Goal: Transaction & Acquisition: Obtain resource

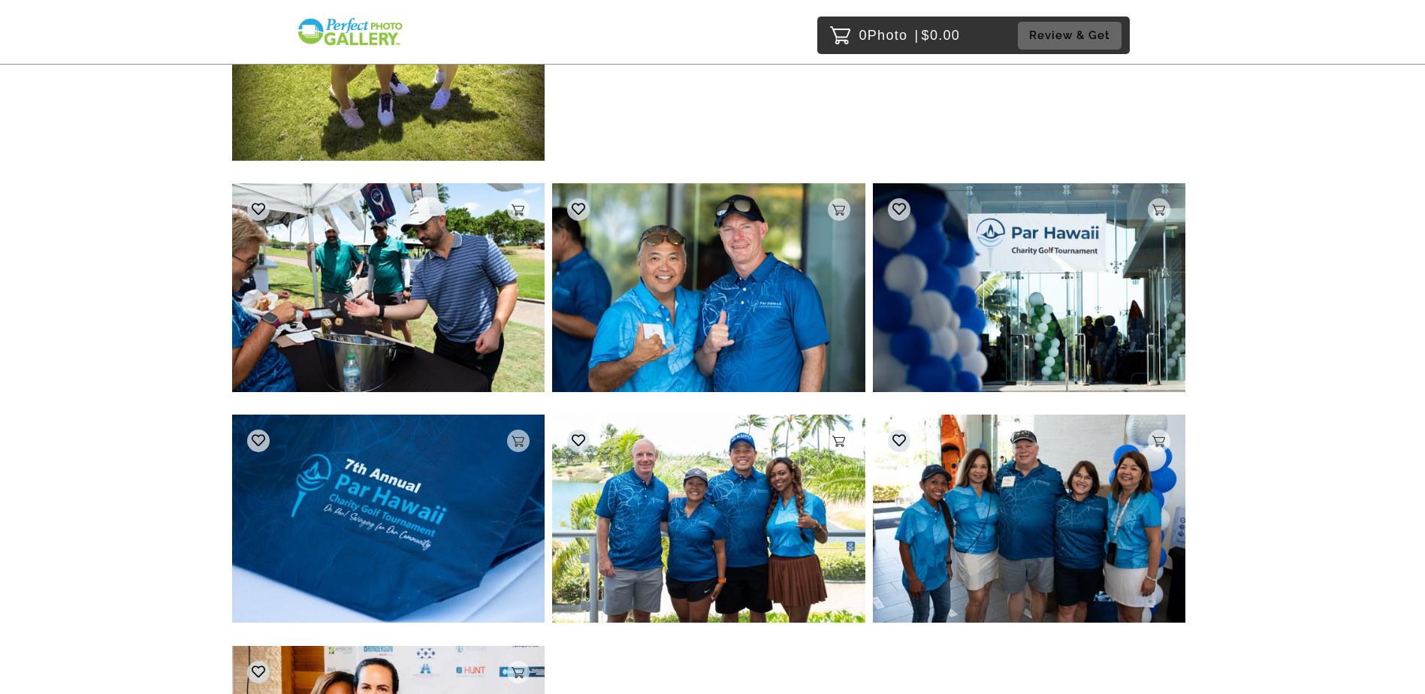
scroll to position [526, 0]
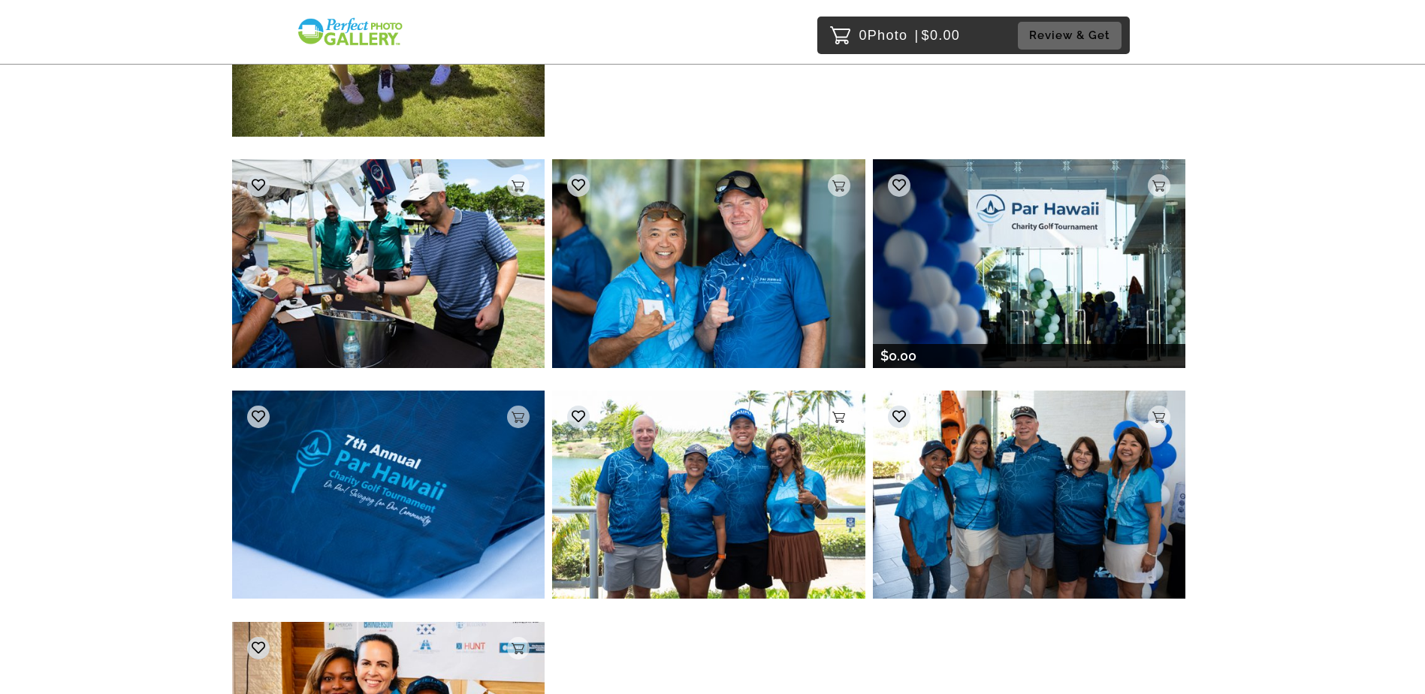
click at [1087, 254] on img at bounding box center [1029, 263] width 313 height 208
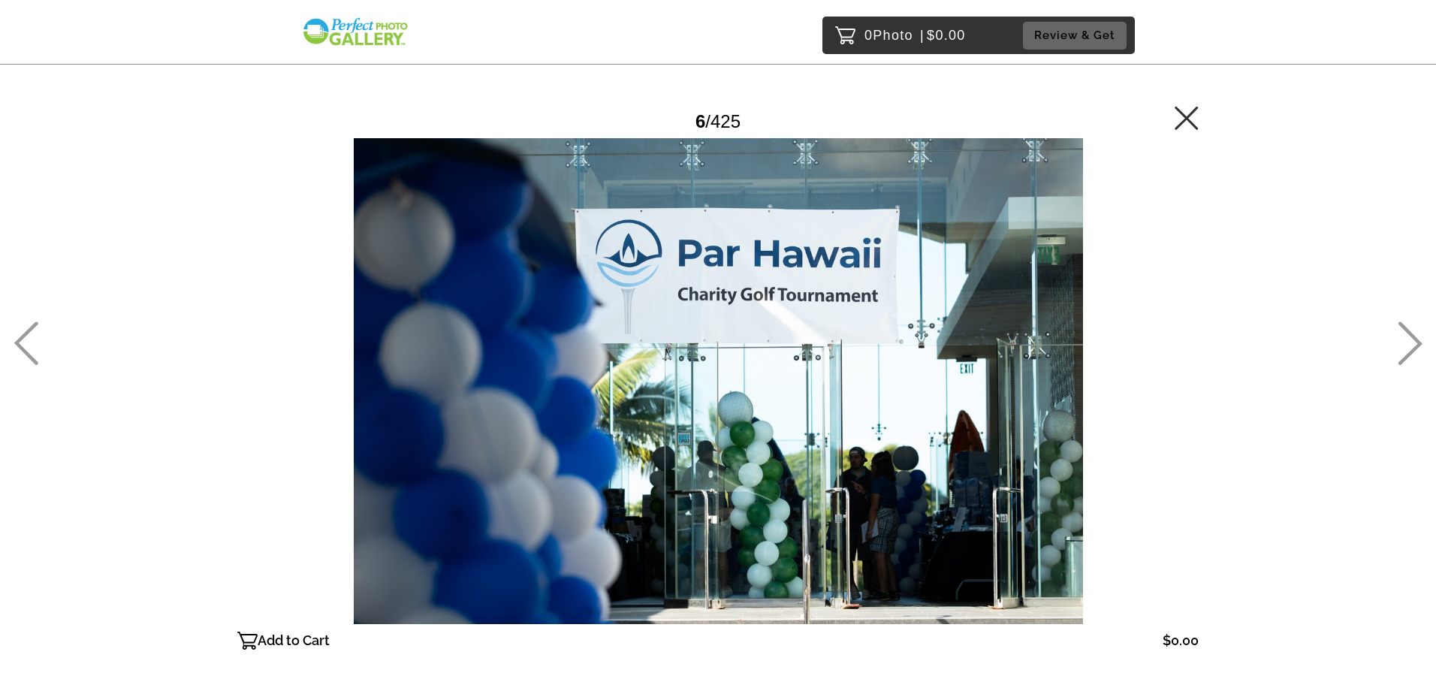
click at [288, 641] on p "Add to Cart" at bounding box center [294, 641] width 72 height 24
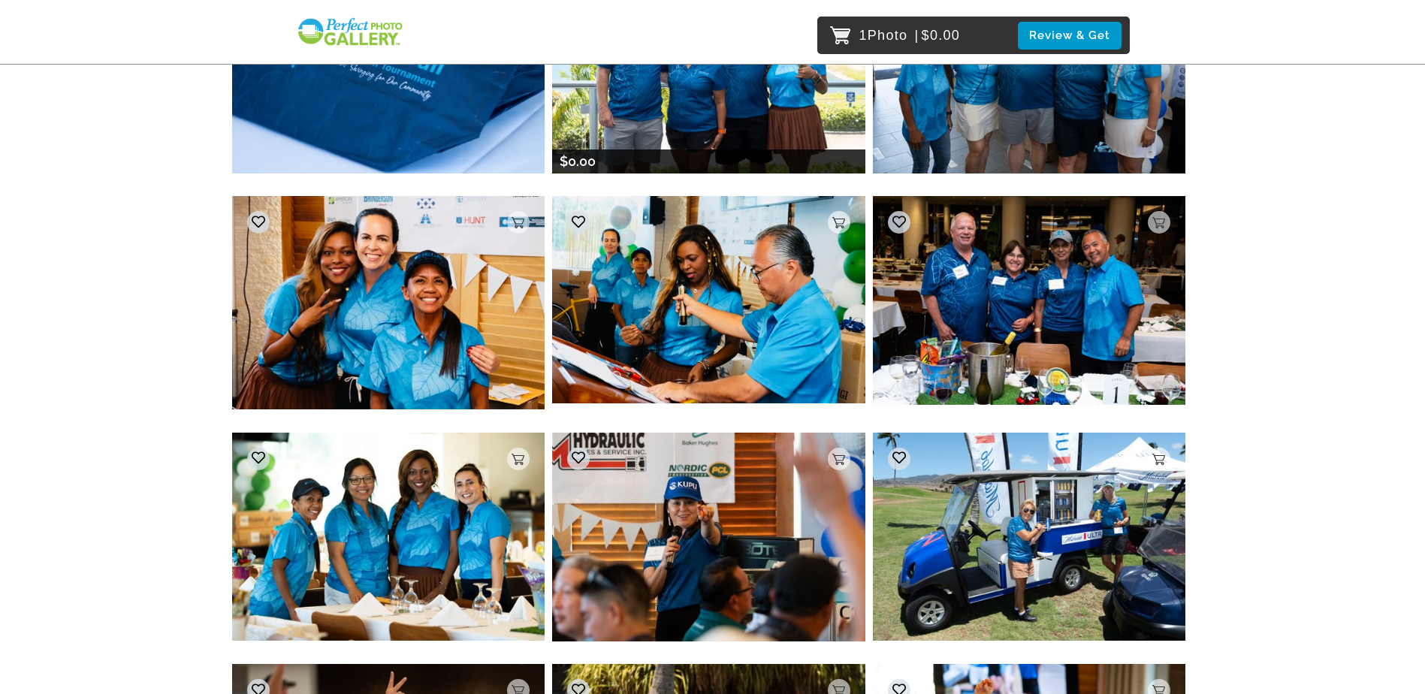
scroll to position [977, 0]
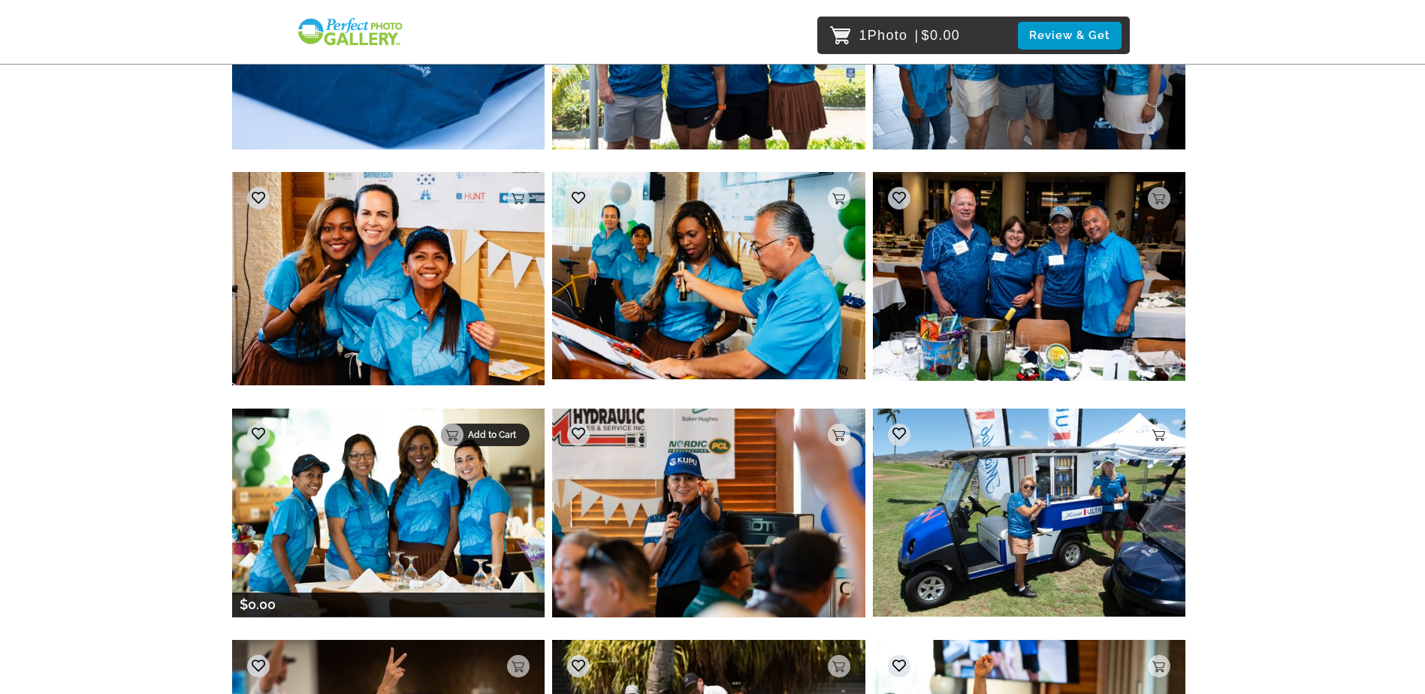
click at [516, 439] on p "Add to Cart" at bounding box center [494, 435] width 53 height 11
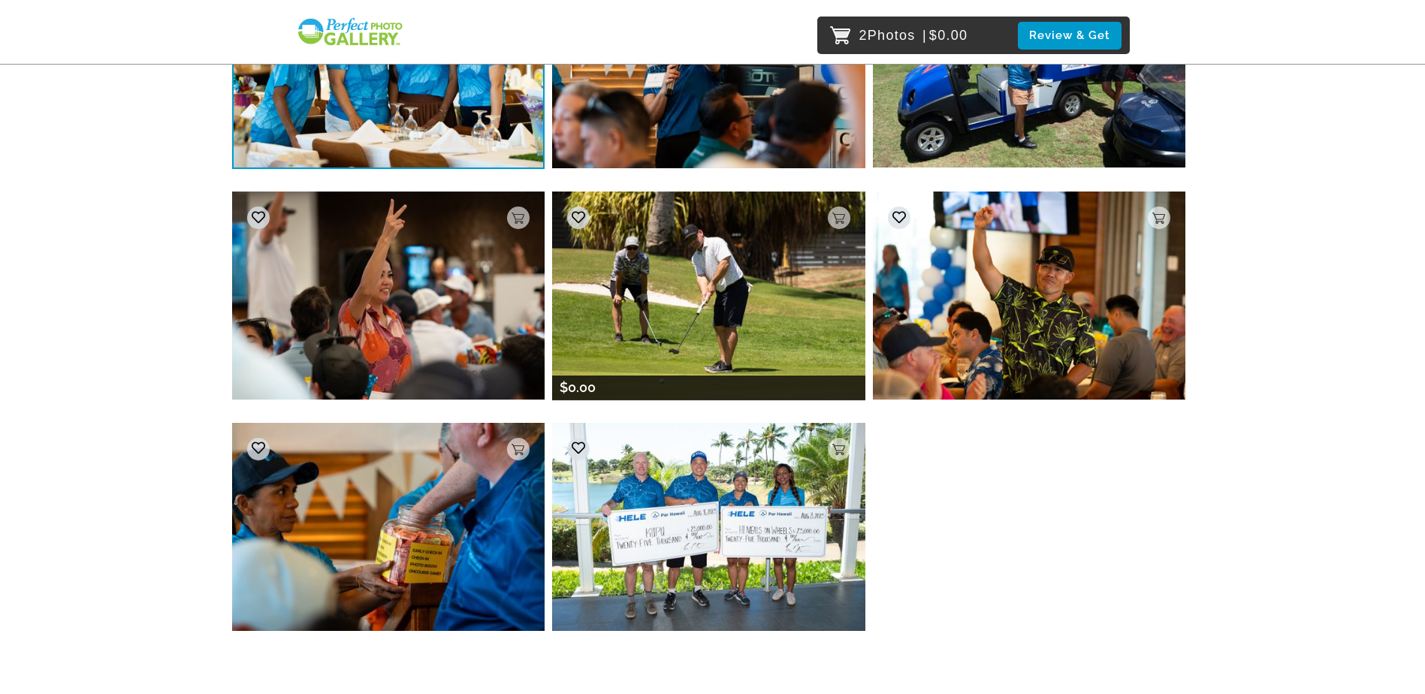
scroll to position [1427, 0]
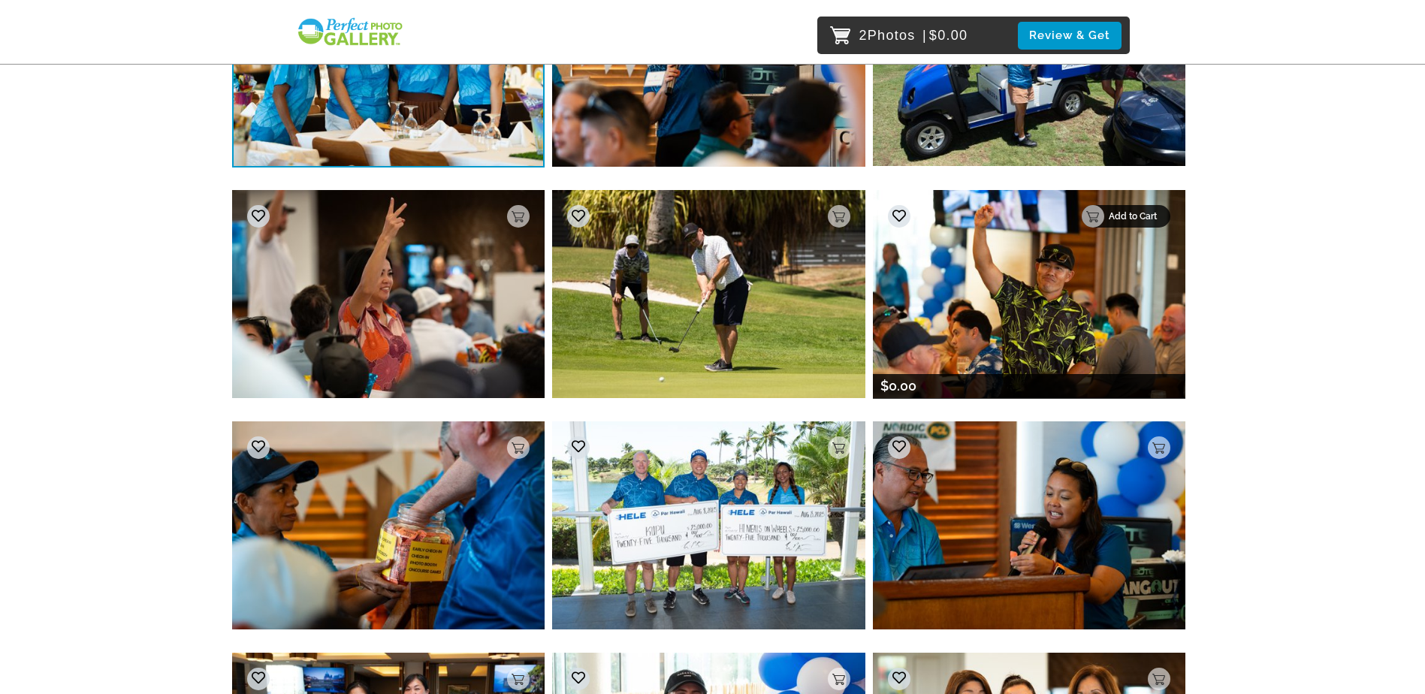
click at [1162, 212] on div "Add to Cart" at bounding box center [1126, 216] width 89 height 23
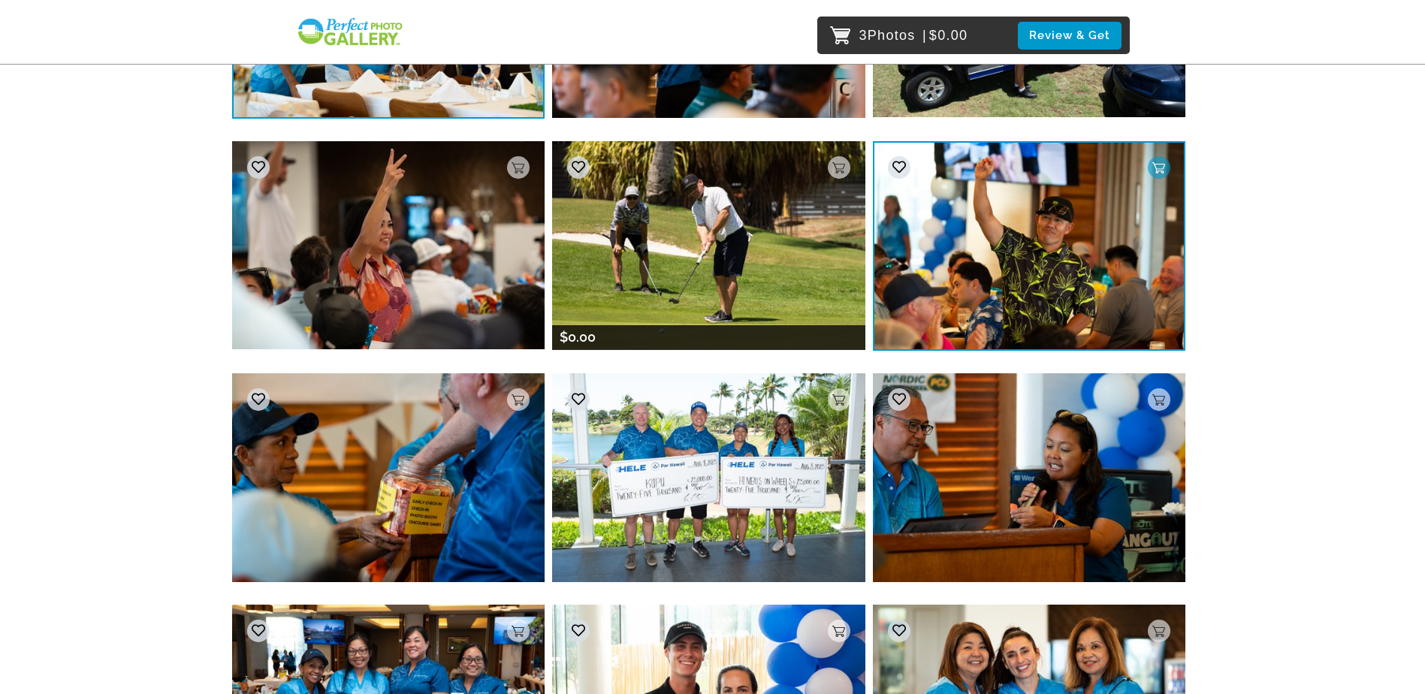
scroll to position [1502, 0]
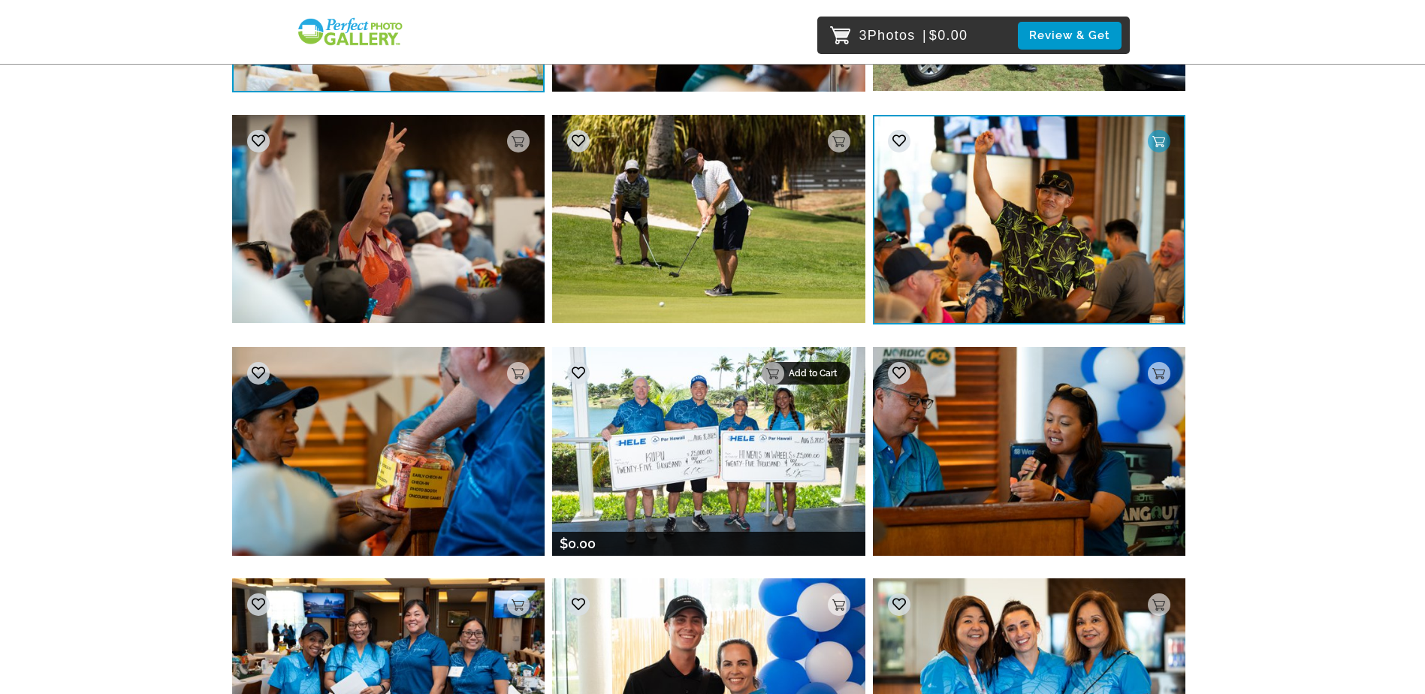
click at [841, 379] on div "Add to Cart" at bounding box center [806, 373] width 89 height 23
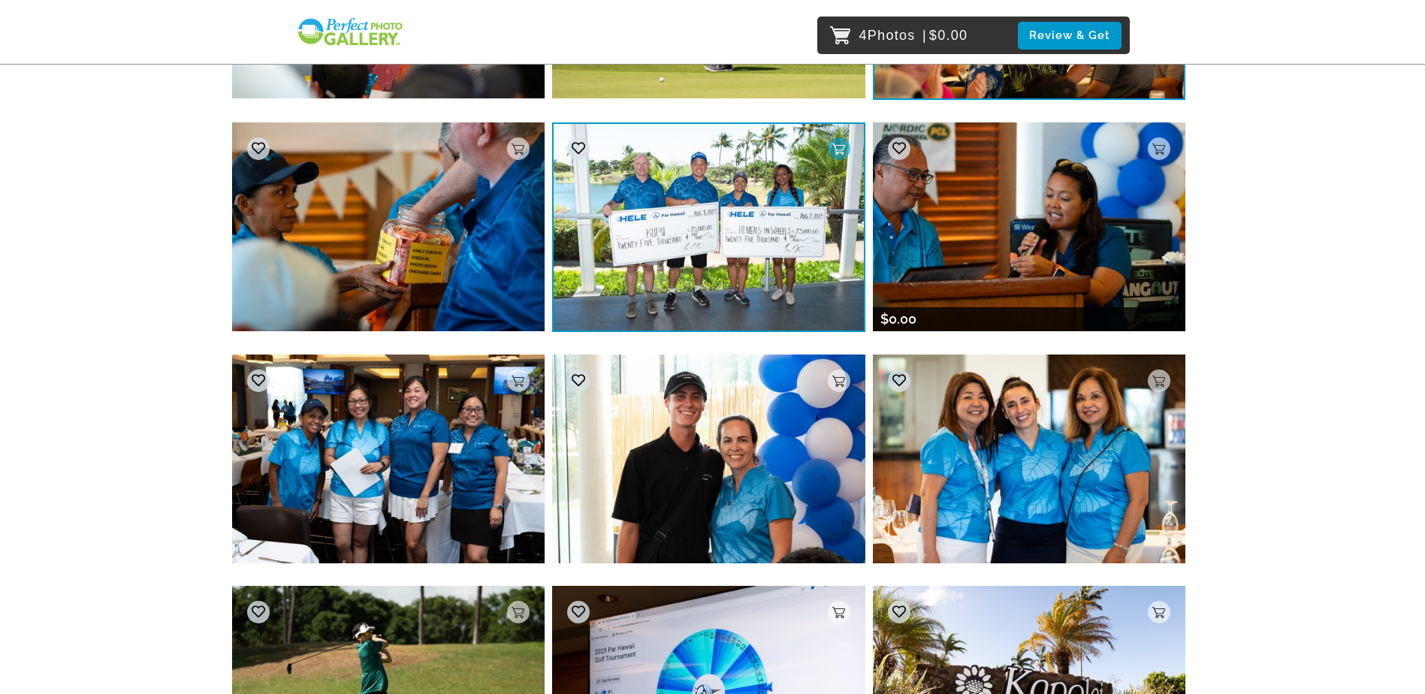
scroll to position [1728, 0]
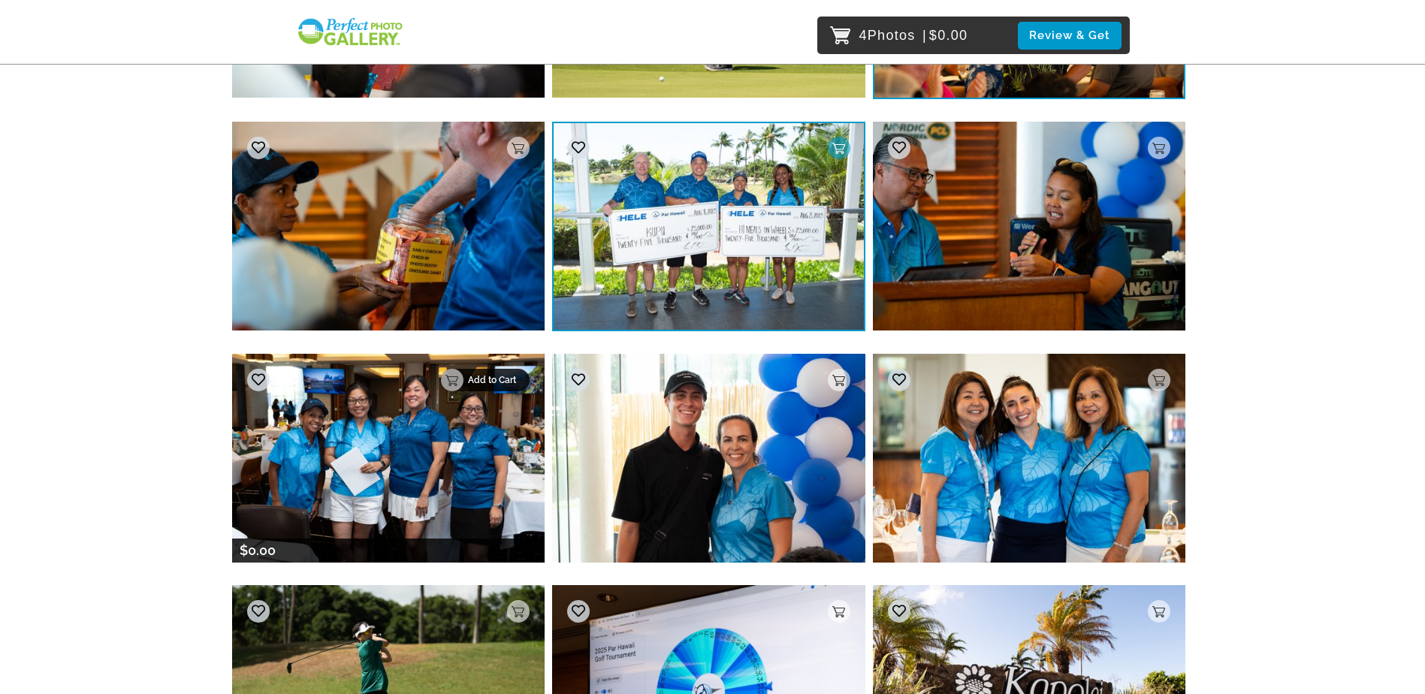
click at [516, 383] on p "Add to Cart" at bounding box center [494, 380] width 53 height 11
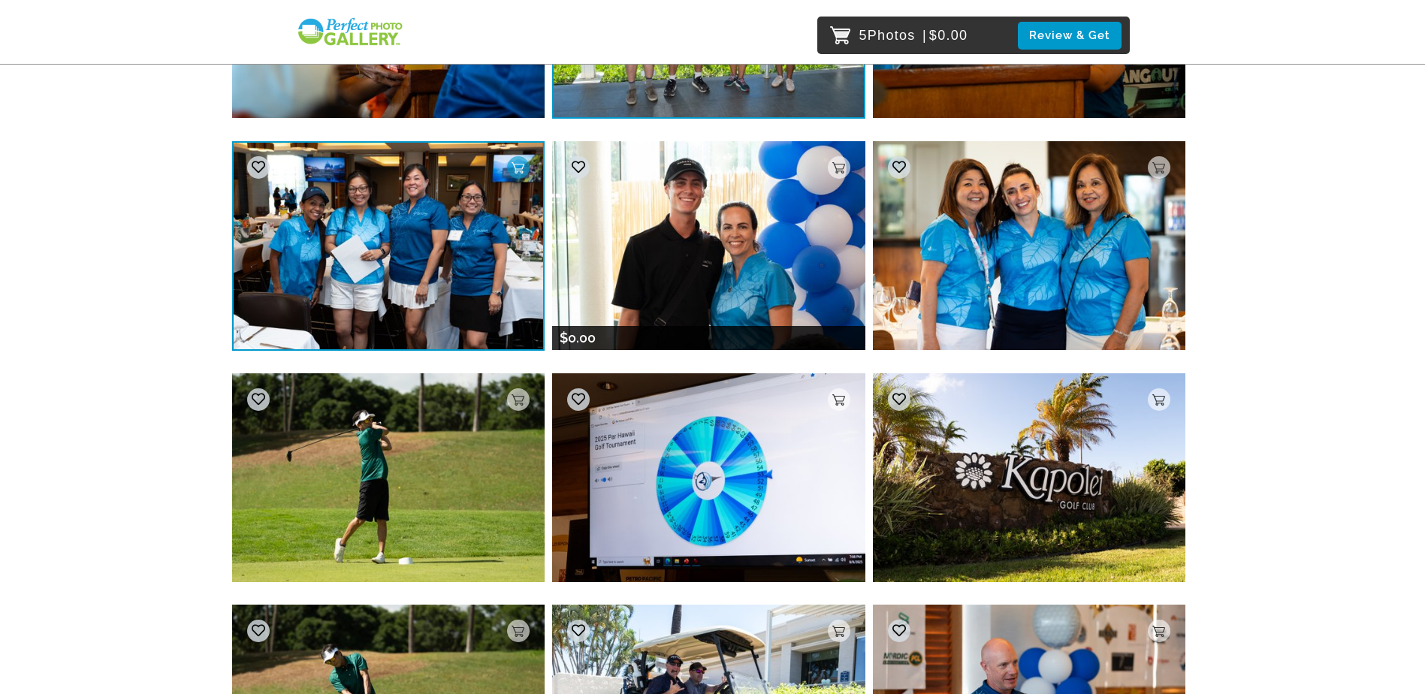
scroll to position [1953, 0]
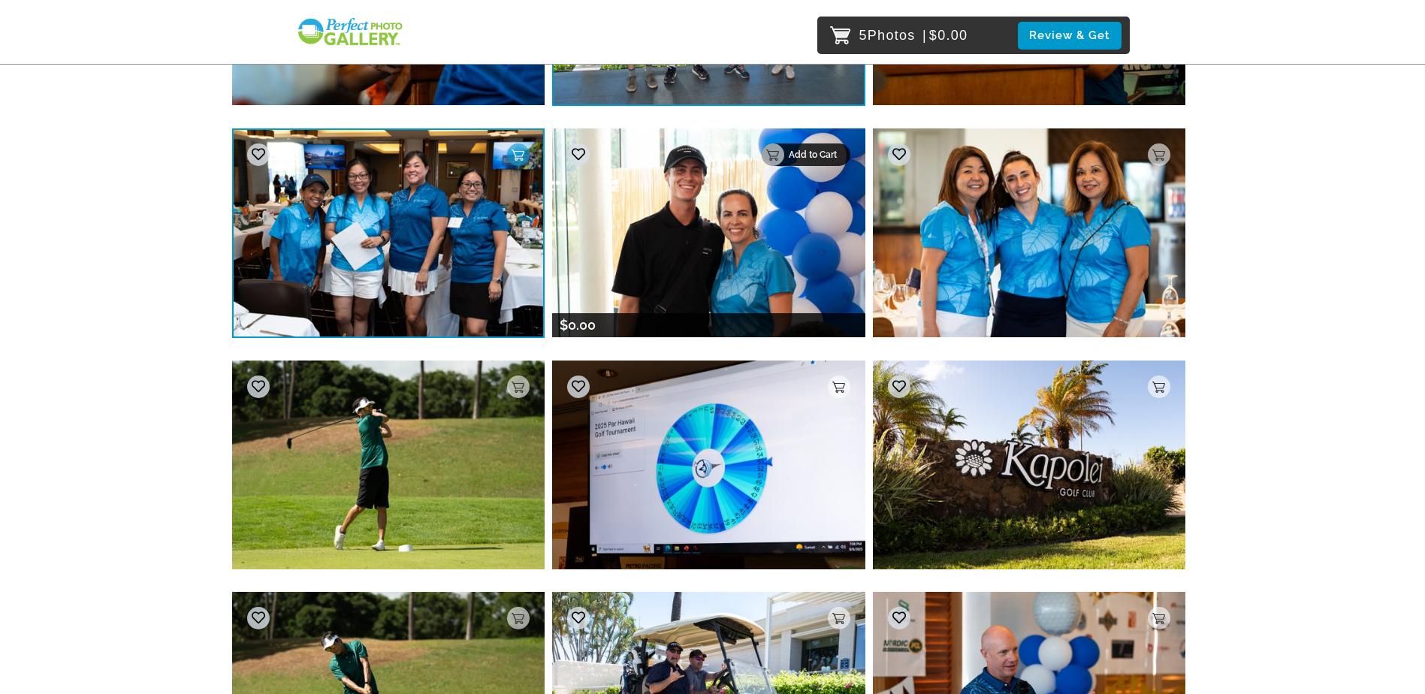
click at [838, 150] on p "Add to Cart" at bounding box center [815, 154] width 53 height 11
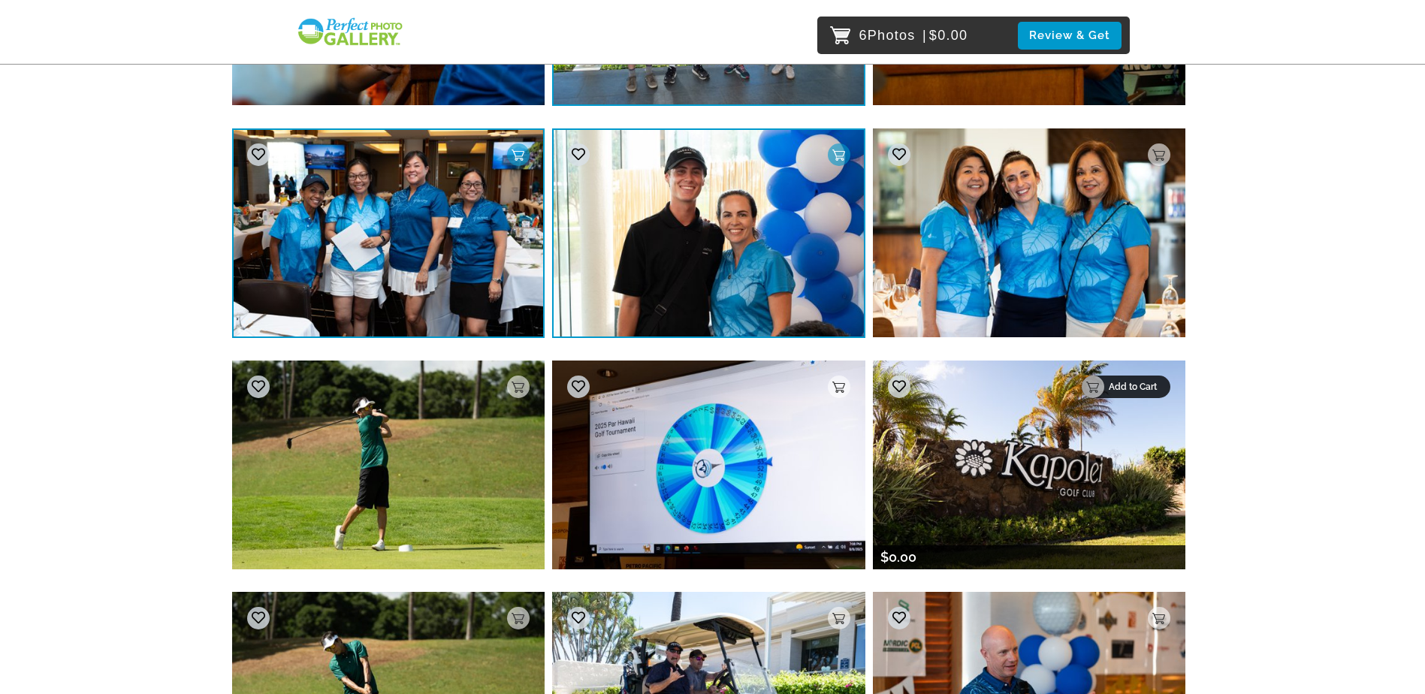
click at [1155, 389] on p "Add to Cart" at bounding box center [1135, 387] width 53 height 11
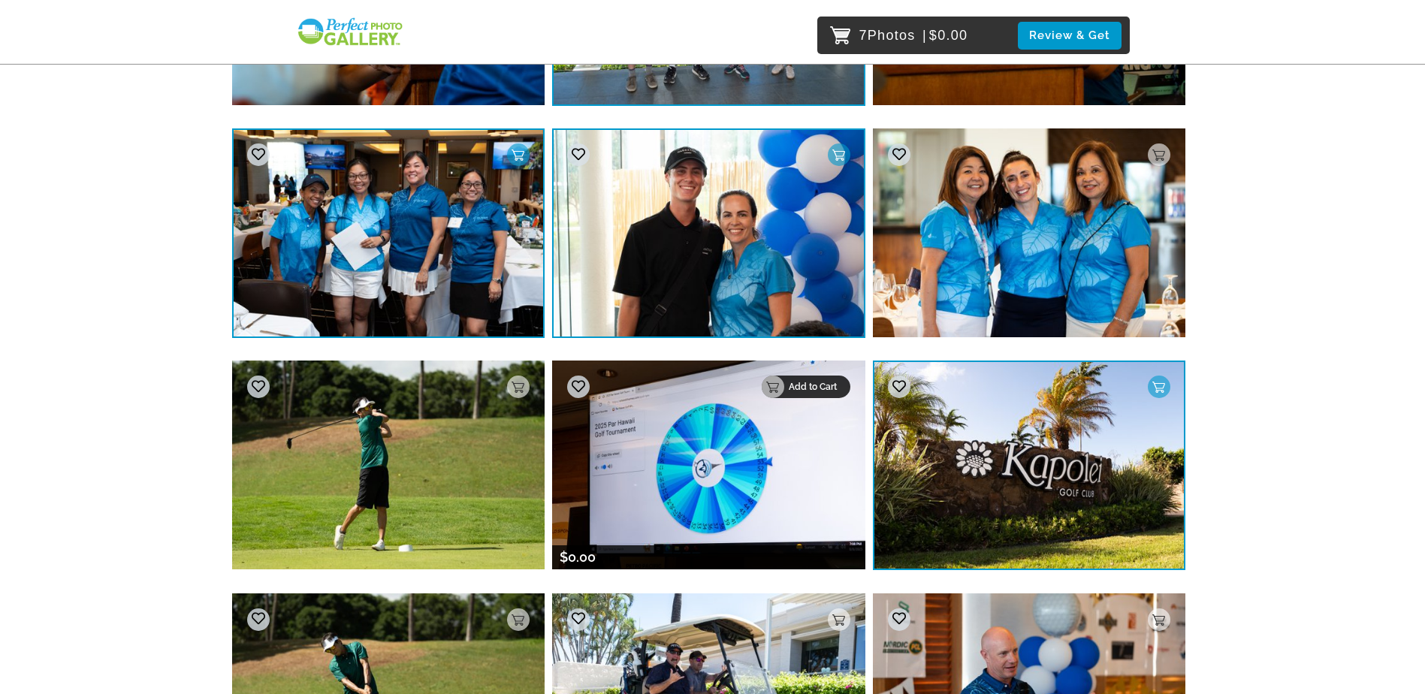
click at [841, 385] on div "Add to Cart" at bounding box center [806, 387] width 89 height 23
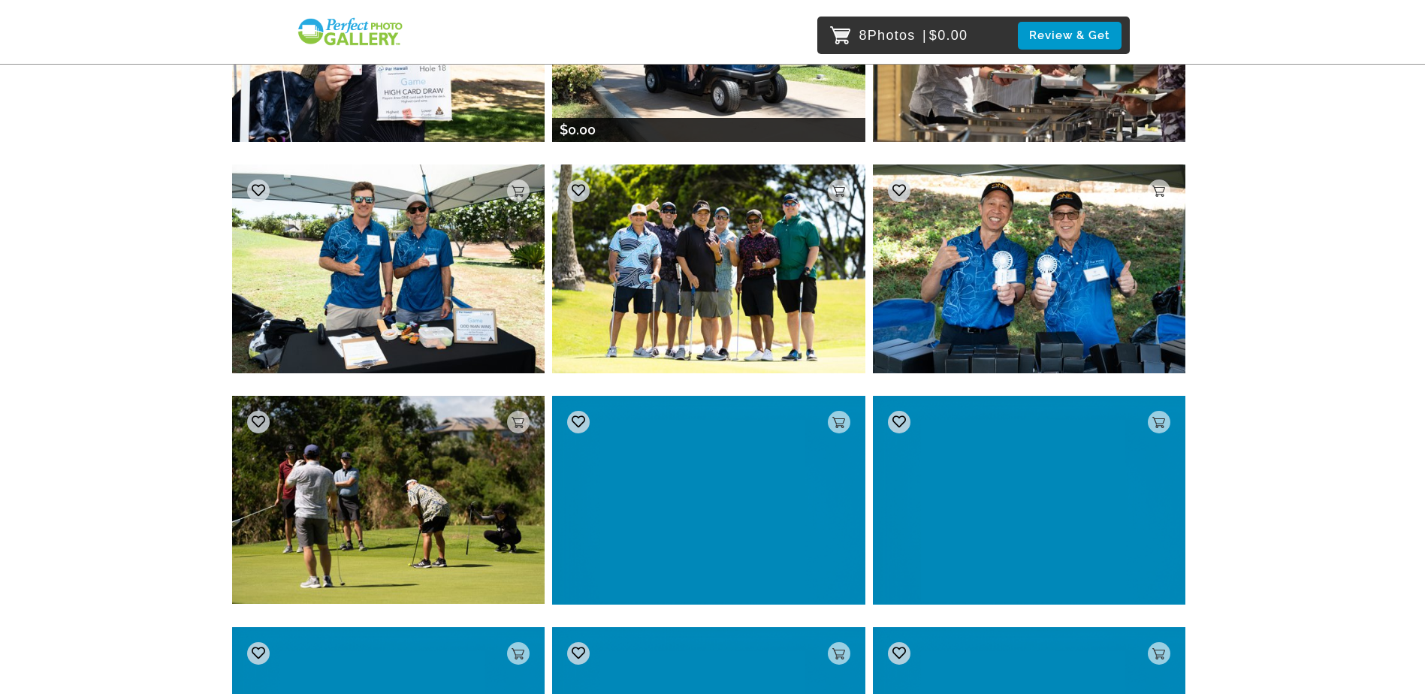
scroll to position [3080, 0]
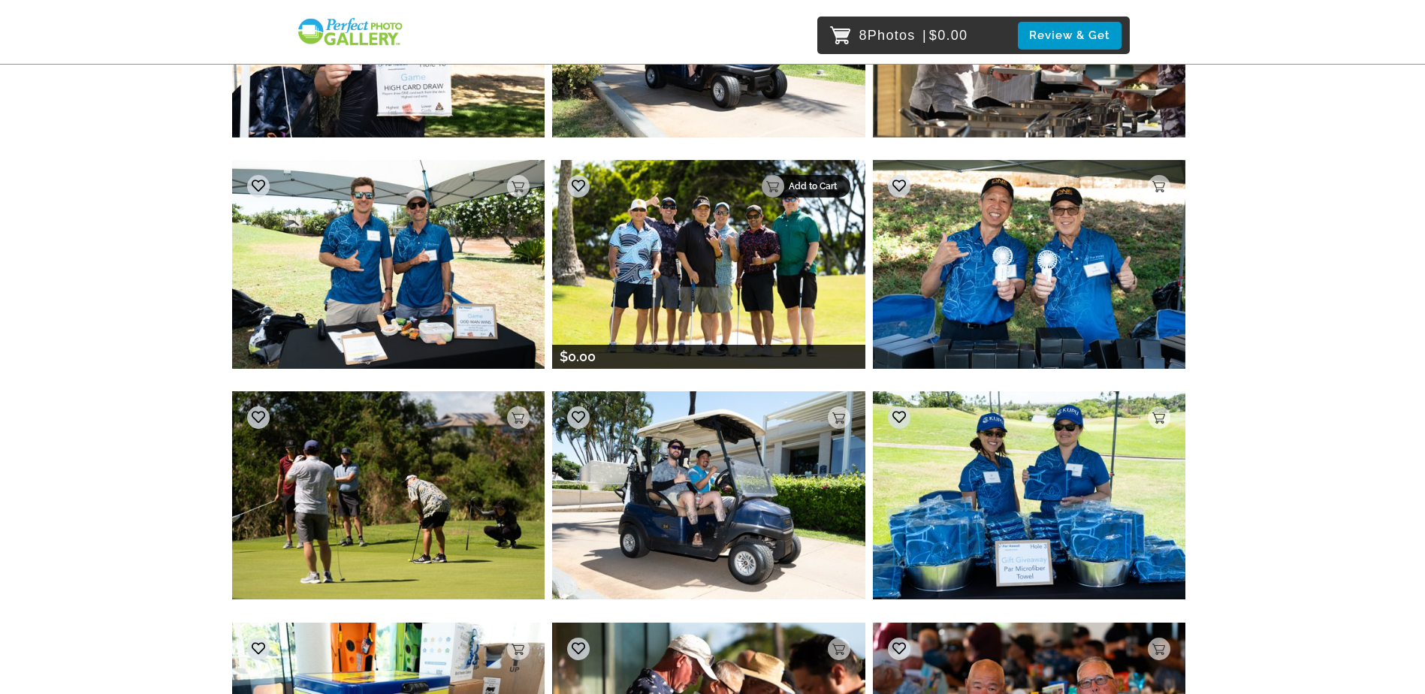
click at [837, 185] on p "Add to Cart" at bounding box center [815, 186] width 53 height 11
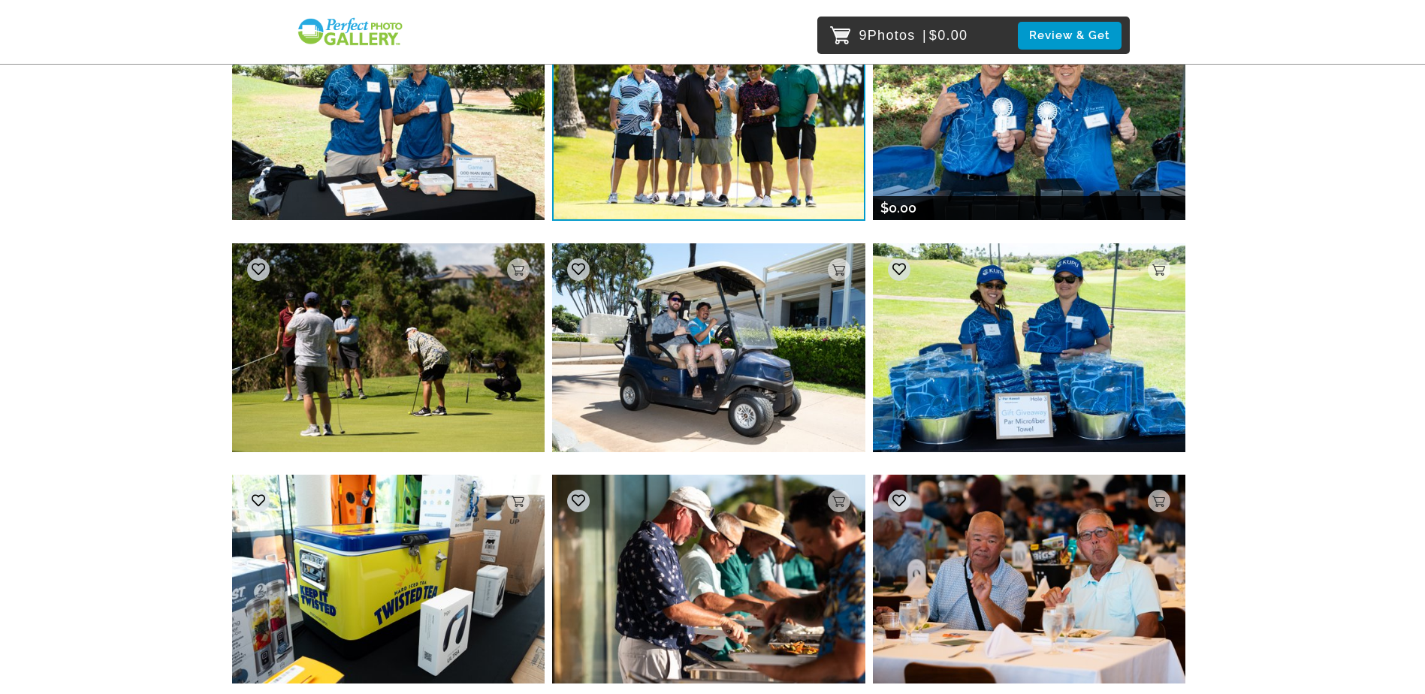
scroll to position [3230, 0]
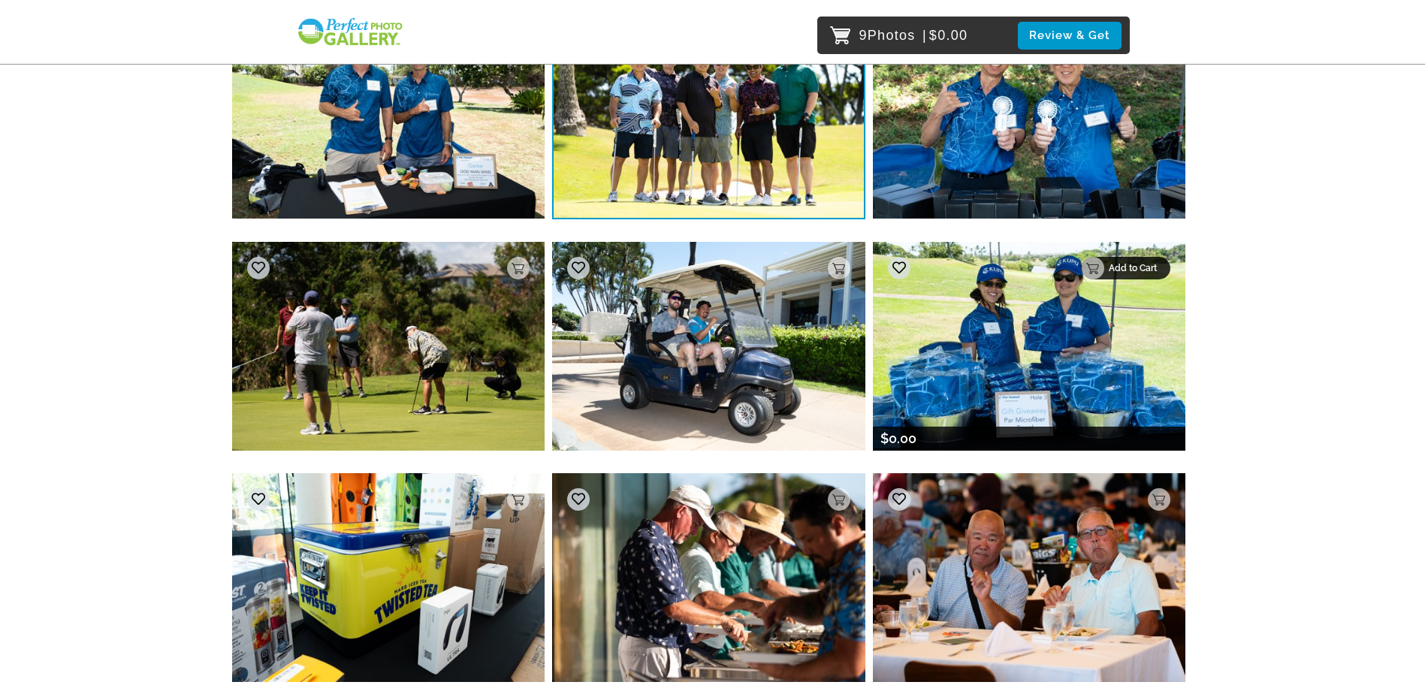
click at [1151, 266] on p "Add to Cart" at bounding box center [1135, 268] width 53 height 11
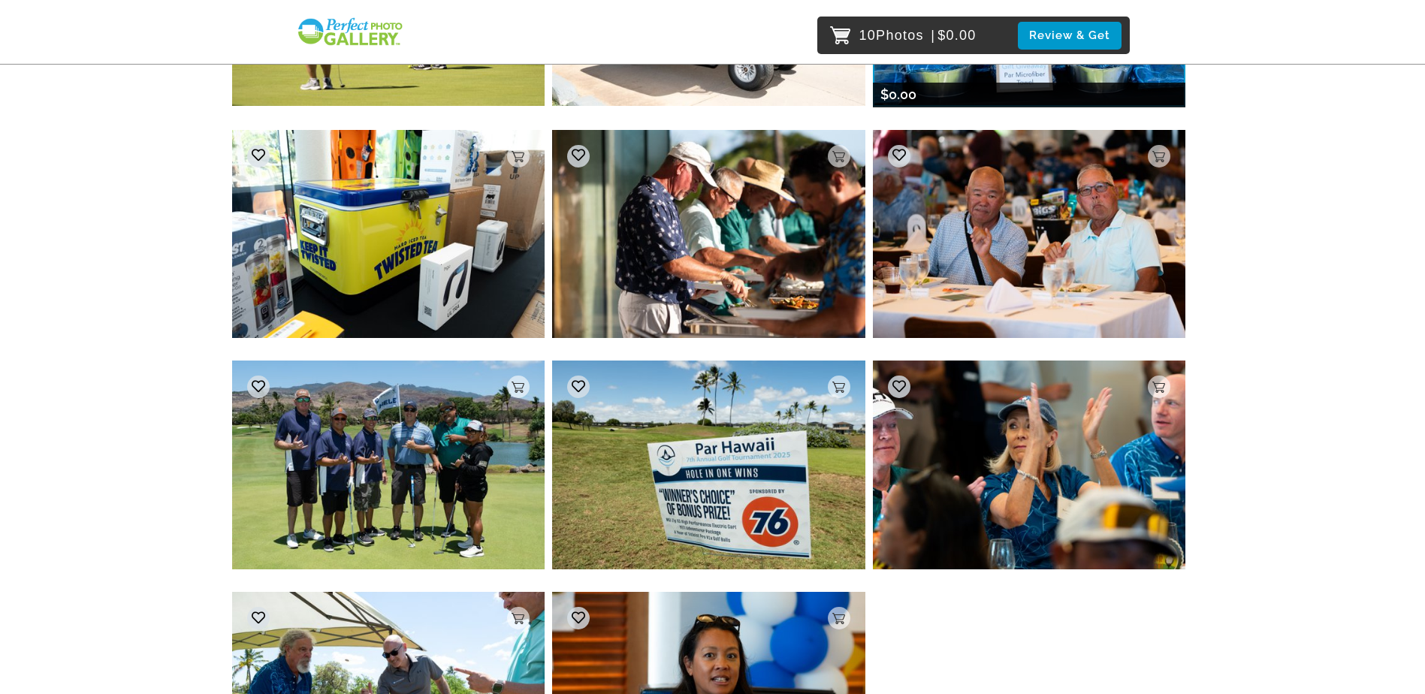
scroll to position [3606, 0]
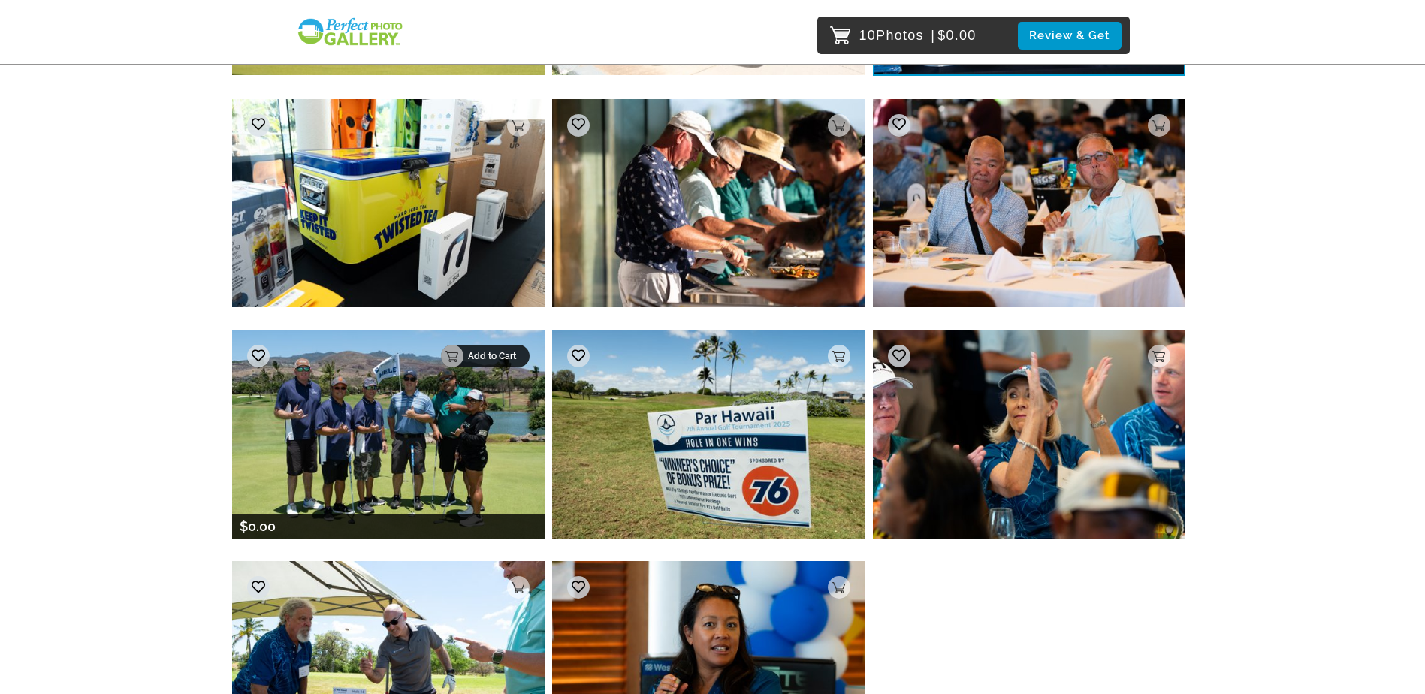
click at [513, 357] on p "Add to Cart" at bounding box center [494, 356] width 53 height 11
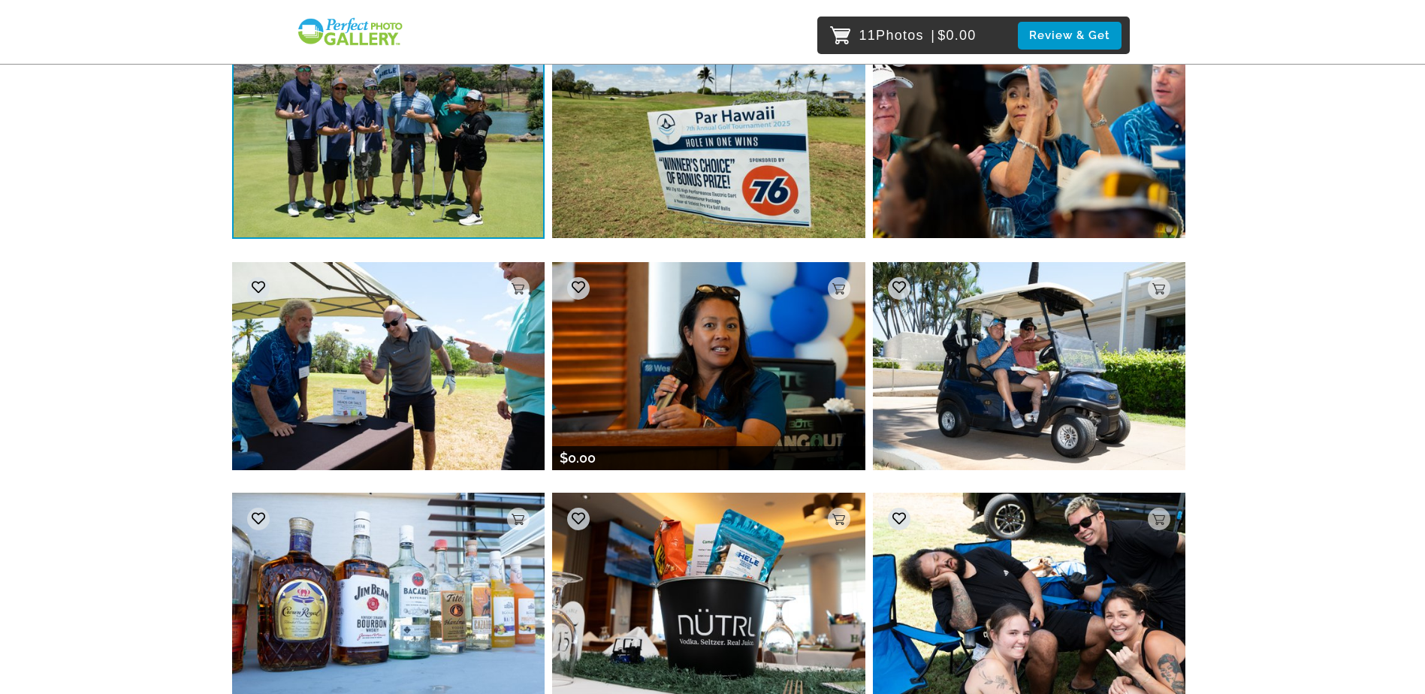
scroll to position [4057, 0]
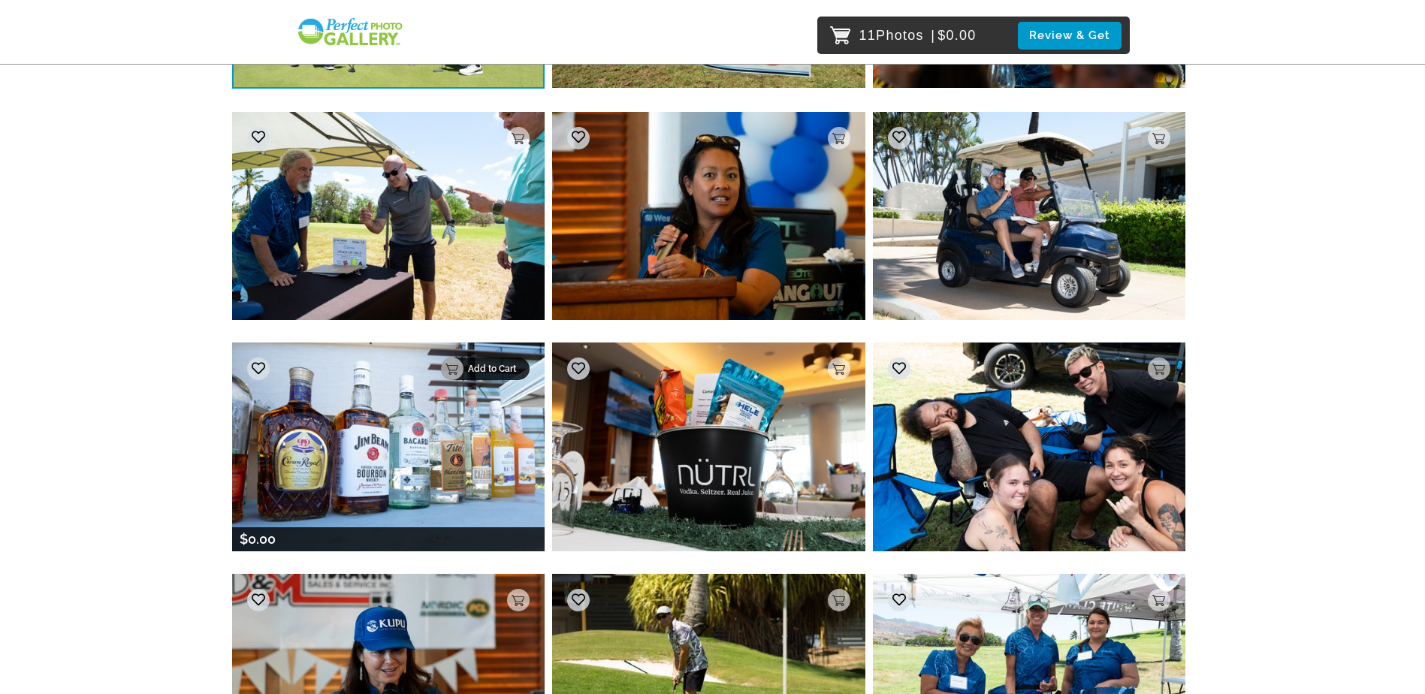
click at [514, 373] on p "Add to Cart" at bounding box center [494, 369] width 53 height 11
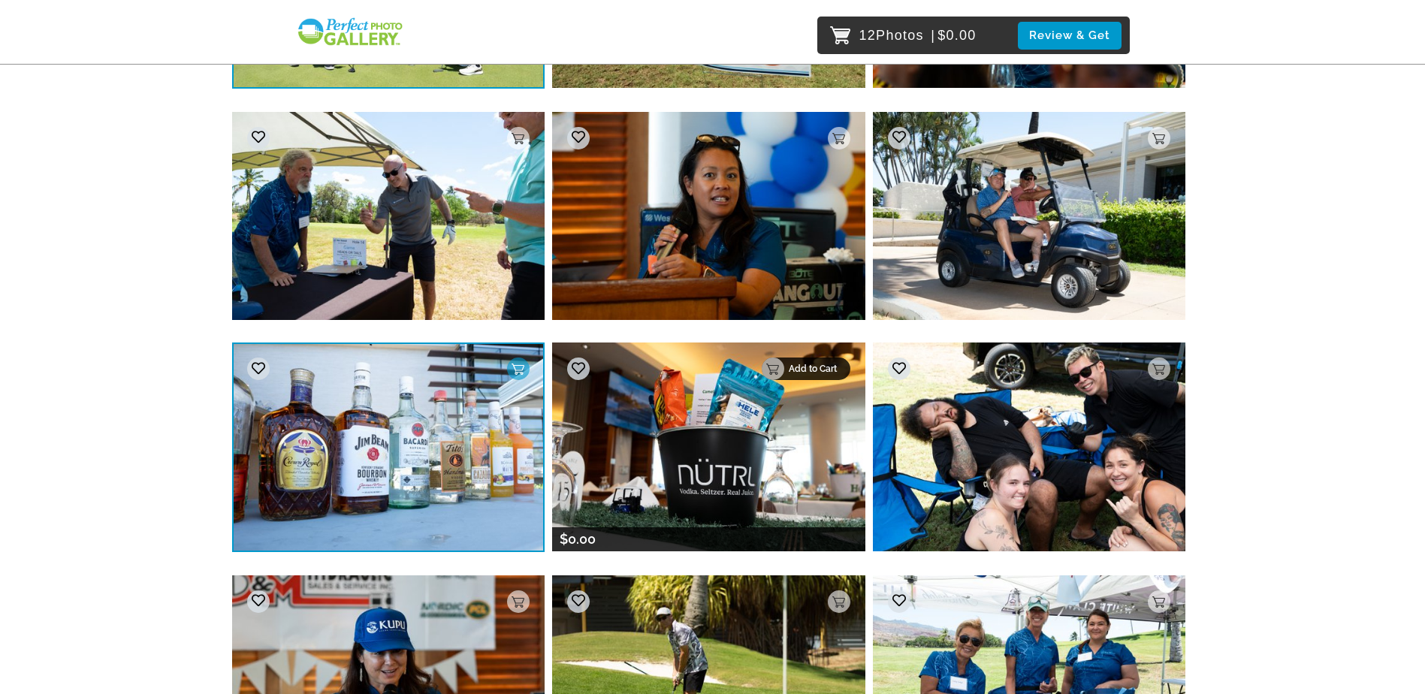
click at [836, 369] on p "Add to Cart" at bounding box center [815, 369] width 53 height 11
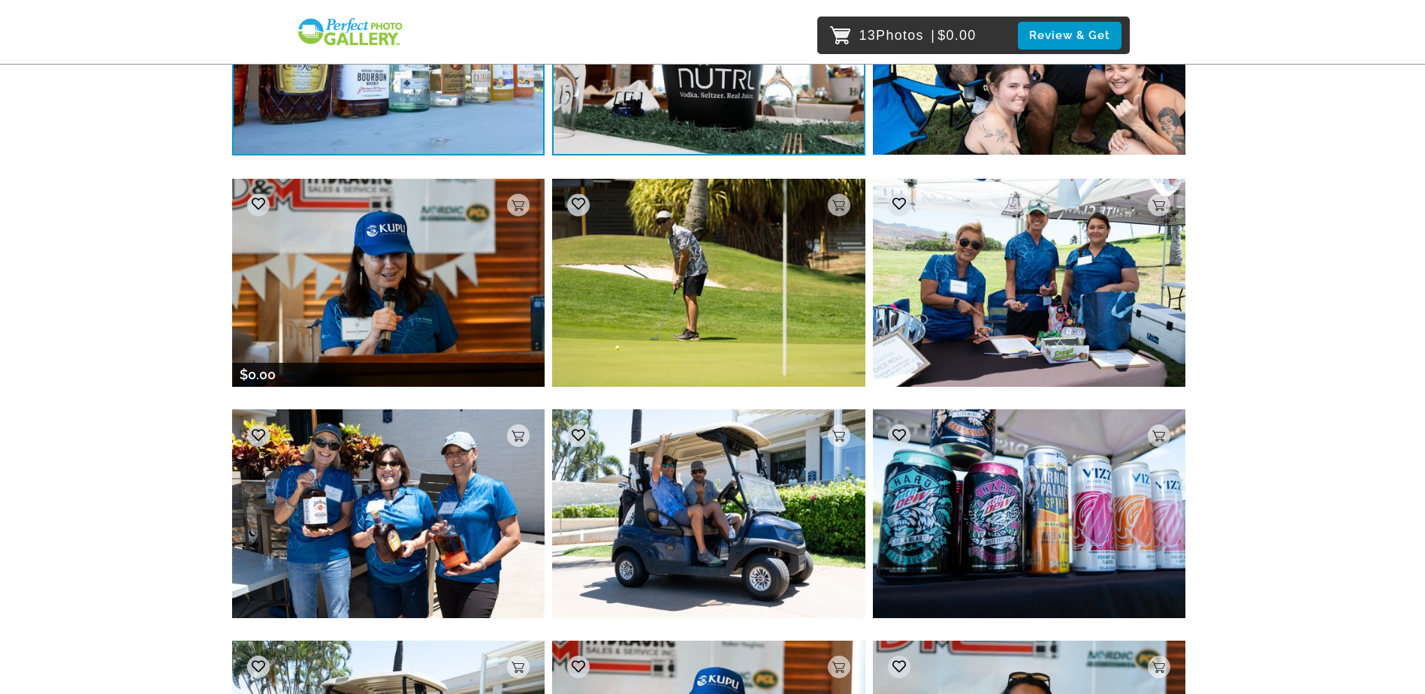
scroll to position [4507, 0]
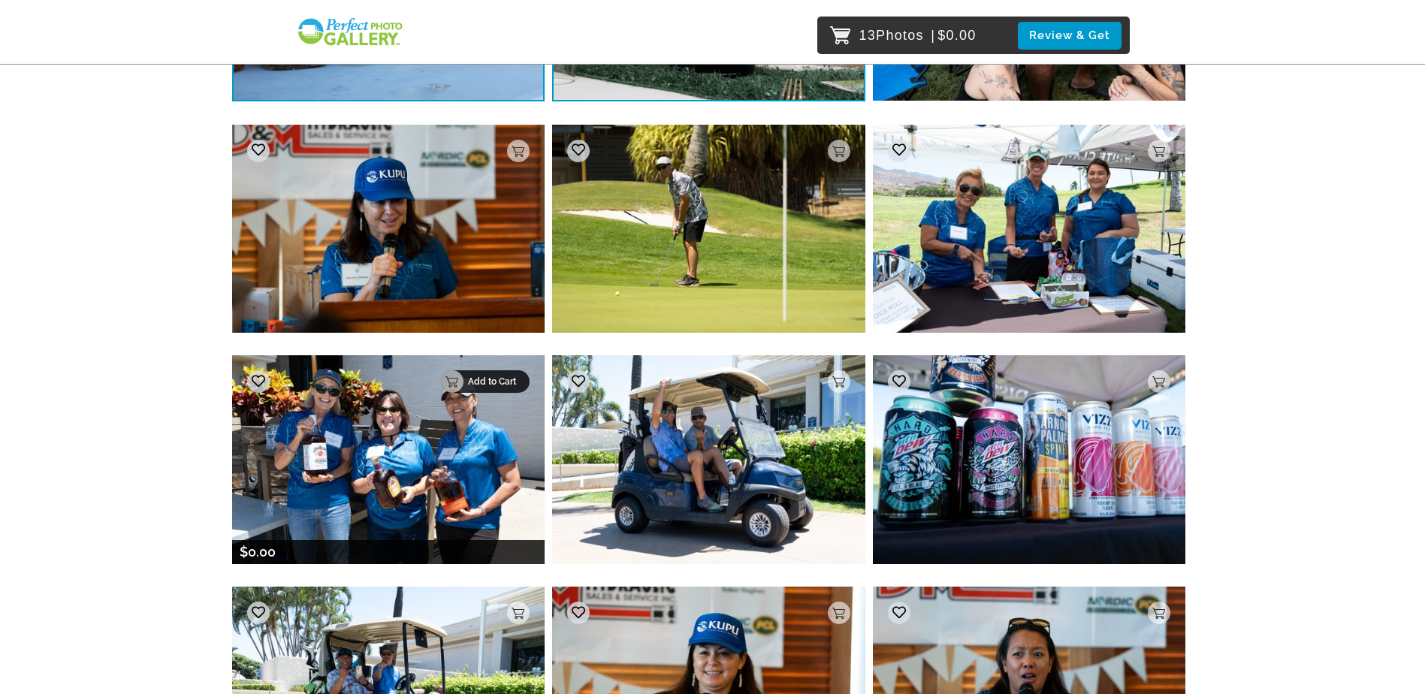
click at [521, 384] on div "Add to Cart" at bounding box center [485, 381] width 89 height 23
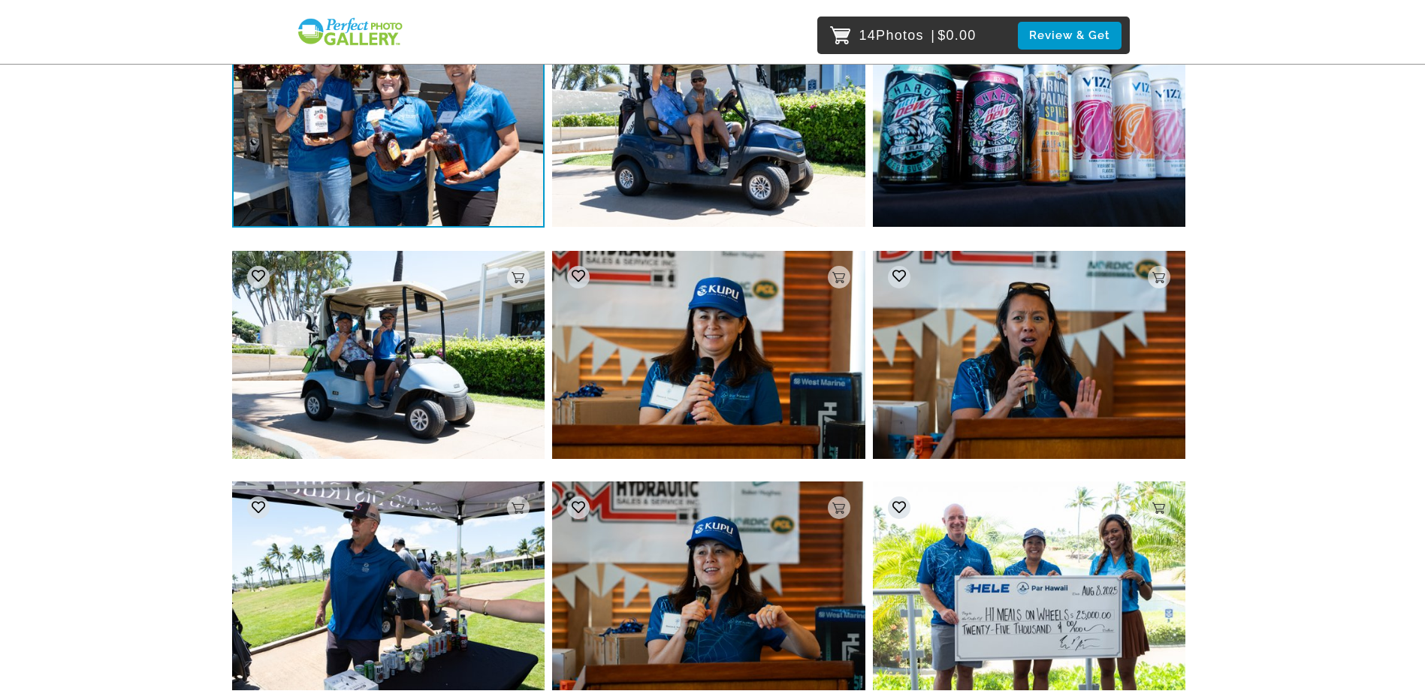
scroll to position [4883, 0]
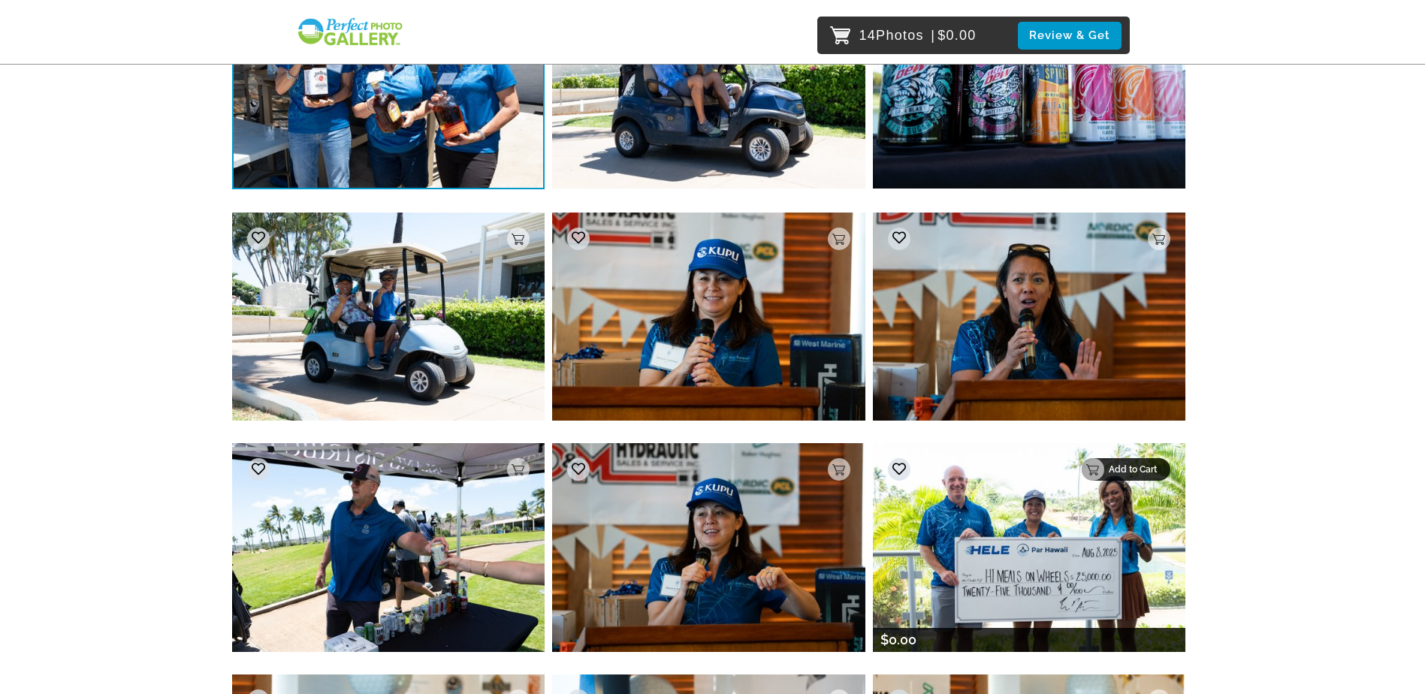
click at [1151, 477] on div "Add to Cart" at bounding box center [1126, 469] width 89 height 23
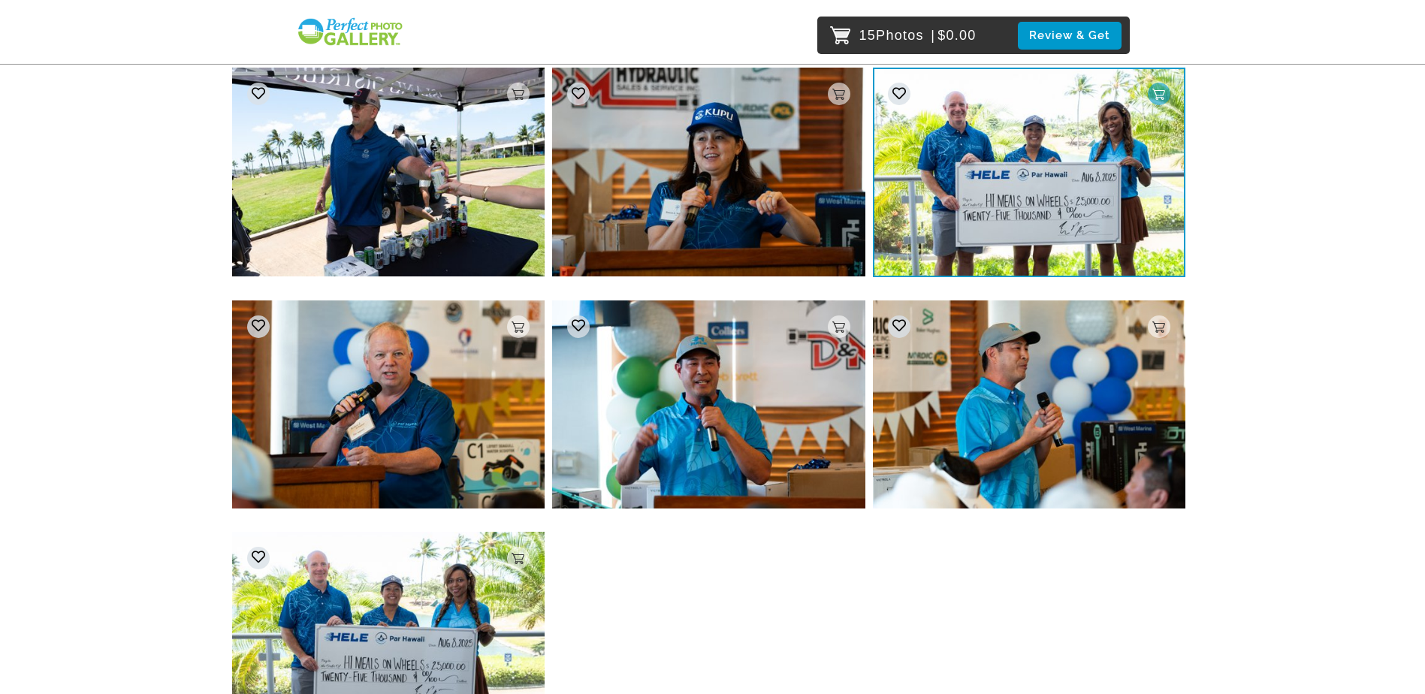
scroll to position [5484, 0]
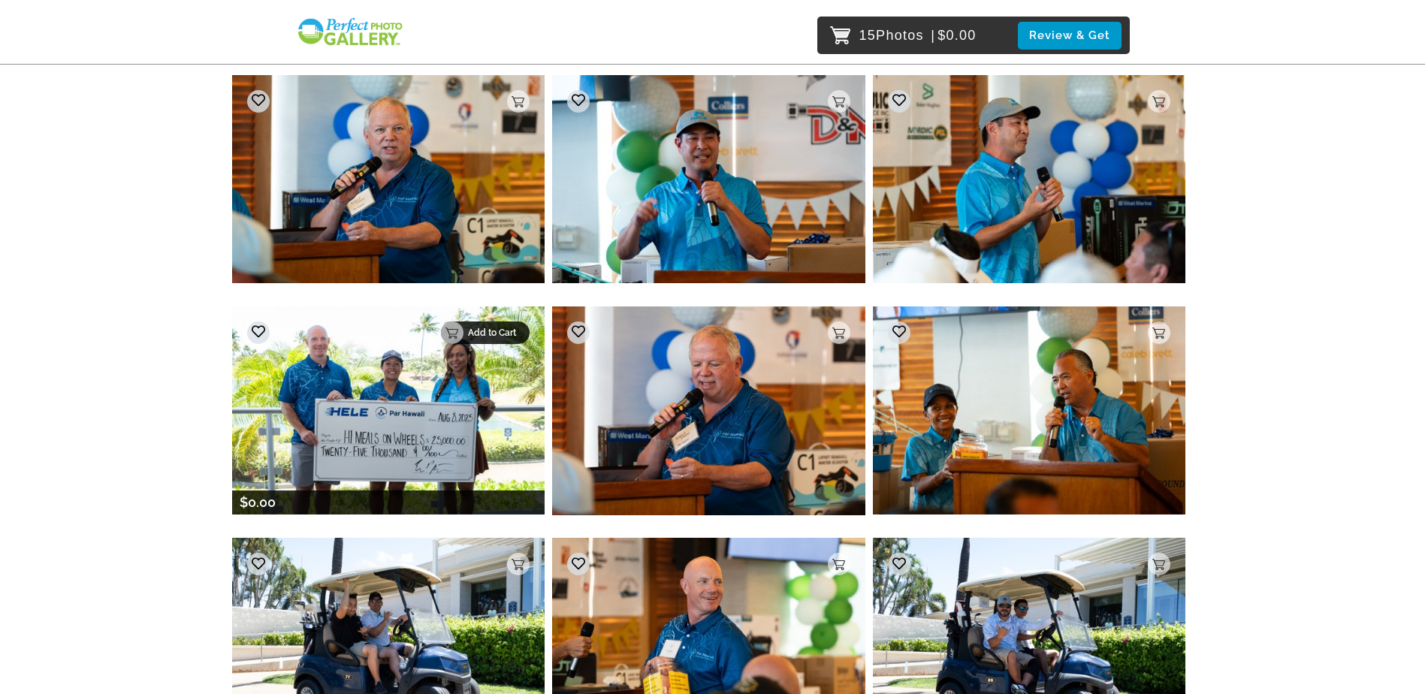
click at [513, 331] on p "Add to Cart" at bounding box center [494, 333] width 53 height 11
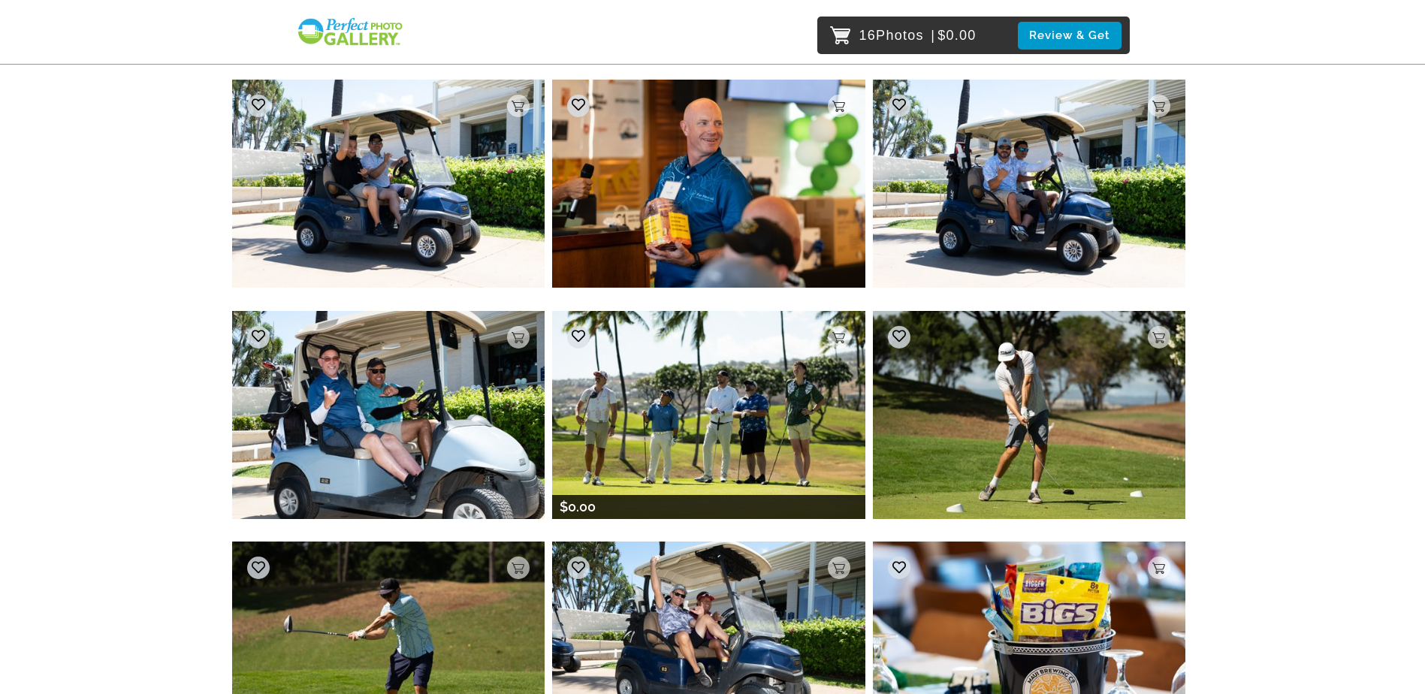
scroll to position [6085, 0]
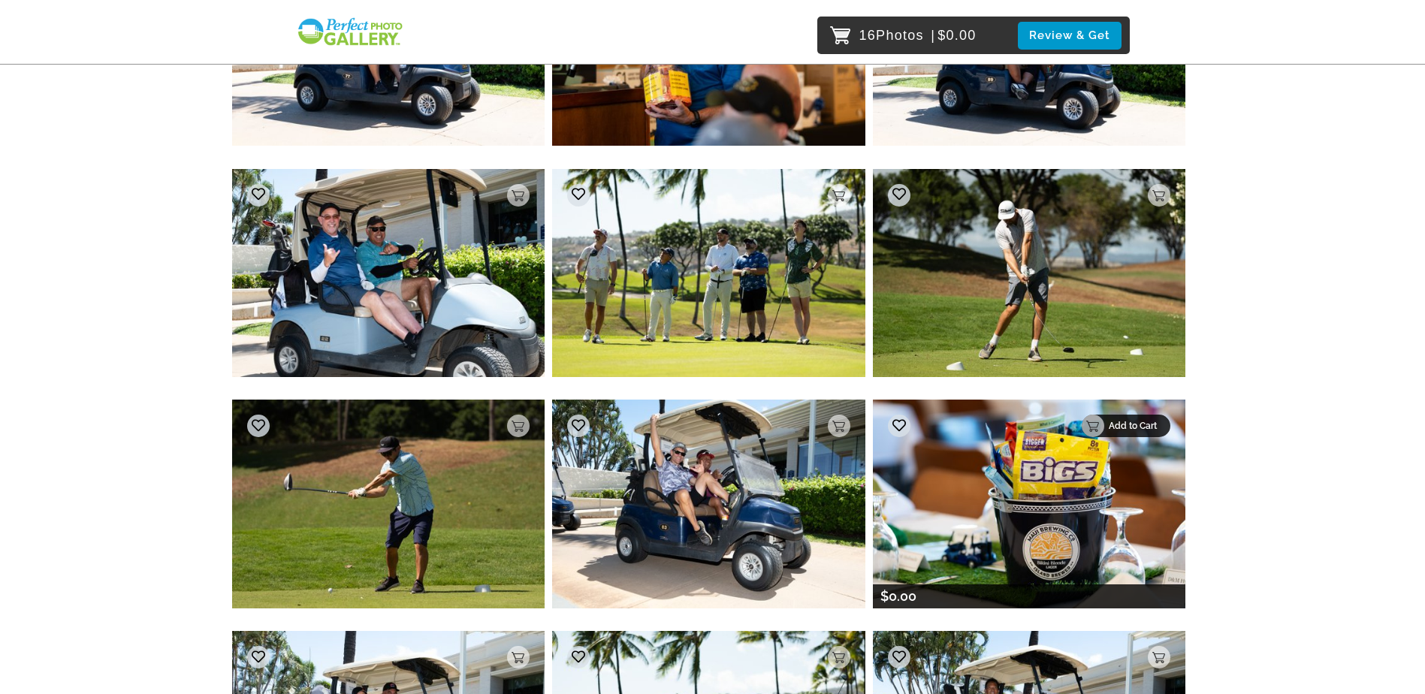
click at [1150, 429] on p "Add to Cart" at bounding box center [1135, 426] width 53 height 11
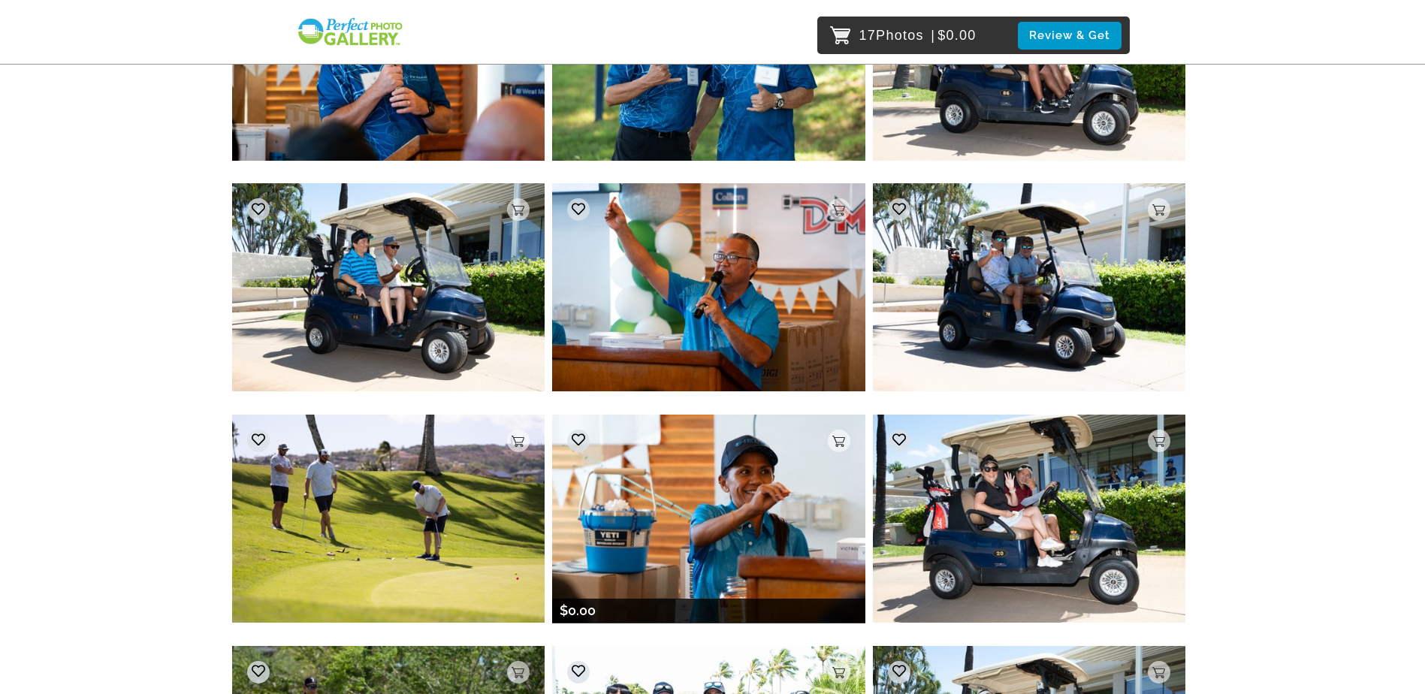
scroll to position [7437, 0]
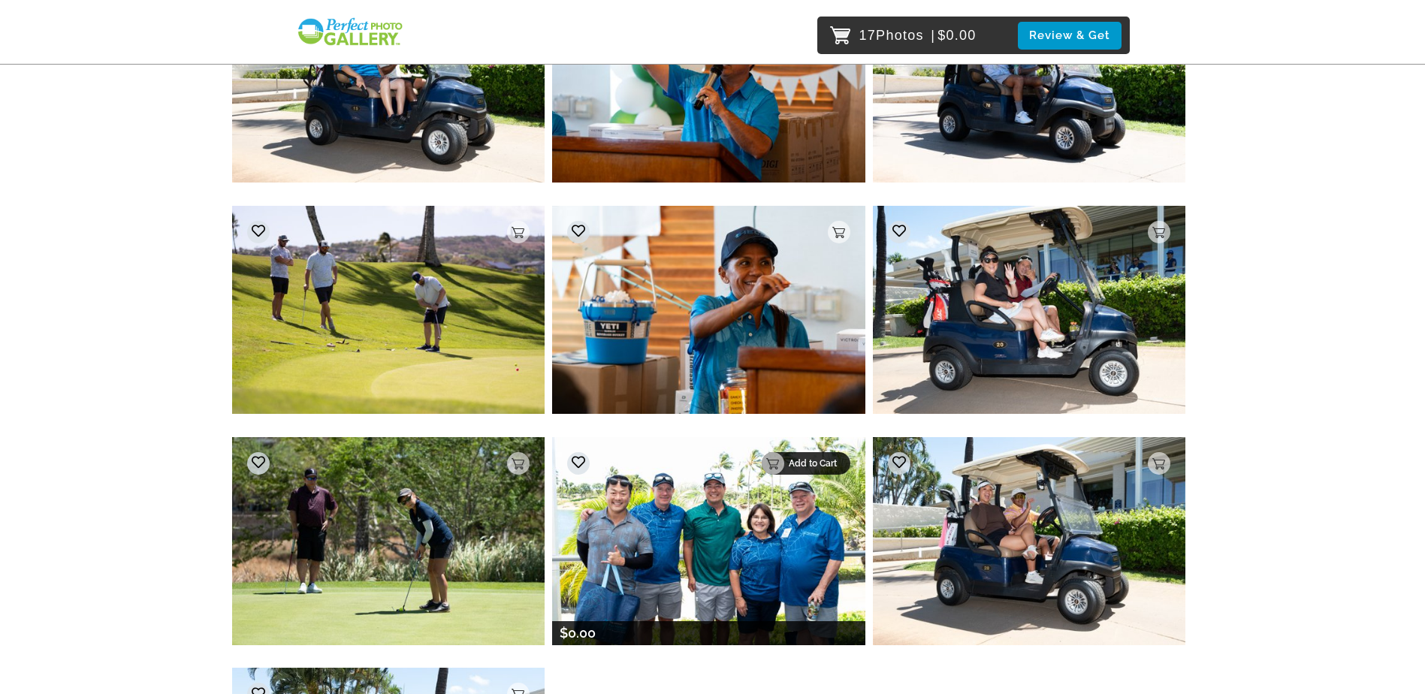
click at [841, 467] on div "Add to Cart" at bounding box center [806, 463] width 89 height 23
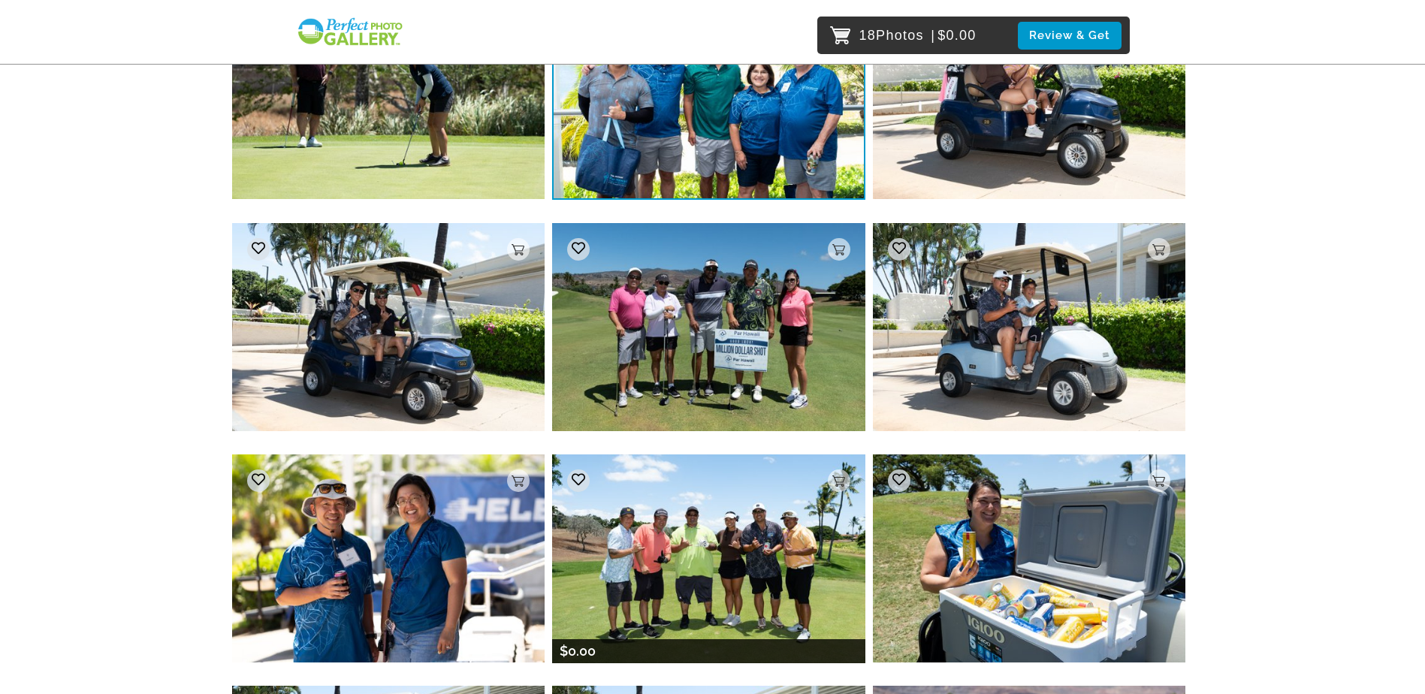
scroll to position [7888, 0]
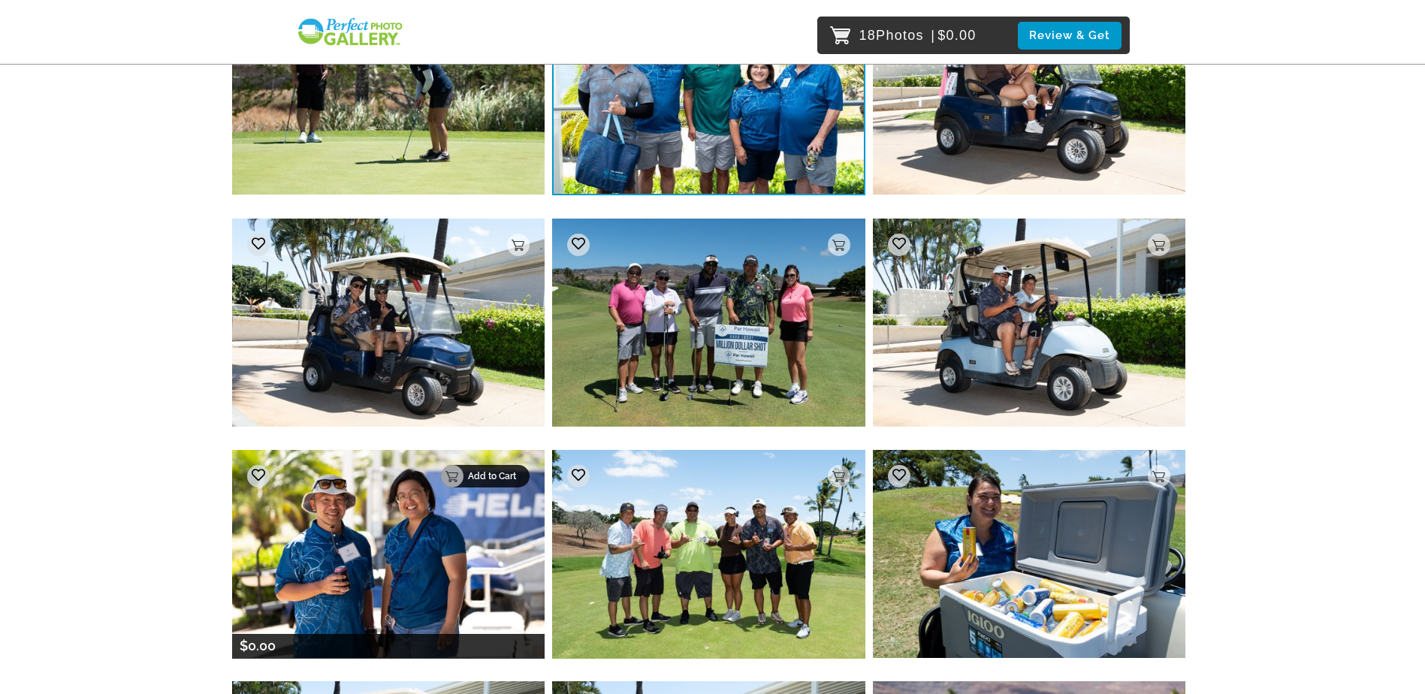
click at [518, 476] on p "Add to Cart" at bounding box center [494, 476] width 53 height 11
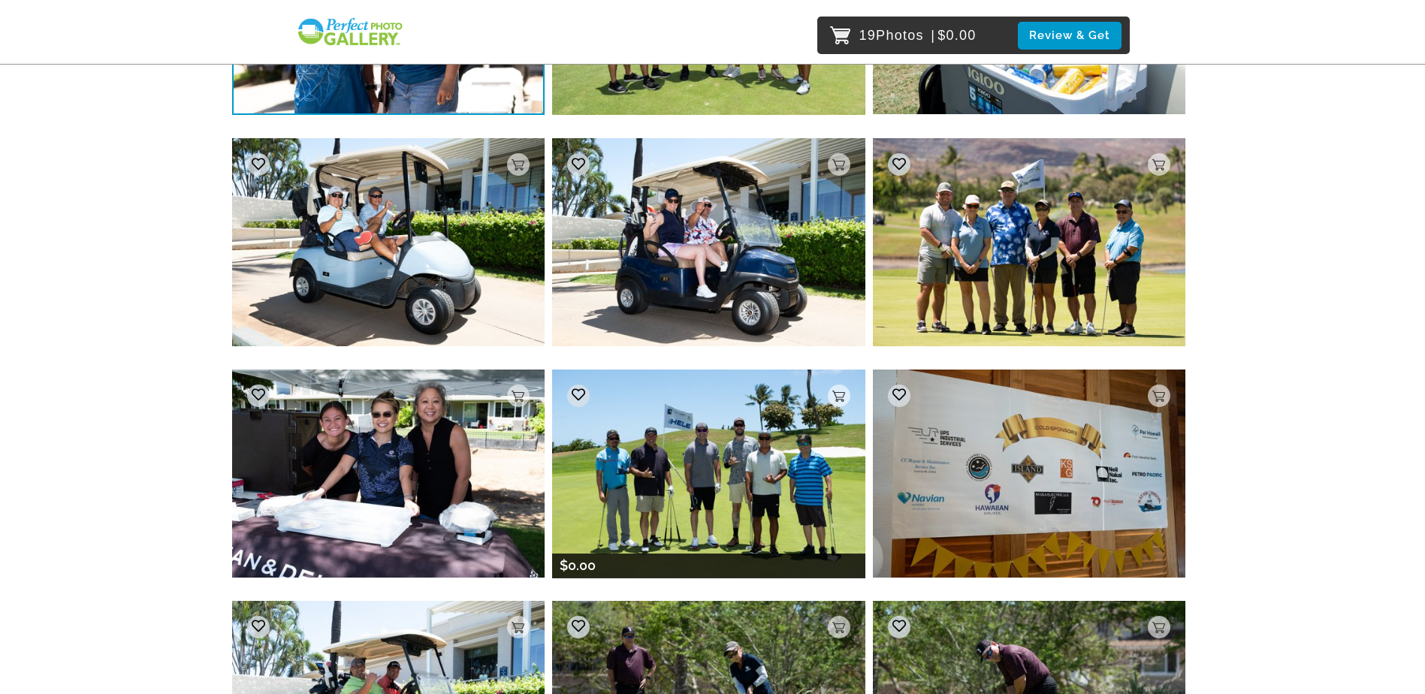
scroll to position [8582, 0]
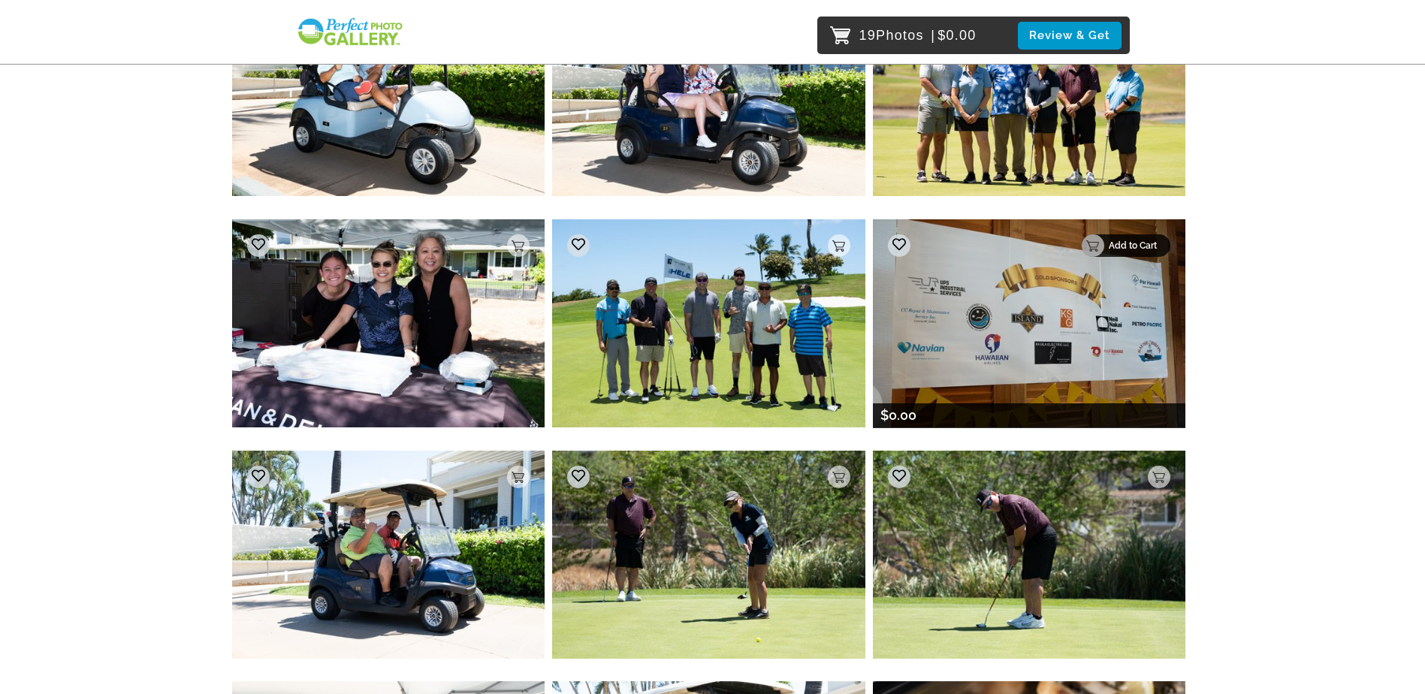
click at [1158, 252] on div "Add to Cart" at bounding box center [1126, 245] width 89 height 23
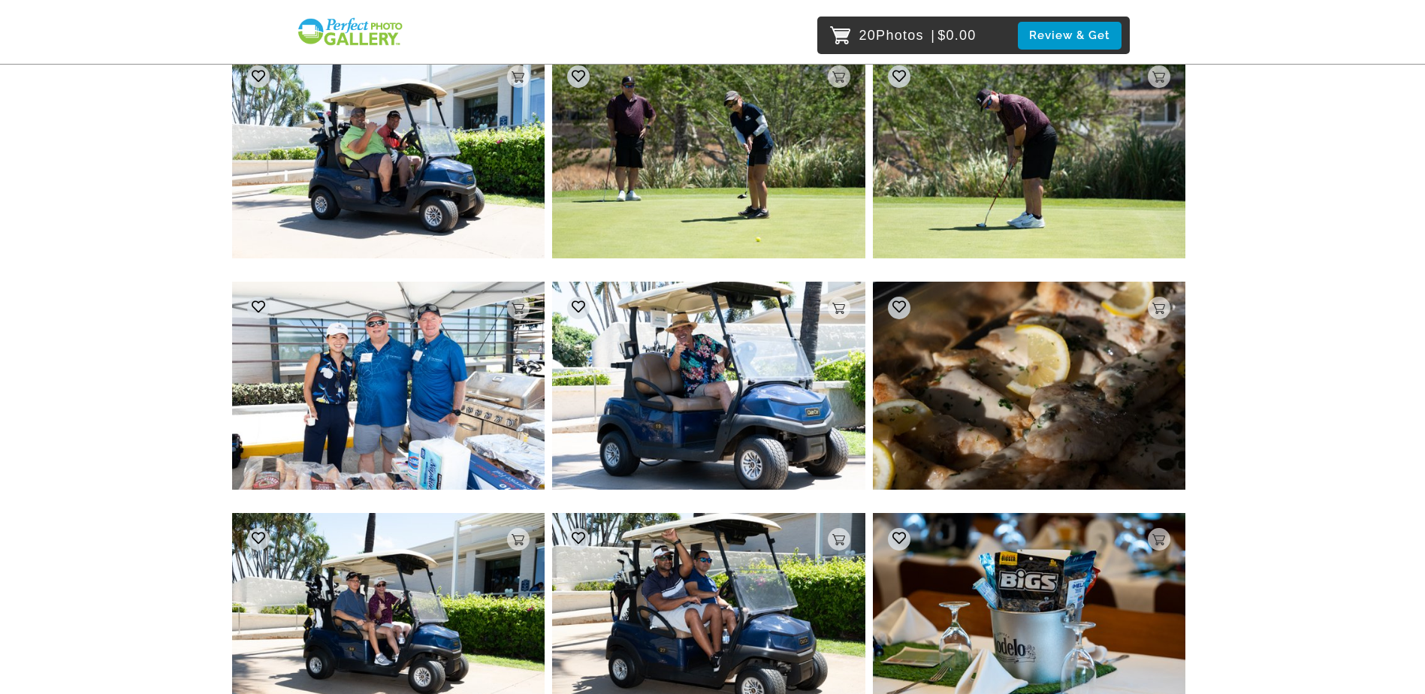
scroll to position [9033, 0]
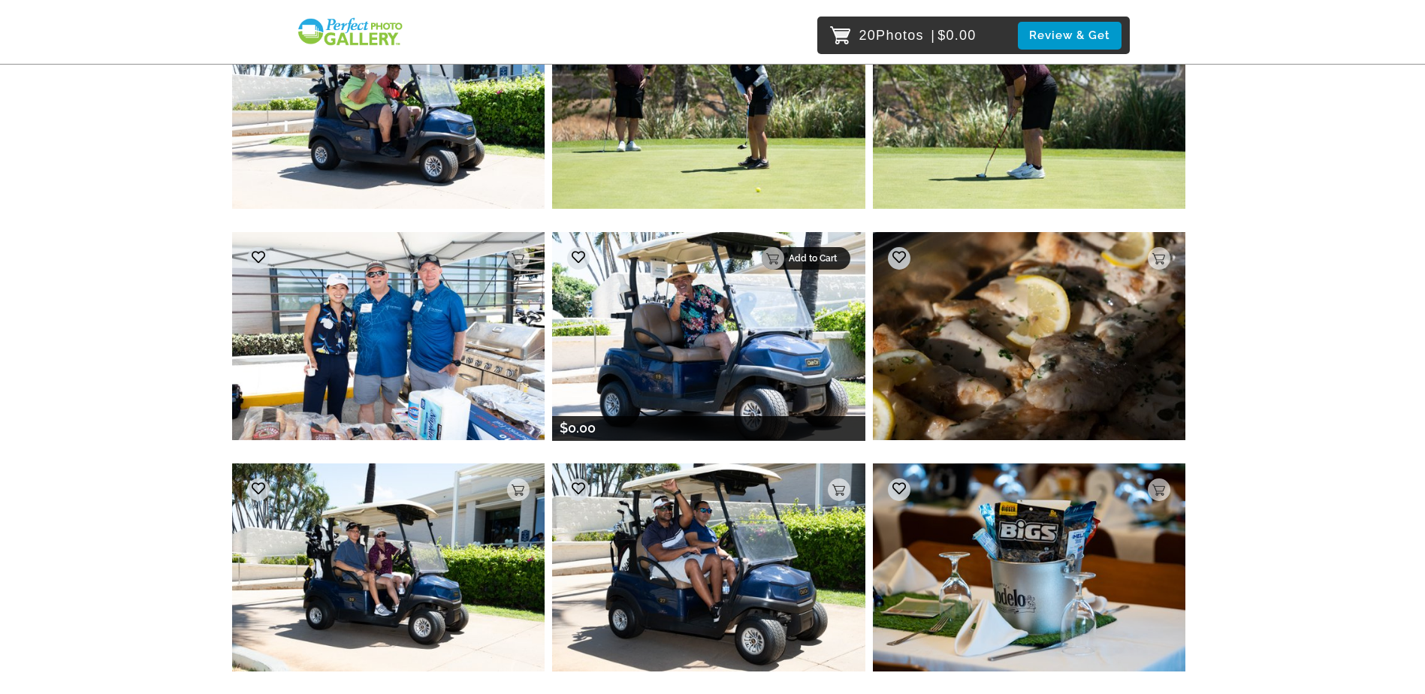
click at [835, 261] on p "Add to Cart" at bounding box center [815, 258] width 53 height 11
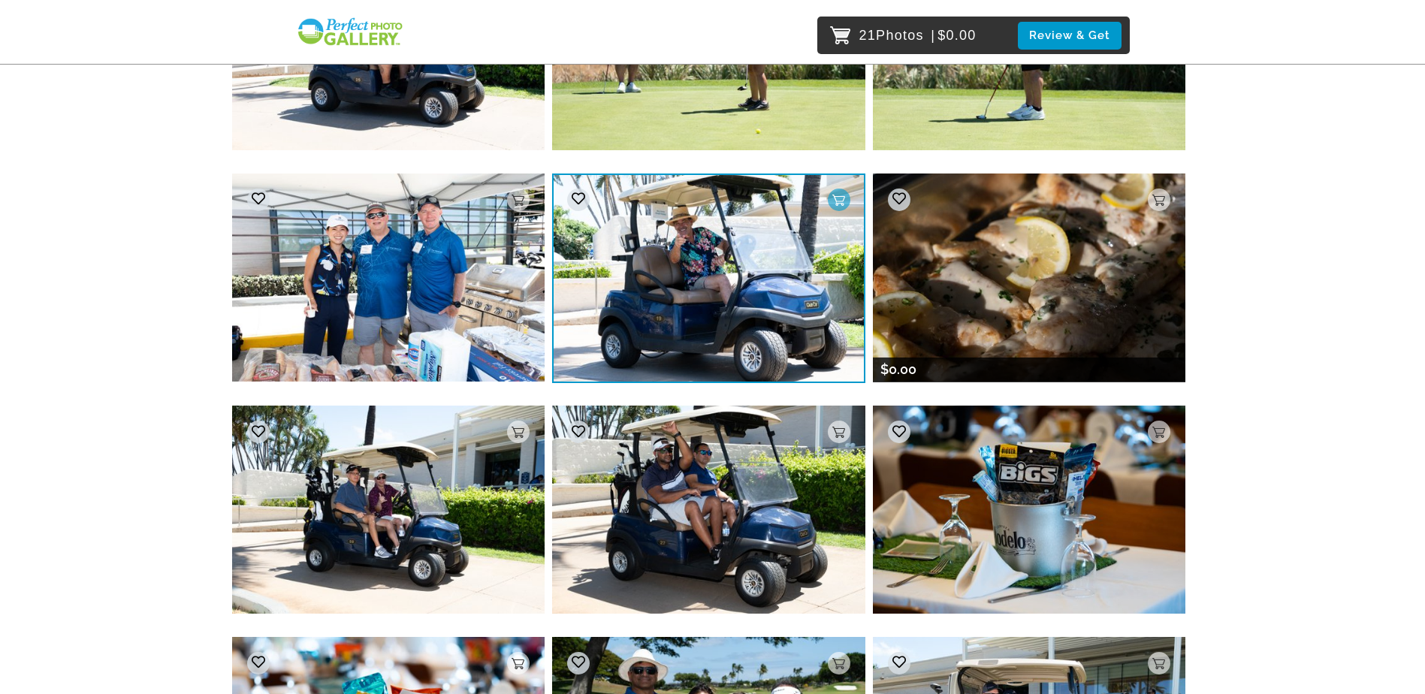
scroll to position [9183, 0]
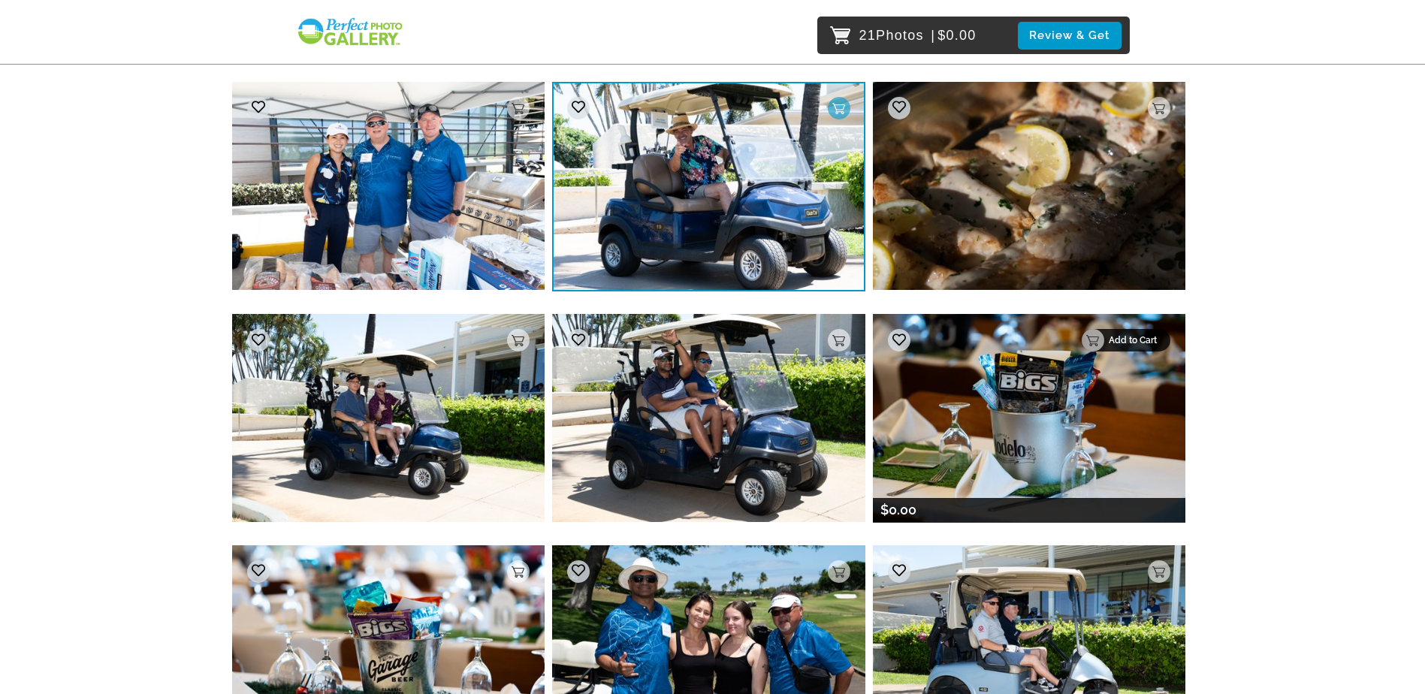
click at [1159, 340] on p "Add to Cart" at bounding box center [1135, 340] width 53 height 11
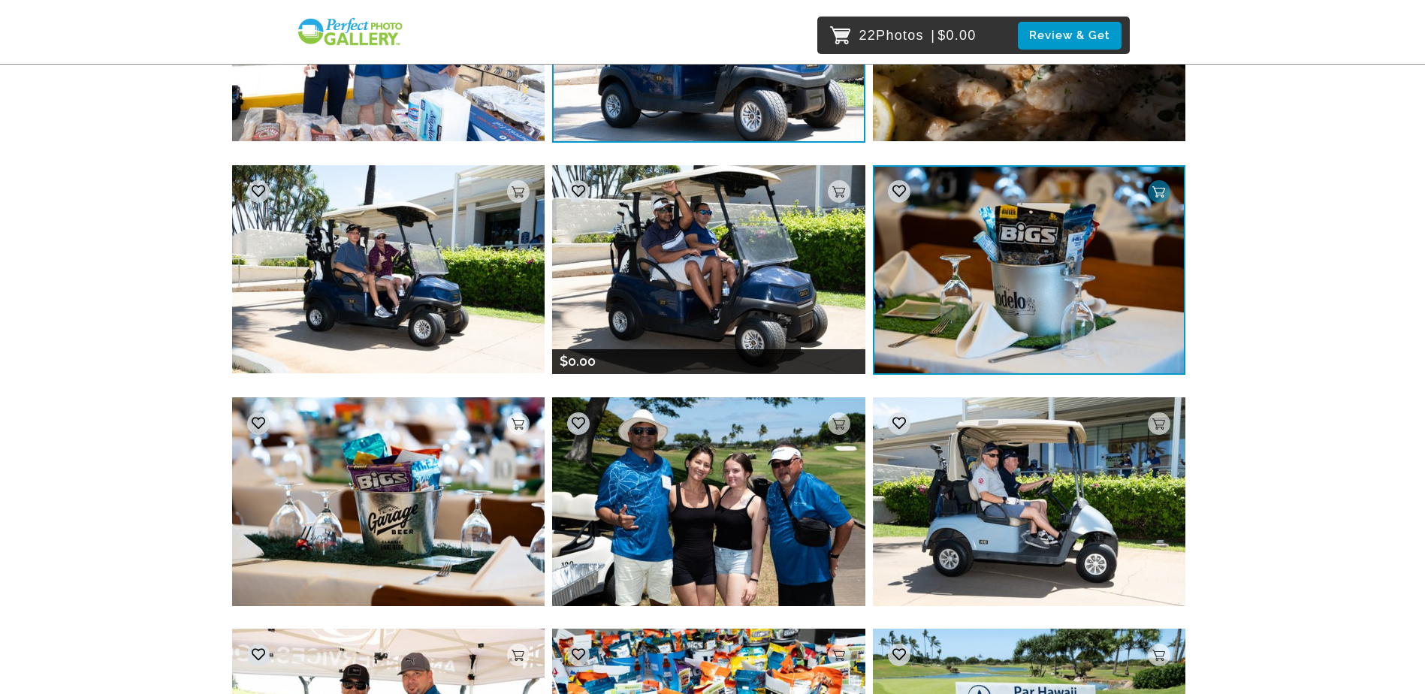
scroll to position [9333, 0]
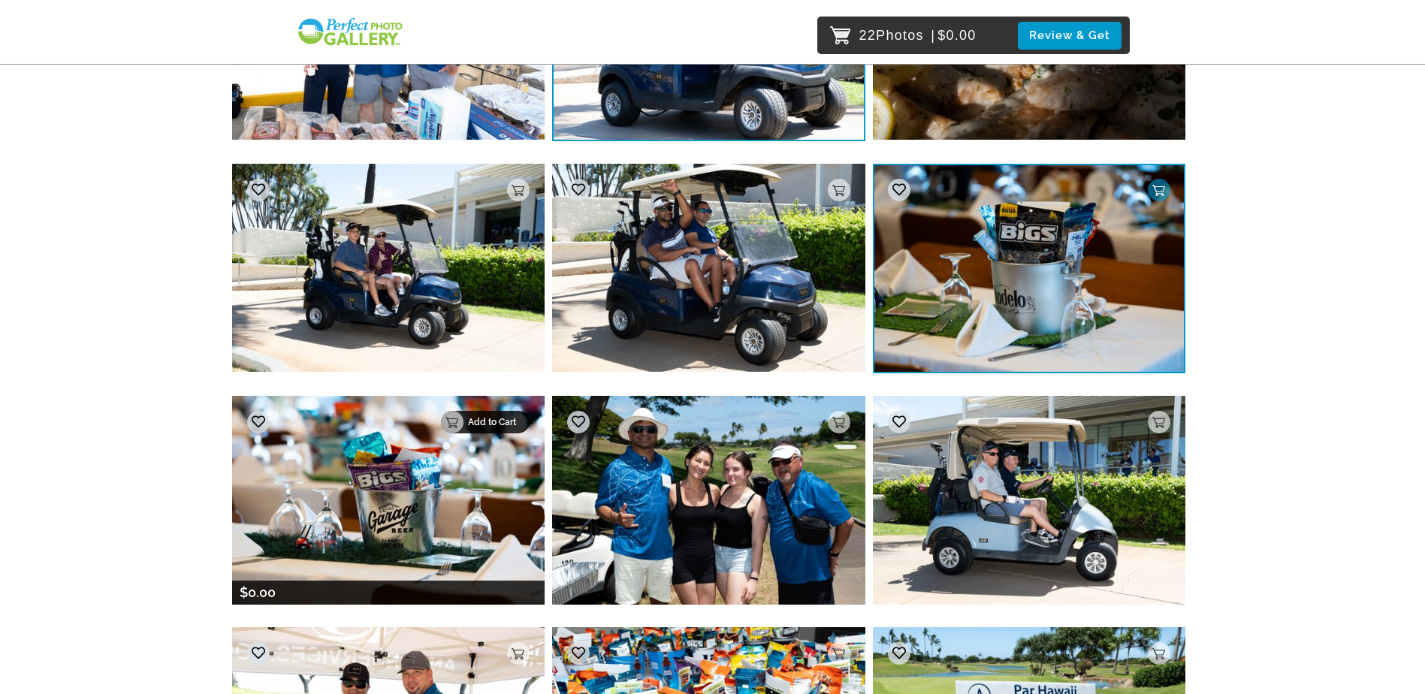
click at [519, 418] on p "Add to Cart" at bounding box center [494, 422] width 53 height 11
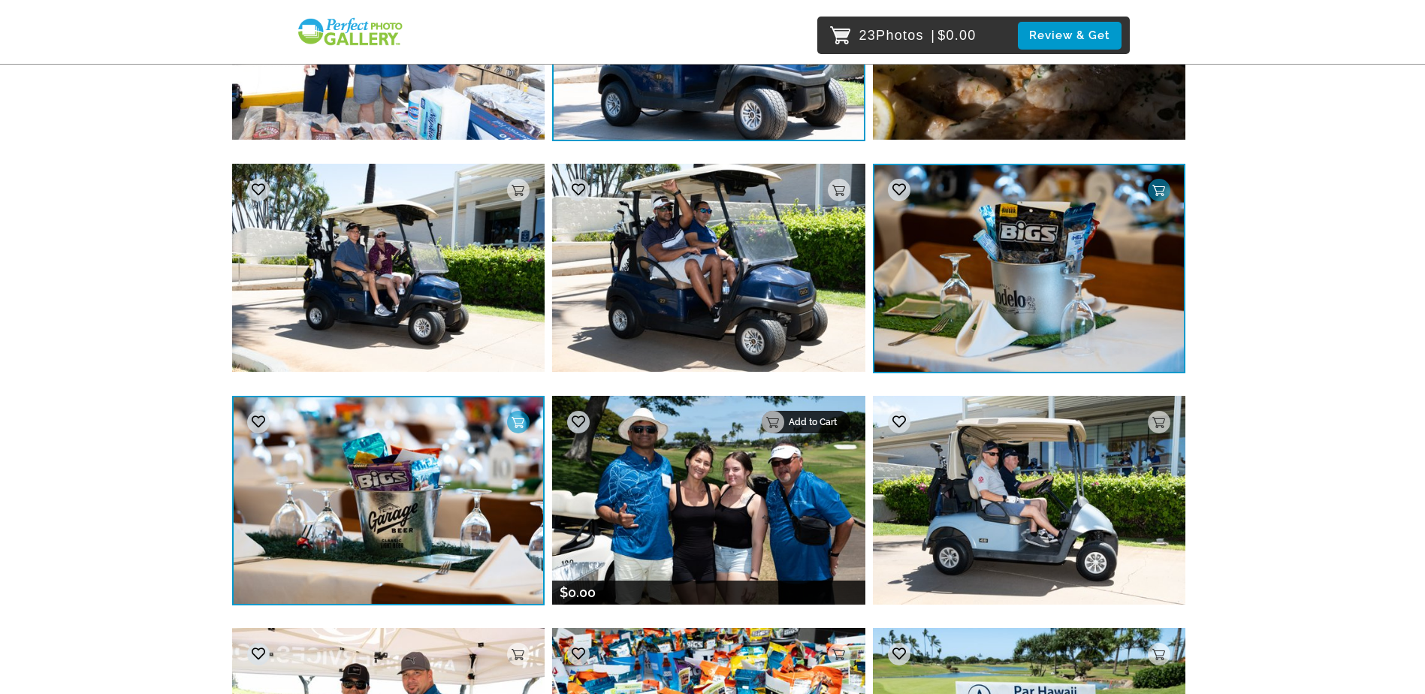
click at [829, 427] on p "Add to Cart" at bounding box center [815, 422] width 53 height 11
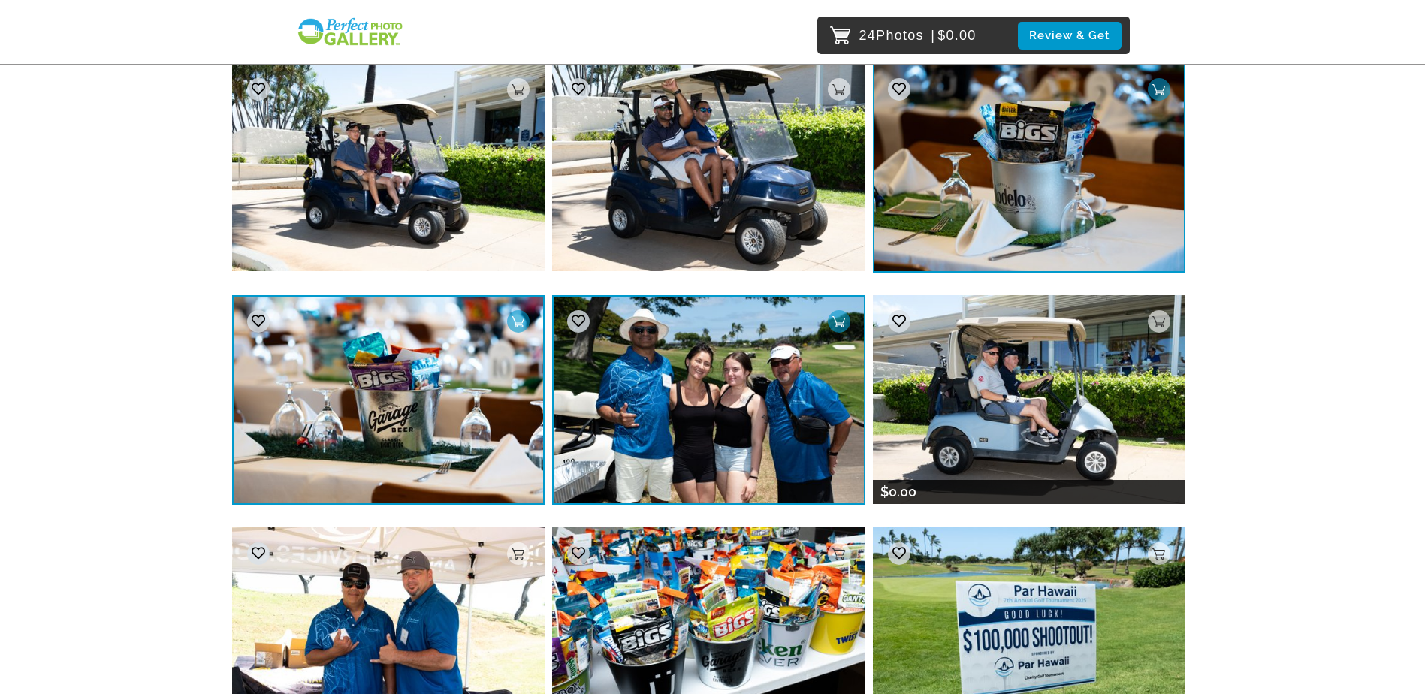
scroll to position [9559, 0]
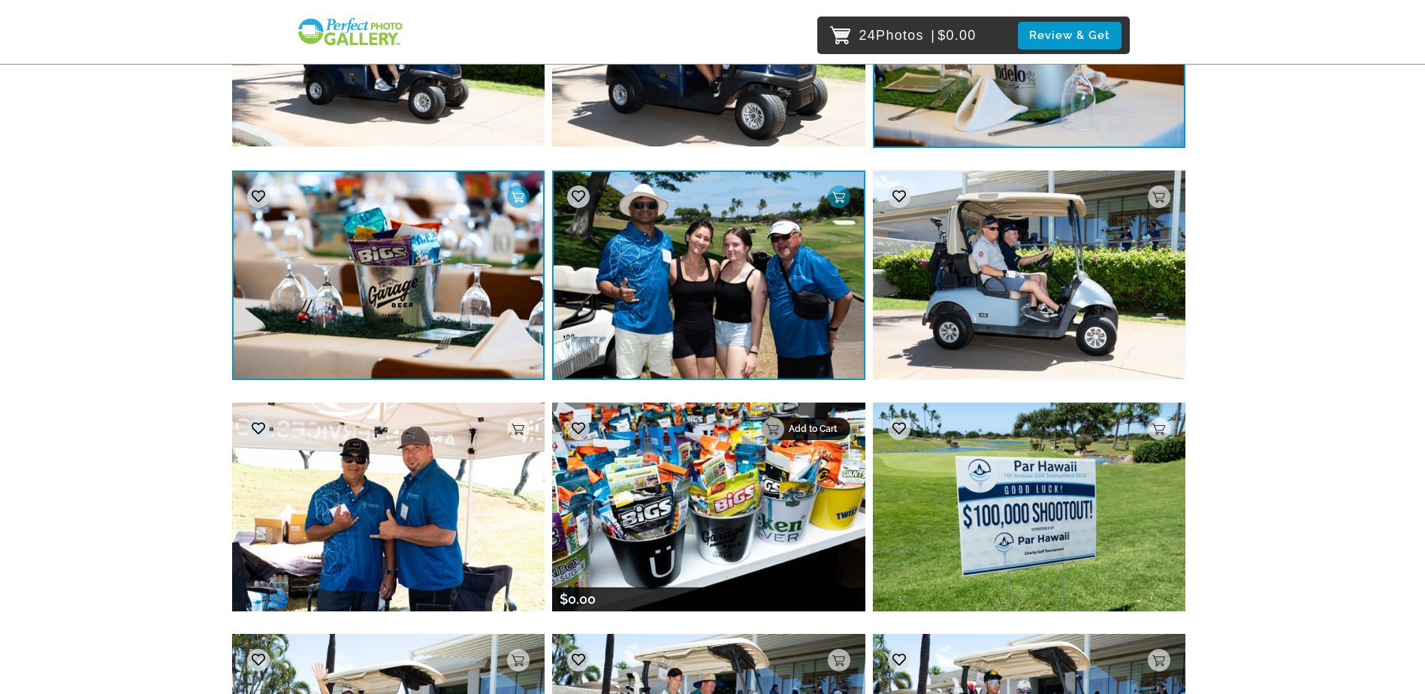
click at [835, 434] on p "Add to Cart" at bounding box center [815, 429] width 53 height 11
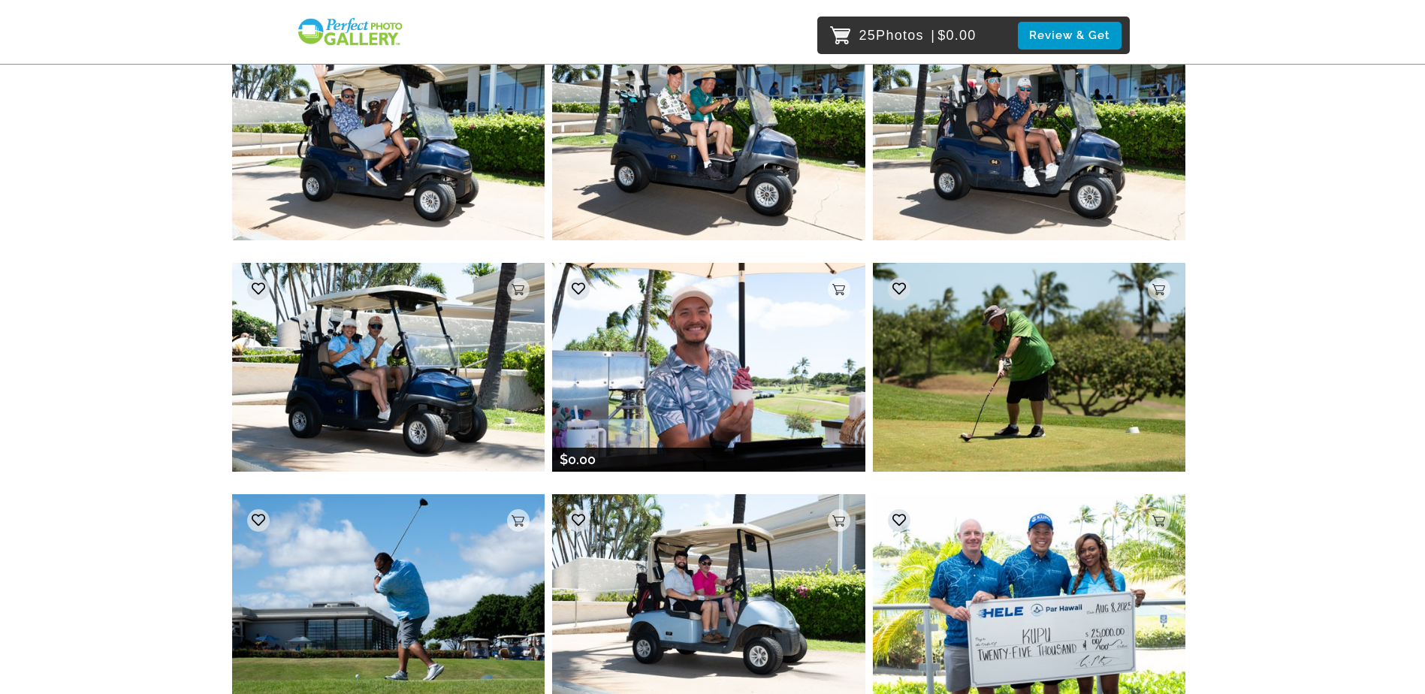
scroll to position [10235, 0]
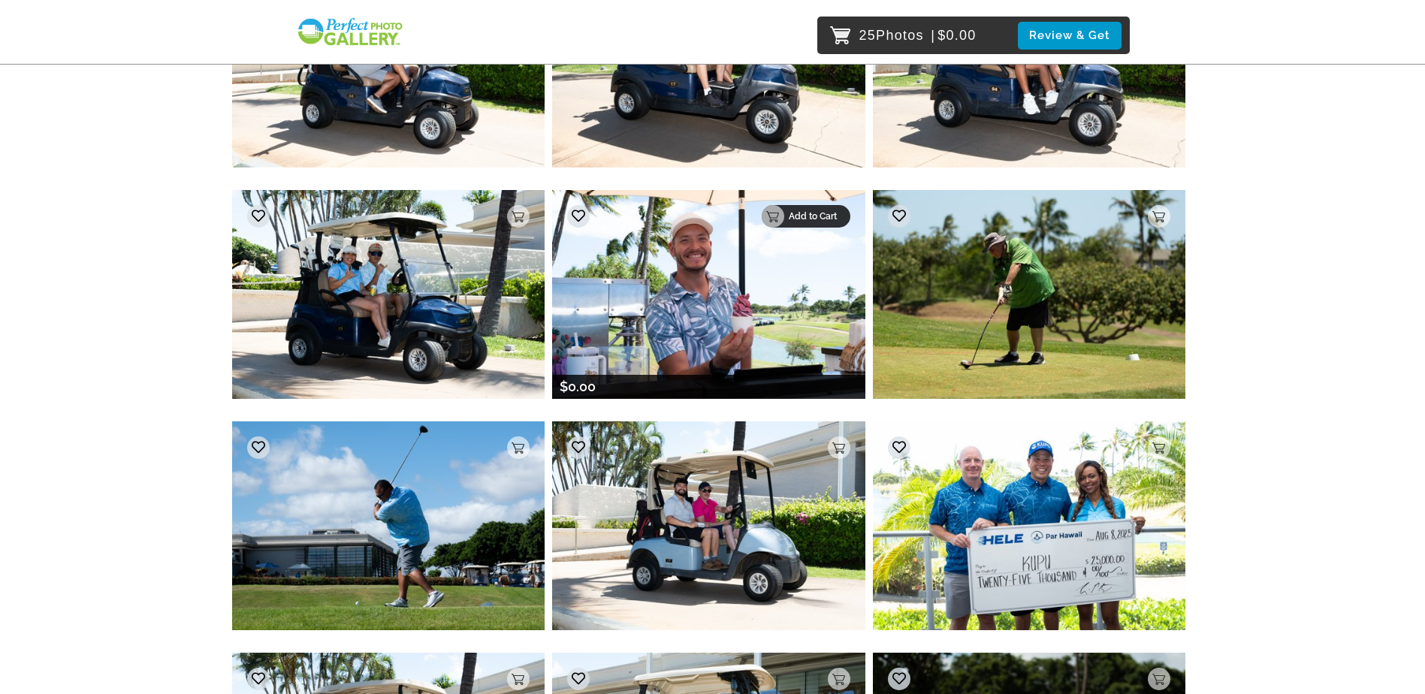
click at [841, 222] on div "Add to Cart" at bounding box center [806, 216] width 89 height 23
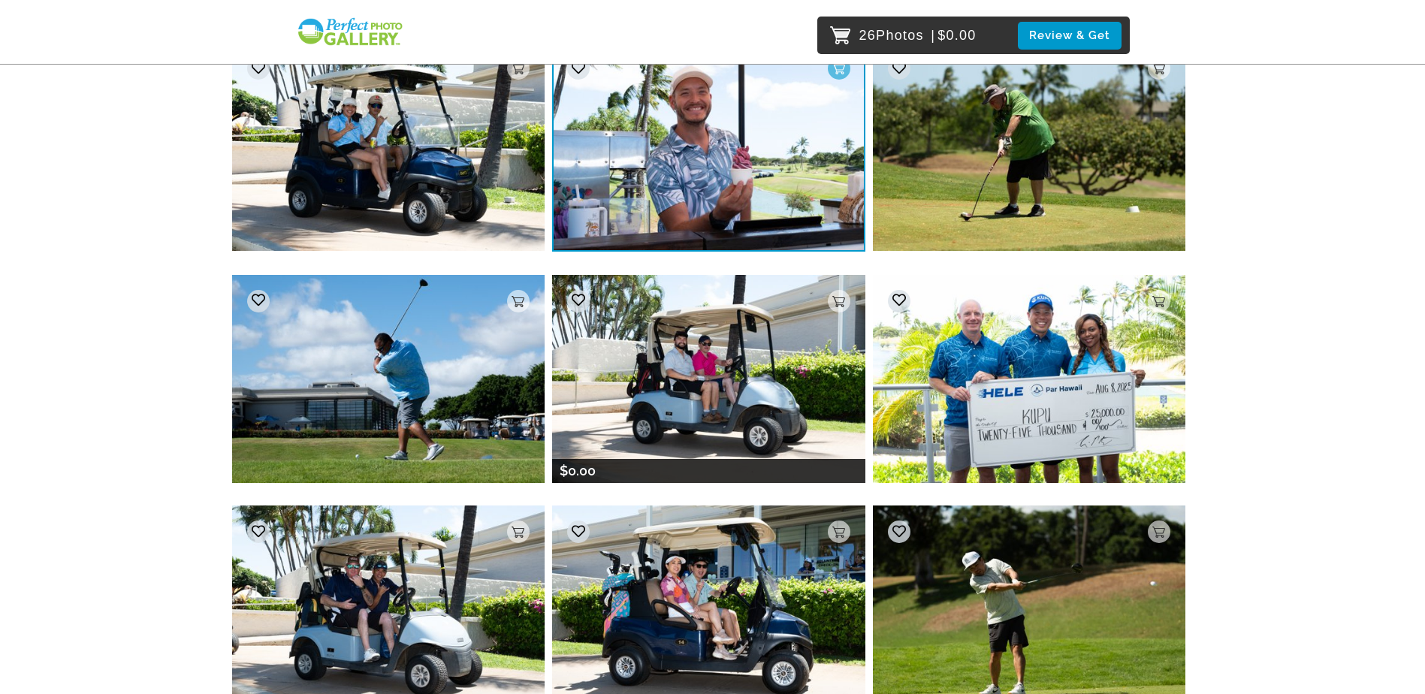
scroll to position [10385, 0]
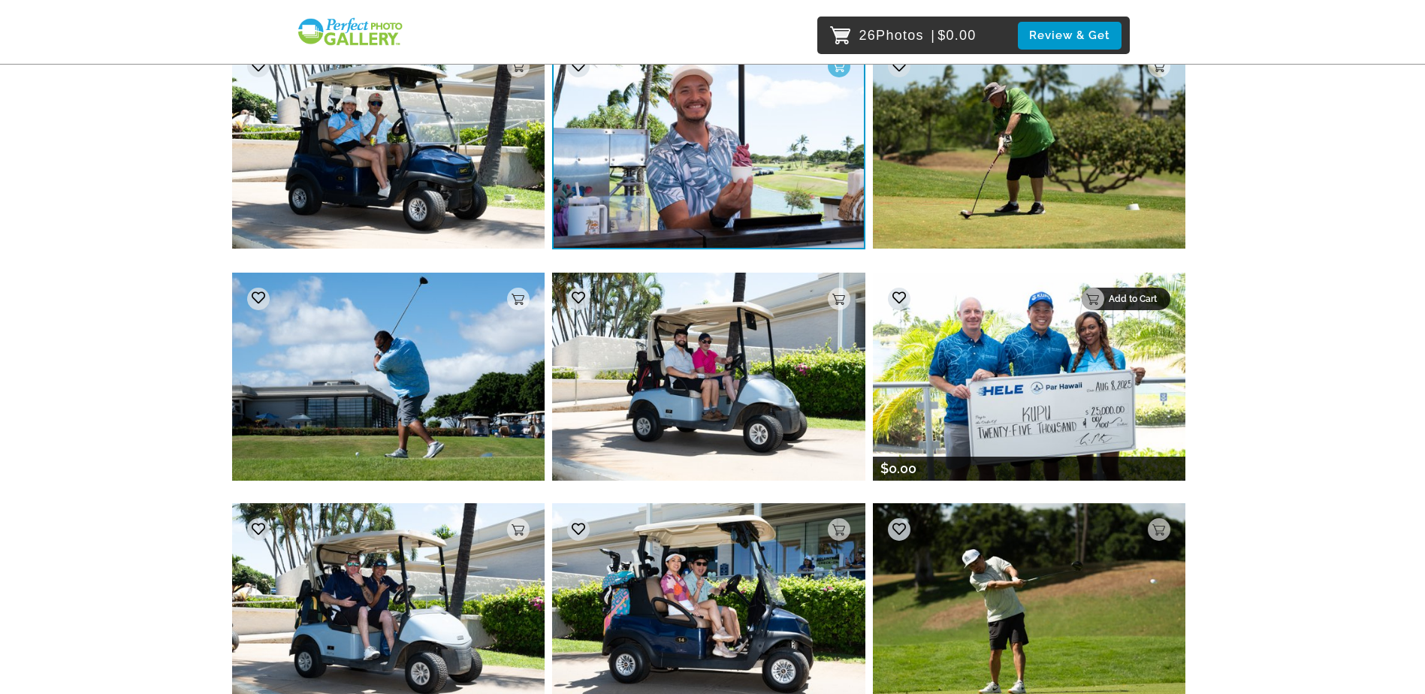
click at [1156, 294] on p "Add to Cart" at bounding box center [1135, 299] width 53 height 11
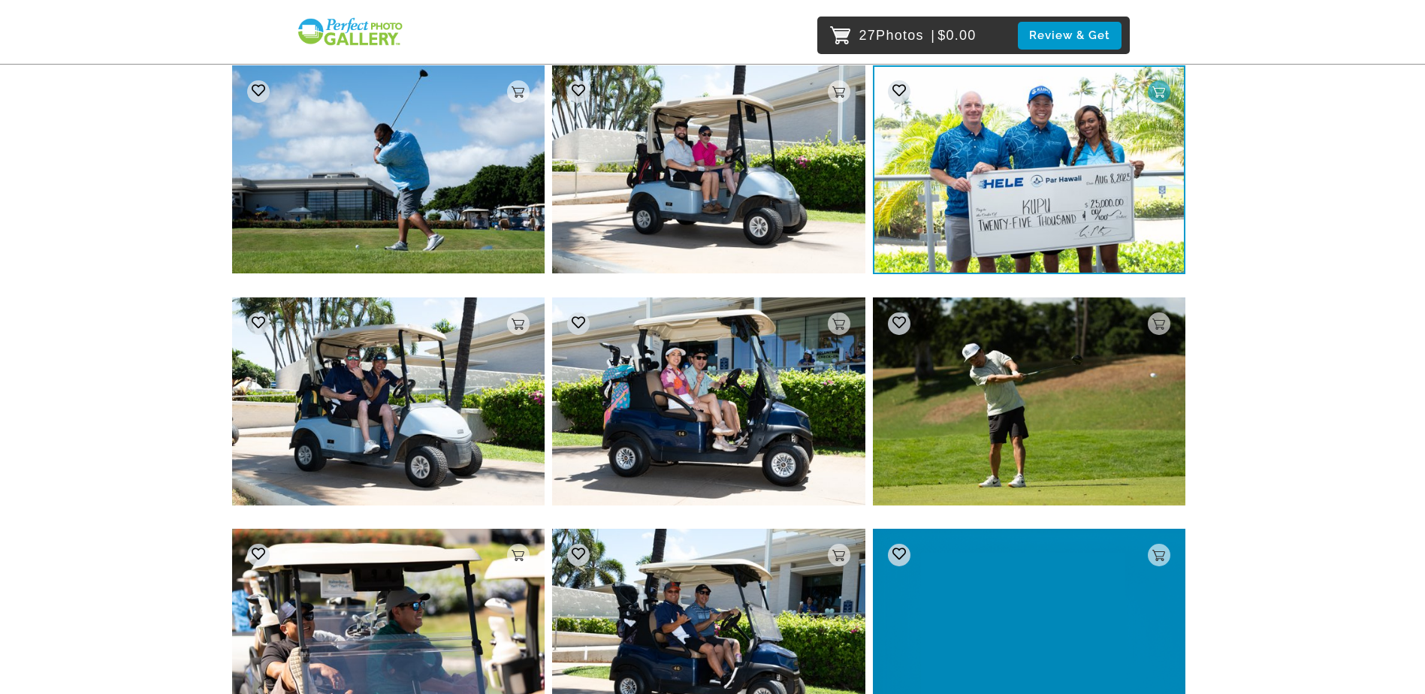
scroll to position [10826, 0]
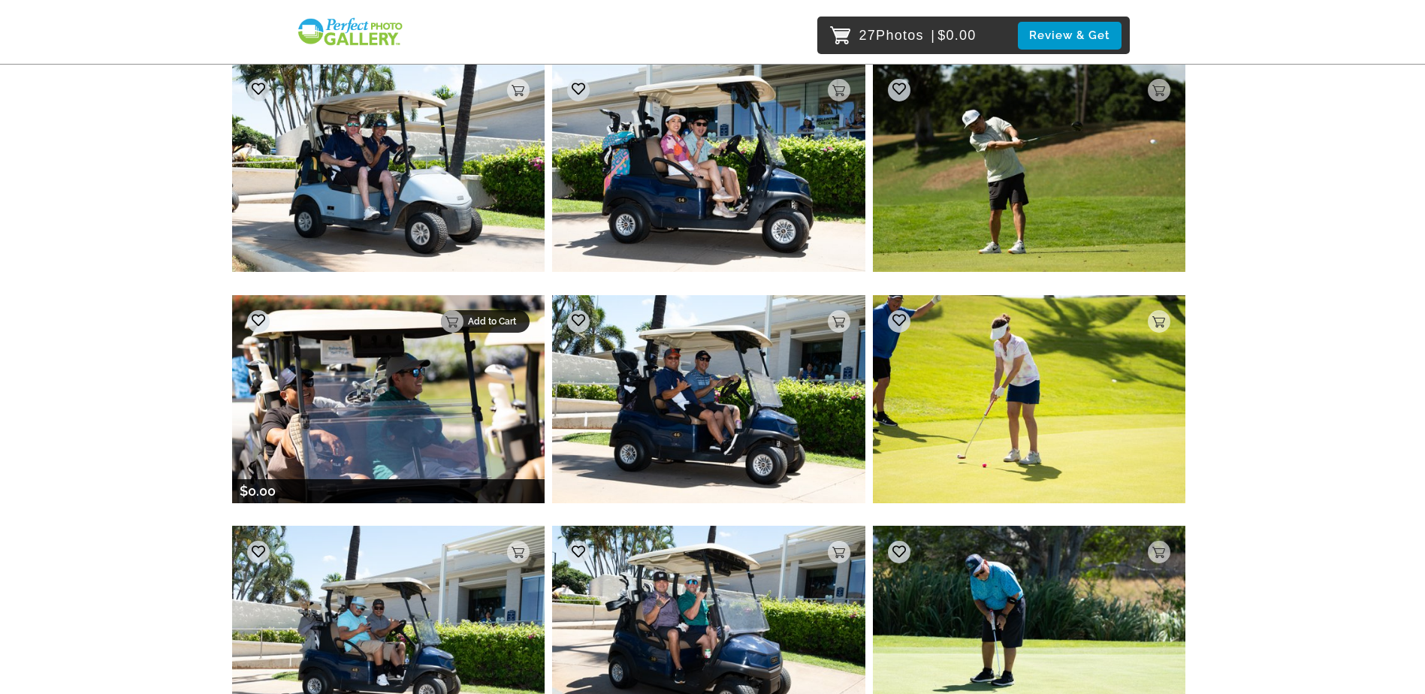
click at [472, 327] on div "Add to Cart" at bounding box center [485, 321] width 89 height 23
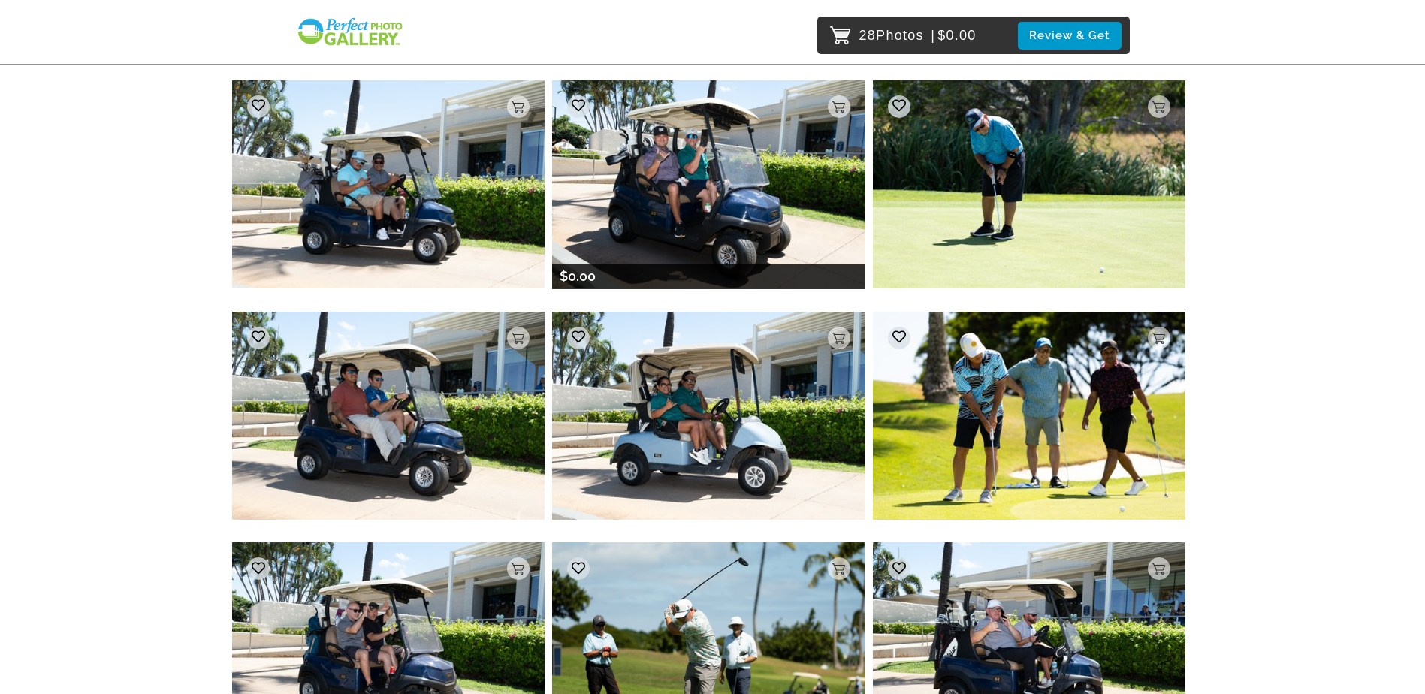
scroll to position [11277, 0]
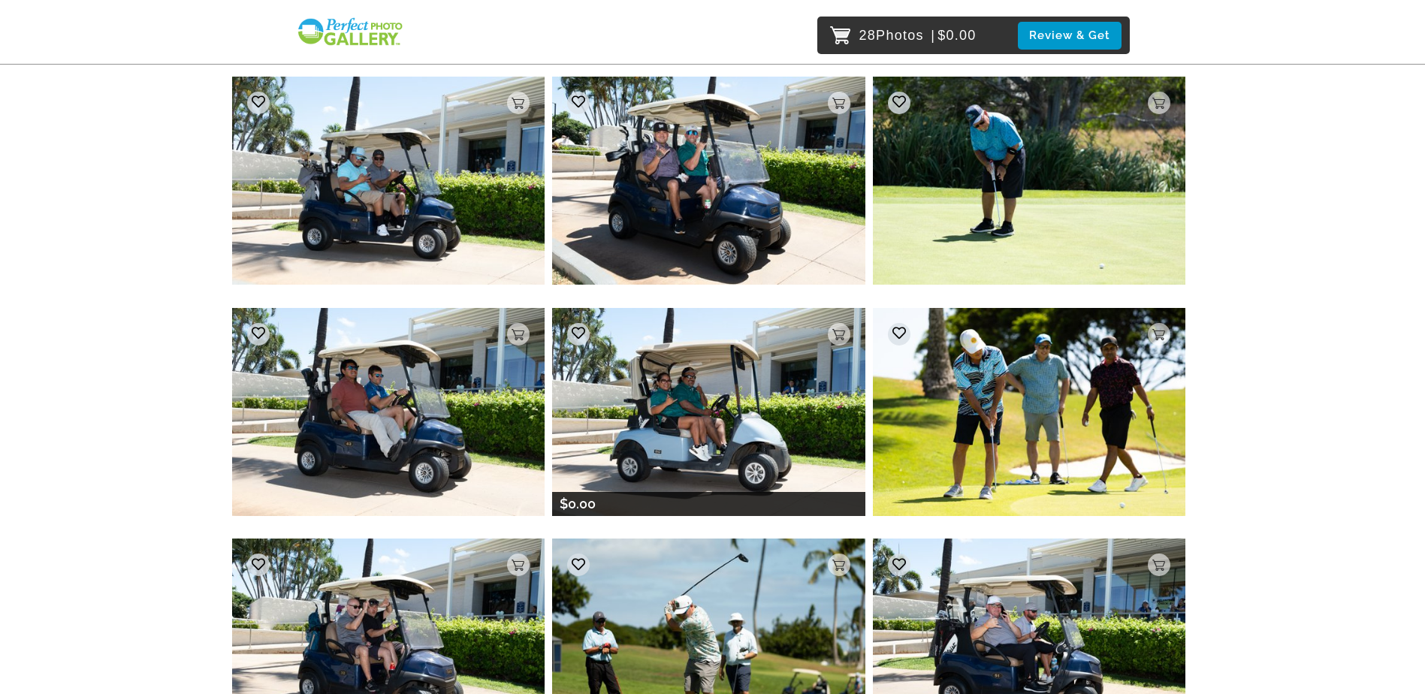
click at [825, 337] on img at bounding box center [708, 412] width 313 height 208
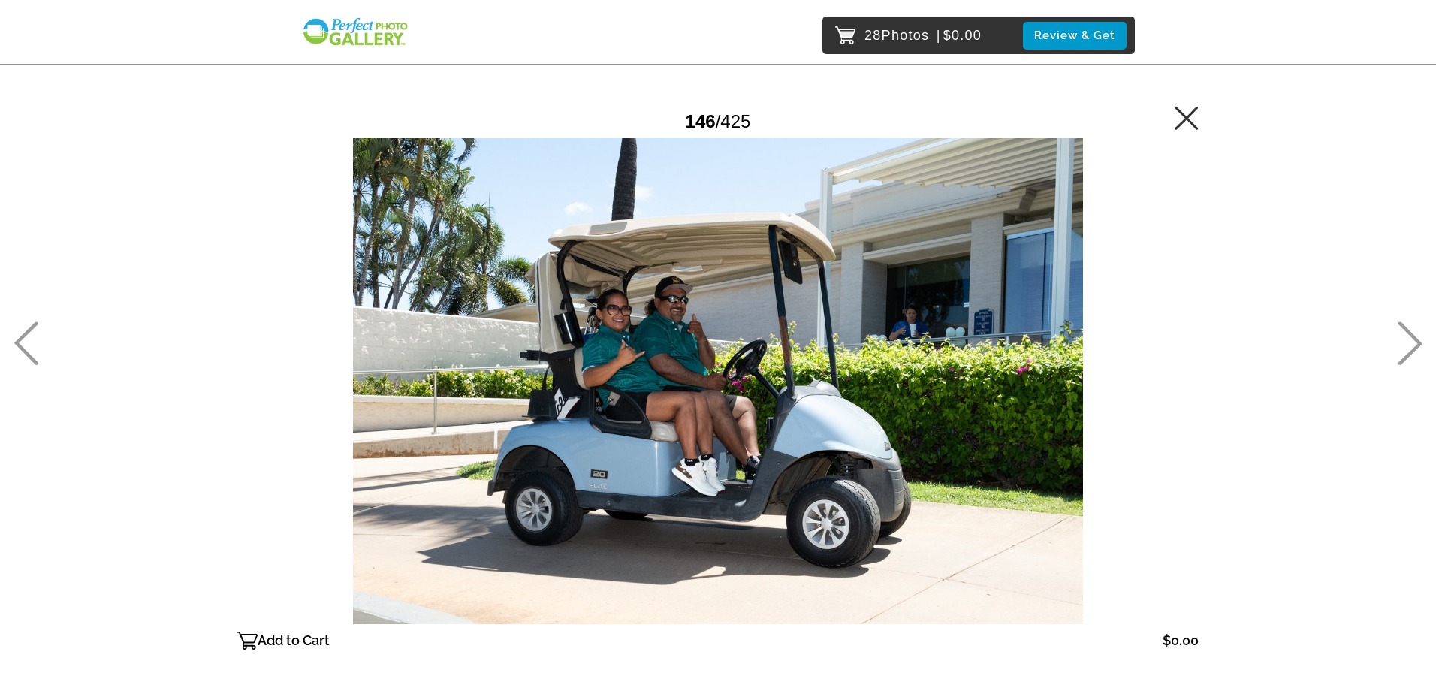
click at [300, 638] on p "Add to Cart" at bounding box center [294, 641] width 72 height 24
click at [1404, 341] on icon at bounding box center [1410, 344] width 25 height 44
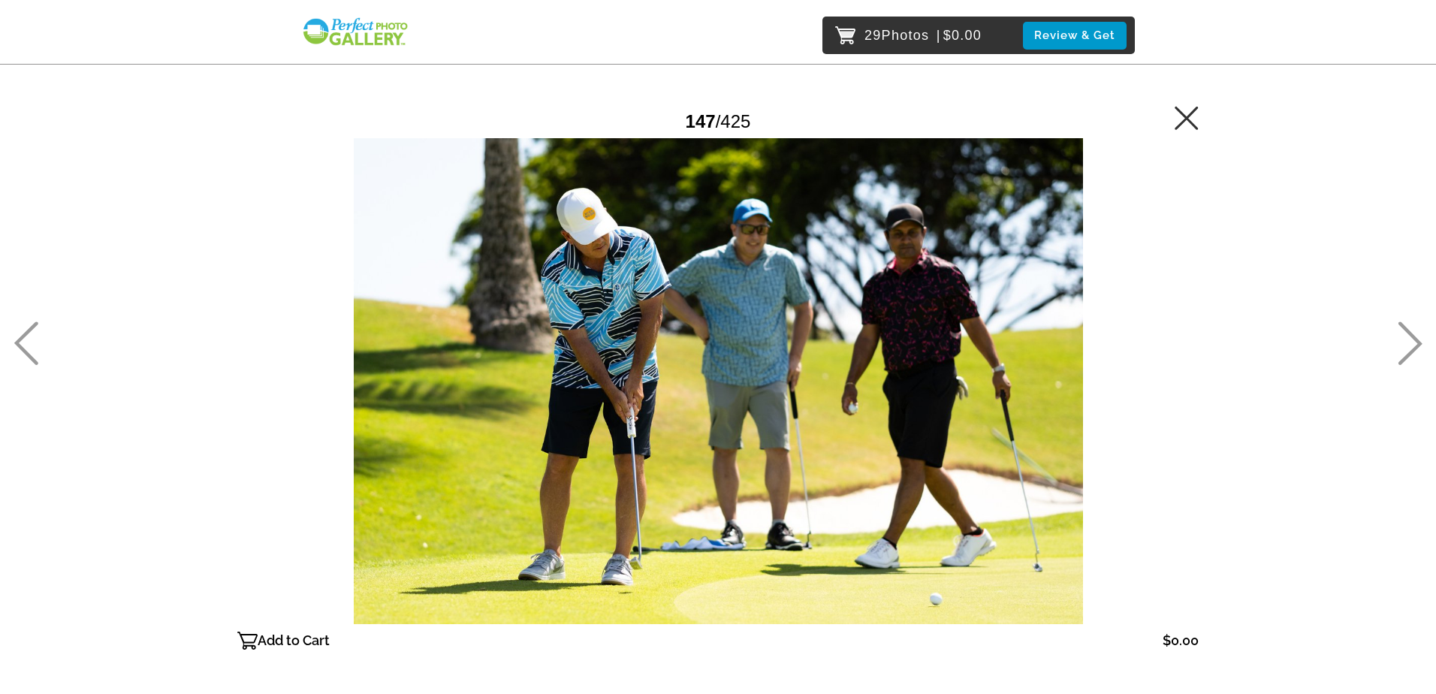
click at [1405, 337] on icon at bounding box center [1410, 344] width 25 height 44
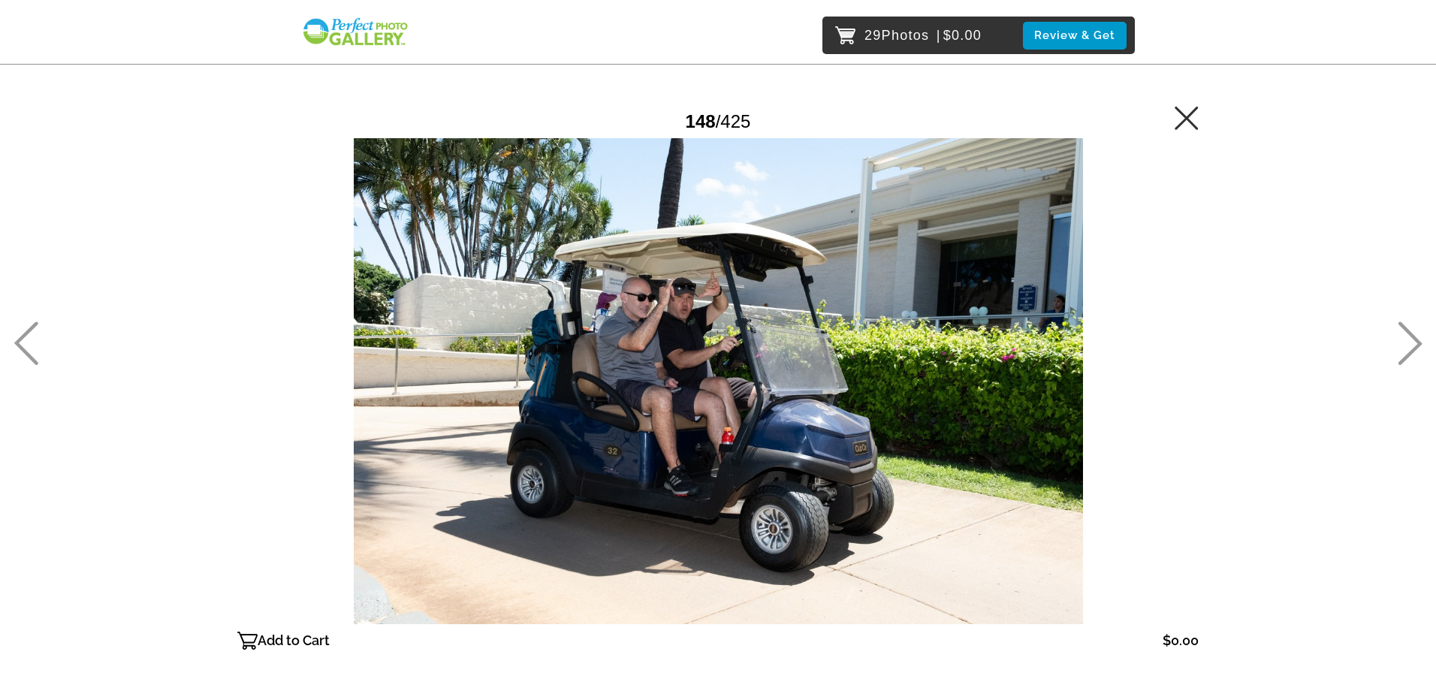
click at [1405, 337] on icon at bounding box center [1410, 344] width 25 height 44
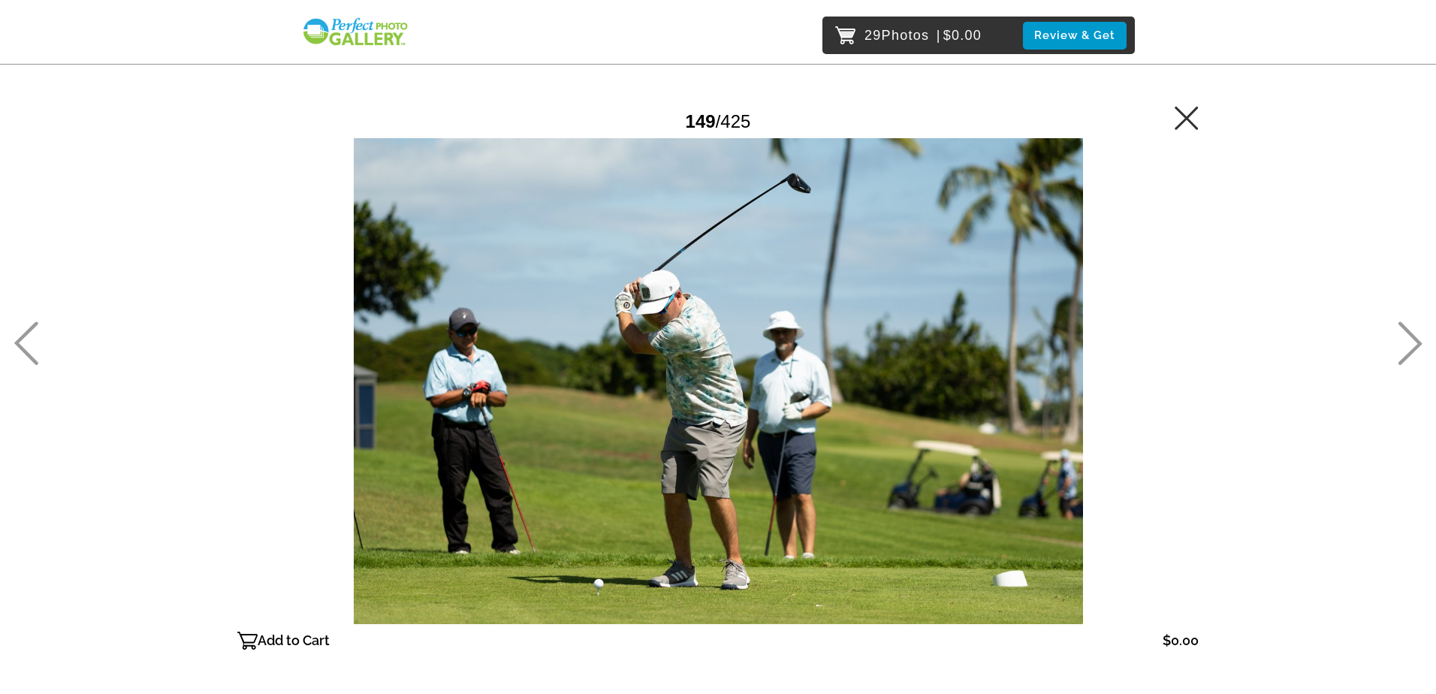
click at [1405, 337] on icon at bounding box center [1410, 344] width 25 height 44
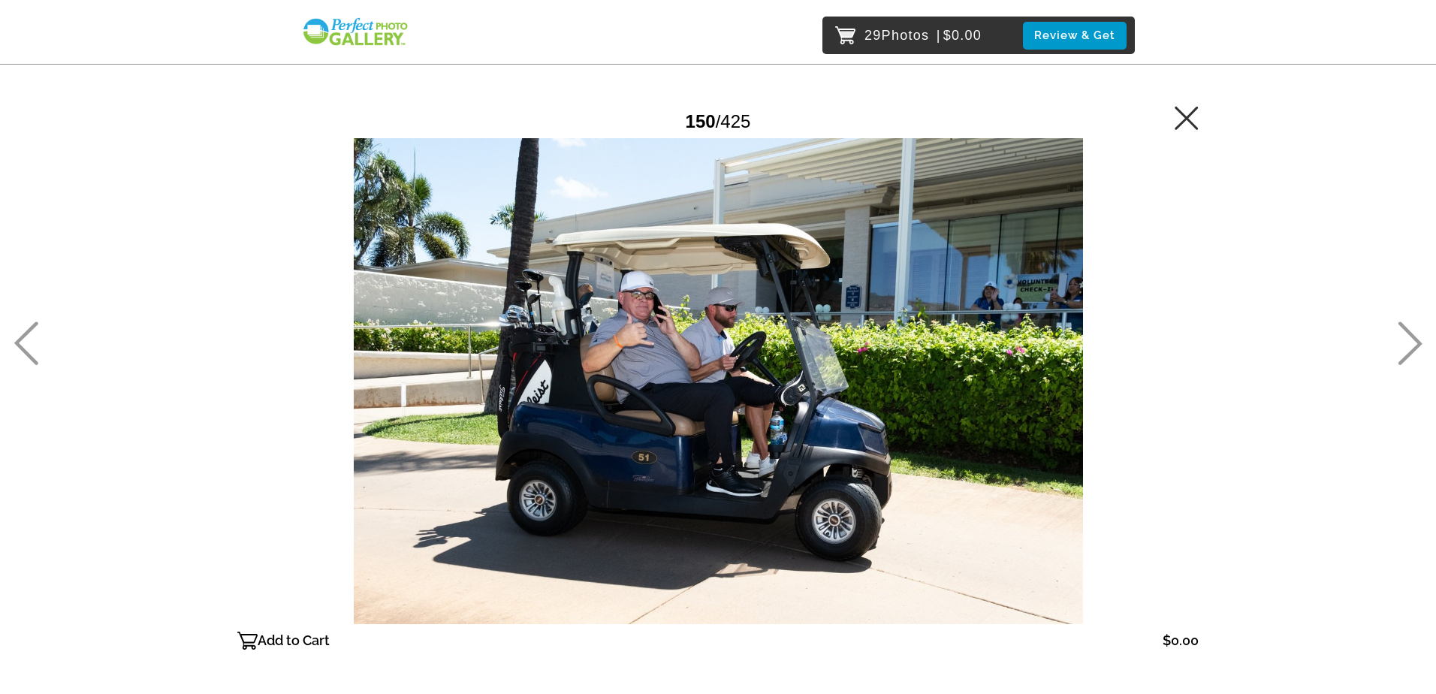
click at [1405, 337] on icon at bounding box center [1410, 344] width 25 height 44
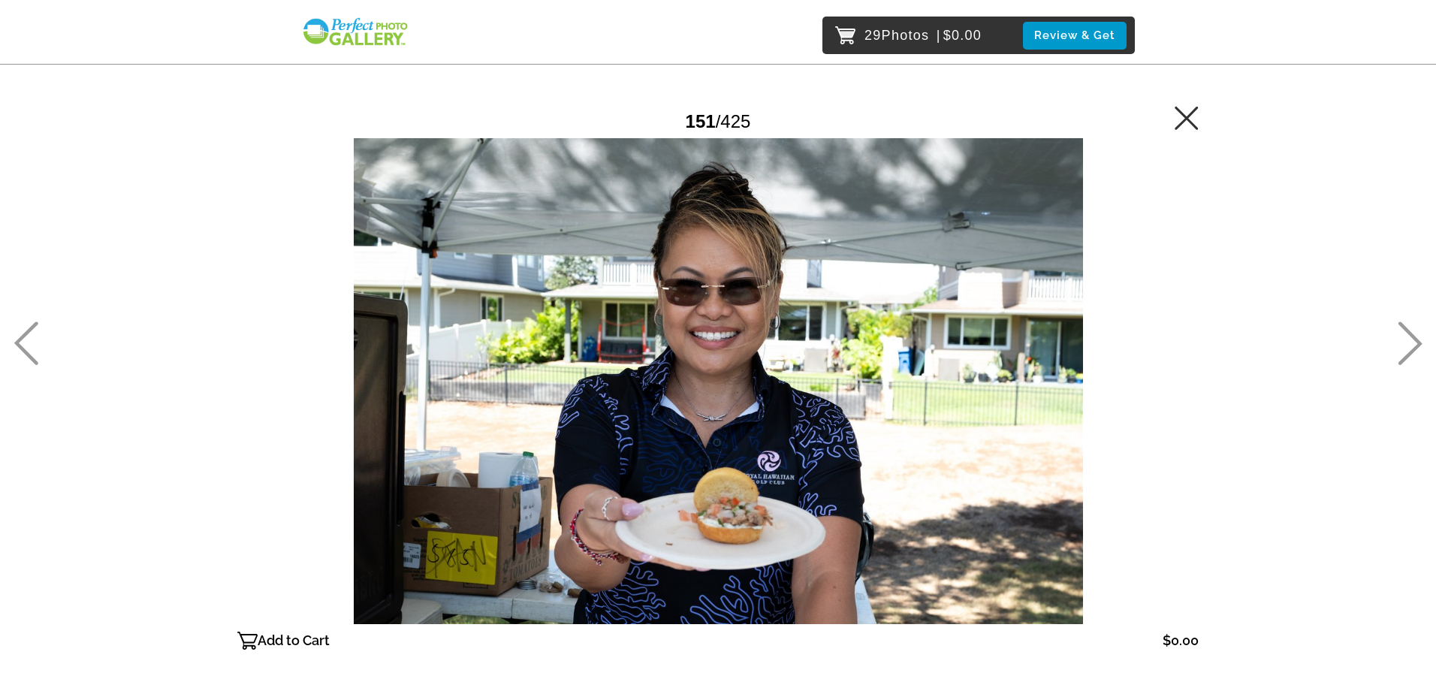
click at [1405, 337] on icon at bounding box center [1410, 344] width 25 height 44
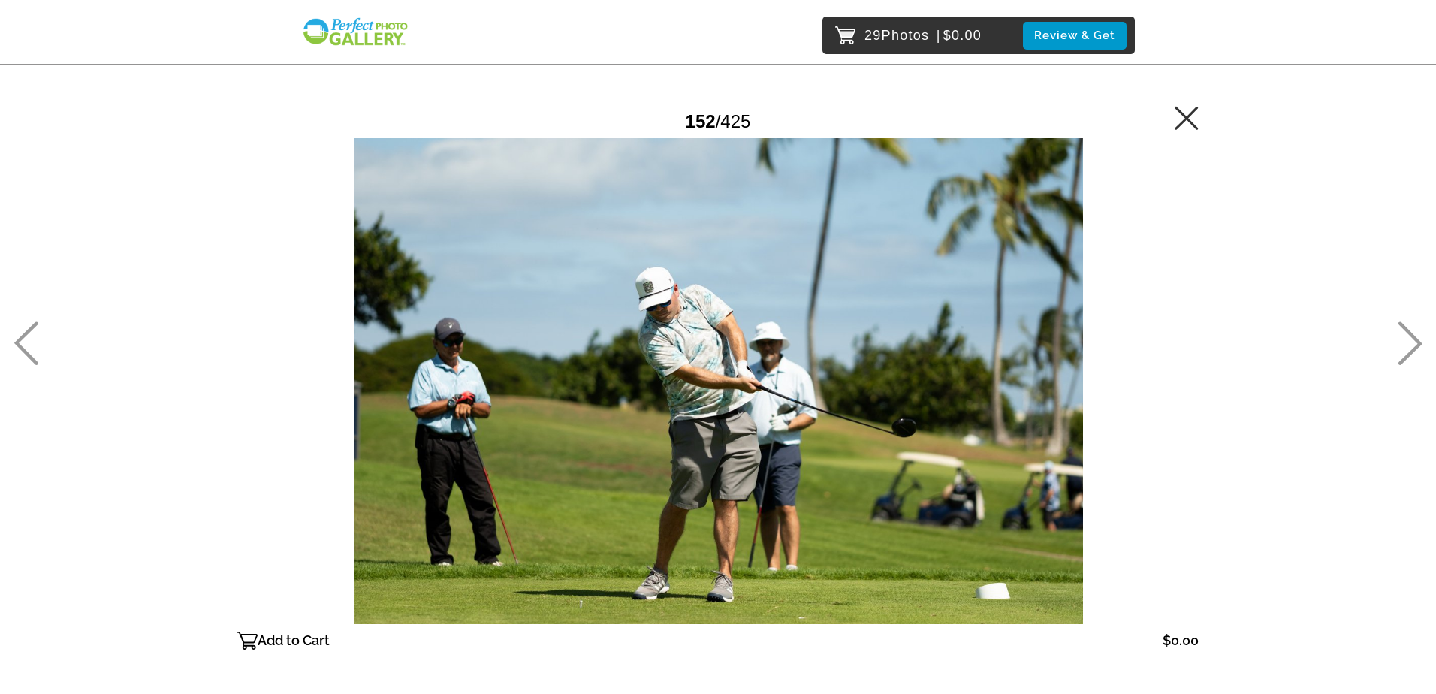
click at [1393, 349] on div "29 Photos | $0.00 Review & Get Password Checker bypassed 152 / 425 Add to Cart …" at bounding box center [718, 411] width 1436 height 823
click at [26, 349] on icon at bounding box center [26, 344] width 25 height 44
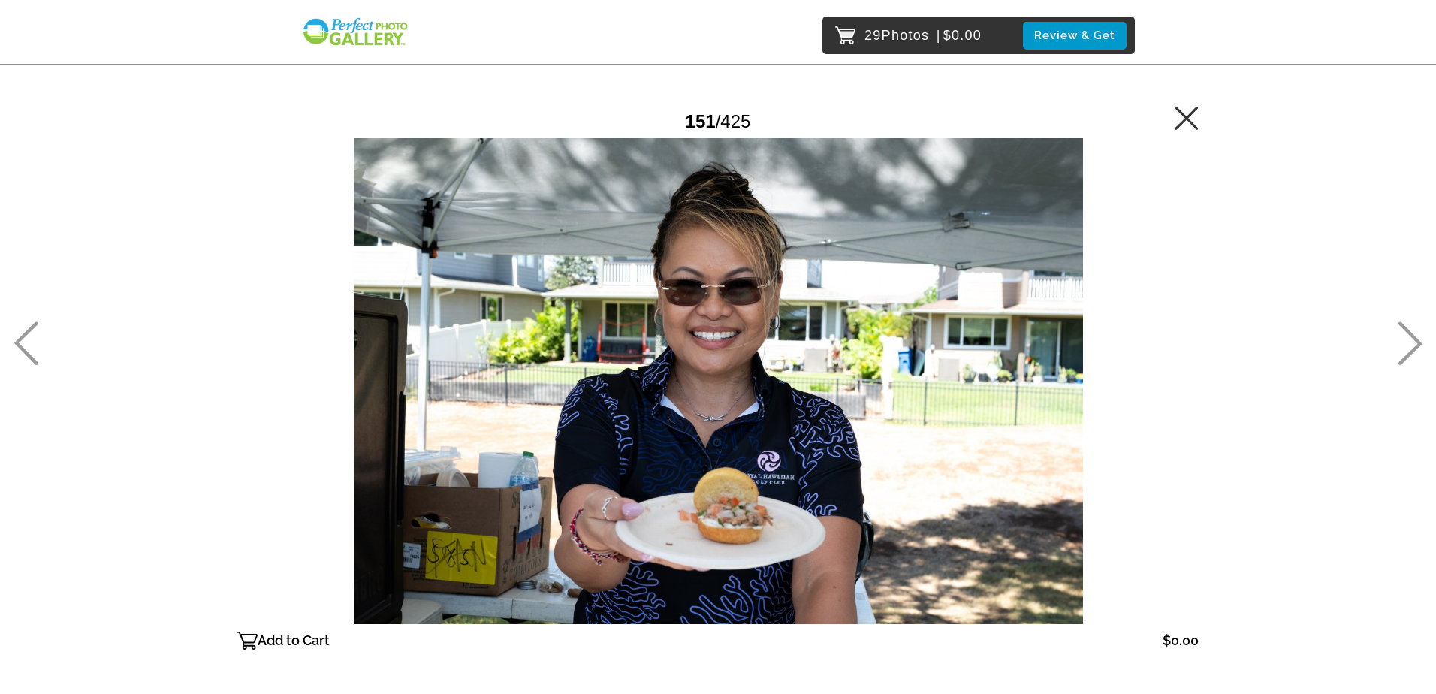
click at [1408, 340] on icon at bounding box center [1410, 344] width 25 height 44
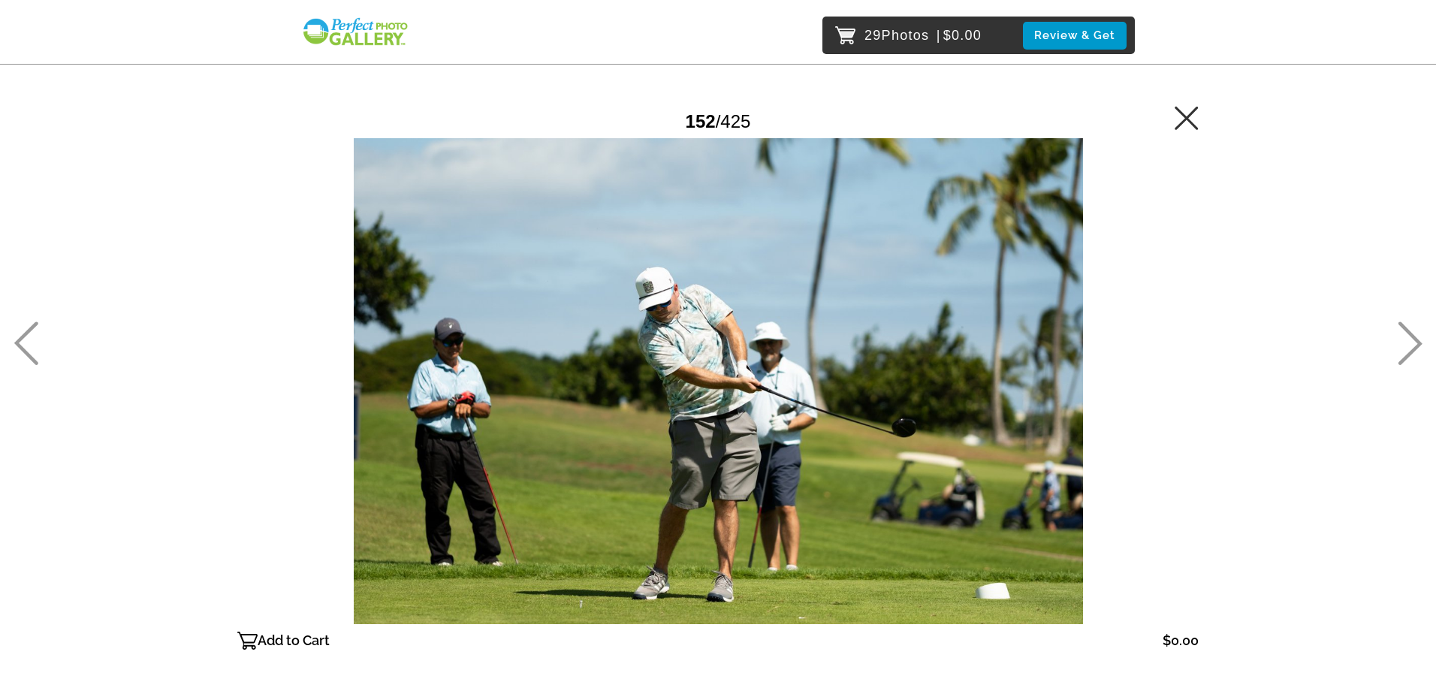
click at [1408, 340] on icon at bounding box center [1410, 344] width 25 height 44
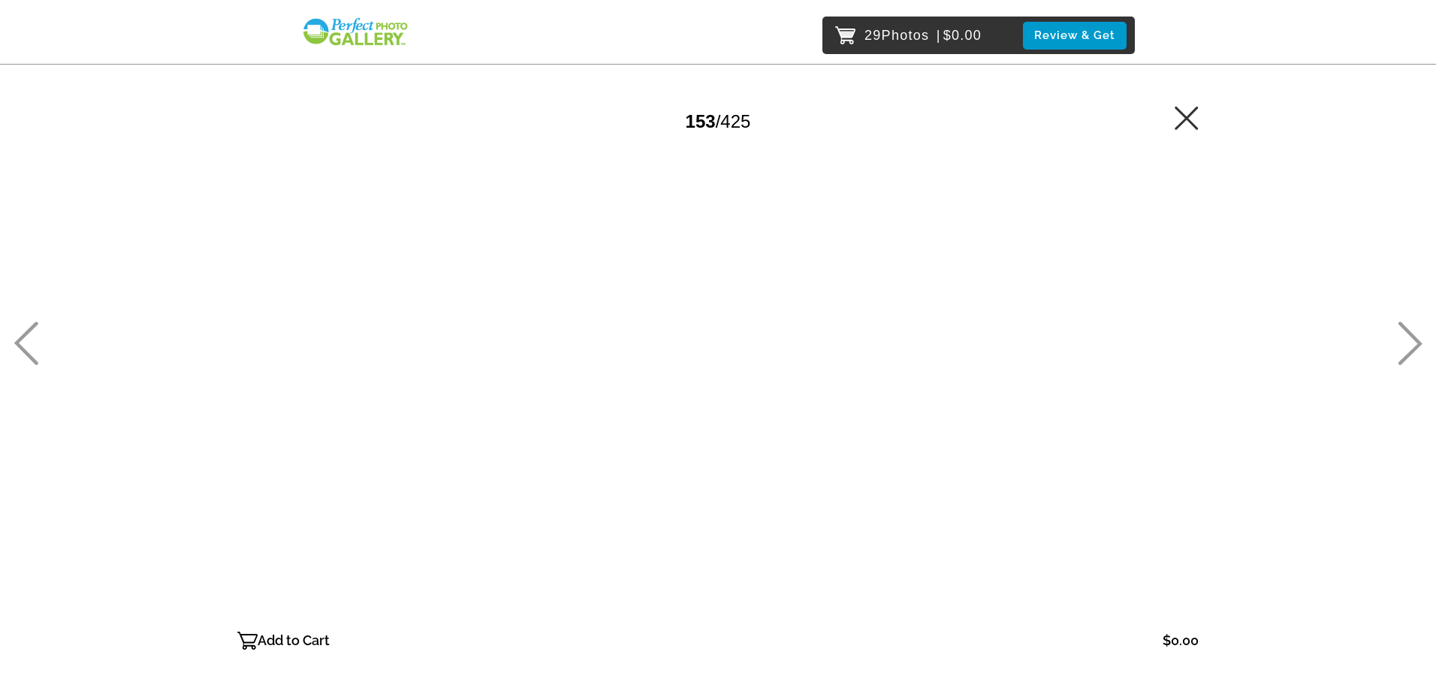
click at [1408, 340] on icon at bounding box center [1410, 344] width 25 height 44
click at [297, 640] on p "Add to Cart" at bounding box center [294, 641] width 72 height 24
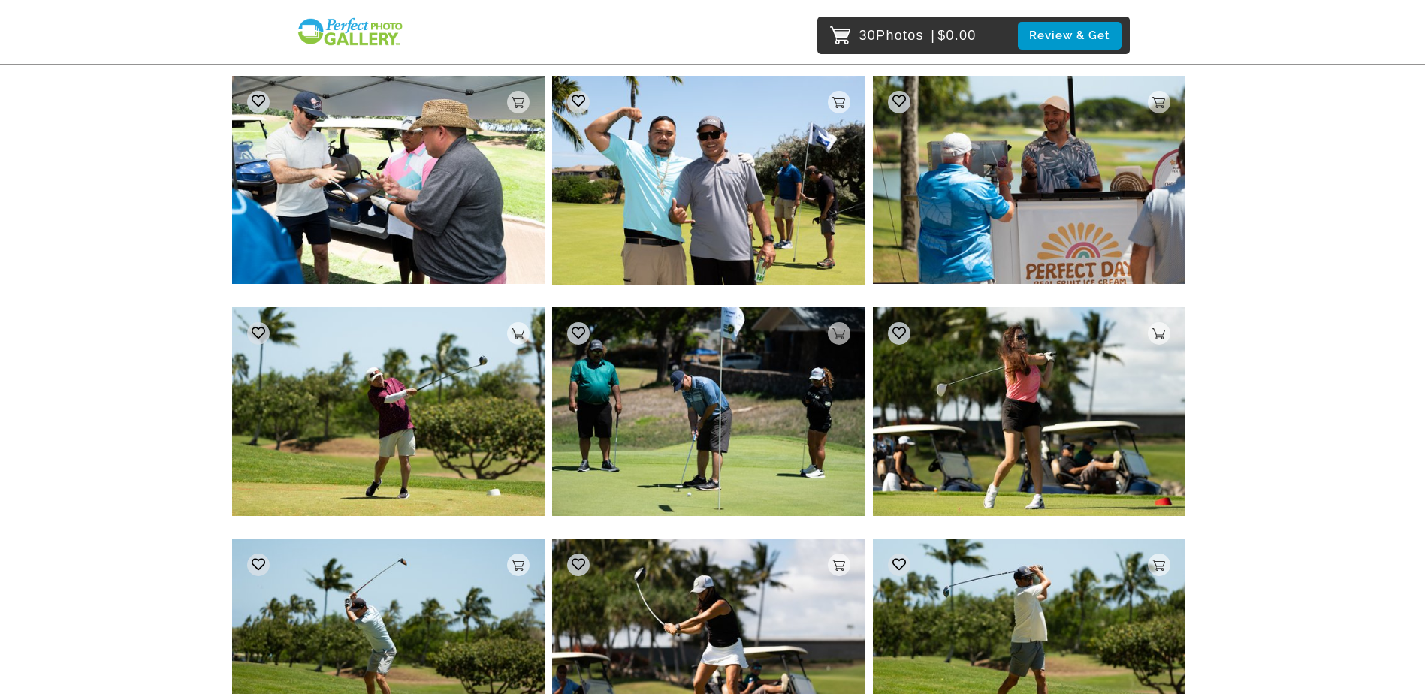
scroll to position [12482, 0]
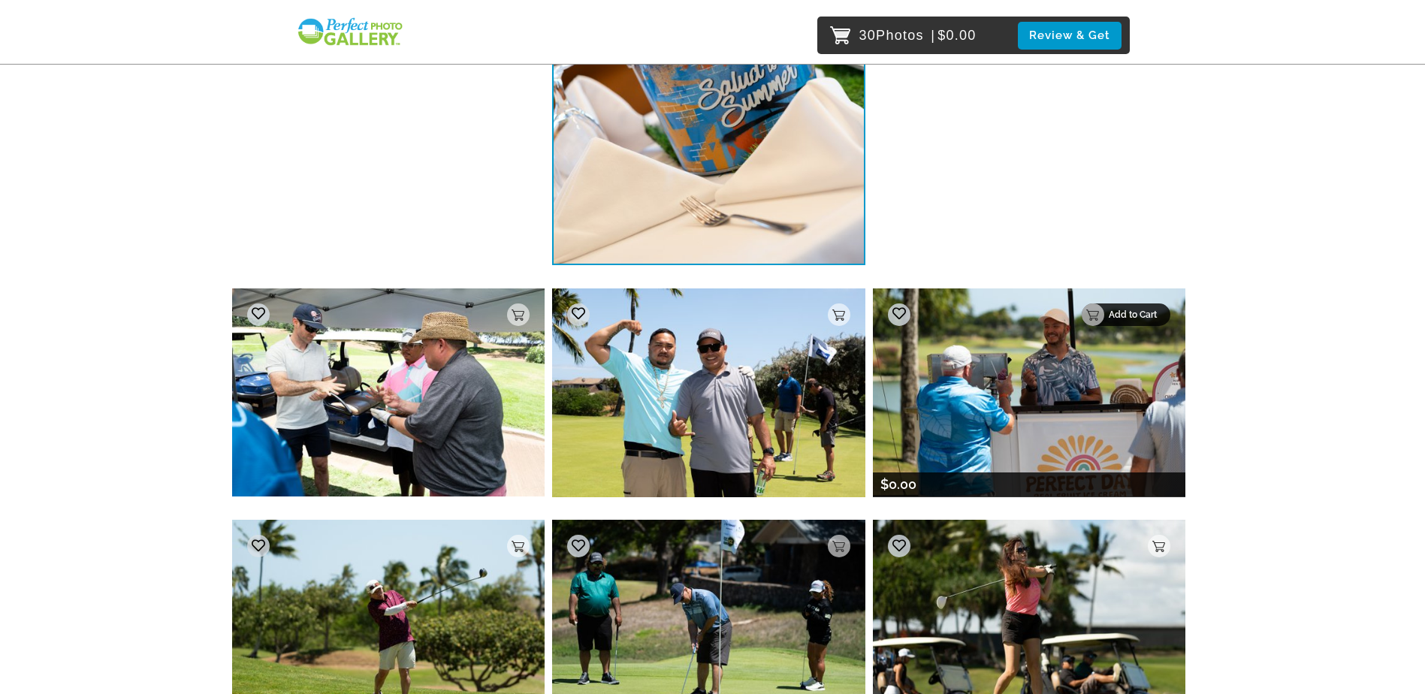
click at [1153, 319] on p "Add to Cart" at bounding box center [1135, 315] width 53 height 11
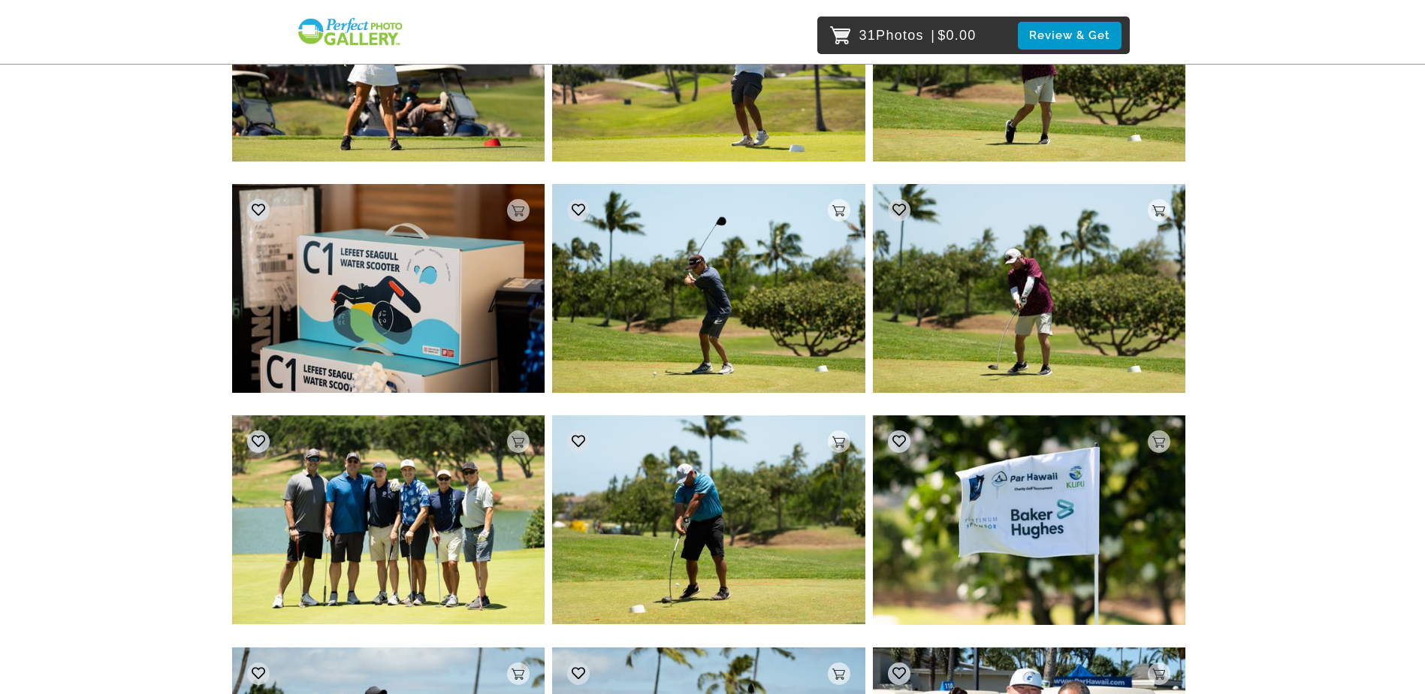
scroll to position [13551, 0]
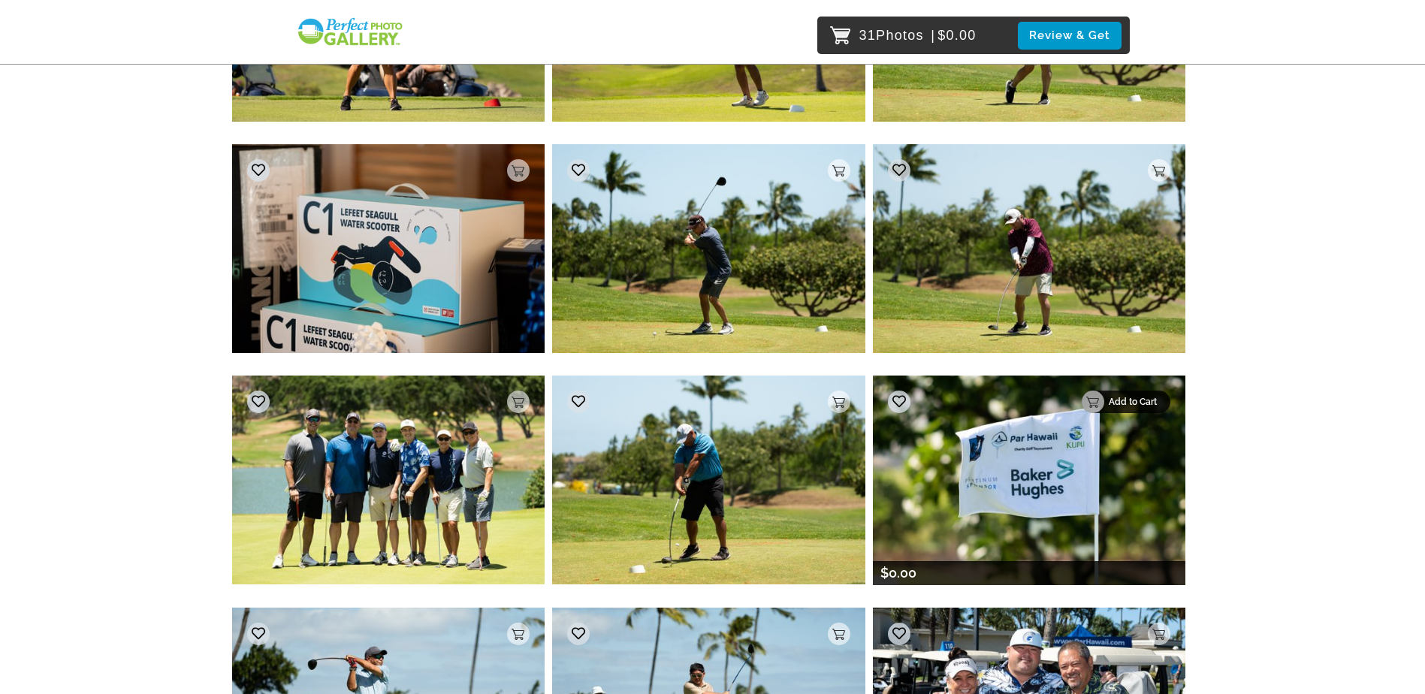
click at [1158, 400] on p "Add to Cart" at bounding box center [1135, 402] width 53 height 11
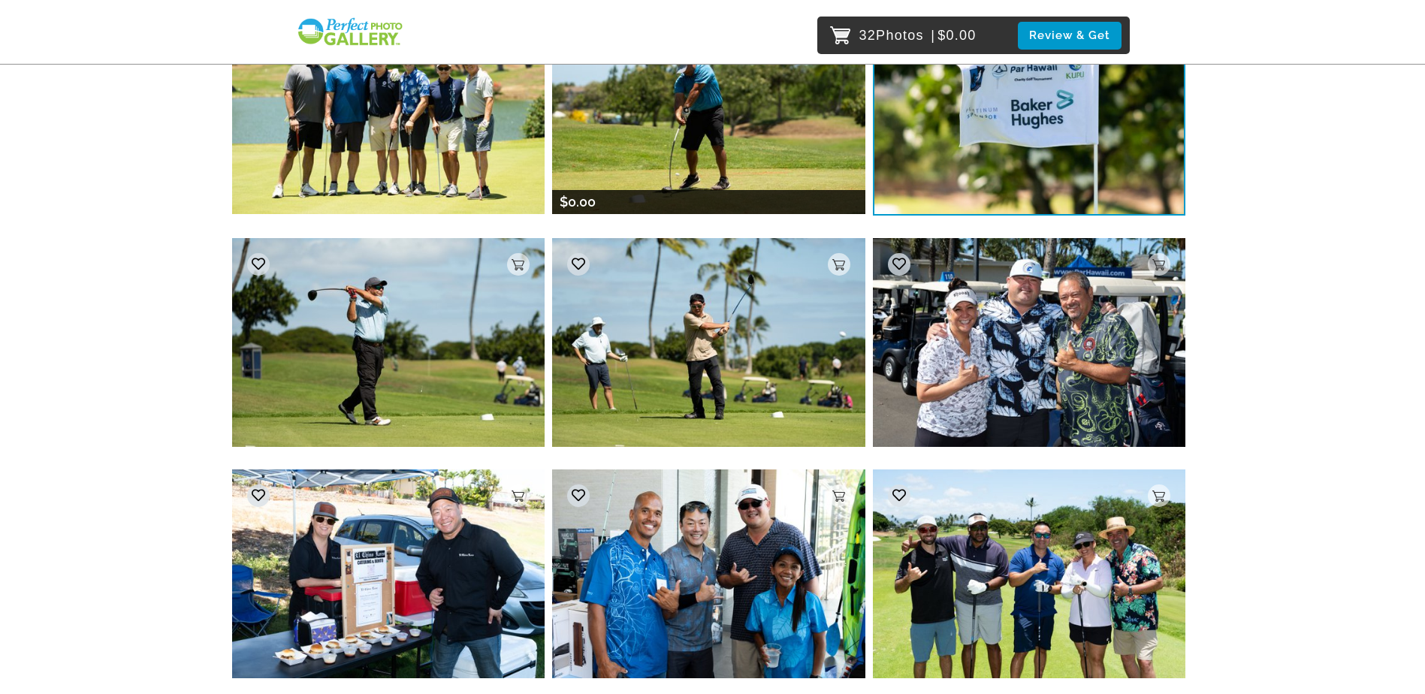
scroll to position [13927, 0]
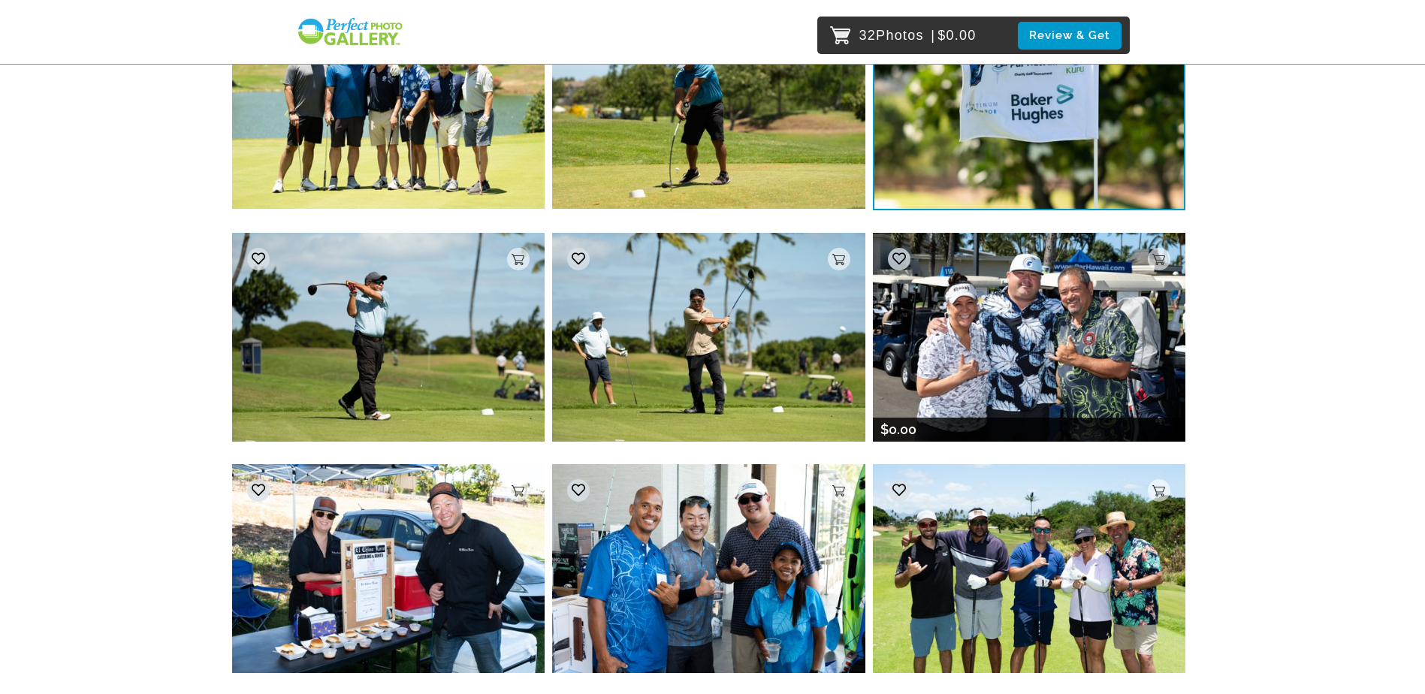
click at [1020, 342] on img at bounding box center [1029, 337] width 313 height 208
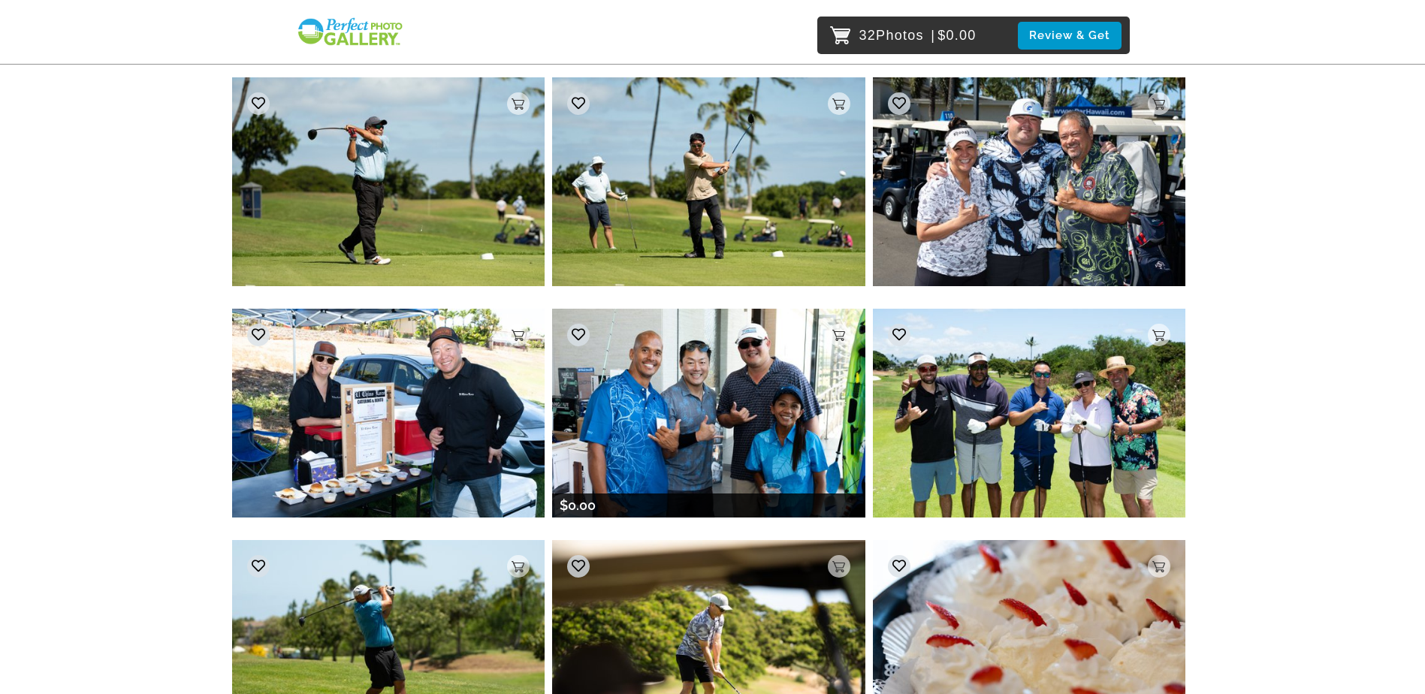
scroll to position [14036, 0]
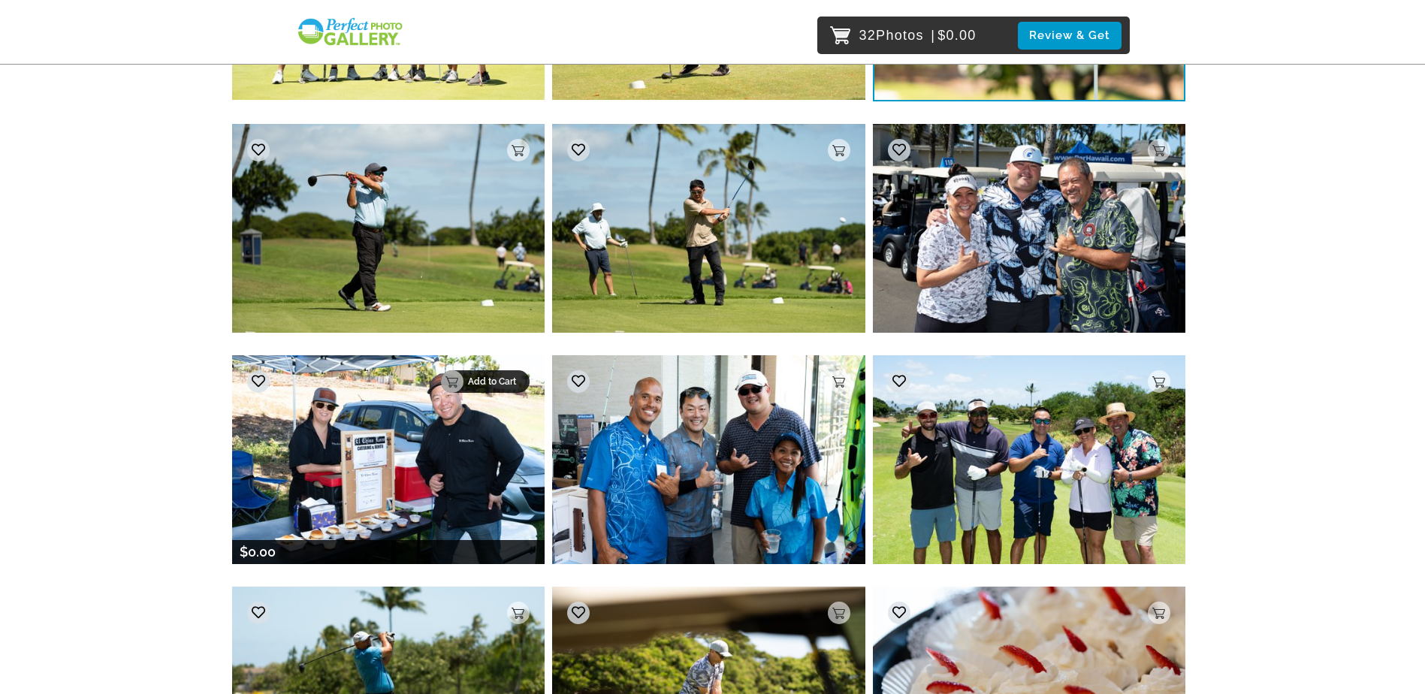
click at [505, 376] on p "Add to Cart" at bounding box center [494, 381] width 53 height 11
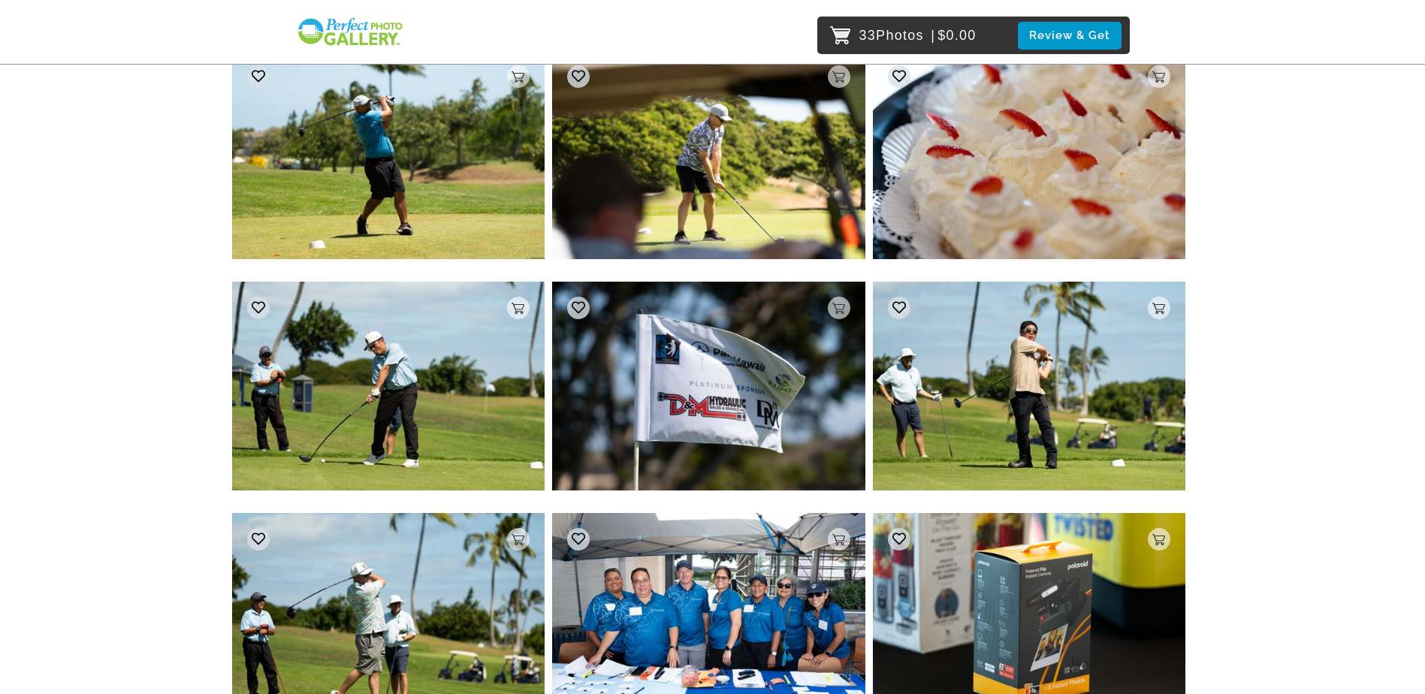
scroll to position [14734, 0]
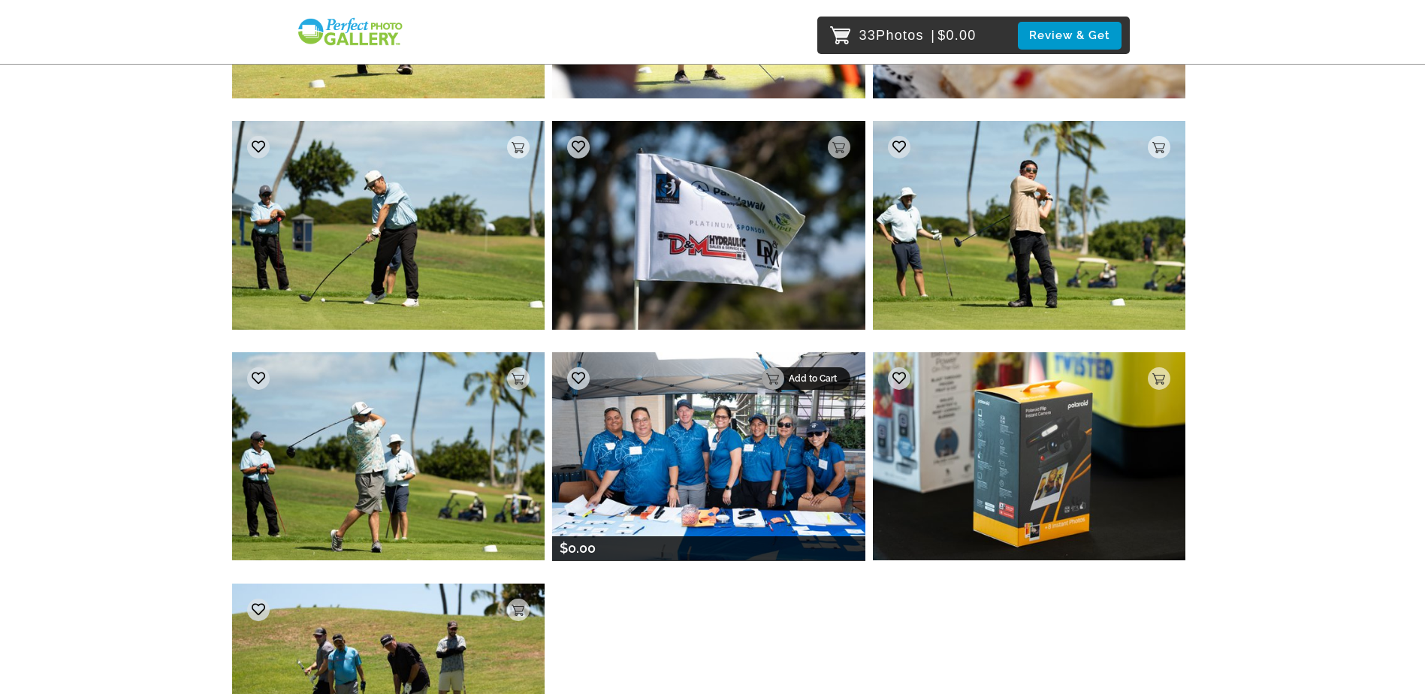
click at [835, 380] on p "Add to Cart" at bounding box center [815, 378] width 53 height 11
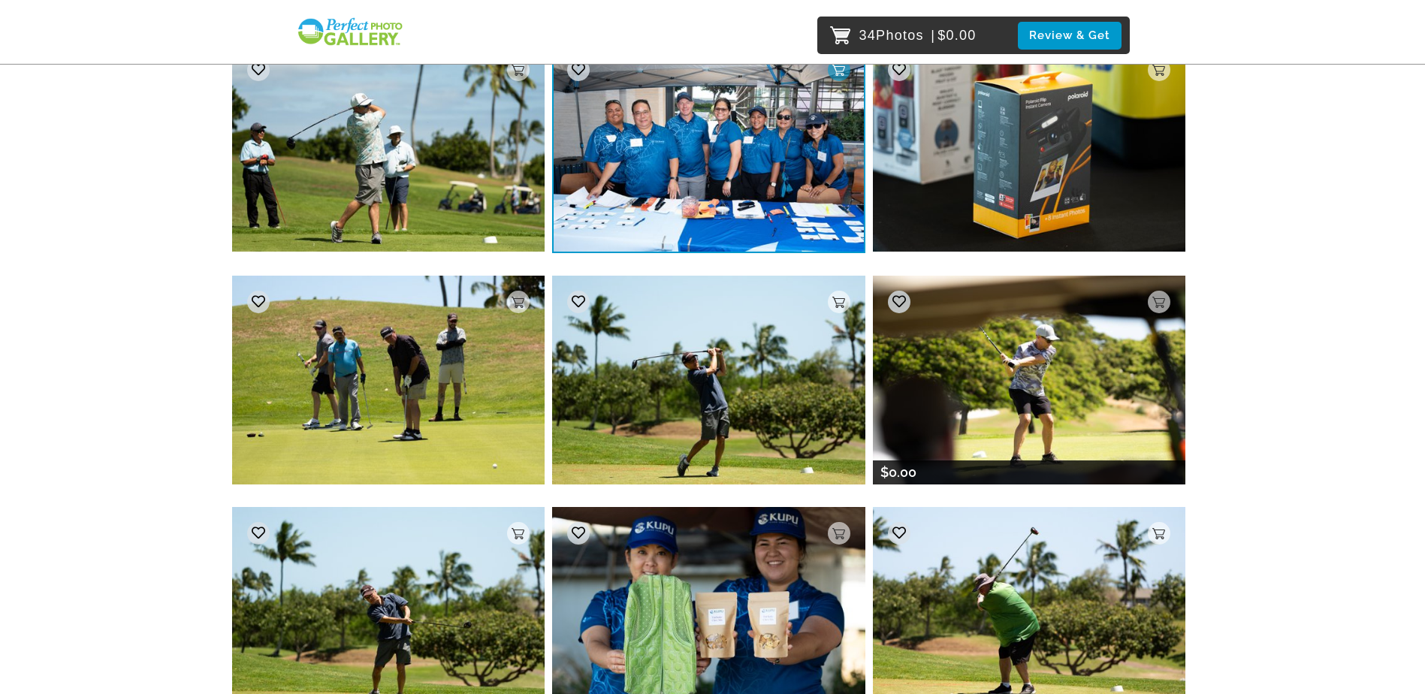
scroll to position [15118, 0]
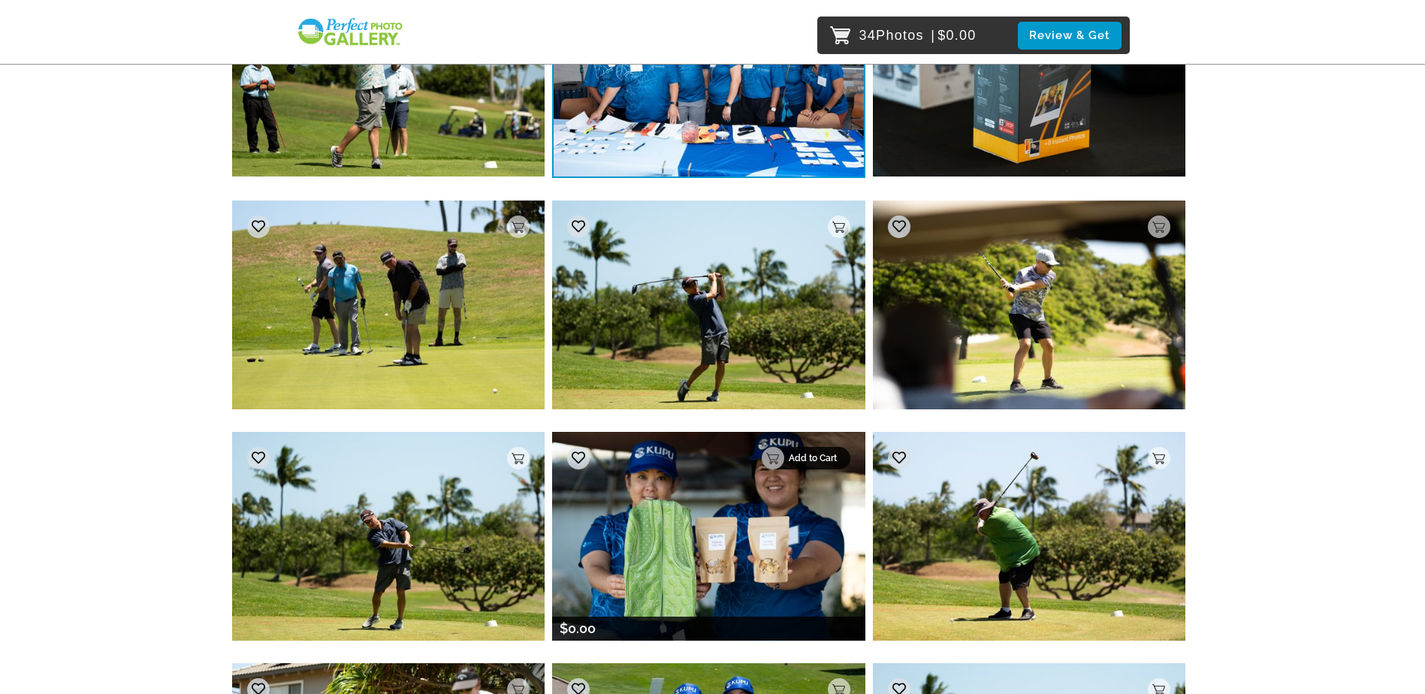
click at [835, 454] on p "Add to Cart" at bounding box center [815, 458] width 53 height 11
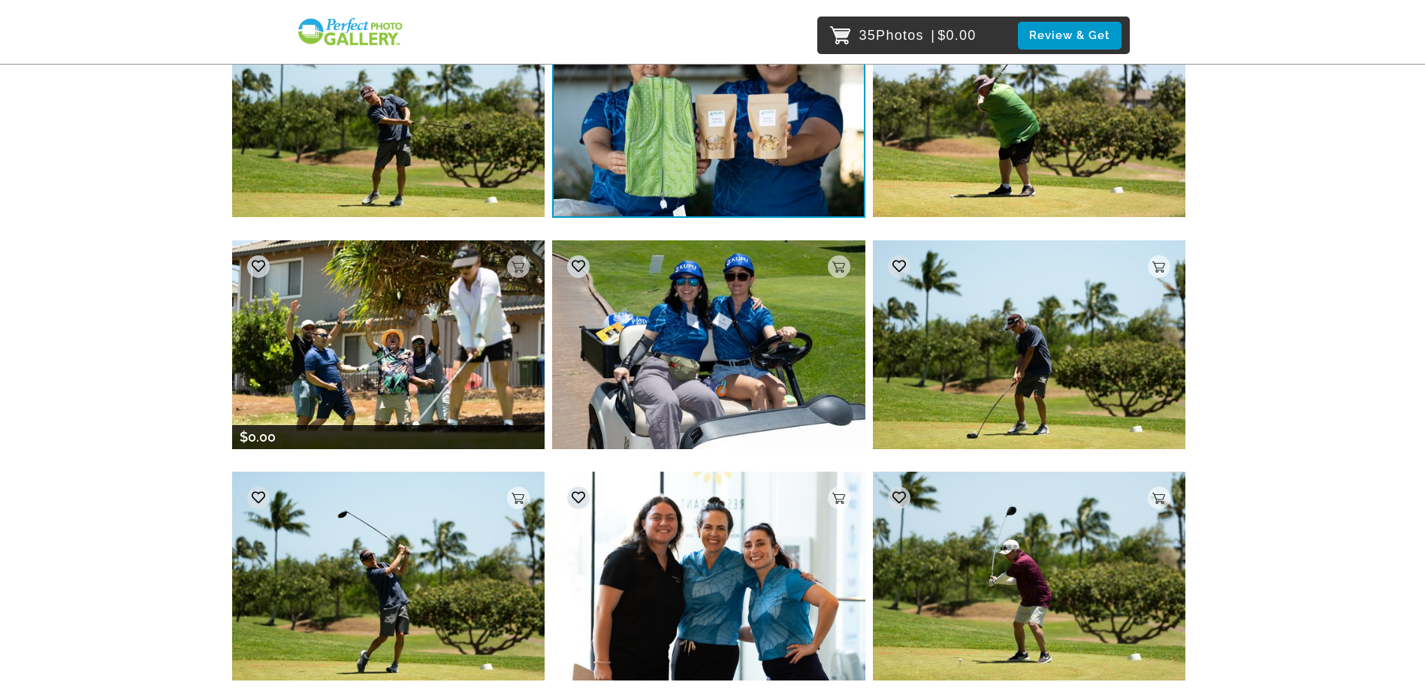
scroll to position [15719, 0]
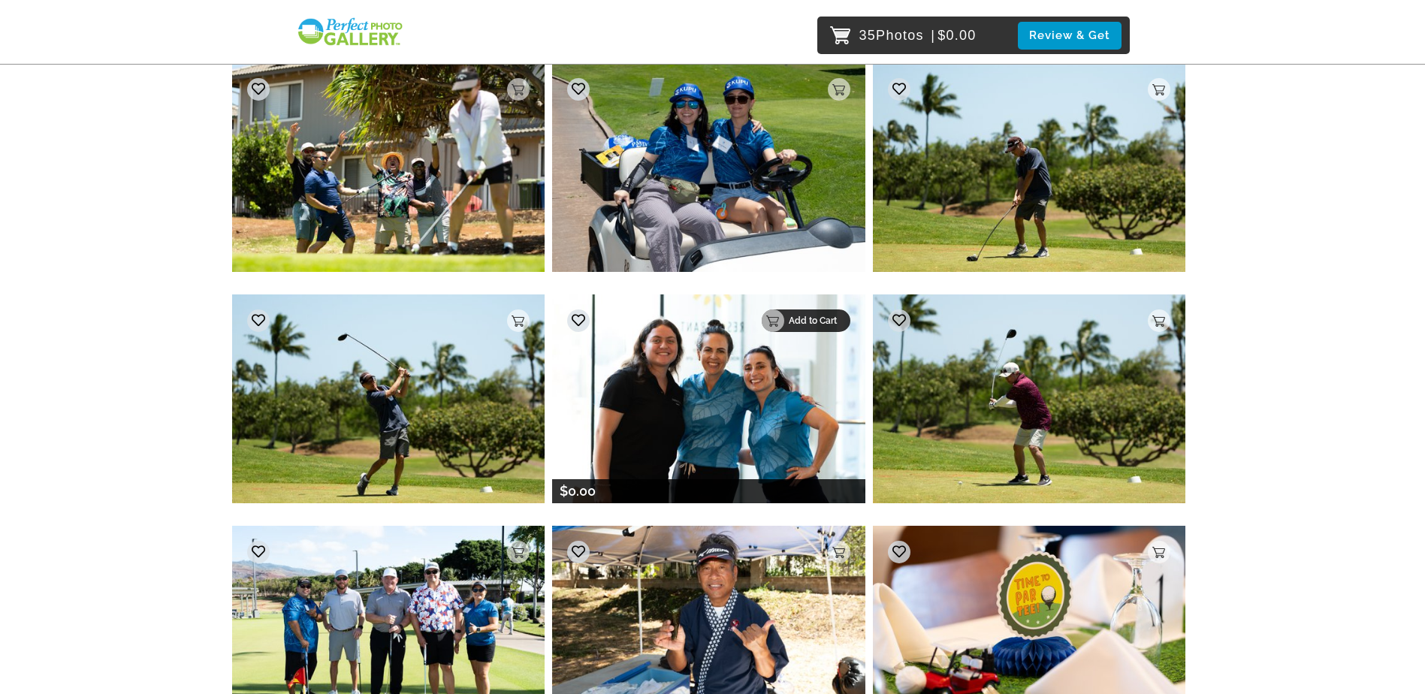
click at [836, 320] on p "Add to Cart" at bounding box center [815, 321] width 53 height 11
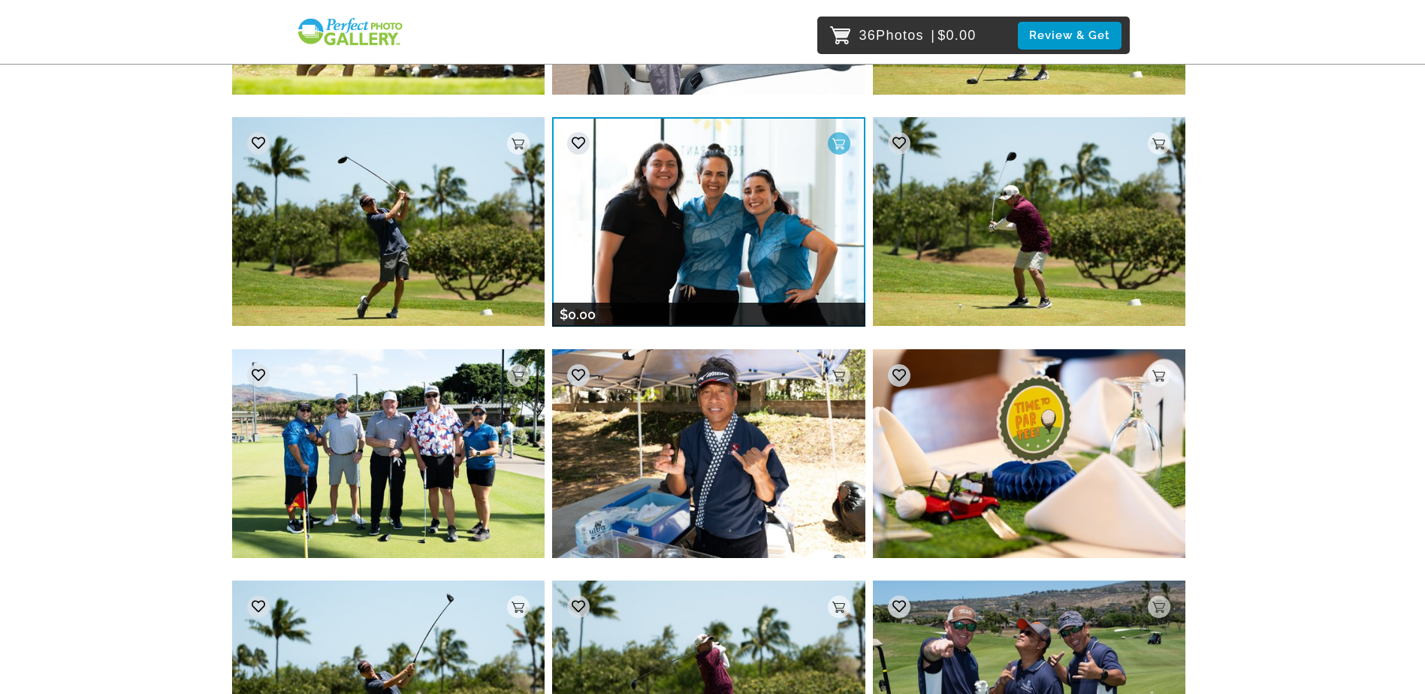
scroll to position [15944, 0]
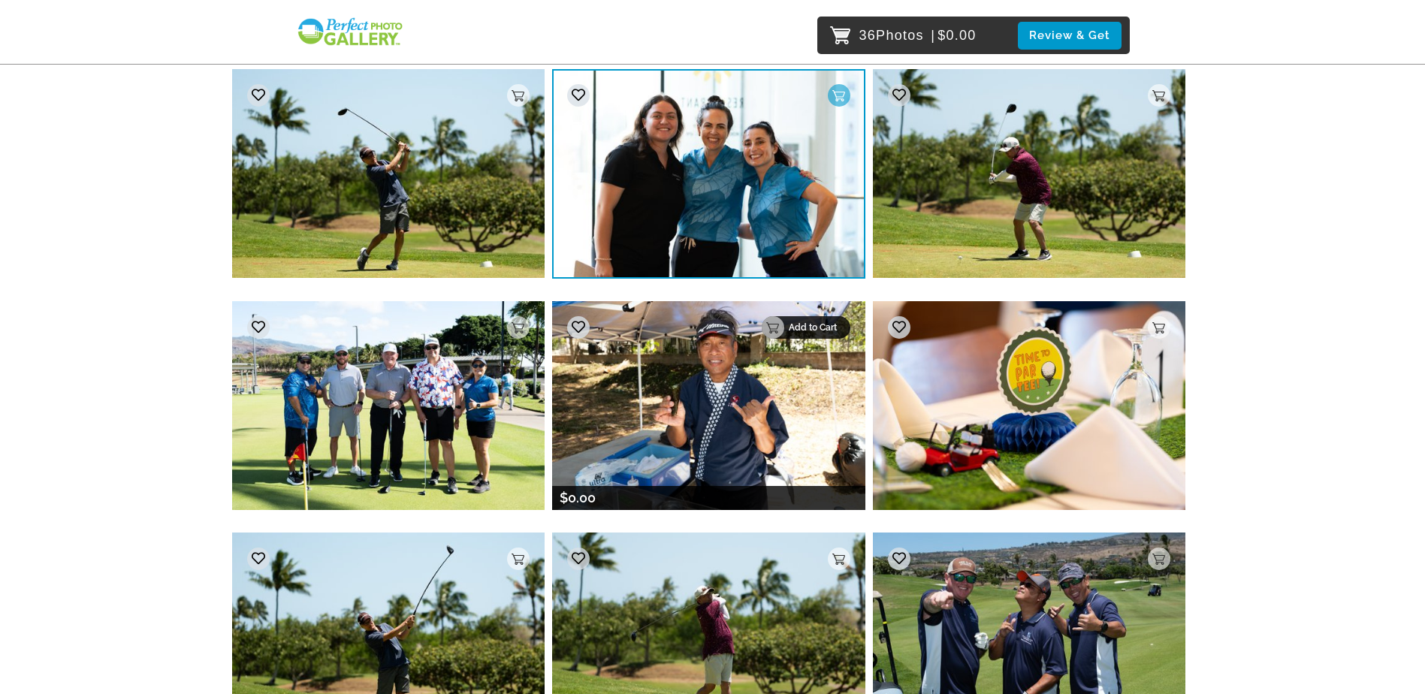
click at [827, 329] on p "Add to Cart" at bounding box center [815, 327] width 53 height 11
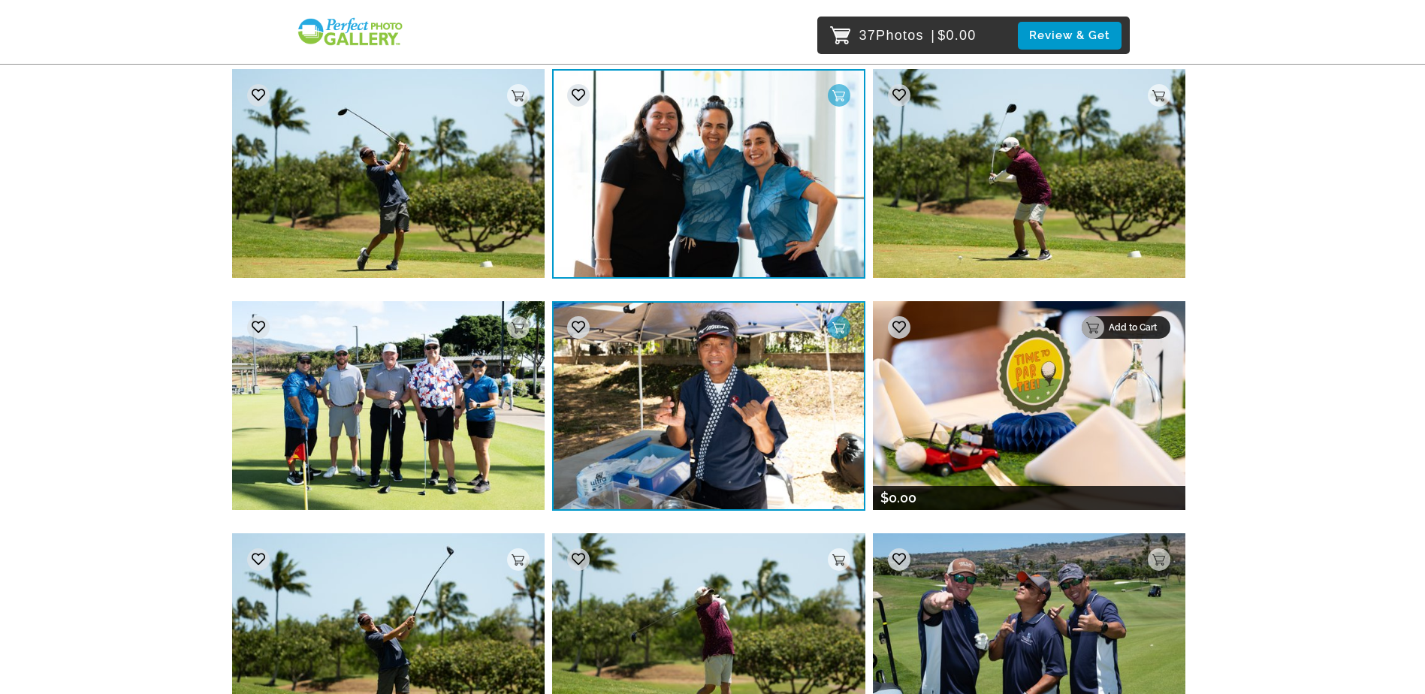
click at [1159, 329] on p "Add to Cart" at bounding box center [1135, 327] width 53 height 11
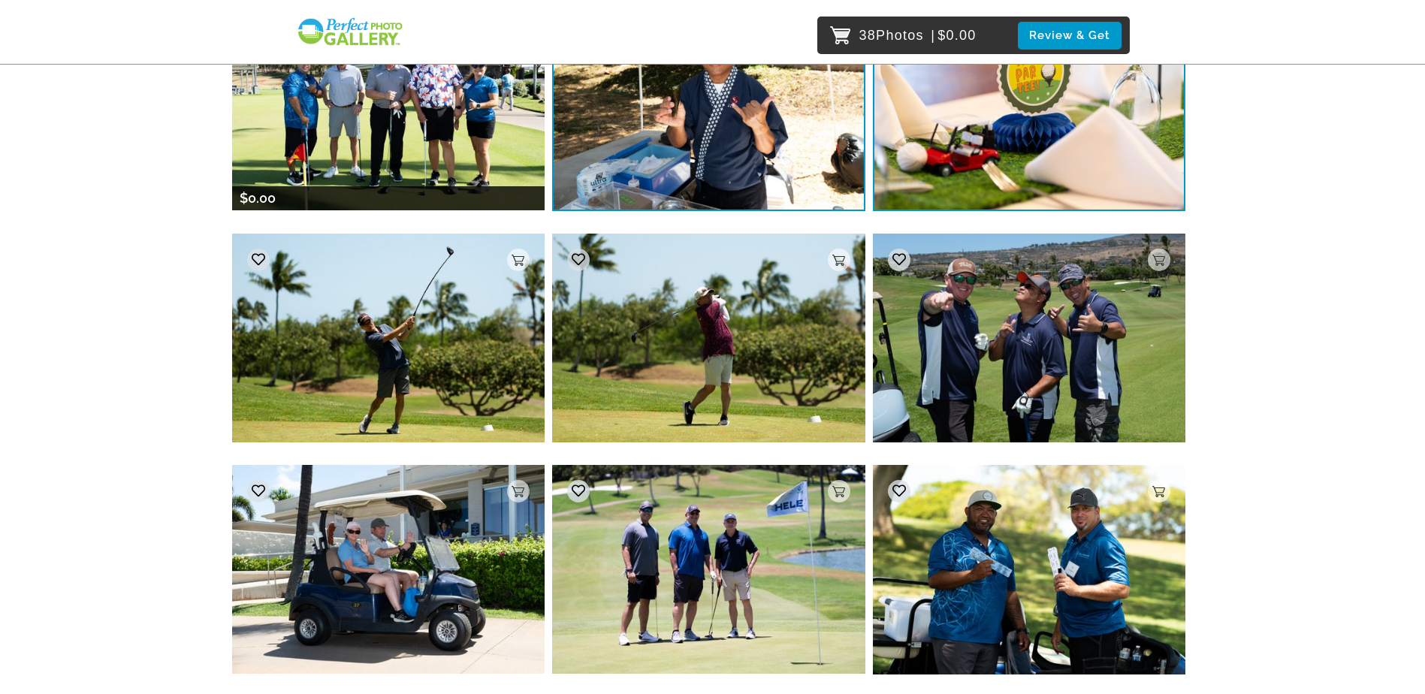
scroll to position [16395, 0]
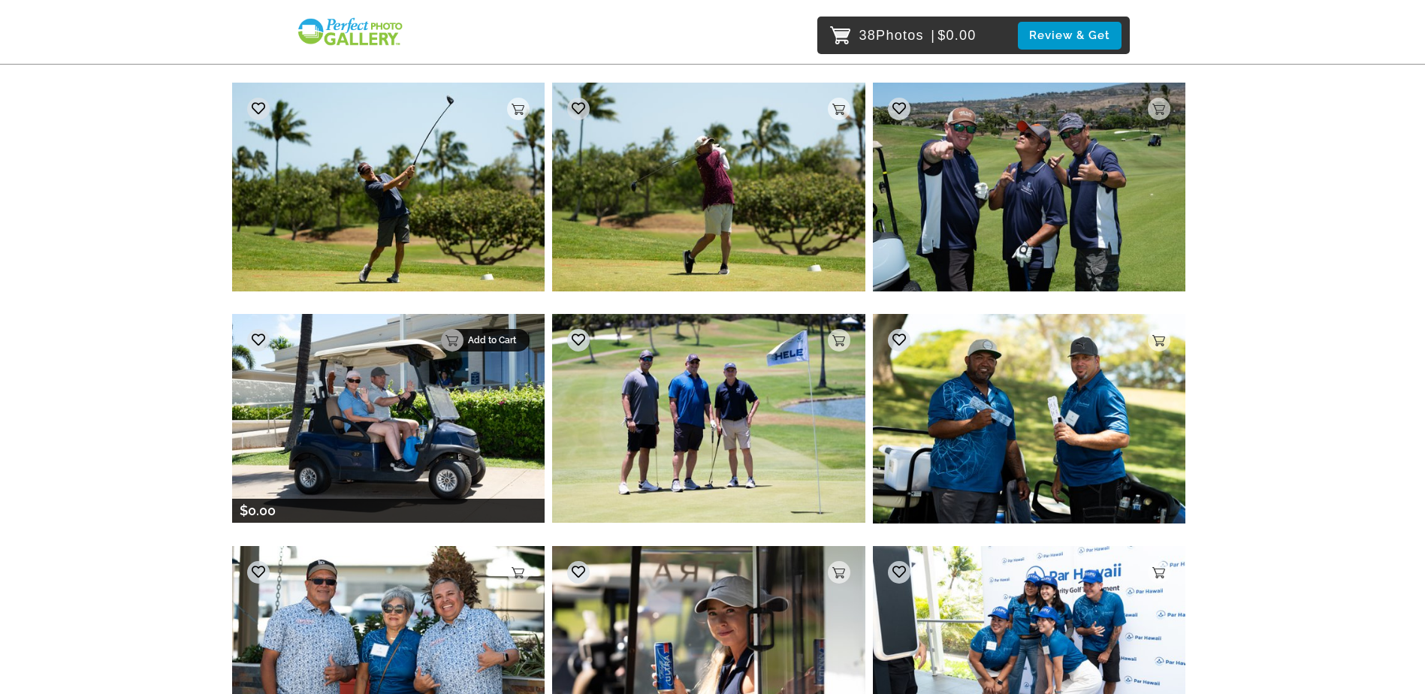
click at [514, 343] on p "Add to Cart" at bounding box center [494, 340] width 53 height 11
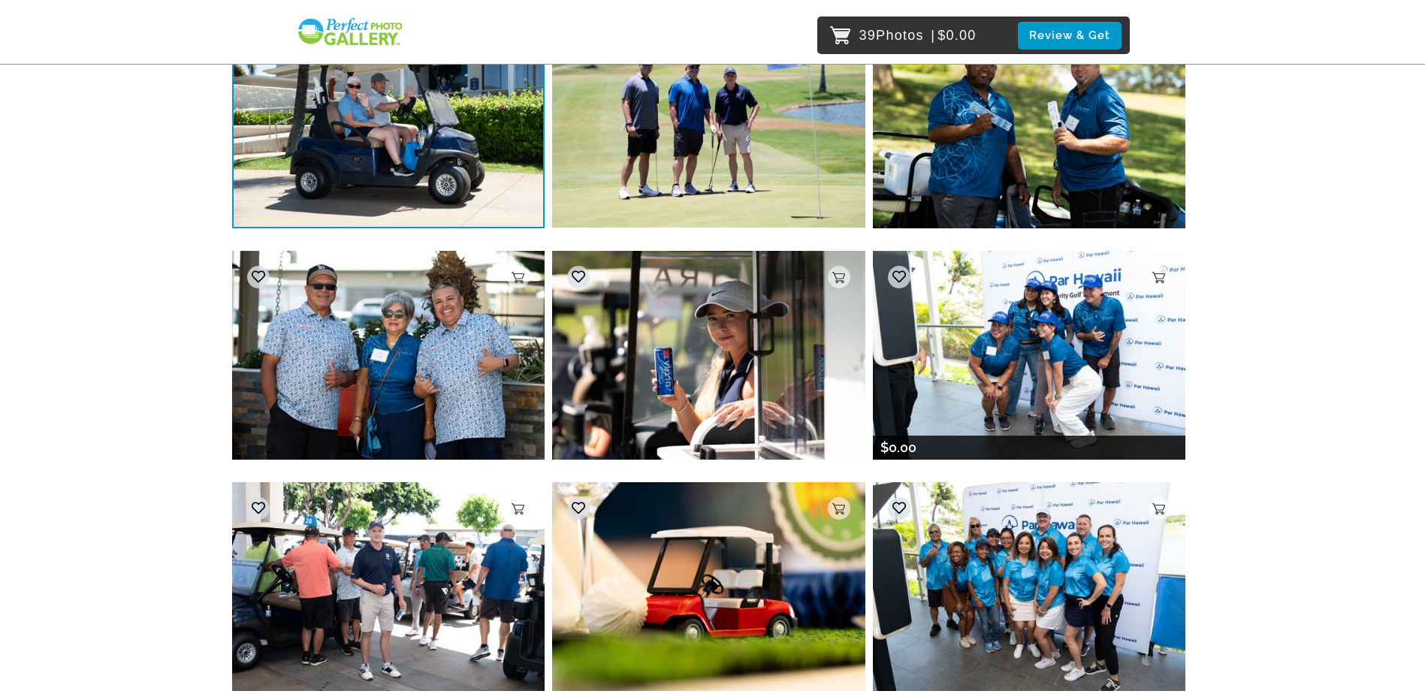
scroll to position [16695, 0]
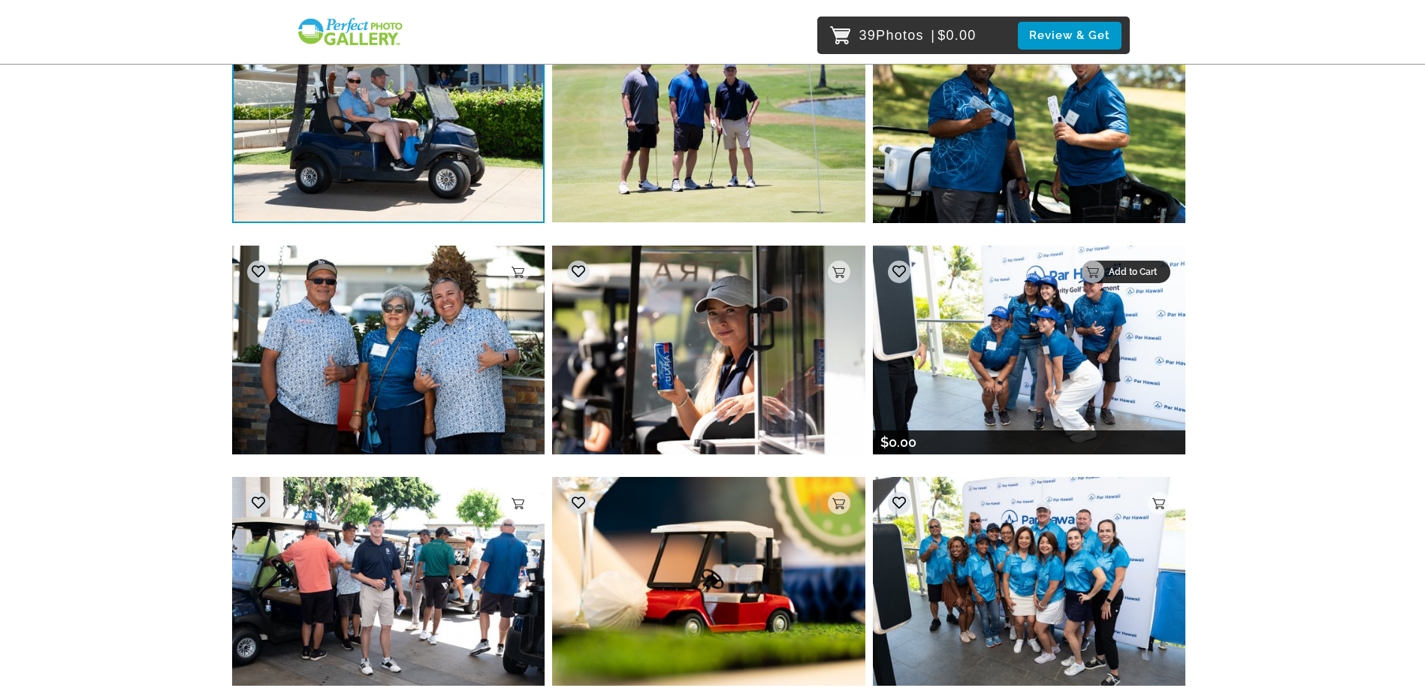
click at [1155, 270] on p "Add to Cart" at bounding box center [1135, 272] width 53 height 11
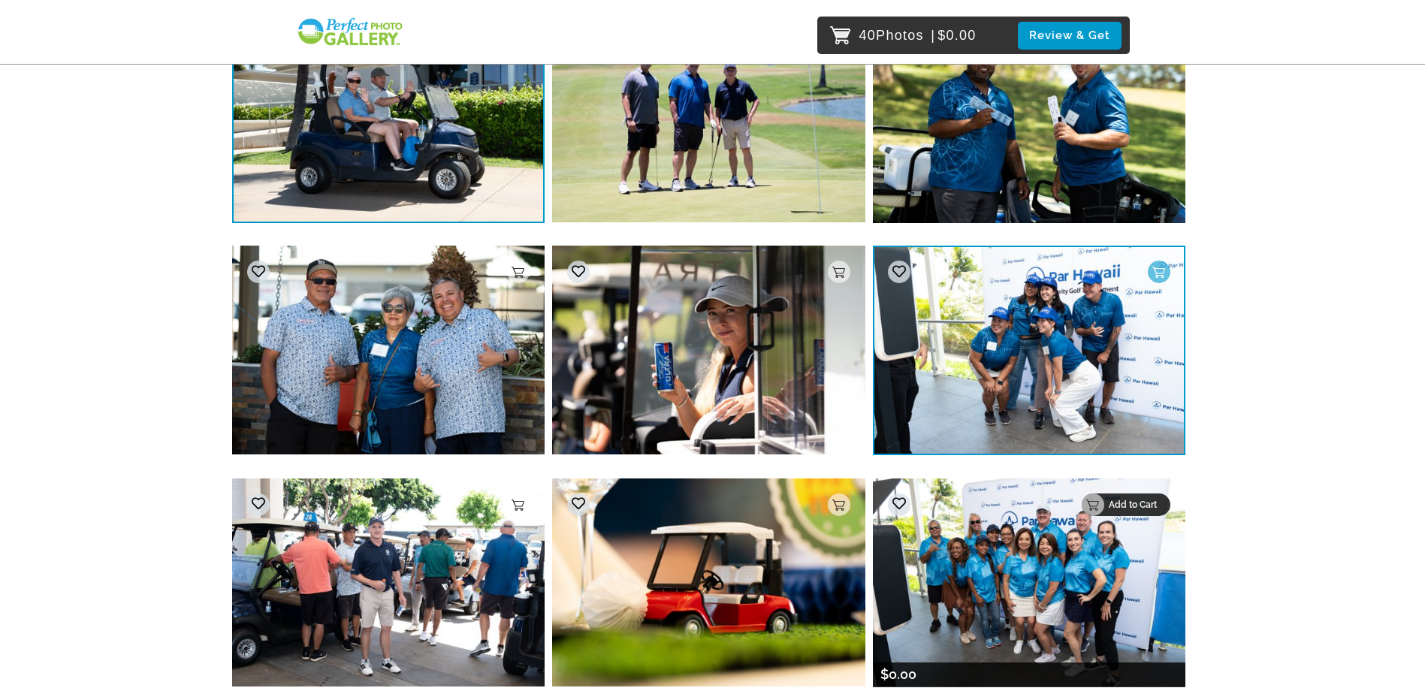
click at [1157, 512] on div "Add to Cart" at bounding box center [1126, 505] width 89 height 23
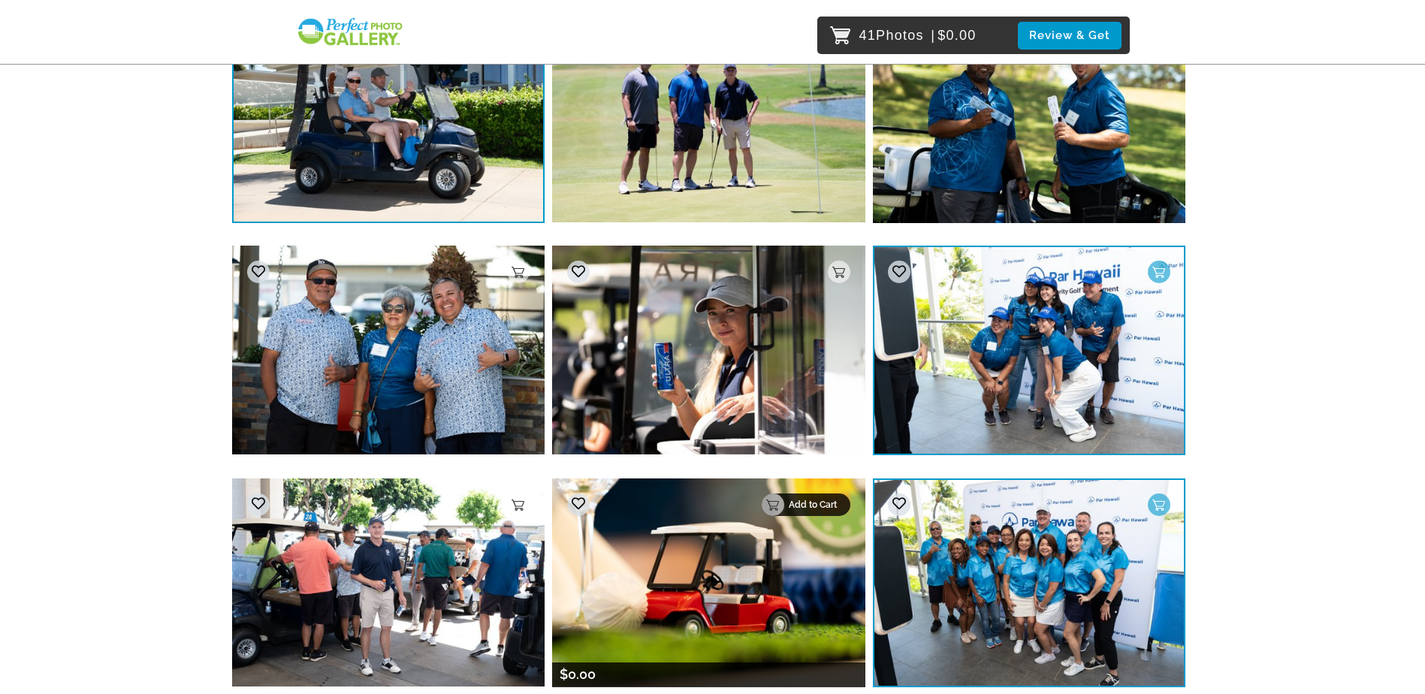
click at [833, 505] on p "Add to Cart" at bounding box center [815, 505] width 53 height 11
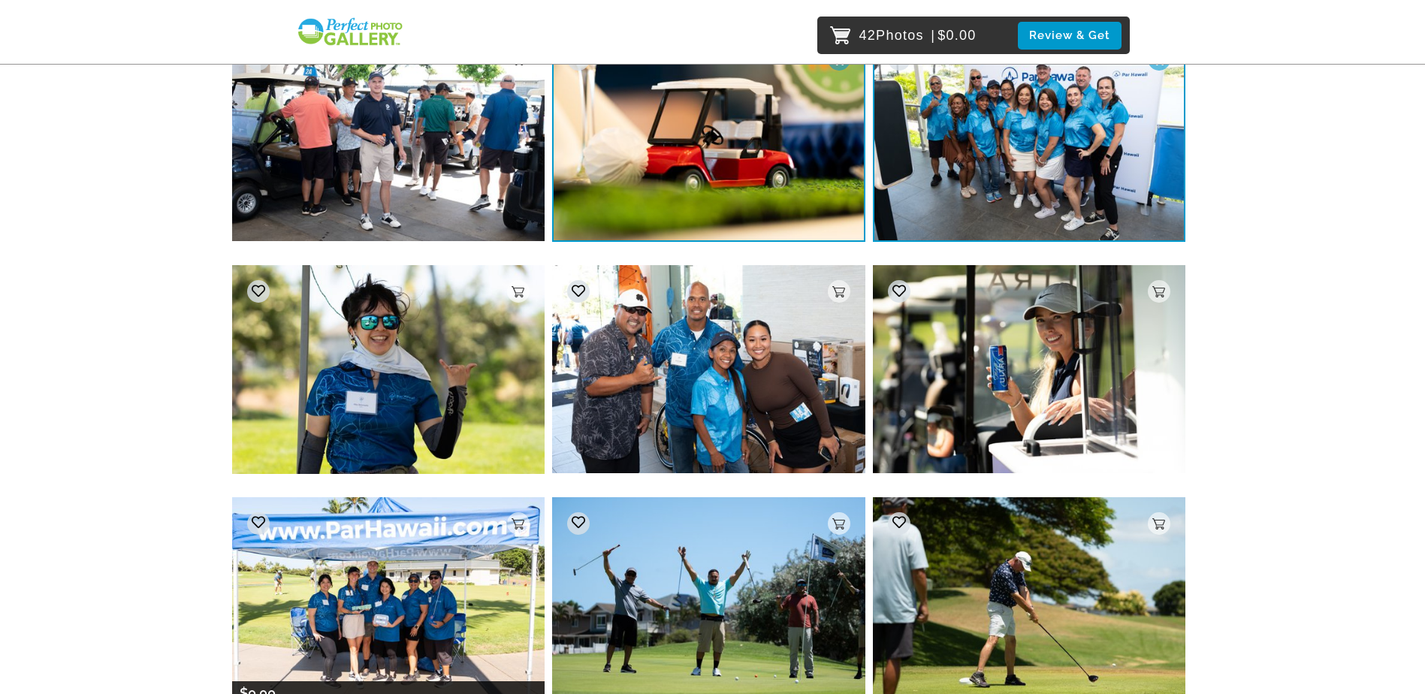
scroll to position [17343, 0]
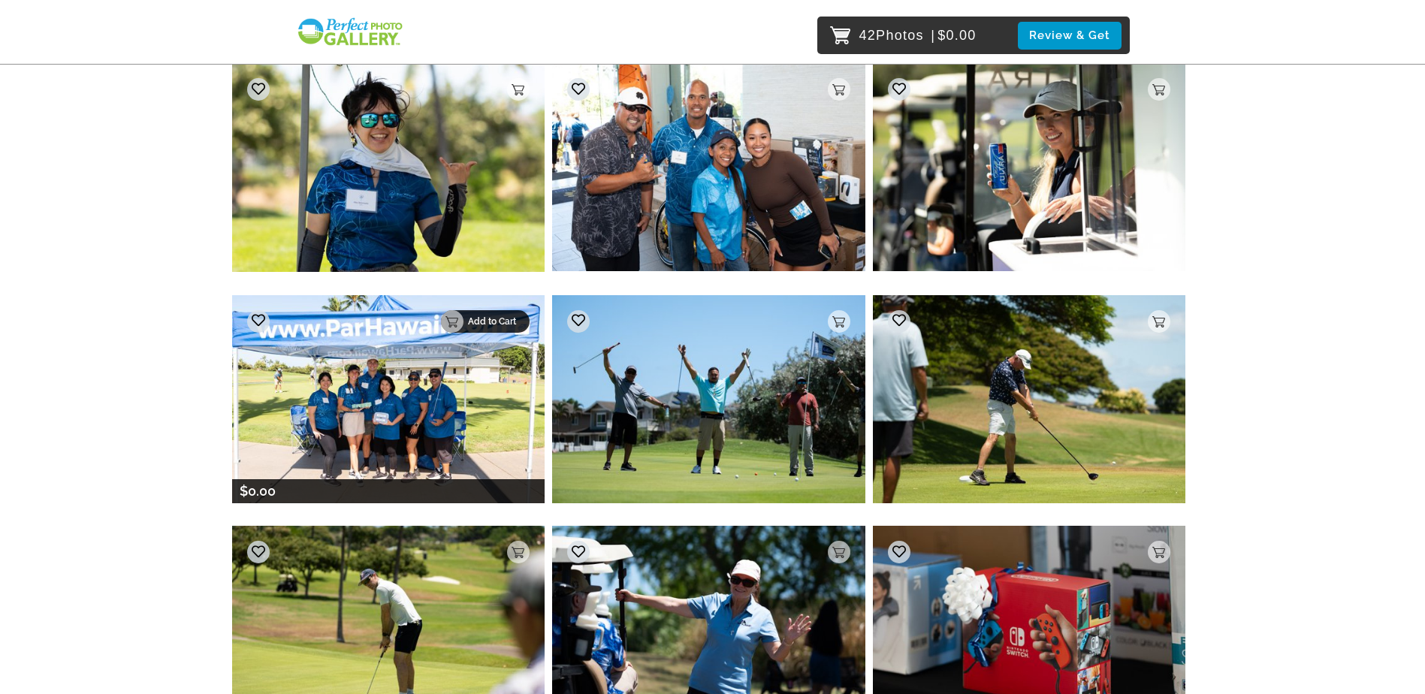
click at [510, 327] on div "Add to Cart" at bounding box center [485, 321] width 89 height 23
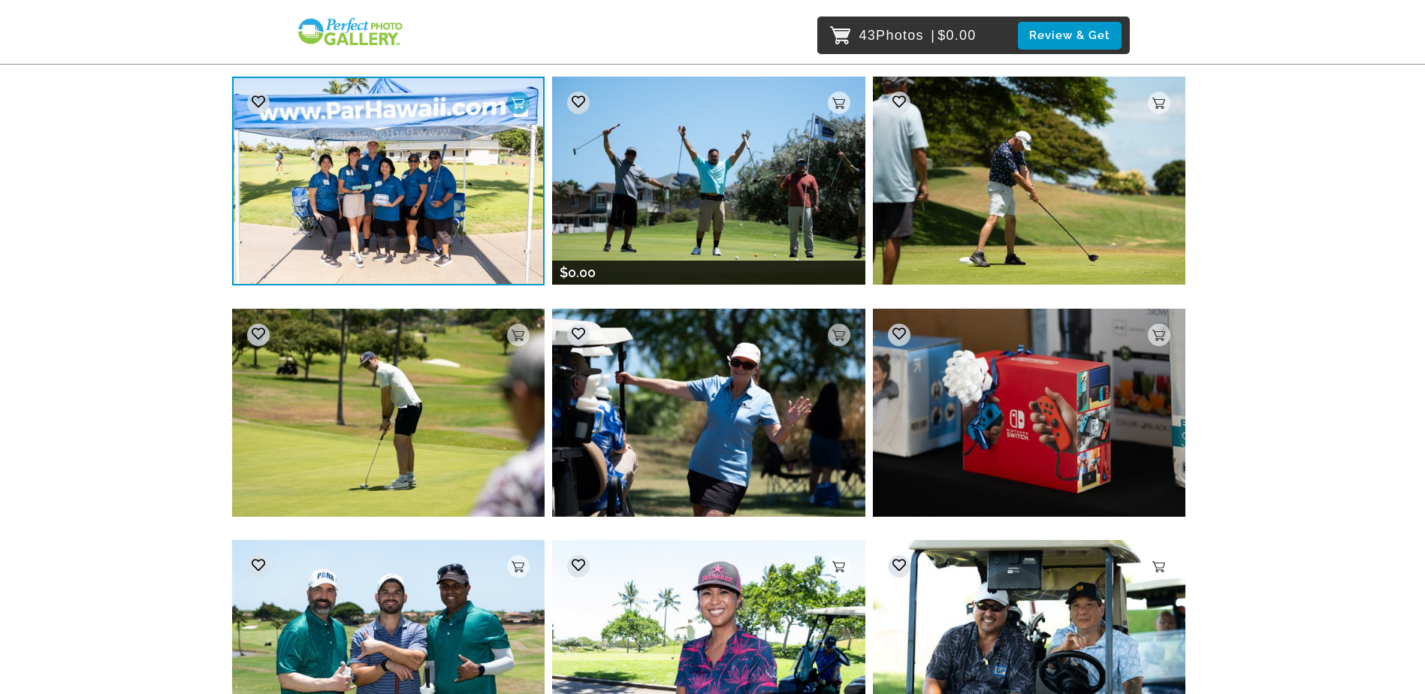
scroll to position [17568, 0]
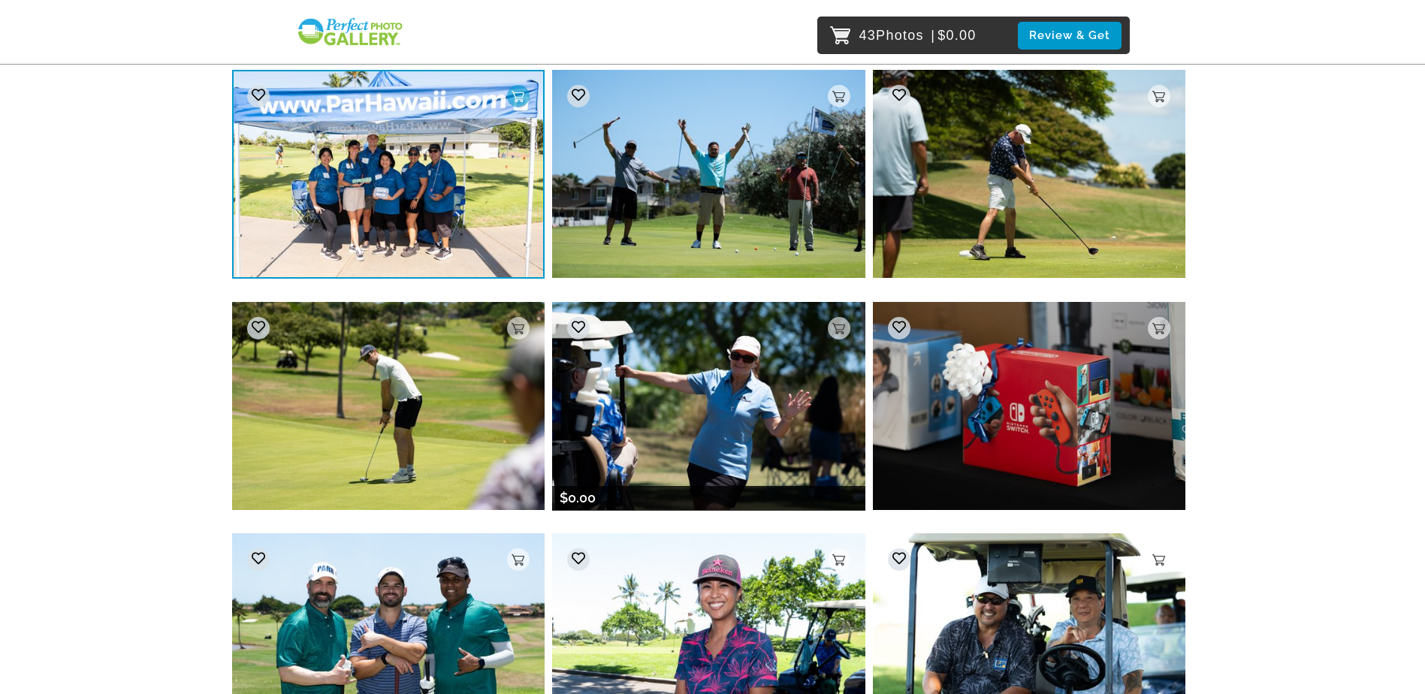
click at [819, 331] on img at bounding box center [708, 406] width 313 height 208
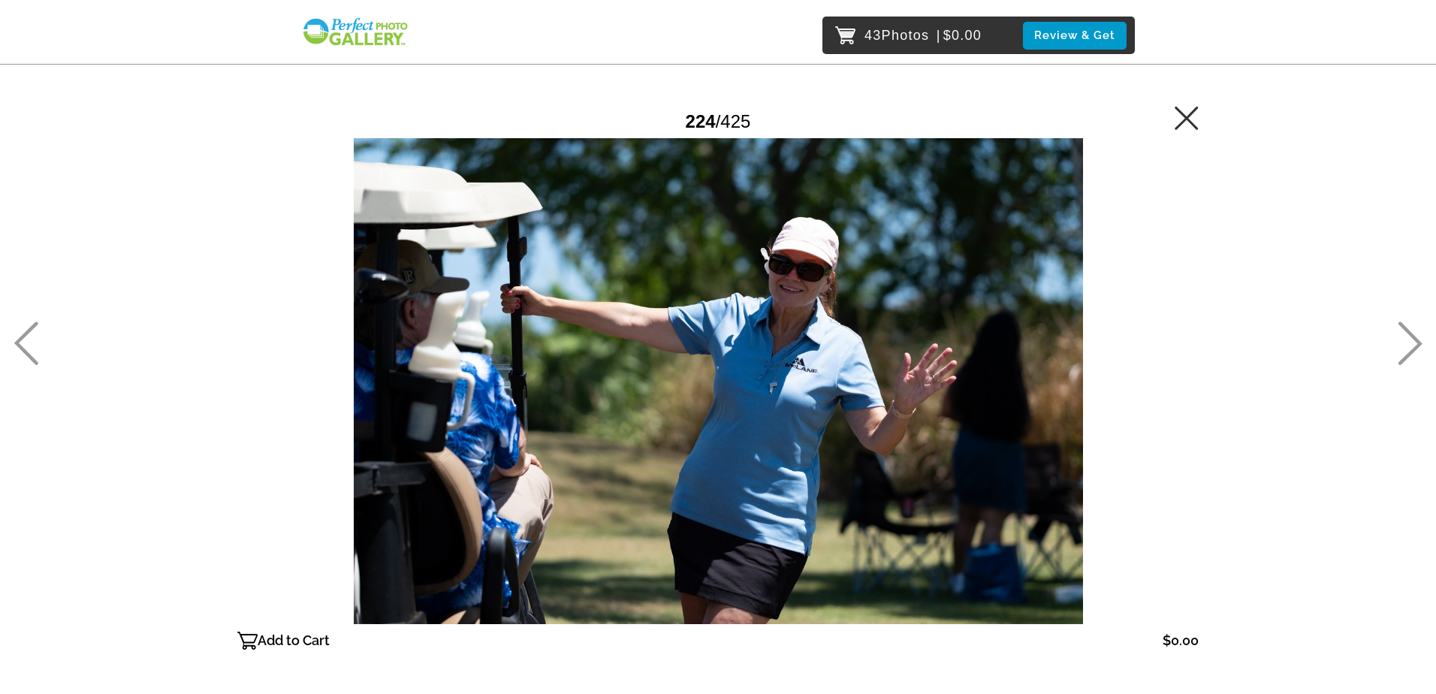
click at [264, 649] on p "Add to Cart" at bounding box center [294, 641] width 72 height 24
click at [1395, 343] on div "44 Photos | $0.00 Review & Get Password Checker bypassed 224 / 425 Remove From …" at bounding box center [718, 411] width 1436 height 823
click at [1405, 336] on icon at bounding box center [1410, 344] width 25 height 44
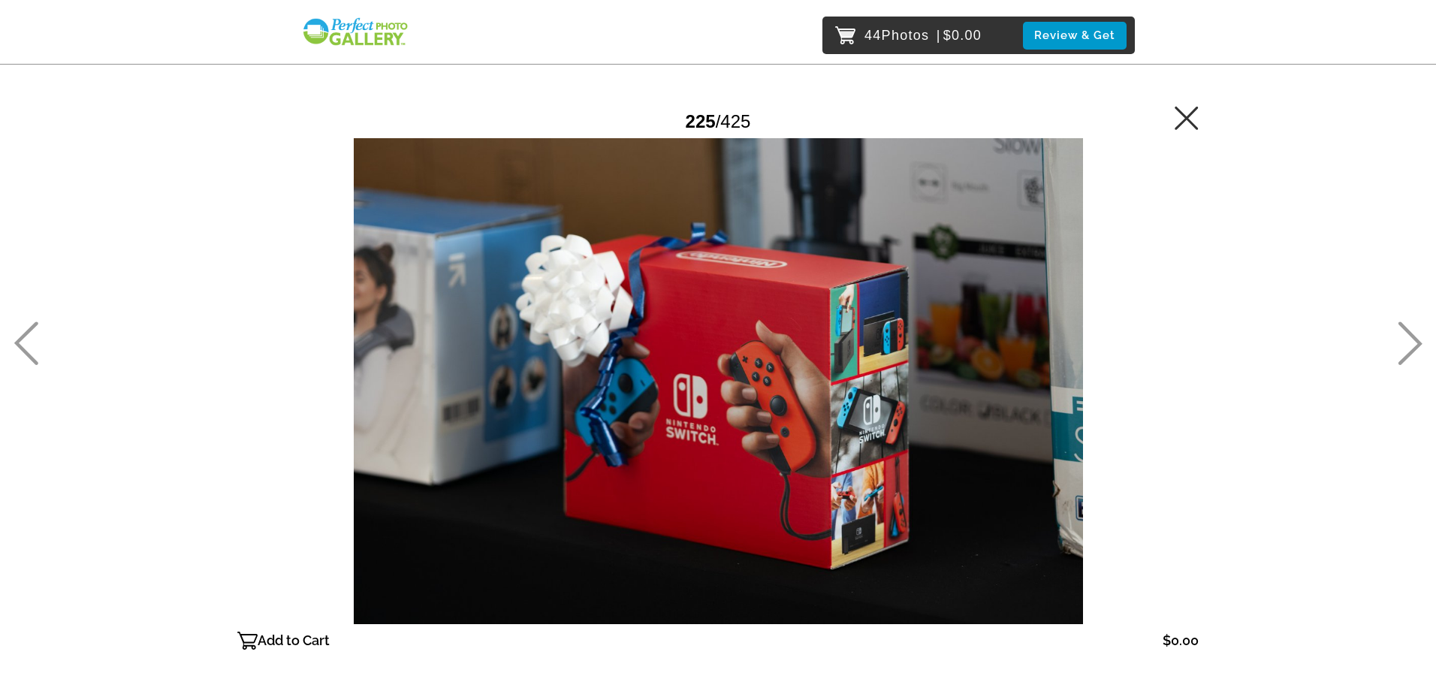
click at [1405, 336] on icon at bounding box center [1410, 344] width 25 height 44
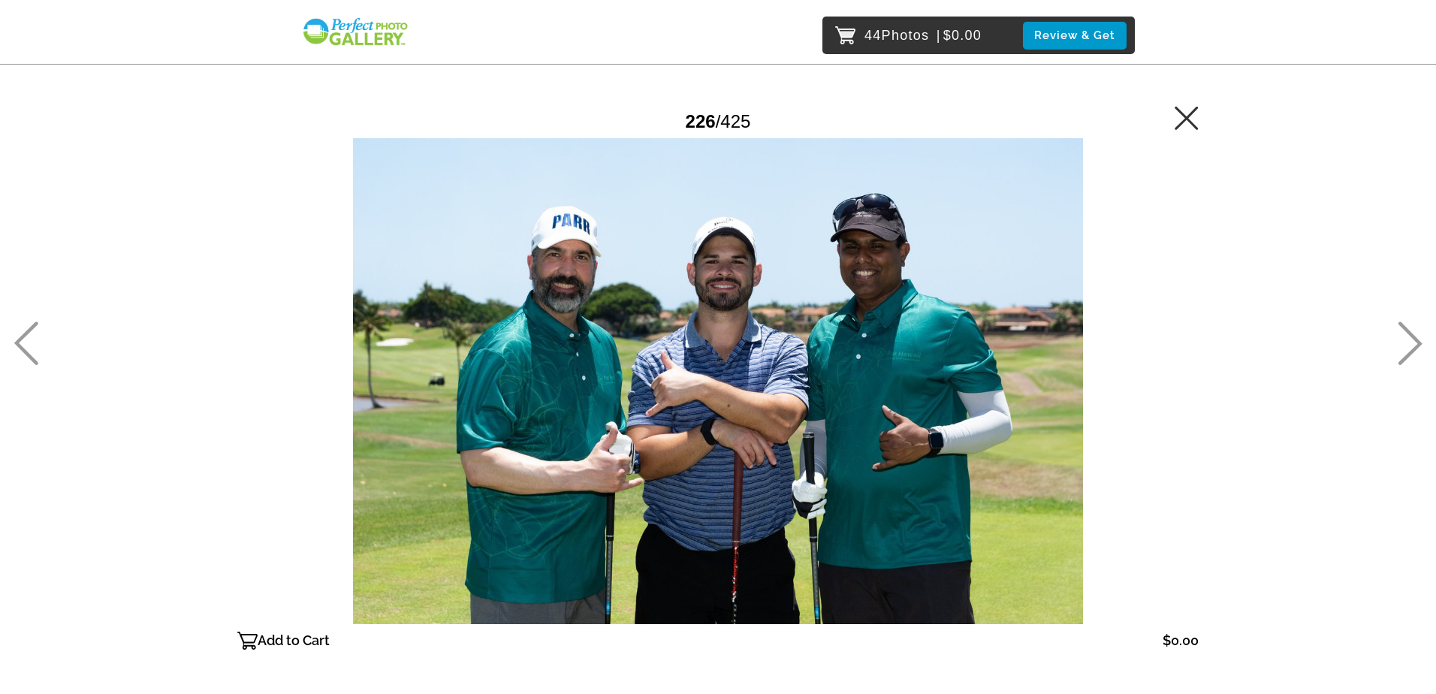
click at [1405, 336] on icon at bounding box center [1410, 344] width 25 height 44
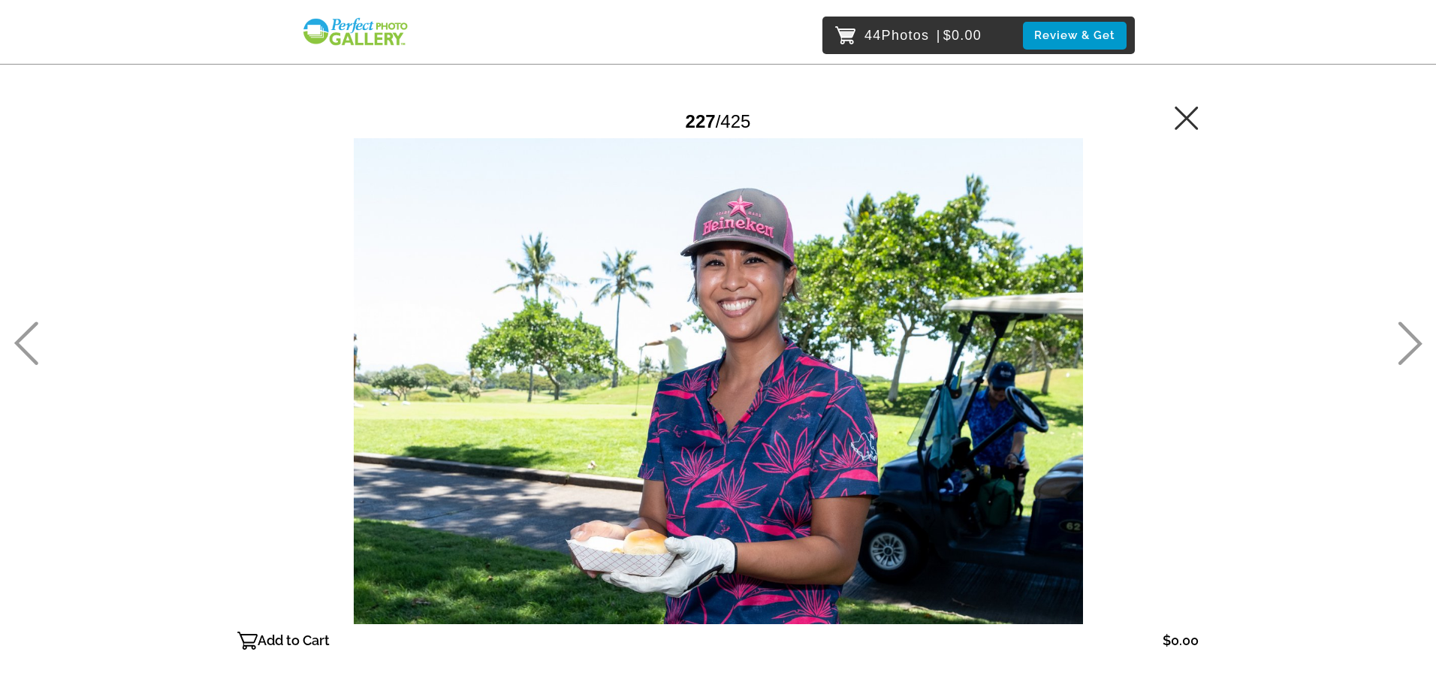
click at [1405, 336] on icon at bounding box center [1410, 344] width 25 height 44
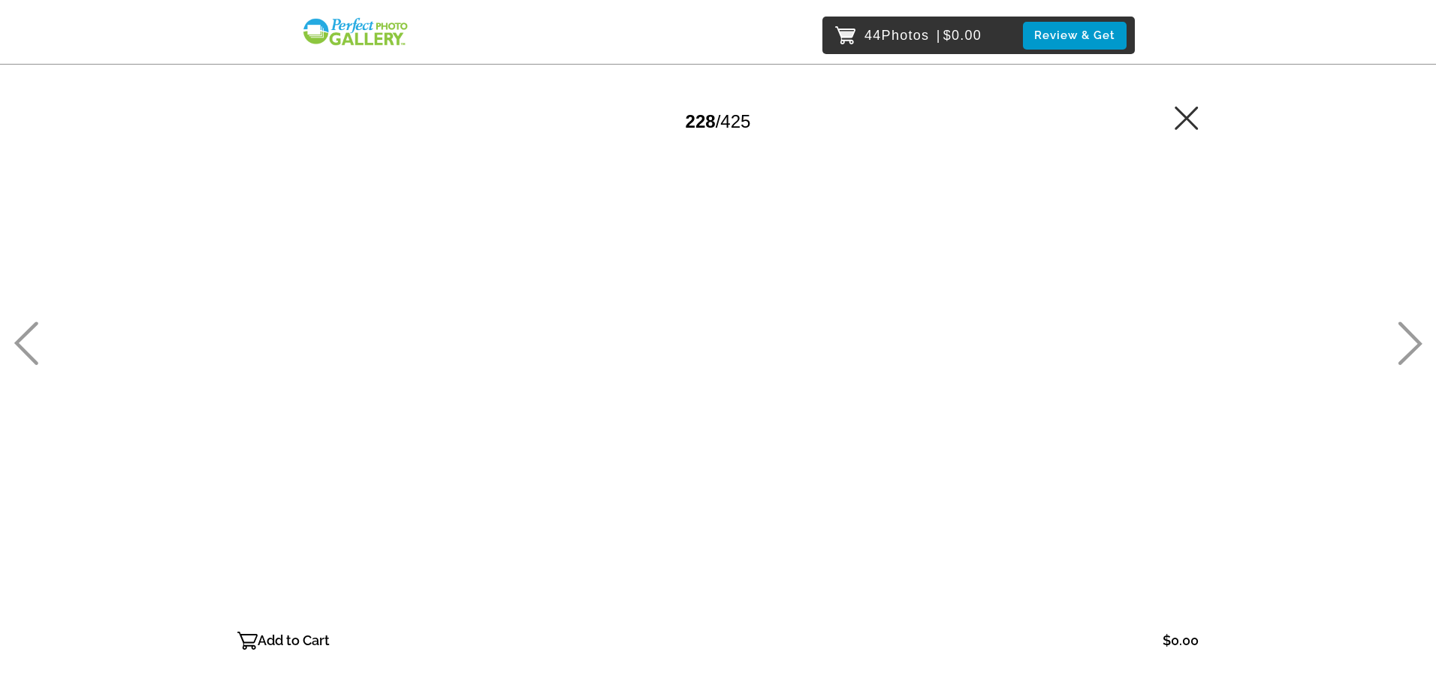
click at [1405, 336] on icon at bounding box center [1410, 344] width 25 height 44
click at [305, 639] on p "Add to Cart" at bounding box center [294, 641] width 72 height 24
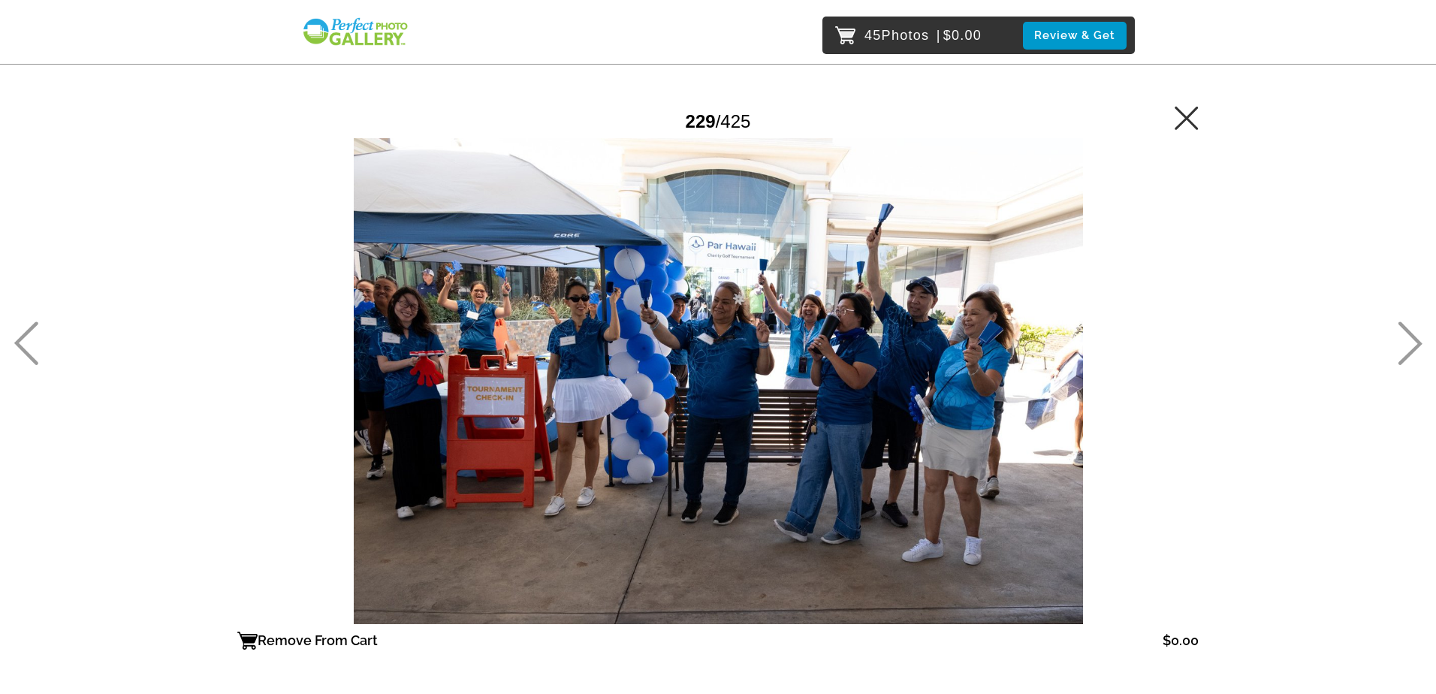
click at [1400, 335] on icon at bounding box center [1410, 344] width 25 height 44
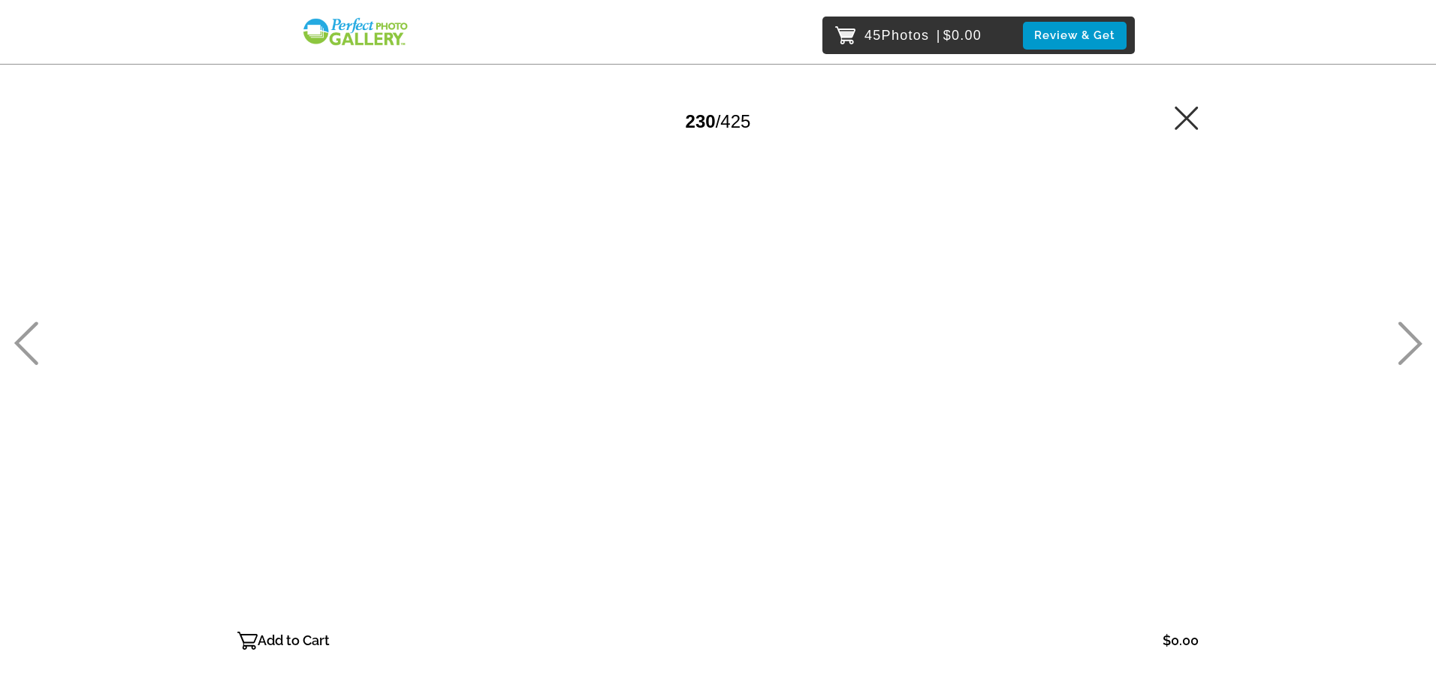
click at [317, 639] on p "Add to Cart" at bounding box center [294, 641] width 72 height 24
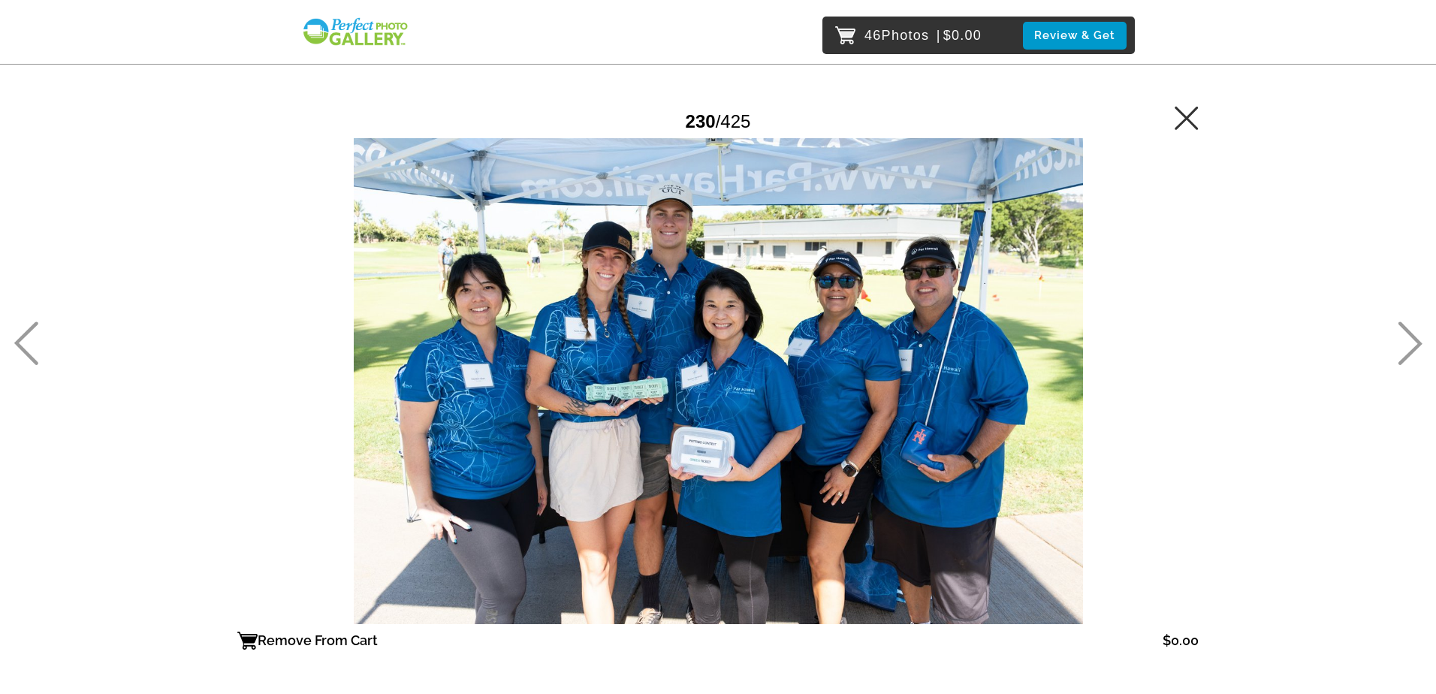
click at [1411, 347] on icon at bounding box center [1410, 344] width 25 height 44
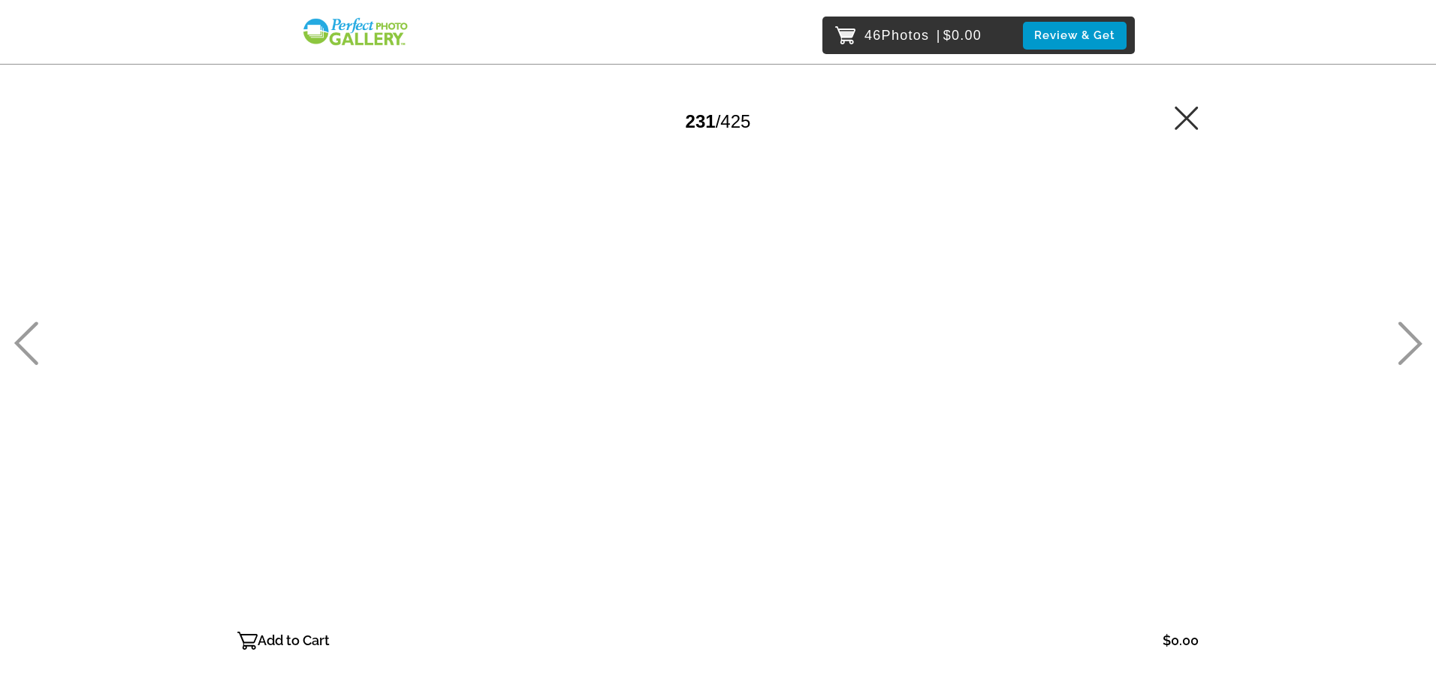
click at [1409, 347] on icon at bounding box center [1410, 344] width 25 height 44
click at [310, 644] on p "Add to Cart" at bounding box center [294, 641] width 72 height 24
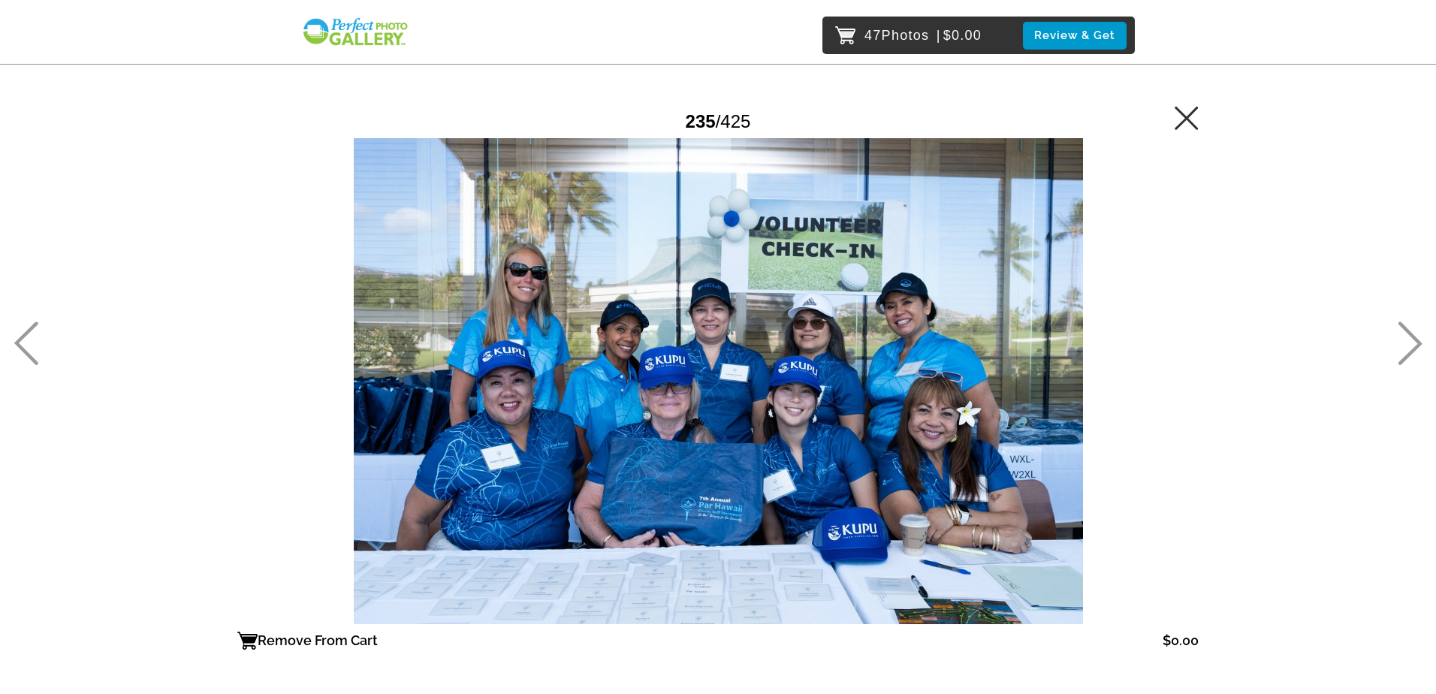
click at [1412, 334] on icon at bounding box center [1411, 344] width 24 height 44
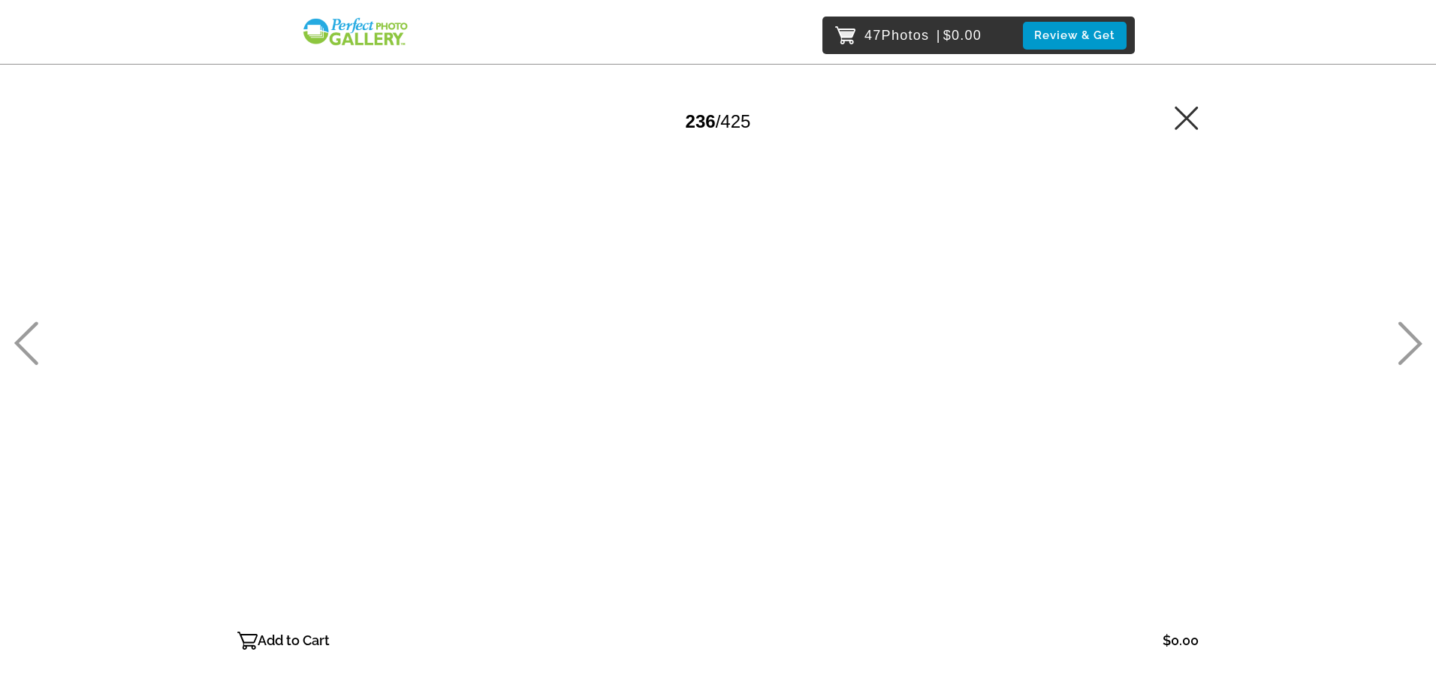
click at [1412, 334] on icon at bounding box center [1411, 344] width 24 height 44
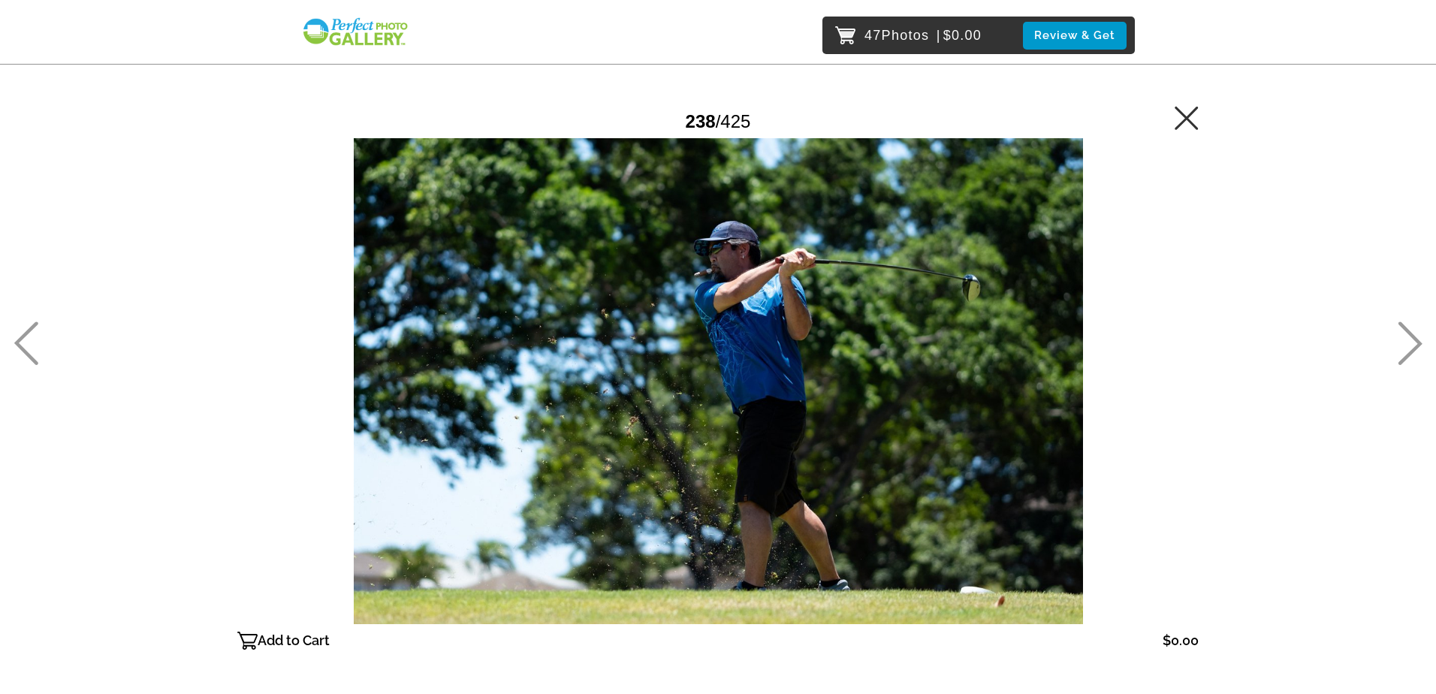
click at [300, 636] on p "Add to Cart" at bounding box center [294, 641] width 72 height 24
click at [1403, 340] on icon at bounding box center [1410, 344] width 25 height 44
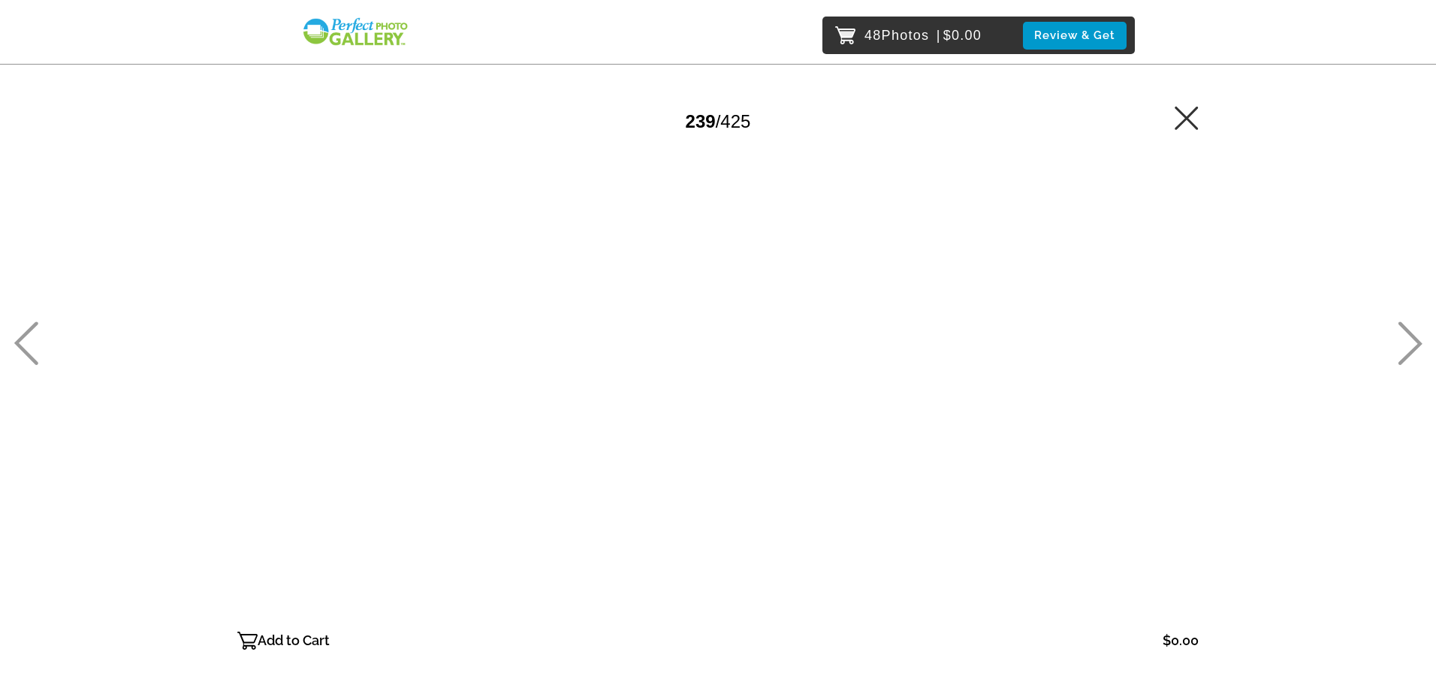
click at [1403, 340] on icon at bounding box center [1410, 344] width 25 height 44
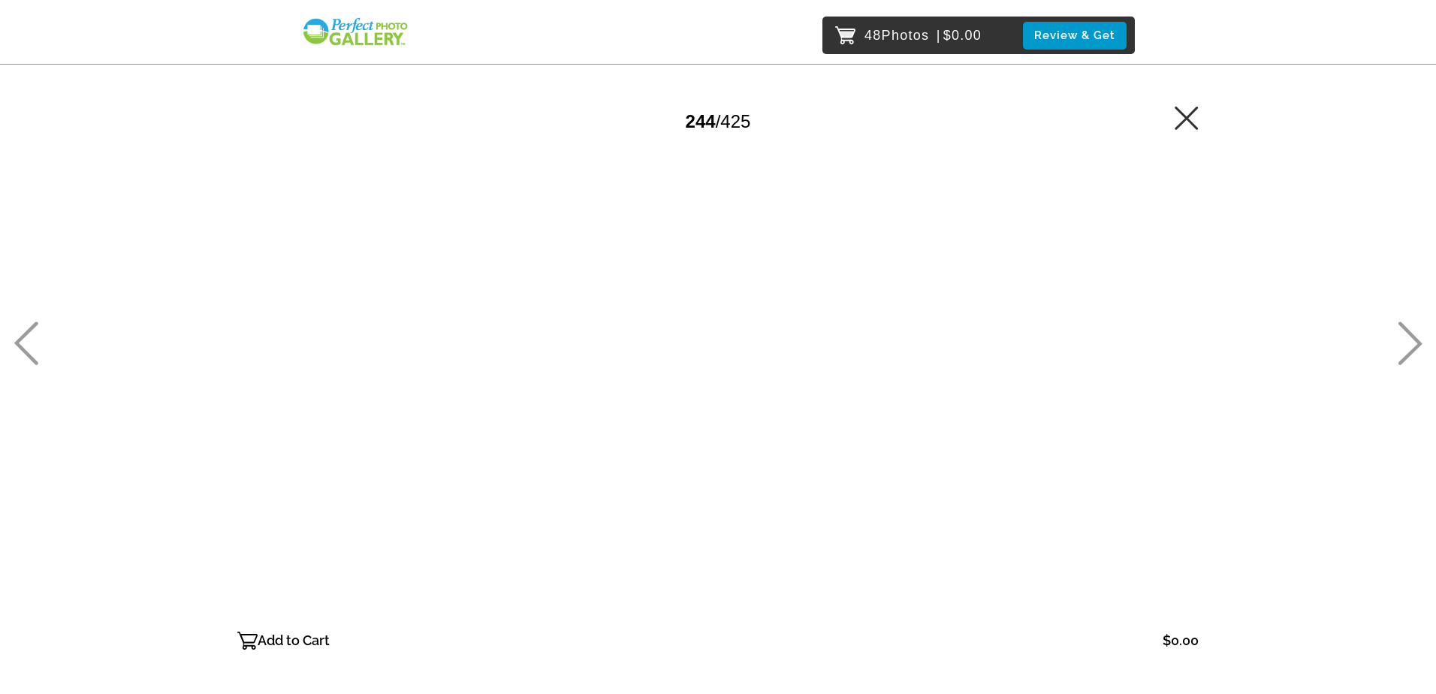
click at [1403, 340] on icon at bounding box center [1410, 344] width 25 height 44
click at [272, 630] on p "Add to Cart" at bounding box center [294, 641] width 72 height 24
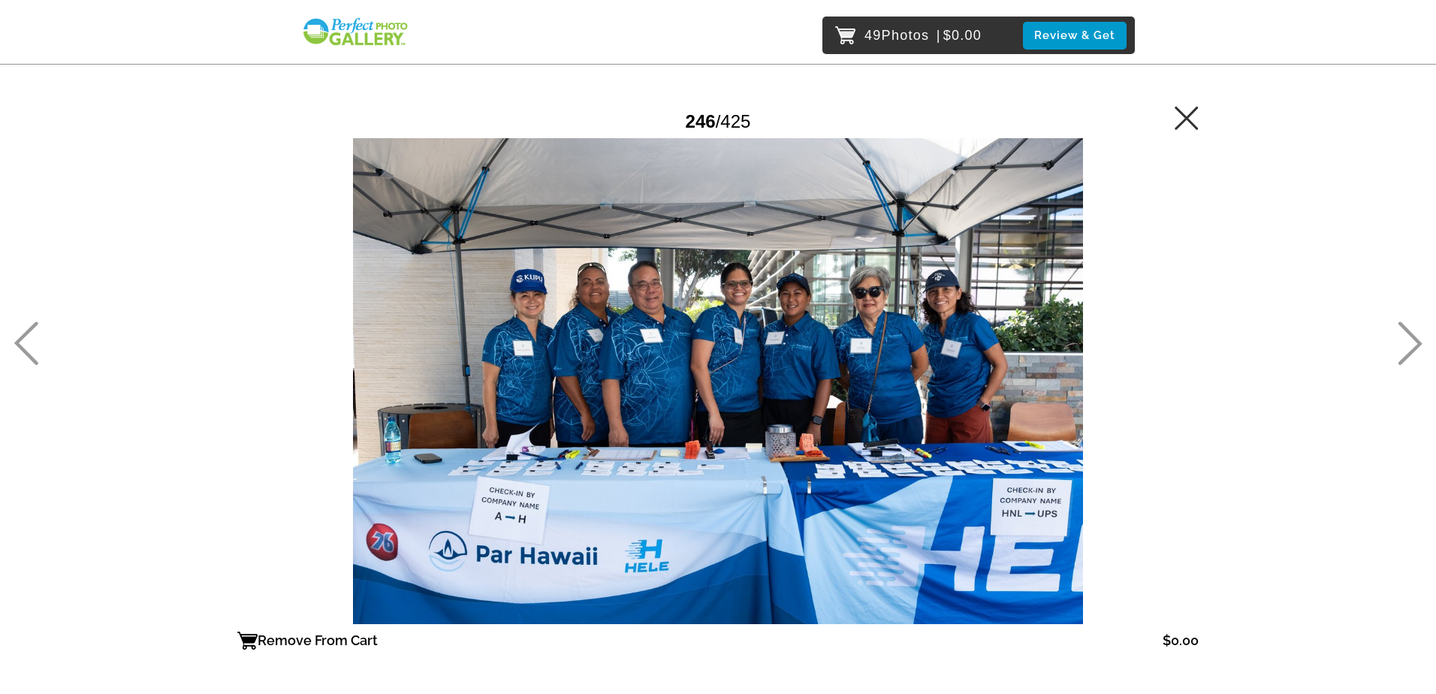
click at [1403, 337] on icon at bounding box center [1410, 344] width 25 height 44
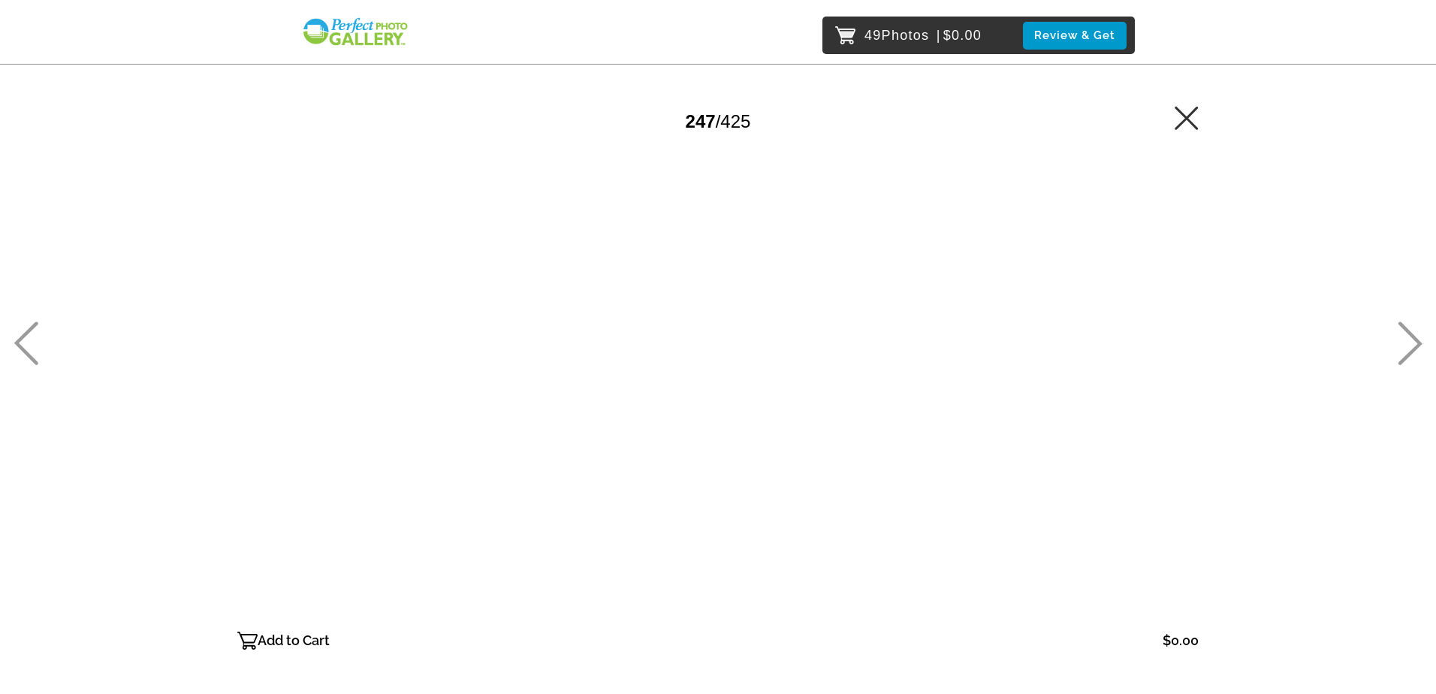
click at [316, 634] on p "Add to Cart" at bounding box center [294, 641] width 72 height 24
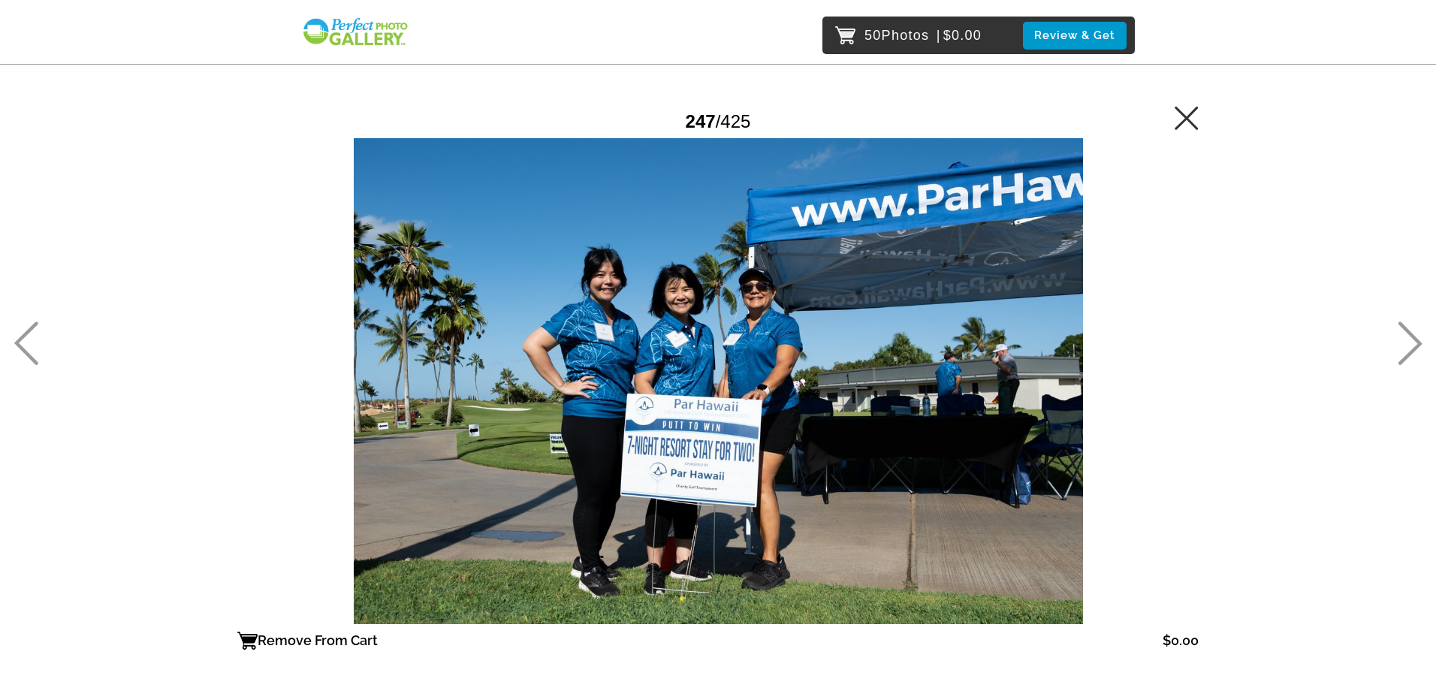
click at [1408, 344] on icon at bounding box center [1410, 344] width 25 height 44
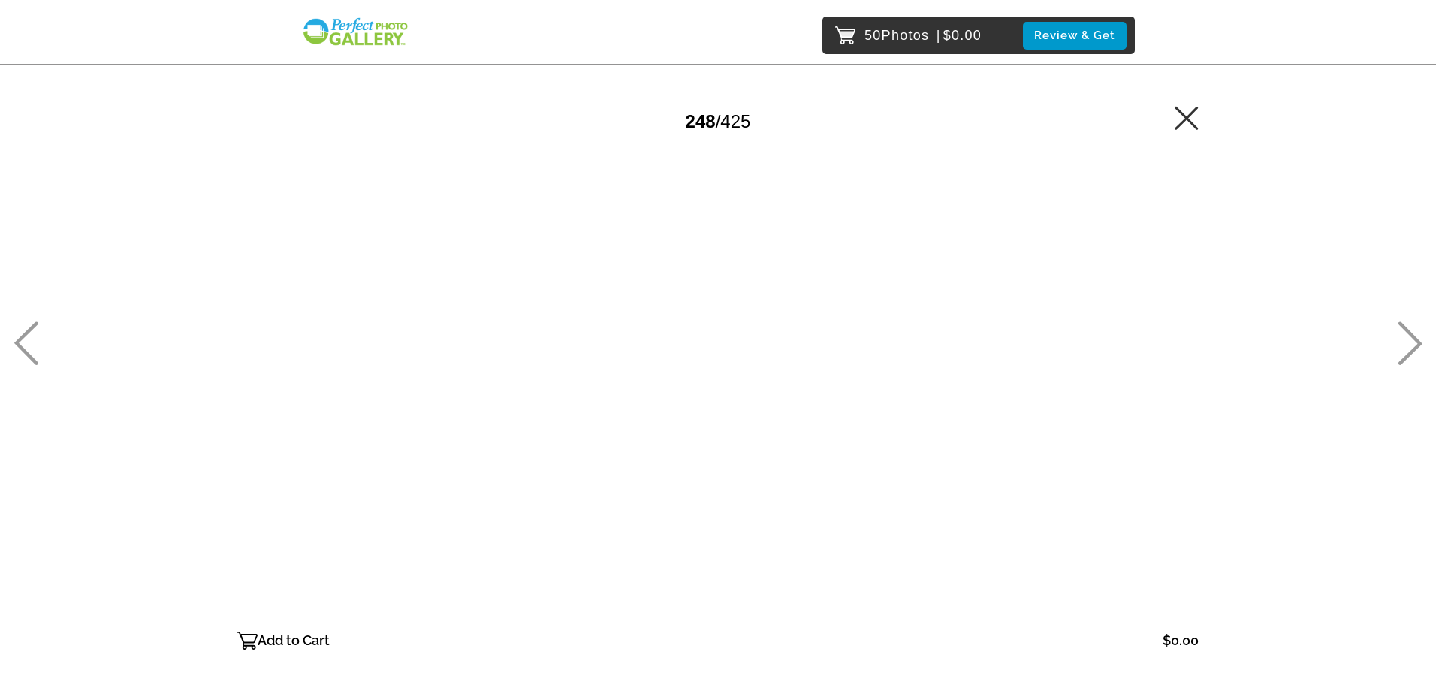
click at [1408, 344] on icon at bounding box center [1410, 344] width 25 height 44
click at [317, 642] on p "Add to Cart" at bounding box center [294, 641] width 72 height 24
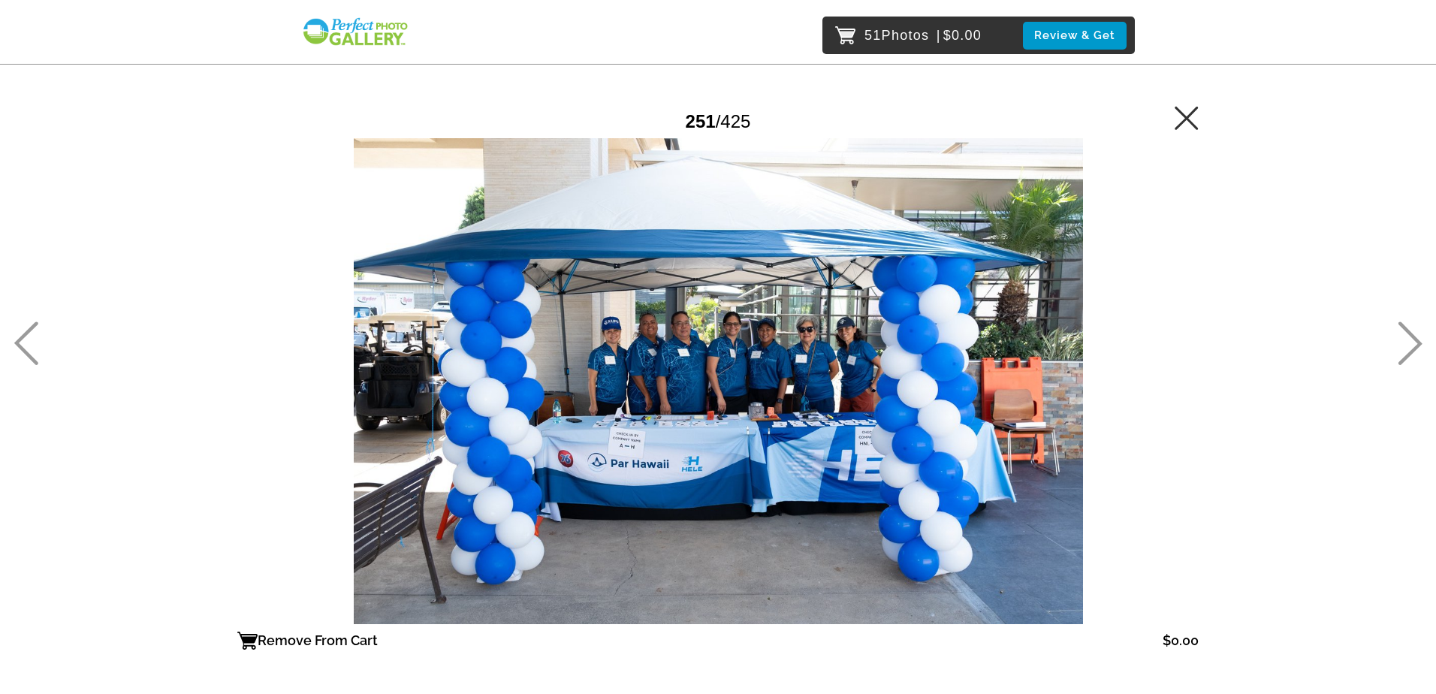
click at [1404, 338] on icon at bounding box center [1410, 344] width 25 height 44
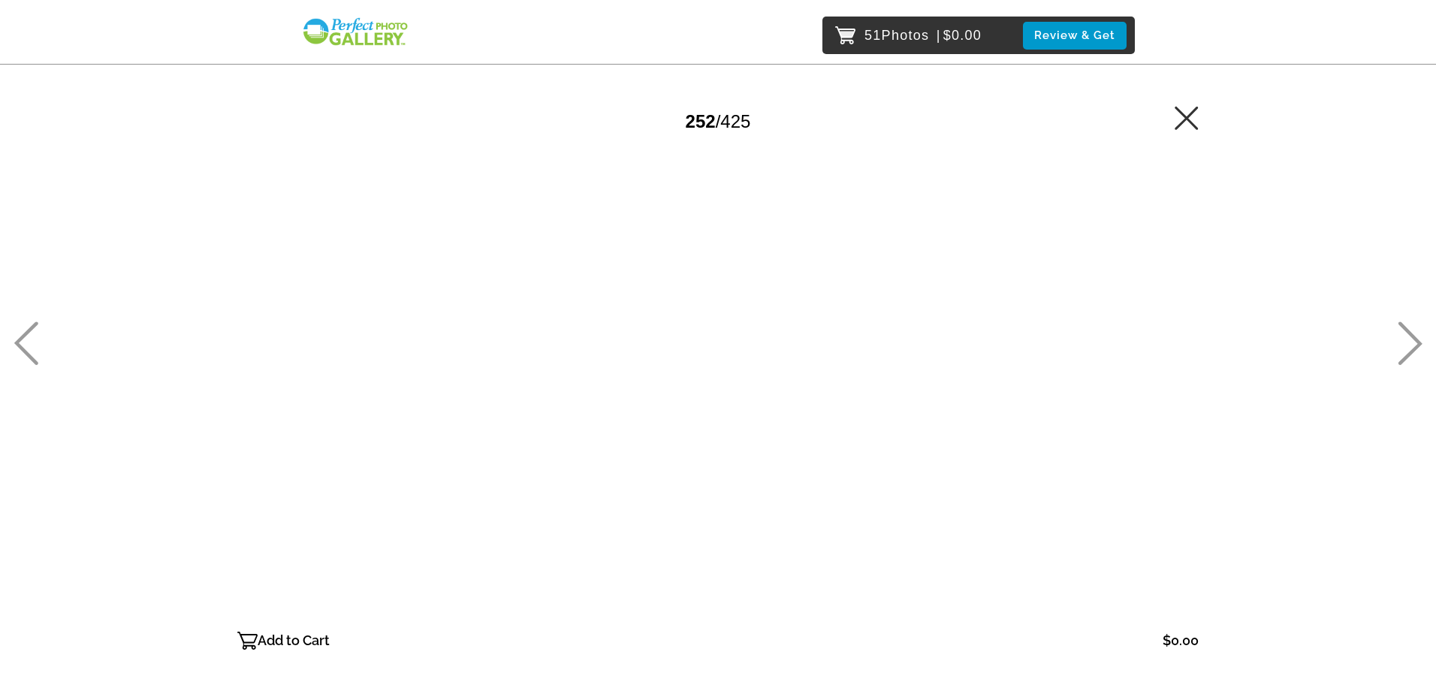
click at [1411, 343] on icon at bounding box center [1410, 344] width 25 height 44
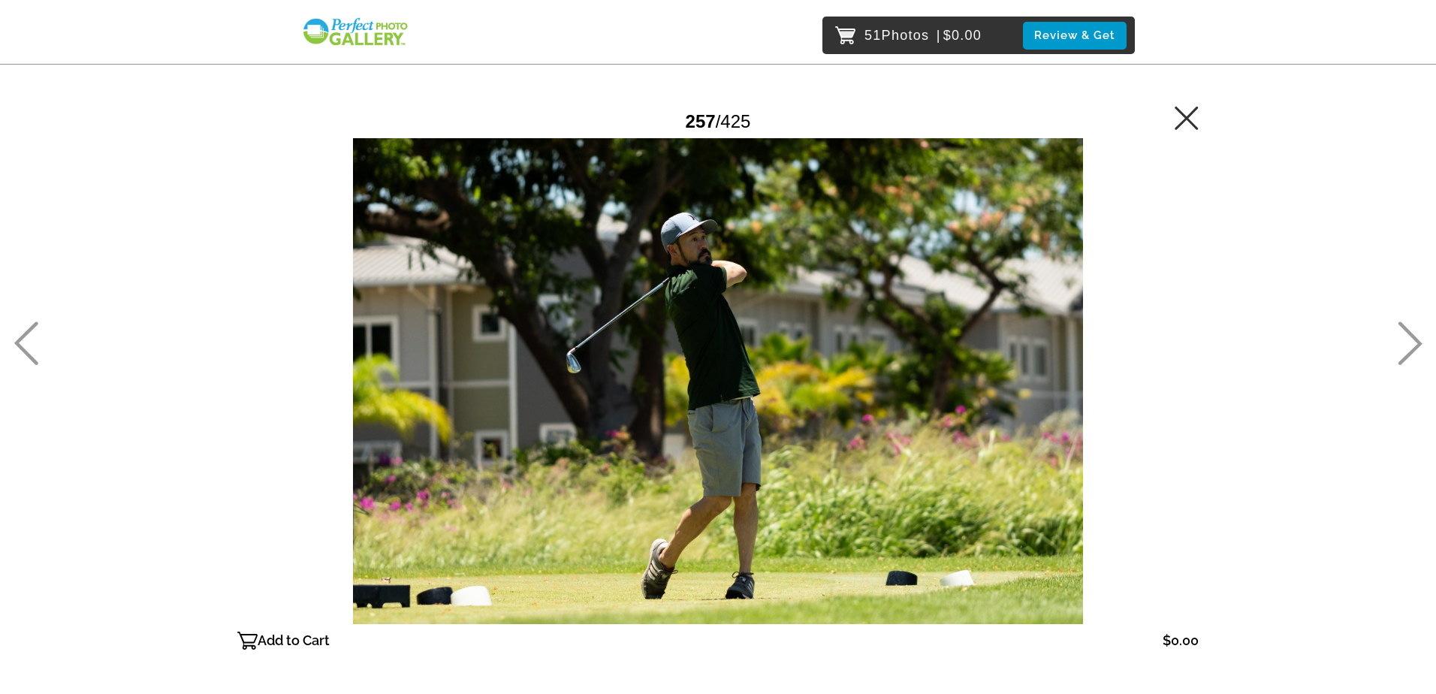
click at [1411, 343] on icon at bounding box center [1410, 344] width 25 height 44
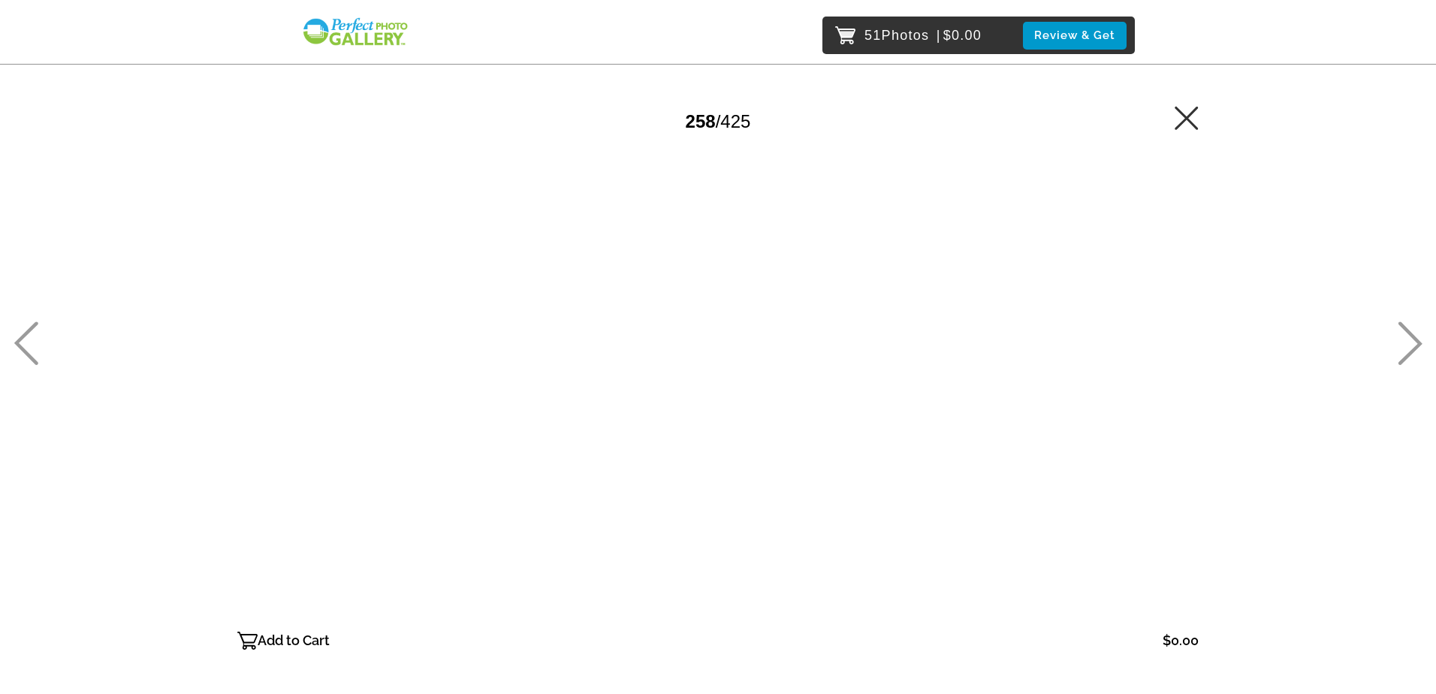
click at [1411, 343] on icon at bounding box center [1410, 344] width 25 height 44
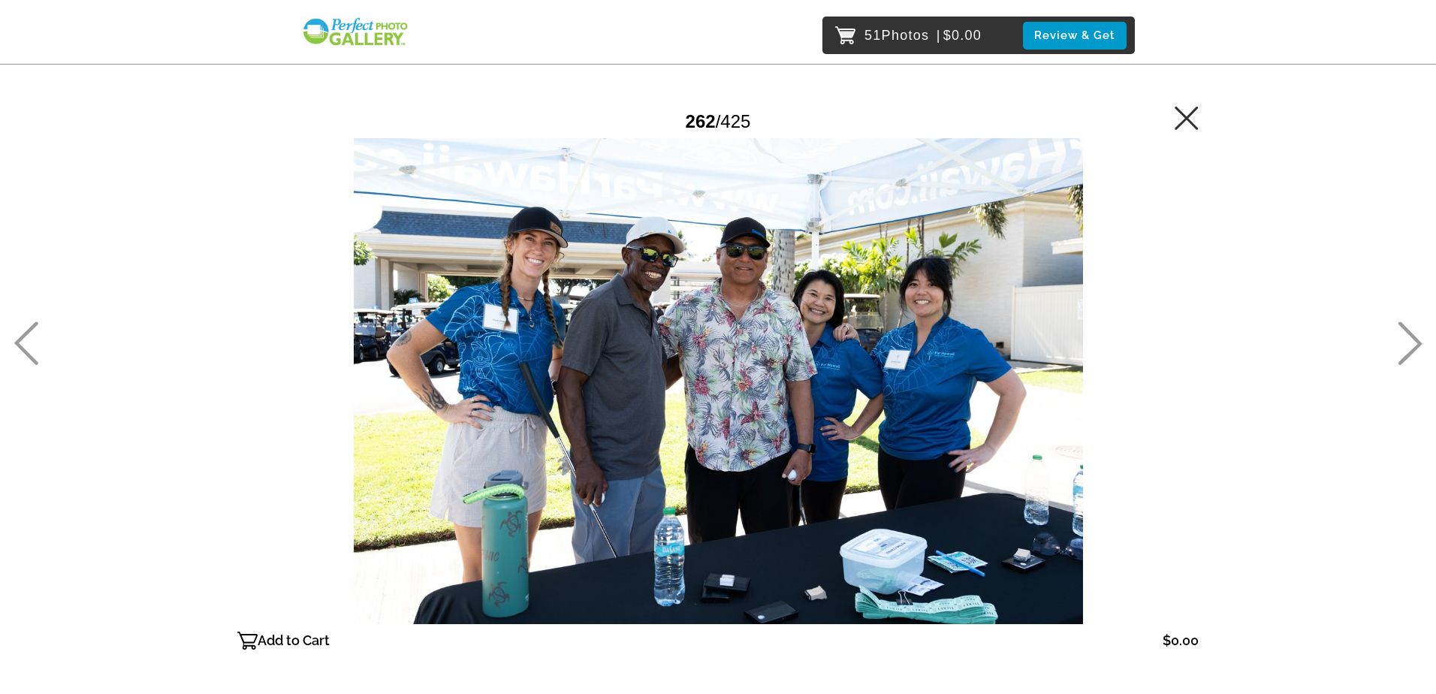
click at [1411, 343] on icon at bounding box center [1410, 344] width 25 height 44
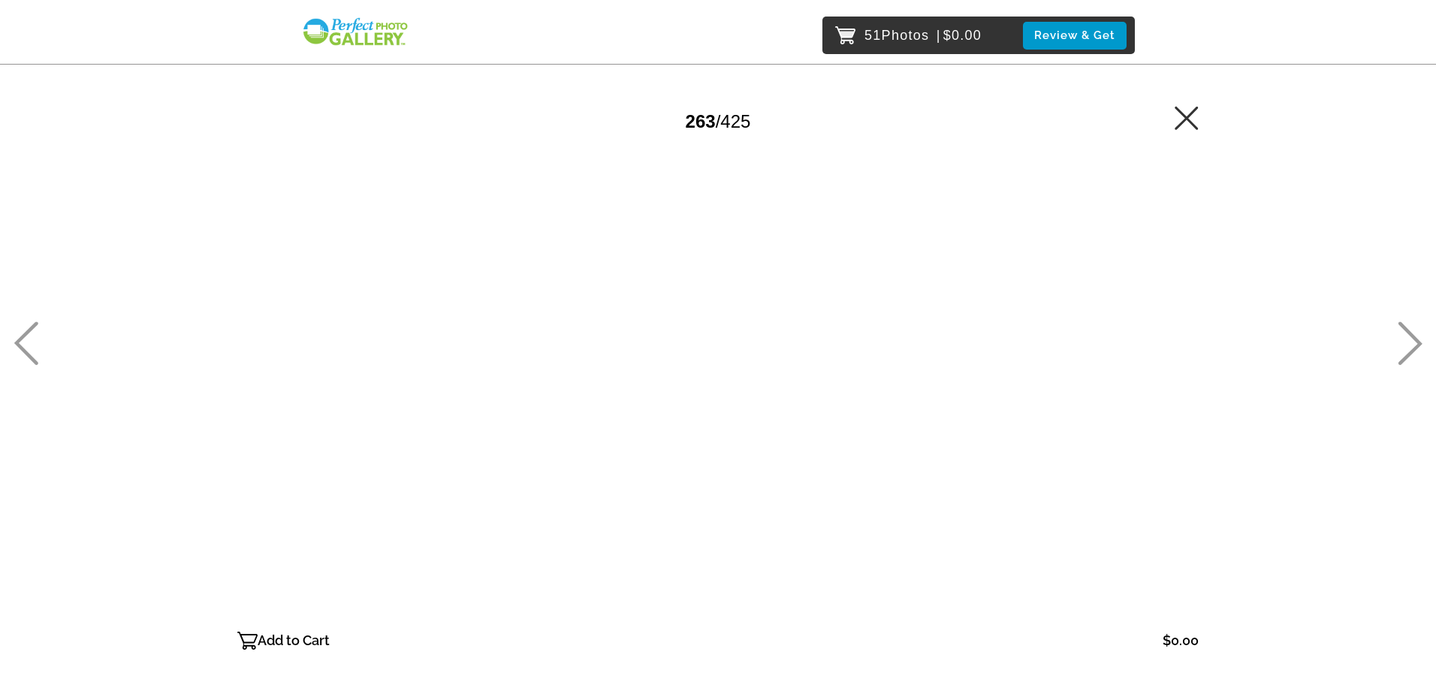
click at [304, 637] on p "Add to Cart" at bounding box center [294, 641] width 72 height 24
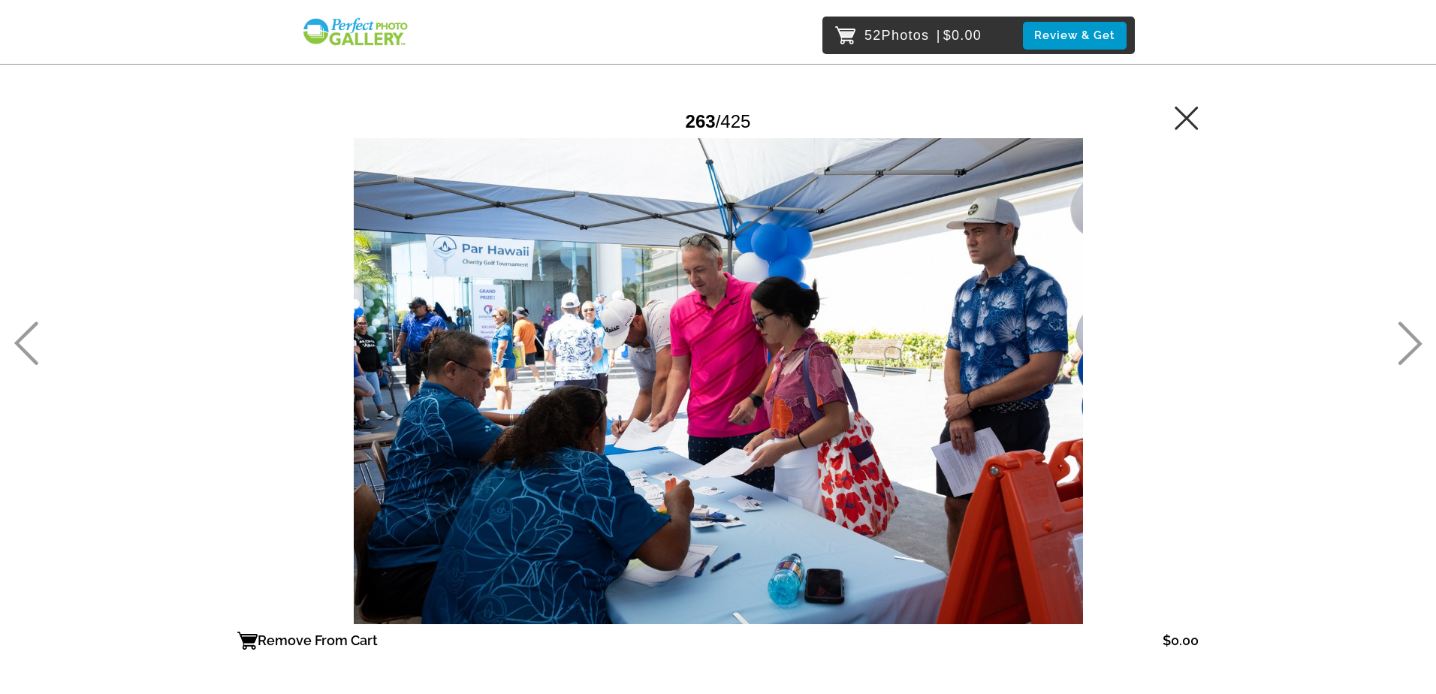
click at [1398, 347] on icon at bounding box center [1410, 344] width 25 height 44
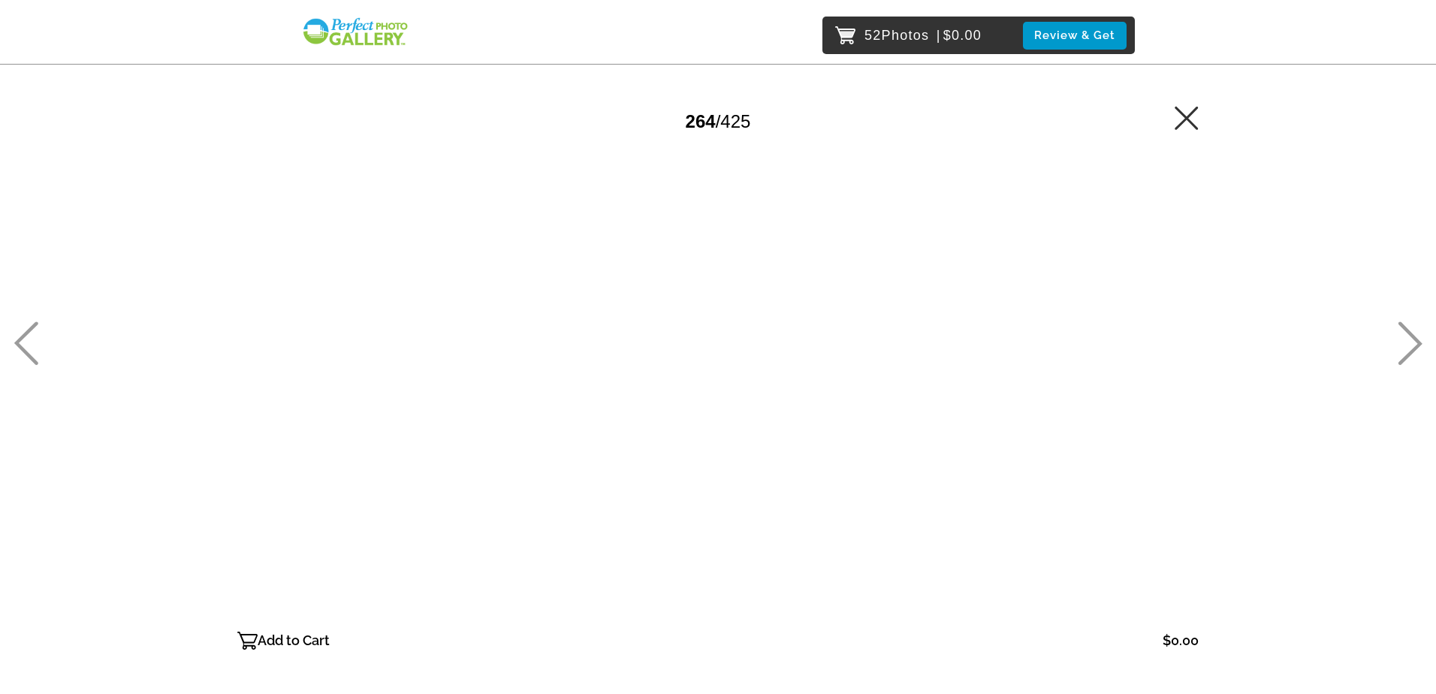
click at [288, 637] on p "Add to Cart" at bounding box center [294, 641] width 72 height 24
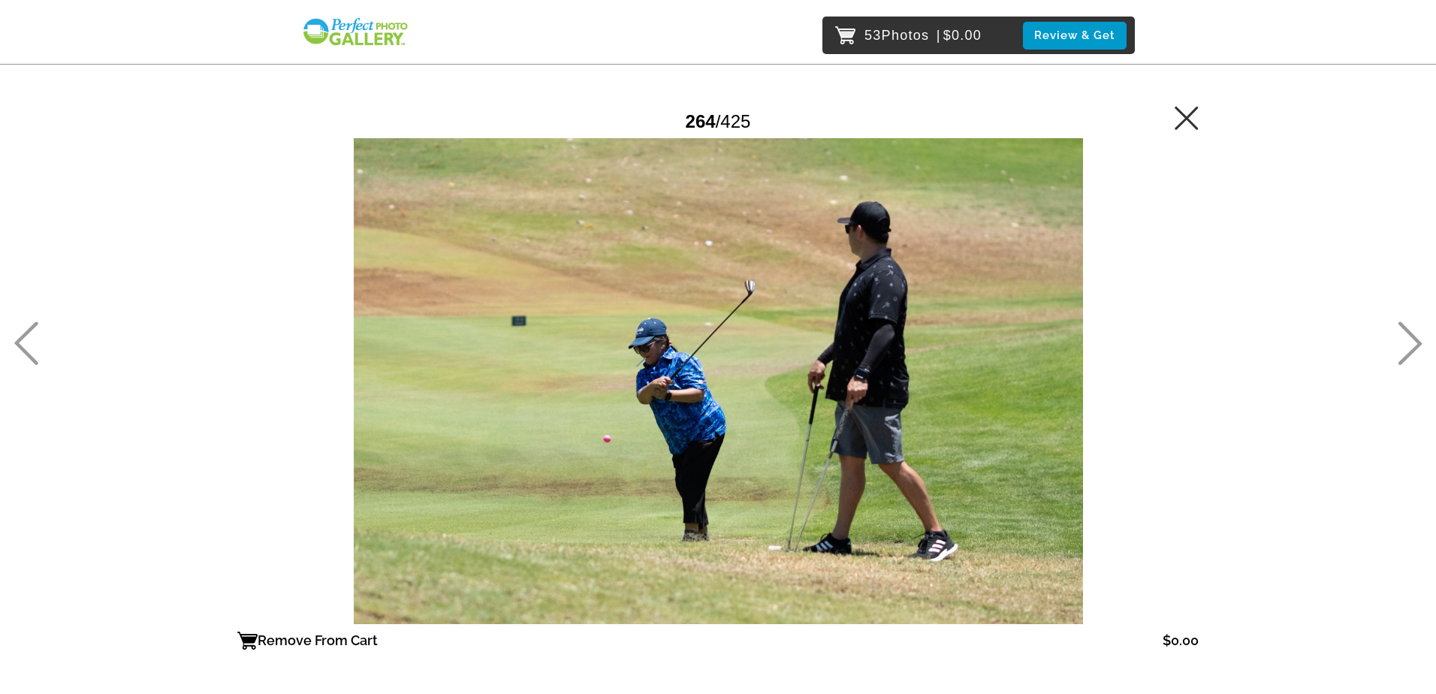
click at [1417, 343] on icon at bounding box center [1410, 344] width 25 height 44
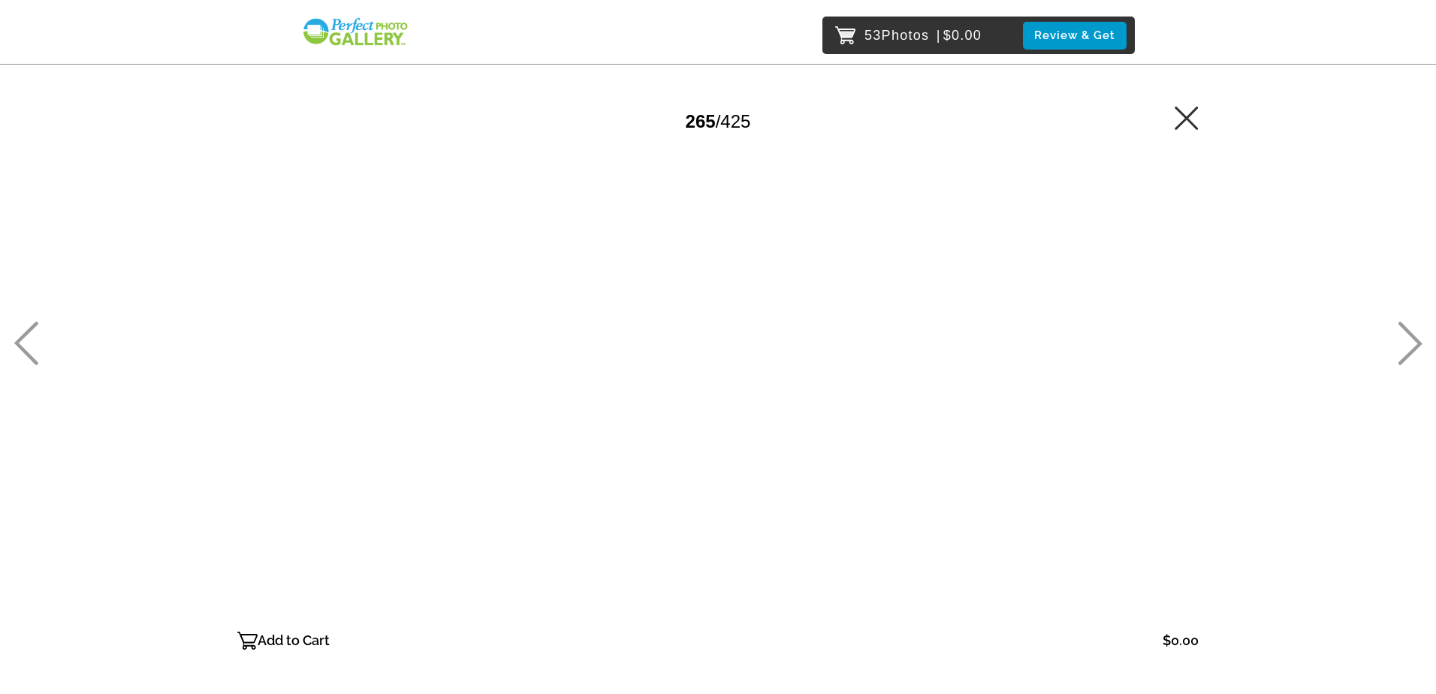
click at [1417, 343] on icon at bounding box center [1410, 344] width 25 height 44
click at [1415, 343] on icon at bounding box center [1410, 344] width 25 height 44
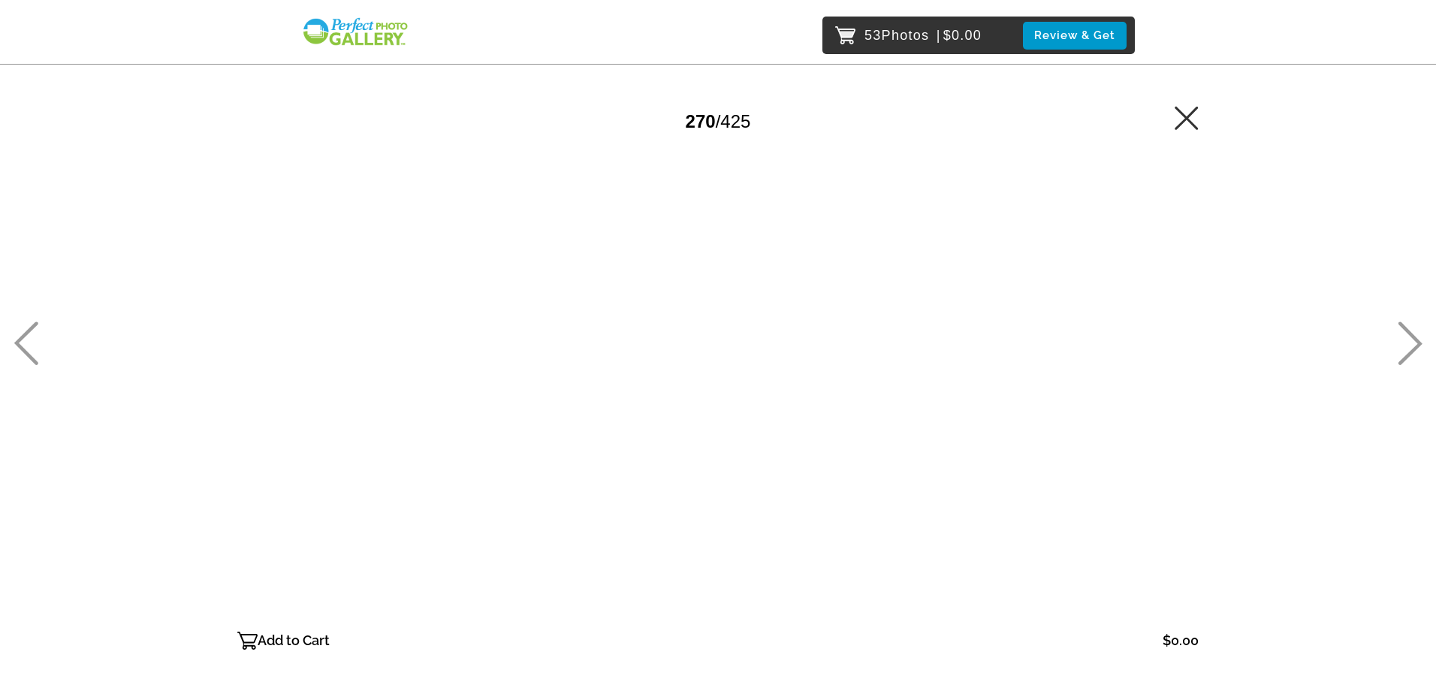
click at [1414, 343] on icon at bounding box center [1410, 344] width 25 height 44
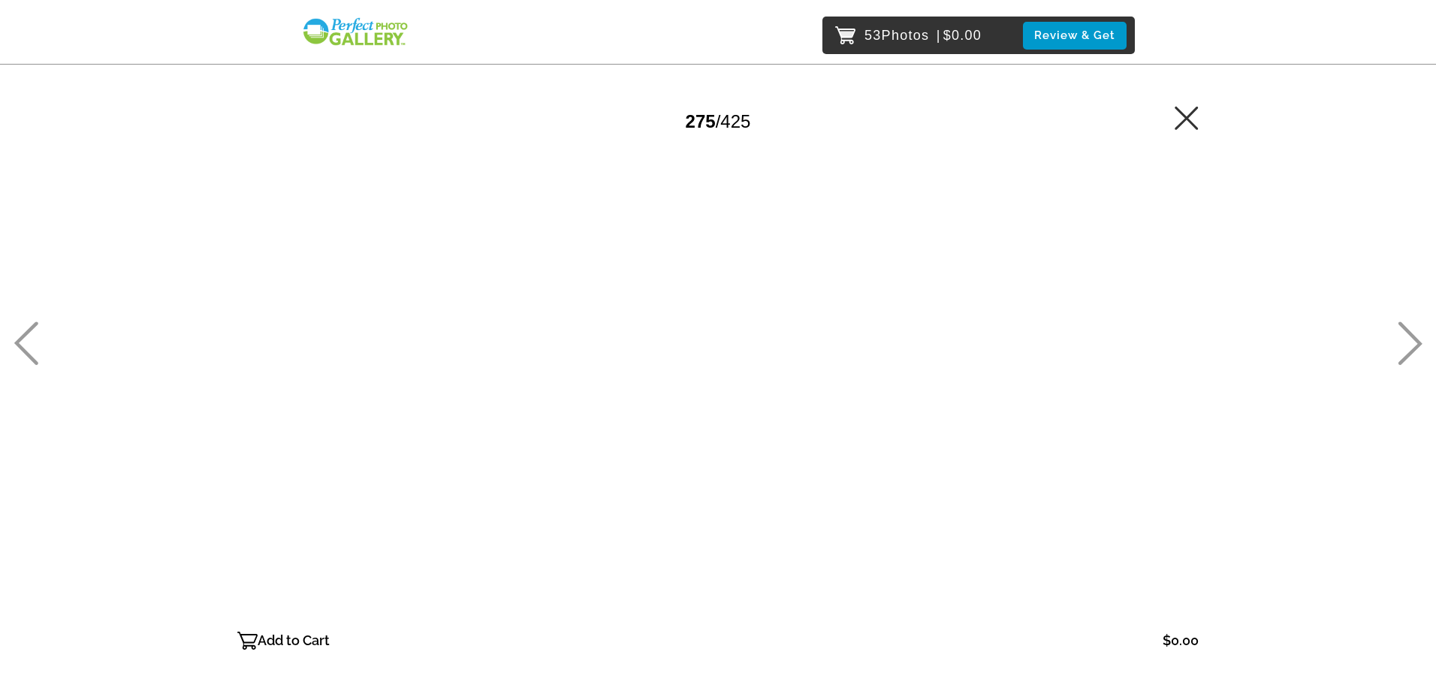
click at [1414, 343] on icon at bounding box center [1410, 344] width 25 height 44
click at [307, 638] on p "Add to Cart" at bounding box center [294, 641] width 72 height 24
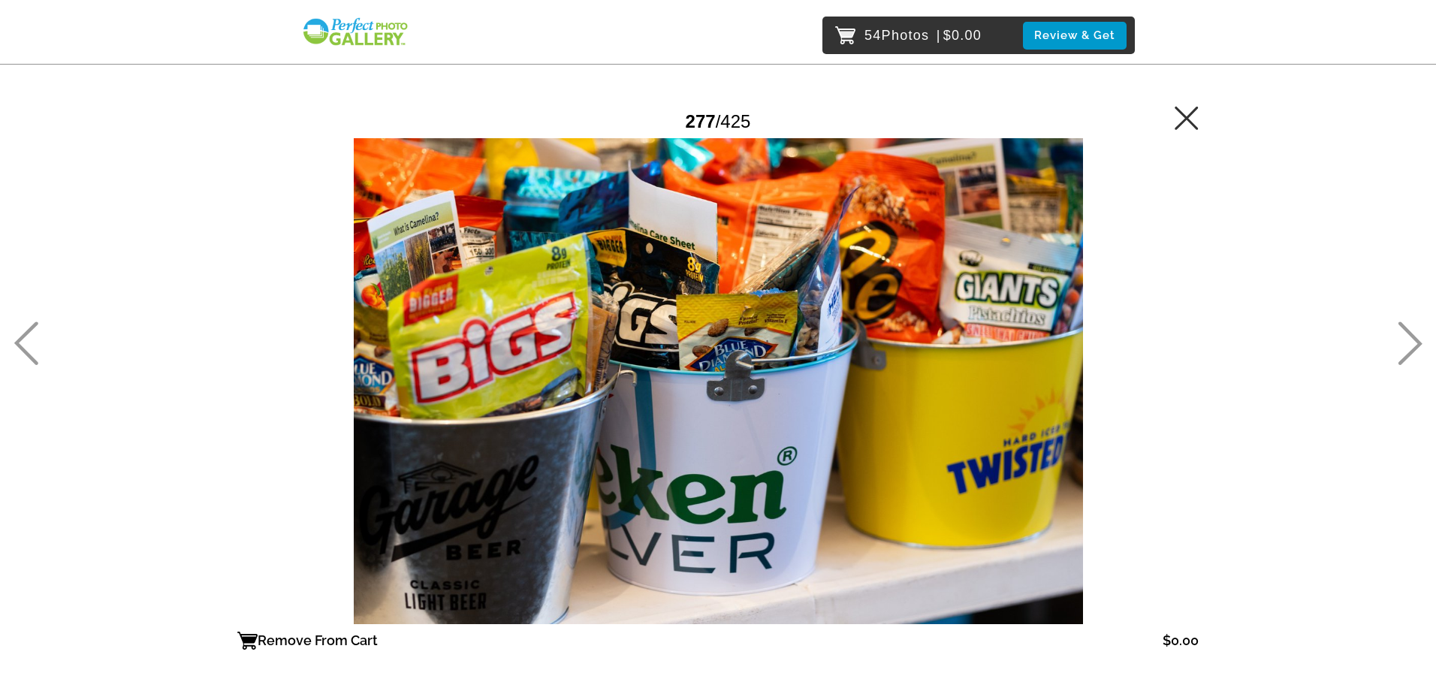
click at [1398, 331] on icon at bounding box center [1410, 344] width 25 height 44
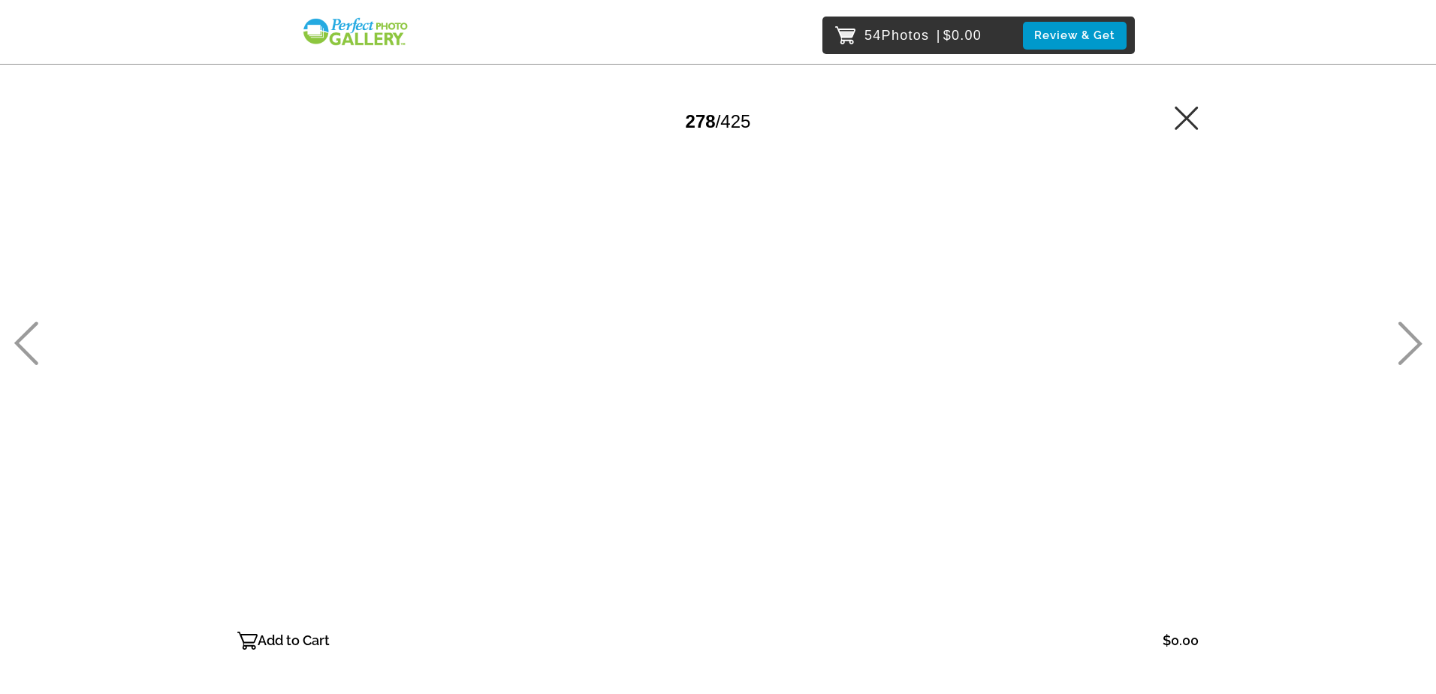
click at [1398, 334] on icon at bounding box center [1410, 344] width 25 height 44
click at [1404, 337] on icon at bounding box center [1410, 344] width 25 height 44
click at [1405, 338] on icon at bounding box center [1410, 344] width 25 height 44
click at [1412, 338] on icon at bounding box center [1410, 344] width 25 height 44
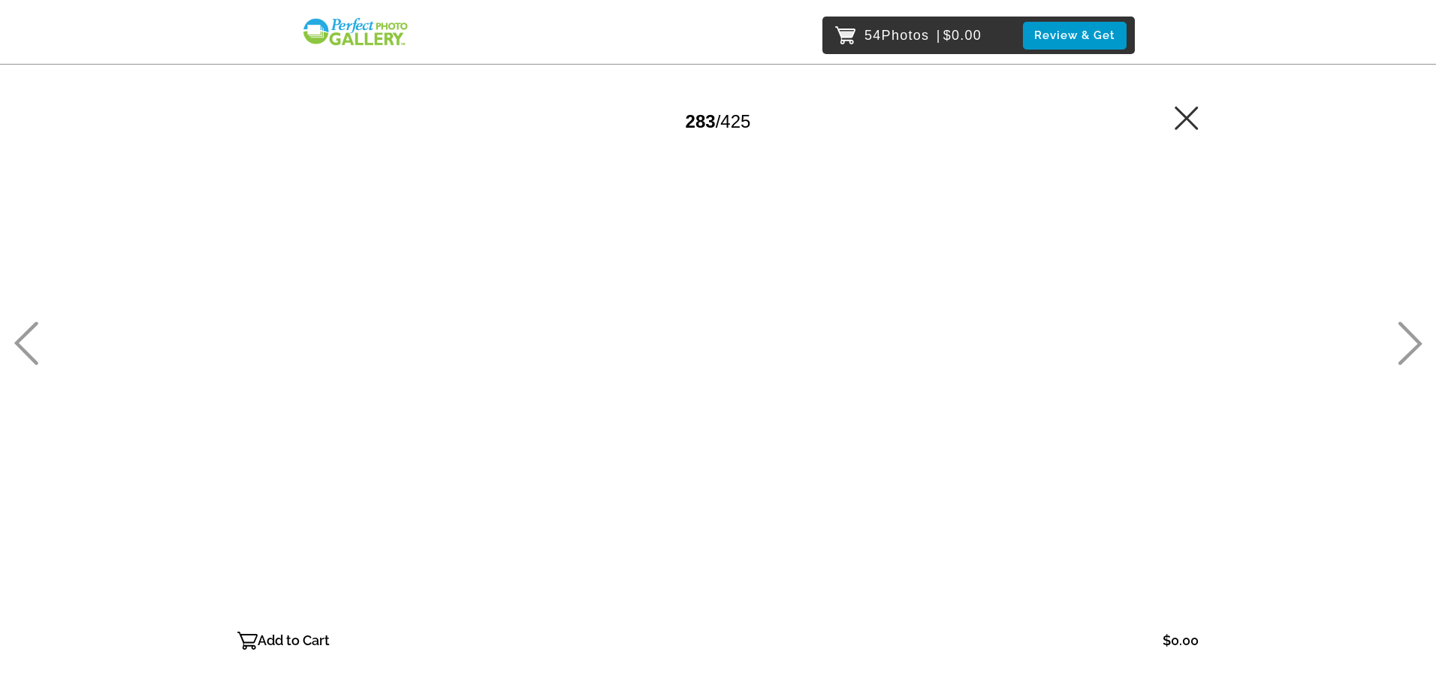
click at [1412, 338] on icon at bounding box center [1410, 344] width 25 height 44
click at [291, 647] on p "Add to Cart" at bounding box center [294, 641] width 72 height 24
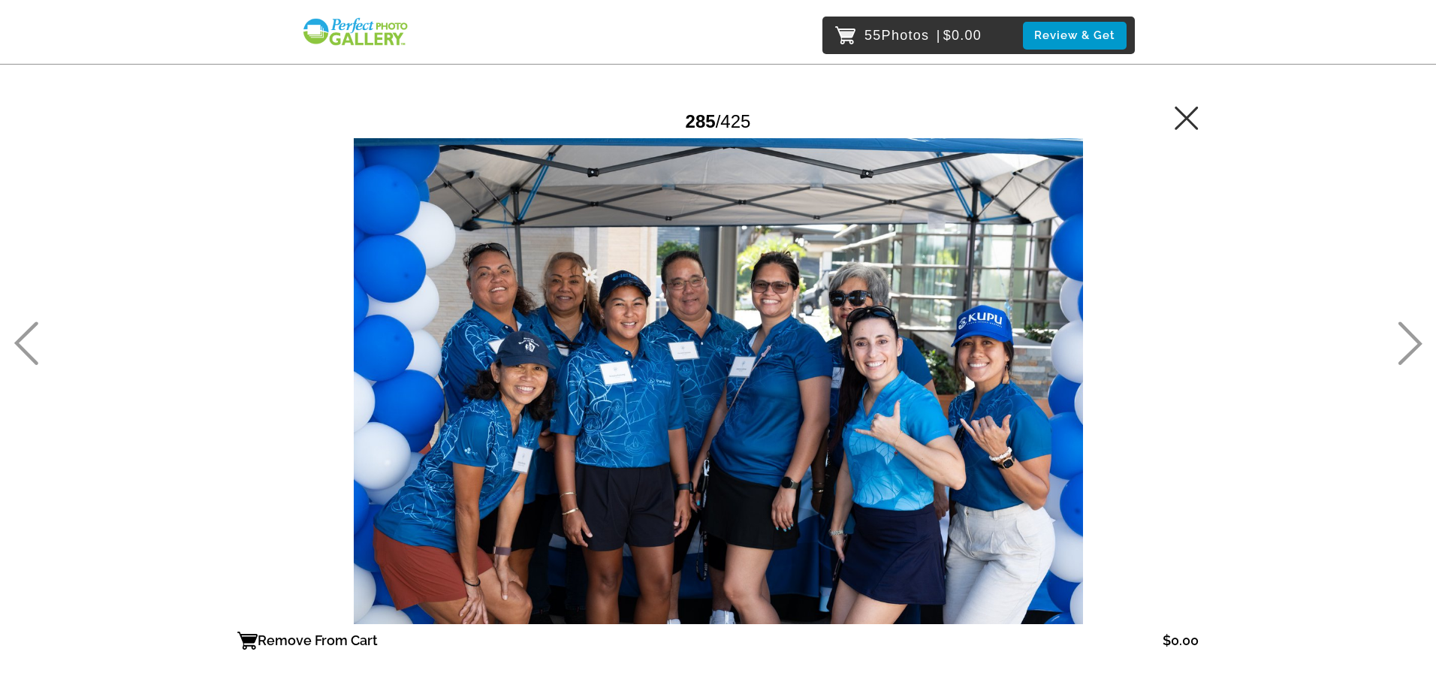
click at [1395, 346] on div "55 Photos | $0.00 Review & Get Password Checker bypassed 285 / 425 Remove From …" at bounding box center [718, 411] width 1436 height 823
click at [1405, 344] on icon at bounding box center [1410, 344] width 25 height 44
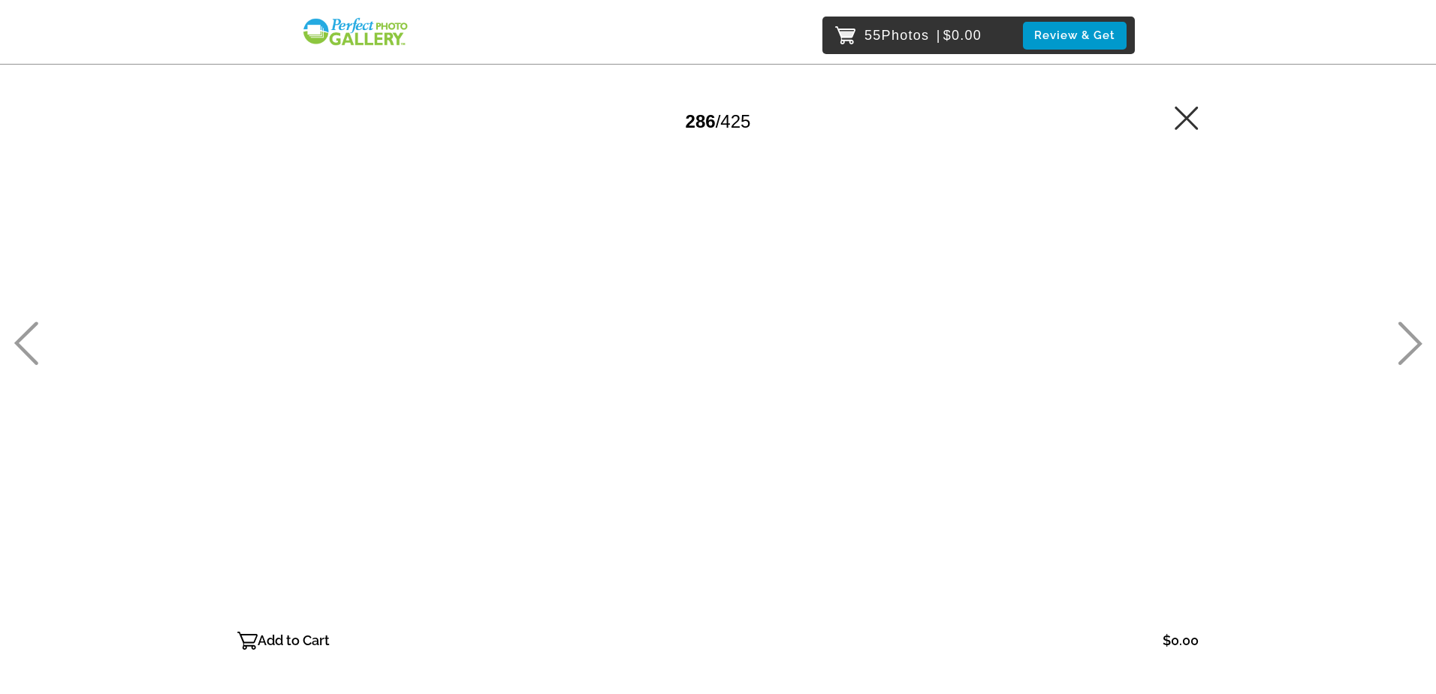
click at [266, 642] on p "Add to Cart" at bounding box center [294, 641] width 72 height 24
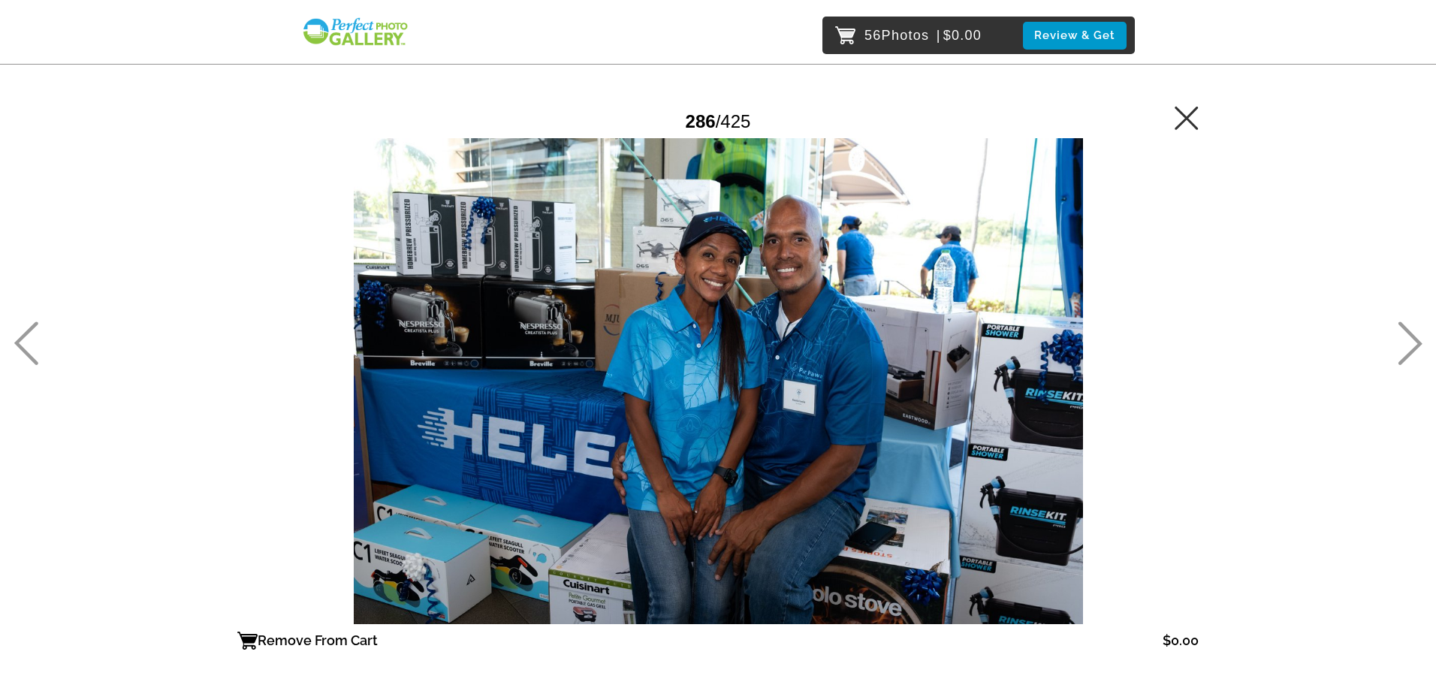
click at [1406, 339] on icon at bounding box center [1410, 344] width 25 height 44
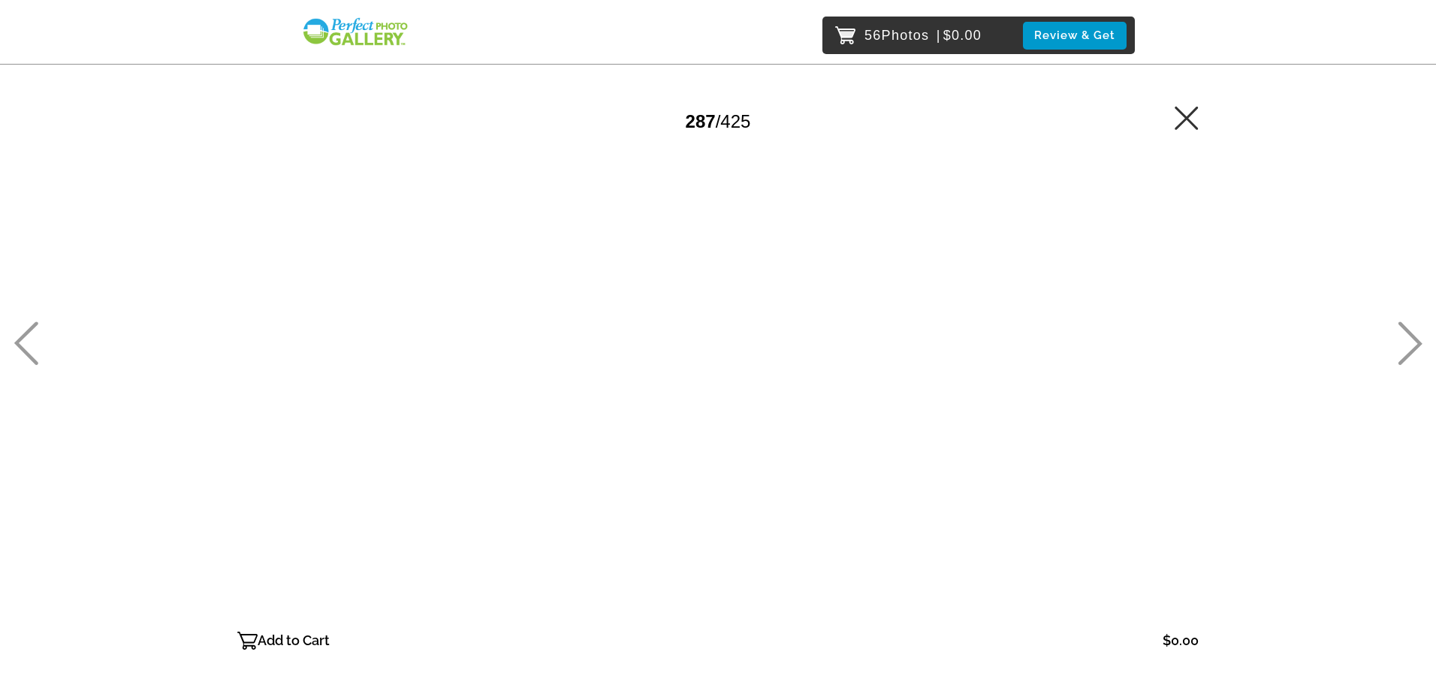
click at [1414, 340] on icon at bounding box center [1410, 344] width 25 height 44
click at [278, 643] on p "Add to Cart" at bounding box center [294, 641] width 72 height 24
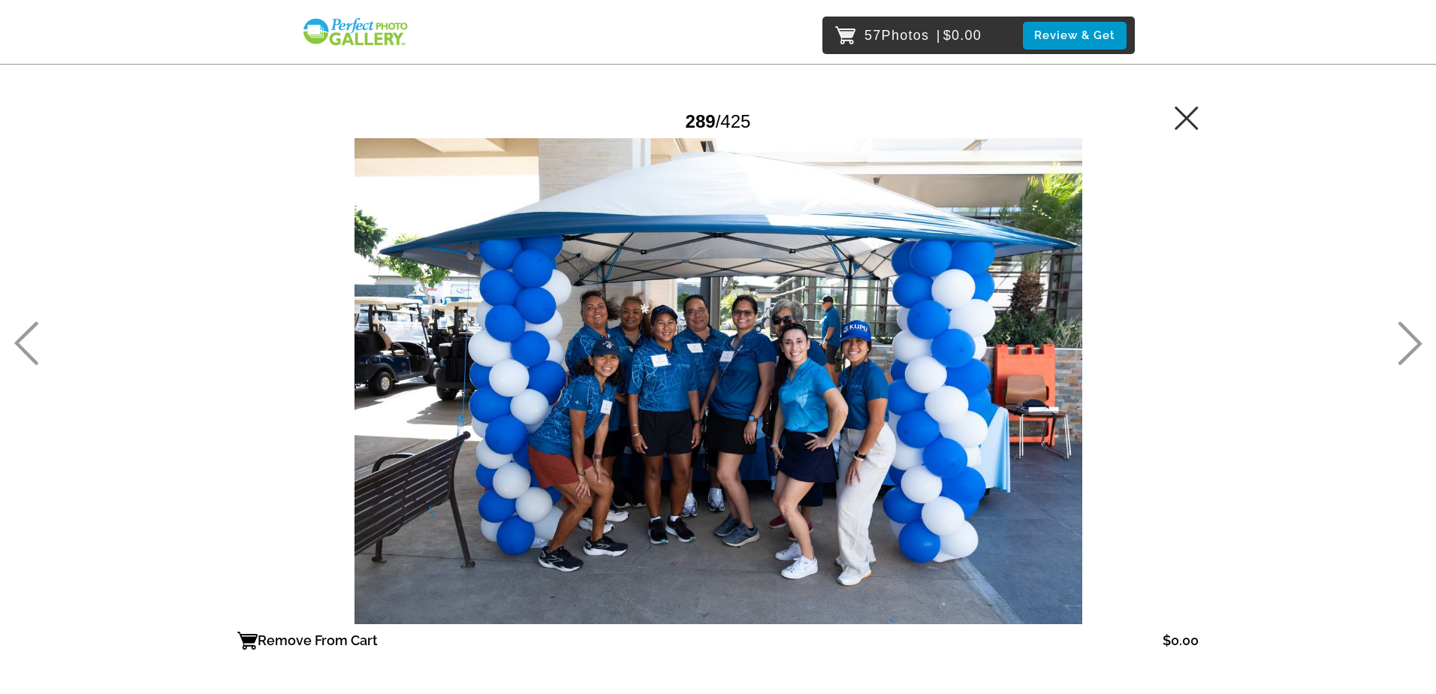
click at [1412, 336] on icon at bounding box center [1411, 344] width 24 height 44
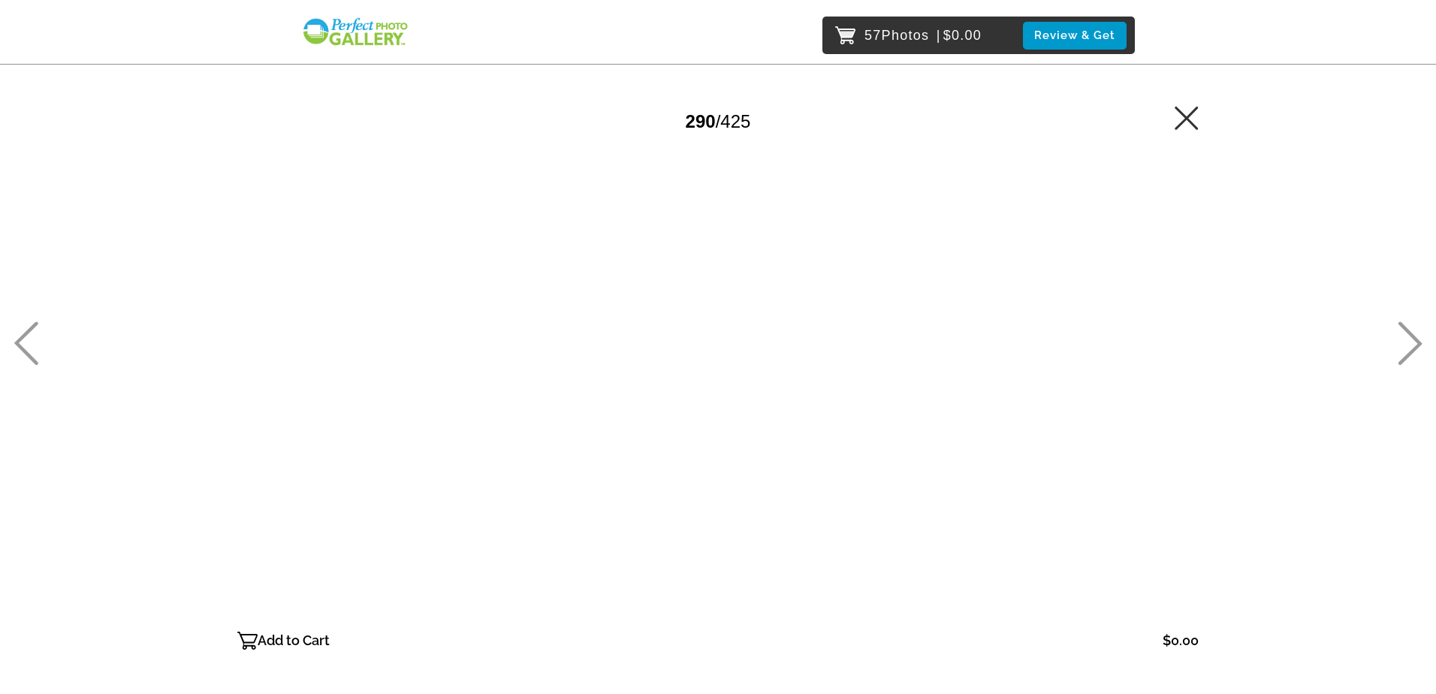
click at [1412, 336] on icon at bounding box center [1411, 344] width 24 height 44
click at [285, 639] on p "Add to Cart" at bounding box center [294, 641] width 72 height 24
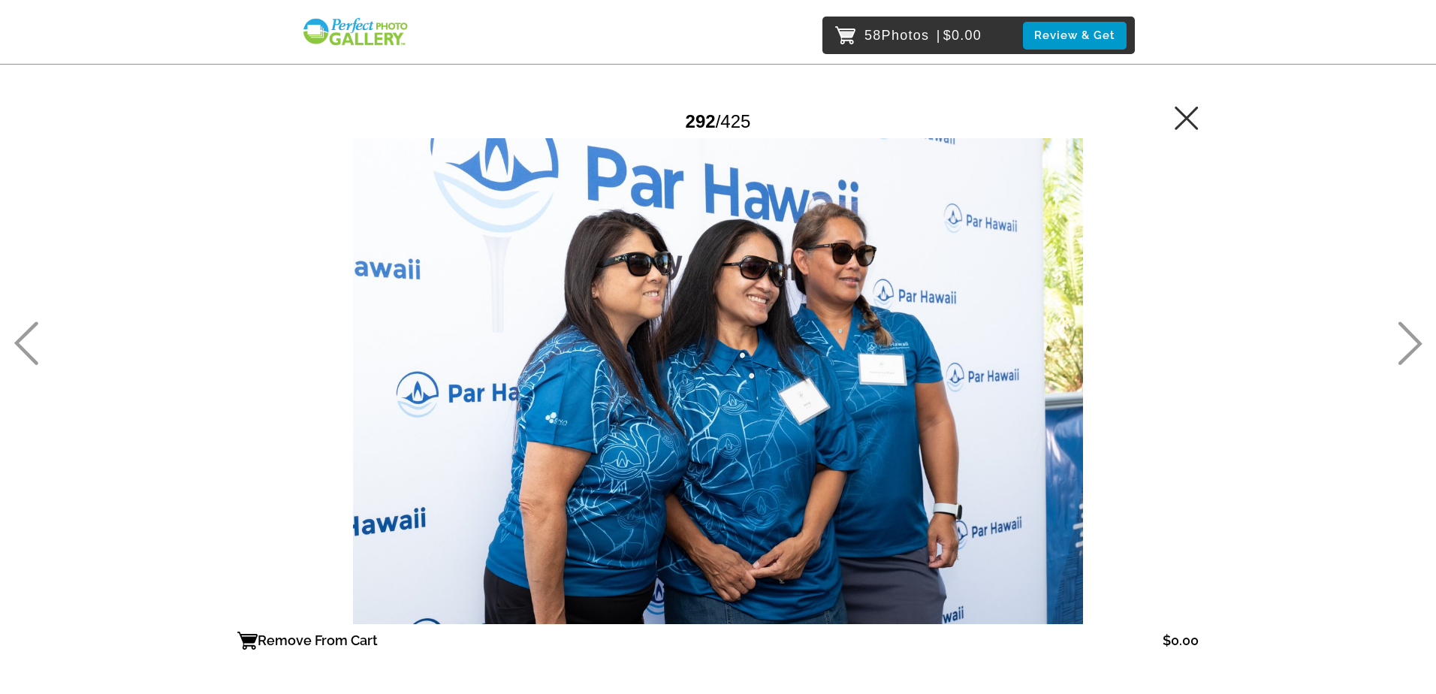
click at [1419, 339] on icon at bounding box center [1410, 344] width 25 height 44
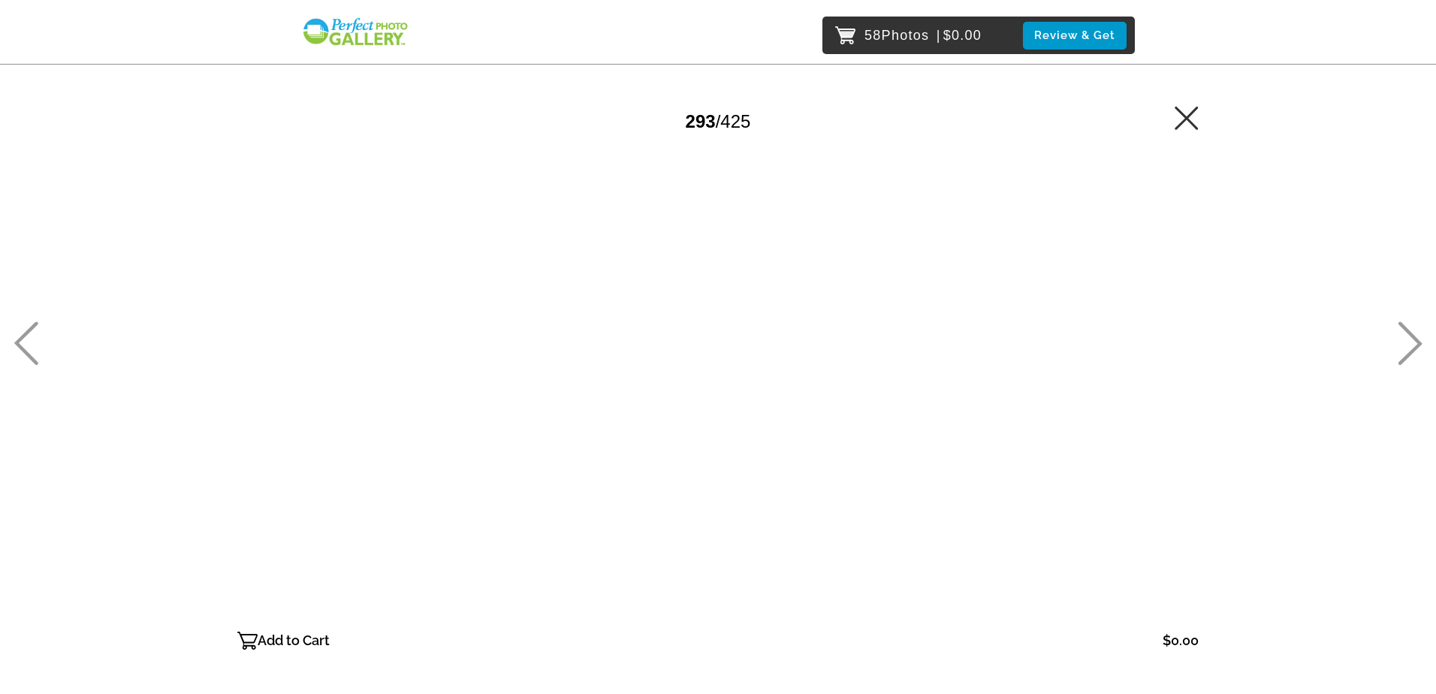
click at [1417, 343] on icon at bounding box center [1410, 344] width 25 height 44
drag, startPoint x: 277, startPoint y: 639, endPoint x: 321, endPoint y: 647, distance: 44.3
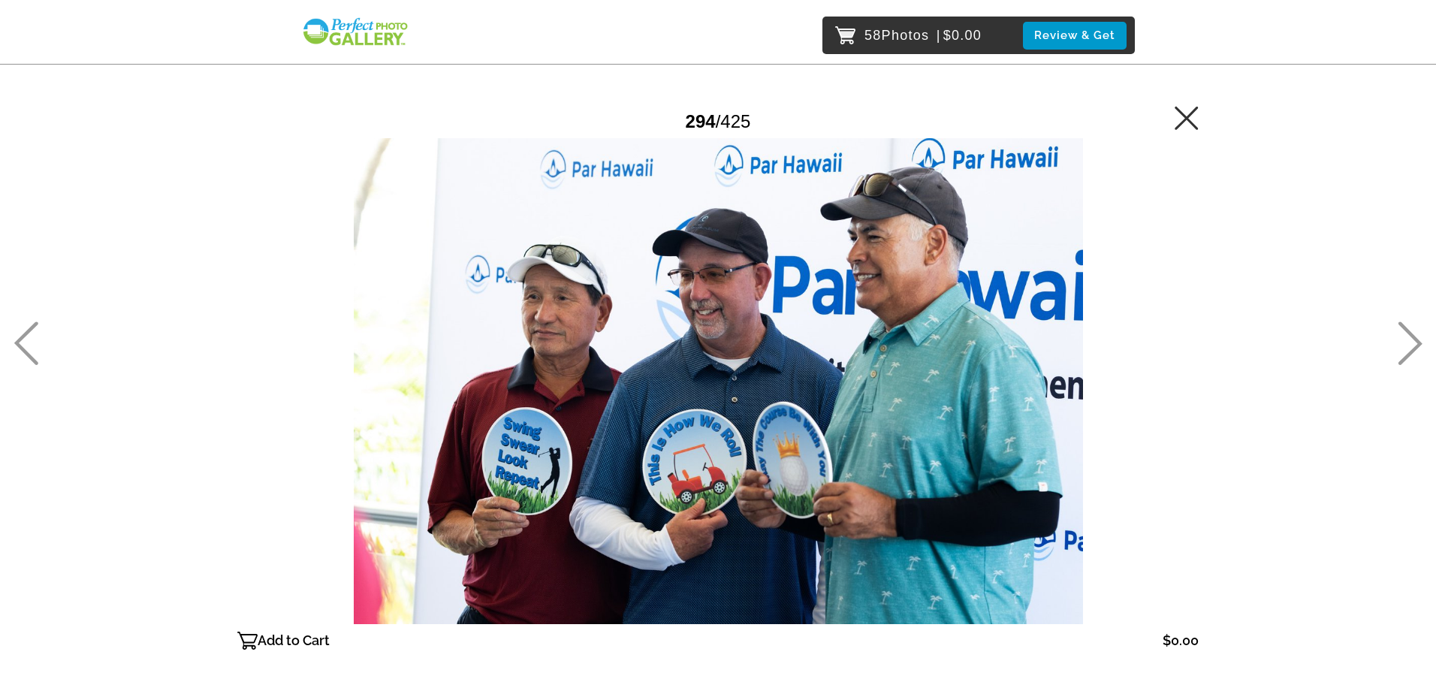
click at [278, 640] on p "Add to Cart" at bounding box center [294, 641] width 72 height 24
click at [1405, 344] on icon at bounding box center [1410, 344] width 25 height 44
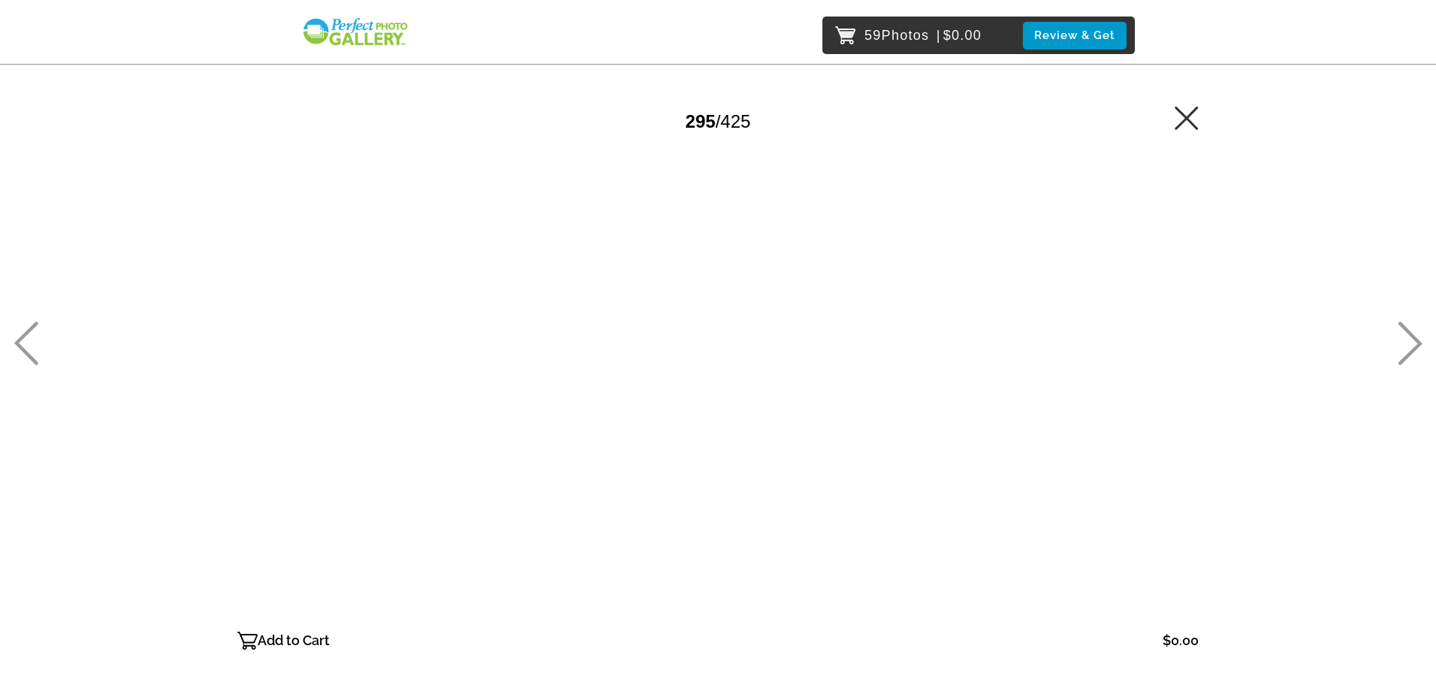
click at [1406, 343] on icon at bounding box center [1410, 344] width 25 height 44
drag, startPoint x: 298, startPoint y: 639, endPoint x: 401, endPoint y: 631, distance: 103.2
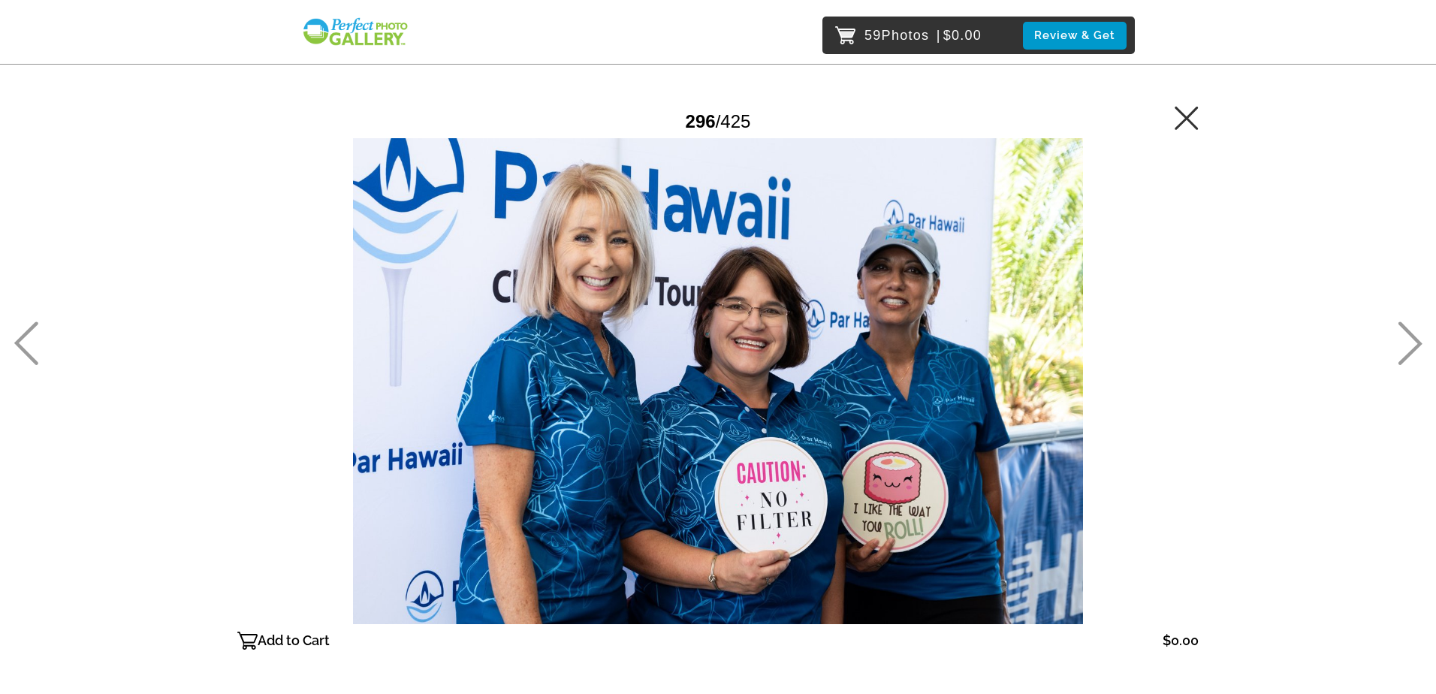
click at [302, 639] on p "Add to Cart" at bounding box center [294, 641] width 72 height 24
click at [1400, 344] on icon at bounding box center [1410, 344] width 25 height 44
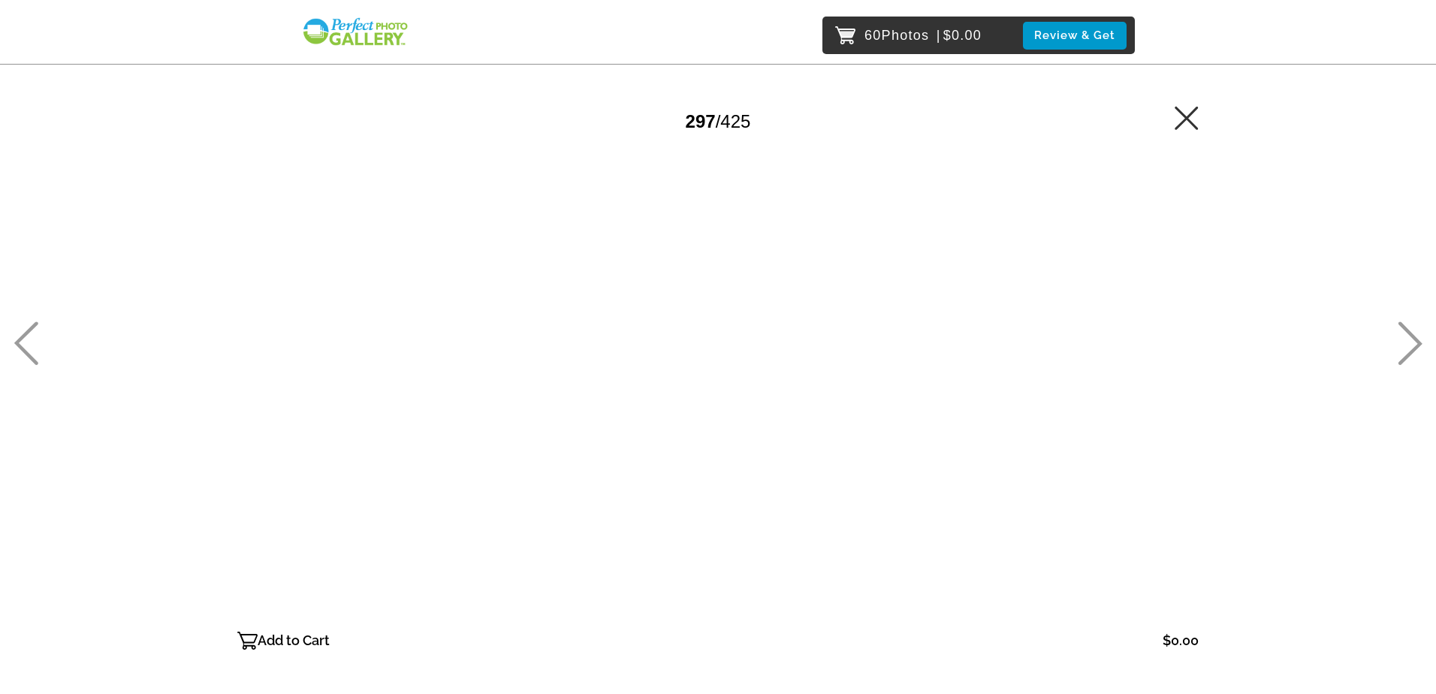
click at [1406, 341] on icon at bounding box center [1410, 344] width 25 height 44
click at [313, 640] on p "Add to Cart" at bounding box center [294, 641] width 72 height 24
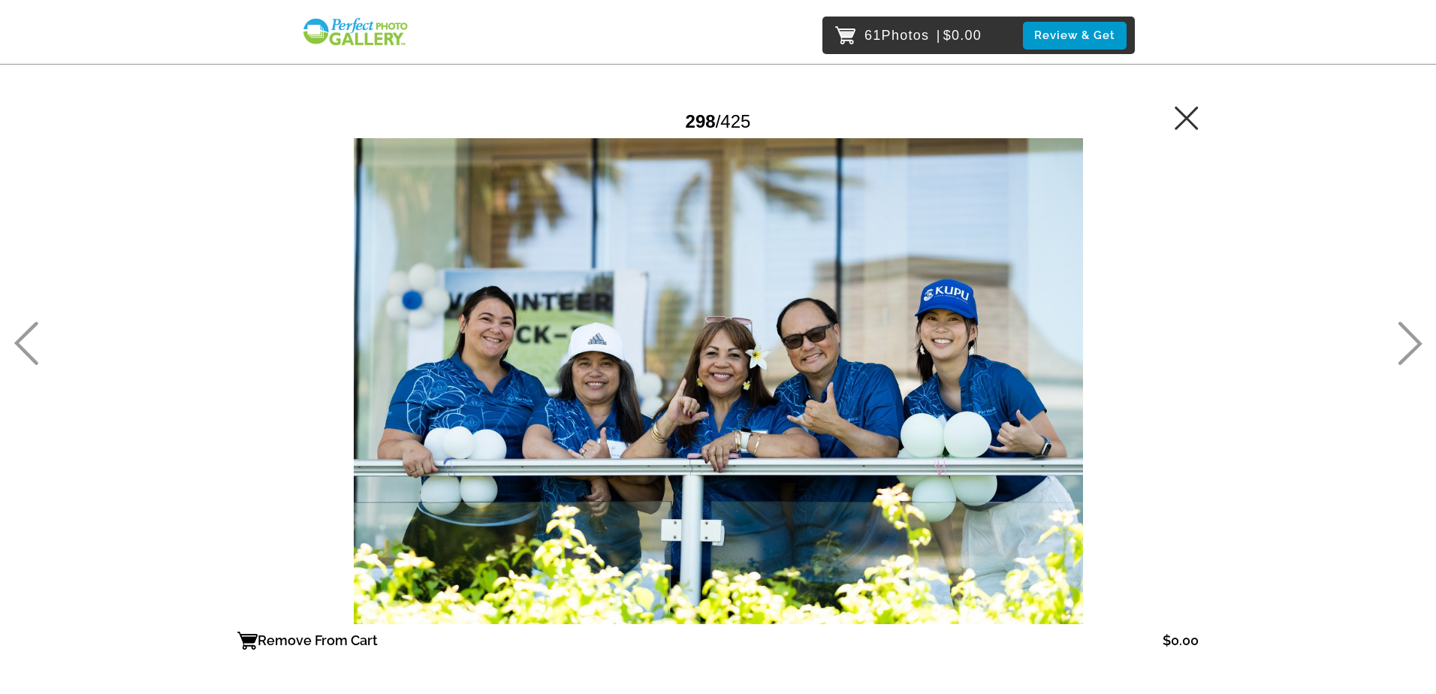
click at [1412, 350] on icon at bounding box center [1411, 344] width 24 height 44
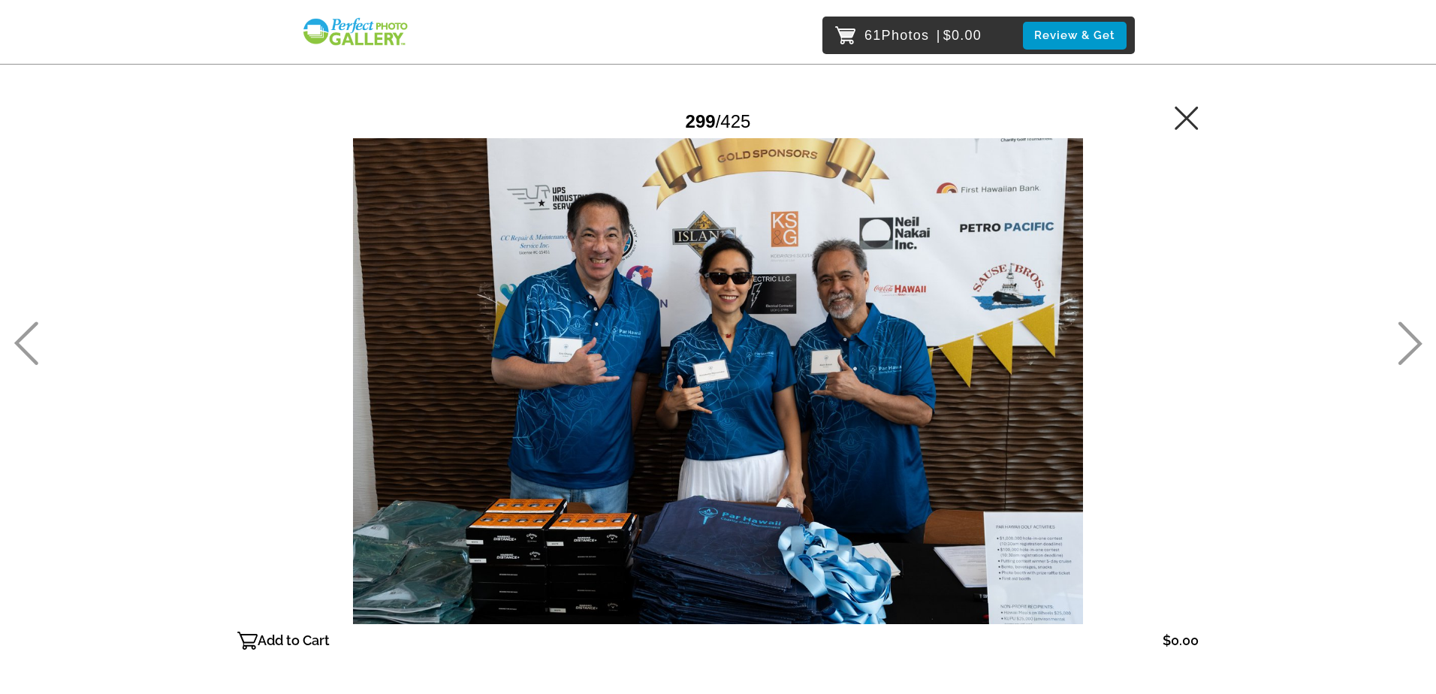
click at [1412, 344] on icon at bounding box center [1410, 344] width 25 height 44
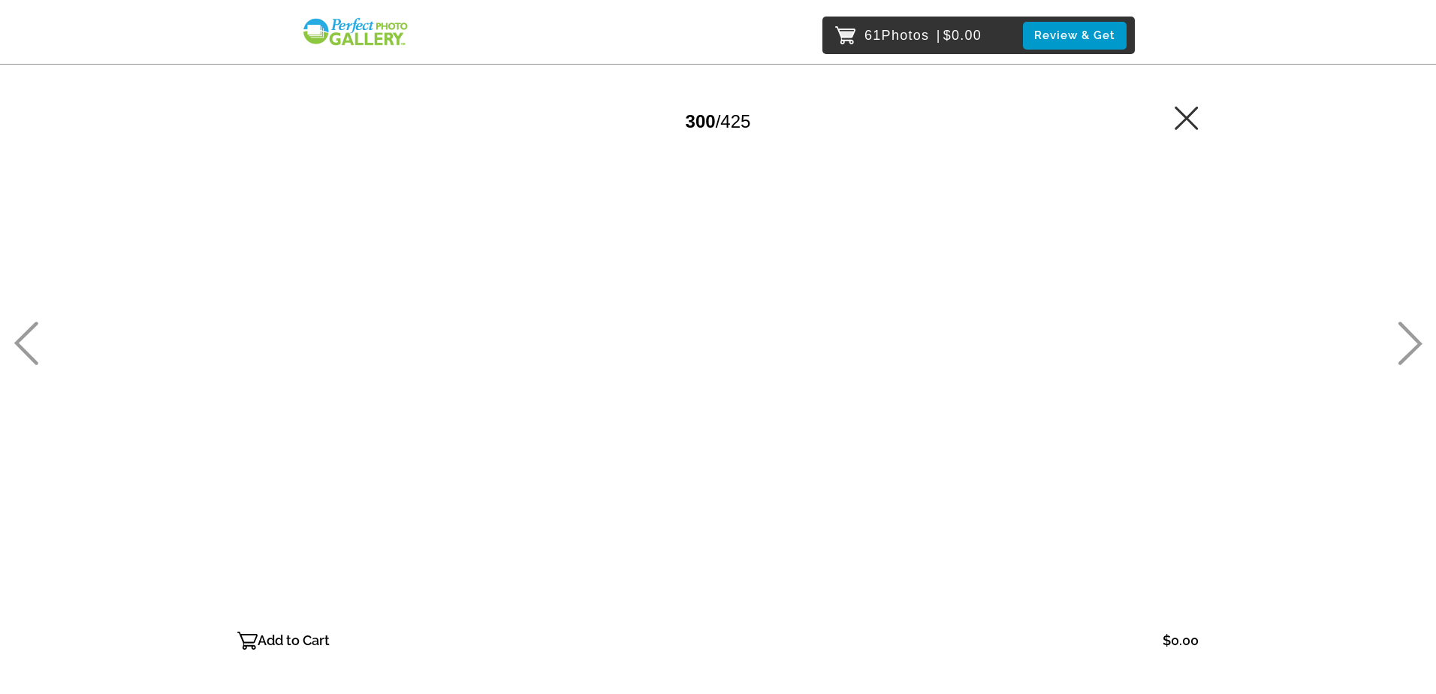
click at [36, 343] on icon at bounding box center [26, 344] width 25 height 44
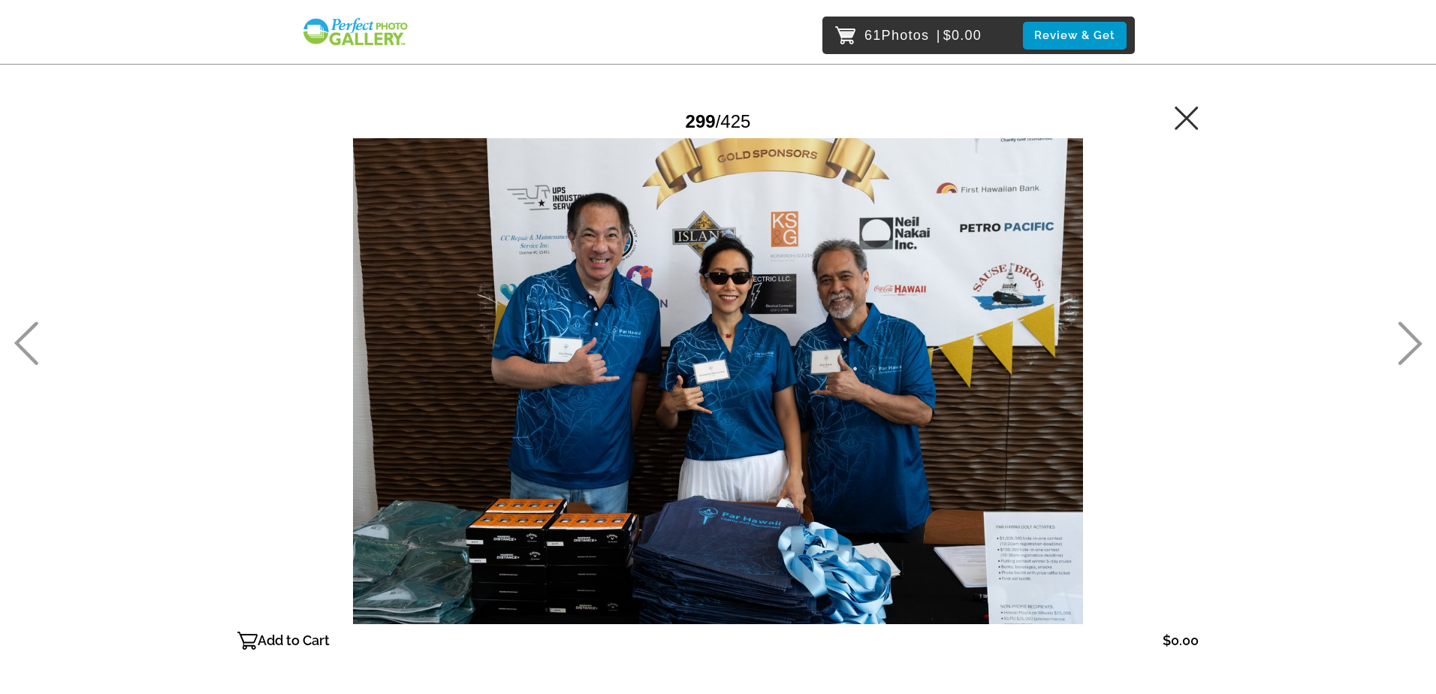
drag, startPoint x: 280, startPoint y: 642, endPoint x: 352, endPoint y: 642, distance: 71.4
click at [282, 643] on p "Add to Cart" at bounding box center [294, 641] width 72 height 24
click at [1413, 347] on icon at bounding box center [1410, 344] width 25 height 44
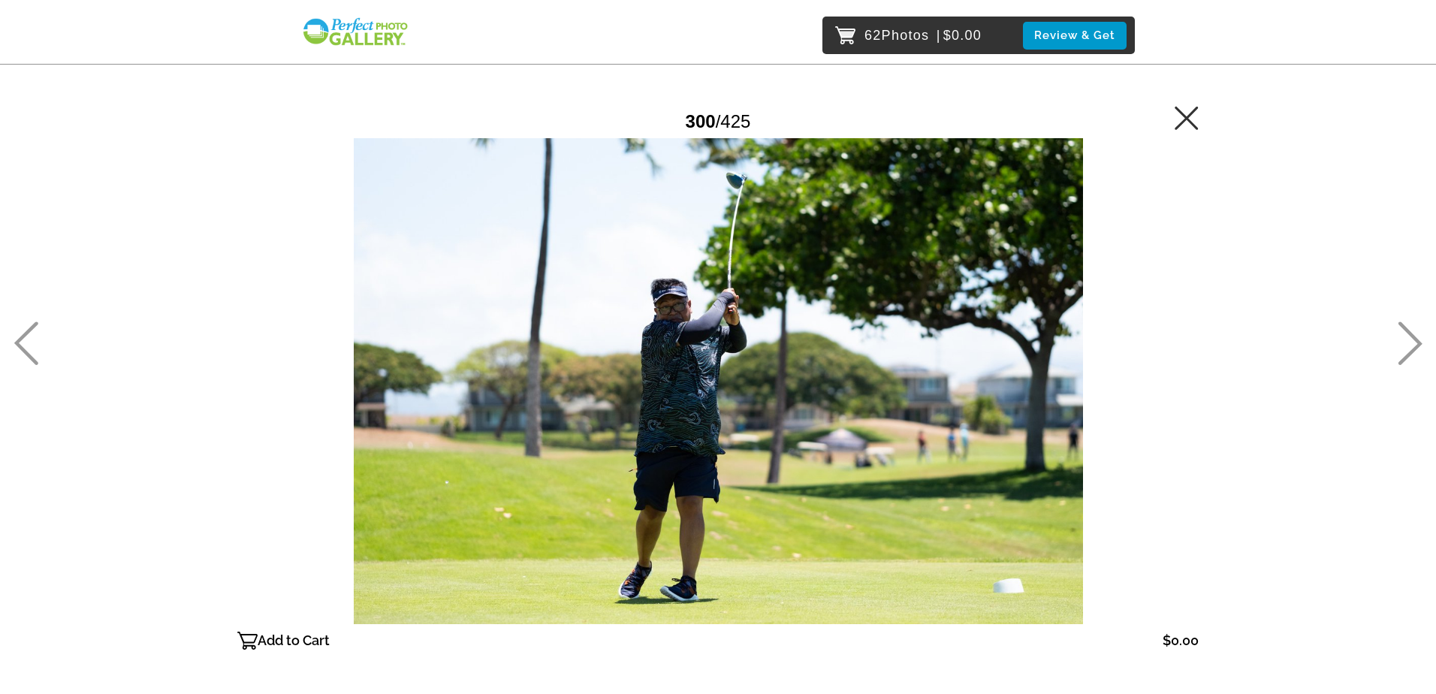
click at [1418, 341] on icon at bounding box center [1411, 344] width 24 height 44
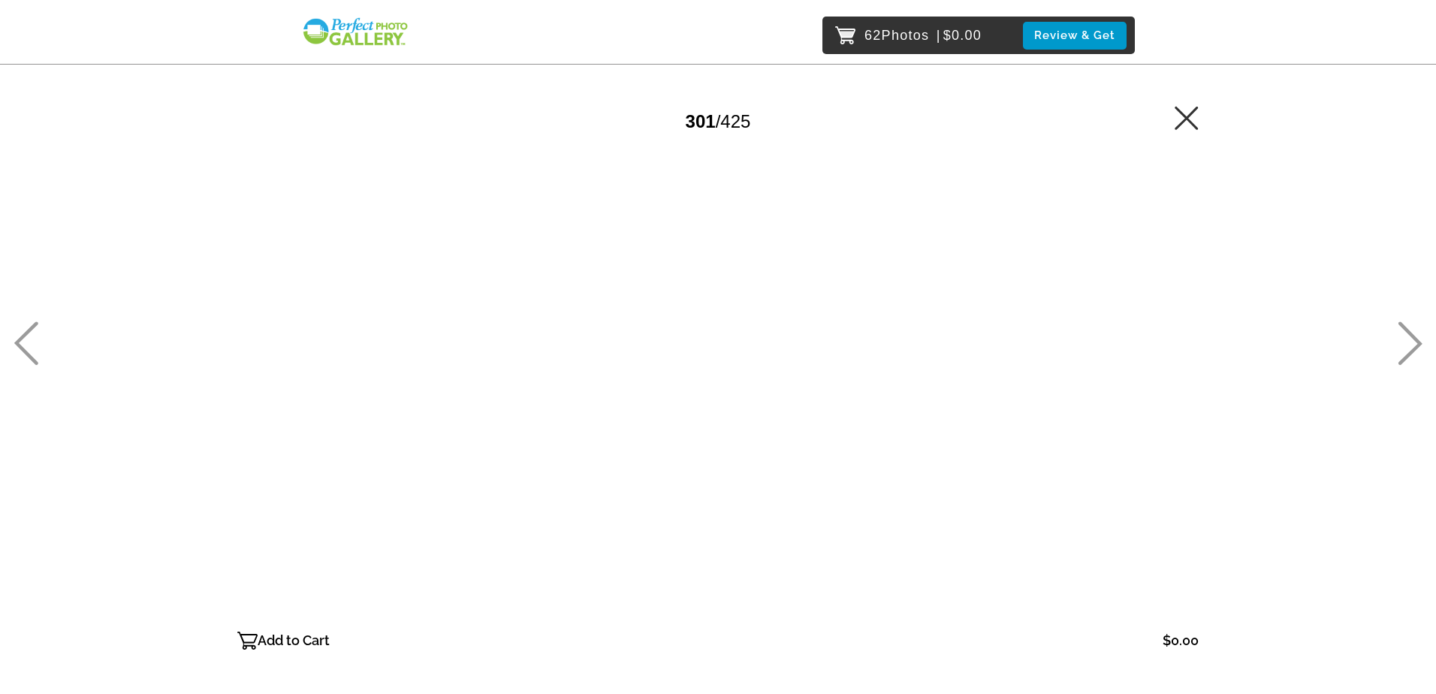
click at [1418, 341] on icon at bounding box center [1411, 344] width 24 height 44
click at [297, 636] on p "Add to Cart" at bounding box center [294, 641] width 72 height 24
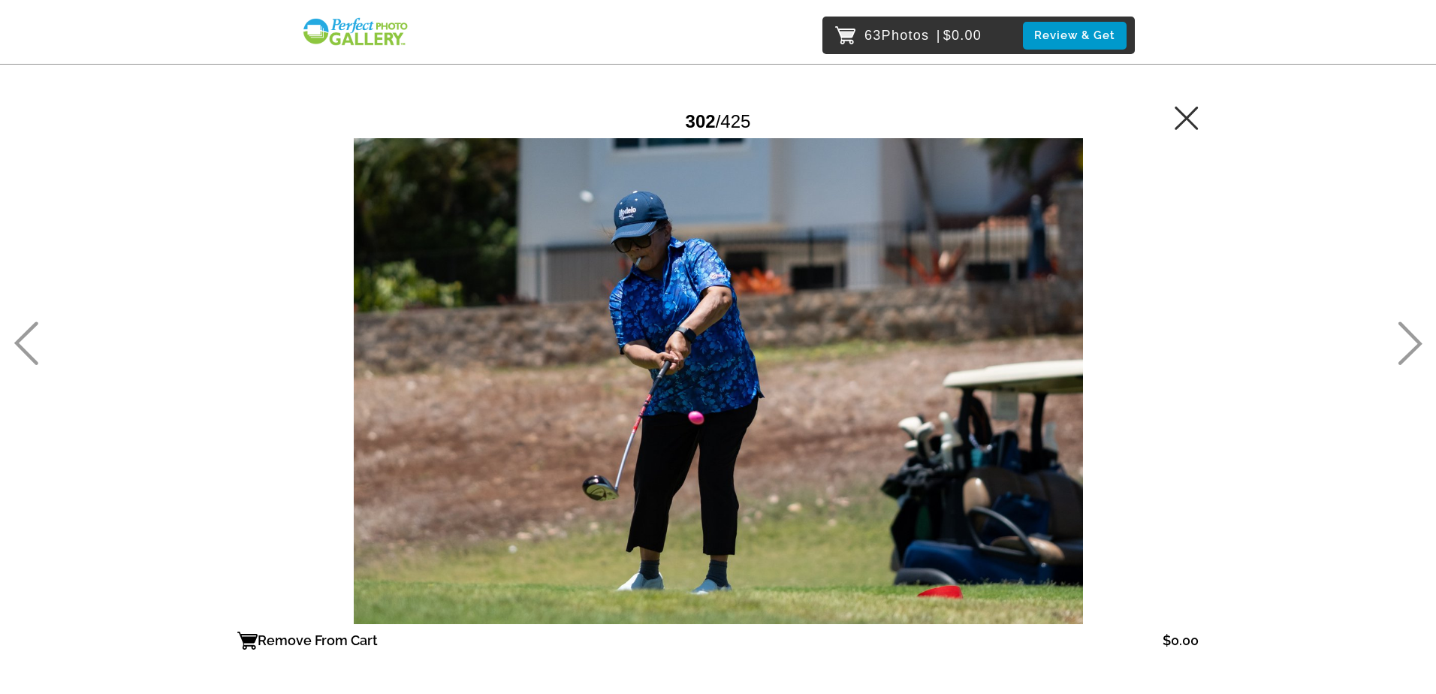
click at [1409, 342] on icon at bounding box center [1410, 344] width 25 height 44
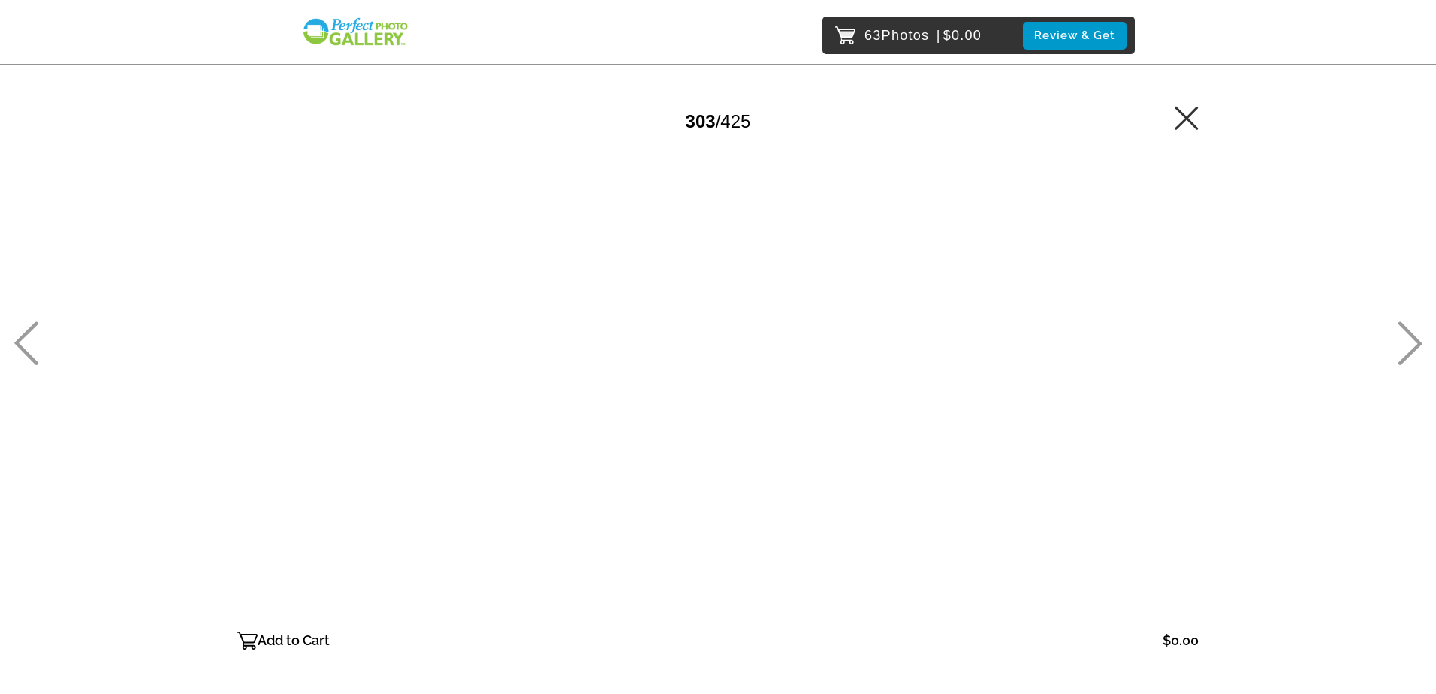
click at [1410, 341] on icon at bounding box center [1410, 344] width 25 height 44
click at [299, 638] on p "Add to Cart" at bounding box center [294, 641] width 72 height 24
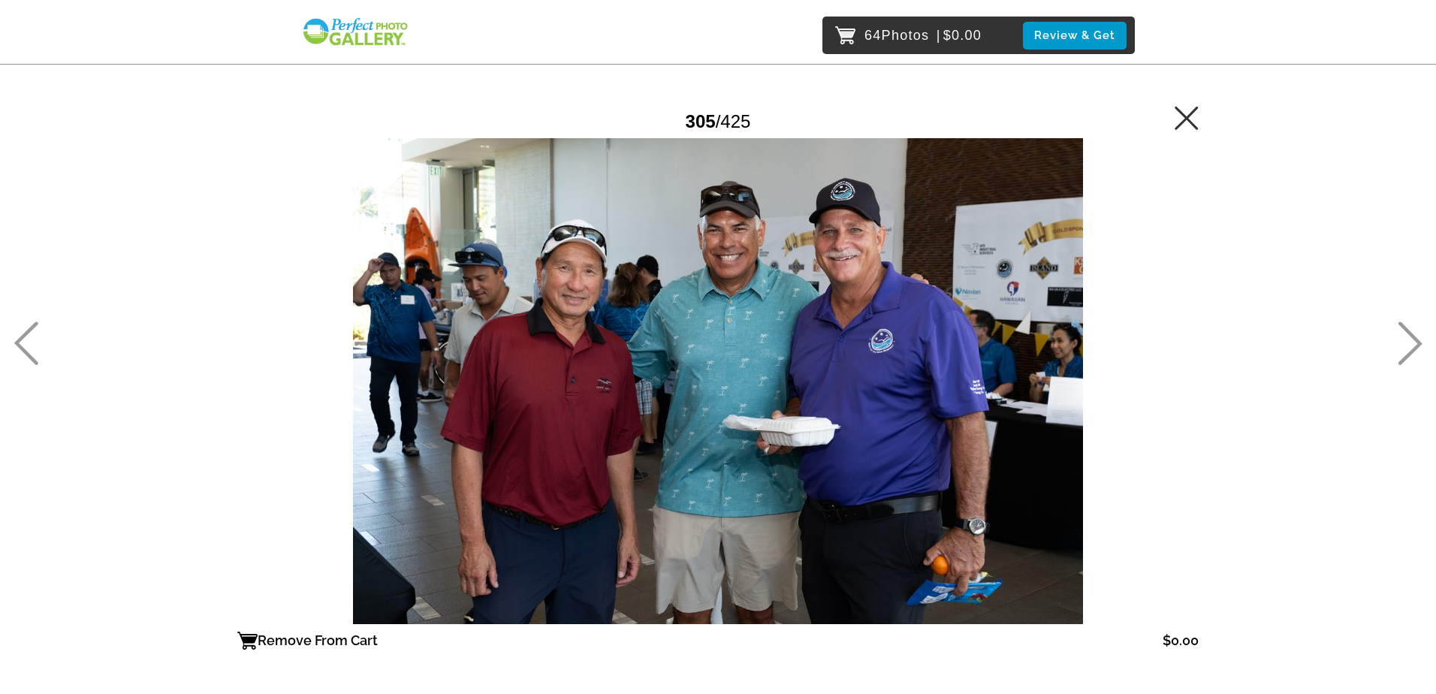
click at [1419, 342] on icon at bounding box center [1411, 344] width 24 height 44
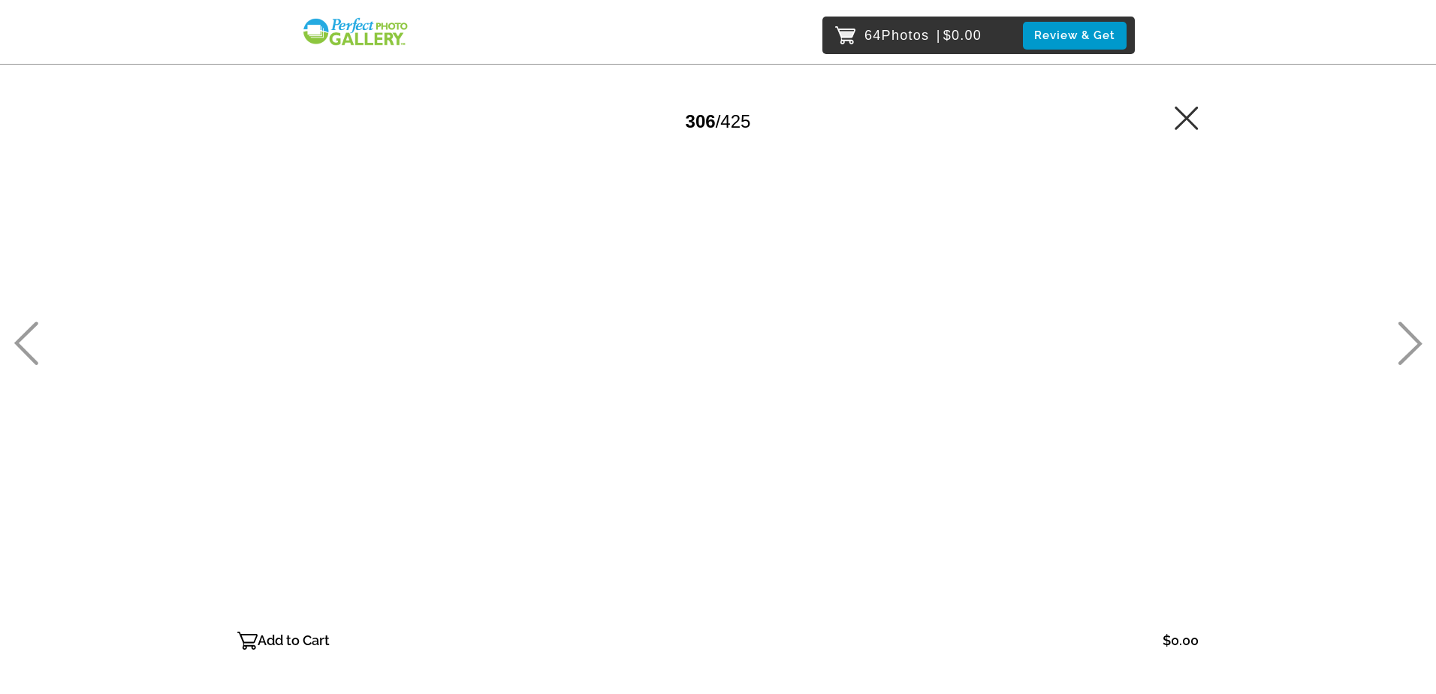
click at [1416, 341] on icon at bounding box center [1411, 344] width 24 height 44
click at [1415, 341] on icon at bounding box center [1410, 344] width 25 height 44
click at [313, 635] on p "Add to Cart" at bounding box center [294, 641] width 72 height 24
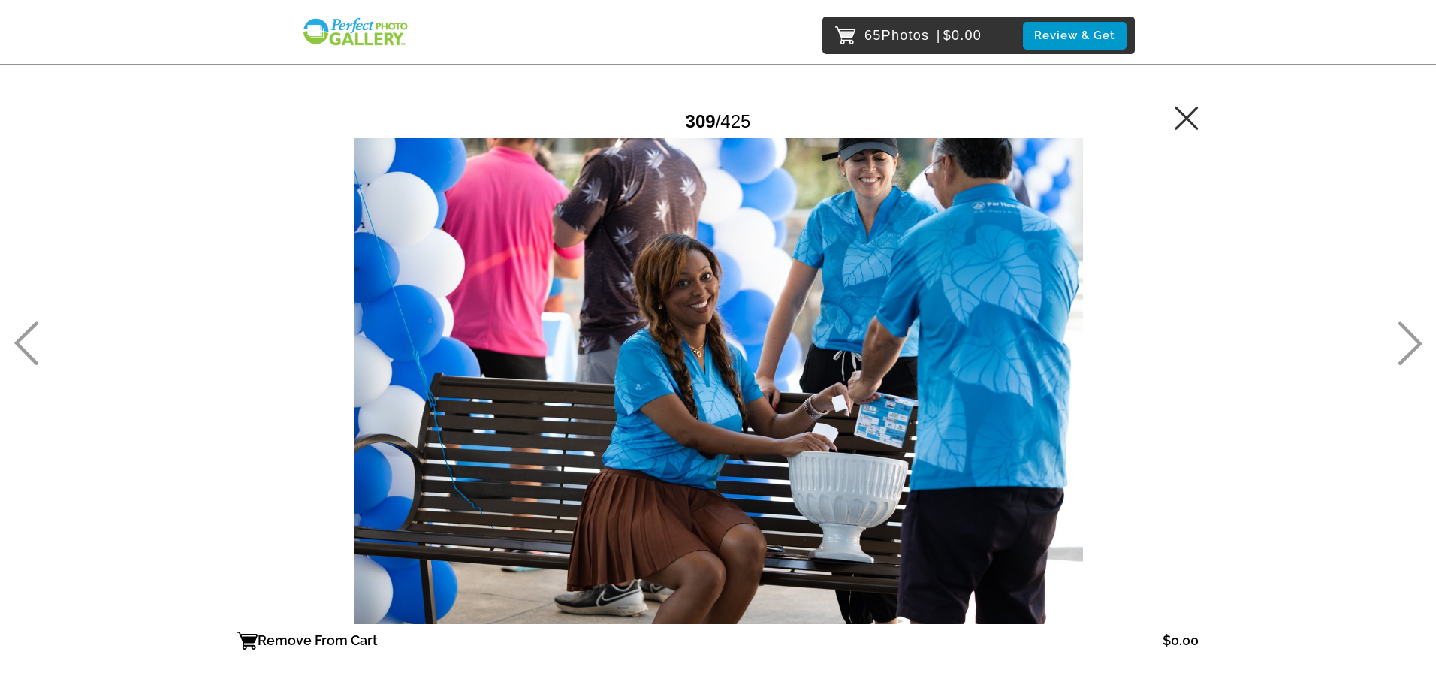
click at [1417, 340] on icon at bounding box center [1411, 344] width 24 height 44
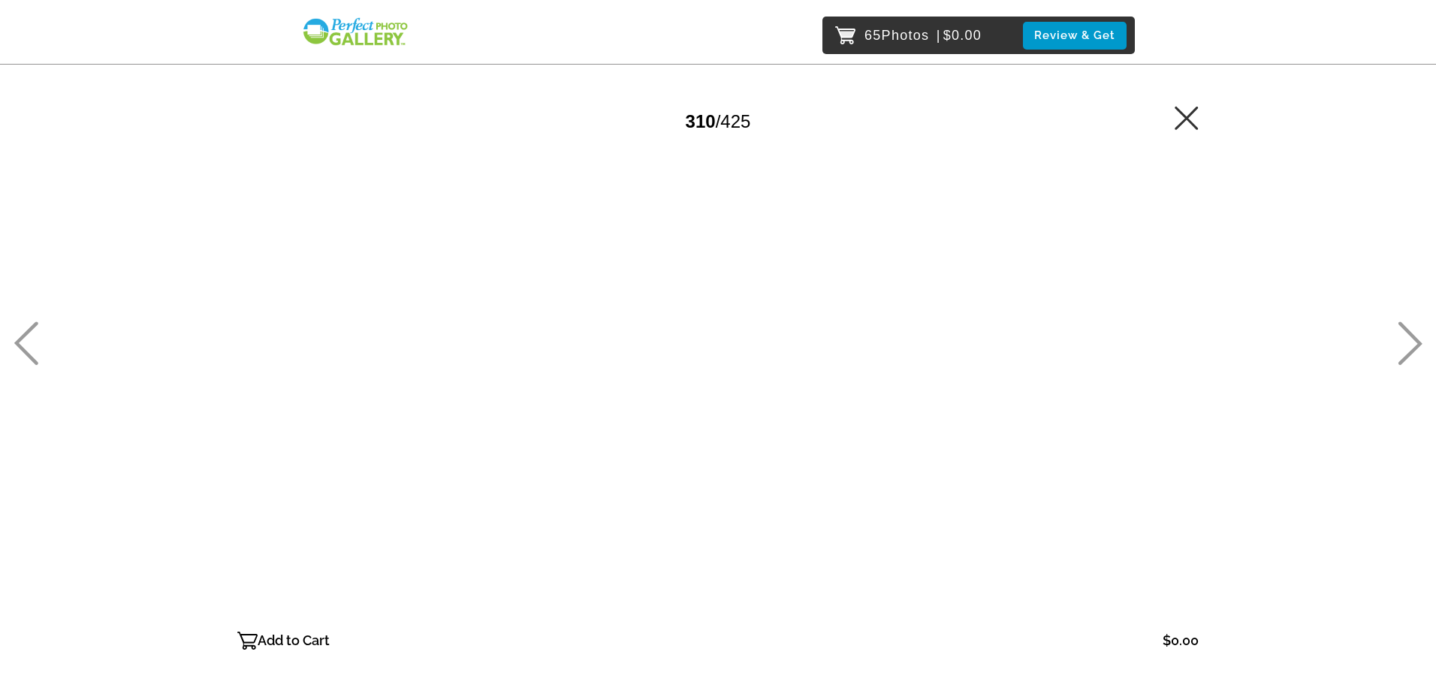
click at [1409, 346] on icon at bounding box center [1410, 344] width 25 height 44
click at [313, 640] on p "Add to Cart" at bounding box center [294, 641] width 72 height 24
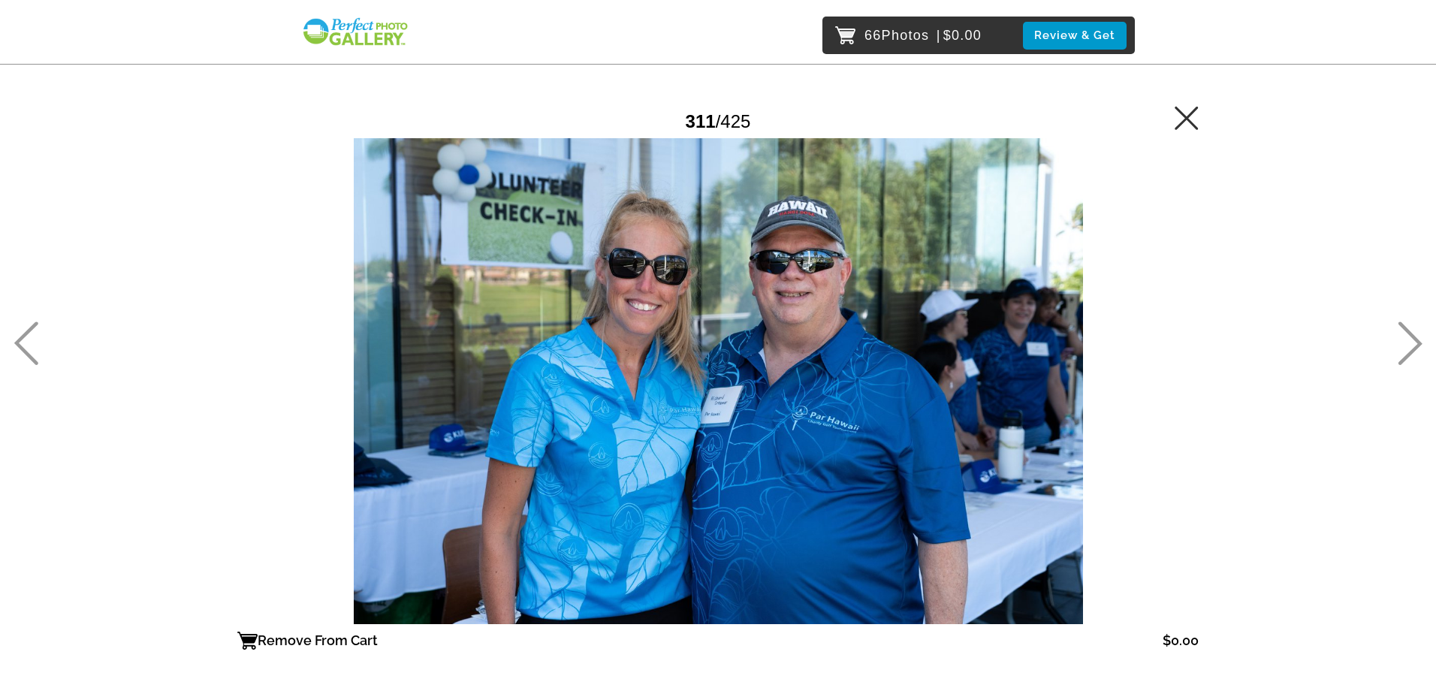
click at [1427, 348] on div "66 Photos | $0.00 Review & Get Password Checker bypassed 311 / 425 Remove From …" at bounding box center [718, 411] width 1436 height 823
click at [1416, 344] on icon at bounding box center [1410, 344] width 25 height 44
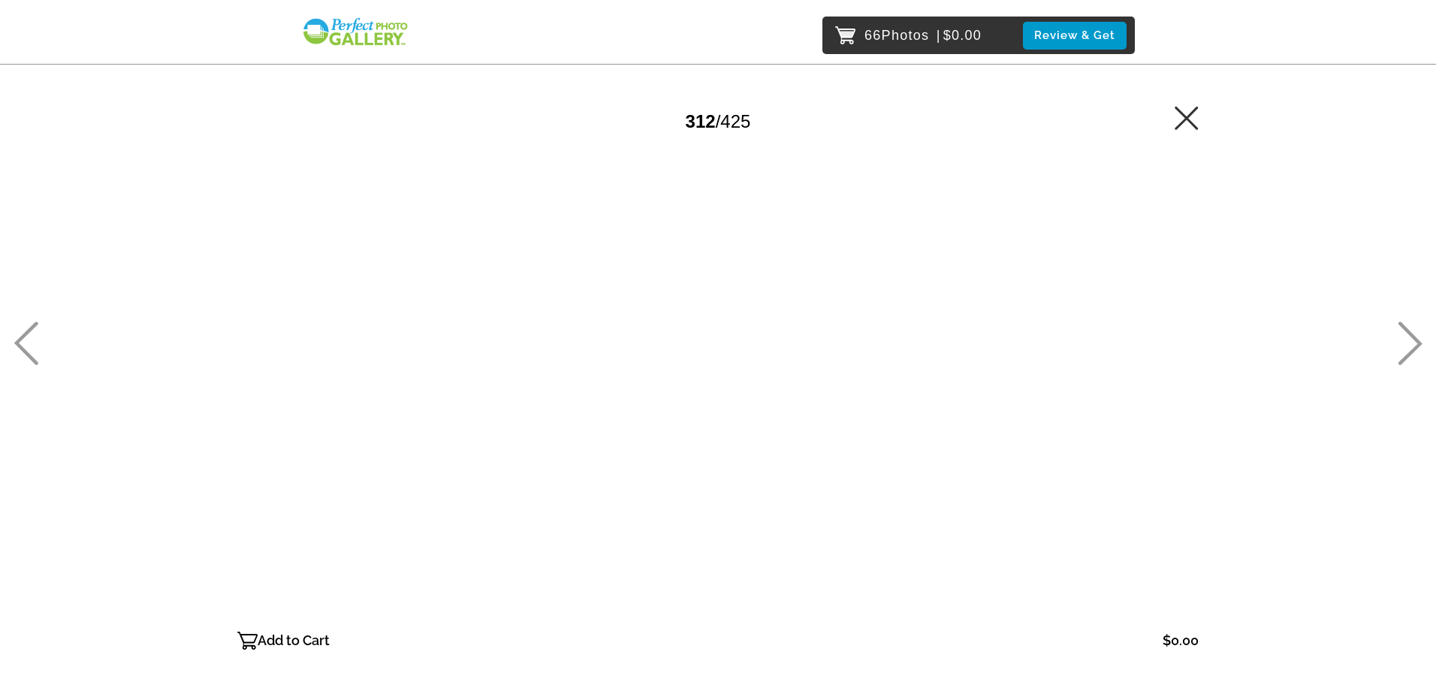
click at [305, 649] on p "Add to Cart" at bounding box center [294, 641] width 72 height 24
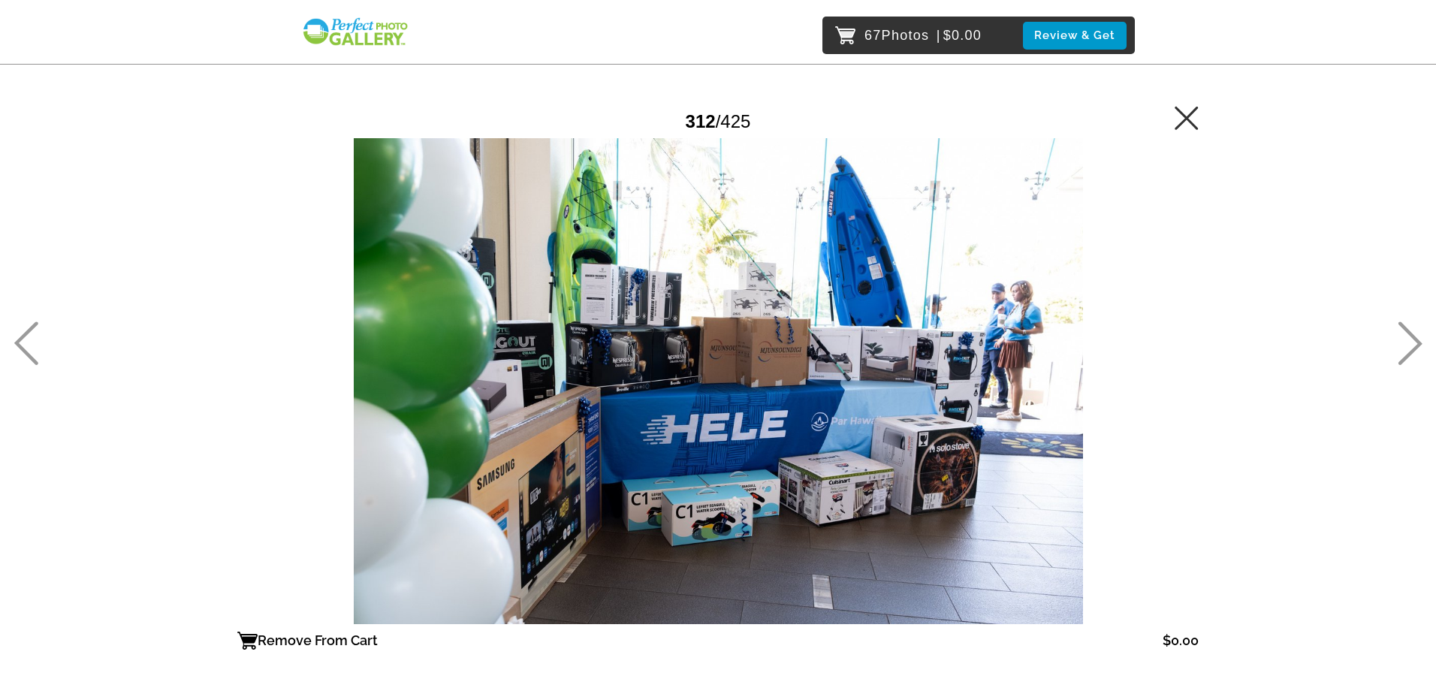
click at [1412, 340] on icon at bounding box center [1410, 344] width 25 height 44
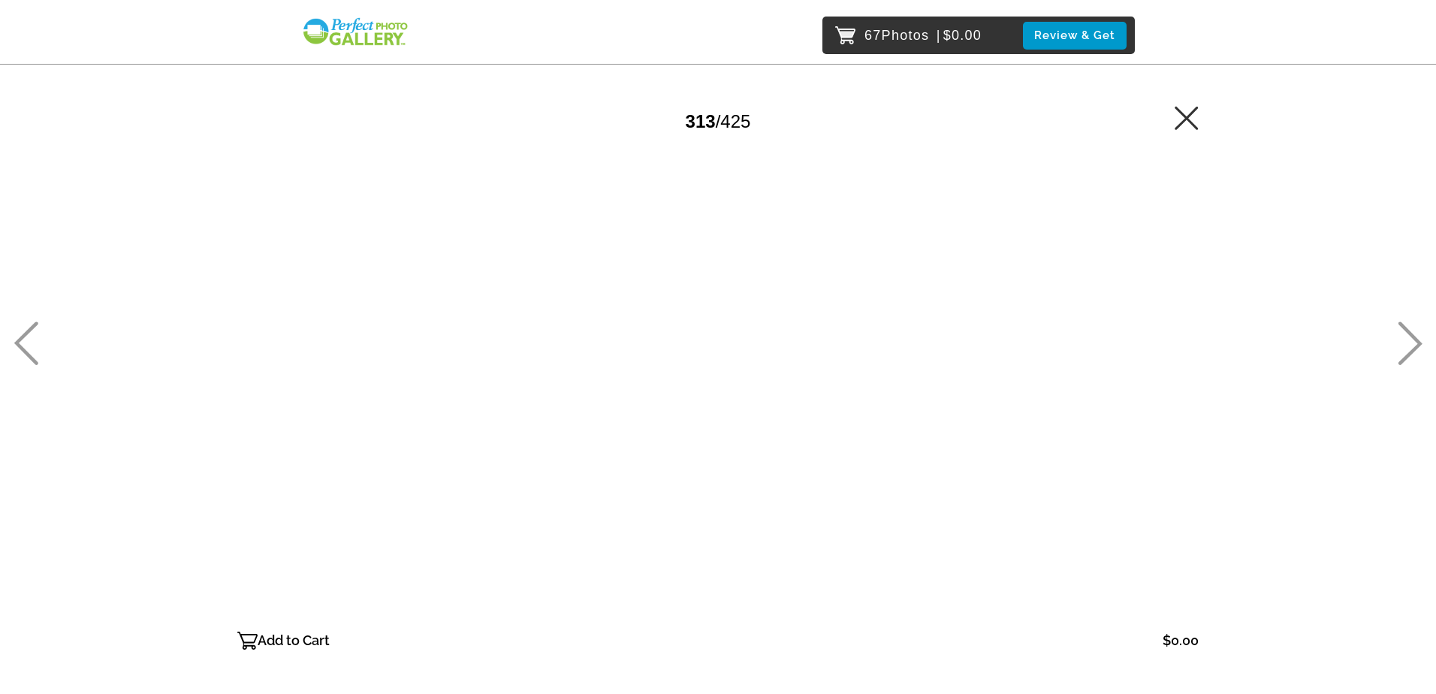
click at [1406, 344] on icon at bounding box center [1410, 344] width 25 height 44
click at [297, 635] on p "Add to Cart" at bounding box center [294, 641] width 72 height 24
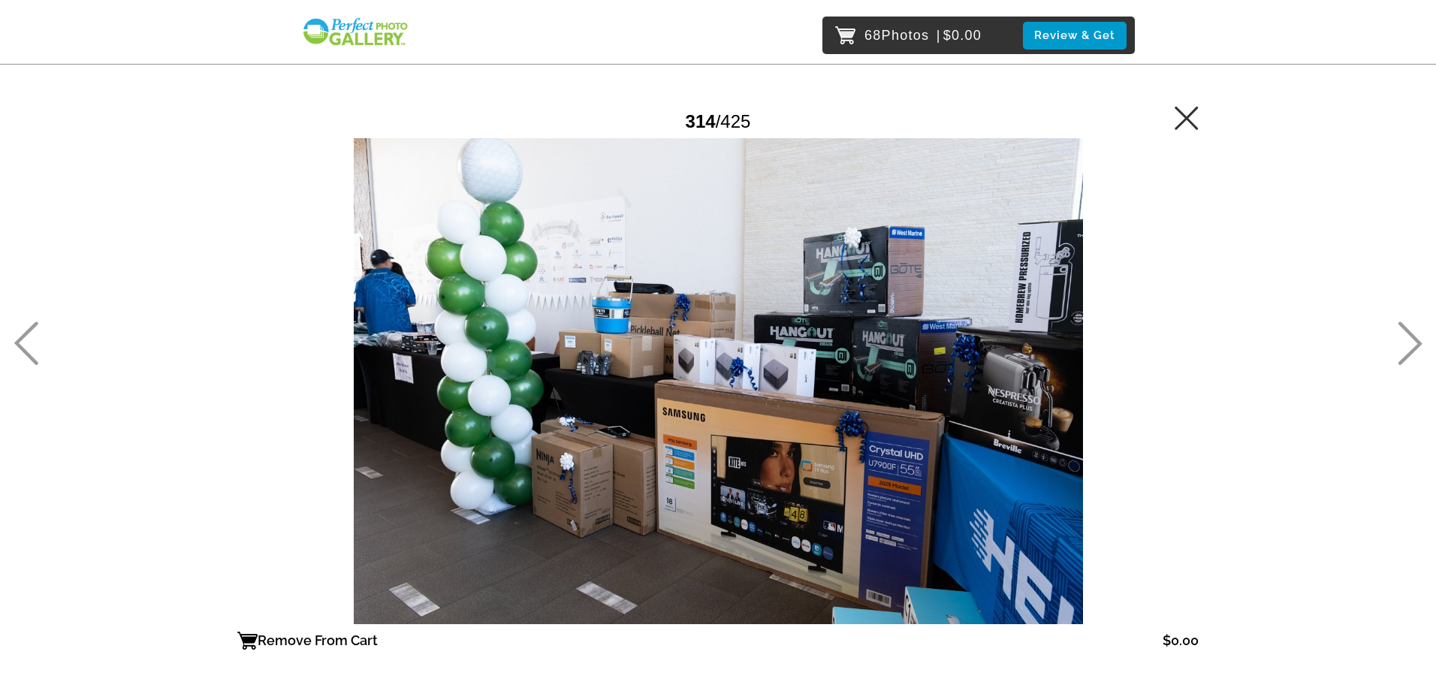
click at [1405, 341] on icon at bounding box center [1410, 344] width 25 height 44
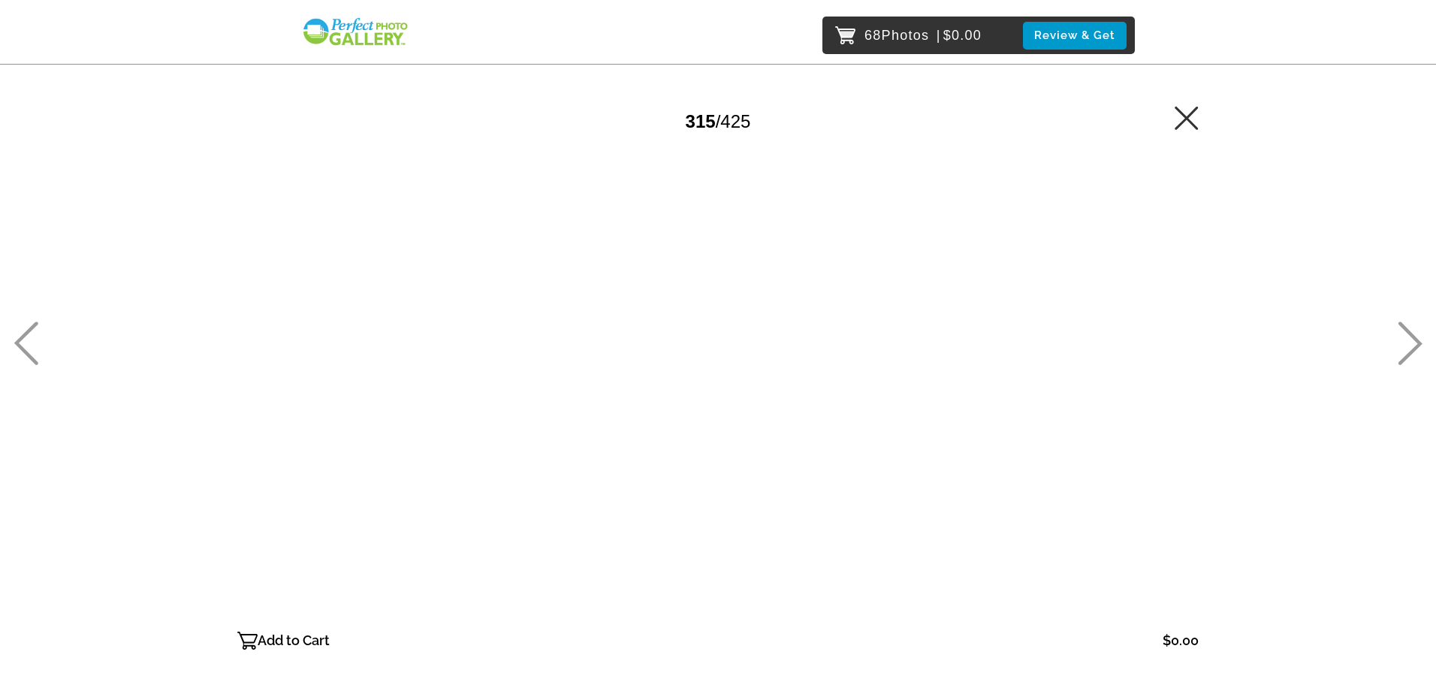
click at [1415, 338] on icon at bounding box center [1411, 344] width 24 height 44
click at [310, 648] on p "Add to Cart" at bounding box center [294, 641] width 72 height 24
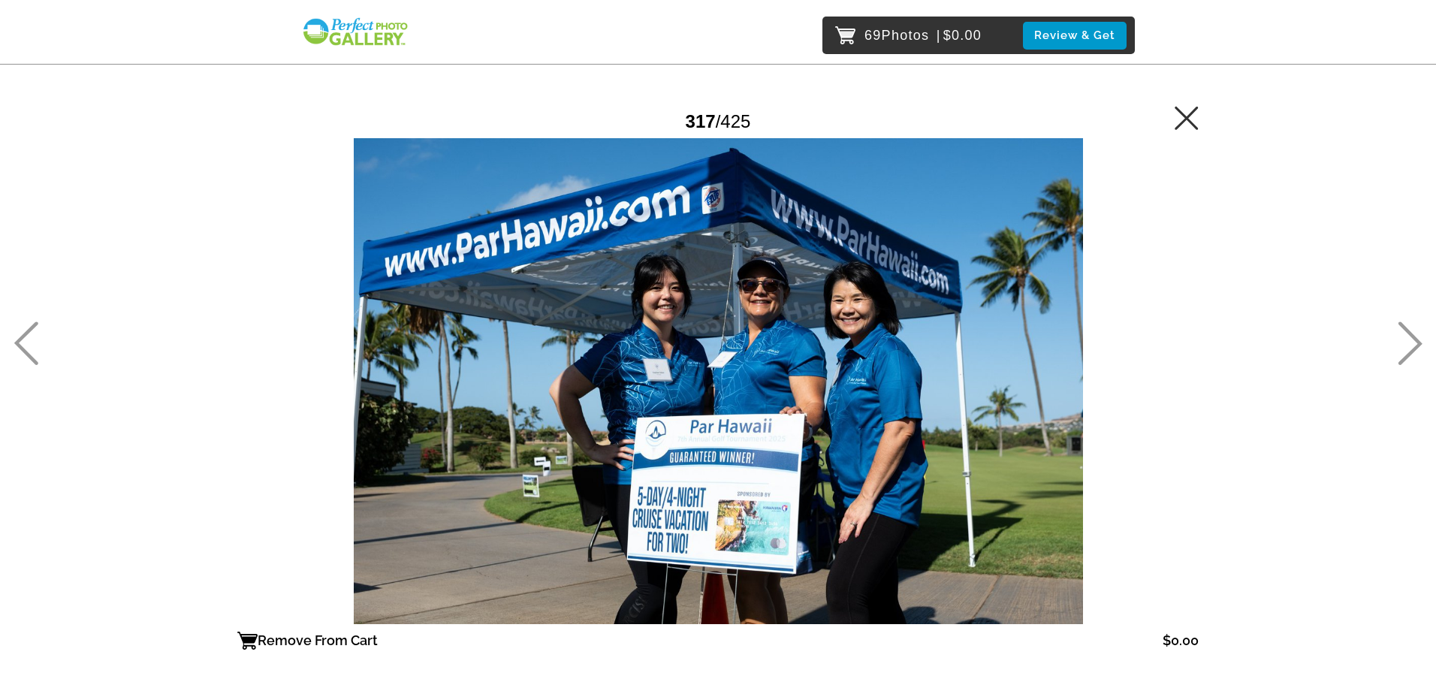
click at [1414, 345] on icon at bounding box center [1410, 344] width 25 height 44
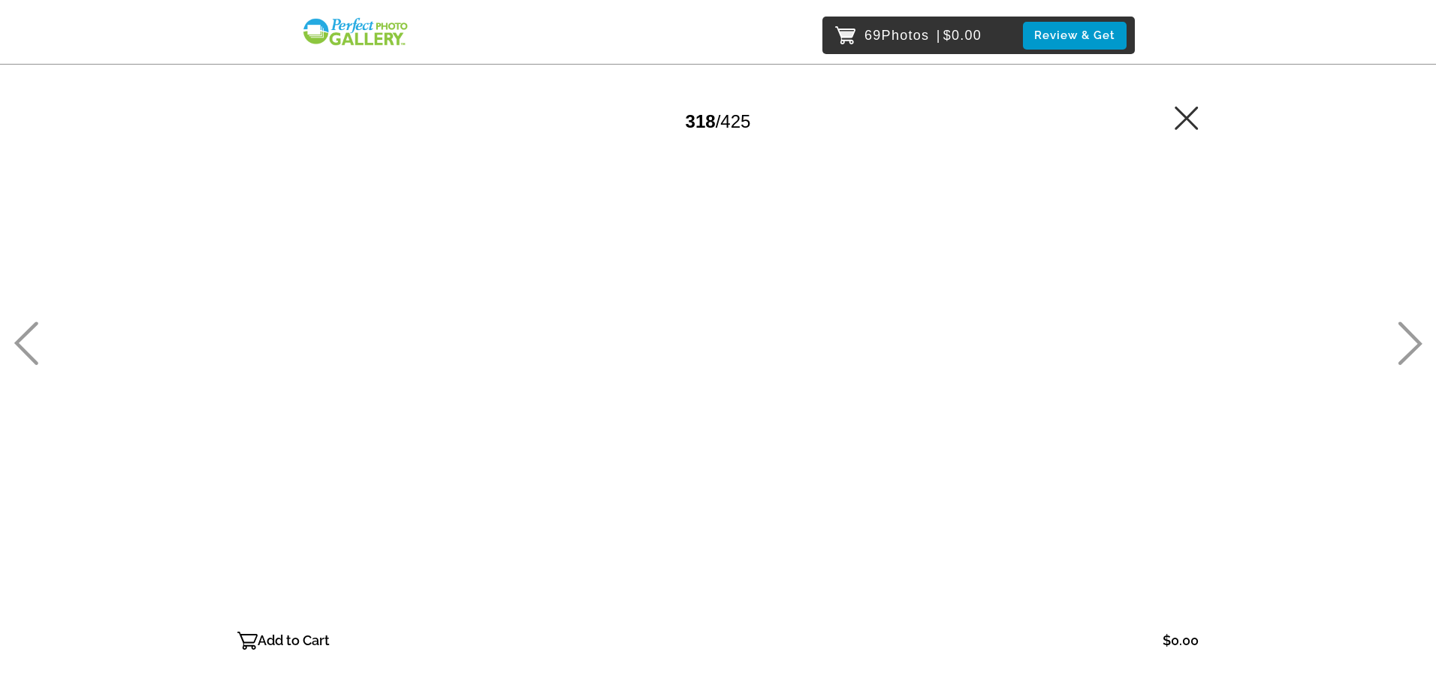
click at [286, 645] on p "Add to Cart" at bounding box center [294, 641] width 72 height 24
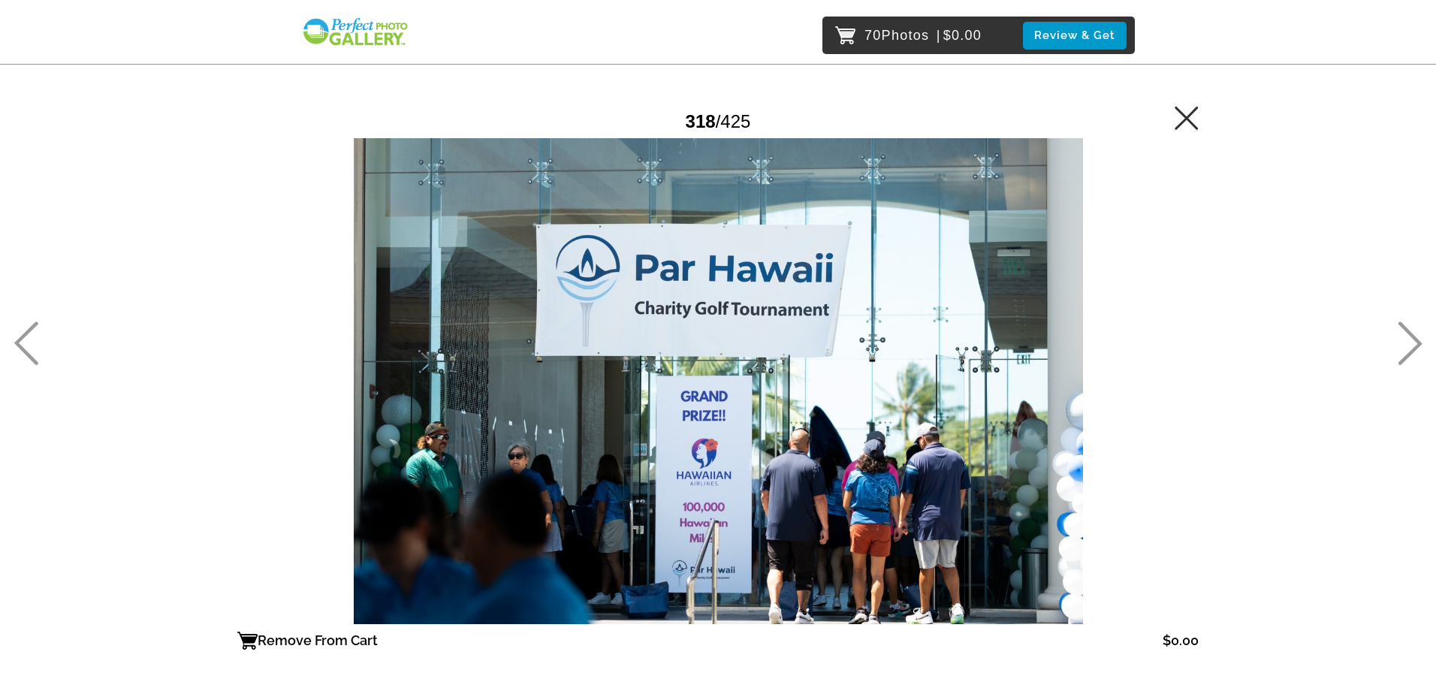
click at [1411, 339] on icon at bounding box center [1410, 344] width 25 height 44
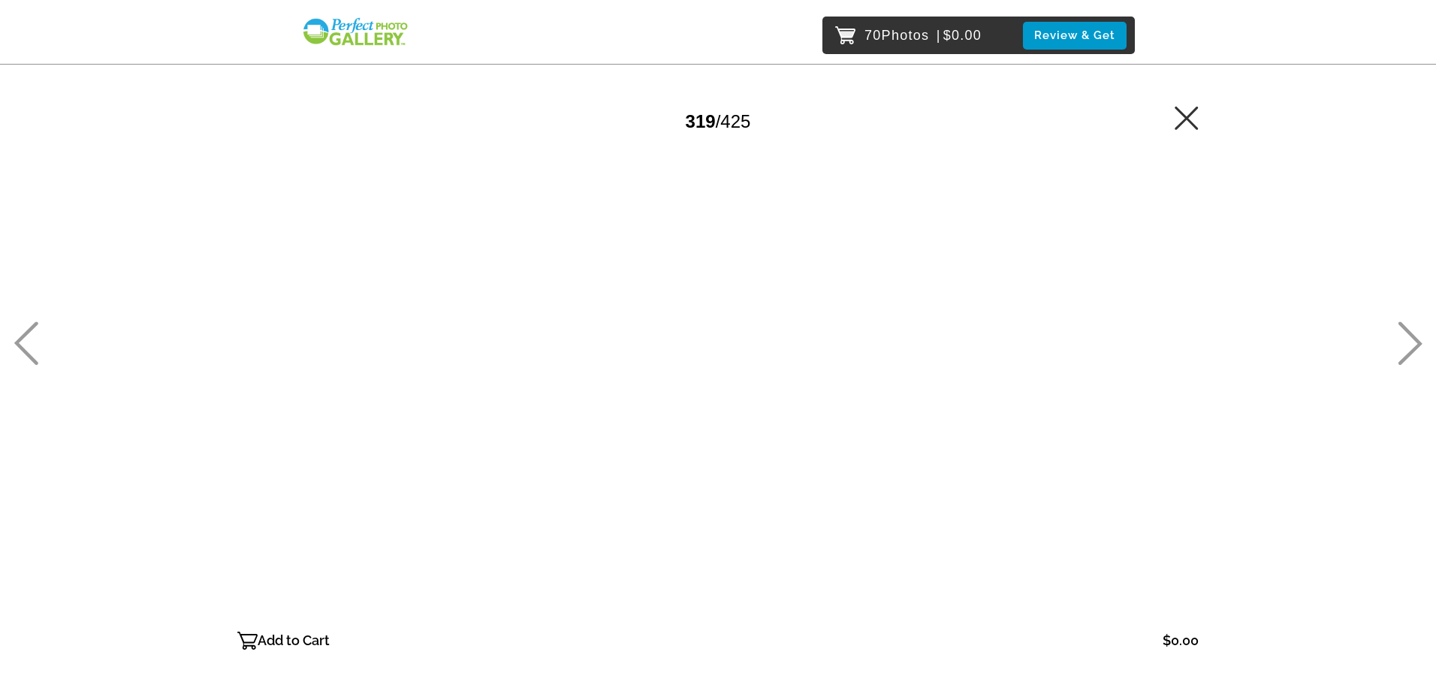
click at [1413, 339] on icon at bounding box center [1410, 344] width 25 height 44
click at [306, 641] on p "Add to Cart" at bounding box center [294, 641] width 72 height 24
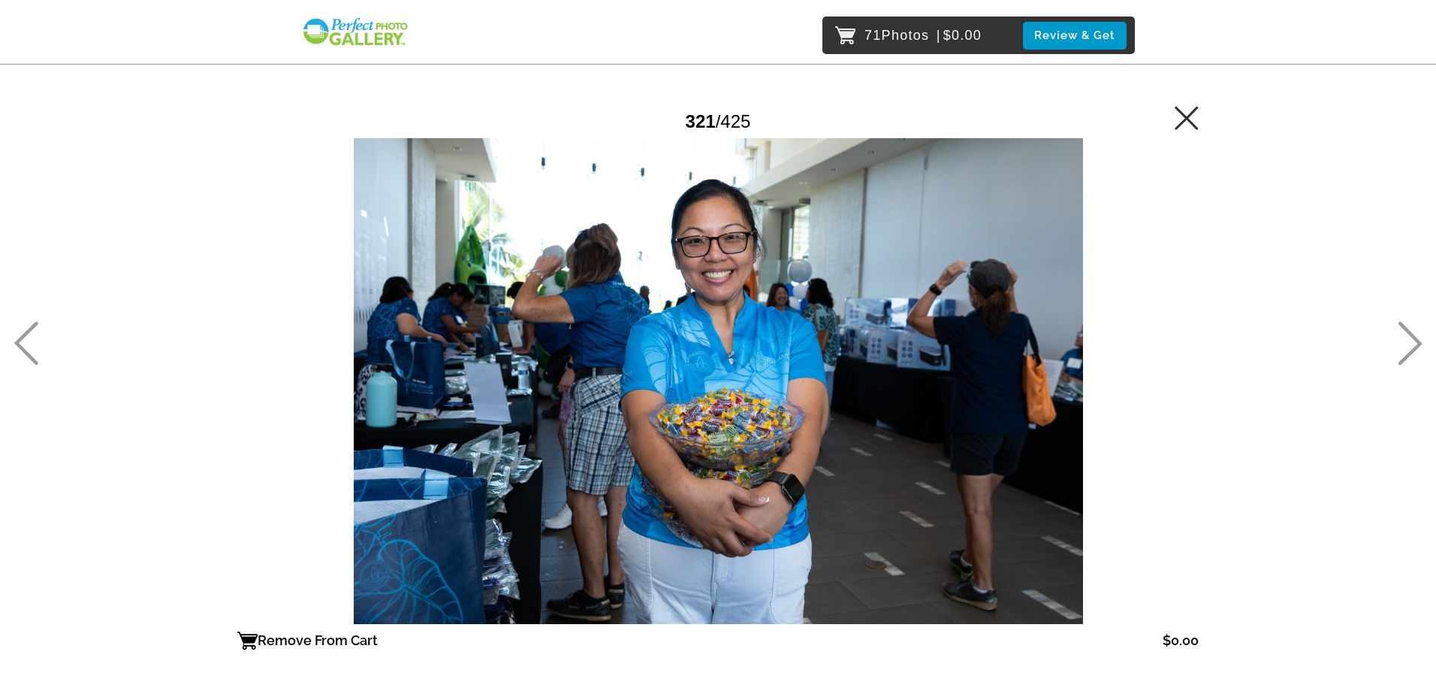
click at [1411, 340] on icon at bounding box center [1410, 344] width 25 height 44
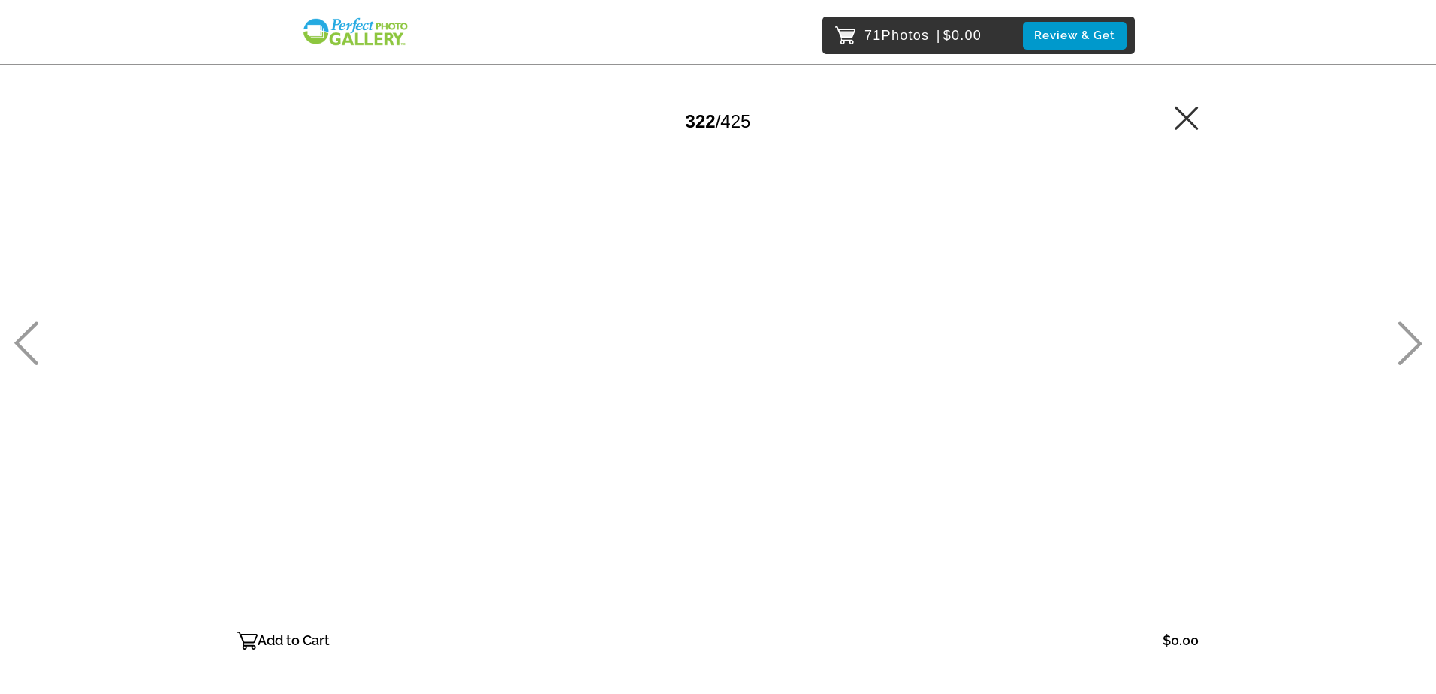
click at [1411, 341] on icon at bounding box center [1410, 344] width 25 height 44
click at [295, 641] on p "Add to Cart" at bounding box center [294, 641] width 72 height 24
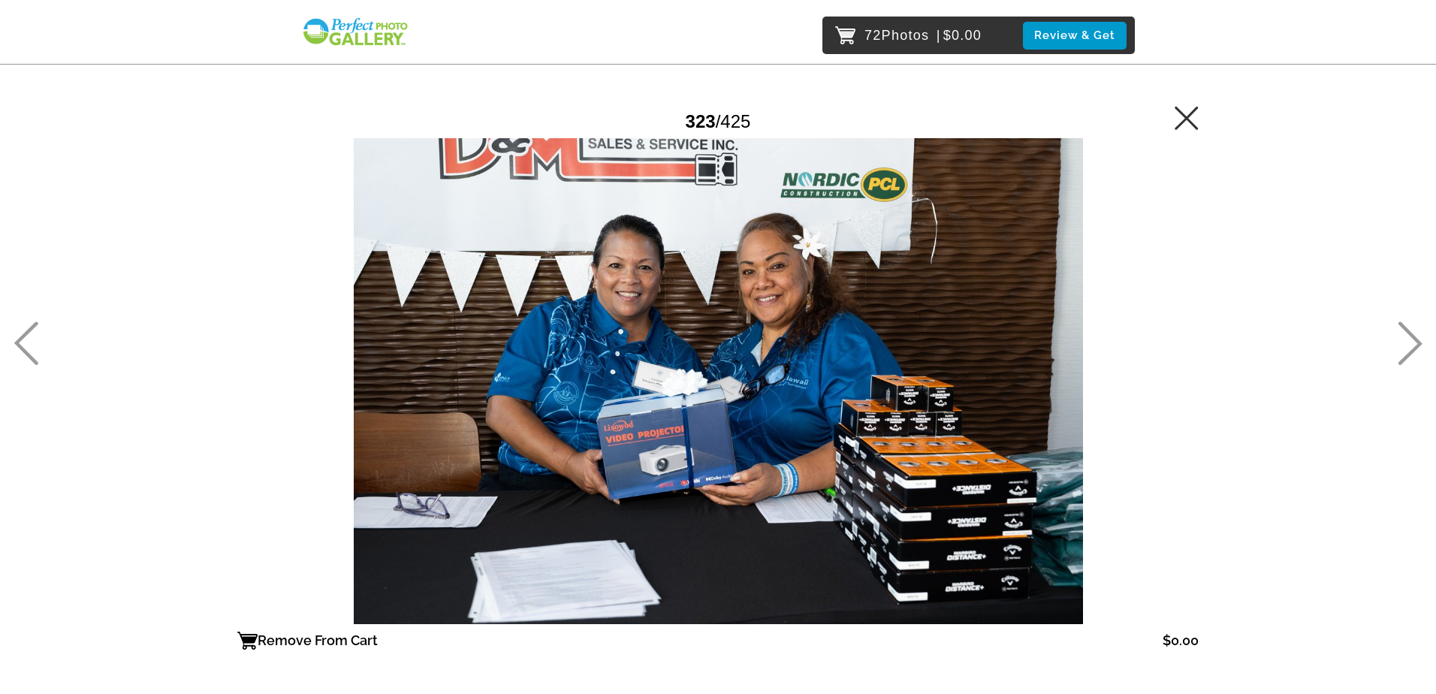
click at [1404, 340] on icon at bounding box center [1410, 344] width 25 height 44
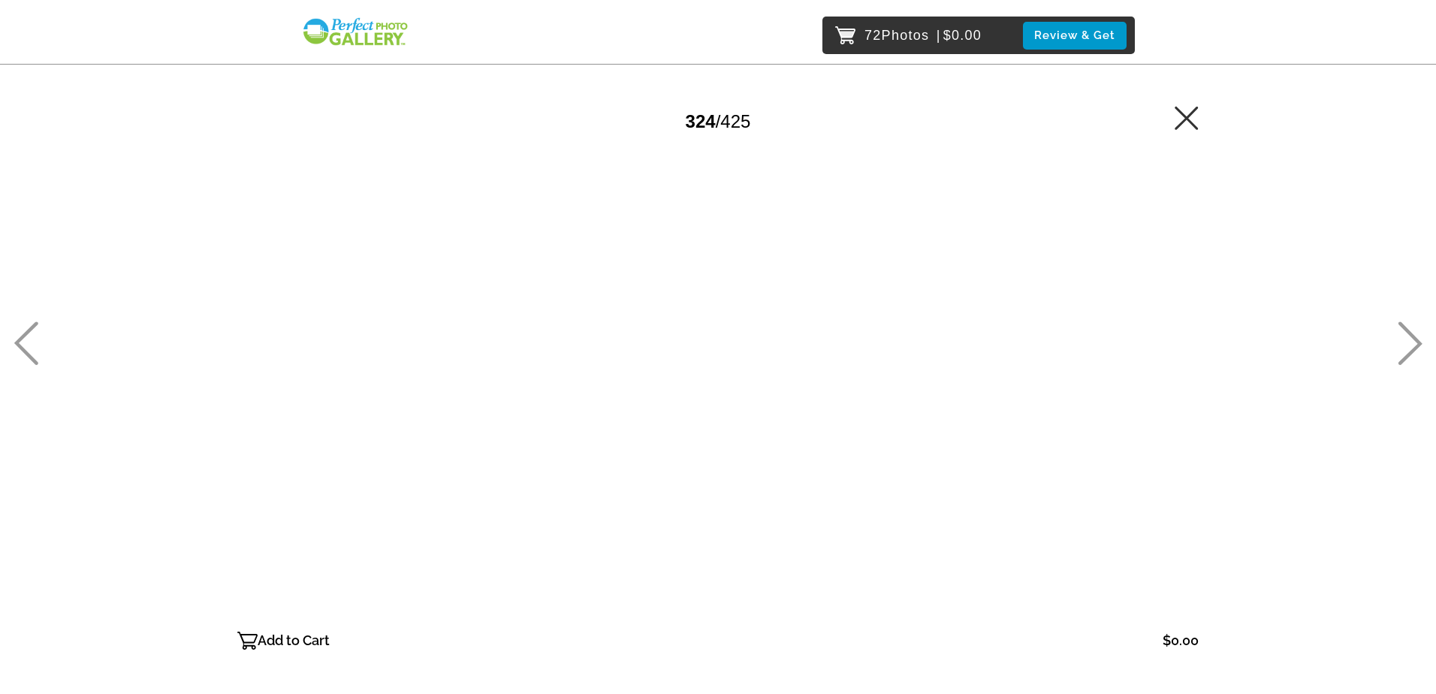
click at [299, 635] on p "Add to Cart" at bounding box center [294, 641] width 72 height 24
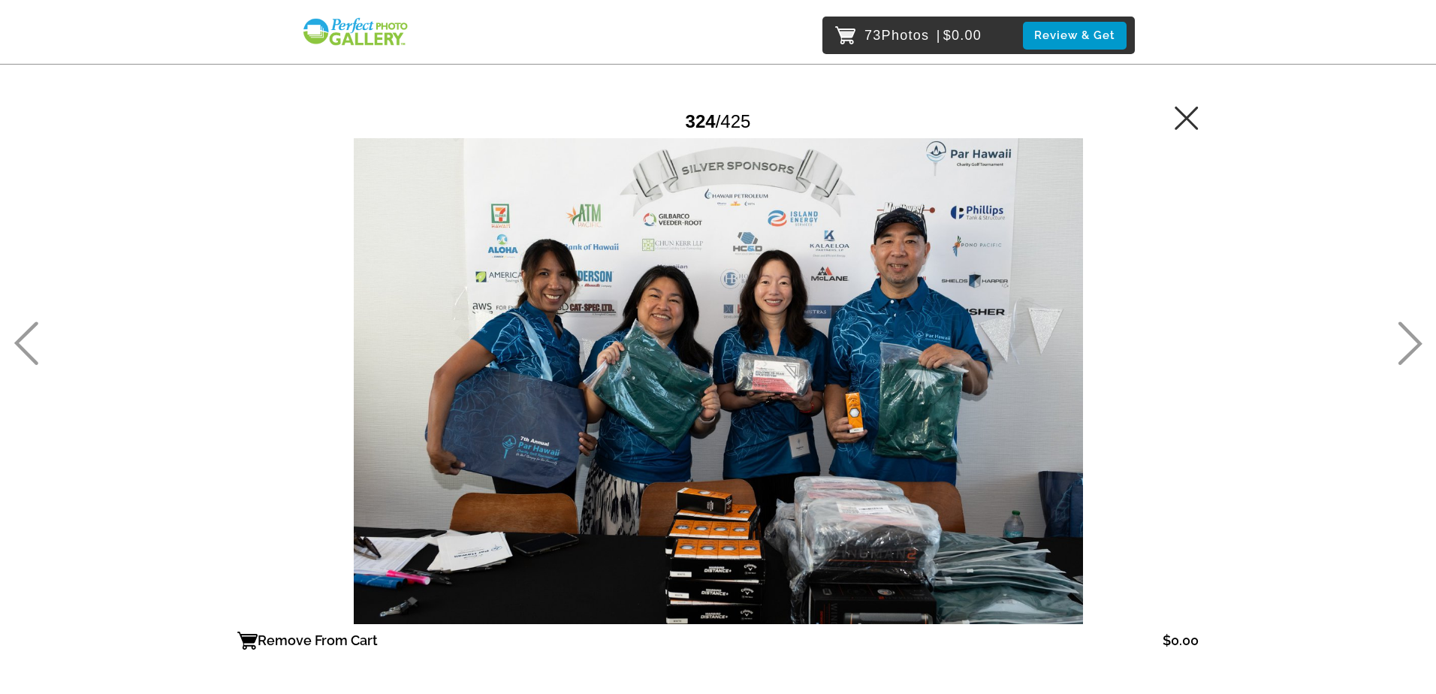
click at [1409, 339] on icon at bounding box center [1410, 344] width 25 height 44
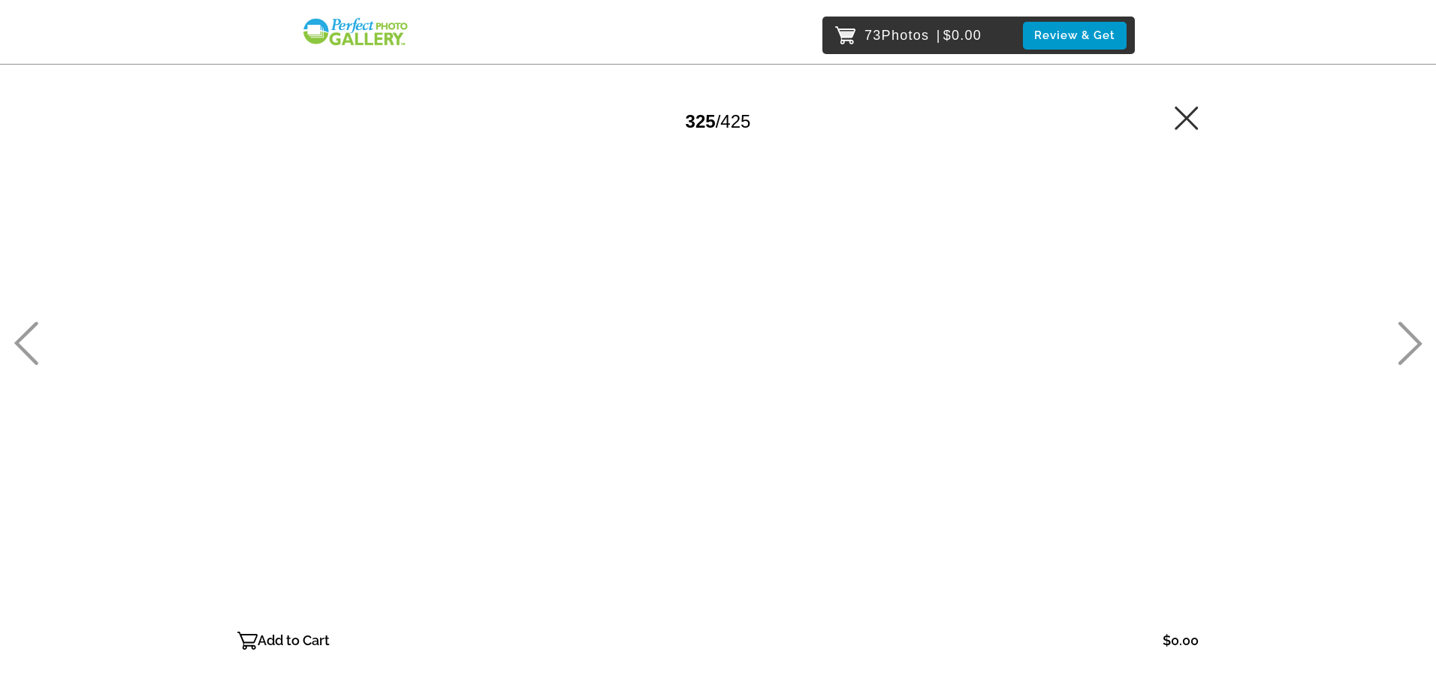
drag, startPoint x: 290, startPoint y: 642, endPoint x: 343, endPoint y: 644, distance: 52.6
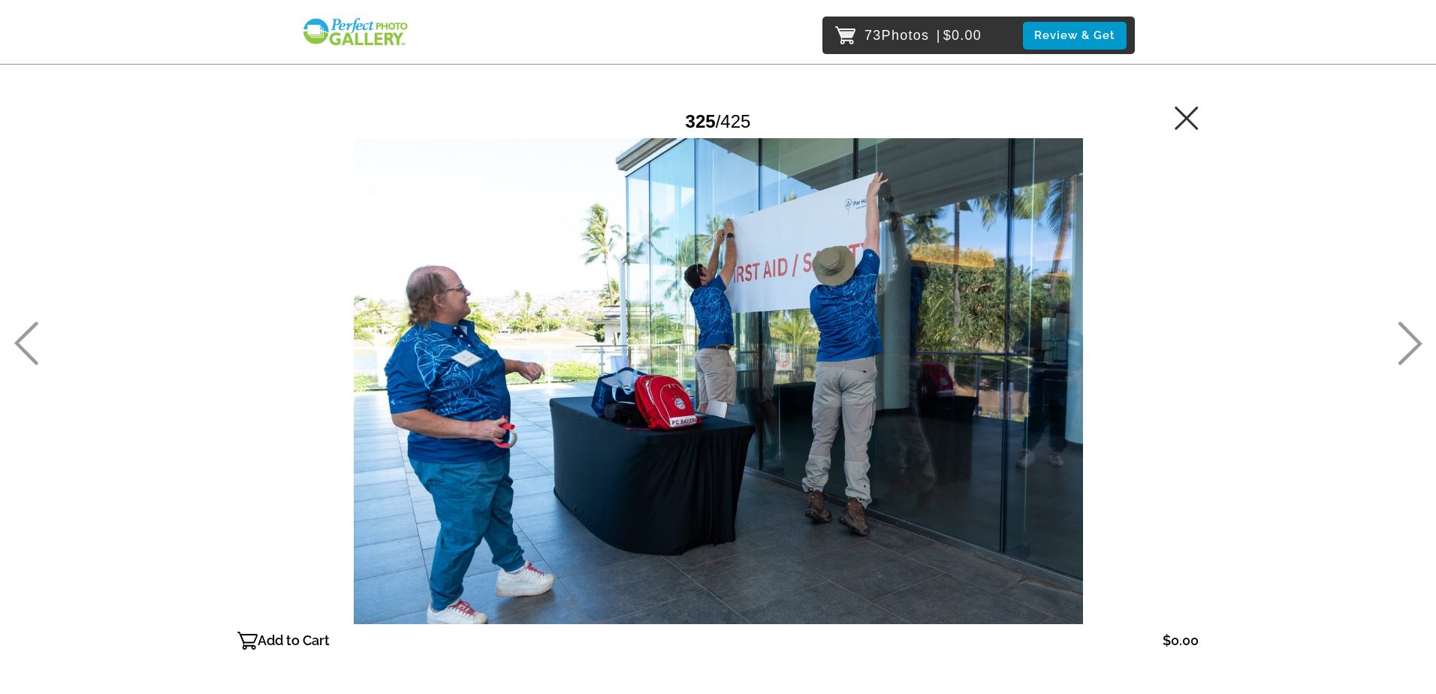
click at [291, 642] on p "Add to Cart" at bounding box center [294, 641] width 72 height 24
click at [1418, 351] on icon at bounding box center [1410, 344] width 25 height 44
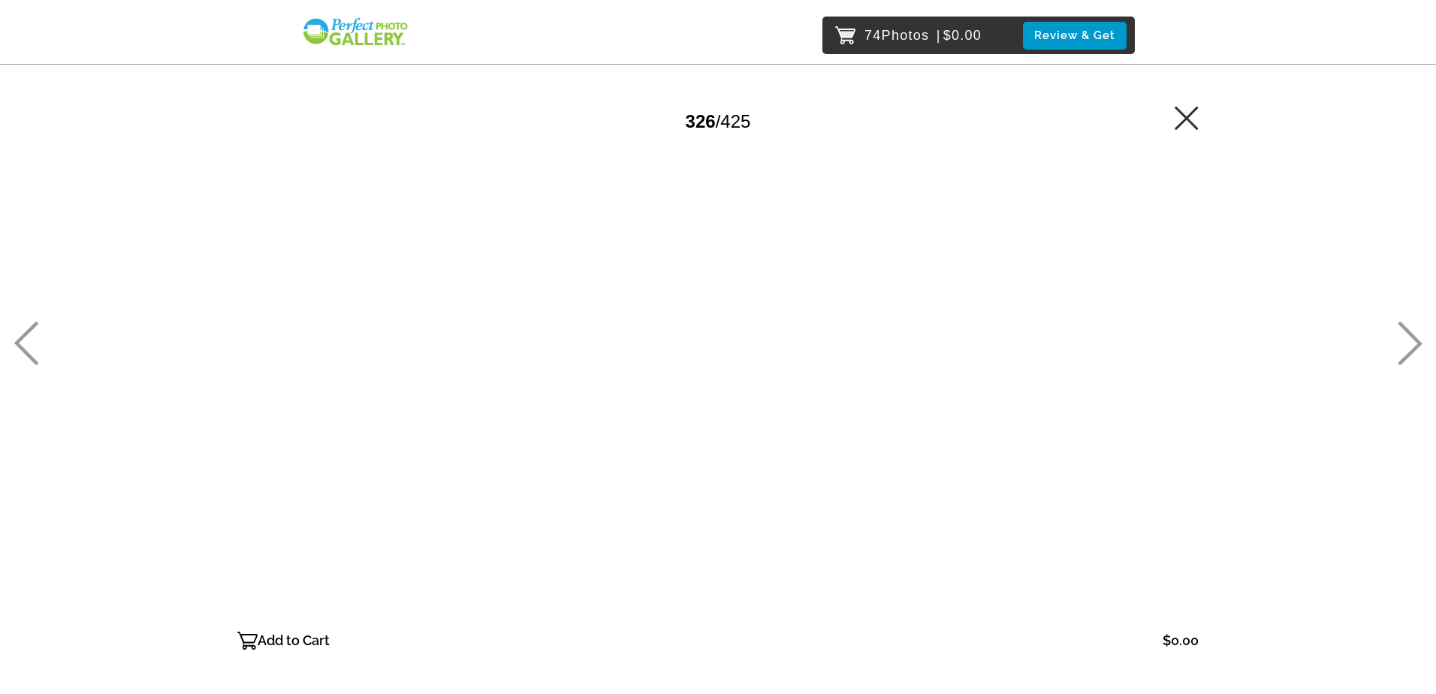
click at [310, 639] on p "Add to Cart" at bounding box center [294, 641] width 72 height 24
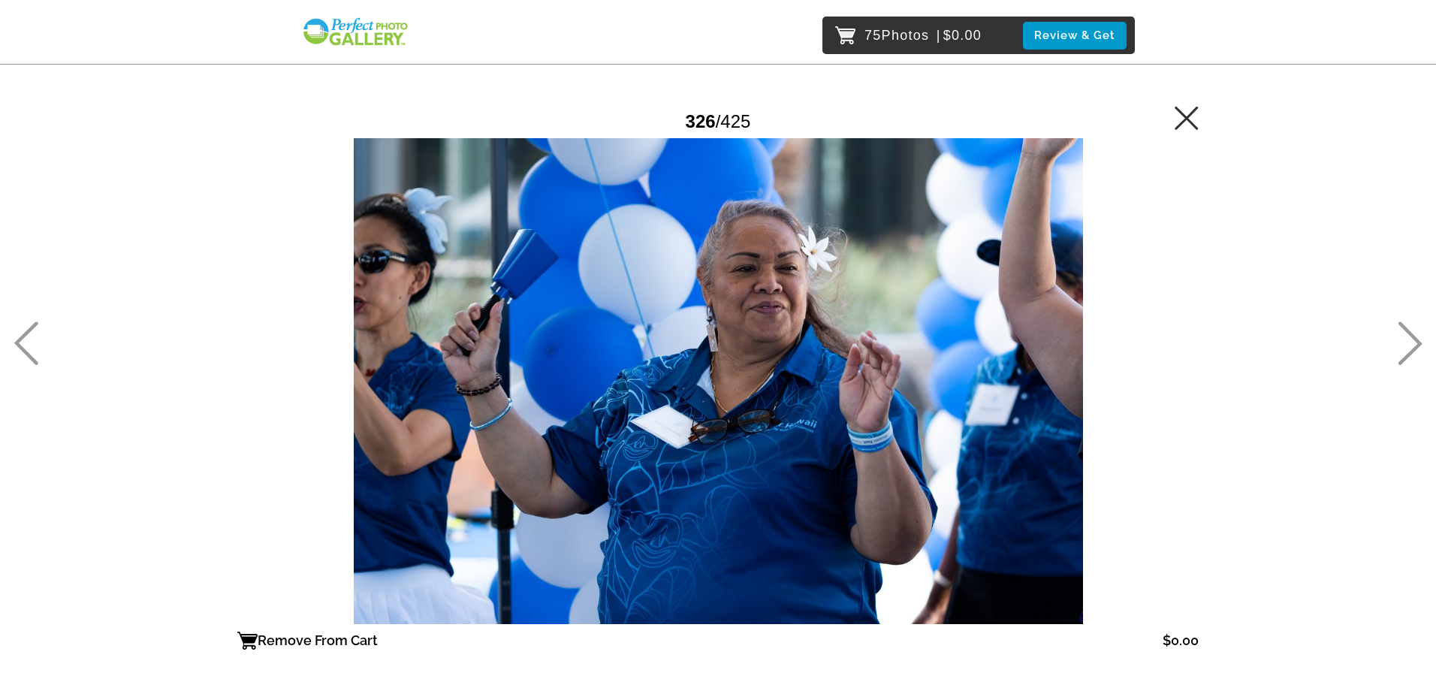
click at [1408, 344] on icon at bounding box center [1410, 344] width 25 height 44
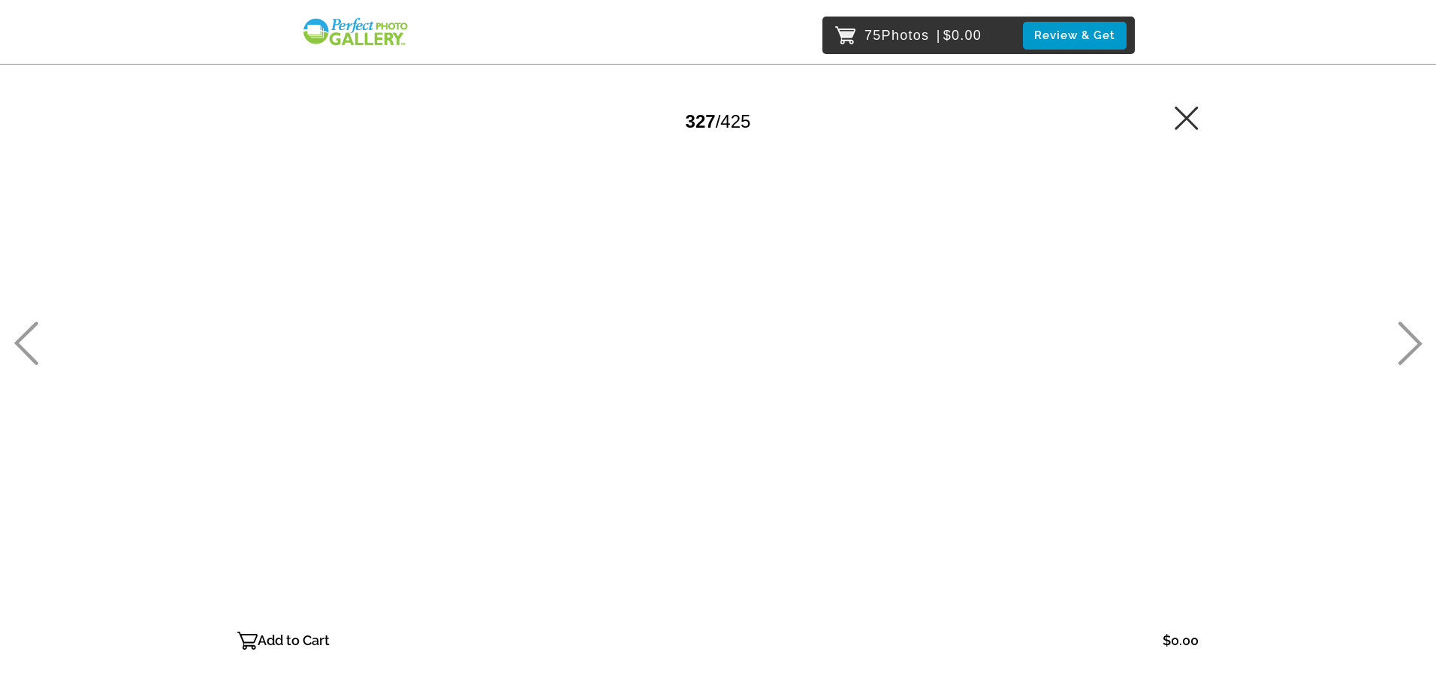
click at [279, 641] on p "Add to Cart" at bounding box center [294, 641] width 72 height 24
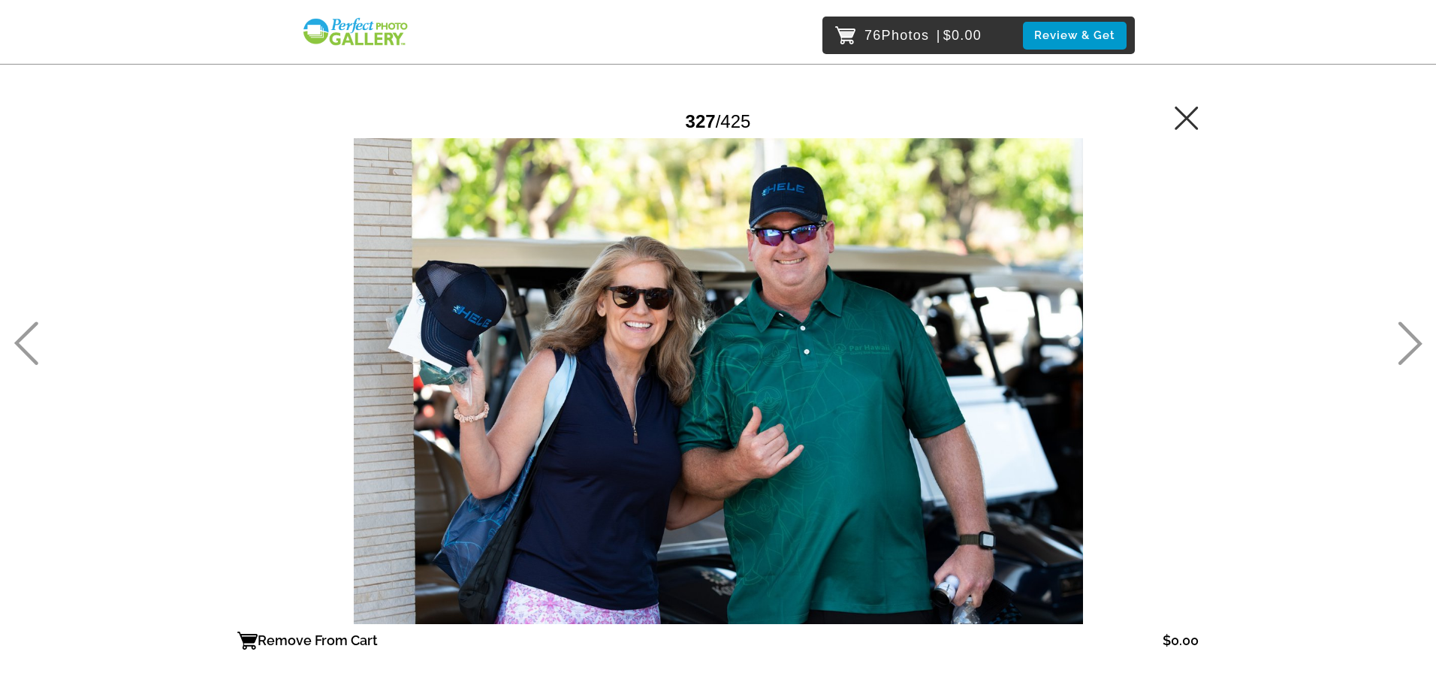
click at [1411, 342] on icon at bounding box center [1410, 344] width 25 height 44
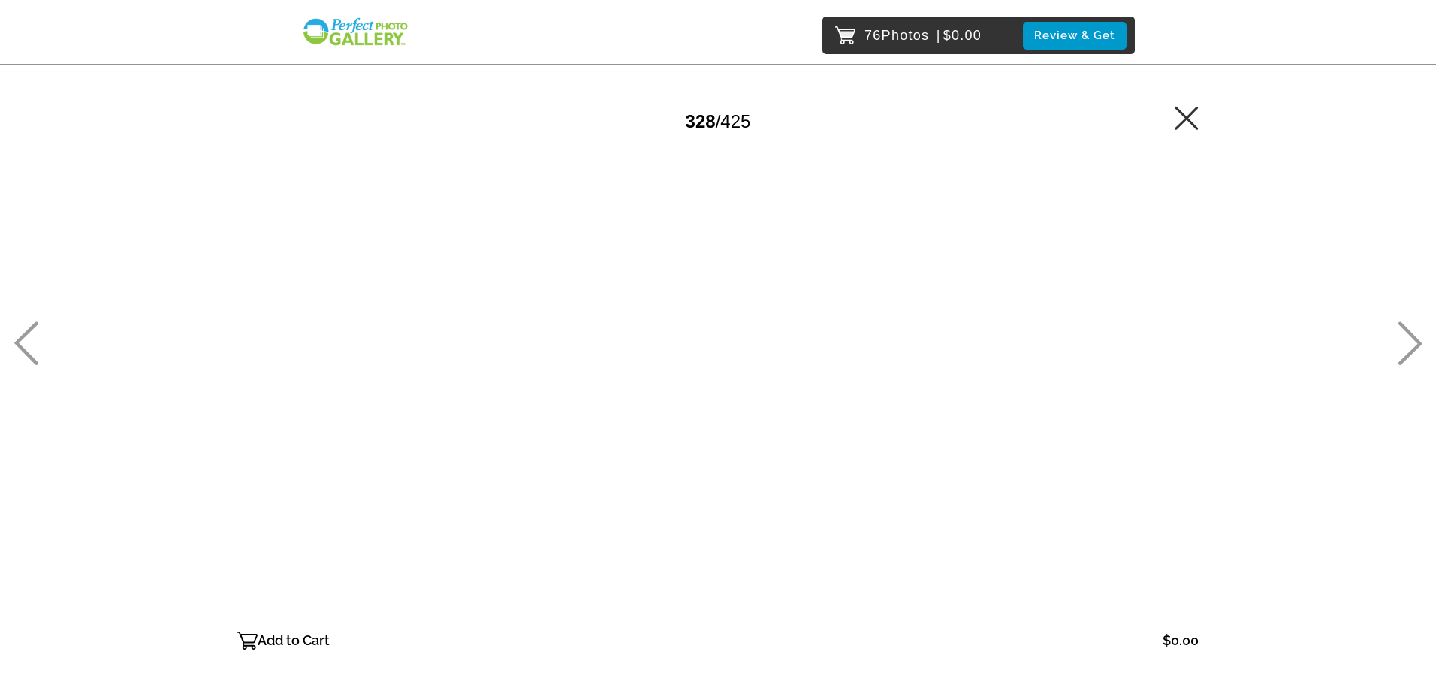
click at [293, 647] on p "Add to Cart" at bounding box center [294, 641] width 72 height 24
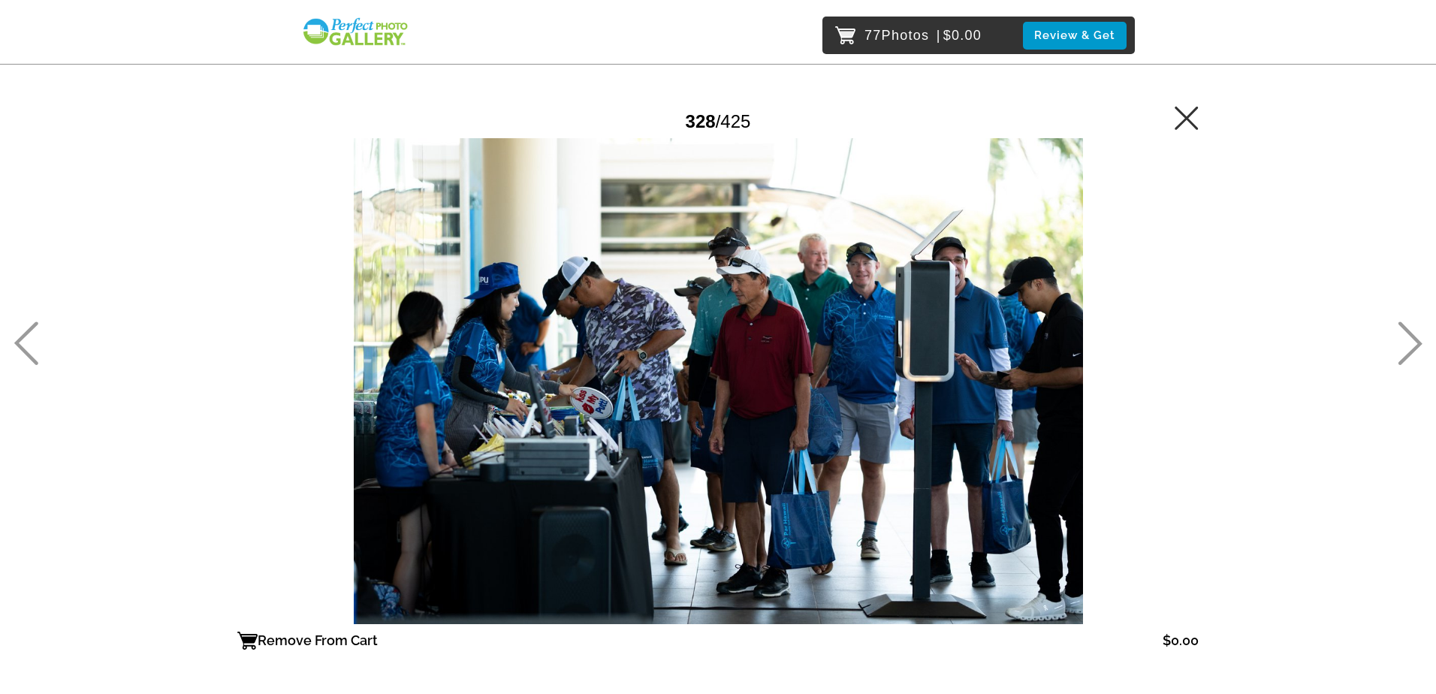
click at [1411, 333] on icon at bounding box center [1411, 344] width 24 height 44
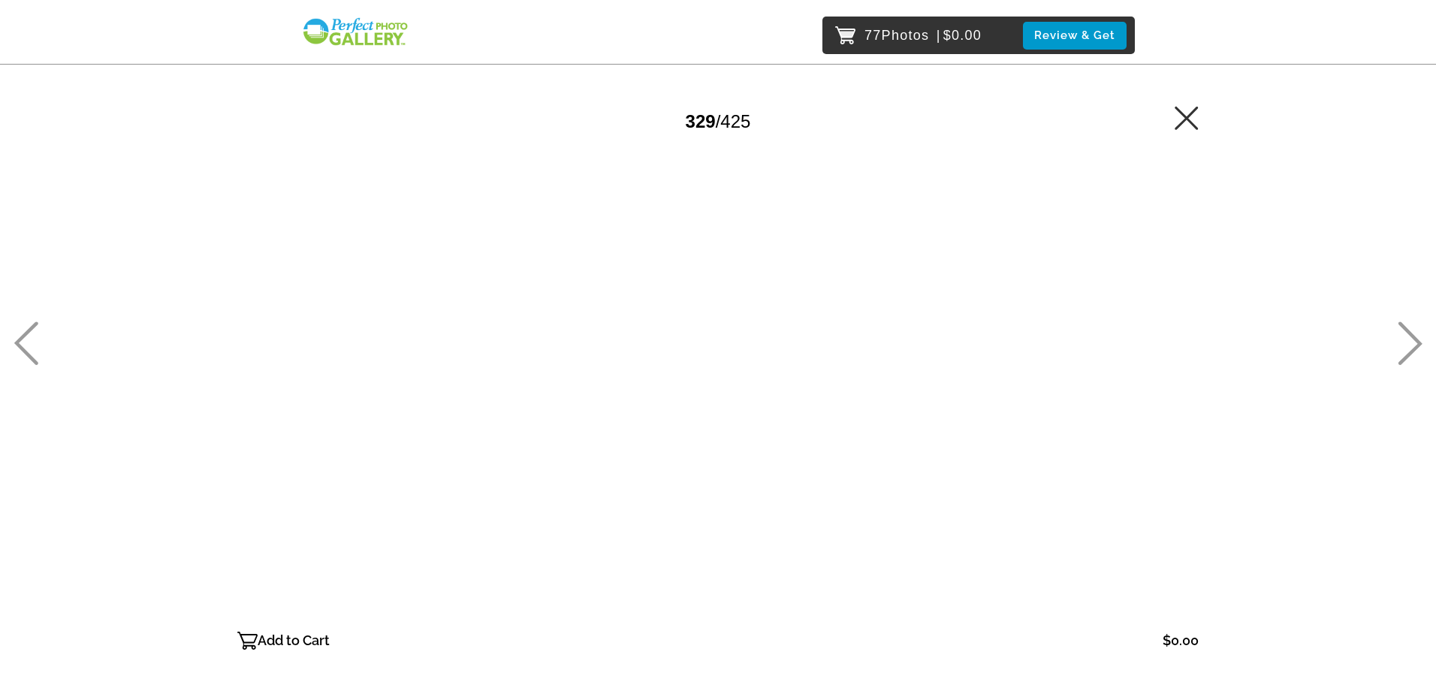
click at [1411, 333] on icon at bounding box center [1411, 344] width 24 height 44
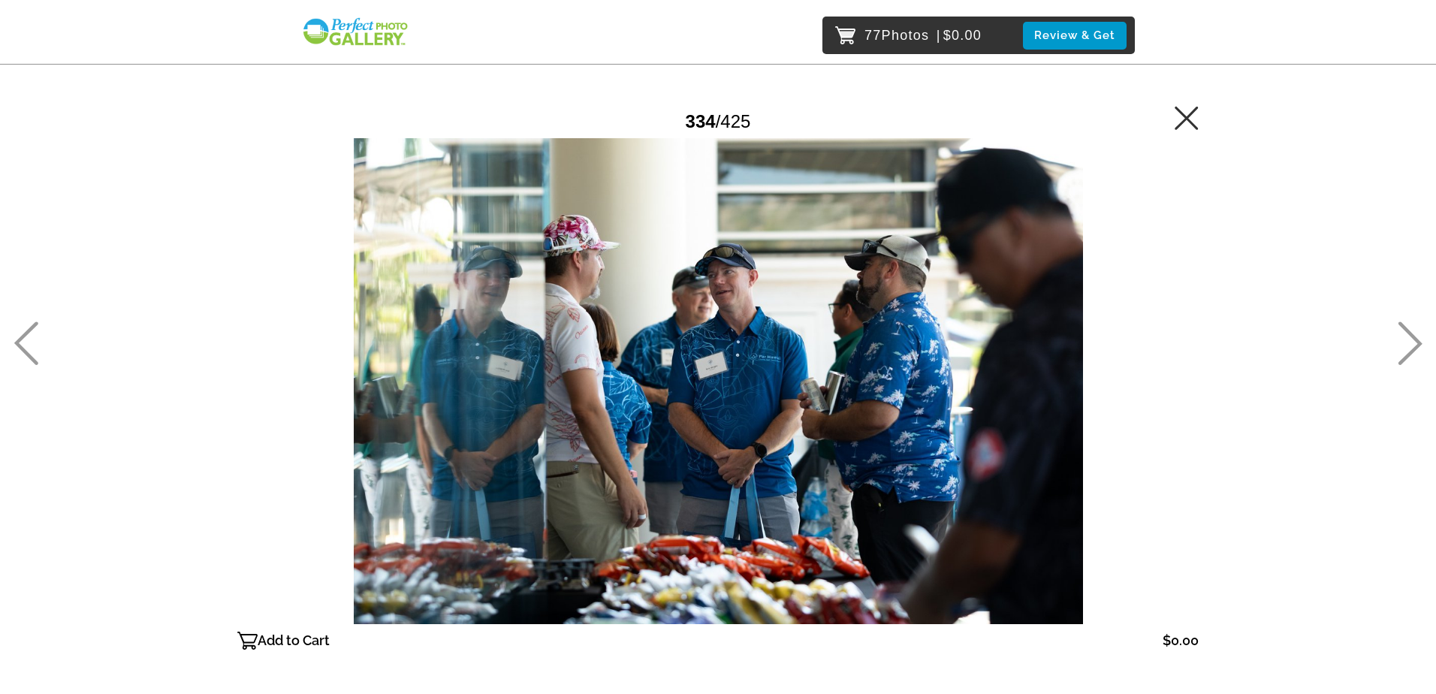
click at [1411, 333] on icon at bounding box center [1411, 344] width 24 height 44
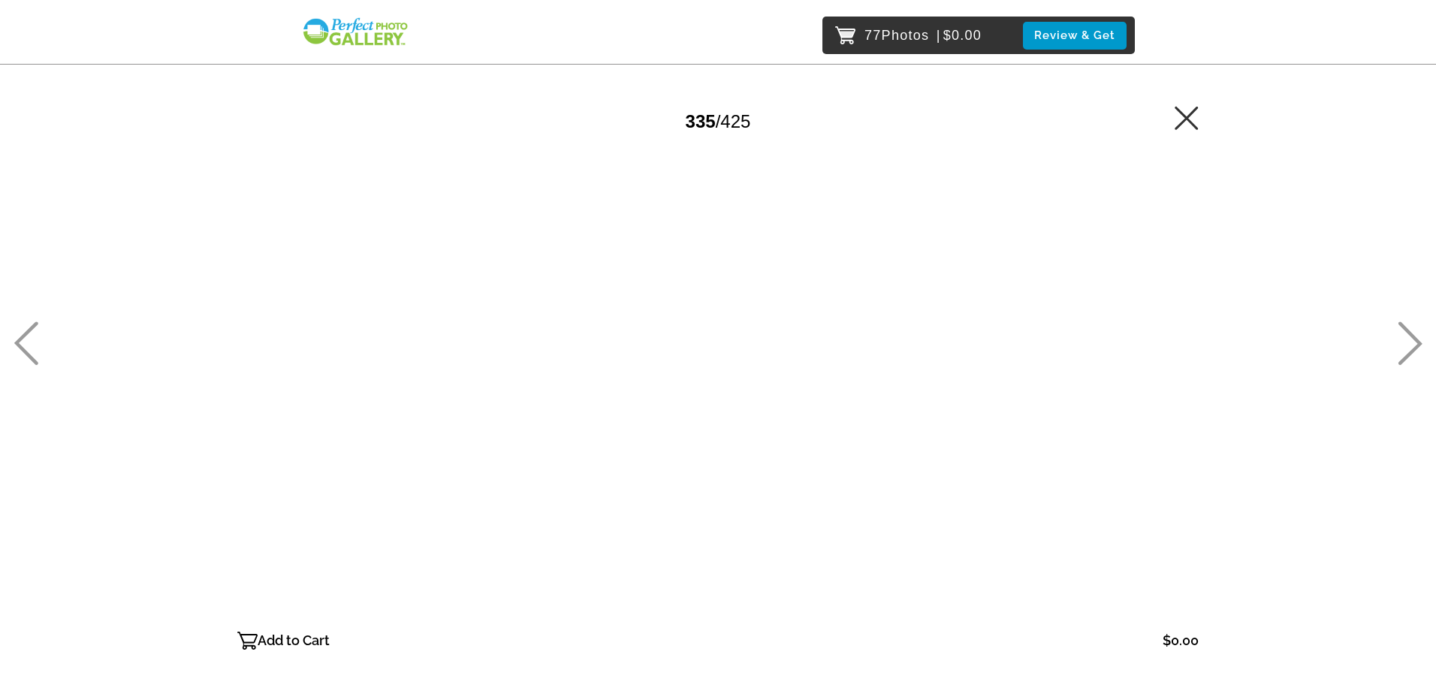
click at [1411, 333] on icon at bounding box center [1411, 344] width 24 height 44
click at [300, 645] on p "Add to Cart" at bounding box center [294, 641] width 72 height 24
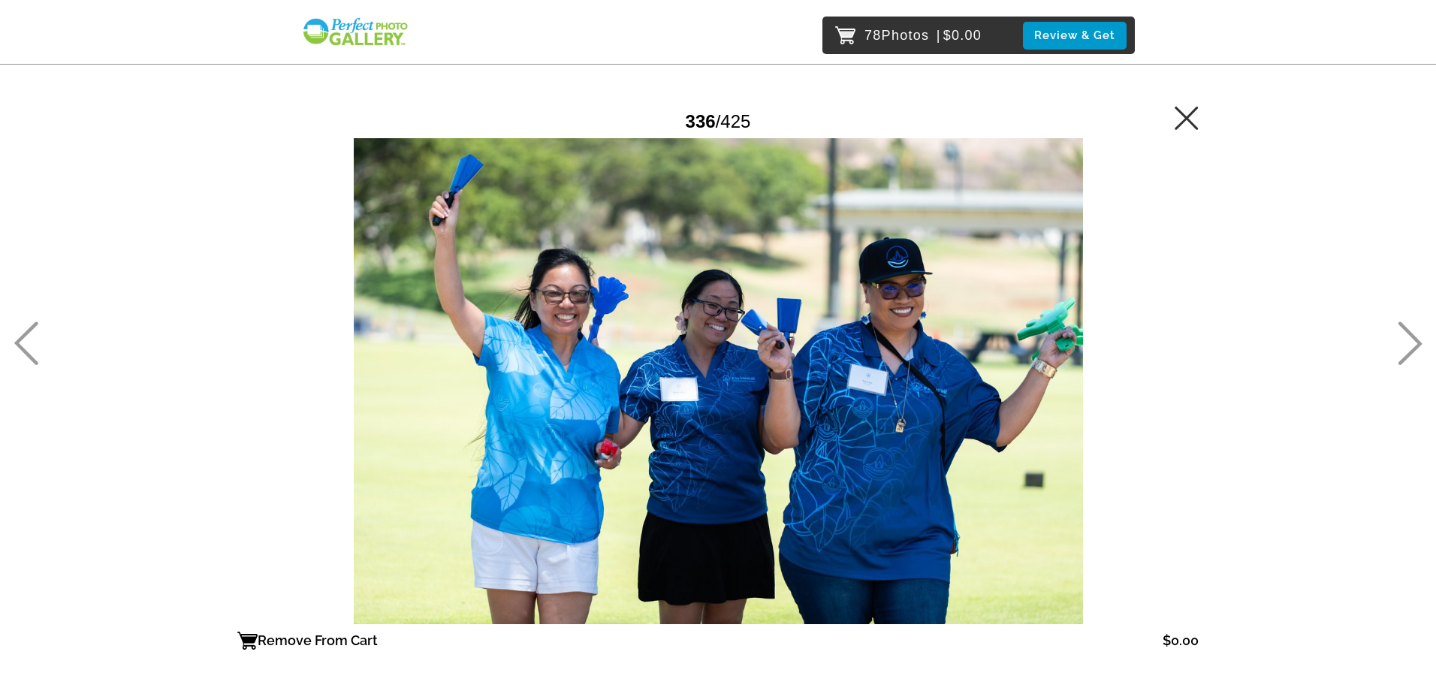
click at [1412, 348] on icon at bounding box center [1410, 344] width 25 height 44
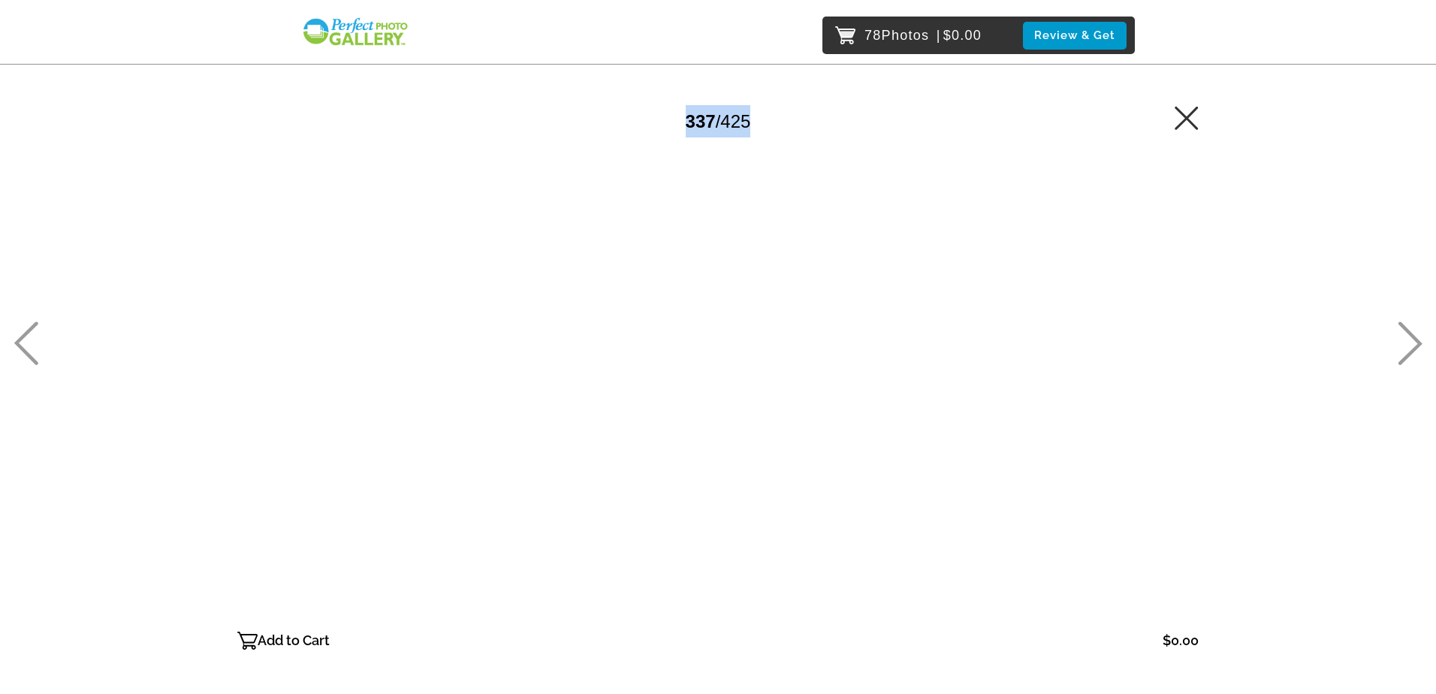
drag, startPoint x: 1412, startPoint y: 345, endPoint x: 1200, endPoint y: 384, distance: 214.7
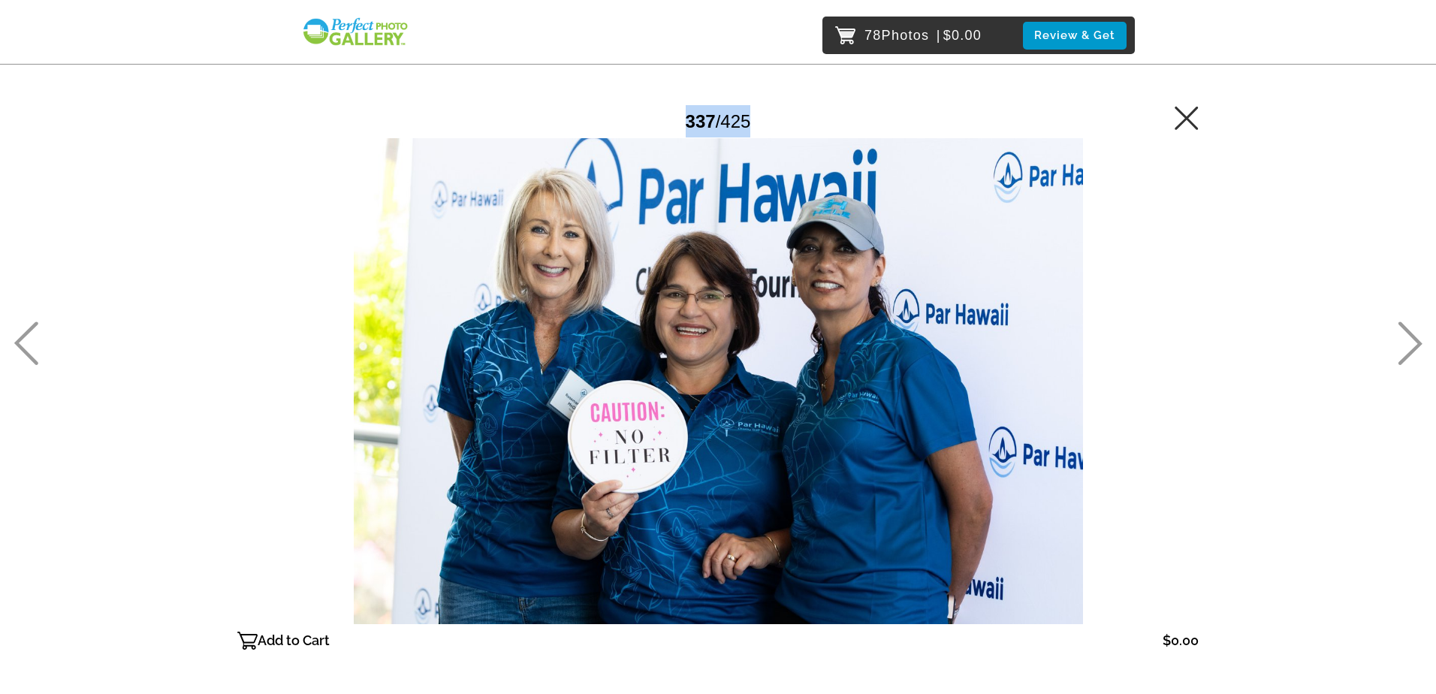
click at [1200, 384] on main "Password Checker bypassed 337 / 425 Add to Cart $0.00 Gallery $0.00 Add" at bounding box center [718, 354] width 1082 height 708
click at [260, 636] on p "Add to Cart" at bounding box center [294, 641] width 72 height 24
click at [1409, 334] on icon at bounding box center [1410, 344] width 25 height 44
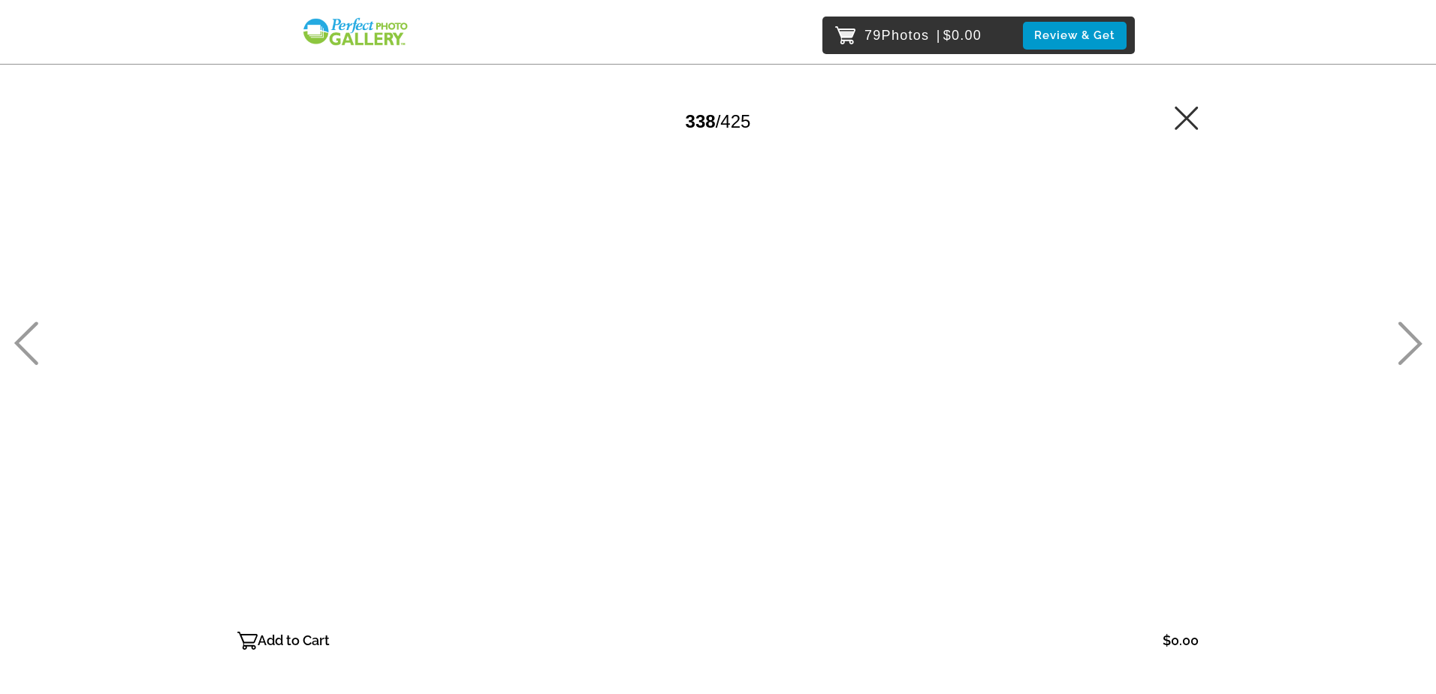
click at [262, 638] on p "Add to Cart" at bounding box center [294, 641] width 72 height 24
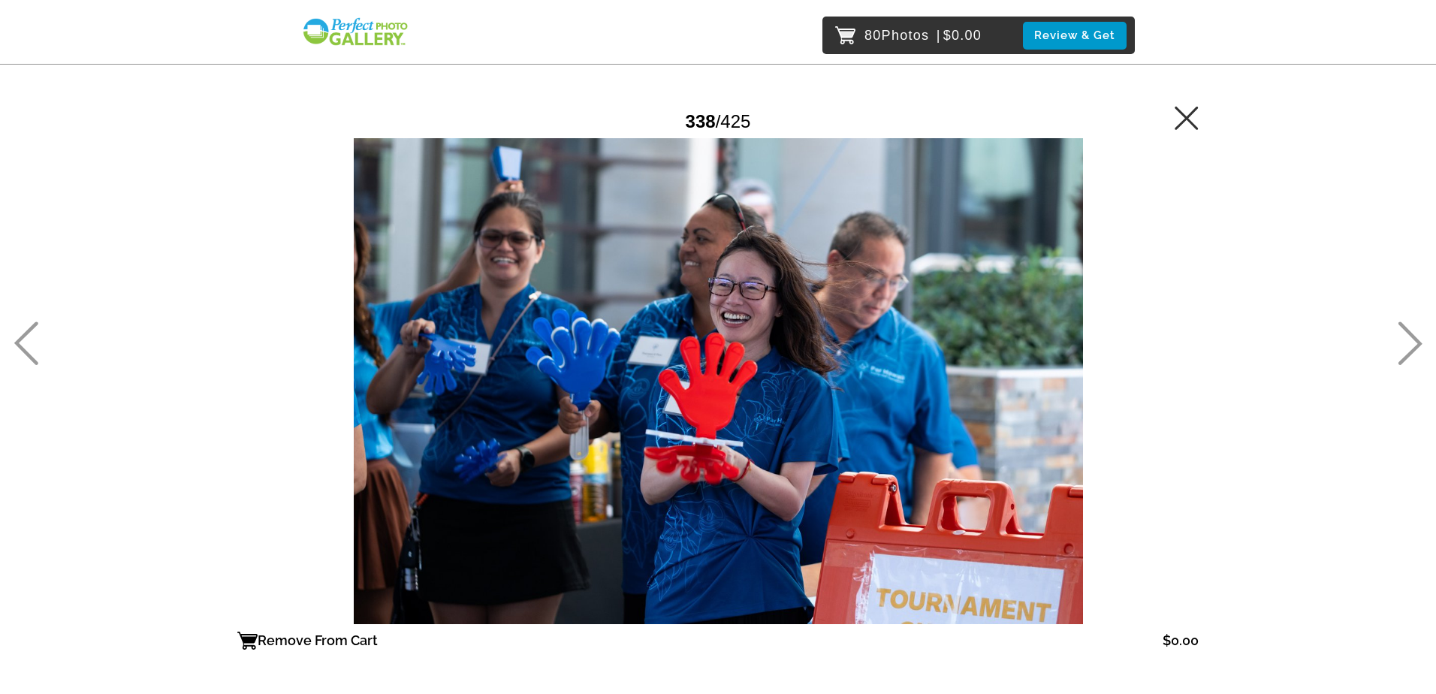
click at [1406, 331] on icon at bounding box center [1411, 344] width 24 height 44
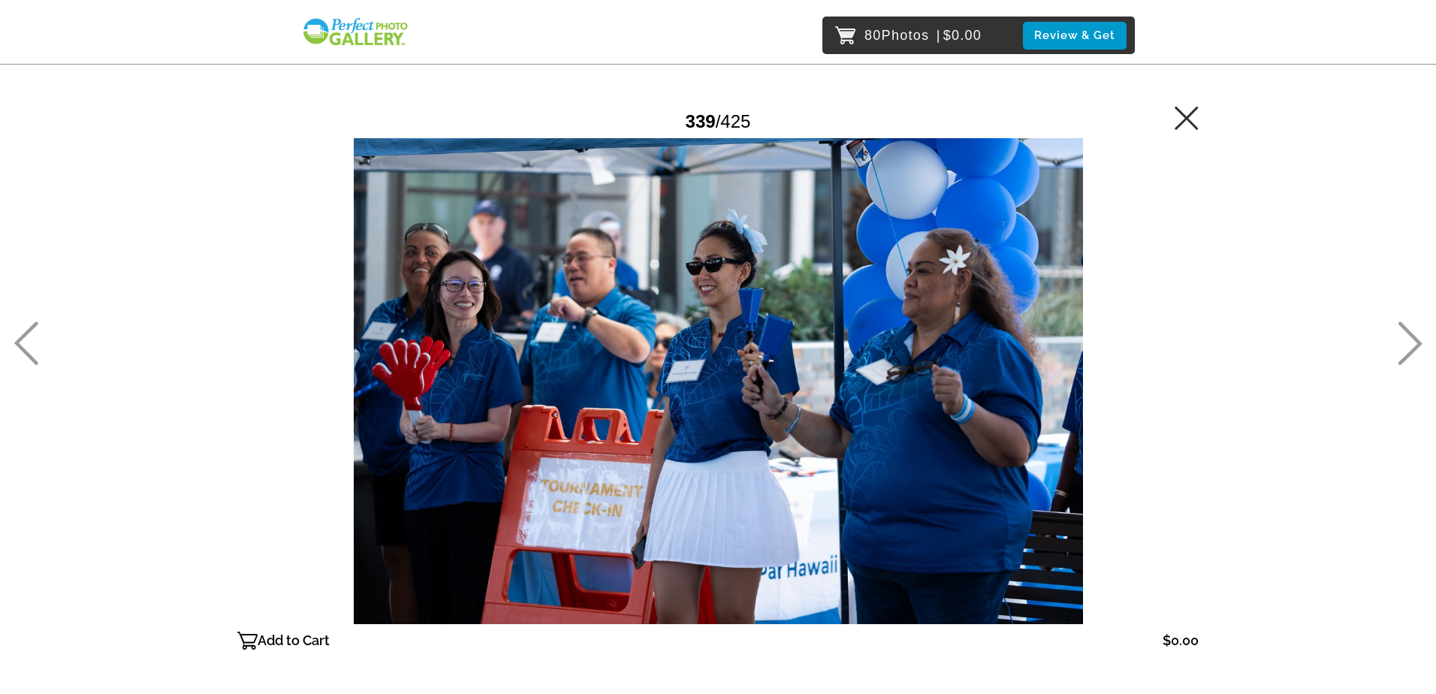
click at [303, 636] on p "Add to Cart" at bounding box center [294, 641] width 72 height 24
click at [1410, 343] on icon at bounding box center [1410, 344] width 25 height 44
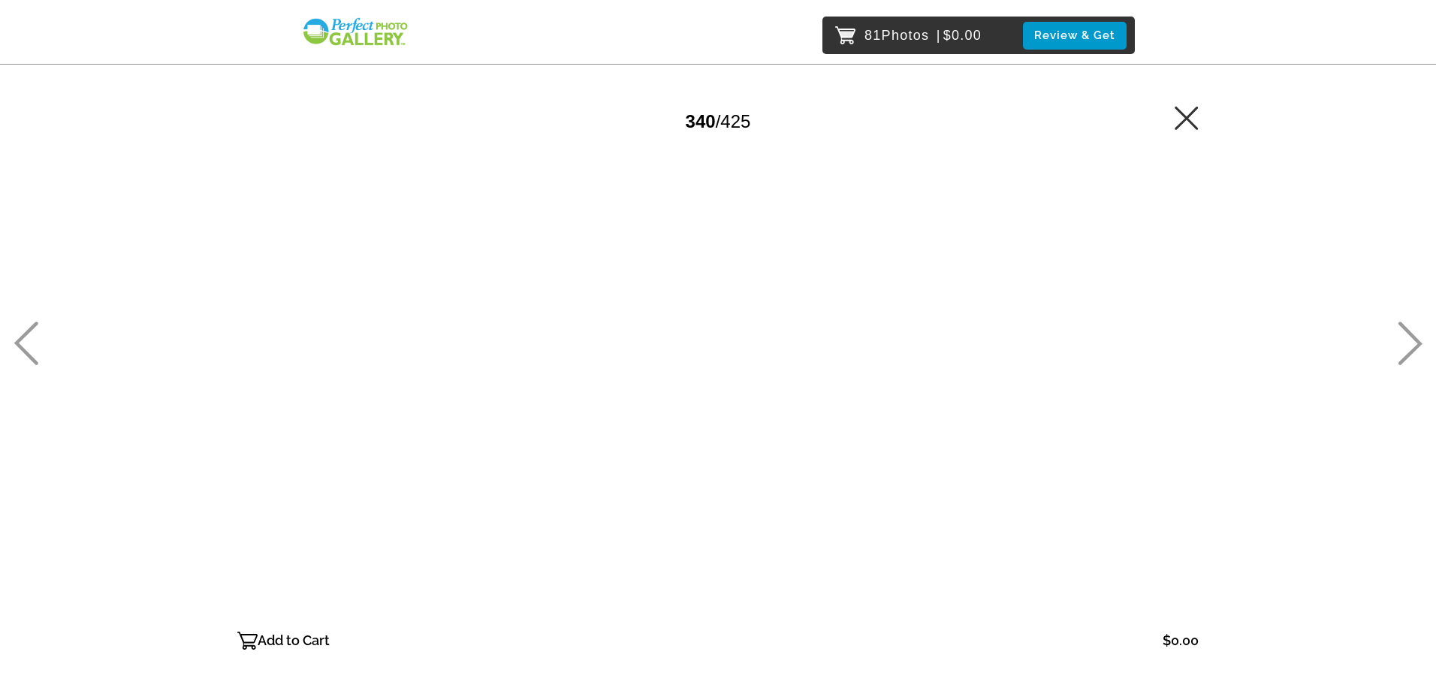
click at [301, 633] on p "Add to Cart" at bounding box center [294, 641] width 72 height 24
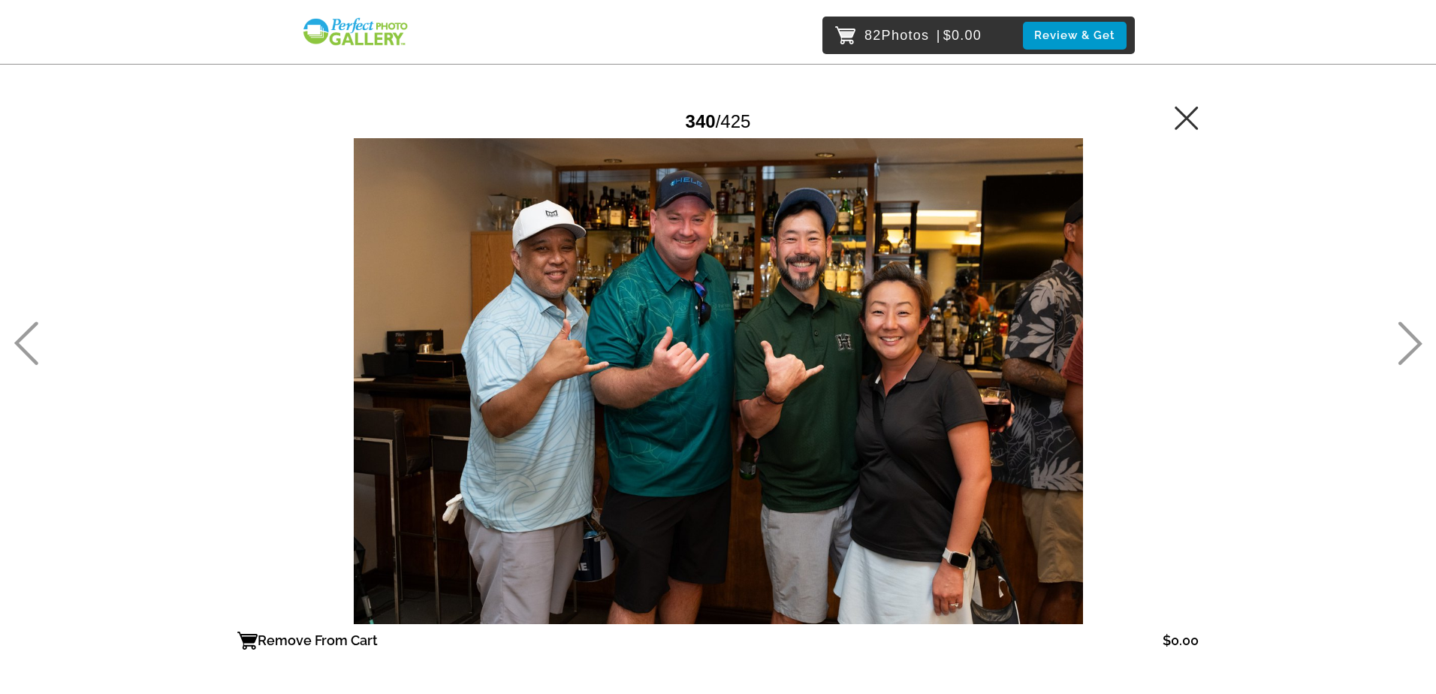
click at [1415, 340] on icon at bounding box center [1411, 344] width 24 height 44
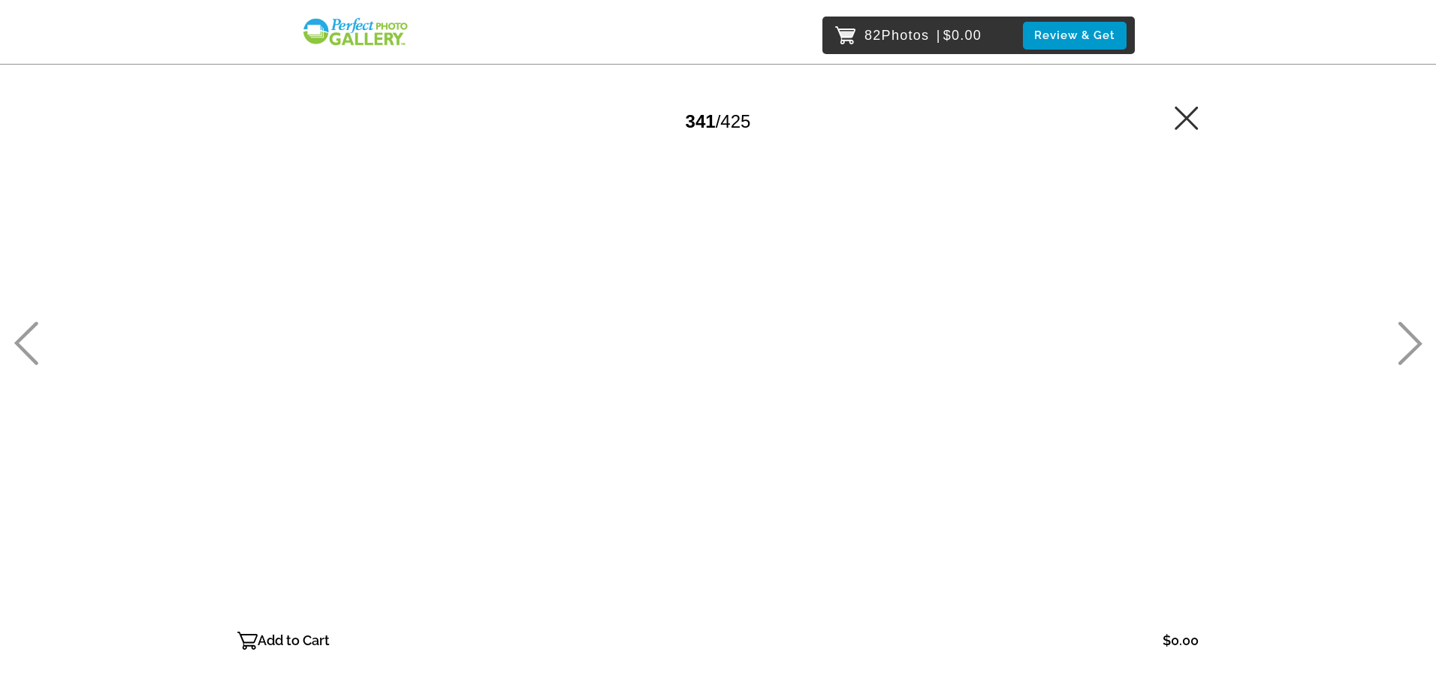
click at [1417, 342] on icon at bounding box center [1411, 344] width 24 height 44
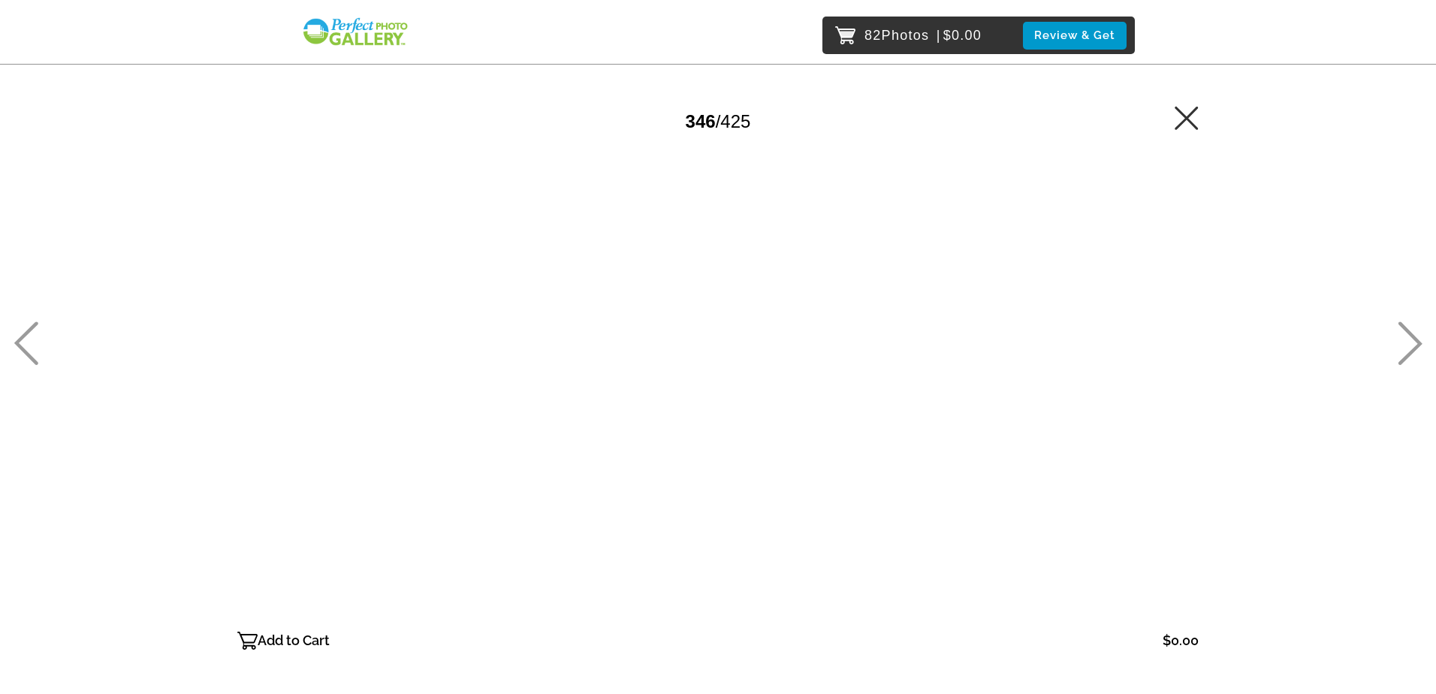
click at [1417, 342] on icon at bounding box center [1411, 344] width 24 height 44
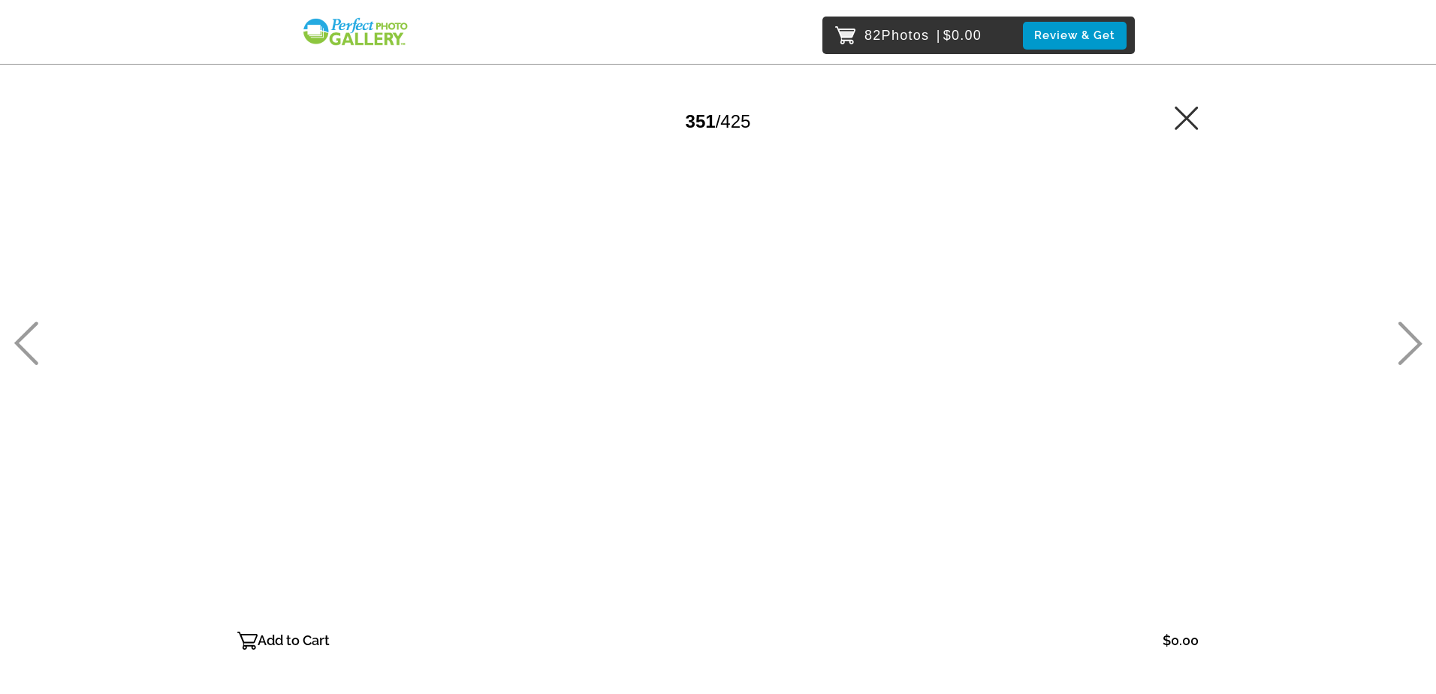
click at [28, 360] on icon at bounding box center [26, 344] width 25 height 44
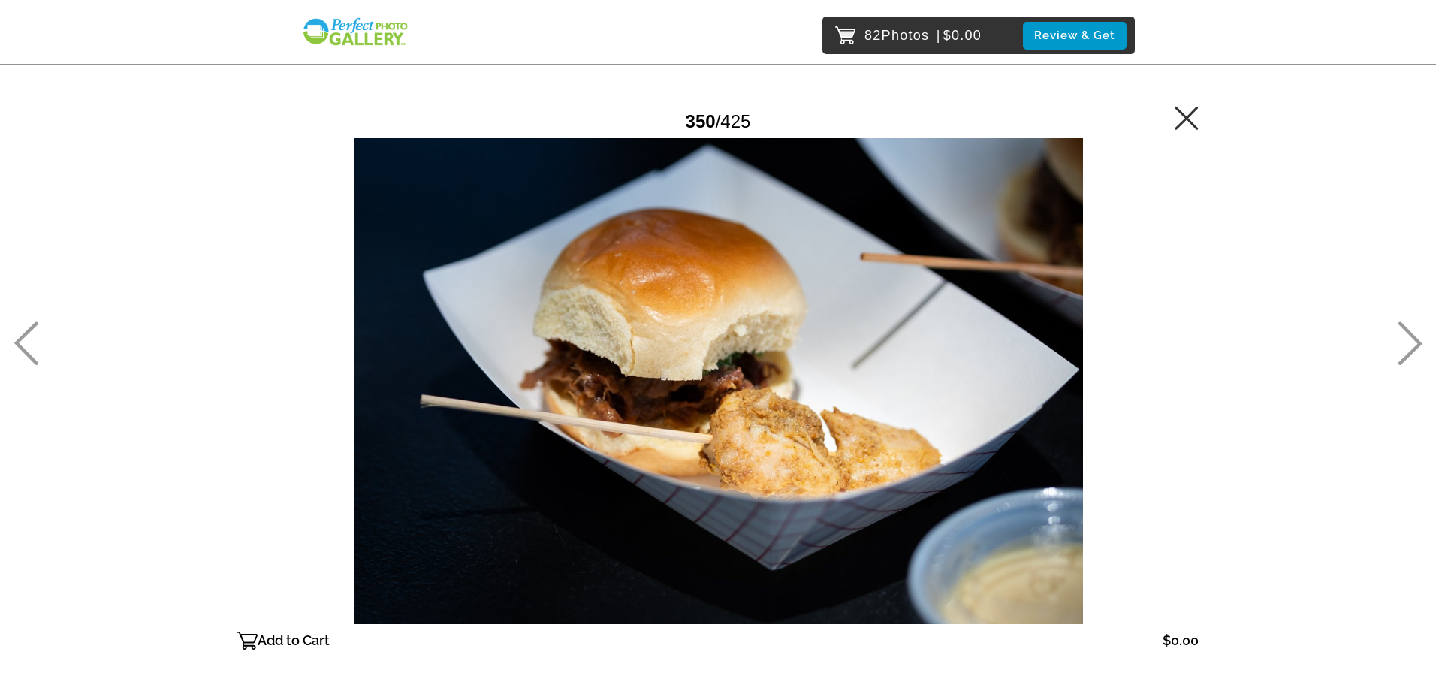
click at [309, 634] on p "Add to Cart" at bounding box center [294, 641] width 72 height 24
click at [1403, 349] on icon at bounding box center [1410, 344] width 25 height 44
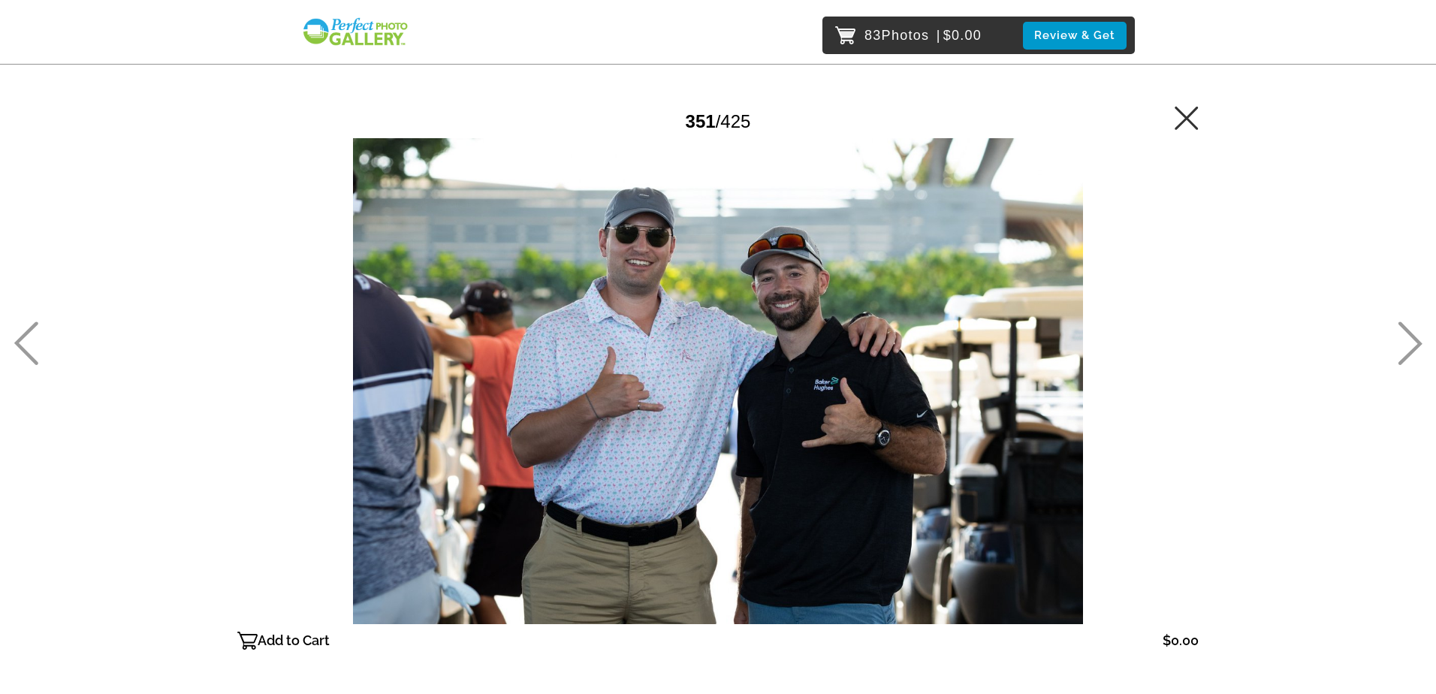
click at [1403, 349] on icon at bounding box center [1410, 344] width 25 height 44
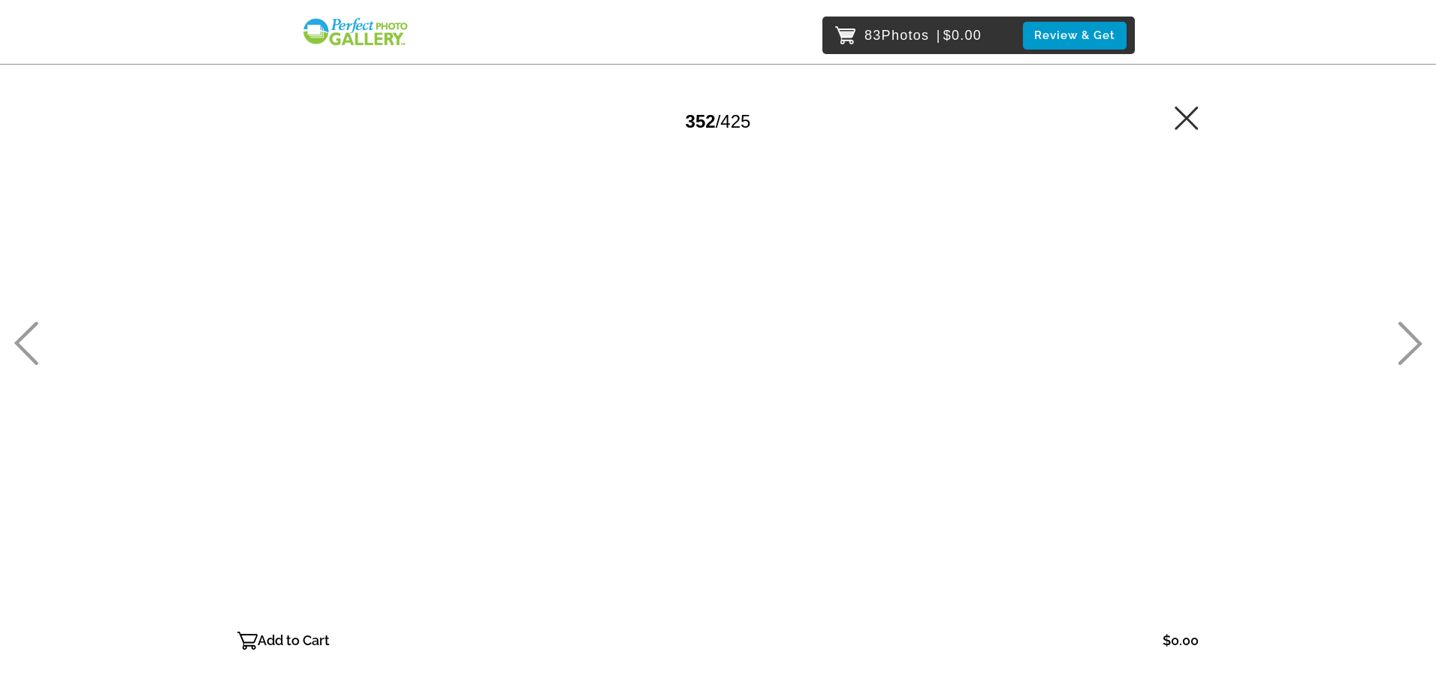
click at [279, 636] on p "Add to Cart" at bounding box center [294, 641] width 72 height 24
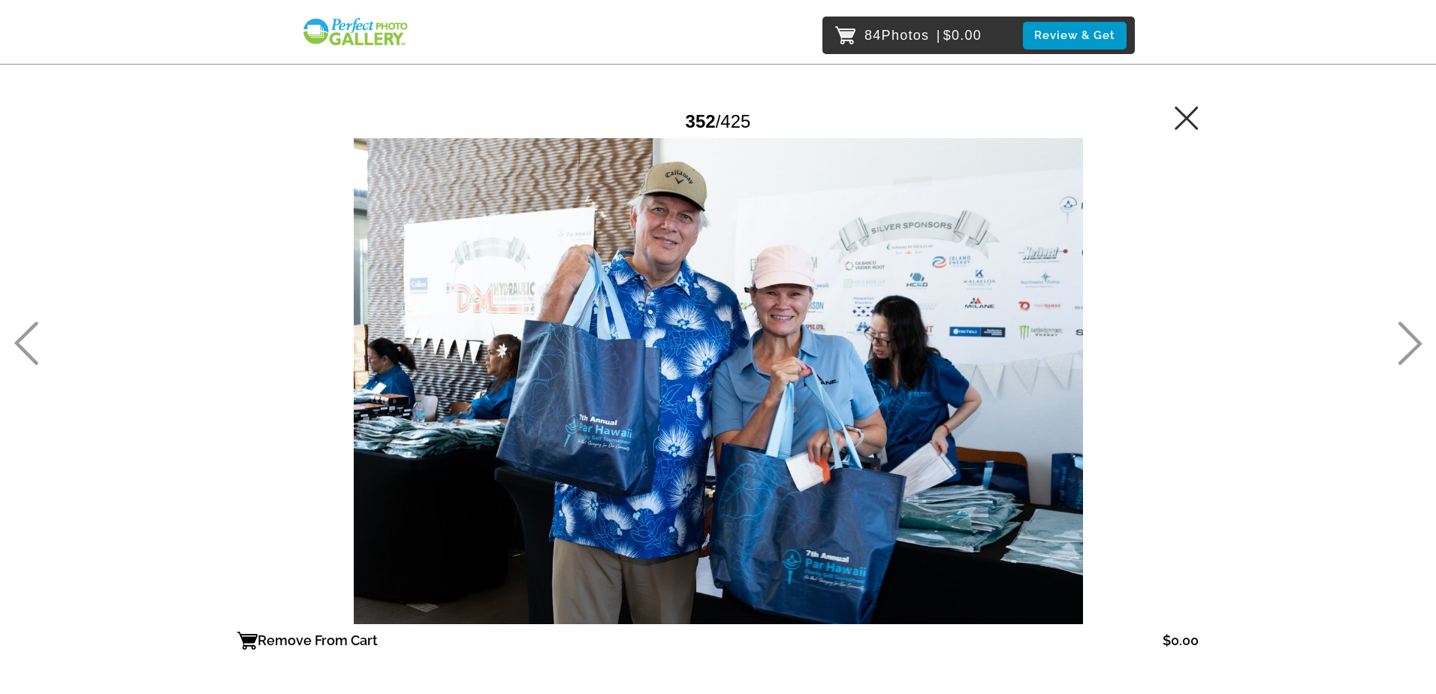
click at [1405, 334] on icon at bounding box center [1410, 344] width 25 height 44
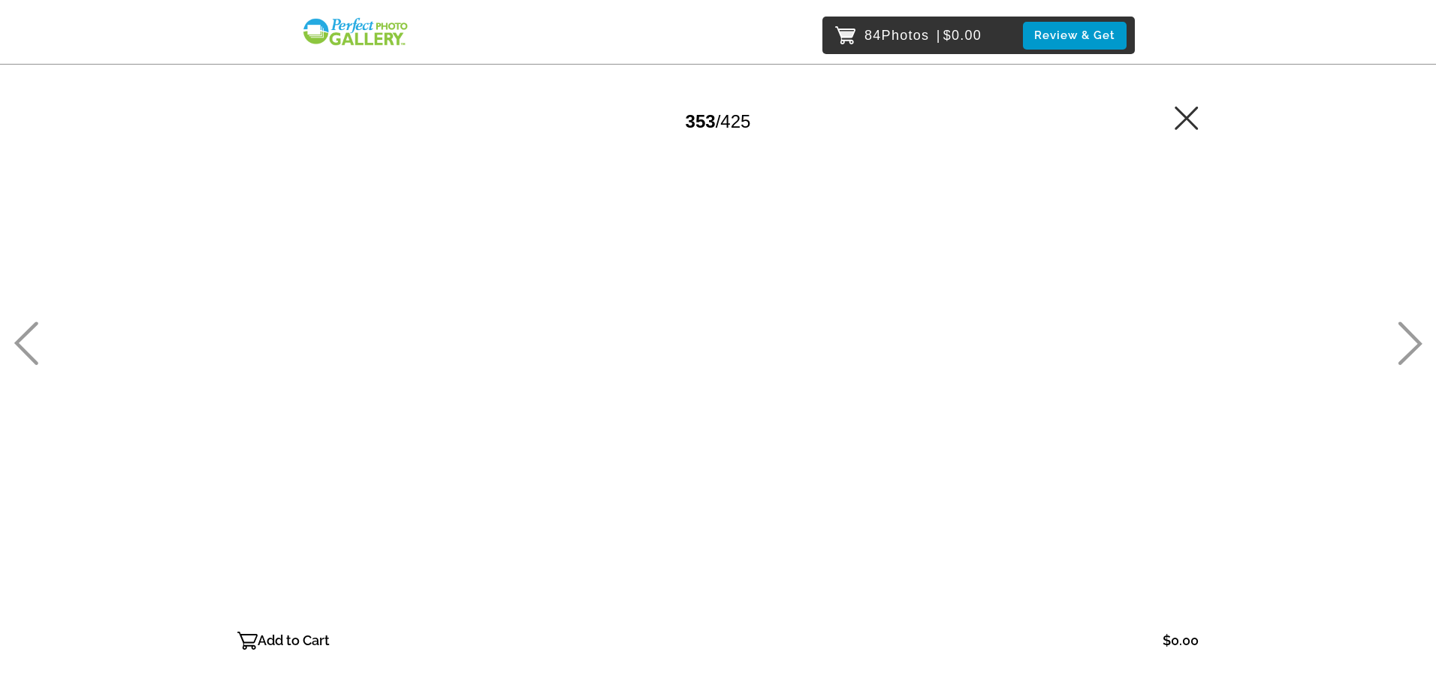
click at [1405, 334] on icon at bounding box center [1410, 344] width 25 height 44
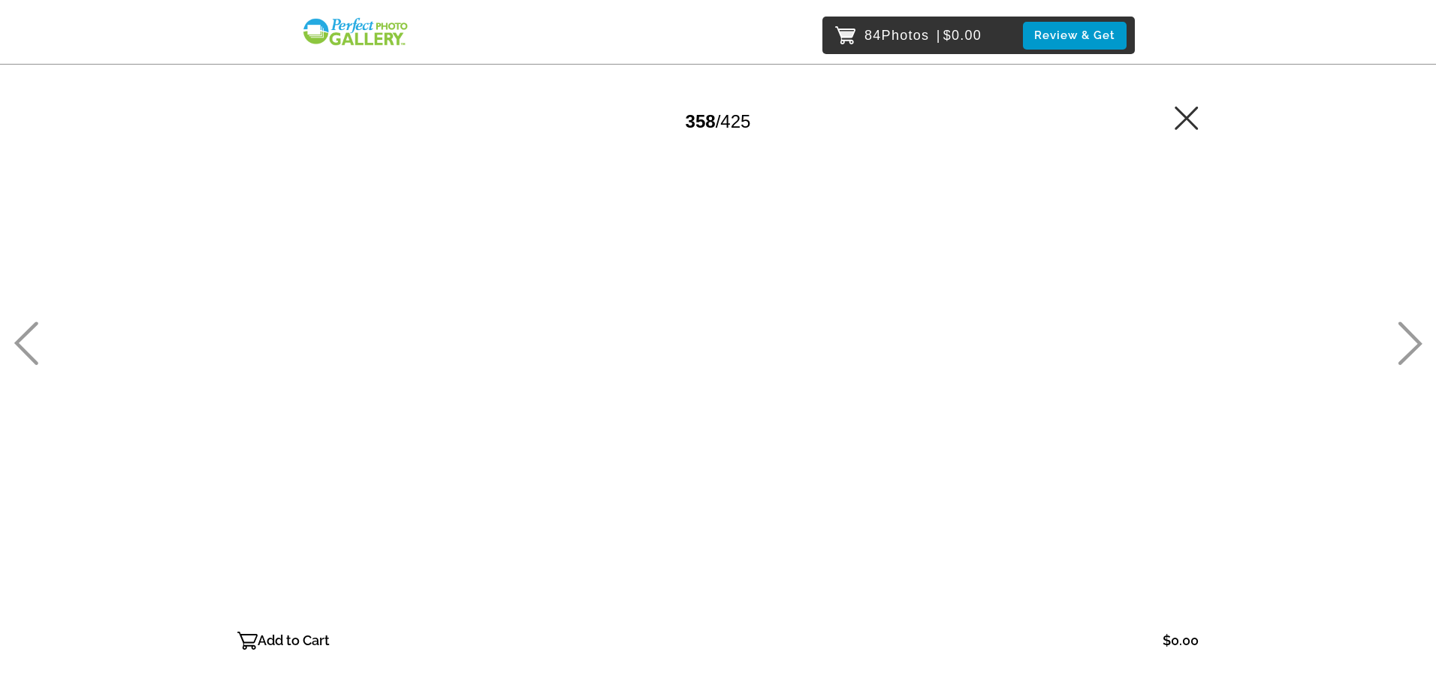
click at [1405, 334] on icon at bounding box center [1410, 344] width 25 height 44
click at [298, 642] on p "Add to Cart" at bounding box center [294, 641] width 72 height 24
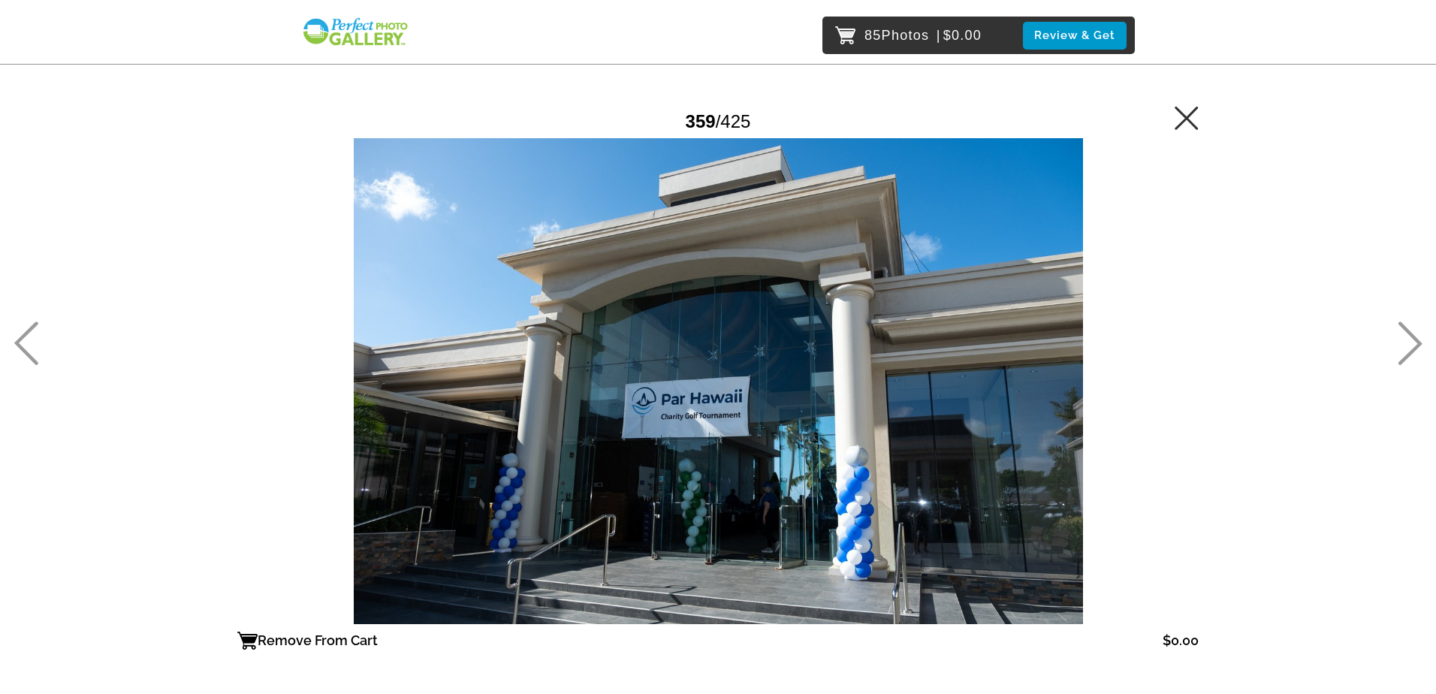
click at [1408, 343] on icon at bounding box center [1410, 344] width 25 height 44
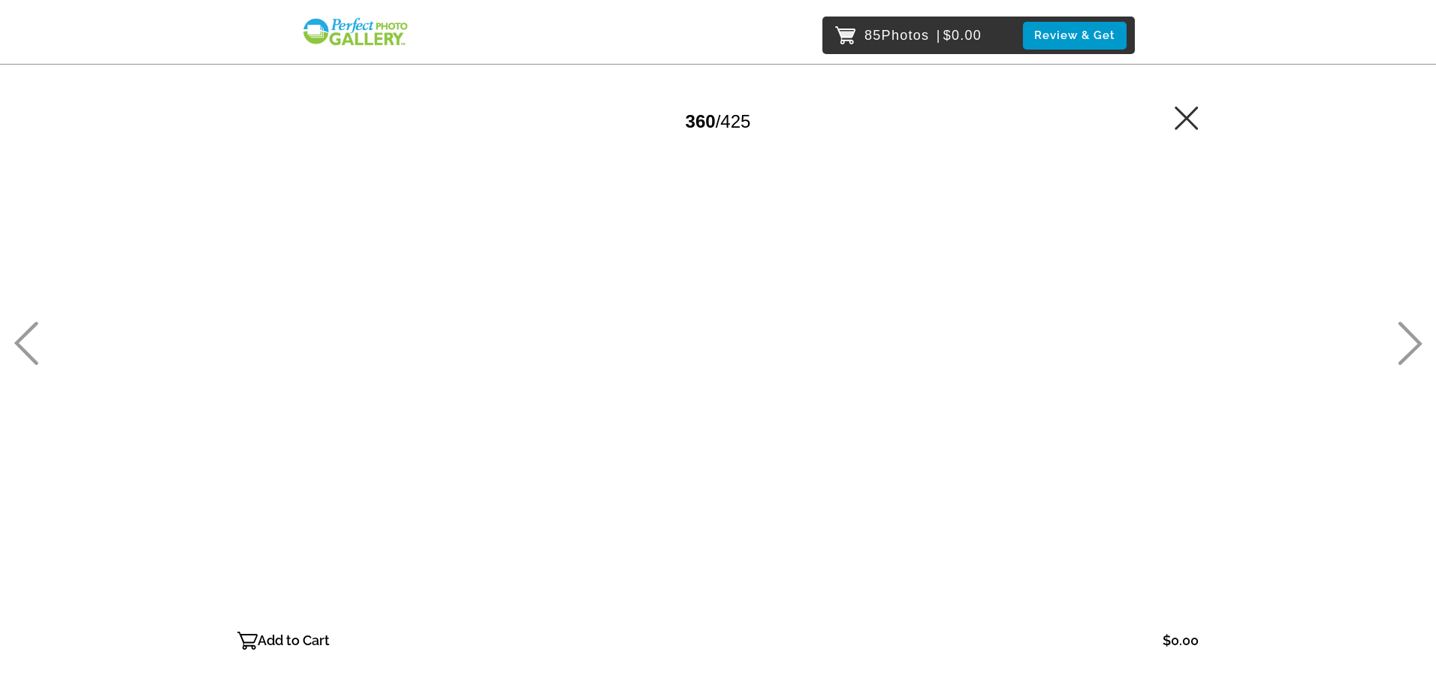
click at [1408, 343] on icon at bounding box center [1410, 344] width 25 height 44
click at [291, 641] on p "Add to Cart" at bounding box center [294, 641] width 72 height 24
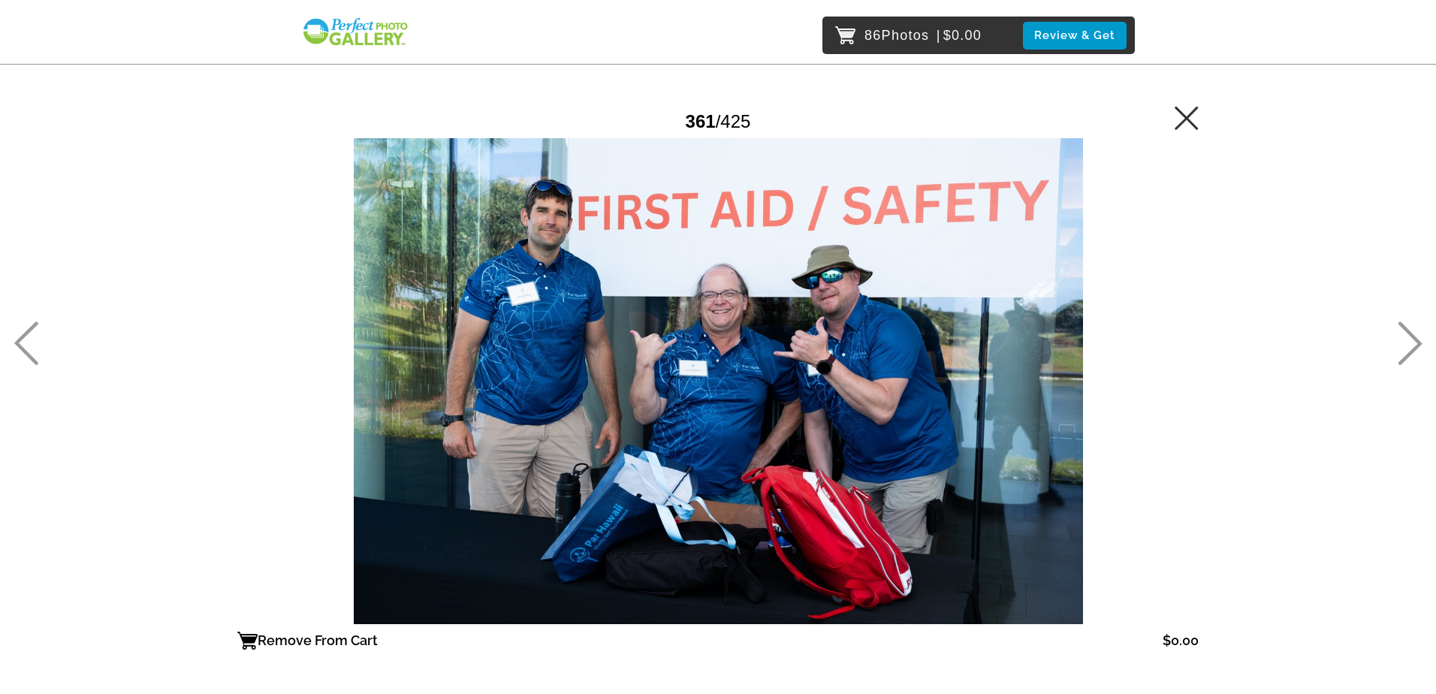
click at [1419, 333] on icon at bounding box center [1410, 344] width 25 height 44
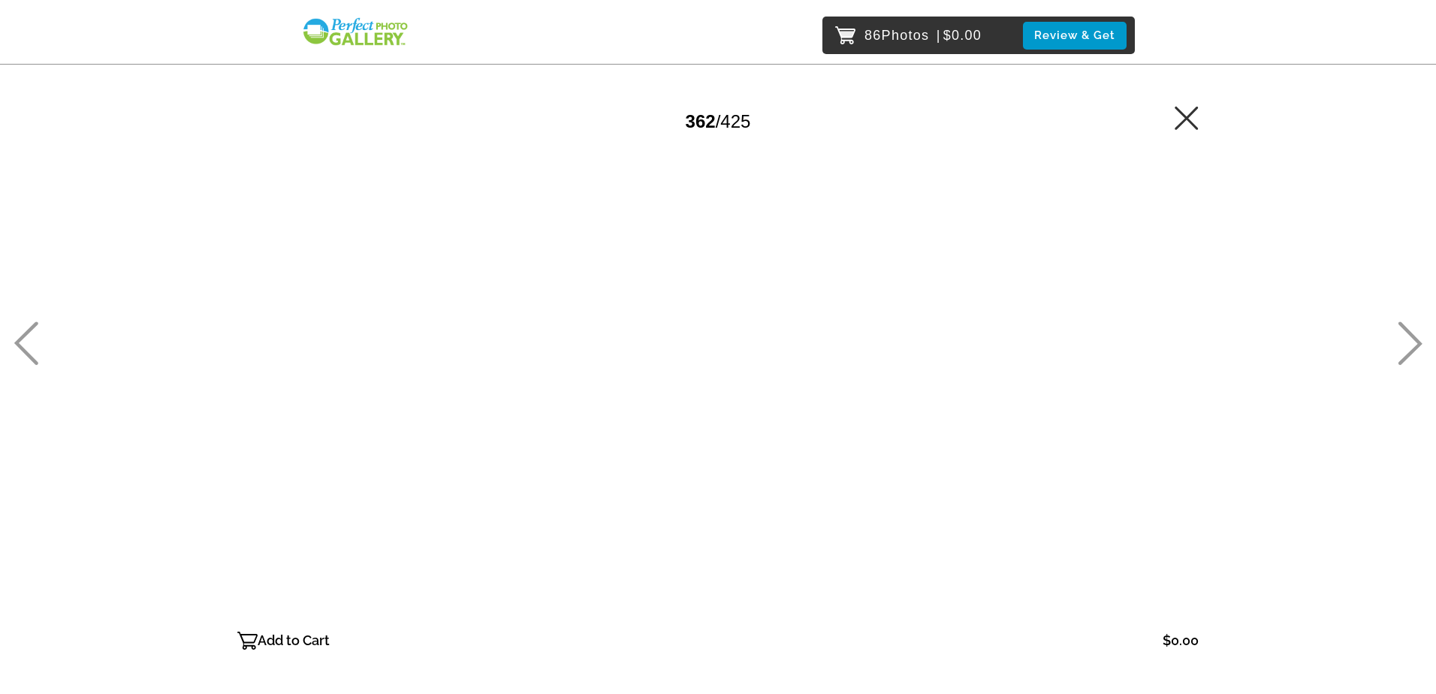
click at [1412, 342] on icon at bounding box center [1410, 344] width 25 height 44
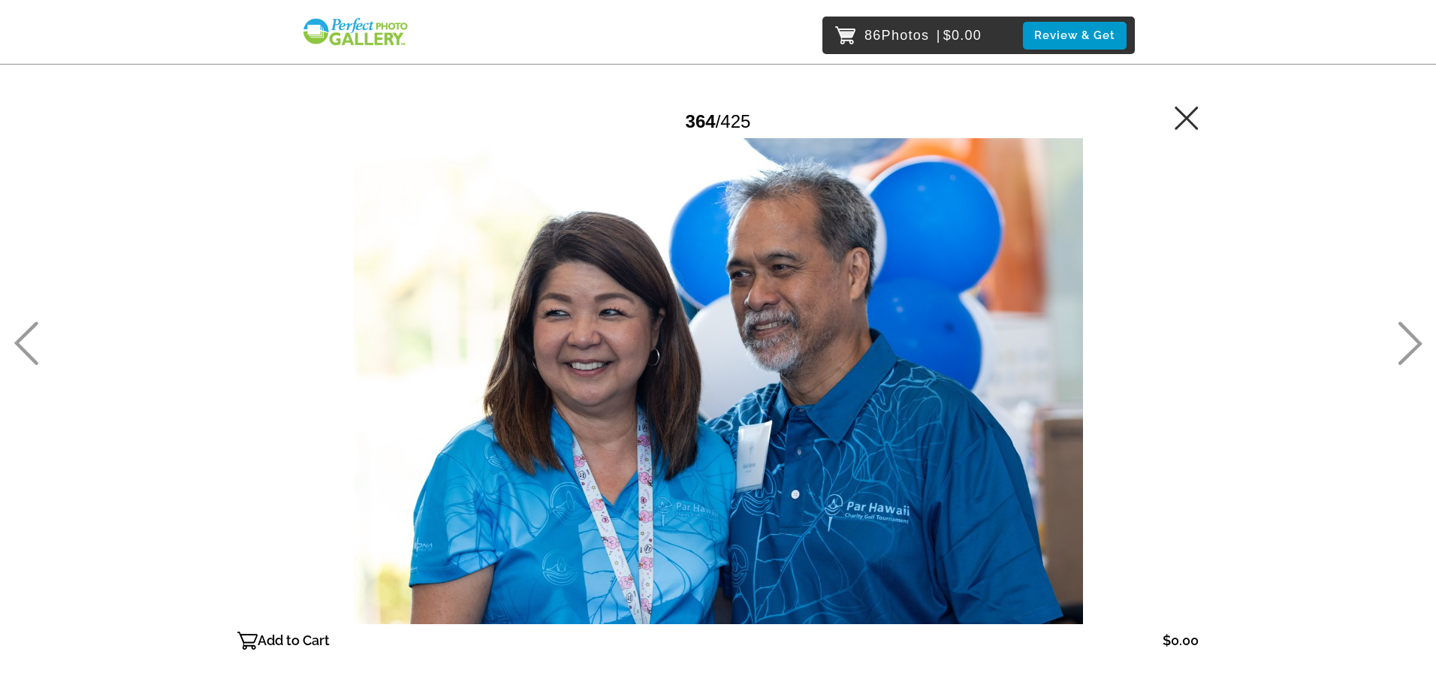
click at [1412, 342] on icon at bounding box center [1410, 344] width 25 height 44
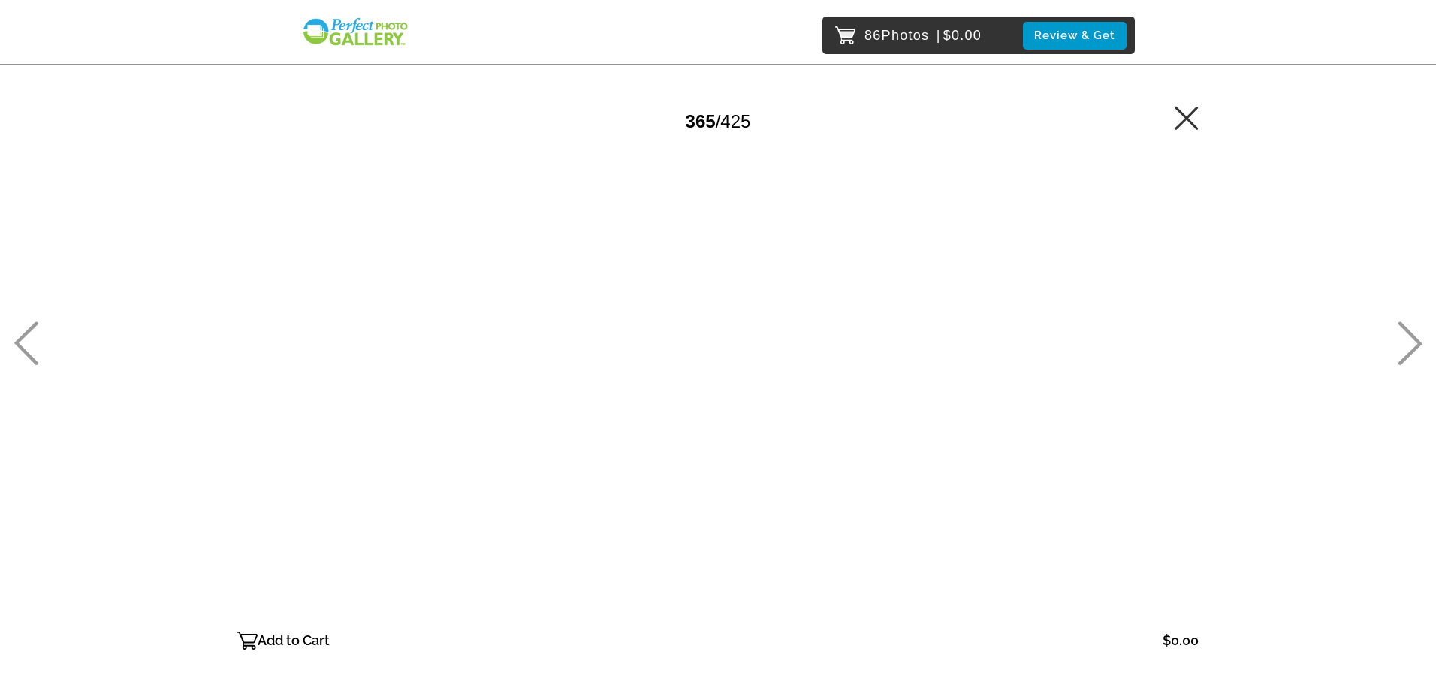
click at [1412, 342] on icon at bounding box center [1410, 344] width 25 height 44
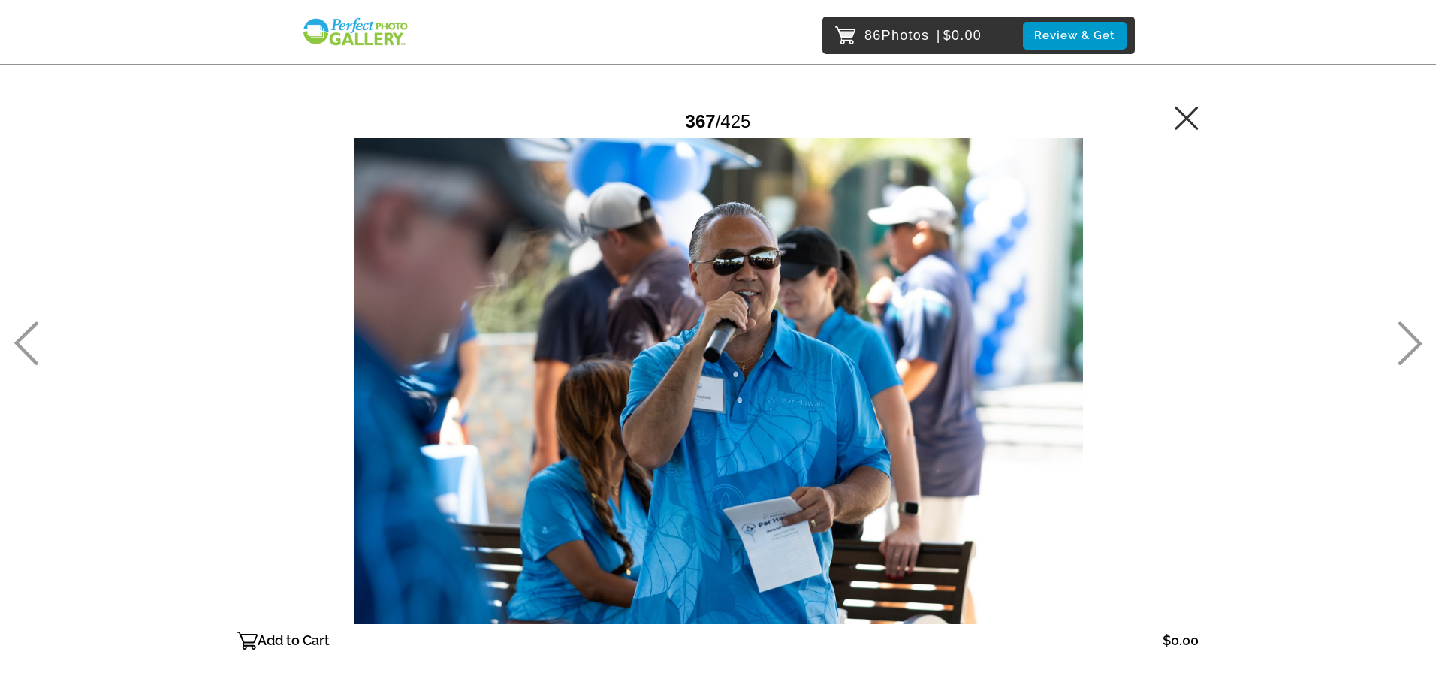
click at [1412, 342] on icon at bounding box center [1410, 344] width 25 height 44
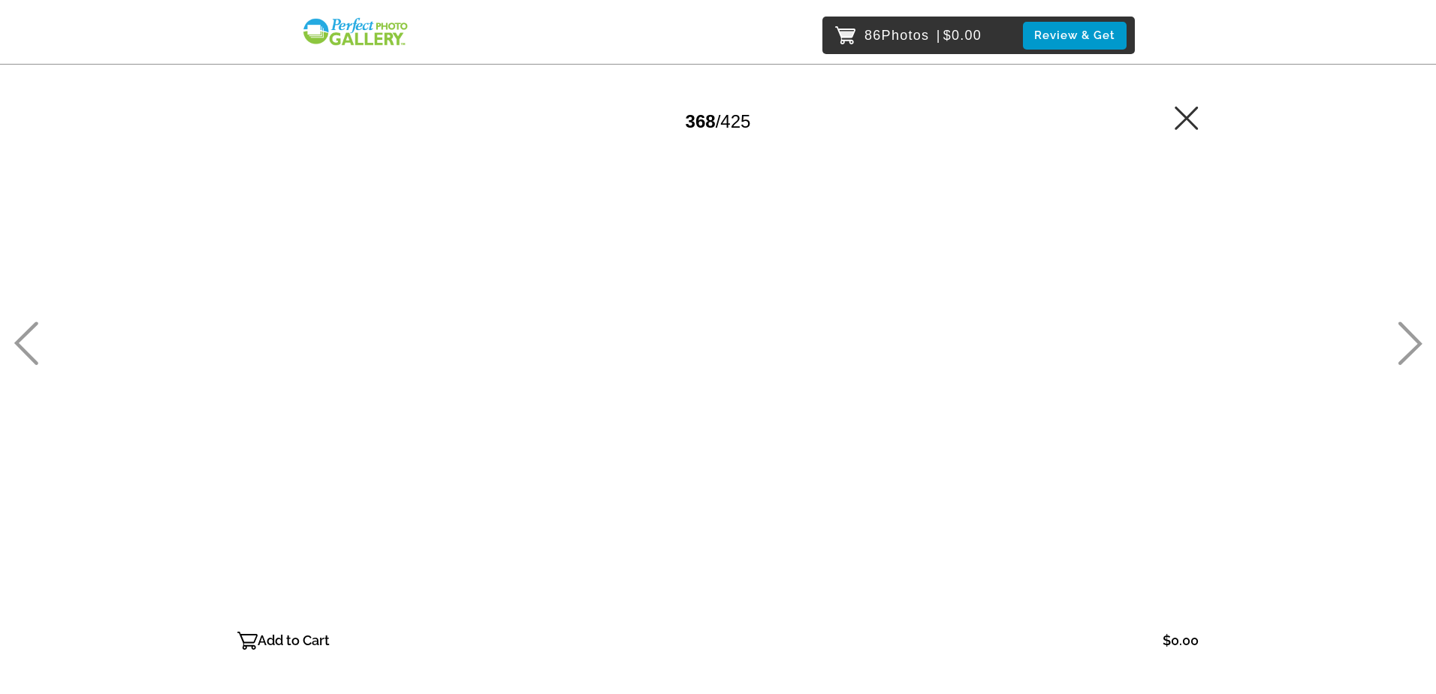
click at [1412, 342] on icon at bounding box center [1410, 344] width 25 height 44
click at [316, 635] on p "Add to Cart" at bounding box center [294, 641] width 72 height 24
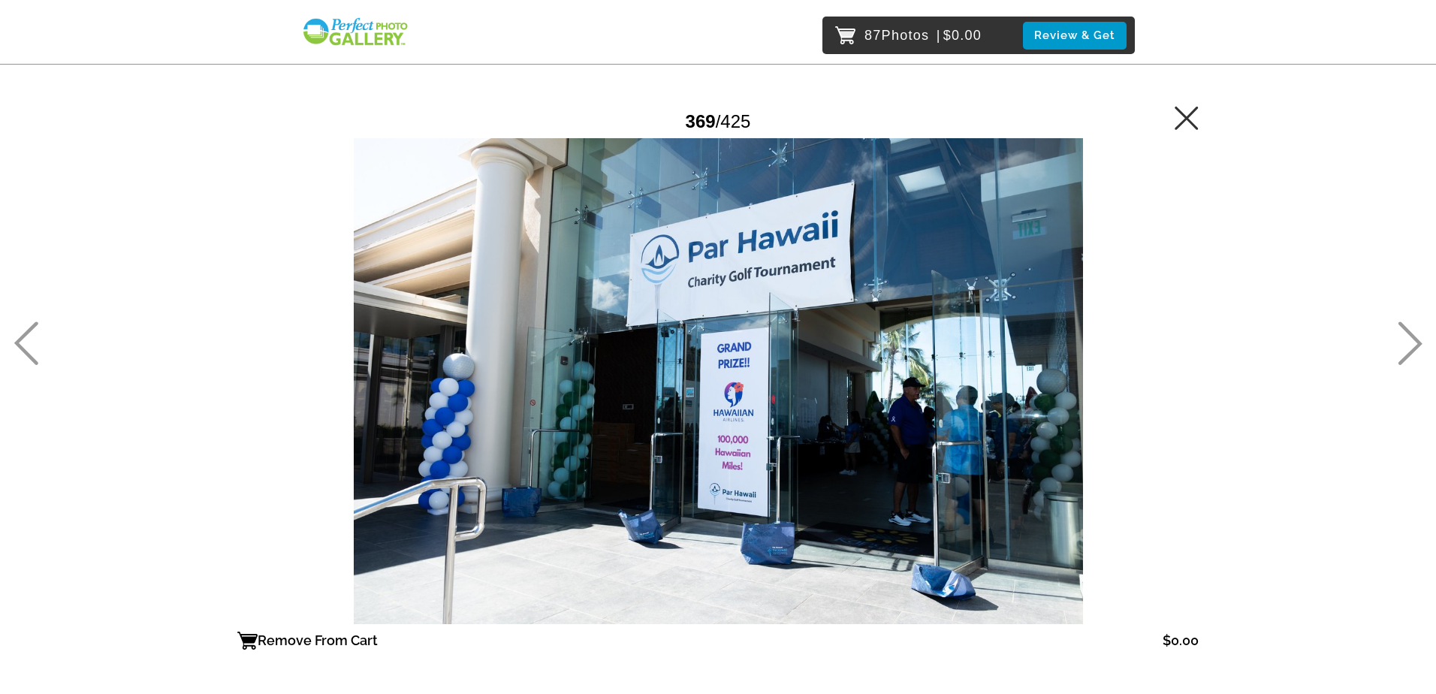
click at [1411, 327] on icon at bounding box center [1410, 344] width 25 height 44
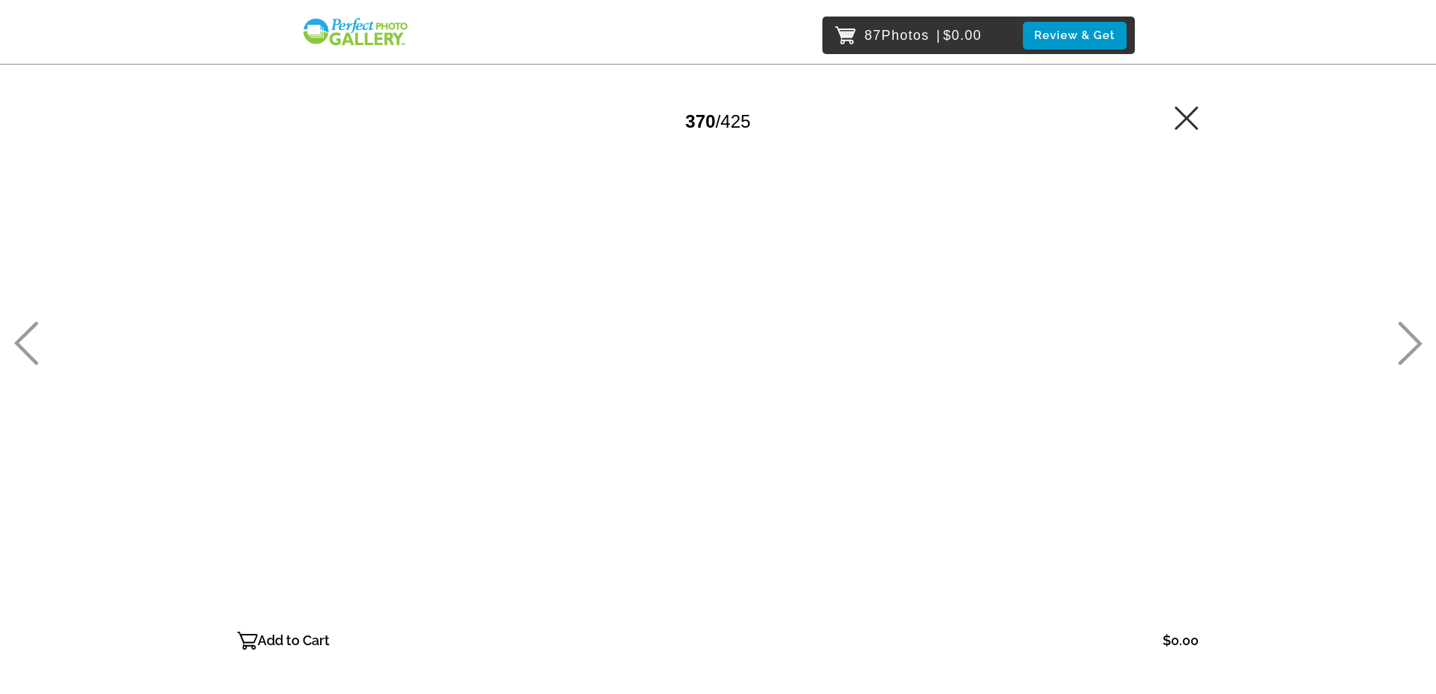
click at [1409, 334] on icon at bounding box center [1410, 344] width 25 height 44
click at [1408, 336] on icon at bounding box center [1410, 344] width 25 height 44
click at [30, 349] on icon at bounding box center [26, 344] width 25 height 44
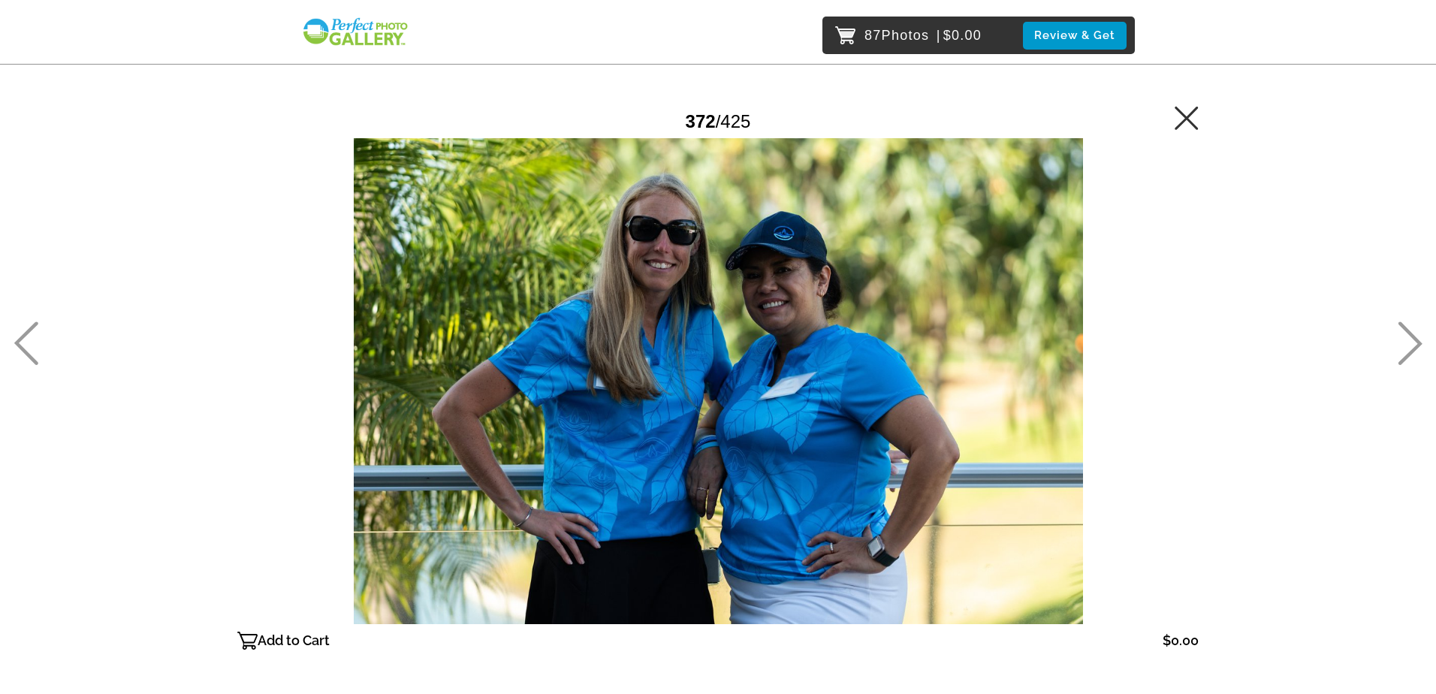
click at [301, 633] on p "Add to Cart" at bounding box center [294, 641] width 72 height 24
click at [1404, 362] on icon at bounding box center [1410, 344] width 25 height 44
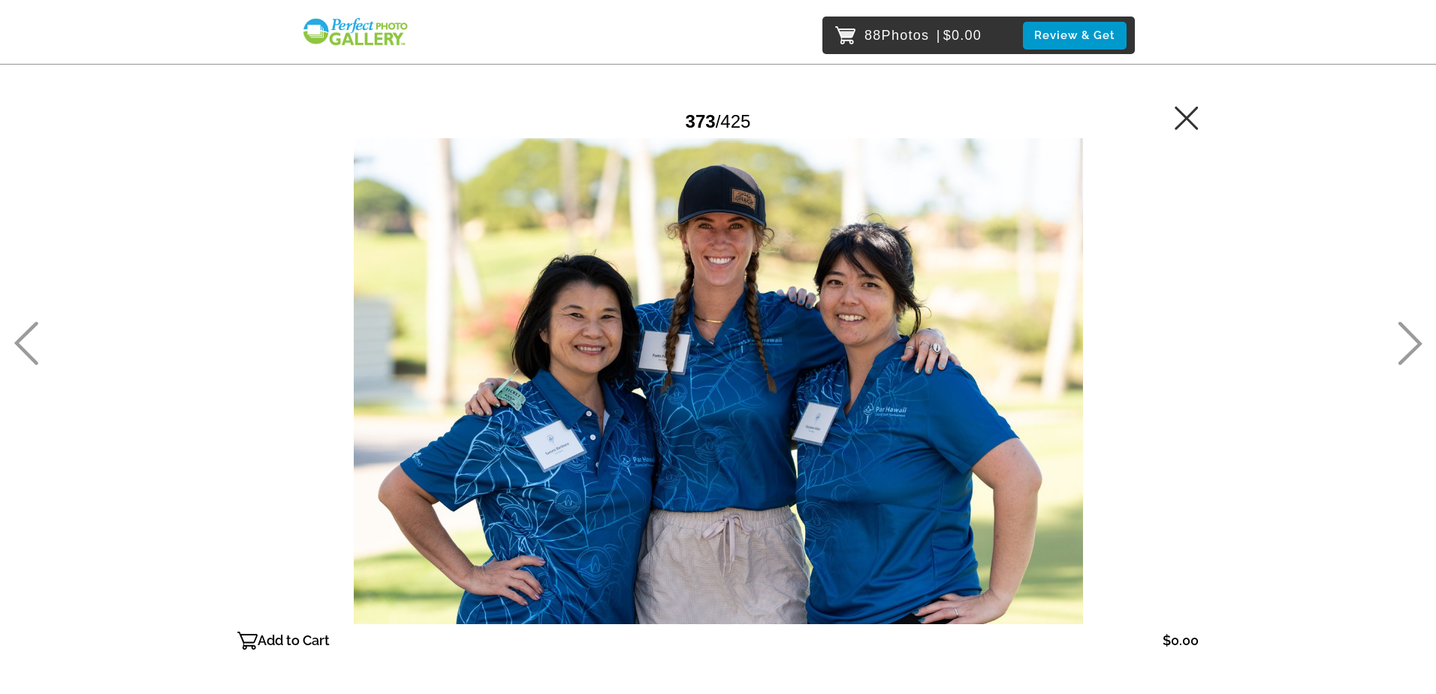
click at [279, 644] on p "Add to Cart" at bounding box center [294, 641] width 72 height 24
click at [1409, 336] on icon at bounding box center [1410, 344] width 25 height 44
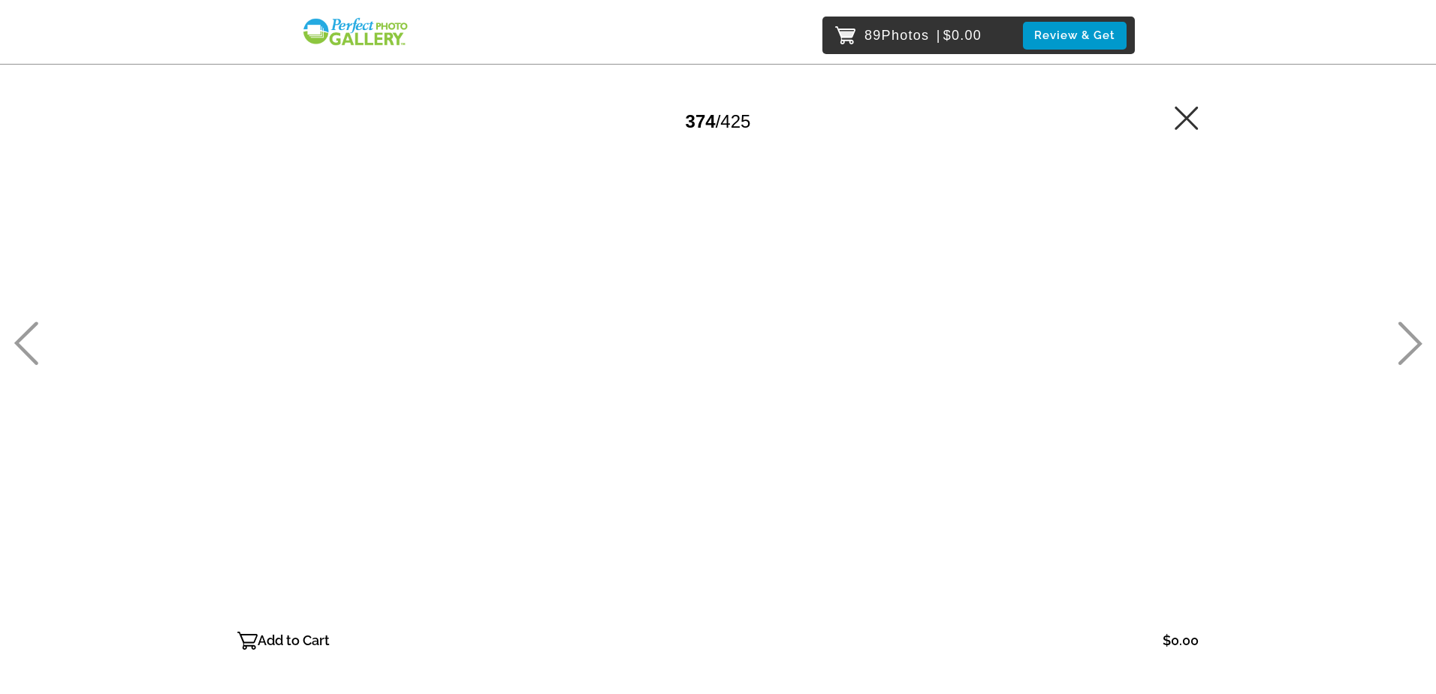
click at [1409, 337] on icon at bounding box center [1410, 344] width 25 height 44
drag, startPoint x: 35, startPoint y: 342, endPoint x: 158, endPoint y: 453, distance: 166.0
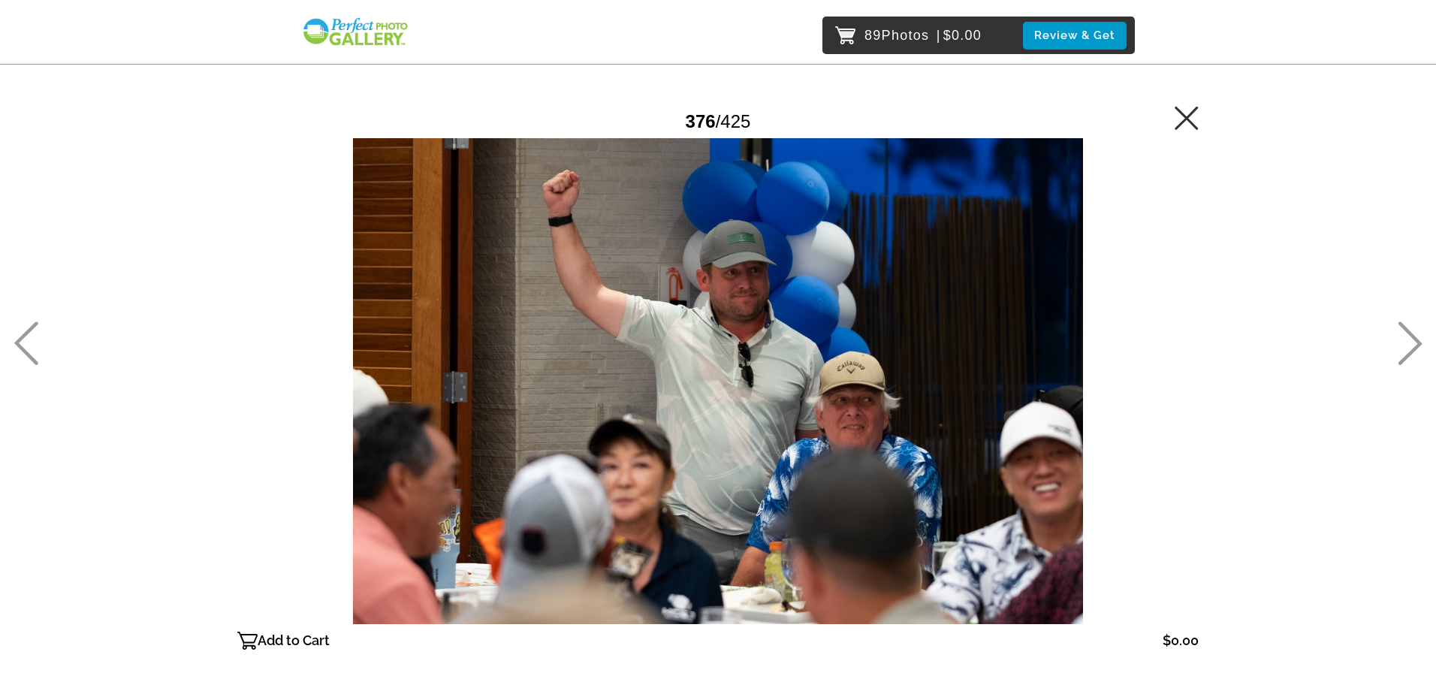
click at [35, 343] on icon at bounding box center [26, 344] width 25 height 44
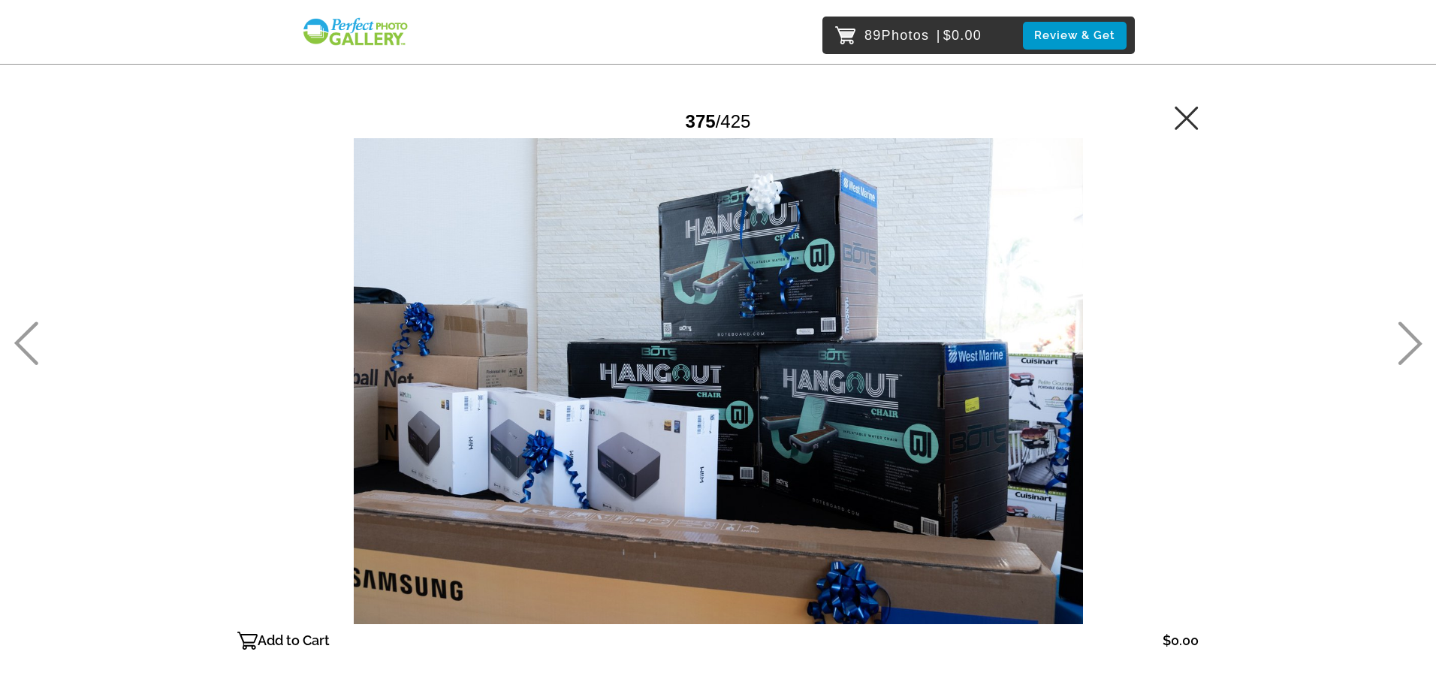
drag, startPoint x: 299, startPoint y: 646, endPoint x: 452, endPoint y: 638, distance: 153.5
click at [299, 647] on p "Add to Cart" at bounding box center [294, 641] width 72 height 24
click at [1413, 339] on icon at bounding box center [1410, 344] width 25 height 44
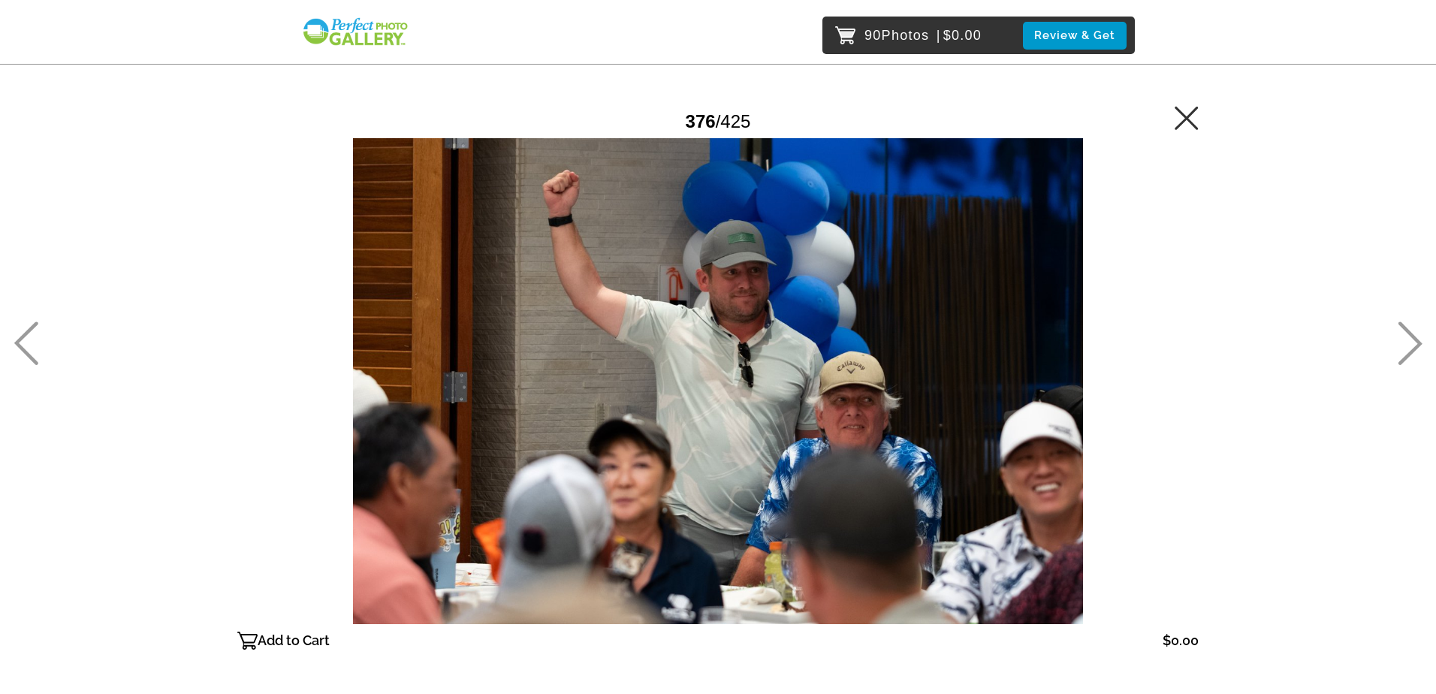
click at [1413, 339] on icon at bounding box center [1410, 344] width 25 height 44
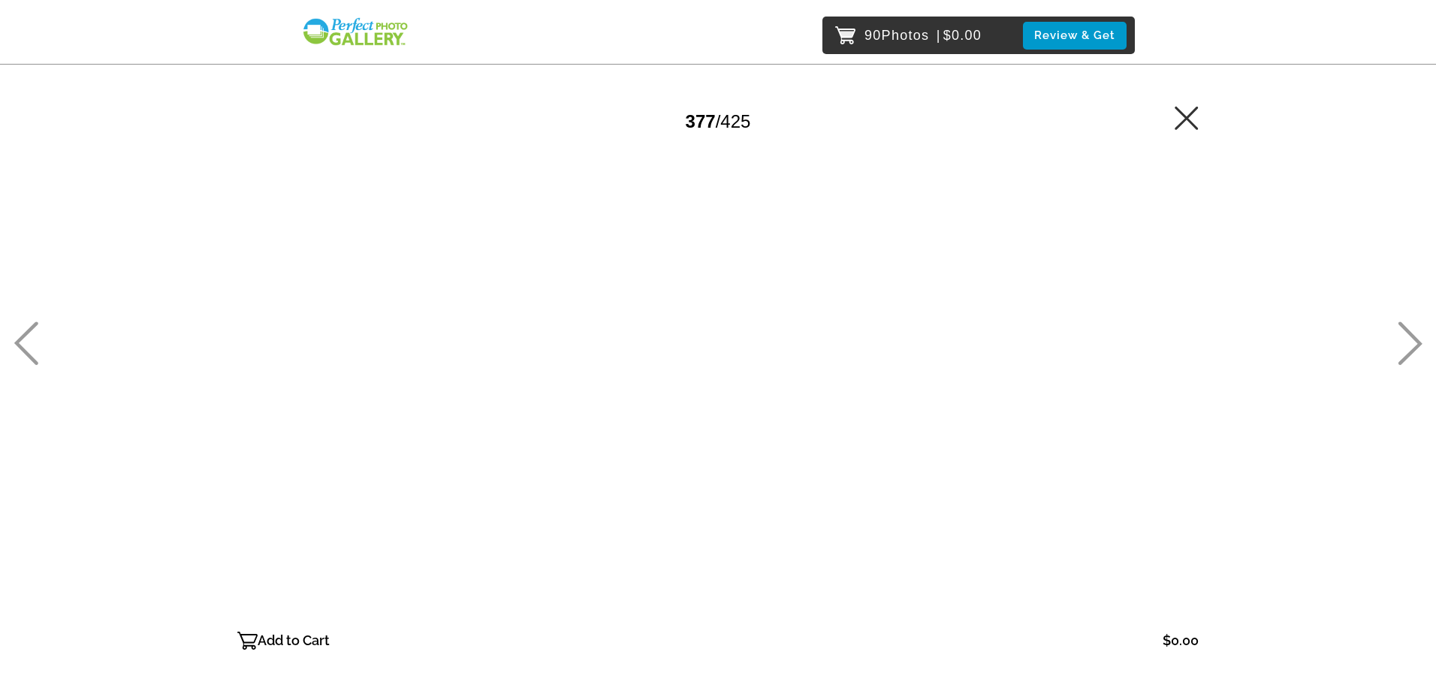
click at [1413, 339] on icon at bounding box center [1410, 344] width 25 height 44
click at [297, 633] on p "Add to Cart" at bounding box center [294, 641] width 72 height 24
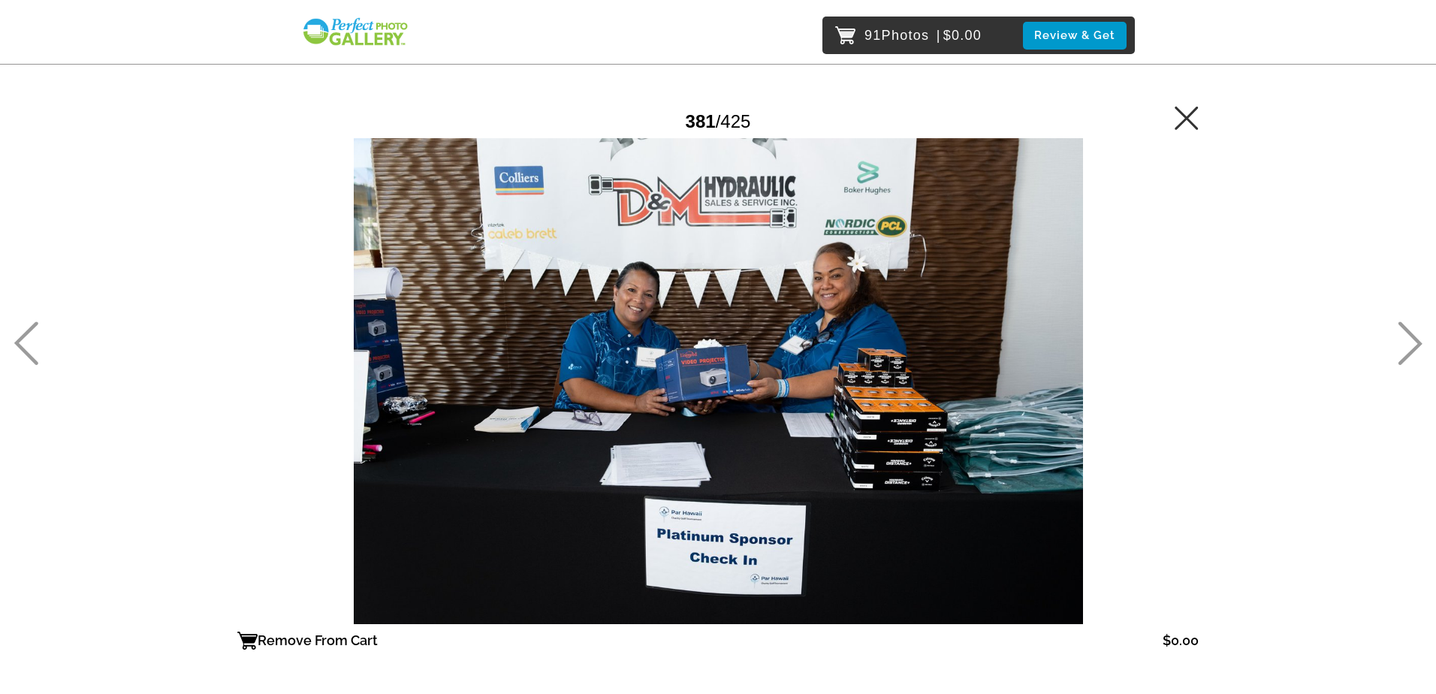
click at [1399, 343] on icon at bounding box center [1410, 344] width 25 height 44
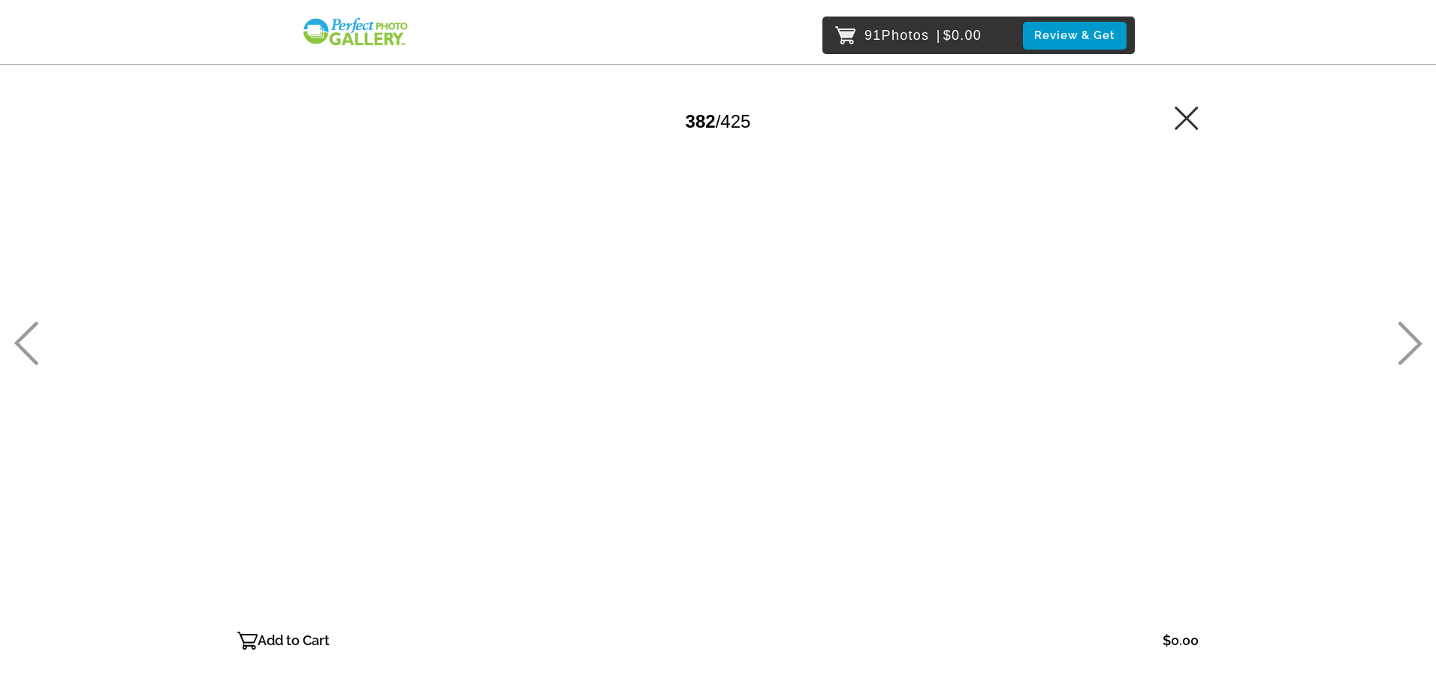
click at [1399, 343] on icon at bounding box center [1410, 344] width 25 height 44
click at [1402, 342] on icon at bounding box center [1410, 344] width 25 height 44
click at [26, 347] on icon at bounding box center [26, 344] width 25 height 44
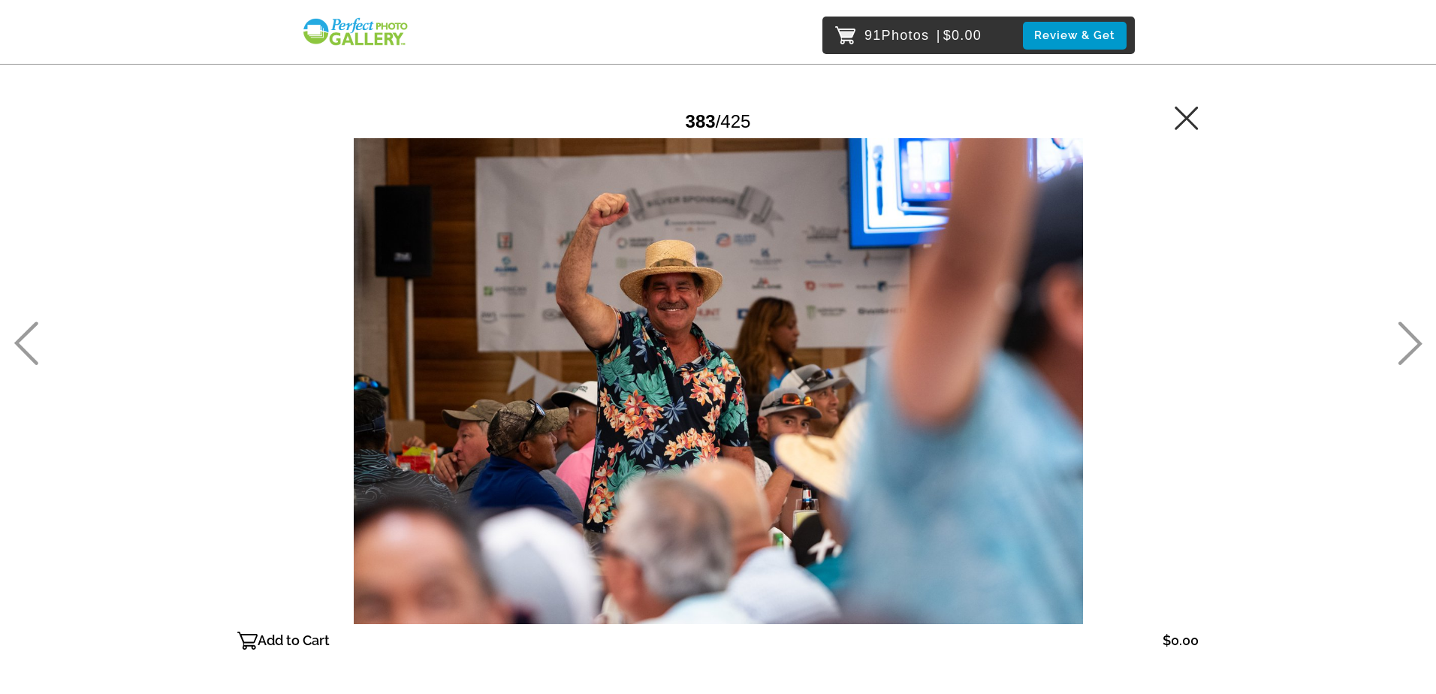
click at [280, 640] on p "Add to Cart" at bounding box center [294, 641] width 72 height 24
click at [1403, 355] on icon at bounding box center [1410, 344] width 25 height 44
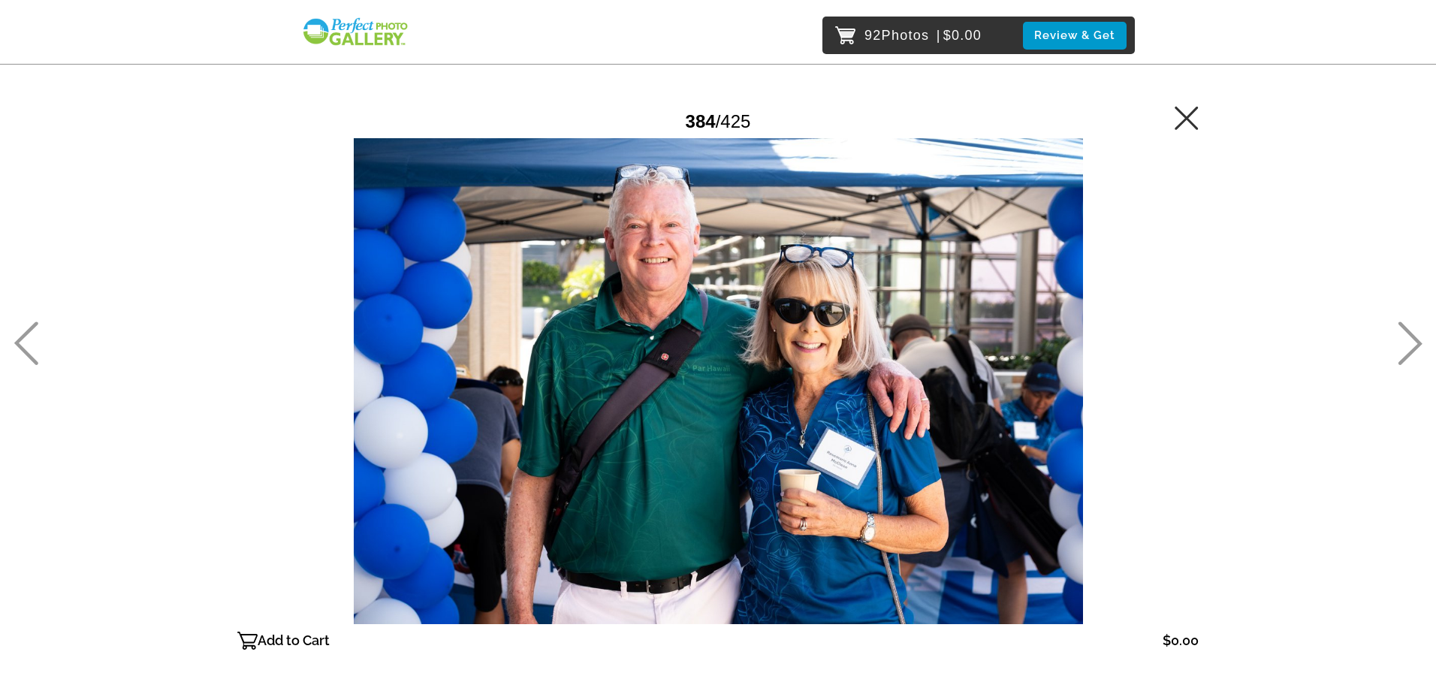
drag, startPoint x: 287, startPoint y: 644, endPoint x: 371, endPoint y: 633, distance: 84.8
click at [288, 643] on p "Add to Cart" at bounding box center [294, 641] width 72 height 24
click at [1400, 355] on icon at bounding box center [1410, 344] width 25 height 44
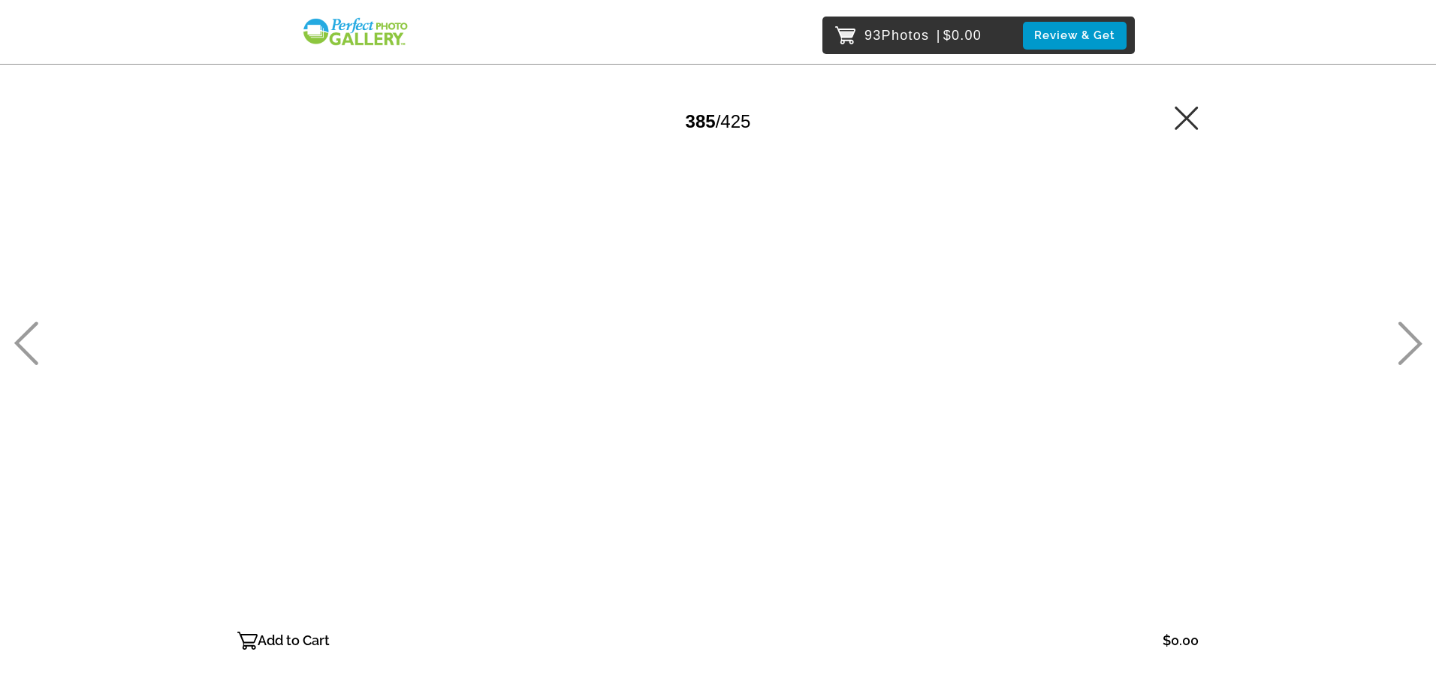
click at [1404, 351] on icon at bounding box center [1410, 344] width 25 height 44
drag, startPoint x: 267, startPoint y: 639, endPoint x: 536, endPoint y: 675, distance: 272.1
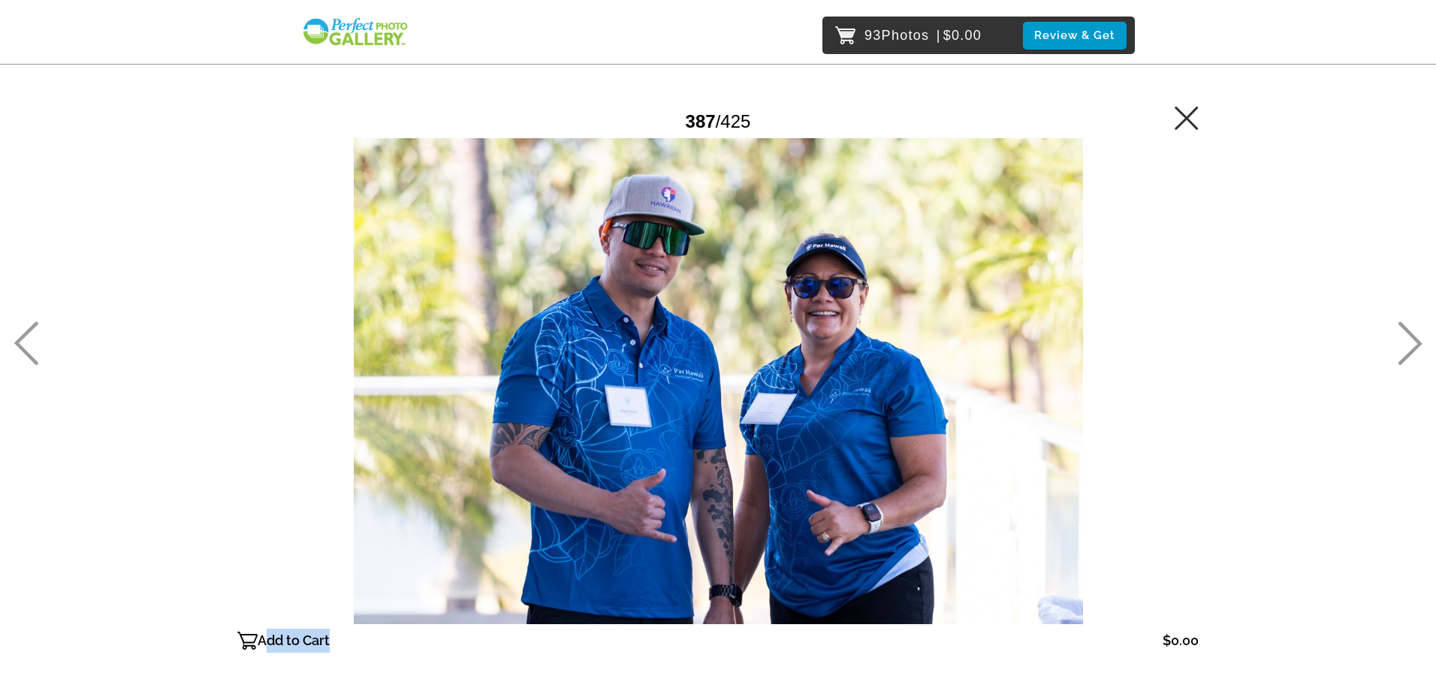
click at [536, 675] on main "Password Checker bypassed 387 / 425 Add to Cart $0.00 Gallery $0.00 Add" at bounding box center [718, 354] width 1082 height 708
click at [1391, 349] on div "93 Photos | $0.00 Review & Get Password Checker bypassed 387 / 425 Add to Cart …" at bounding box center [718, 411] width 1436 height 823
click at [1409, 343] on icon at bounding box center [1410, 344] width 25 height 44
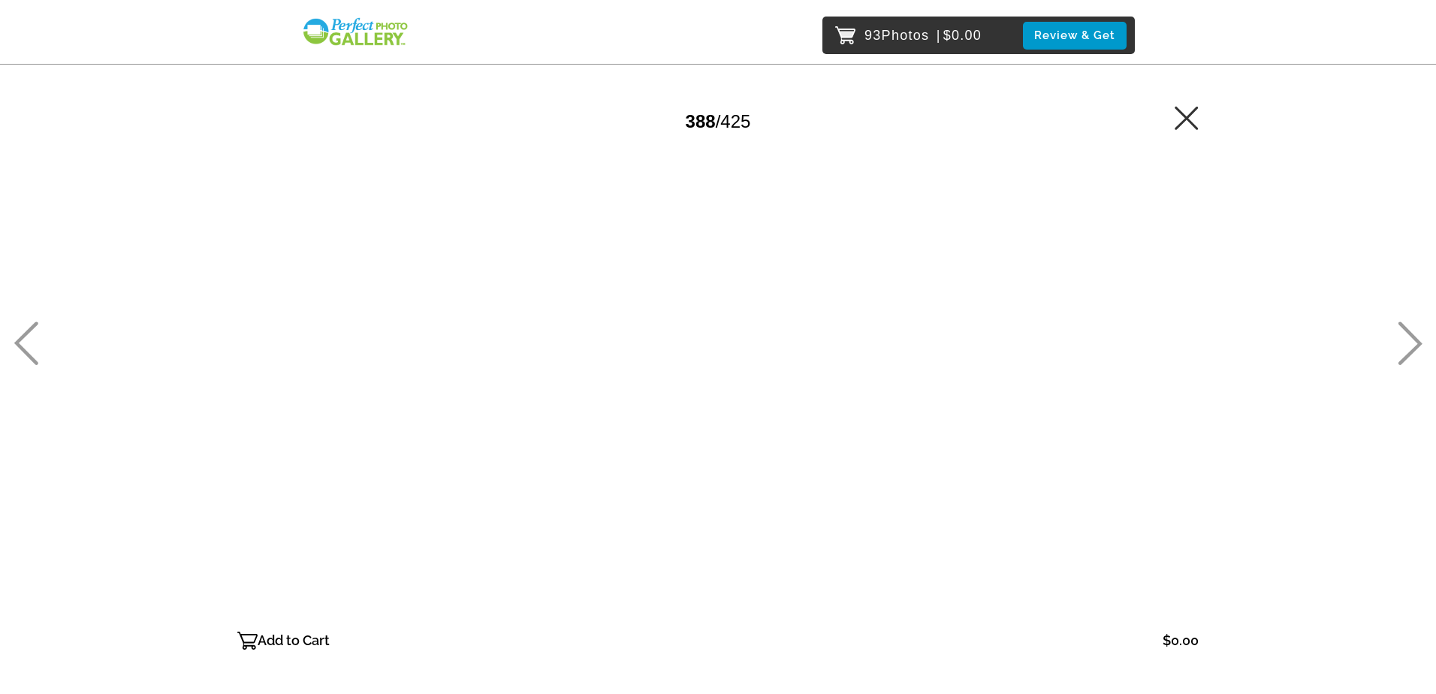
click at [1409, 343] on icon at bounding box center [1410, 344] width 25 height 44
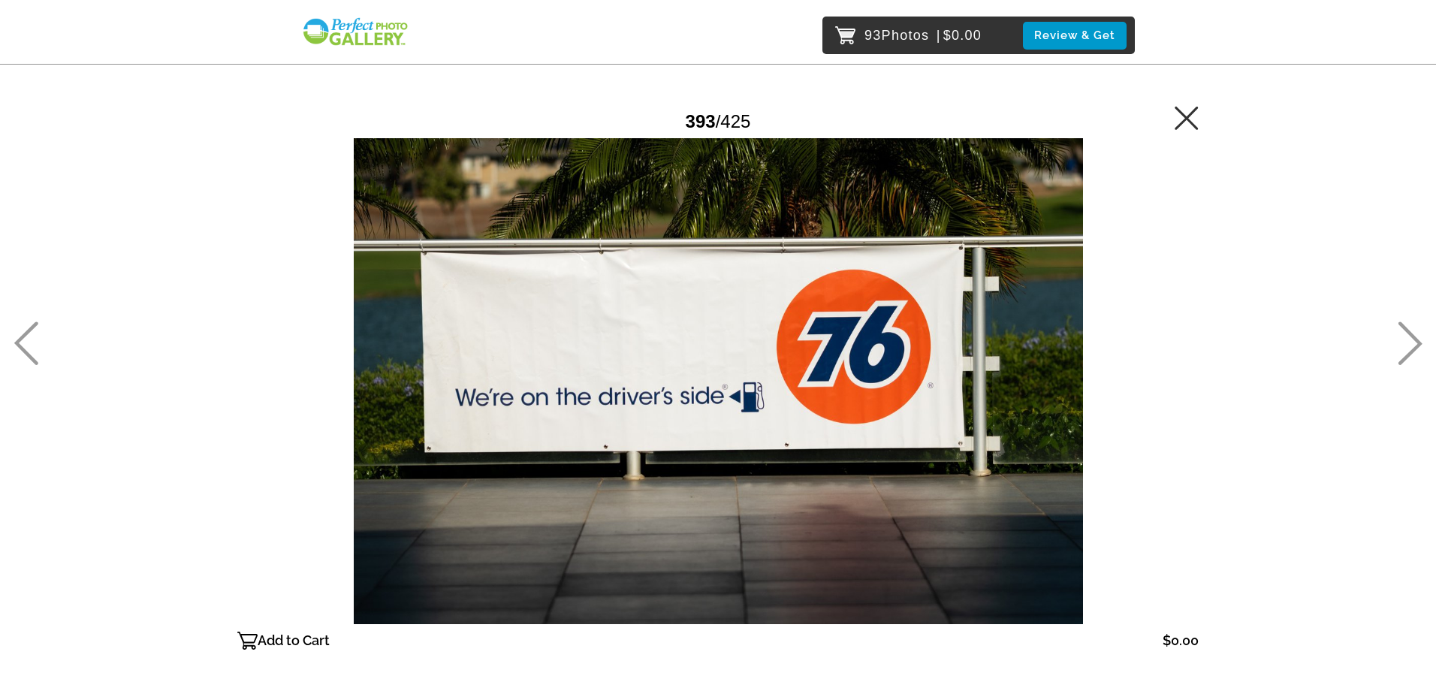
click at [290, 639] on p "Add to Cart" at bounding box center [294, 641] width 72 height 24
click at [1408, 347] on icon at bounding box center [1410, 344] width 25 height 44
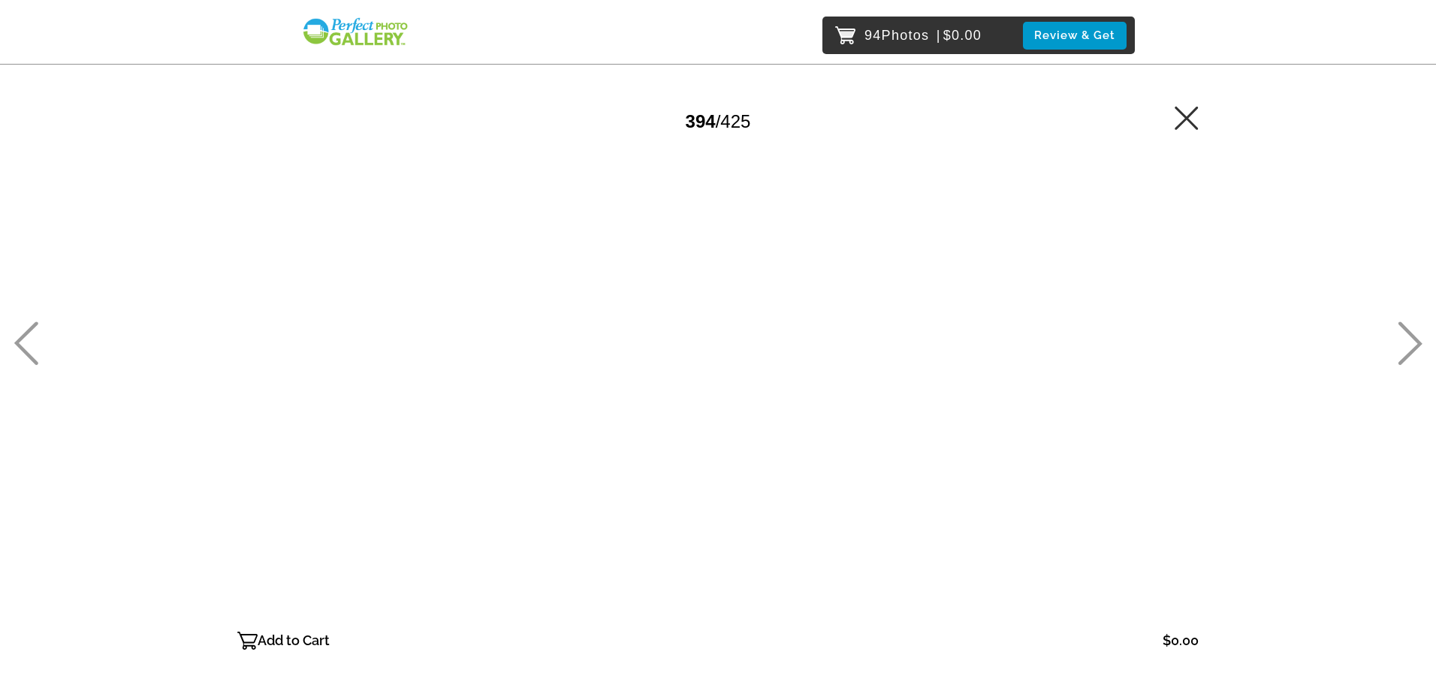
click at [1408, 347] on icon at bounding box center [1410, 344] width 25 height 44
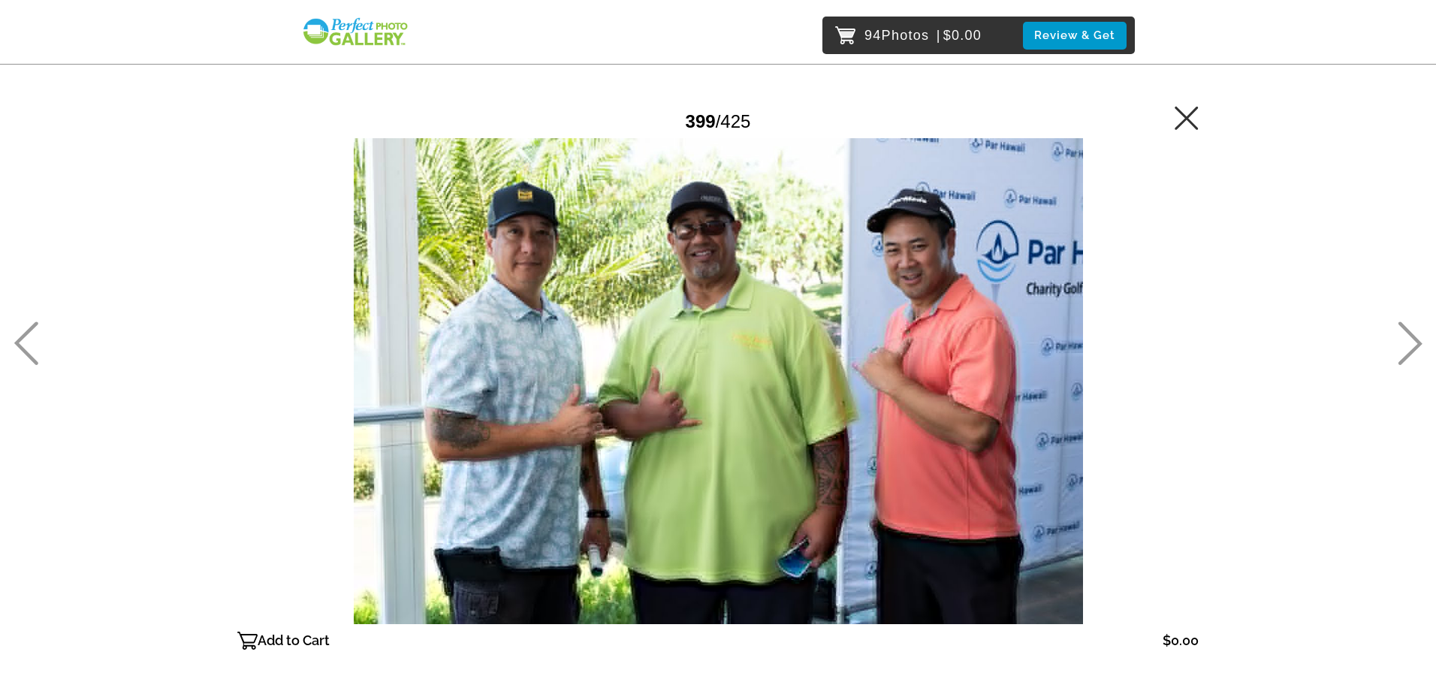
click at [1408, 347] on icon at bounding box center [1410, 344] width 25 height 44
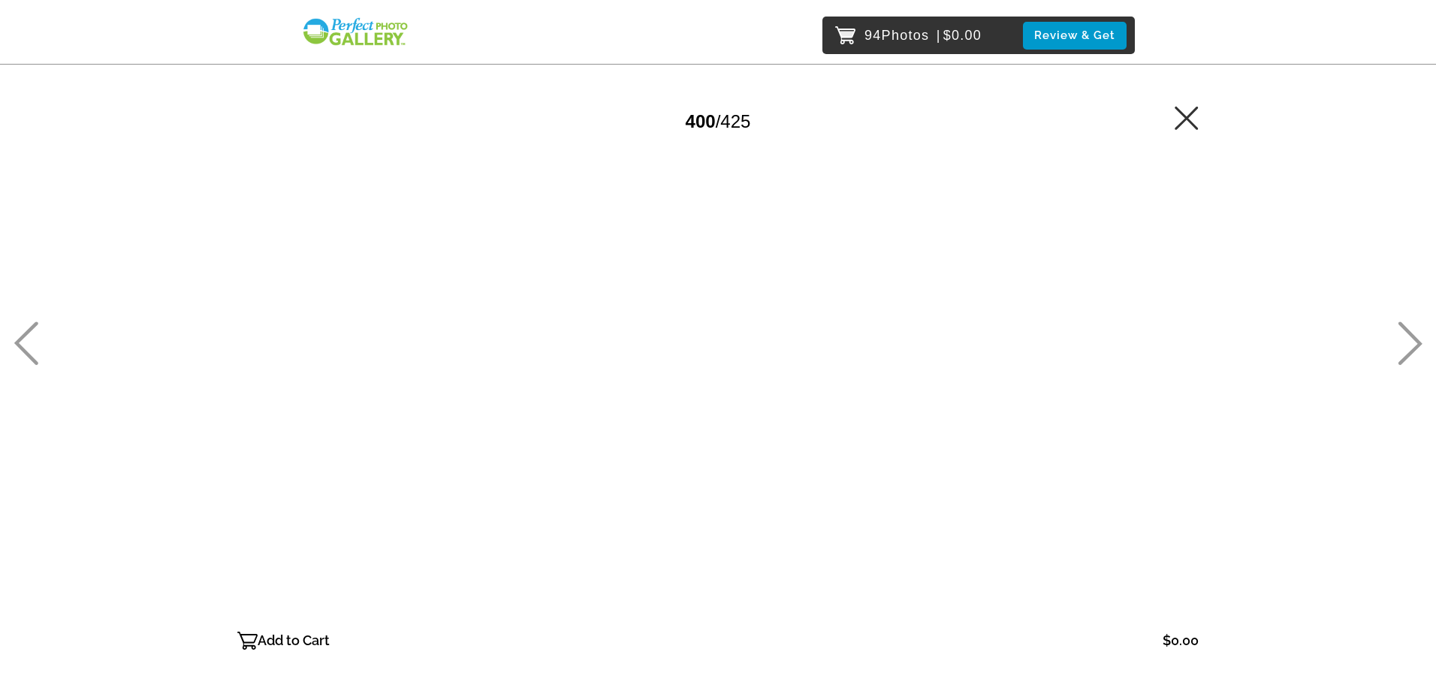
drag, startPoint x: 300, startPoint y: 633, endPoint x: 323, endPoint y: 633, distance: 23.3
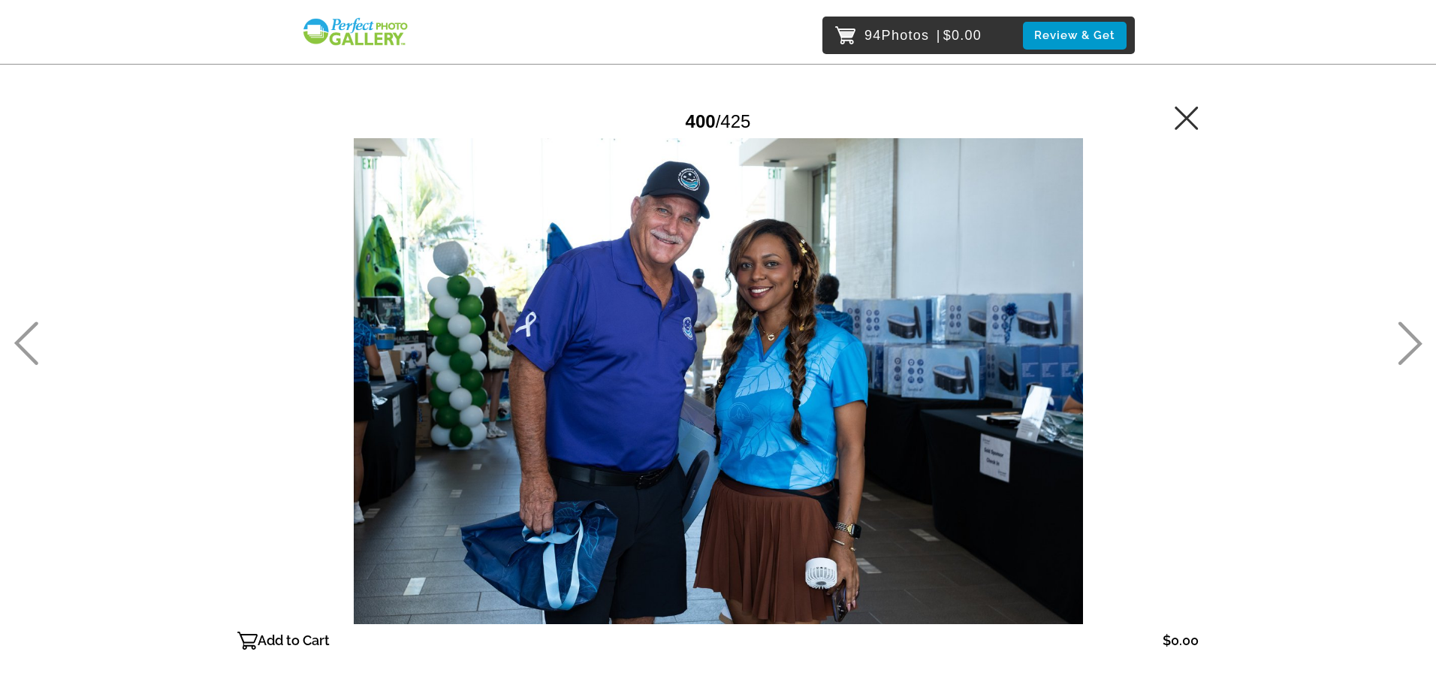
click at [300, 633] on p "Add to Cart" at bounding box center [294, 641] width 72 height 24
click at [1416, 355] on icon at bounding box center [1410, 344] width 25 height 44
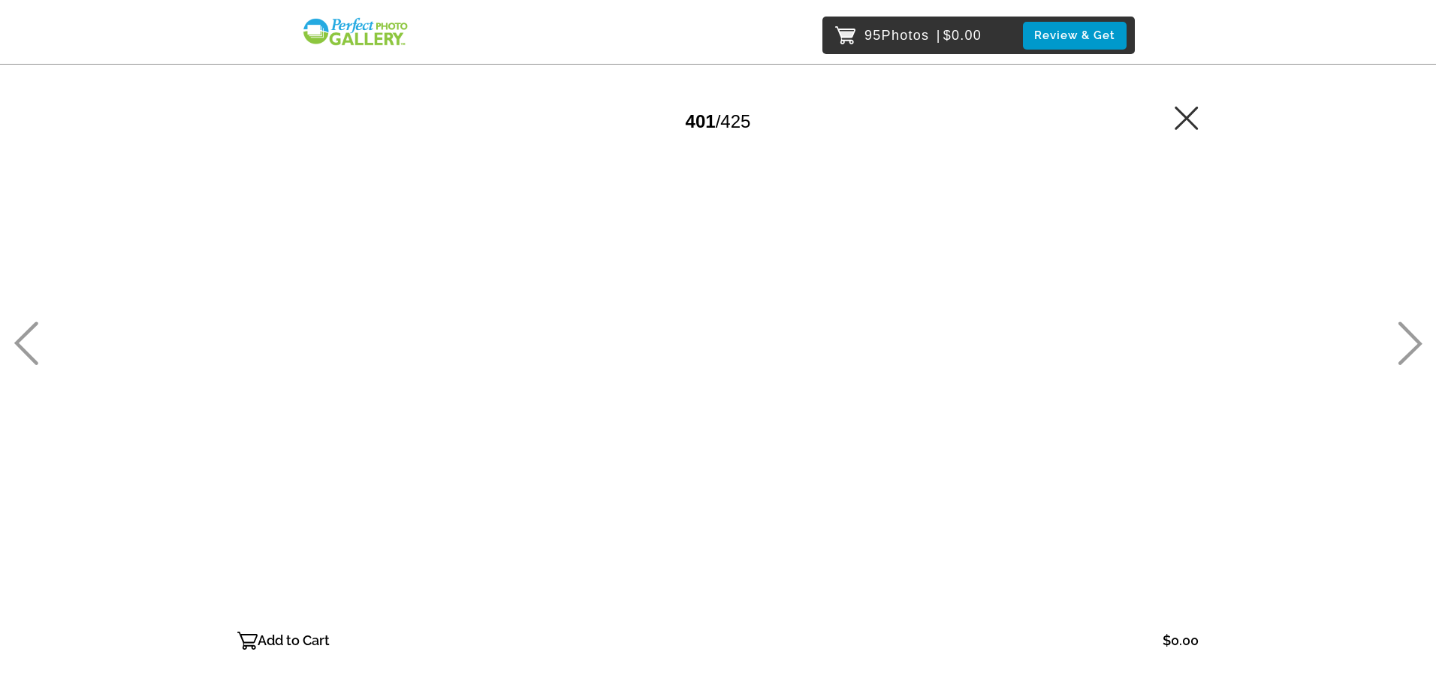
click at [1411, 341] on icon at bounding box center [1410, 344] width 25 height 44
click at [293, 639] on p "Add to Cart" at bounding box center [294, 641] width 72 height 24
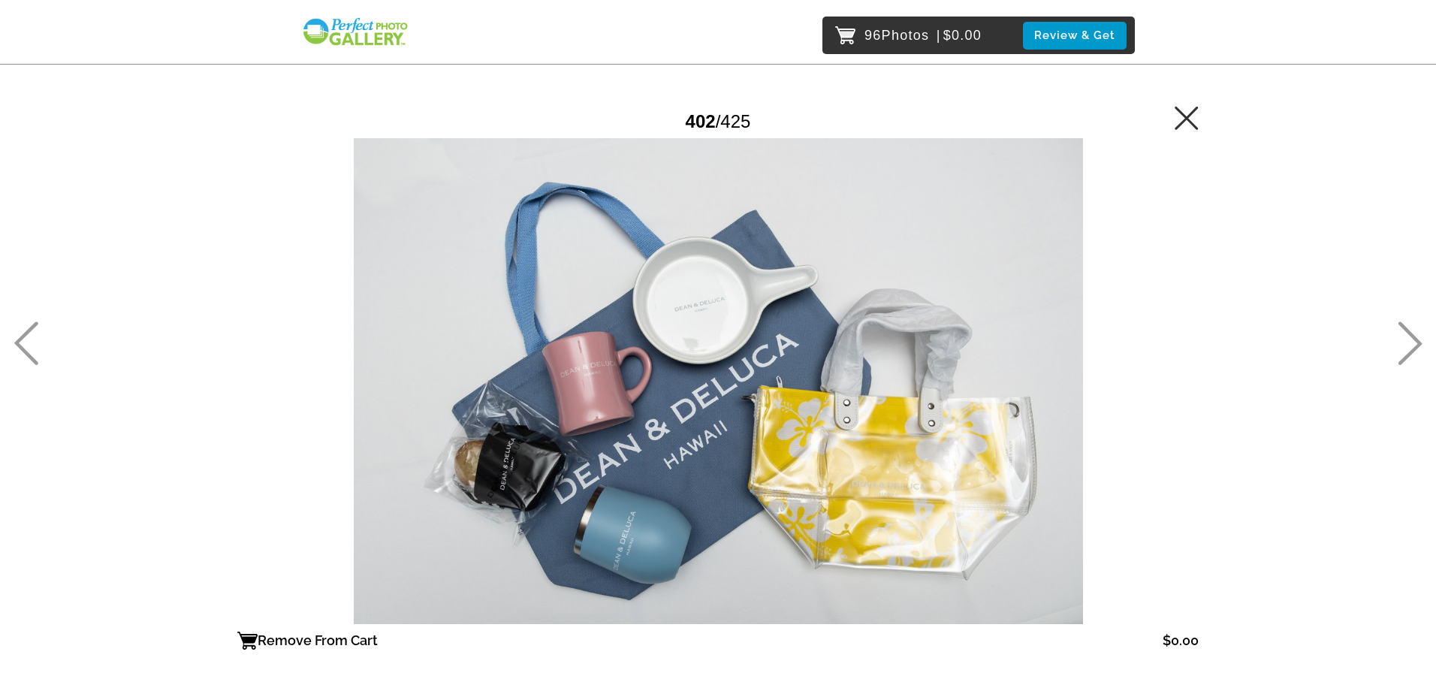
click at [1411, 343] on icon at bounding box center [1410, 344] width 25 height 44
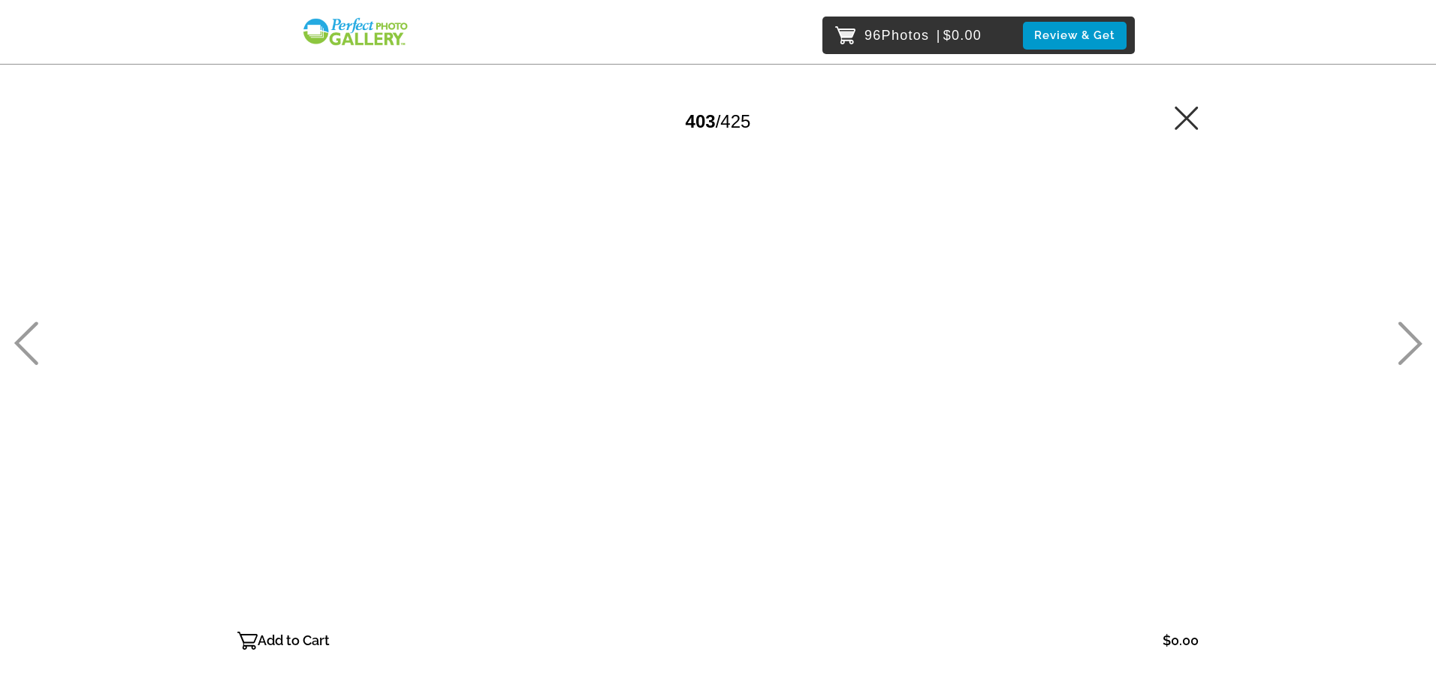
click at [1411, 343] on icon at bounding box center [1410, 344] width 25 height 44
click at [305, 646] on p "Add to Cart" at bounding box center [294, 641] width 72 height 24
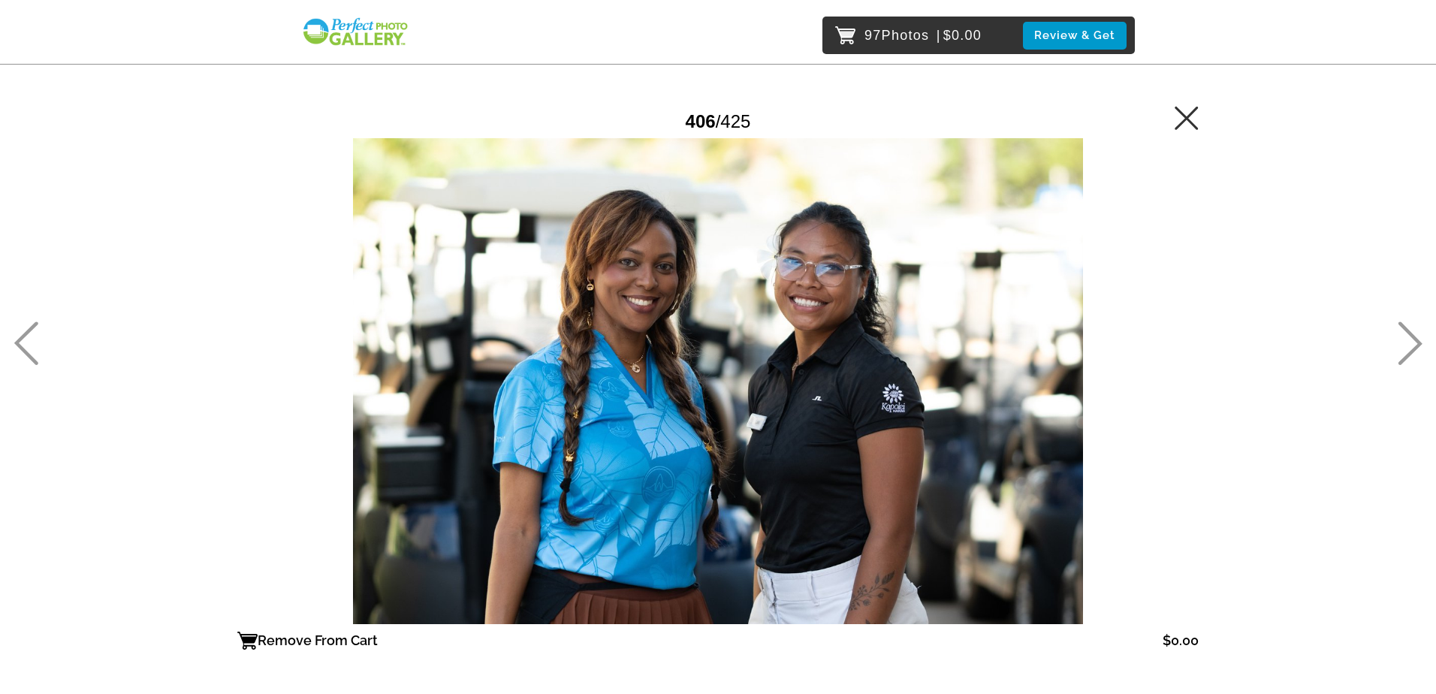
click at [1423, 356] on div "97 Photos | $0.00 Review & Get Password Checker bypassed 406 / 425 Remove From …" at bounding box center [718, 411] width 1436 height 823
click at [1409, 343] on icon at bounding box center [1410, 344] width 25 height 44
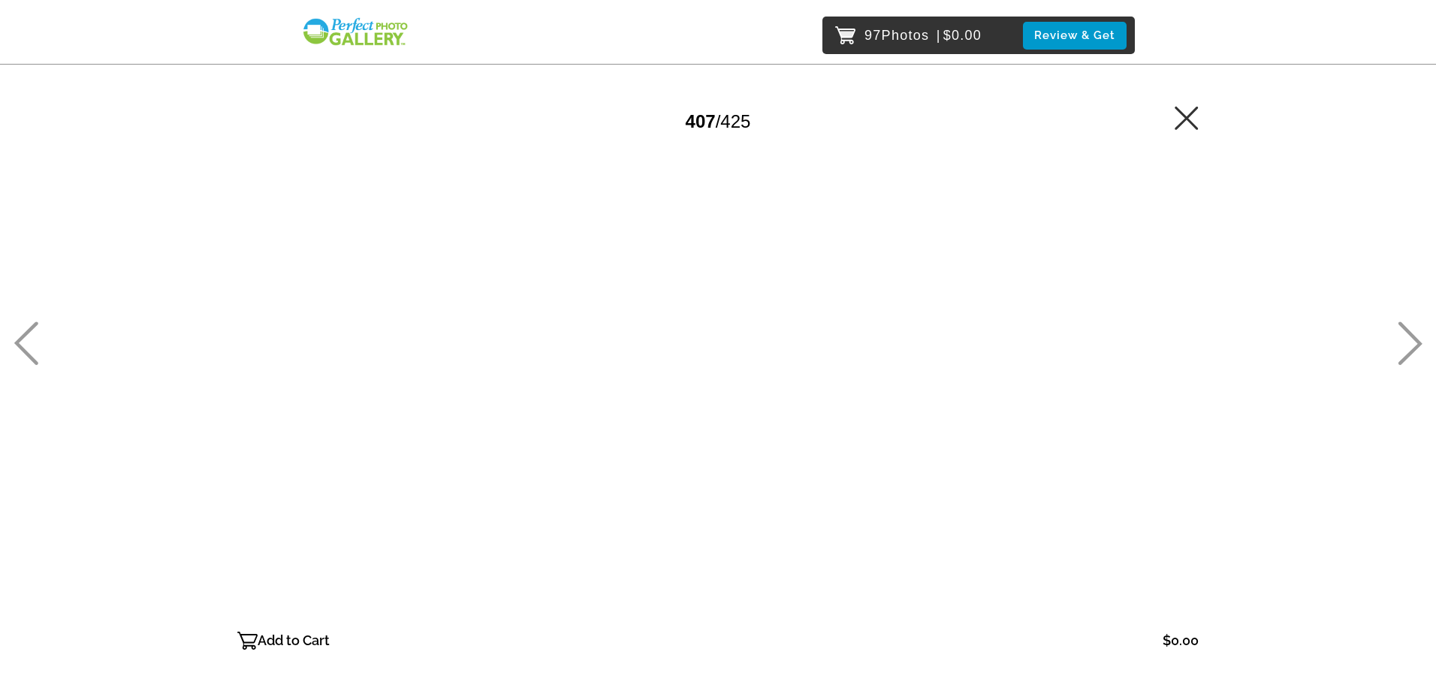
click at [282, 647] on p "Add to Cart" at bounding box center [294, 641] width 72 height 24
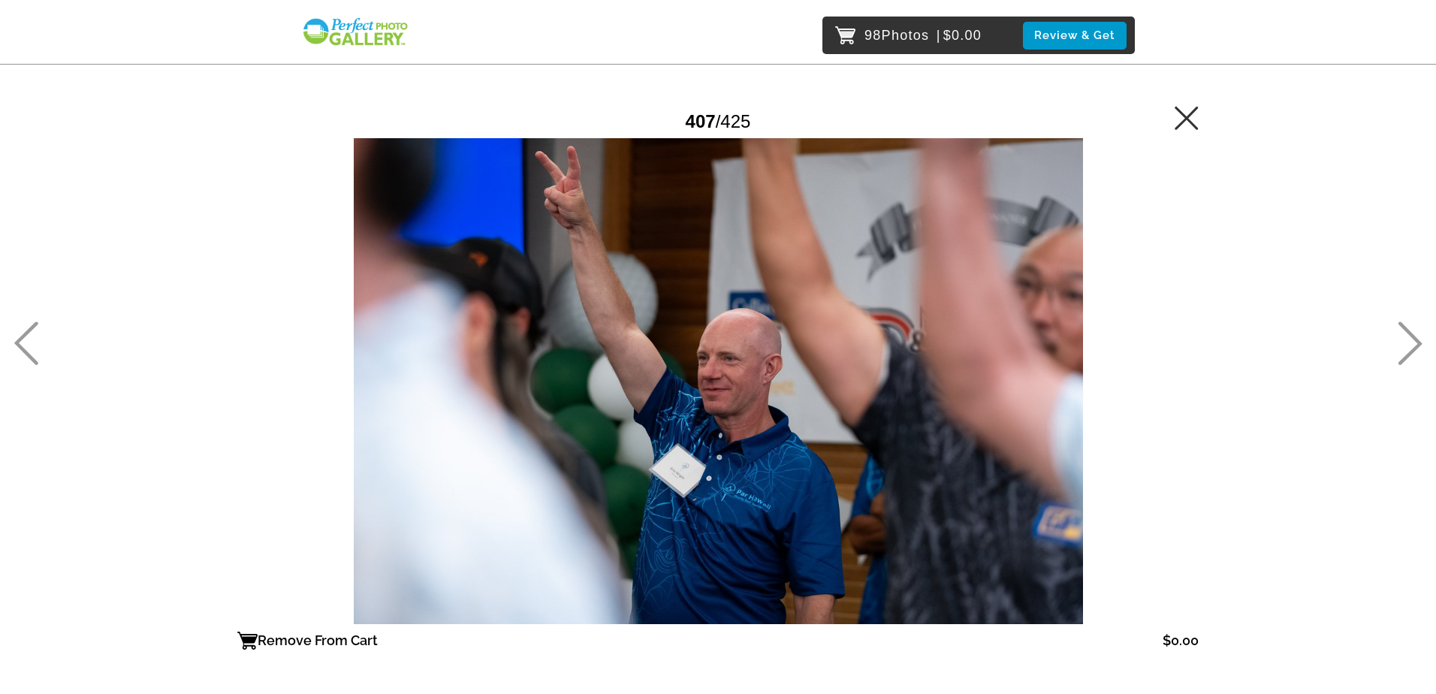
click at [1391, 352] on div "98 Photos | $0.00 Review & Get Password Checker bypassed 407 / 425 Remove From …" at bounding box center [718, 411] width 1436 height 823
click at [1410, 346] on icon at bounding box center [1410, 344] width 25 height 44
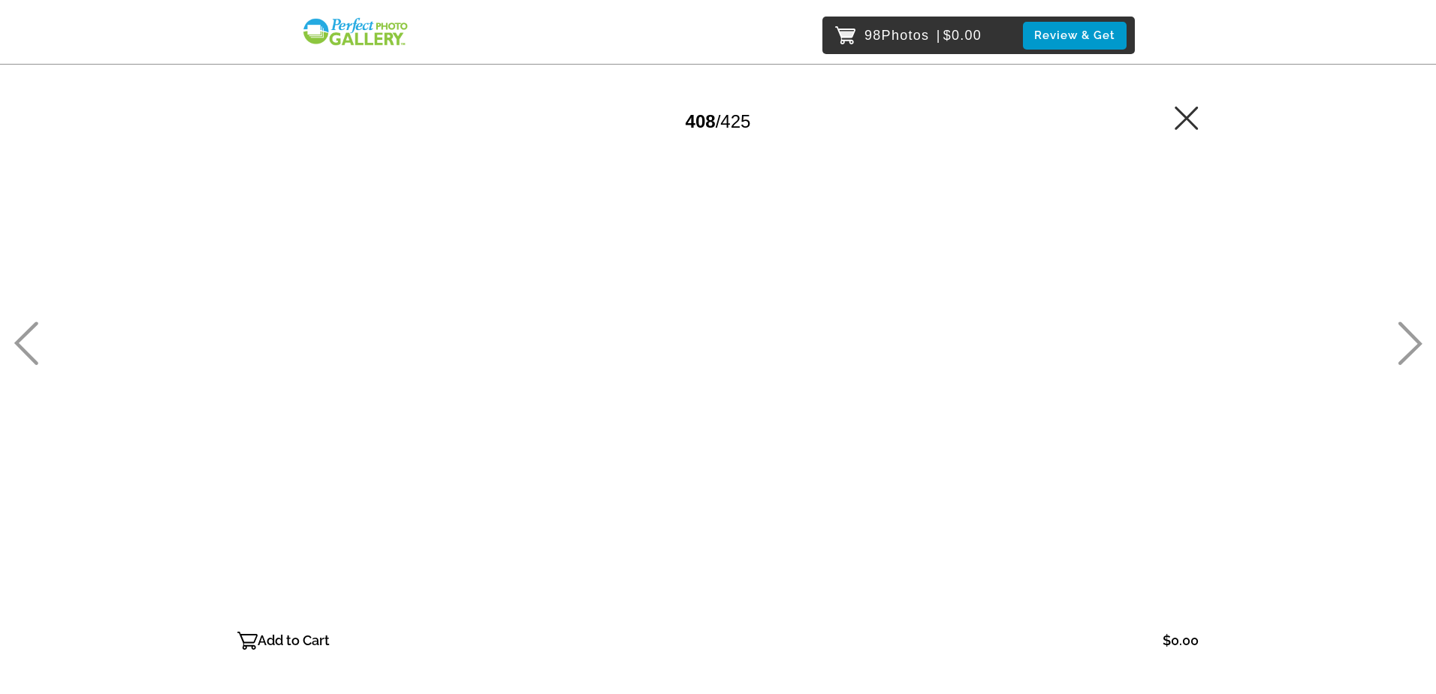
click at [1410, 346] on icon at bounding box center [1410, 344] width 25 height 44
click at [1407, 351] on icon at bounding box center [1410, 344] width 25 height 44
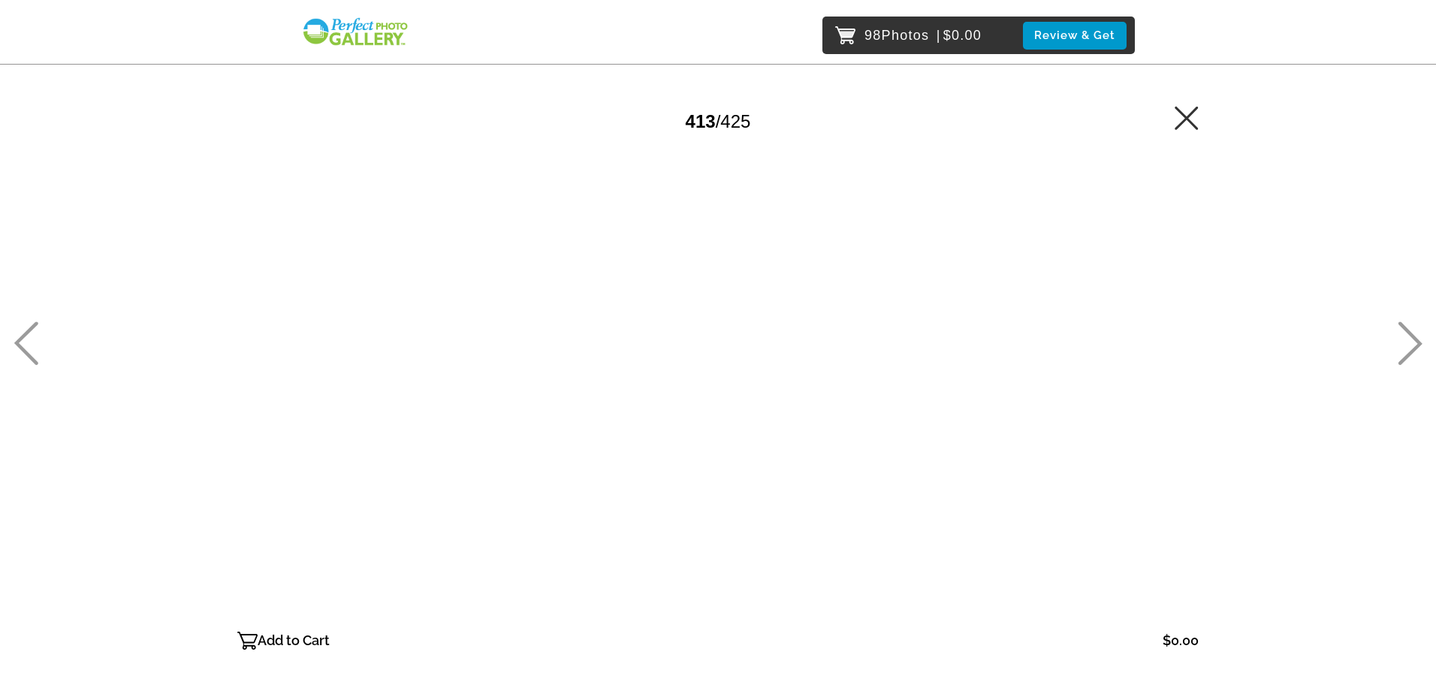
click at [1407, 351] on icon at bounding box center [1410, 344] width 25 height 44
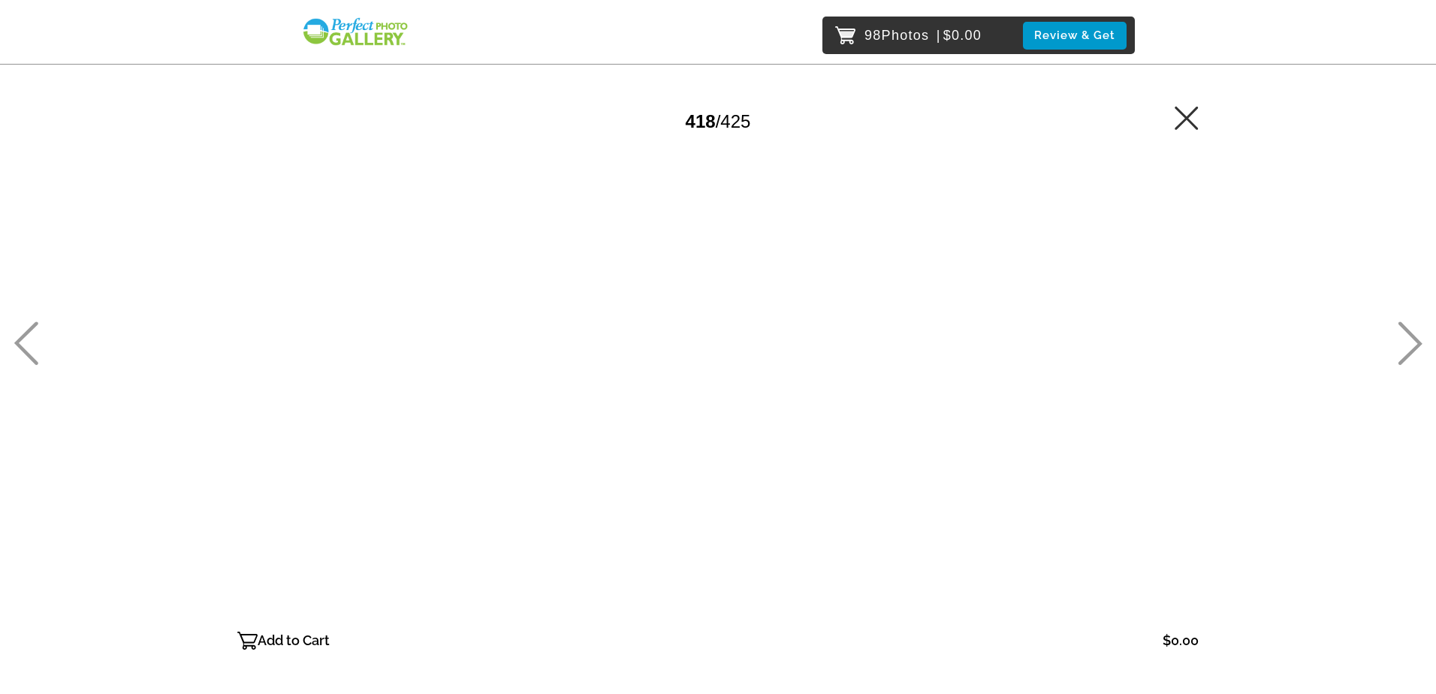
click at [265, 651] on p "Add to Cart" at bounding box center [294, 641] width 72 height 24
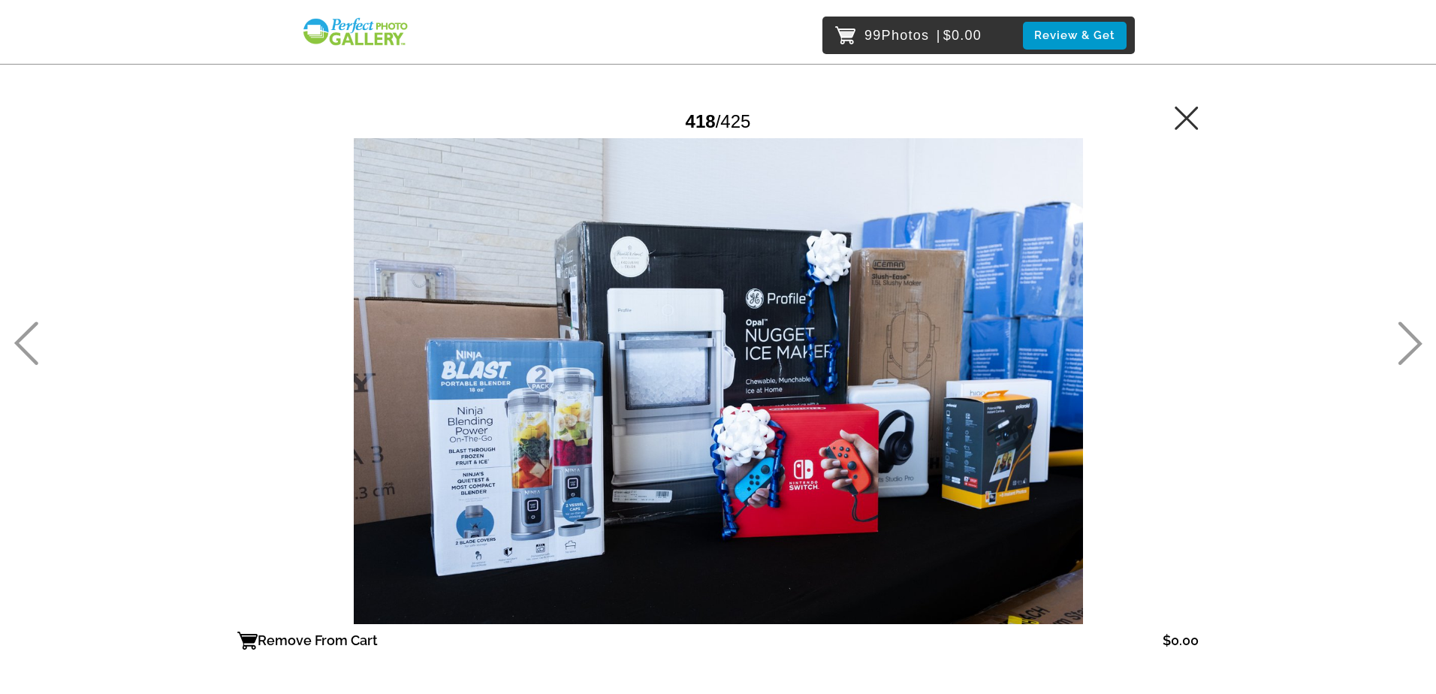
click at [1397, 331] on div "99 Photos | $0.00 Review & Get Password Checker bypassed 418 / 425 Remove From …" at bounding box center [718, 411] width 1436 height 823
click at [1406, 335] on icon at bounding box center [1410, 344] width 25 height 44
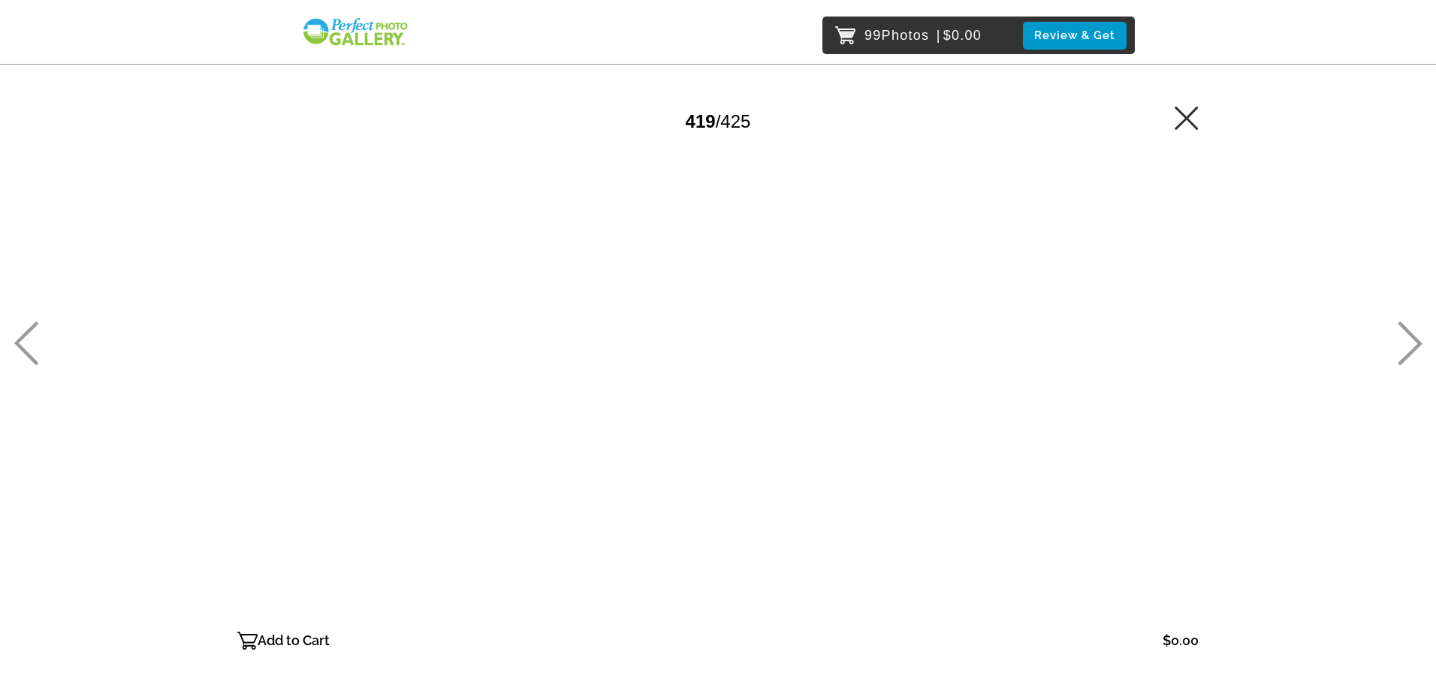
click at [1418, 349] on icon at bounding box center [1411, 344] width 24 height 44
click at [300, 636] on p "Add to Cart" at bounding box center [294, 641] width 72 height 24
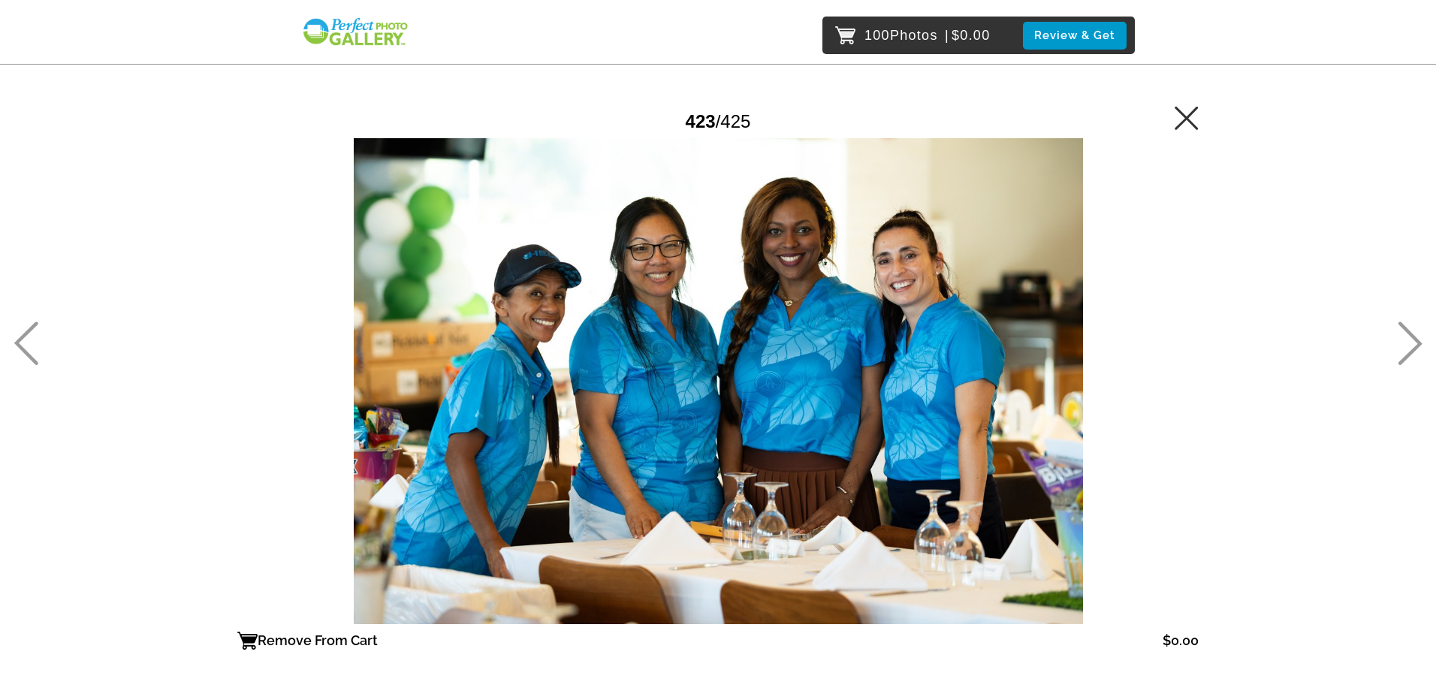
click at [1395, 333] on div "100 Photos | $0.00 Review & Get Password Checker bypassed 423 / 425 Remove From…" at bounding box center [718, 411] width 1436 height 823
click at [1406, 334] on icon at bounding box center [1410, 344] width 25 height 44
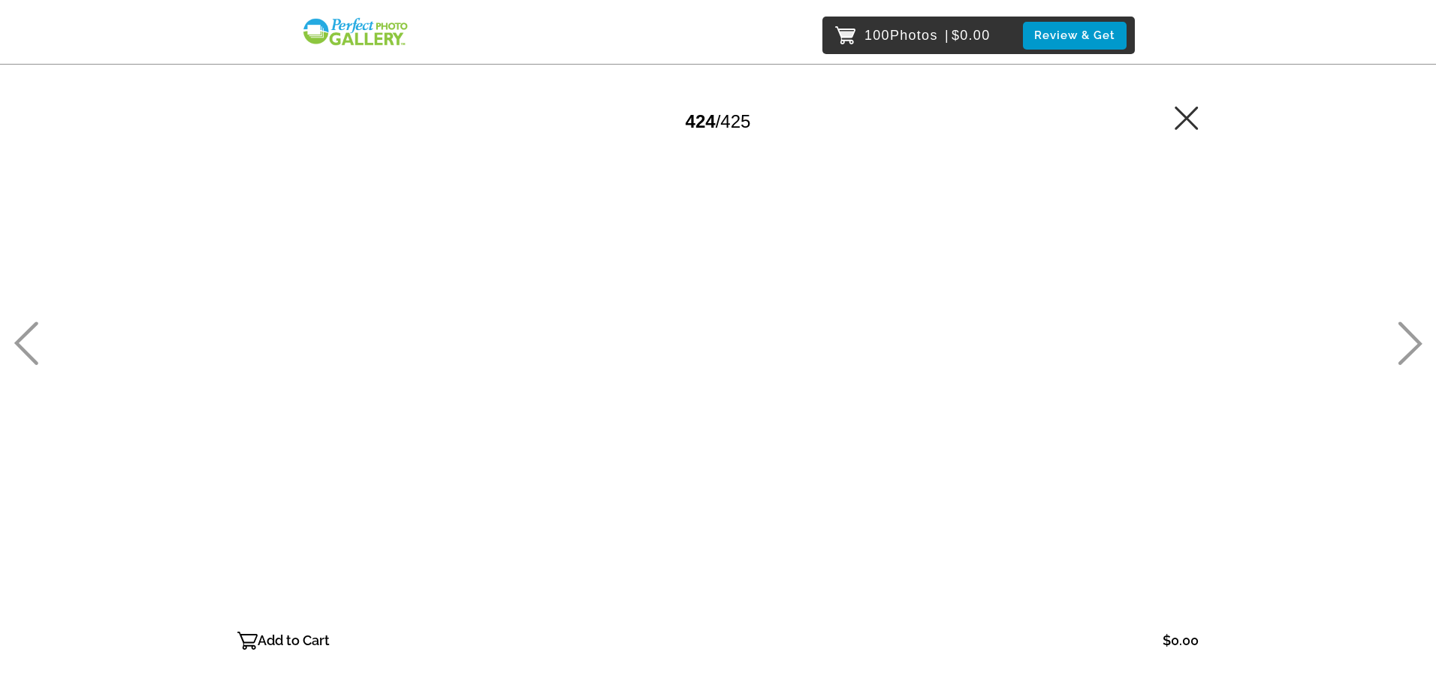
click at [1415, 335] on icon at bounding box center [1410, 344] width 25 height 44
drag, startPoint x: 1415, startPoint y: 335, endPoint x: 1164, endPoint y: 351, distance: 251.4
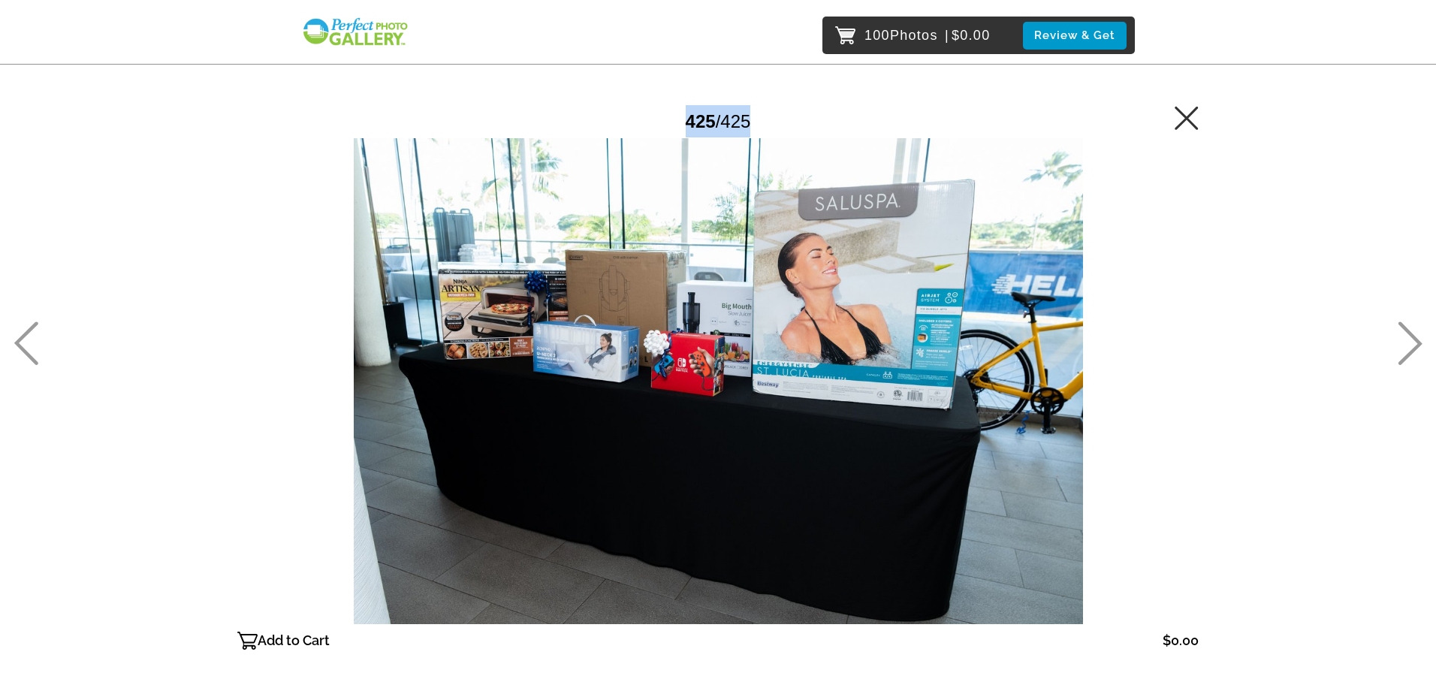
click at [1164, 351] on div "Password Checker bypassed 425 / 425 Add to Cart $0.00 Gallery $0.00 Add" at bounding box center [718, 371] width 962 height 553
drag, startPoint x: 300, startPoint y: 637, endPoint x: 546, endPoint y: 589, distance: 251.0
click at [300, 639] on p "Add to Cart" at bounding box center [294, 641] width 72 height 24
click at [1407, 331] on icon at bounding box center [1410, 344] width 25 height 44
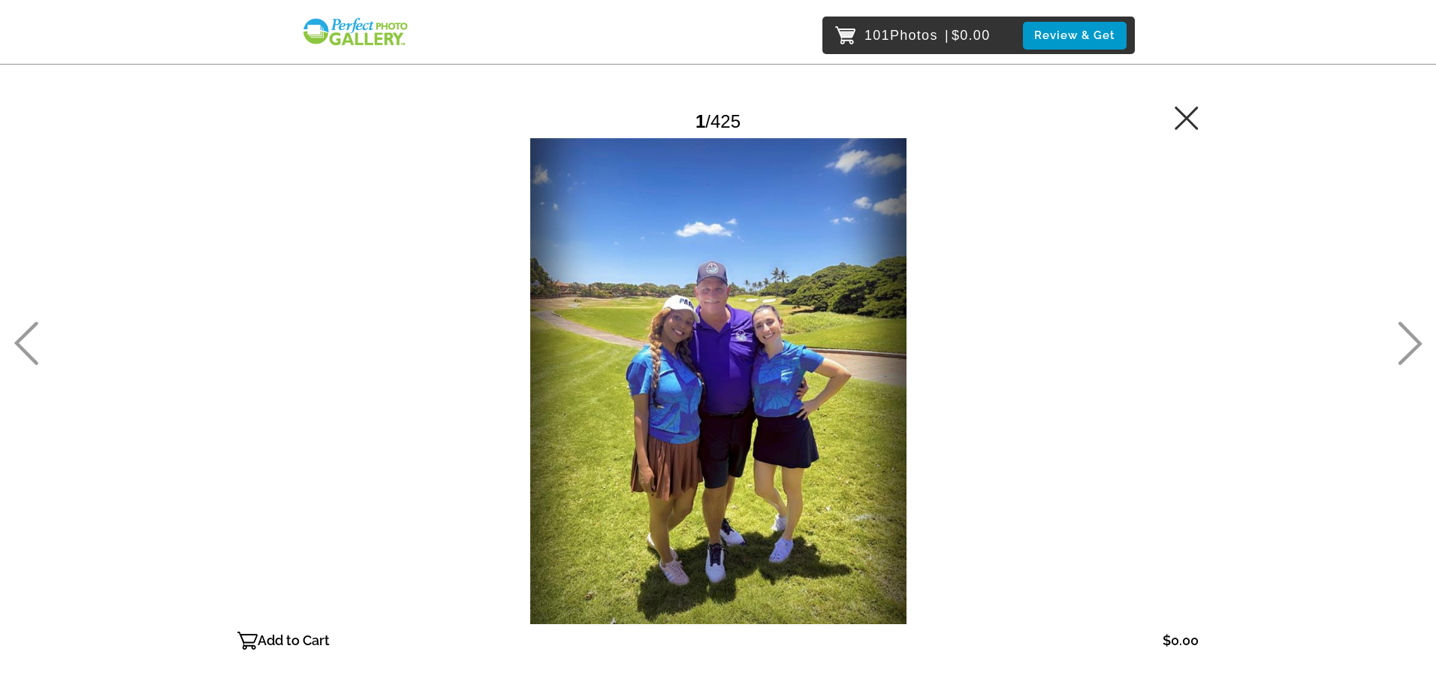
click at [1407, 331] on icon at bounding box center [1411, 344] width 24 height 44
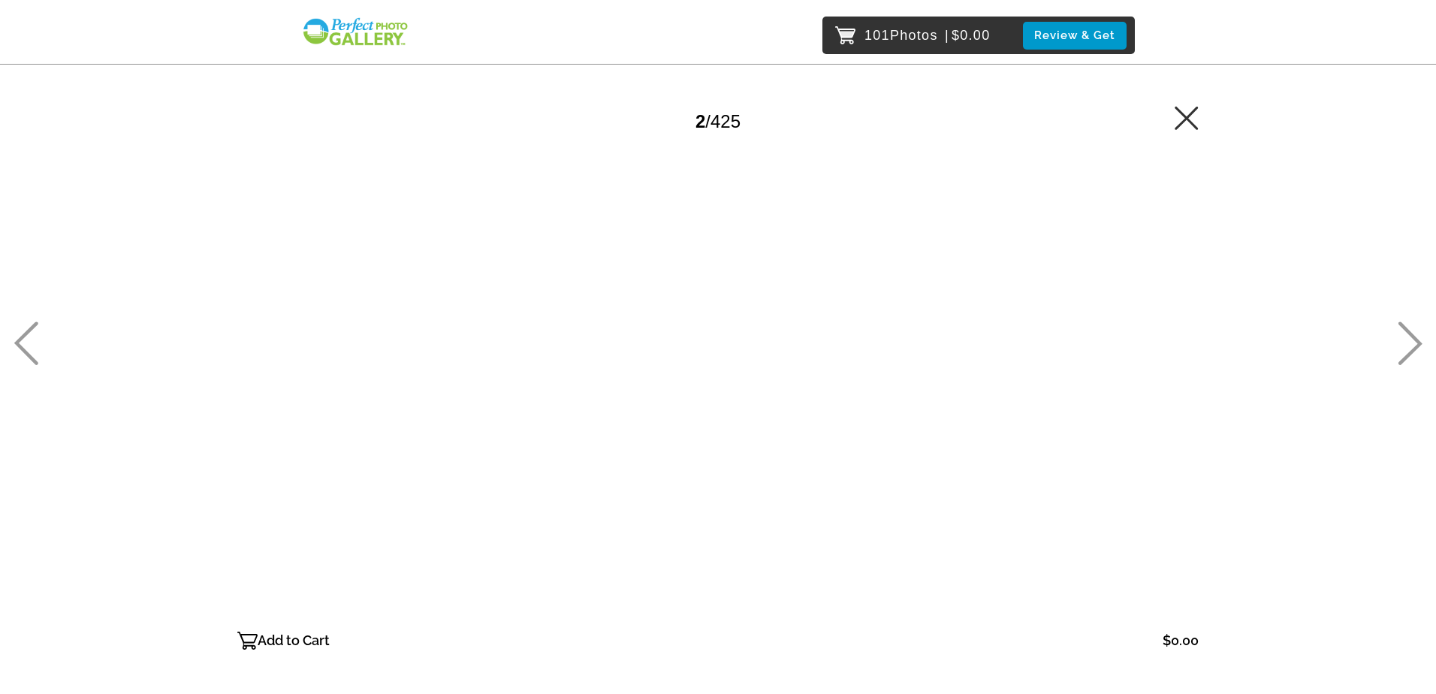
click at [1407, 331] on icon at bounding box center [1411, 344] width 24 height 44
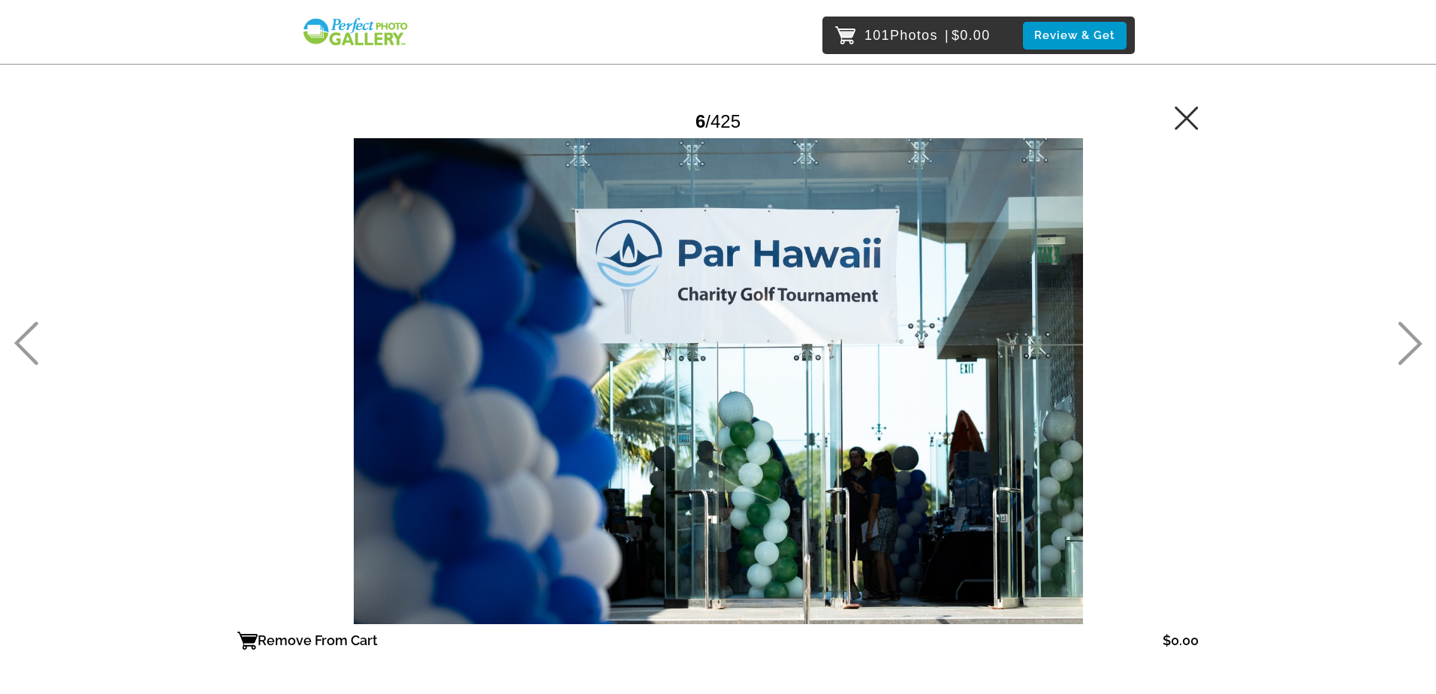
click at [1409, 342] on icon at bounding box center [1410, 344] width 25 height 44
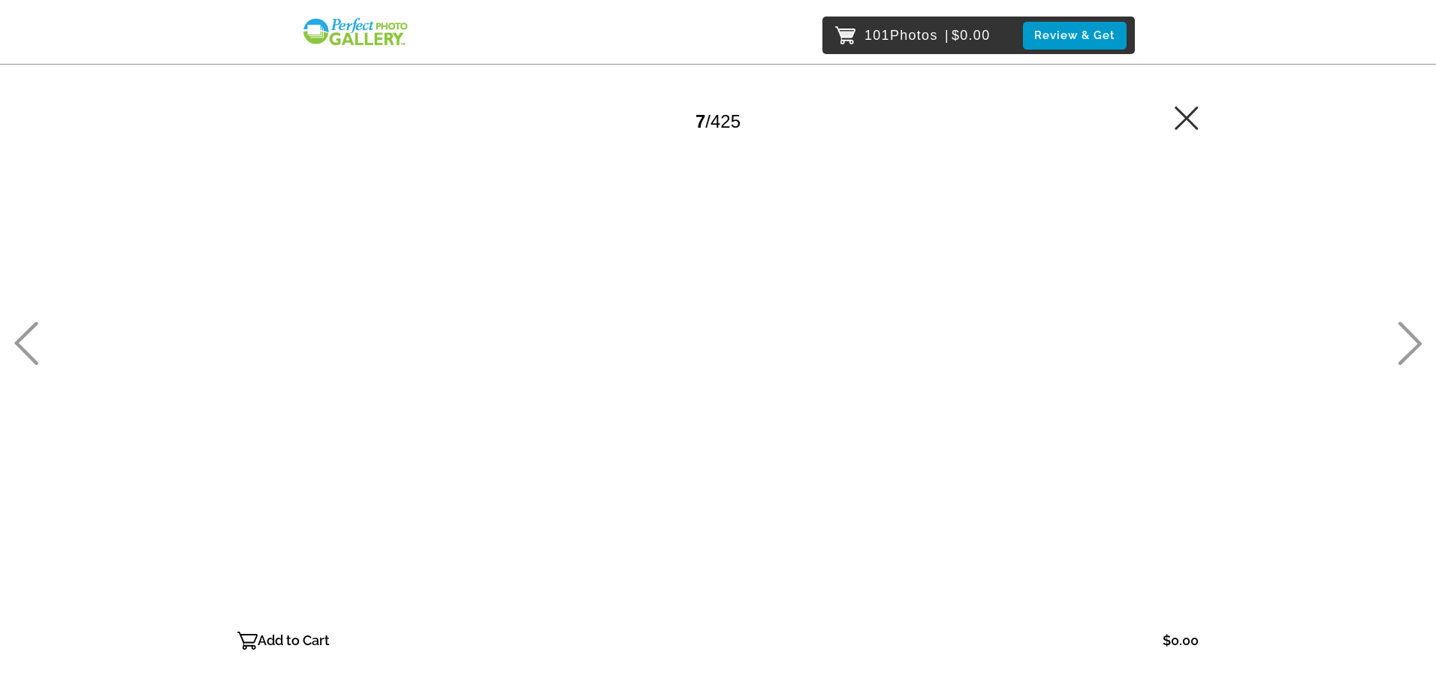
click at [296, 640] on p "Add to Cart" at bounding box center [294, 641] width 72 height 24
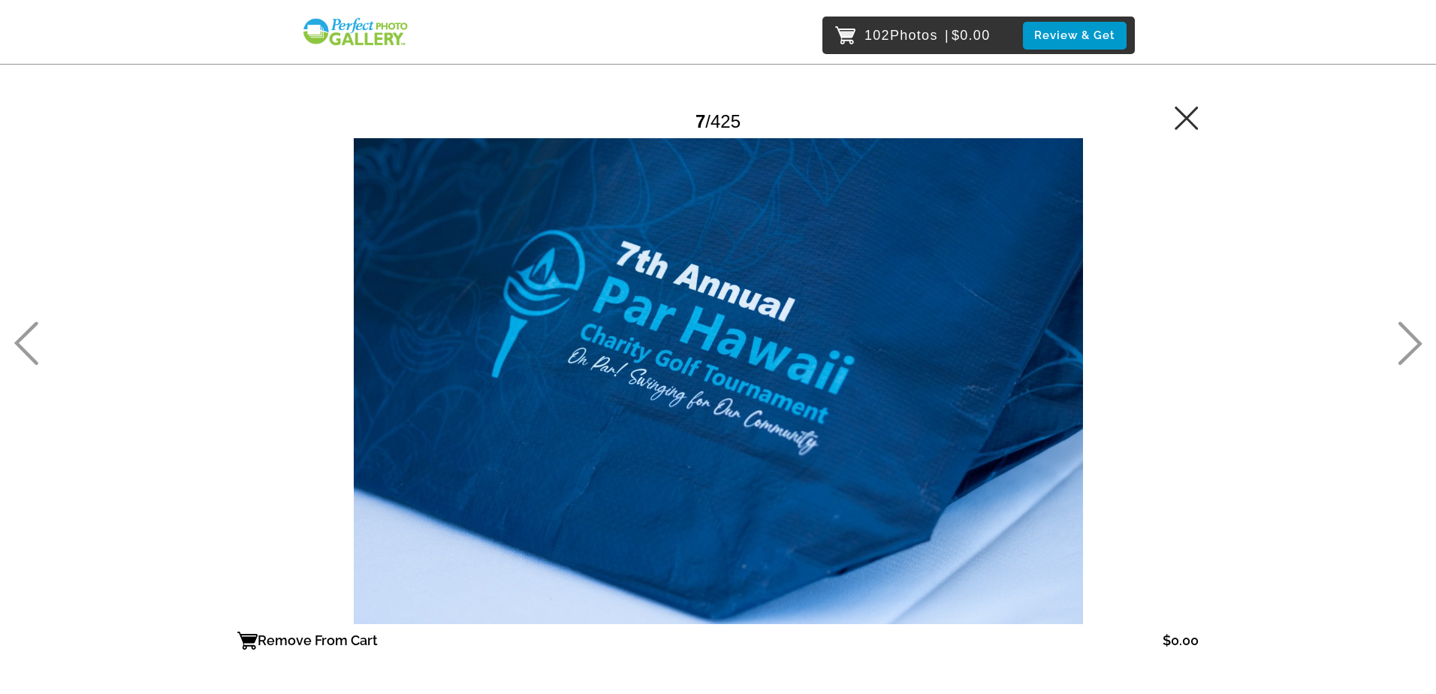
click at [1414, 349] on icon at bounding box center [1411, 344] width 24 height 44
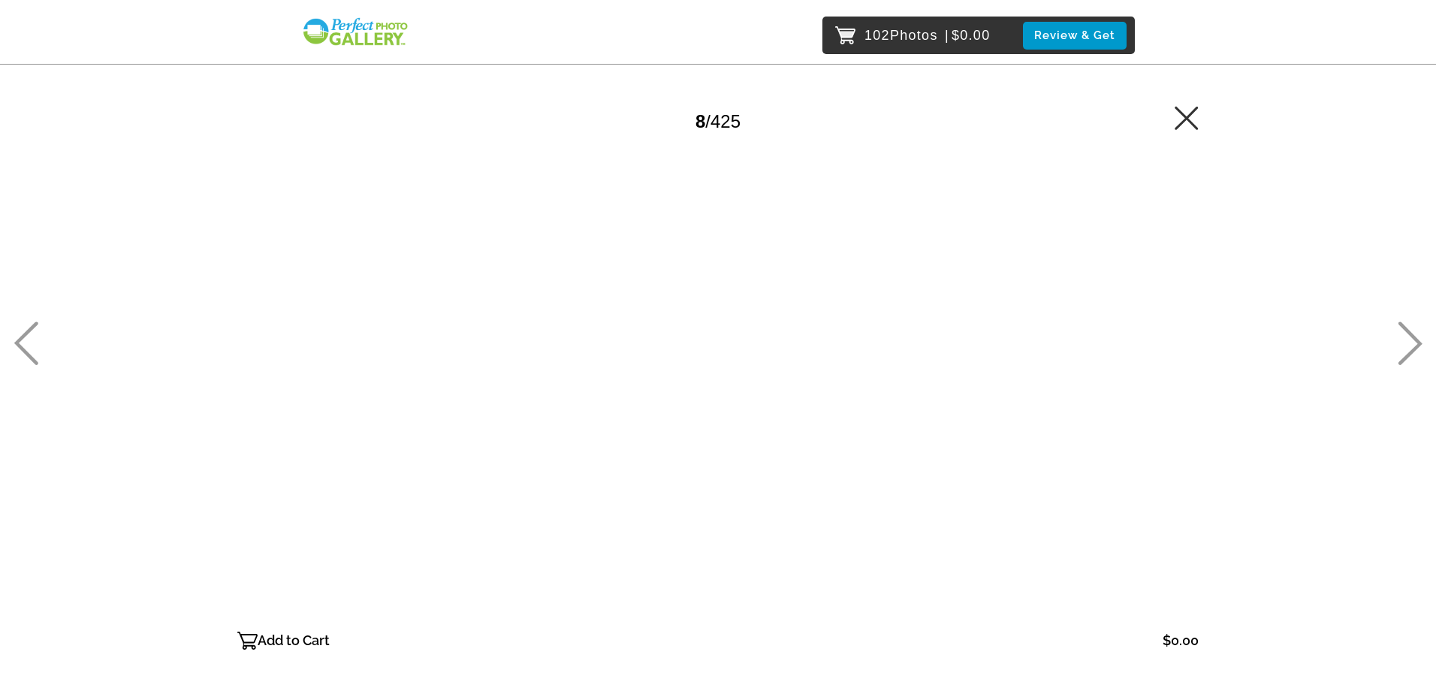
click at [1414, 349] on icon at bounding box center [1411, 344] width 24 height 44
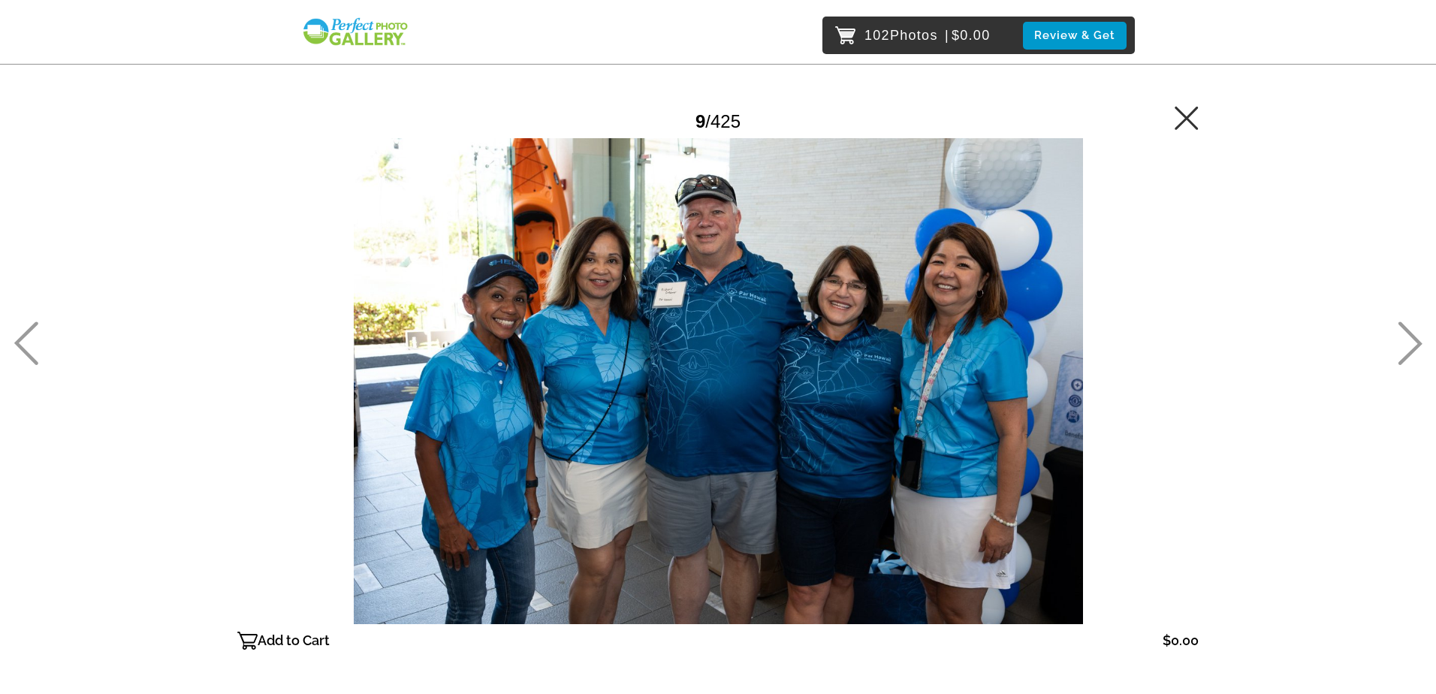
click at [1414, 349] on icon at bounding box center [1411, 344] width 24 height 44
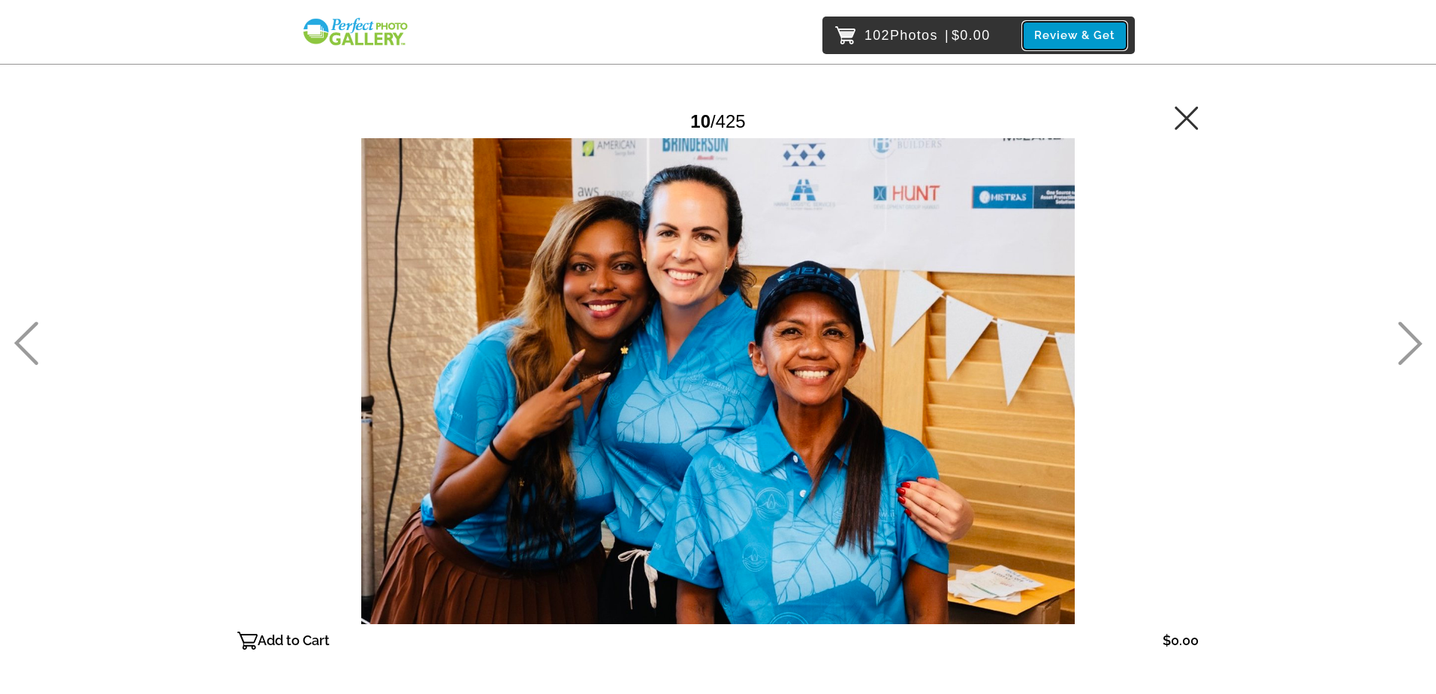
drag, startPoint x: 1079, startPoint y: 37, endPoint x: 1070, endPoint y: 45, distance: 12.2
click at [1079, 37] on button "Review & Get" at bounding box center [1075, 36] width 104 height 28
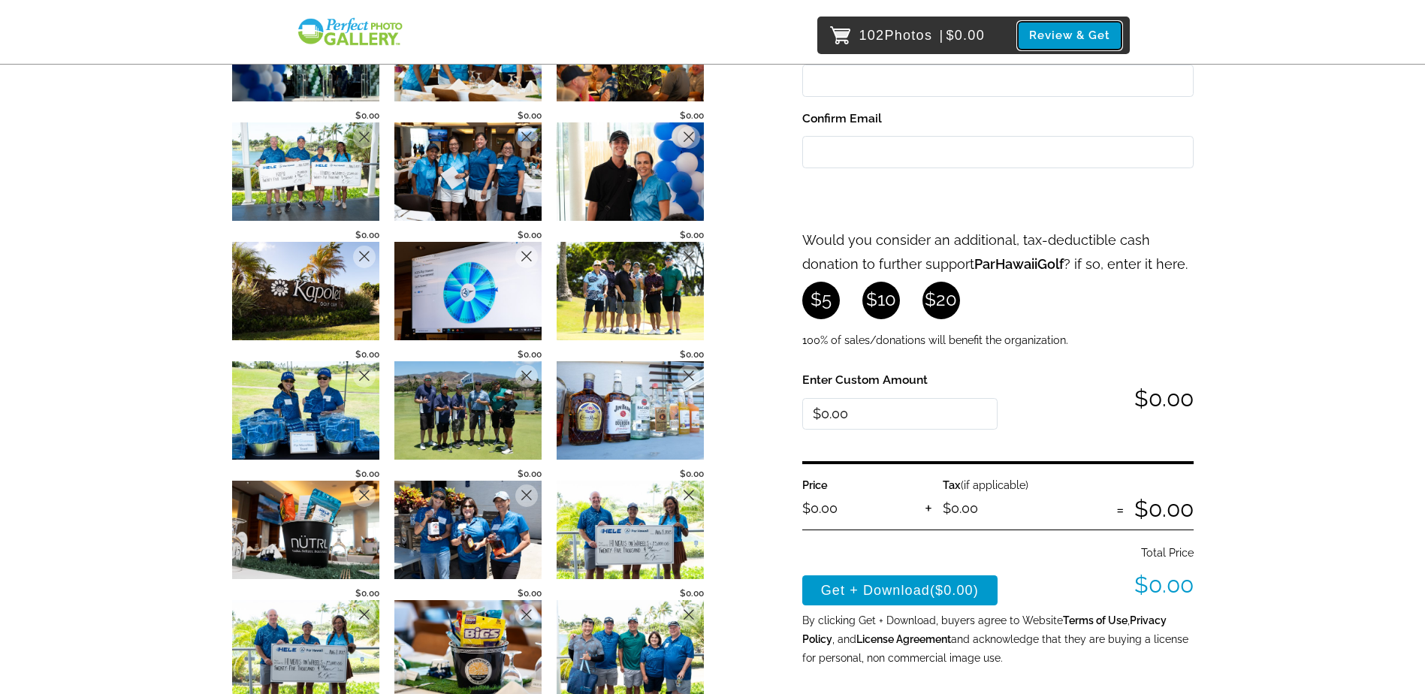
scroll to position [376, 0]
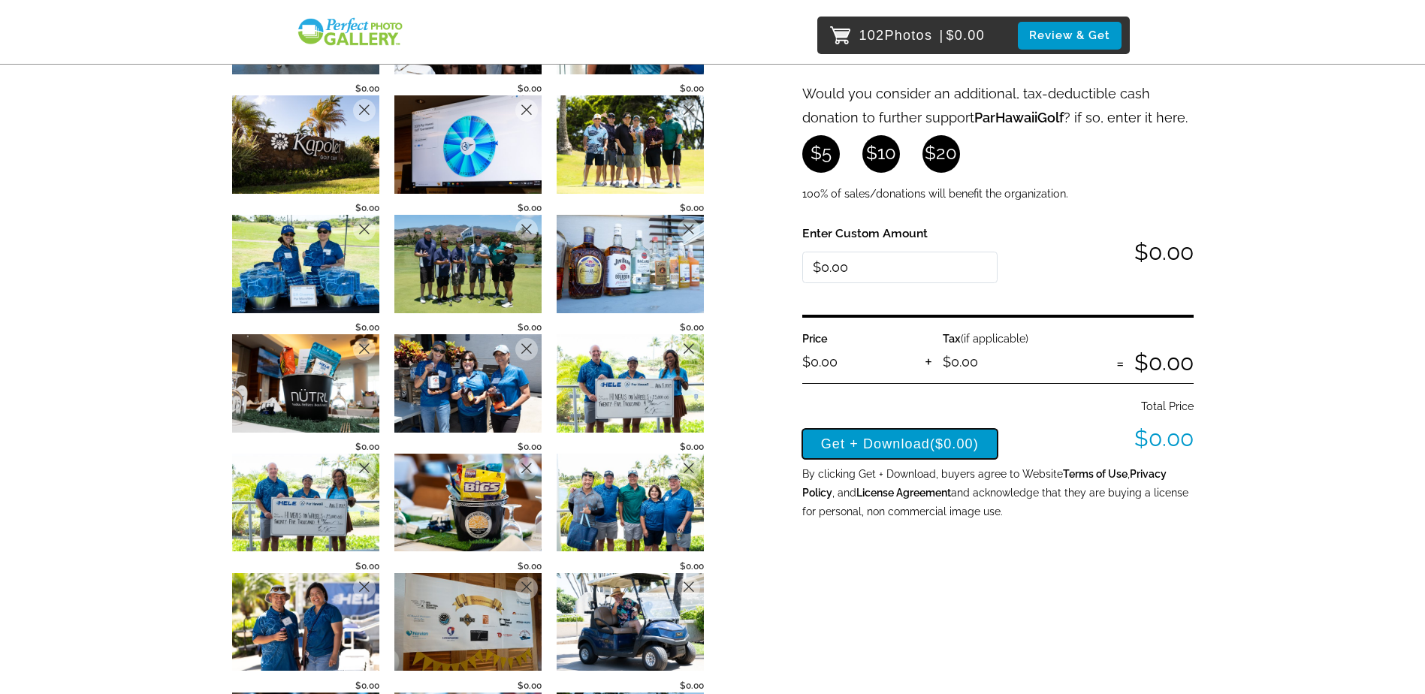
click at [957, 446] on span "($0.00)" at bounding box center [954, 443] width 49 height 15
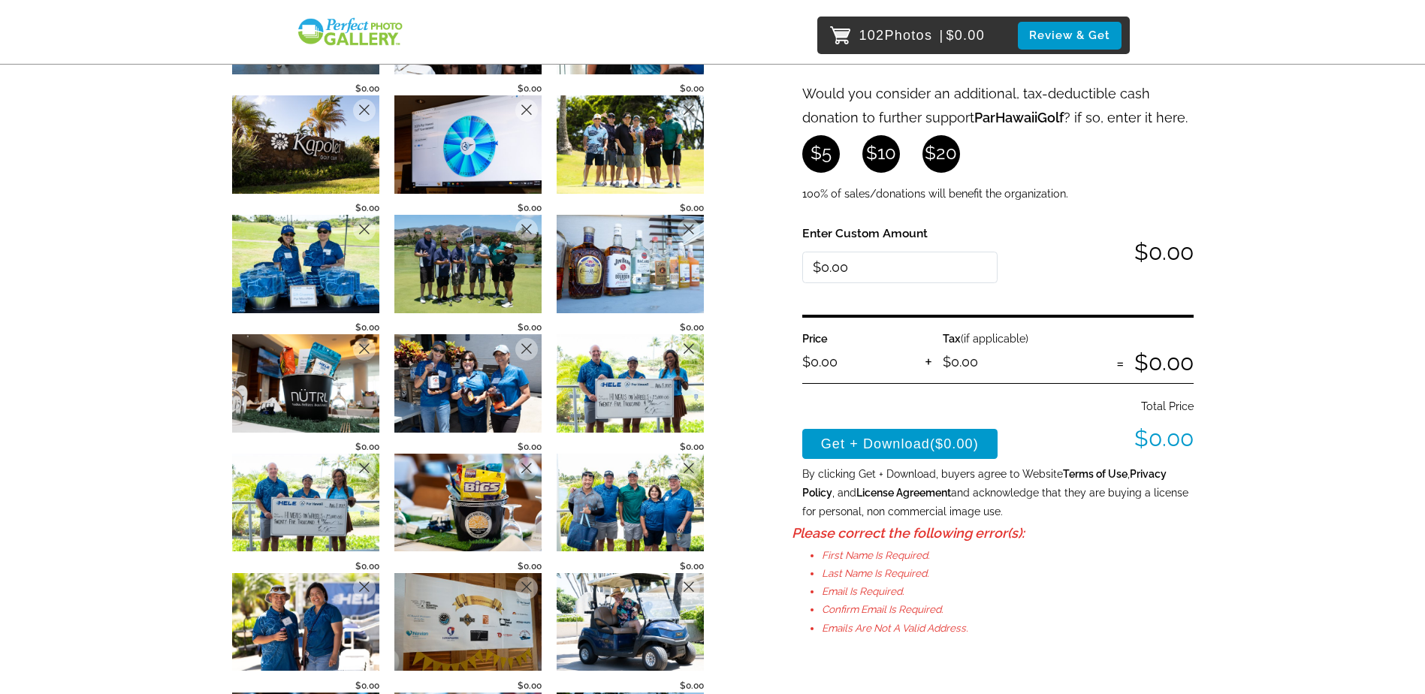
click at [912, 564] on li "First name is required." at bounding box center [1013, 573] width 382 height 18
click at [941, 442] on span "($0.00)" at bounding box center [954, 443] width 49 height 15
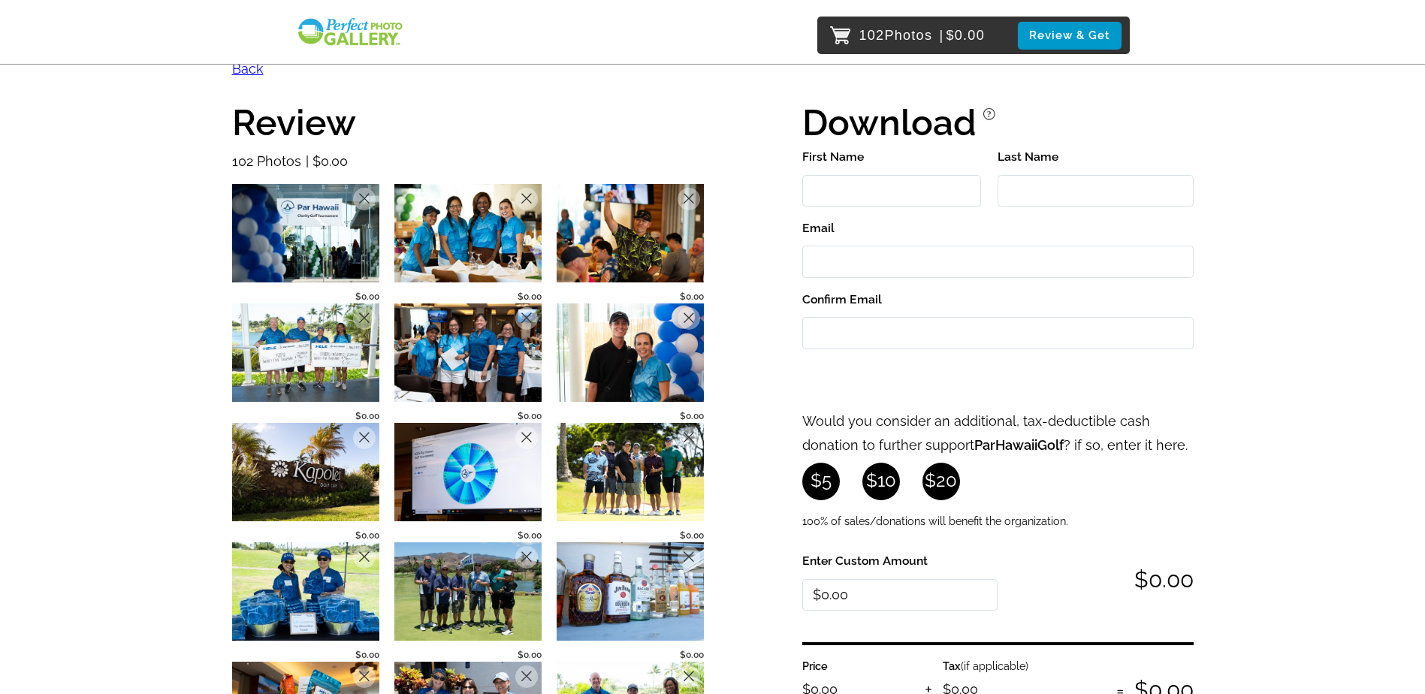
scroll to position [0, 0]
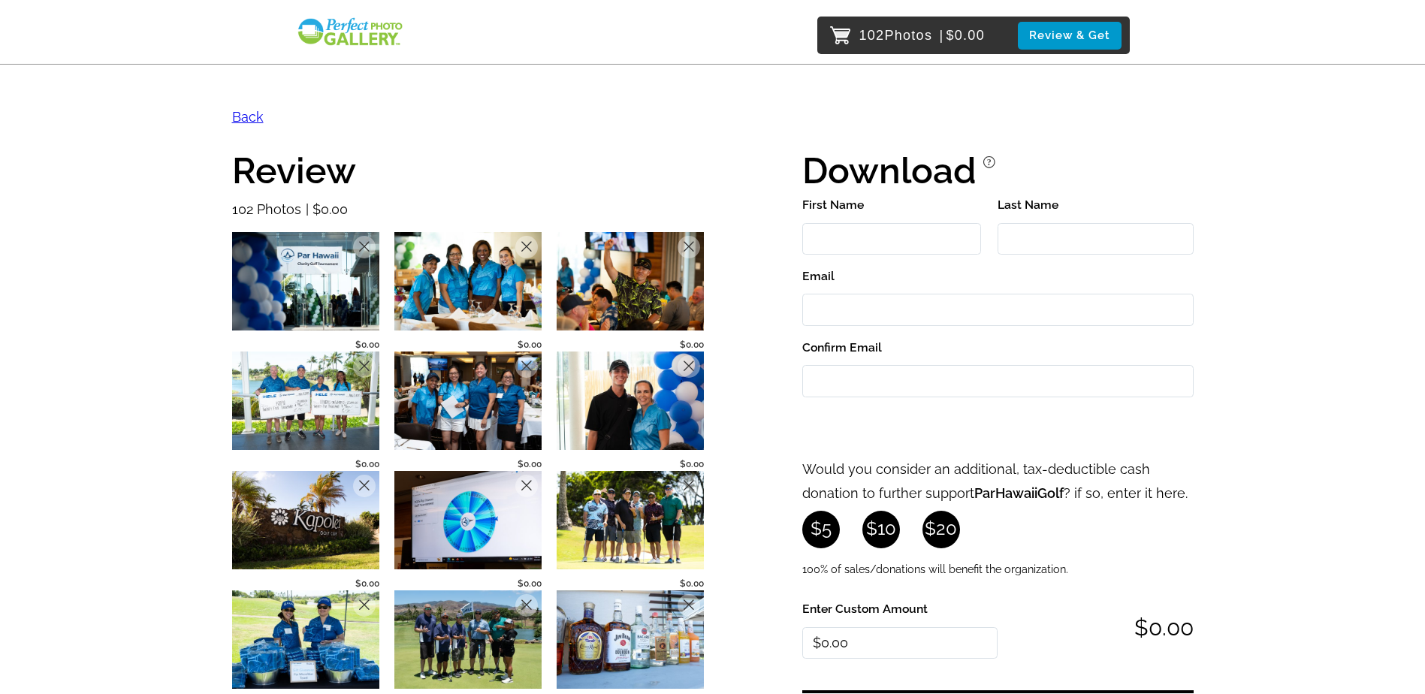
click at [895, 243] on input "First Name" at bounding box center [891, 239] width 179 height 32
type input "[PERSON_NAME]"
type input "[EMAIL_ADDRESS][DOMAIN_NAME]"
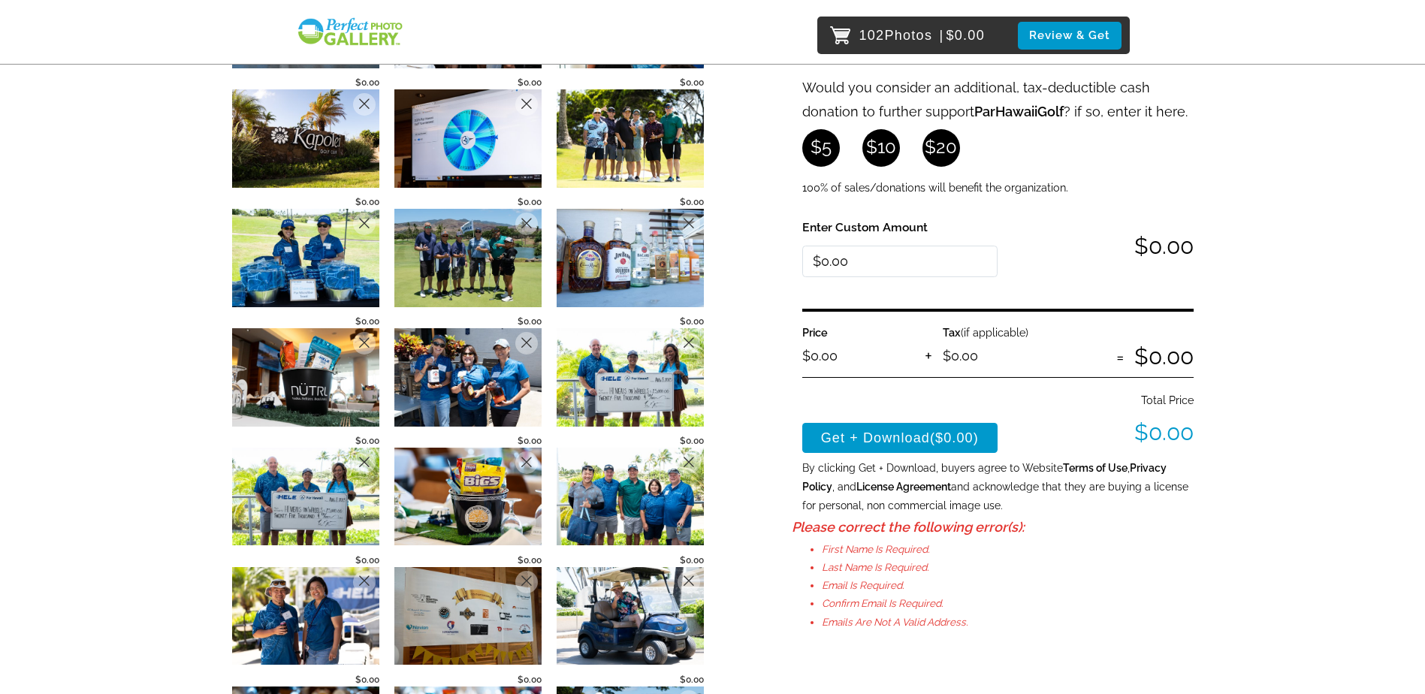
scroll to position [451, 0]
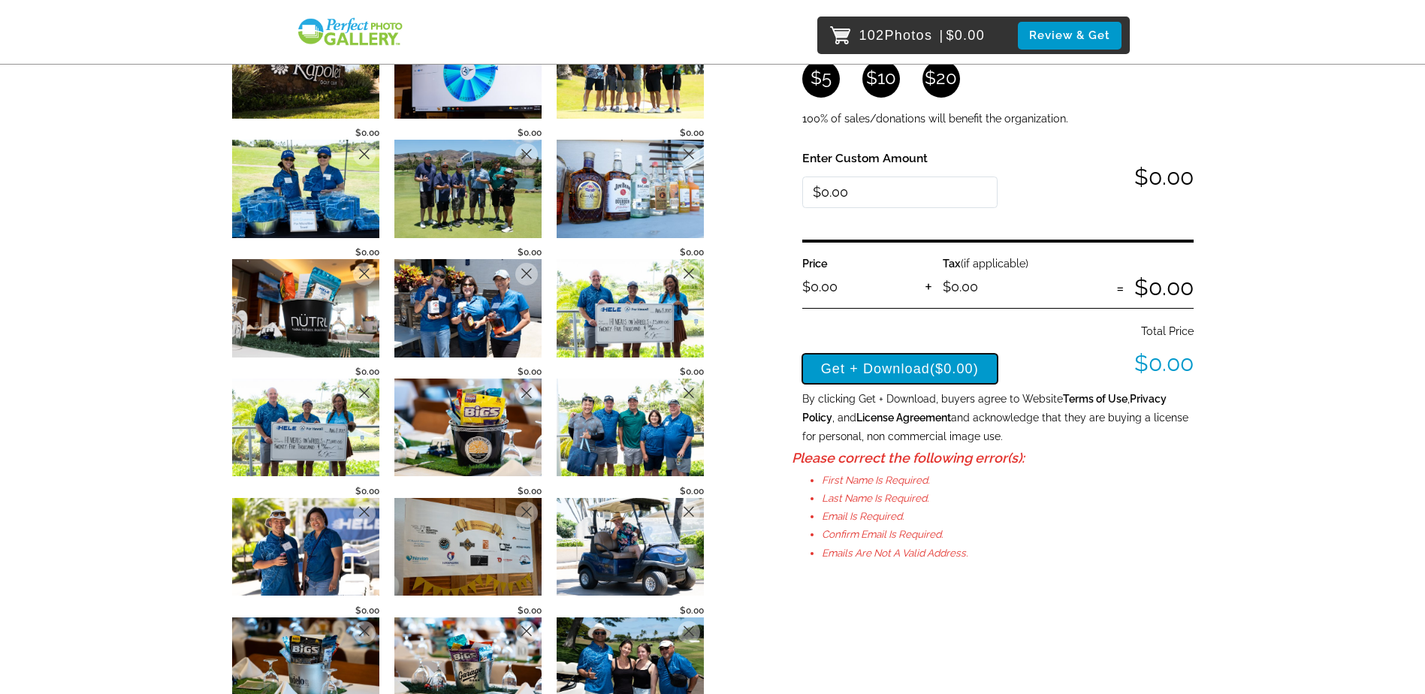
click at [931, 373] on button "Get + Download ($0.00)" at bounding box center [900, 369] width 196 height 30
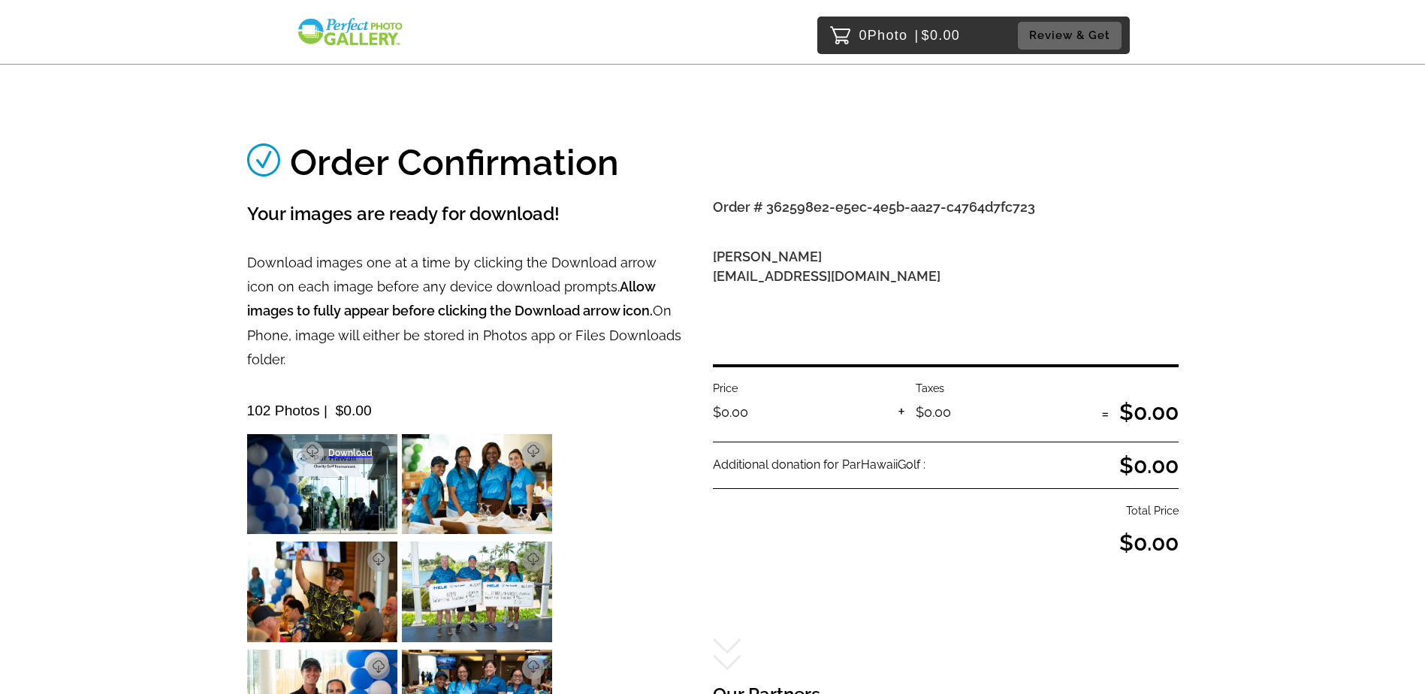
click at [377, 448] on p "Download" at bounding box center [354, 453] width 53 height 11
click at [533, 448] on p "Download" at bounding box center [509, 453] width 53 height 11
click at [514, 448] on p "Download" at bounding box center [509, 453] width 53 height 11
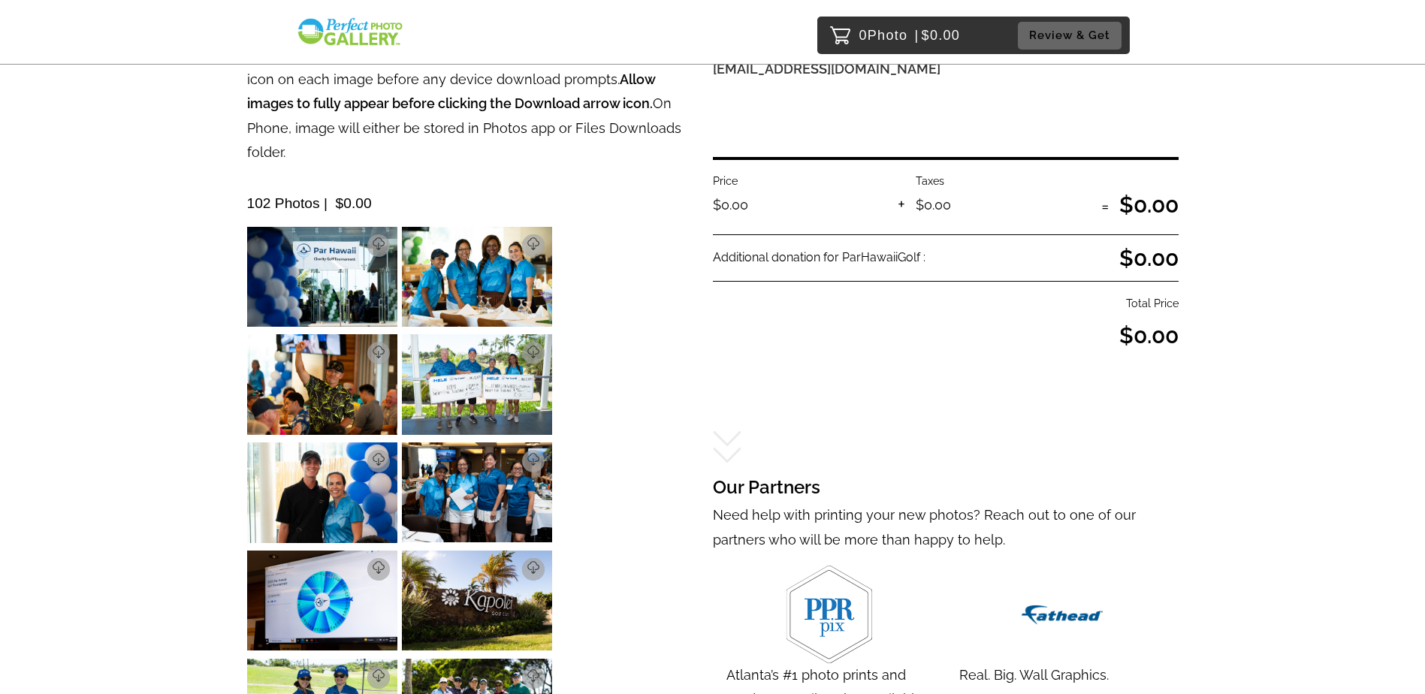
scroll to position [225, 0]
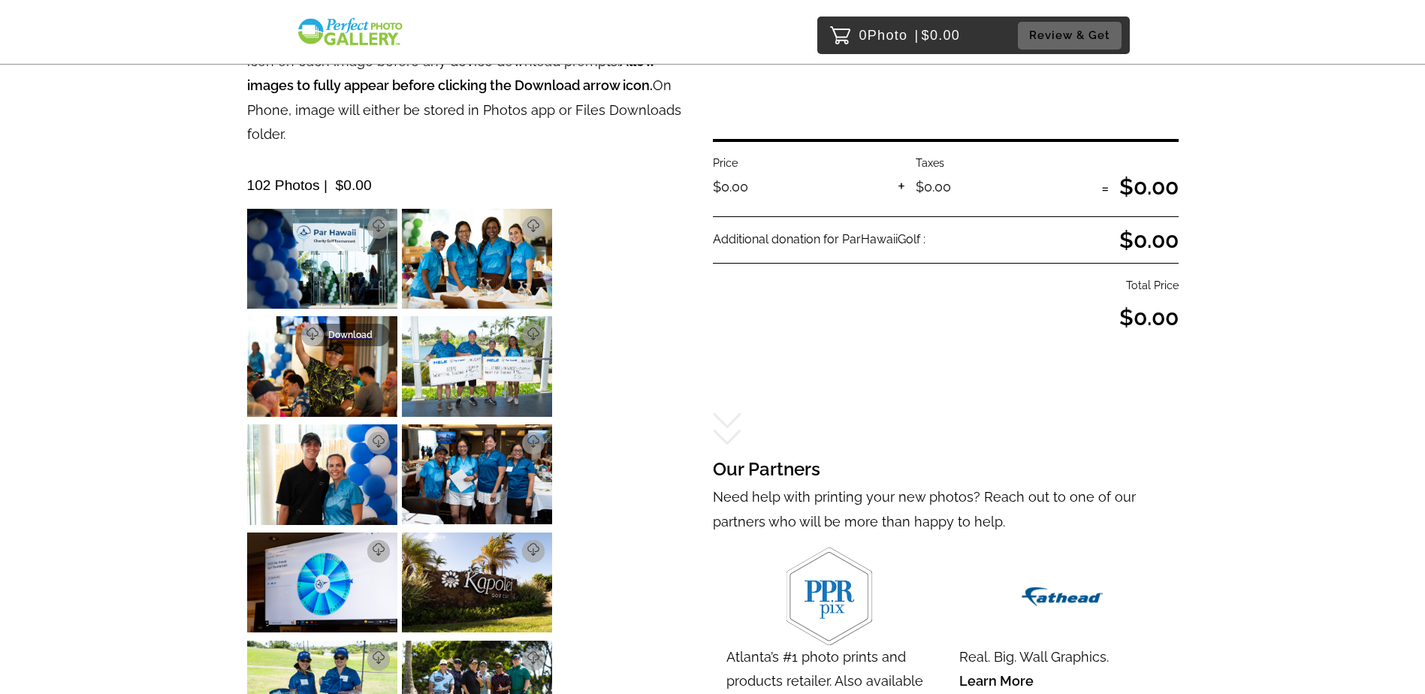
click at [363, 330] on p "Download" at bounding box center [354, 335] width 53 height 11
click at [527, 330] on p "Download" at bounding box center [509, 335] width 53 height 11
click at [353, 438] on p "Download" at bounding box center [354, 443] width 53 height 11
click at [498, 432] on link "Download" at bounding box center [500, 443] width 89 height 23
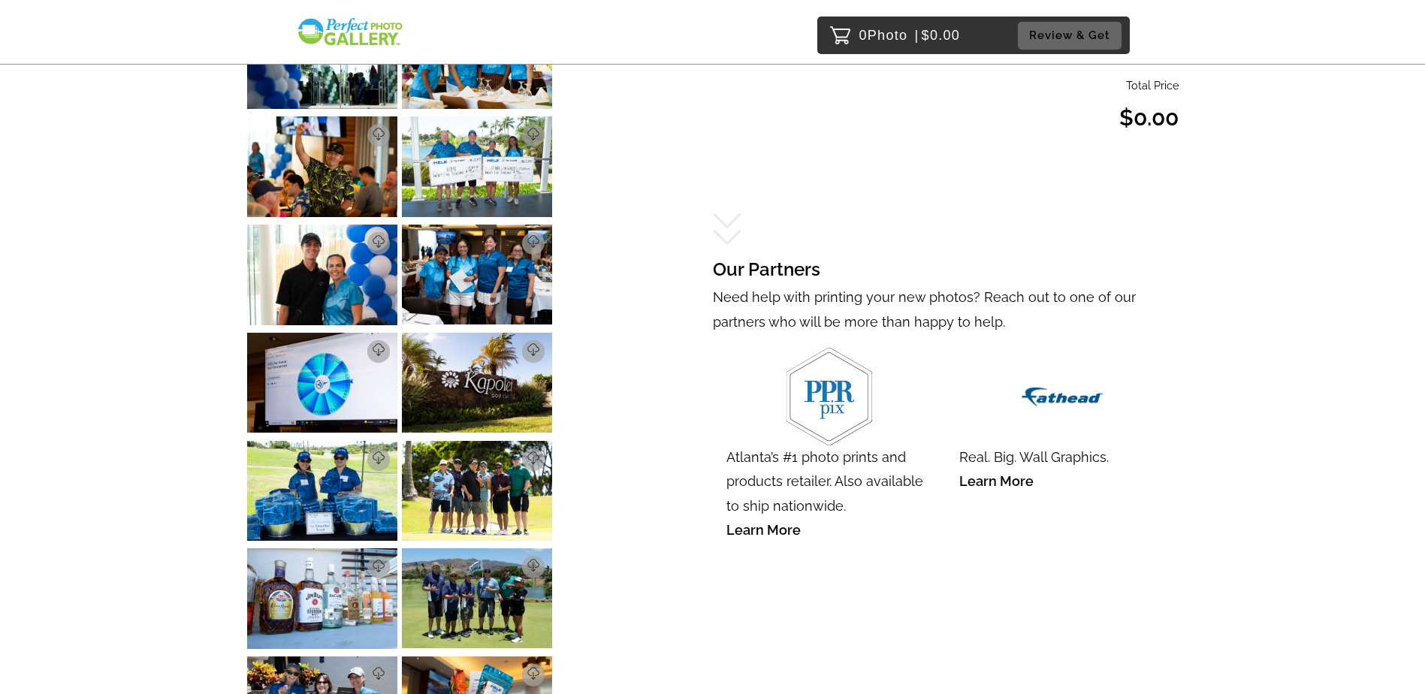
scroll to position [451, 0]
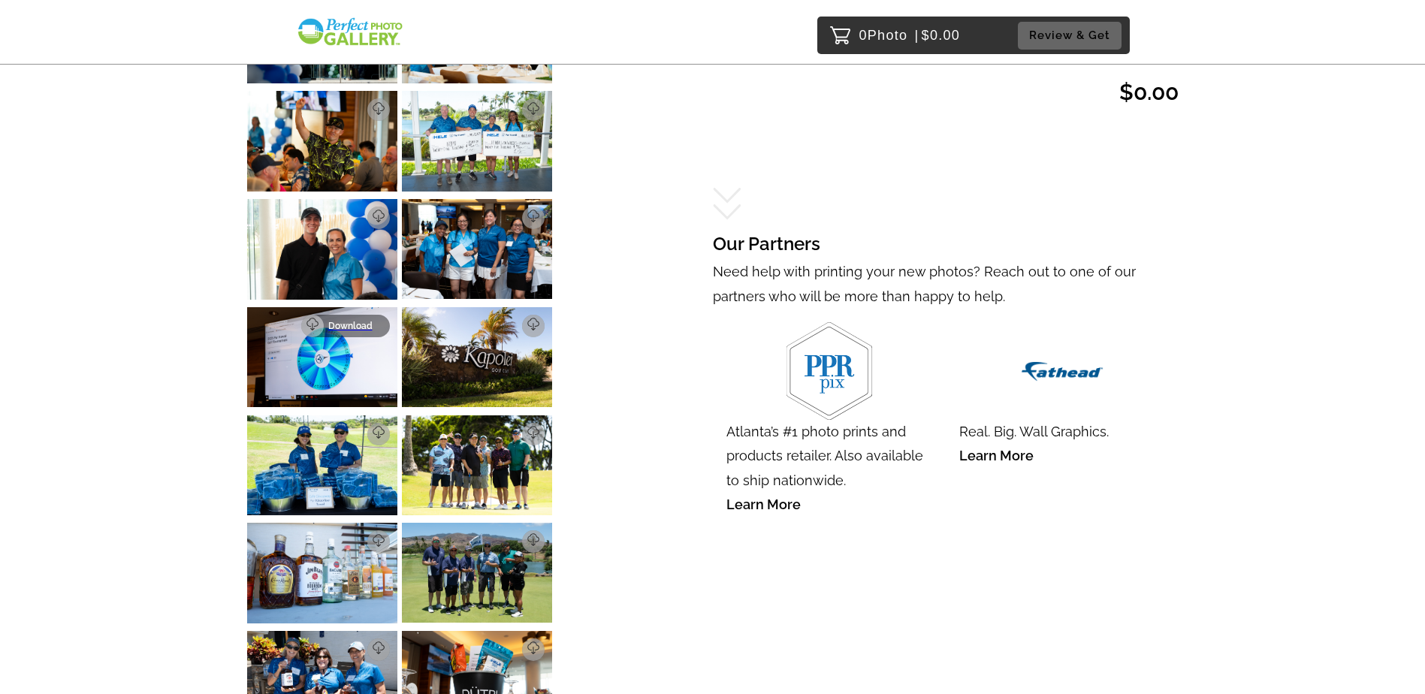
click at [381, 315] on link "Download" at bounding box center [345, 326] width 89 height 23
click at [524, 321] on p "Download" at bounding box center [509, 326] width 53 height 11
click at [373, 429] on p "Download" at bounding box center [354, 434] width 53 height 11
click at [525, 429] on p "Download" at bounding box center [509, 434] width 53 height 11
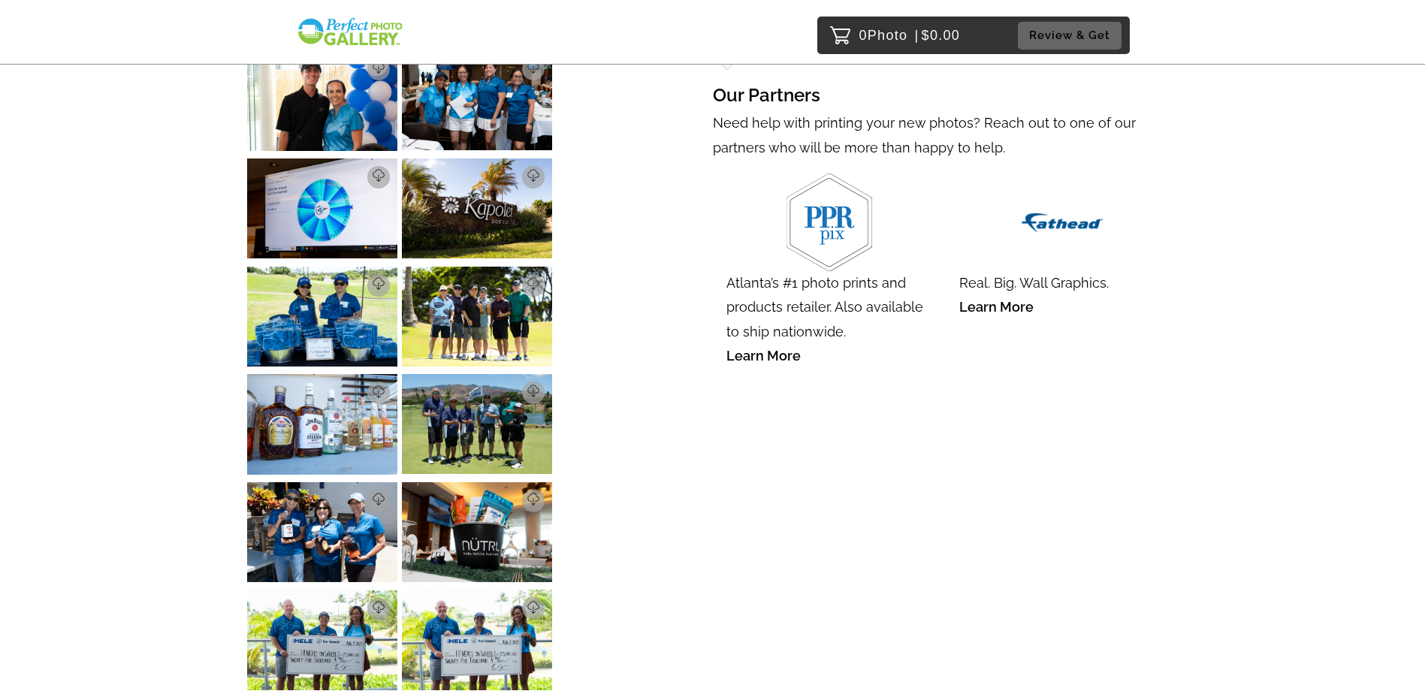
scroll to position [601, 0]
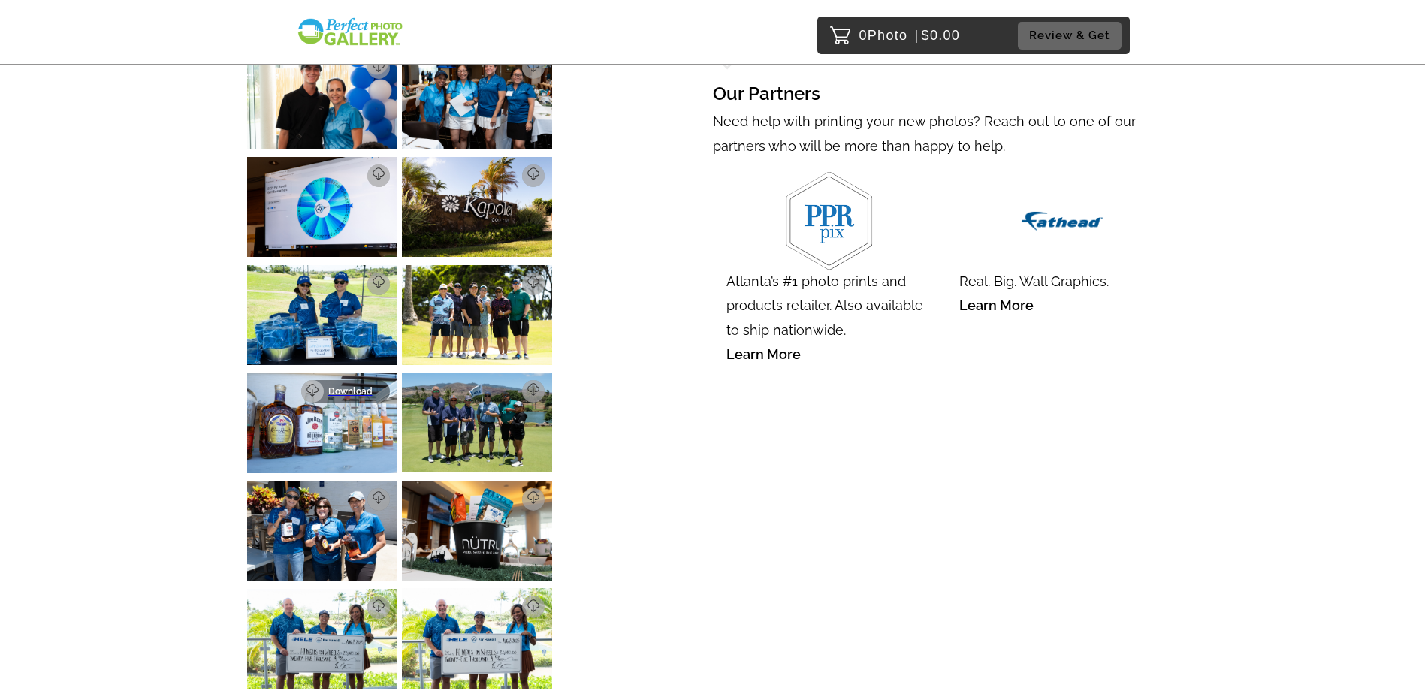
click at [351, 386] on p "Download" at bounding box center [354, 391] width 53 height 11
click at [522, 386] on p "Download" at bounding box center [509, 391] width 53 height 11
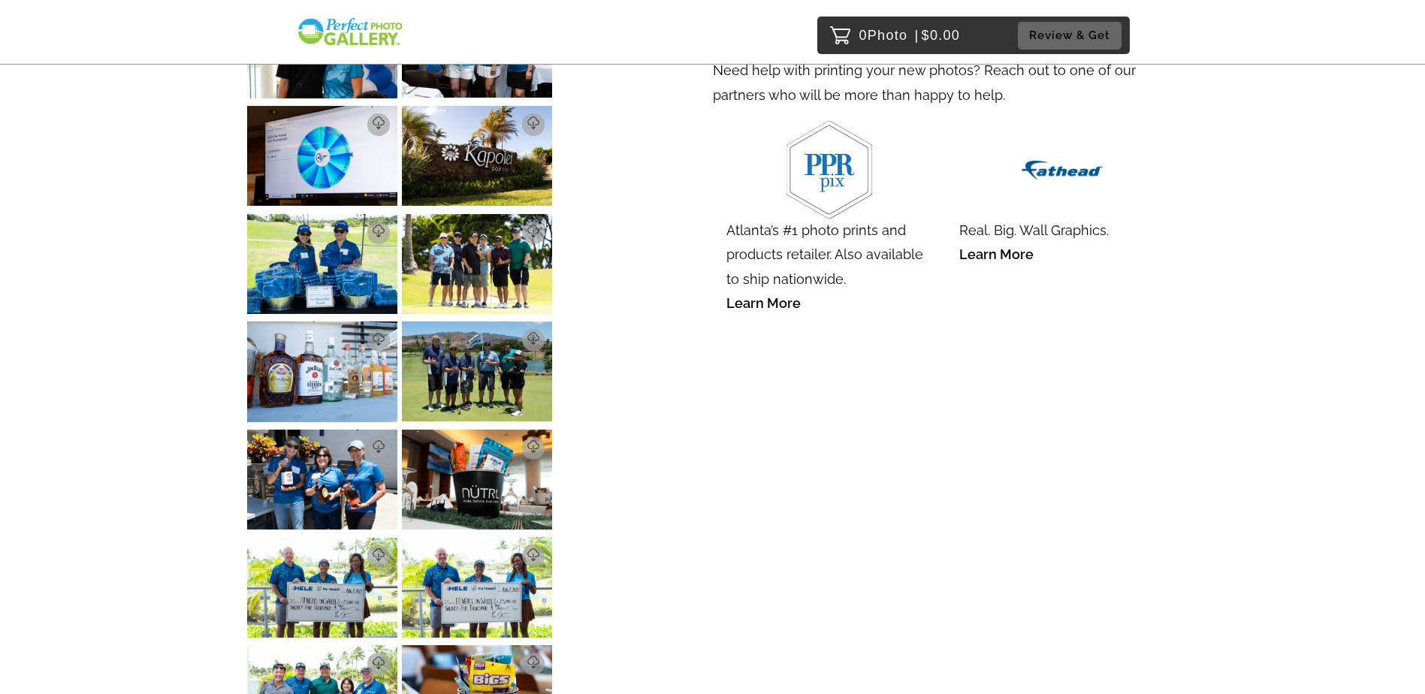
scroll to position [751, 0]
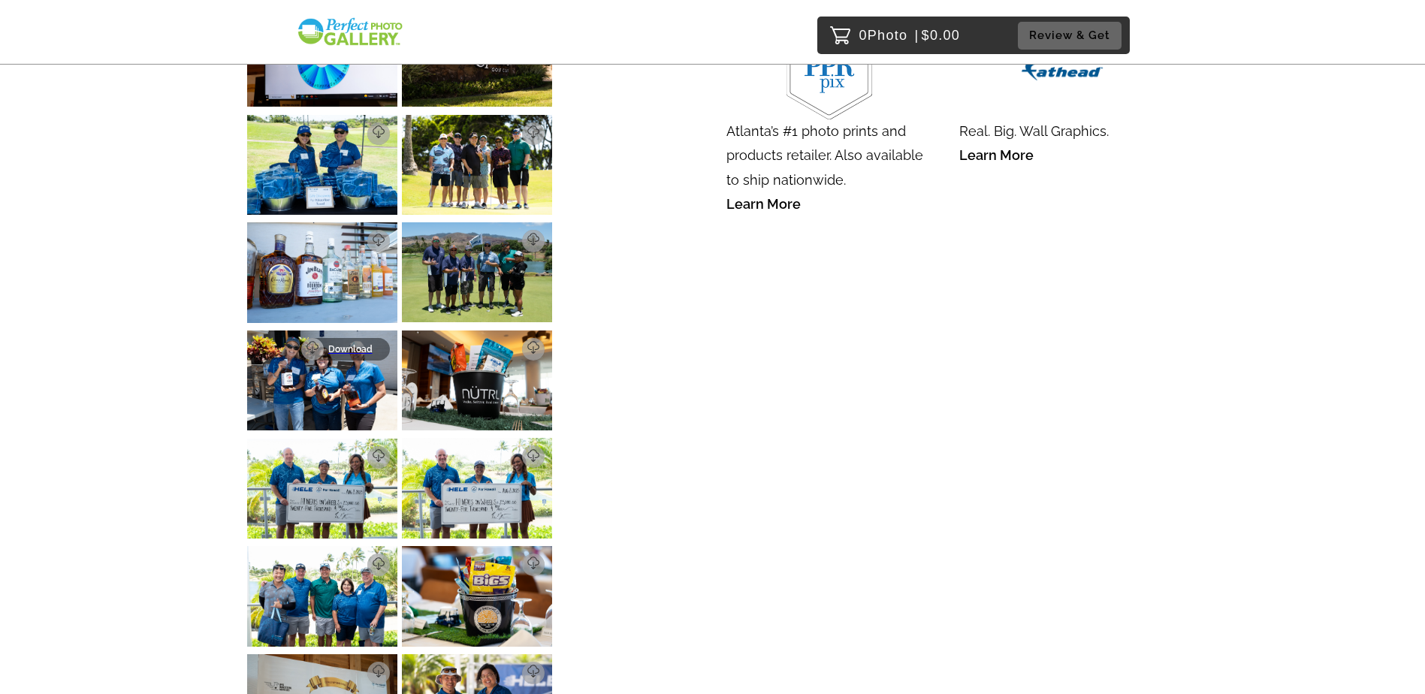
click at [370, 344] on p "Download" at bounding box center [354, 349] width 53 height 11
click at [526, 344] on p "Download" at bounding box center [509, 349] width 53 height 11
click at [375, 452] on p "Download" at bounding box center [354, 457] width 53 height 11
click at [532, 451] on p "Download" at bounding box center [509, 456] width 53 height 11
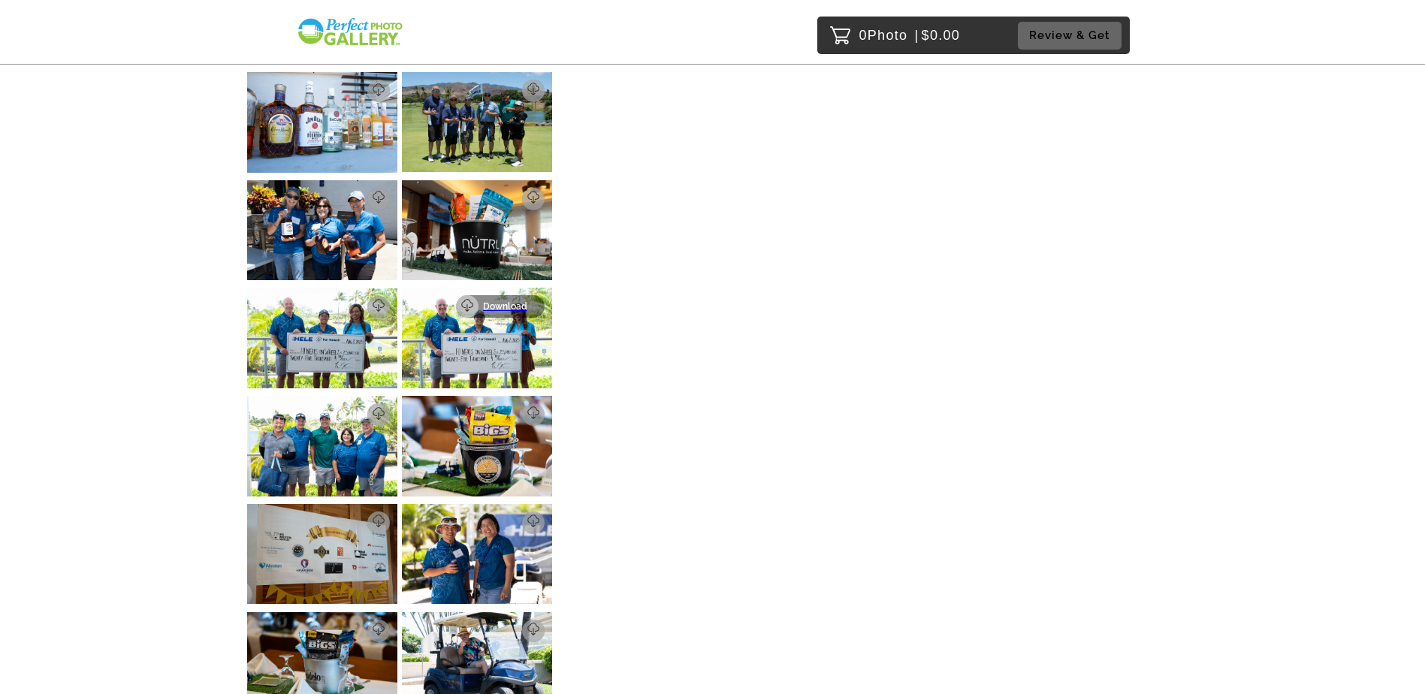
scroll to position [977, 0]
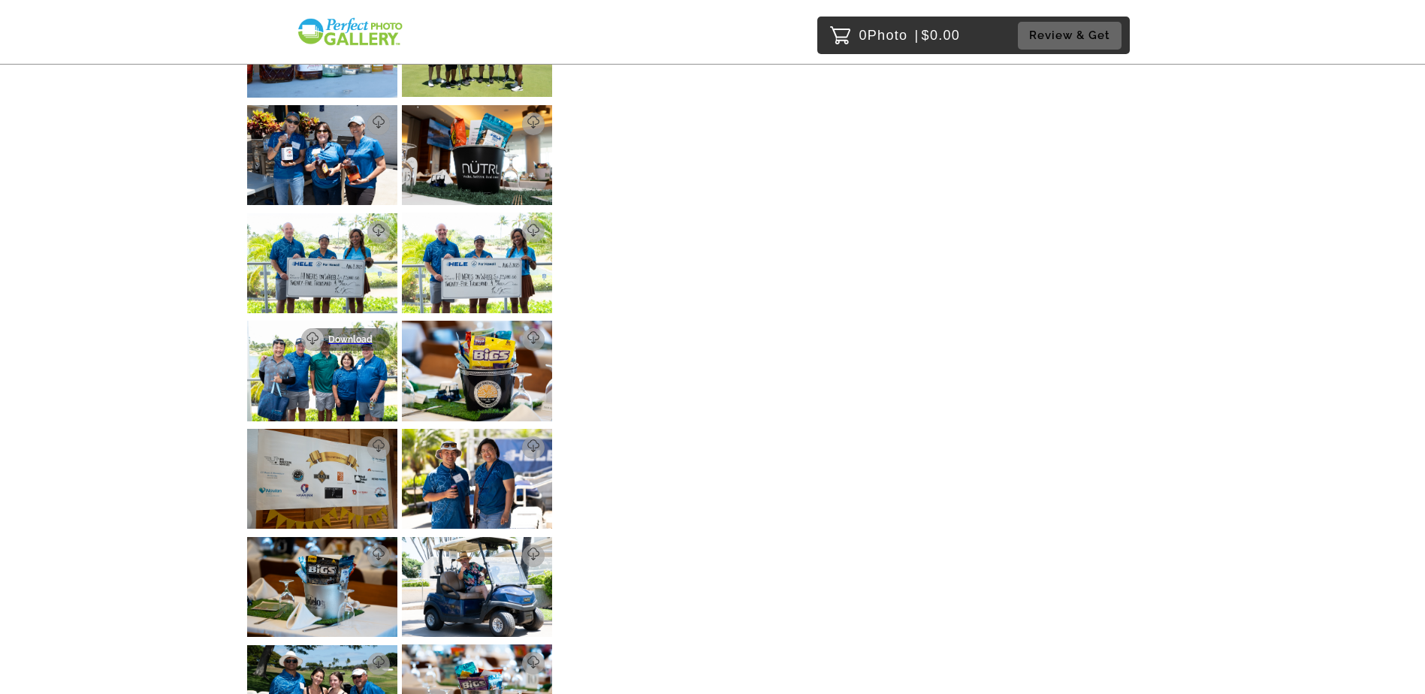
click at [359, 328] on link "Download" at bounding box center [345, 339] width 89 height 23
click at [526, 334] on p "Download" at bounding box center [509, 339] width 53 height 11
click at [376, 442] on p "Download" at bounding box center [354, 447] width 53 height 11
click at [527, 442] on p "Download" at bounding box center [509, 447] width 53 height 11
click at [372, 551] on p "Download" at bounding box center [354, 556] width 53 height 11
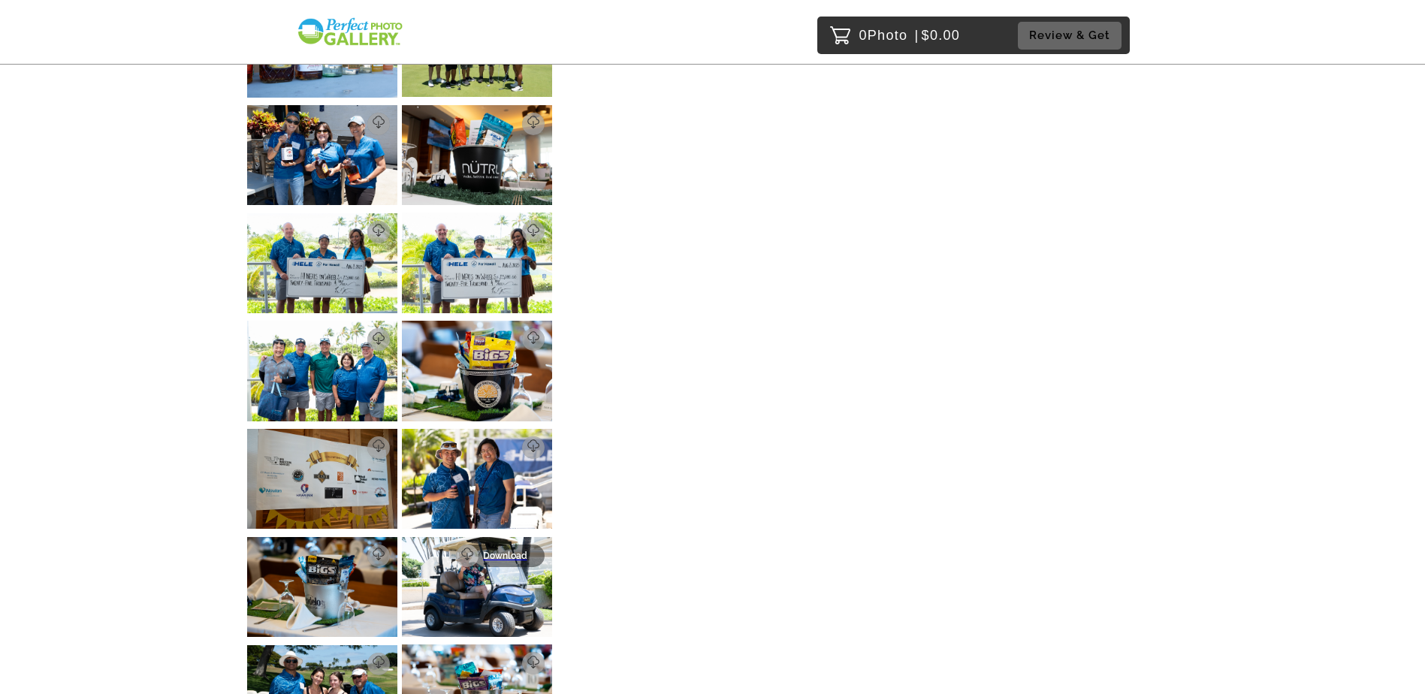
click at [525, 551] on p "Download" at bounding box center [509, 556] width 53 height 11
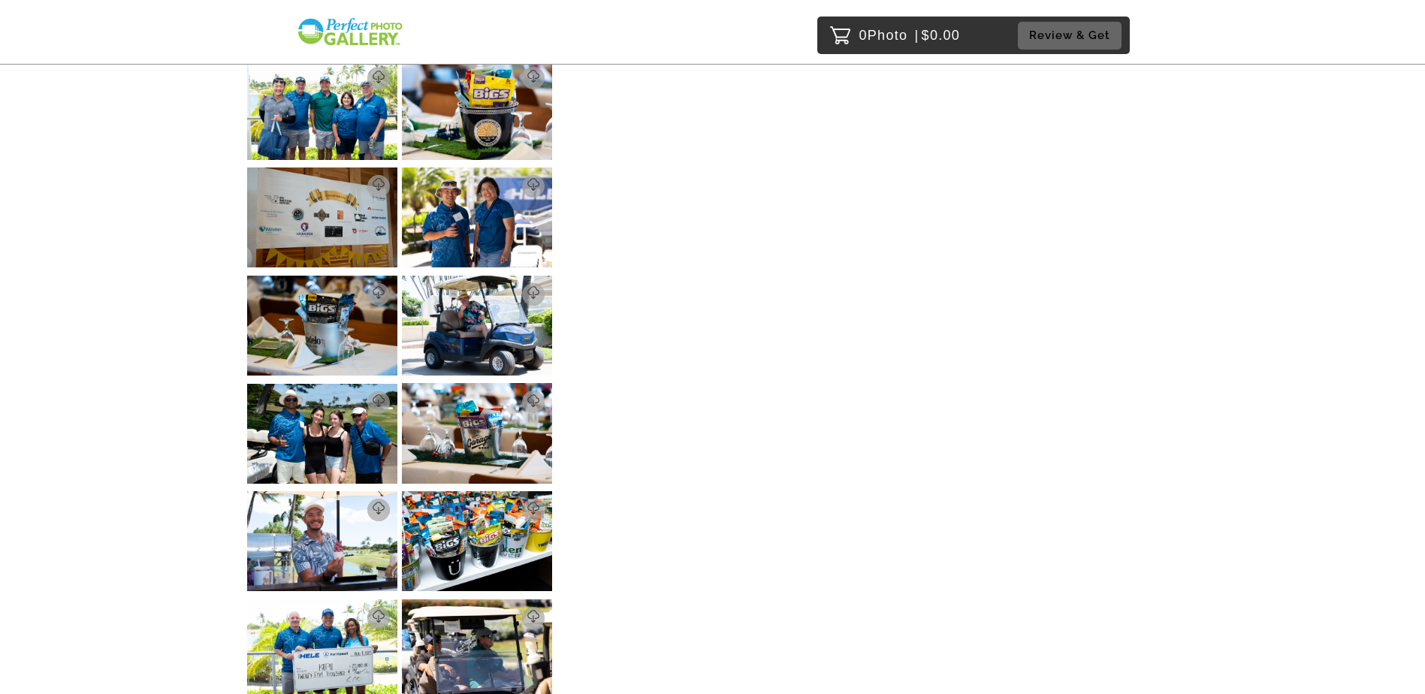
scroll to position [1277, 0]
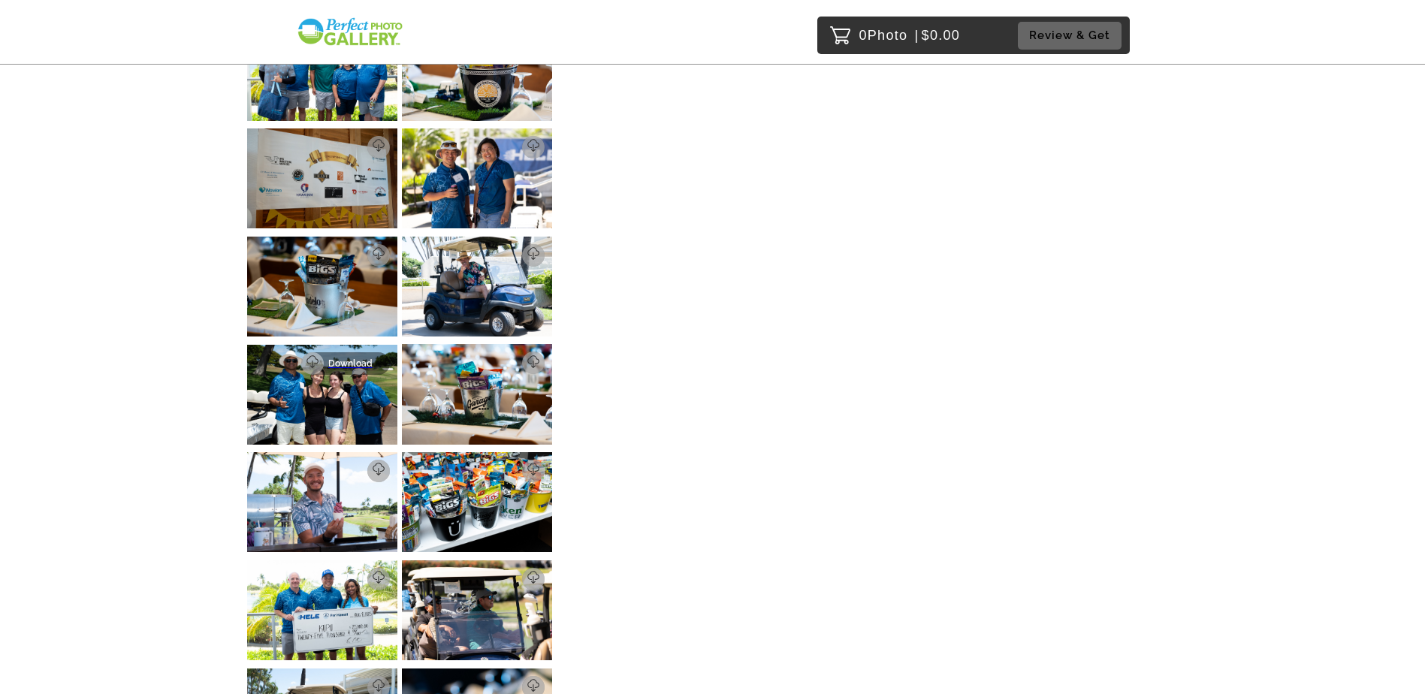
click at [369, 358] on p "Download" at bounding box center [354, 363] width 53 height 11
click at [536, 352] on link "Download" at bounding box center [500, 363] width 89 height 23
click at [381, 460] on link "Download" at bounding box center [345, 471] width 89 height 23
click at [530, 466] on p "Download" at bounding box center [509, 471] width 53 height 11
click at [370, 574] on p "Download" at bounding box center [354, 579] width 53 height 11
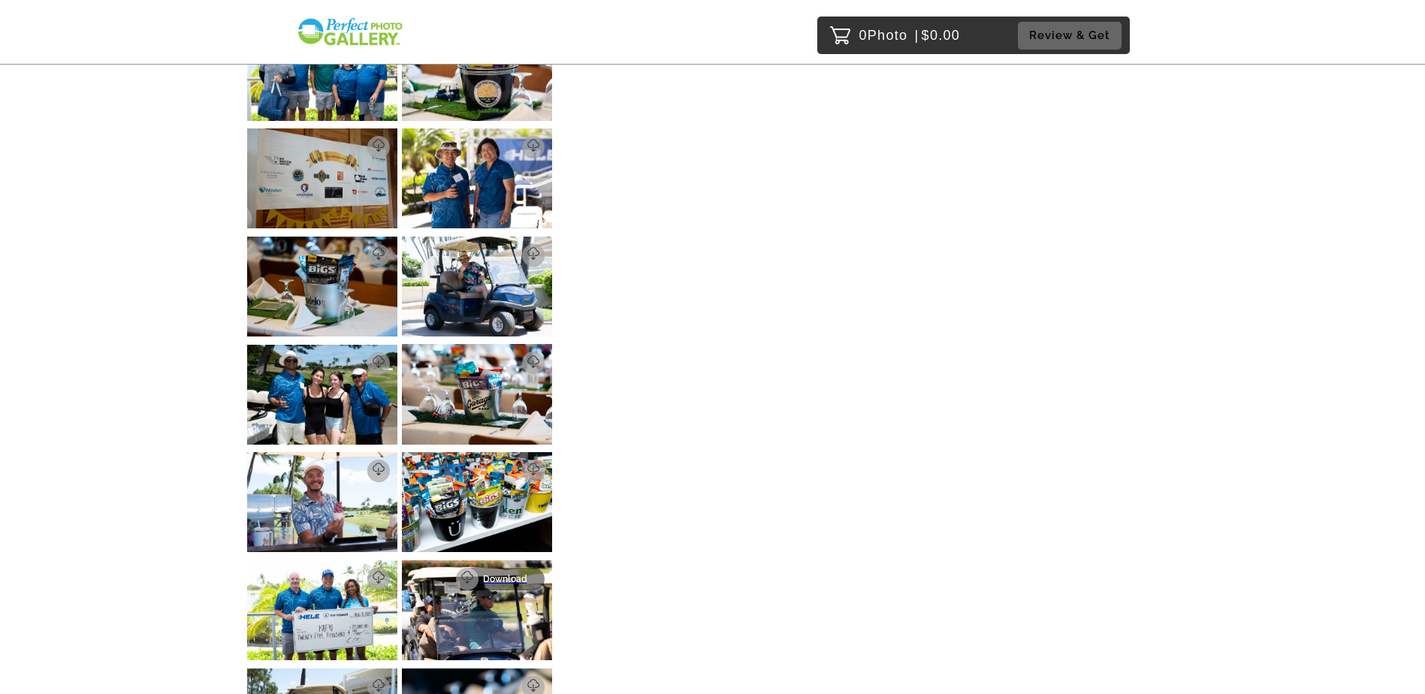
click at [529, 568] on link "Download" at bounding box center [500, 579] width 89 height 23
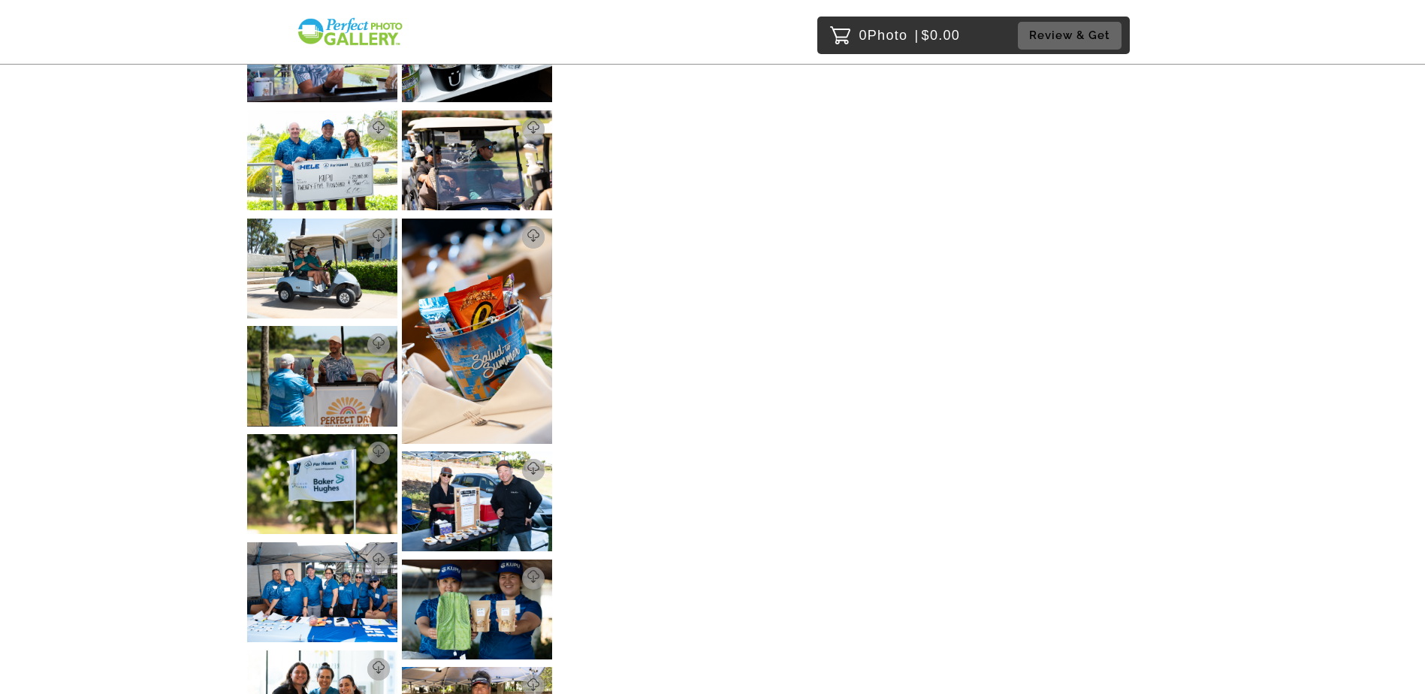
scroll to position [1728, 0]
click at [378, 231] on p "Download" at bounding box center [354, 236] width 53 height 11
click at [537, 225] on link "Download" at bounding box center [500, 236] width 89 height 23
click at [378, 333] on link "Download" at bounding box center [345, 344] width 89 height 23
click at [364, 433] on img at bounding box center [322, 483] width 150 height 100
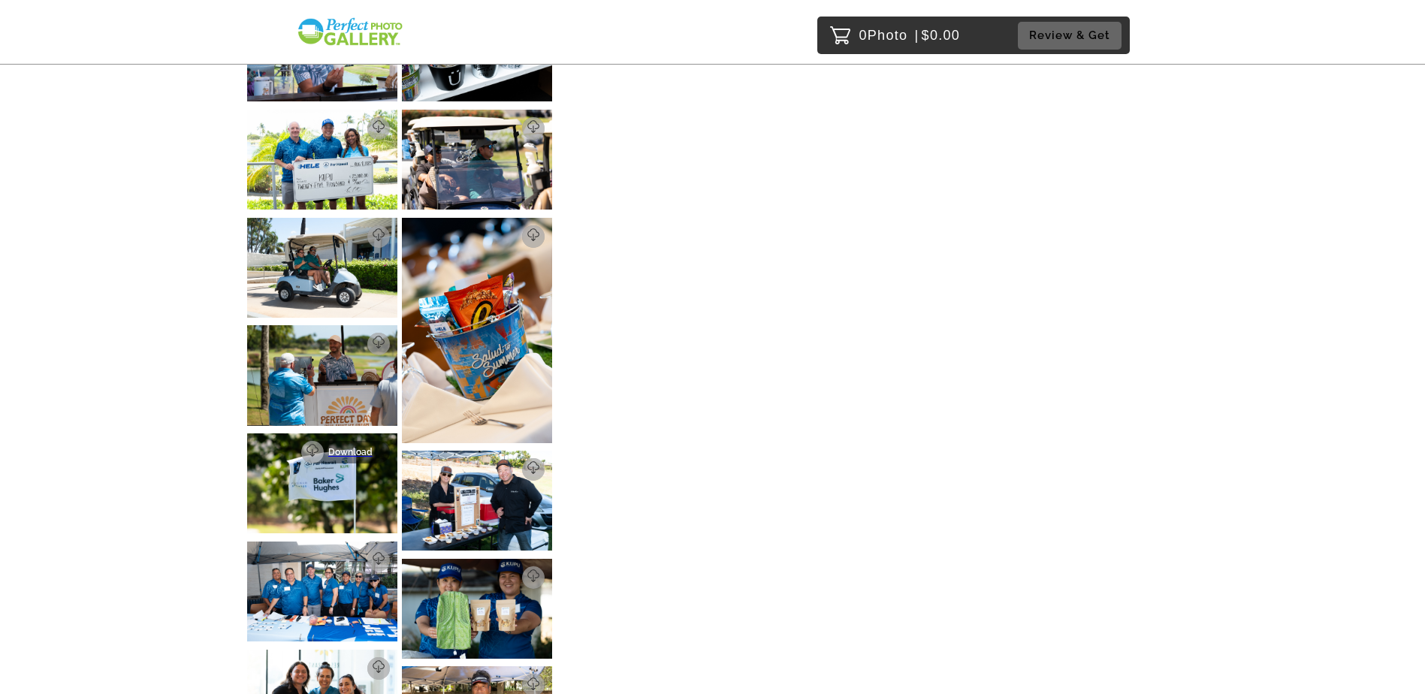
click at [375, 447] on p "Download" at bounding box center [354, 452] width 53 height 11
click at [367, 447] on p "Download" at bounding box center [354, 452] width 53 height 11
click at [508, 464] on p "Download" at bounding box center [509, 469] width 53 height 11
click at [367, 555] on p "Download" at bounding box center [354, 560] width 53 height 11
click at [521, 559] on img at bounding box center [477, 609] width 150 height 100
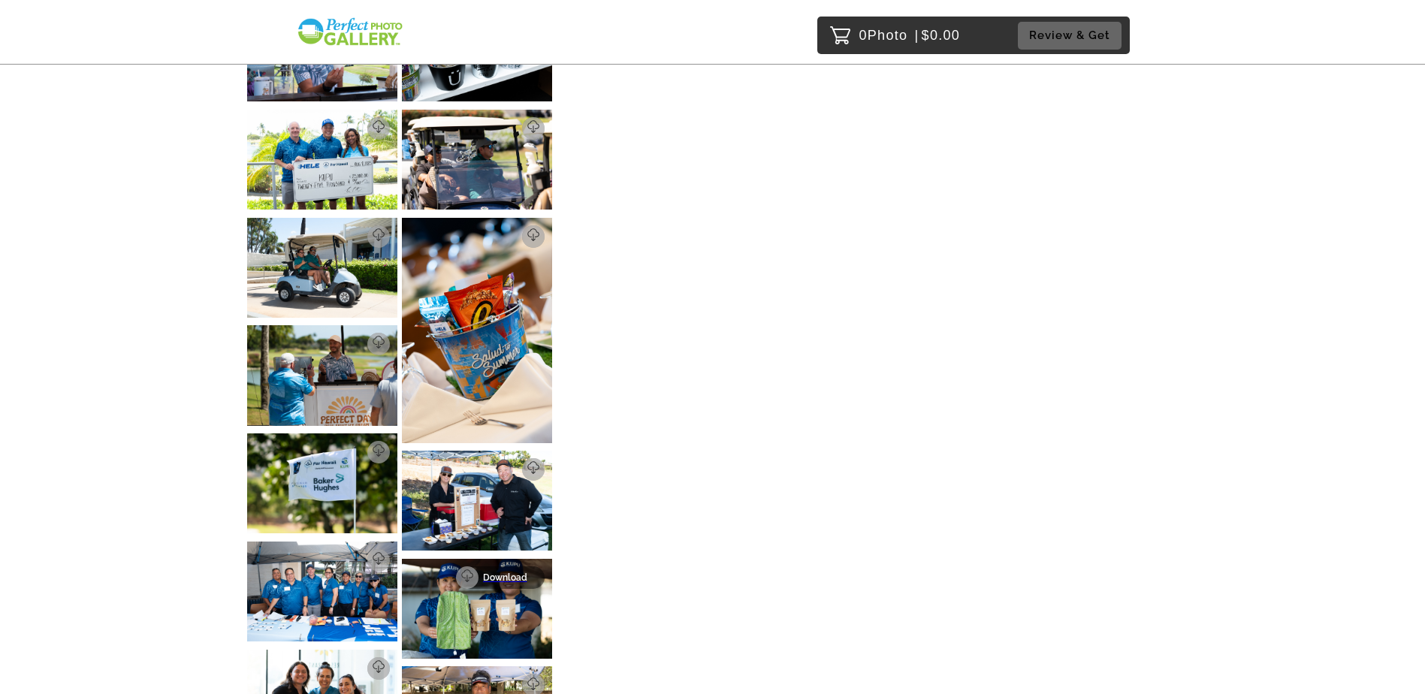
click at [524, 572] on p "Download" at bounding box center [509, 577] width 53 height 11
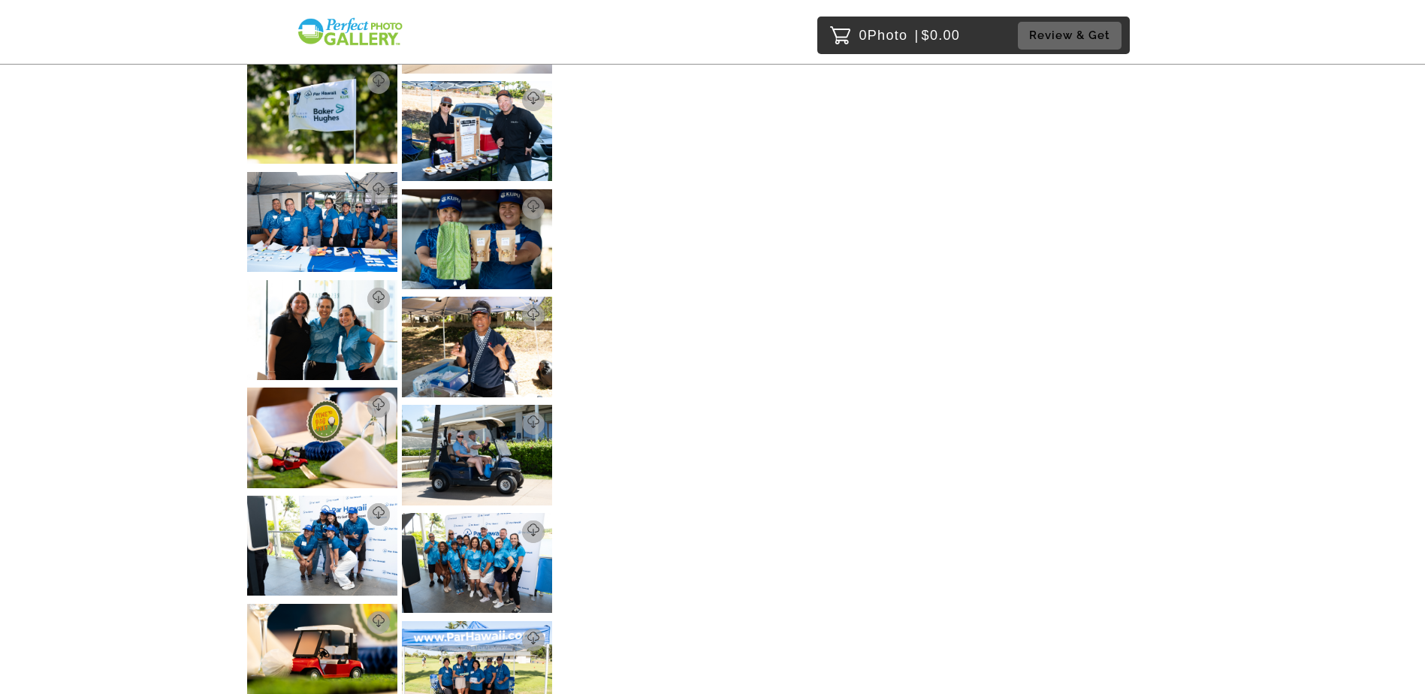
scroll to position [2103, 0]
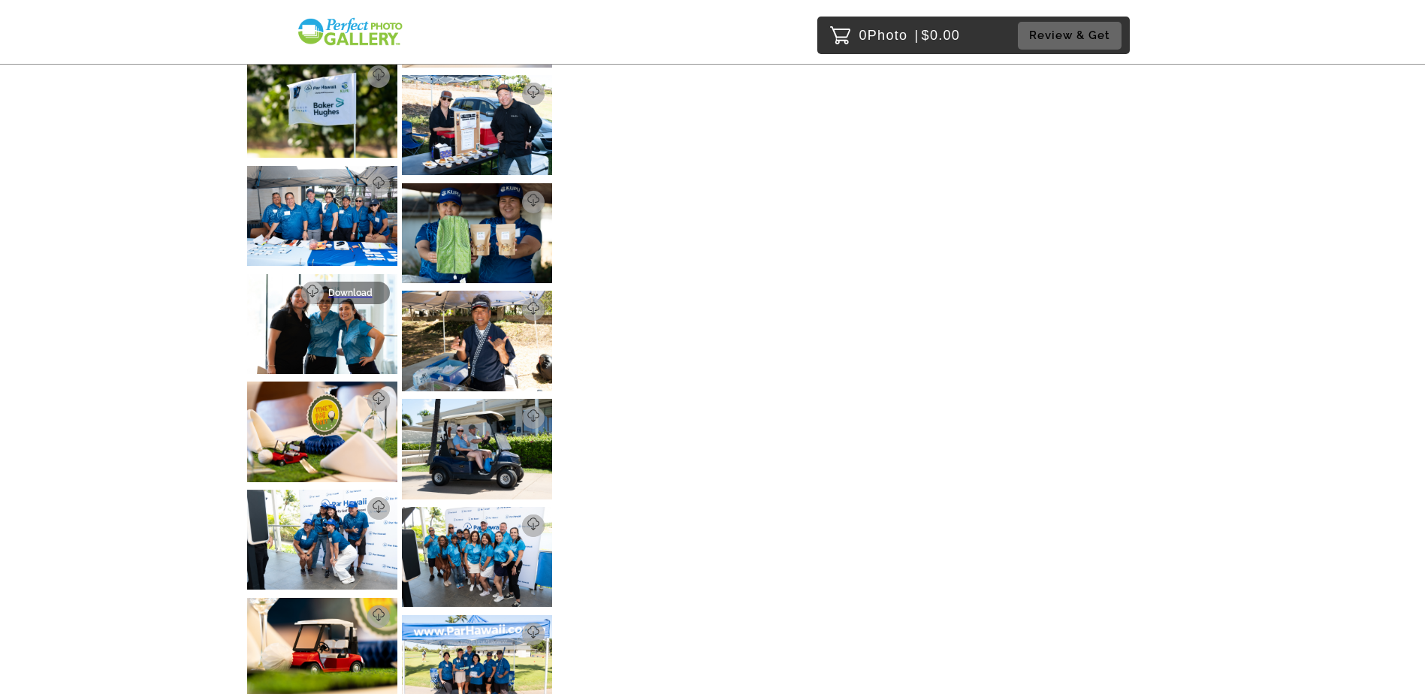
click at [373, 288] on p "Download" at bounding box center [354, 293] width 53 height 11
click at [375, 180] on p "Download" at bounding box center [354, 185] width 53 height 11
click at [533, 298] on link "Download" at bounding box center [500, 309] width 89 height 23
click at [519, 304] on p "Download" at bounding box center [509, 309] width 53 height 11
click at [364, 395] on p "Download" at bounding box center [354, 400] width 53 height 11
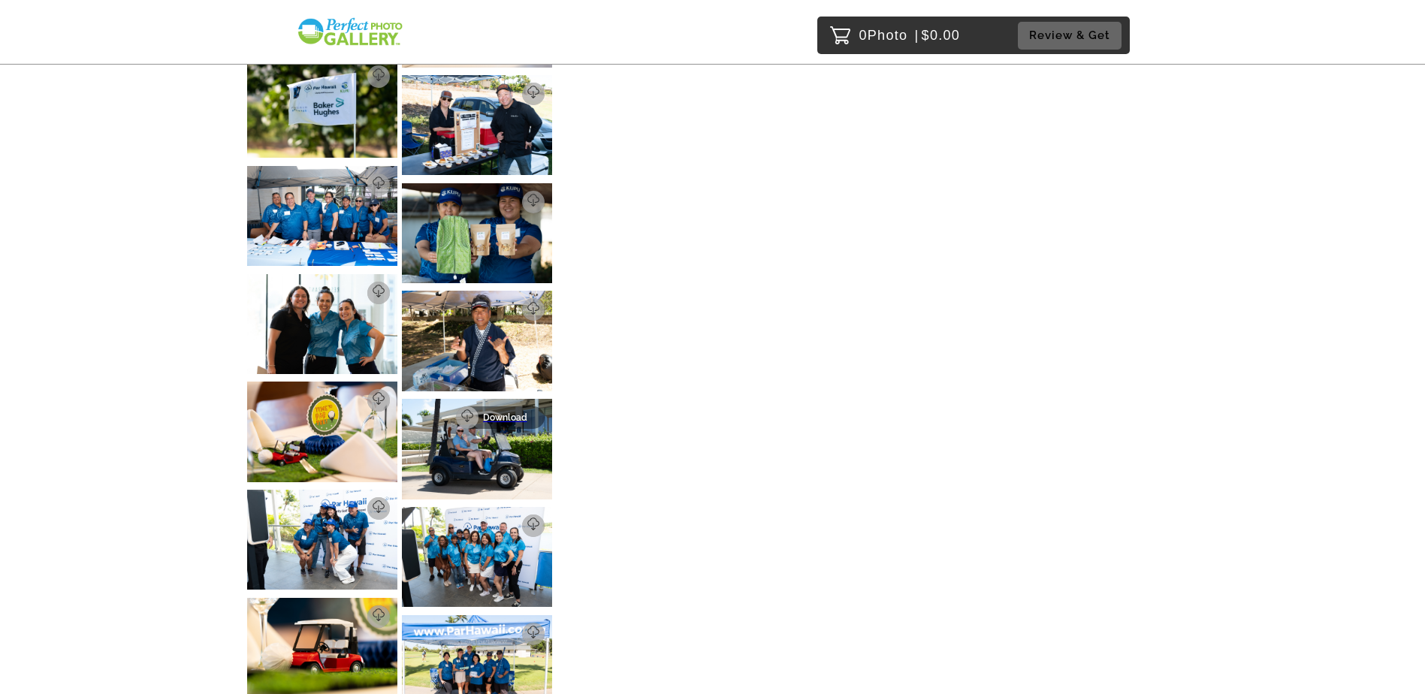
click at [525, 412] on p "Download" at bounding box center [509, 417] width 53 height 11
click at [356, 503] on p "Download" at bounding box center [354, 508] width 53 height 11
click at [518, 521] on p "Download" at bounding box center [509, 526] width 53 height 11
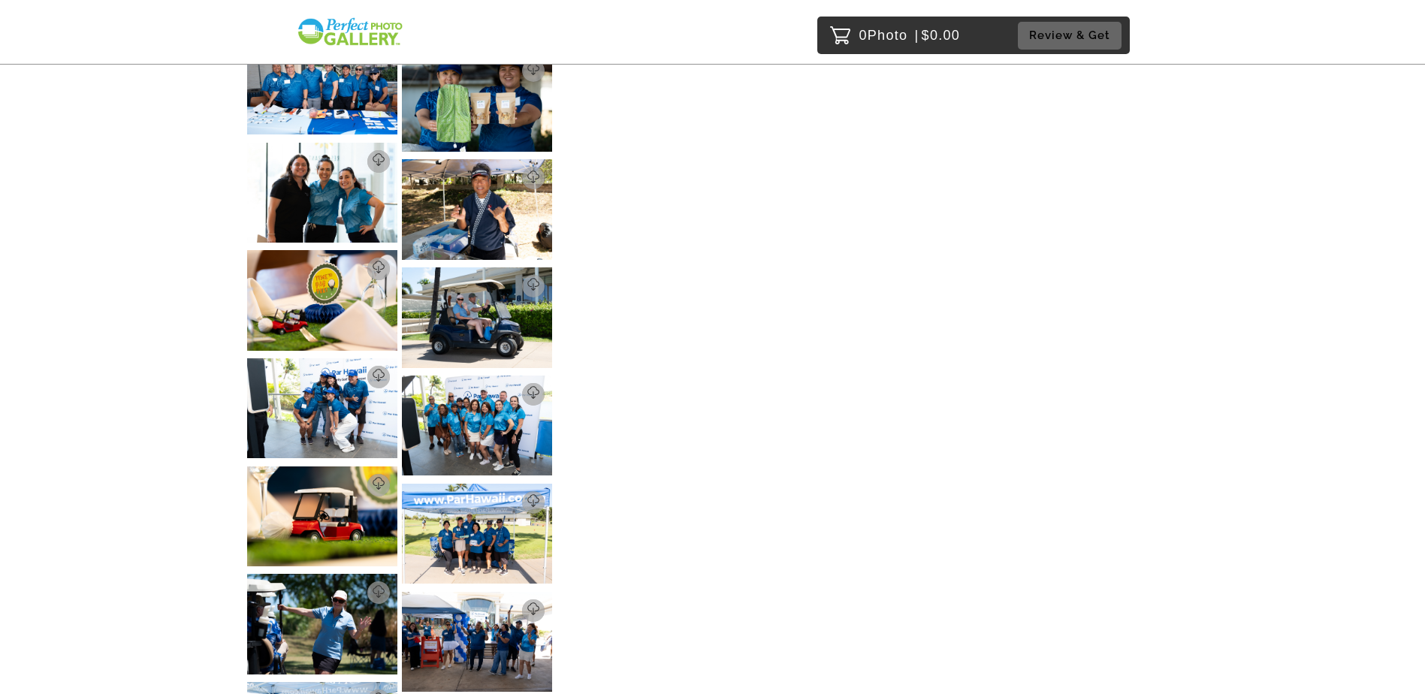
scroll to position [2254, 0]
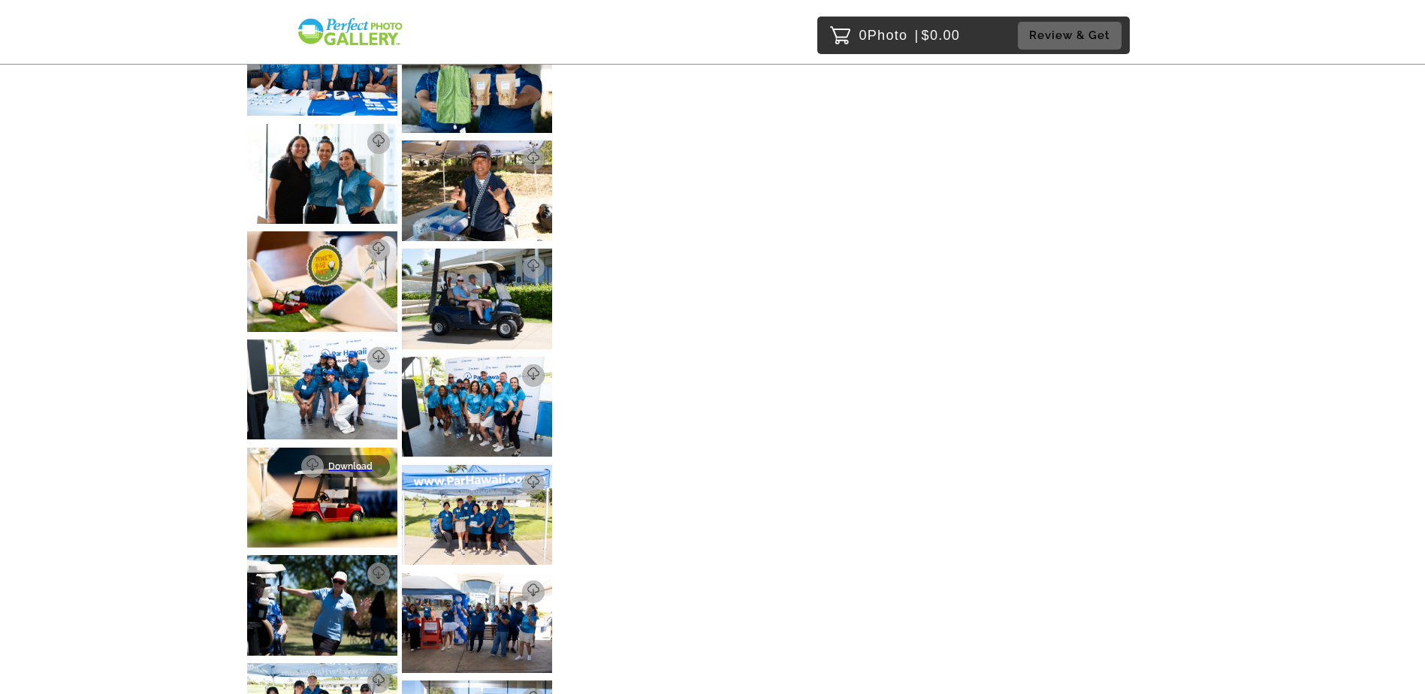
click at [370, 461] on p "Download" at bounding box center [354, 466] width 53 height 11
click at [373, 569] on p "Download" at bounding box center [354, 574] width 53 height 11
click at [523, 479] on p "Download" at bounding box center [509, 484] width 53 height 11
click at [525, 587] on p "Download" at bounding box center [509, 592] width 53 height 11
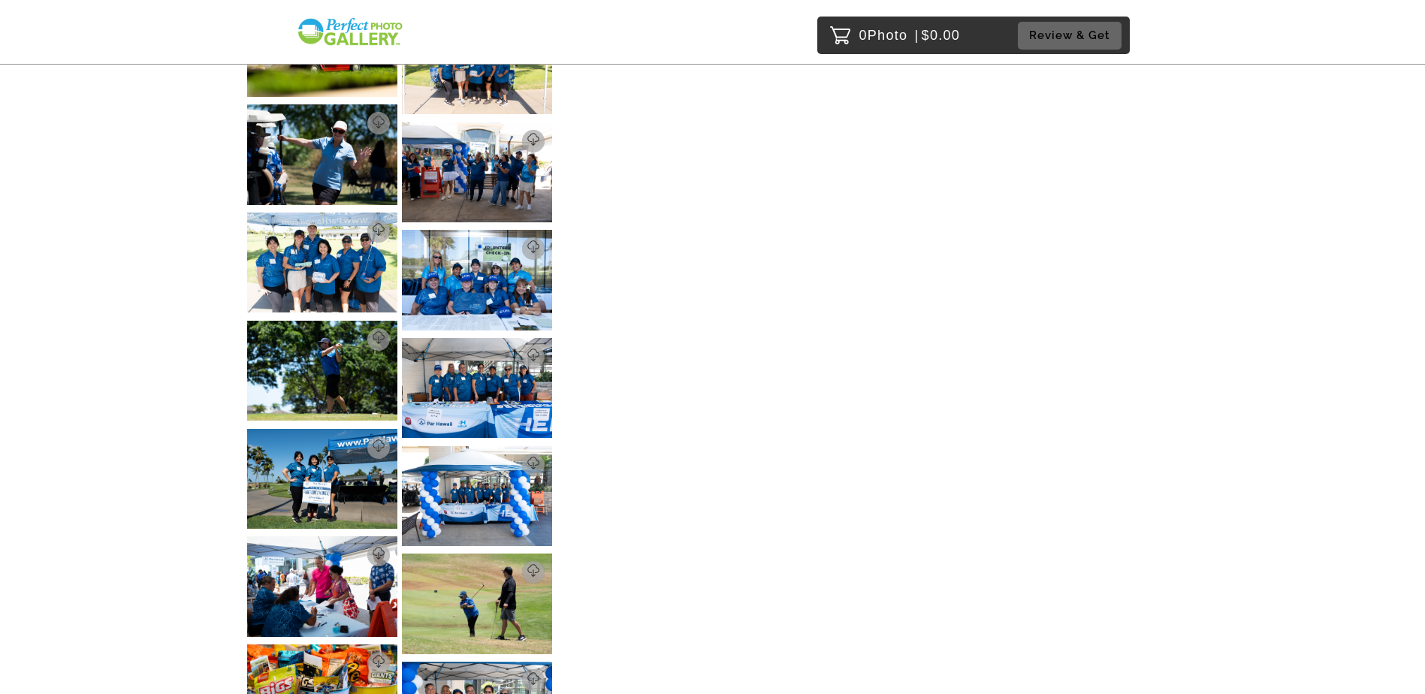
scroll to position [2780, 0]
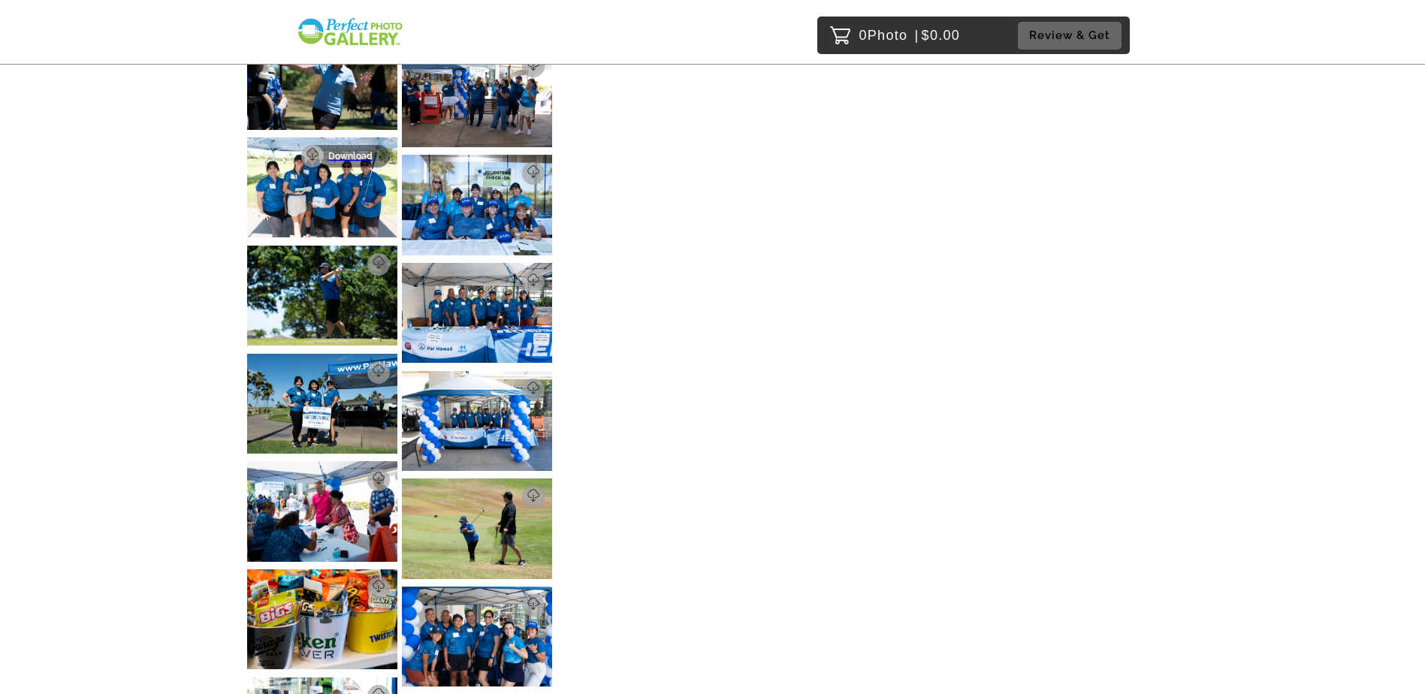
click at [370, 151] on p "Download" at bounding box center [354, 156] width 53 height 11
click at [526, 168] on p "Download" at bounding box center [509, 173] width 53 height 11
click at [372, 259] on p "Download" at bounding box center [354, 264] width 53 height 11
click at [529, 276] on p "Download" at bounding box center [509, 281] width 53 height 11
click at [503, 276] on p "Download" at bounding box center [509, 281] width 53 height 11
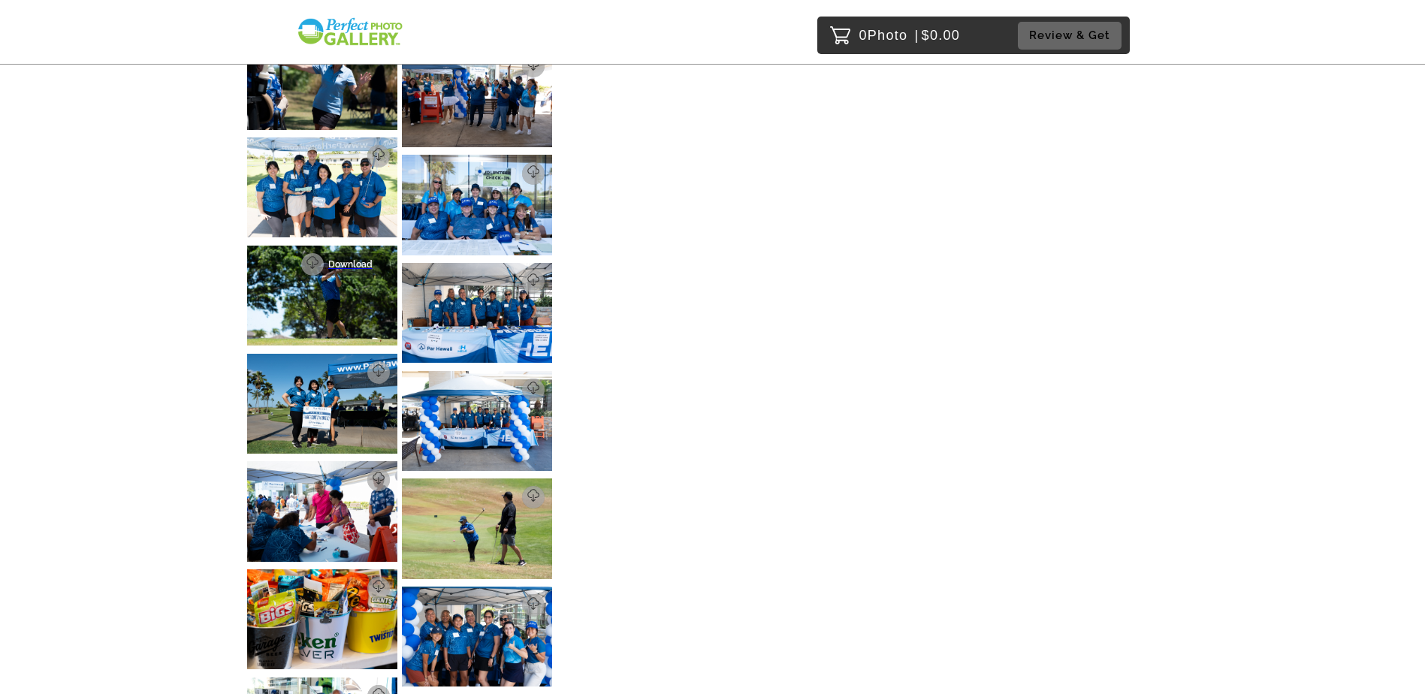
click at [346, 259] on p "Download" at bounding box center [354, 264] width 53 height 11
click at [346, 367] on p "Download" at bounding box center [354, 372] width 53 height 11
click at [530, 385] on p "Download" at bounding box center [509, 390] width 53 height 11
click at [521, 385] on p "Download" at bounding box center [509, 390] width 53 height 11
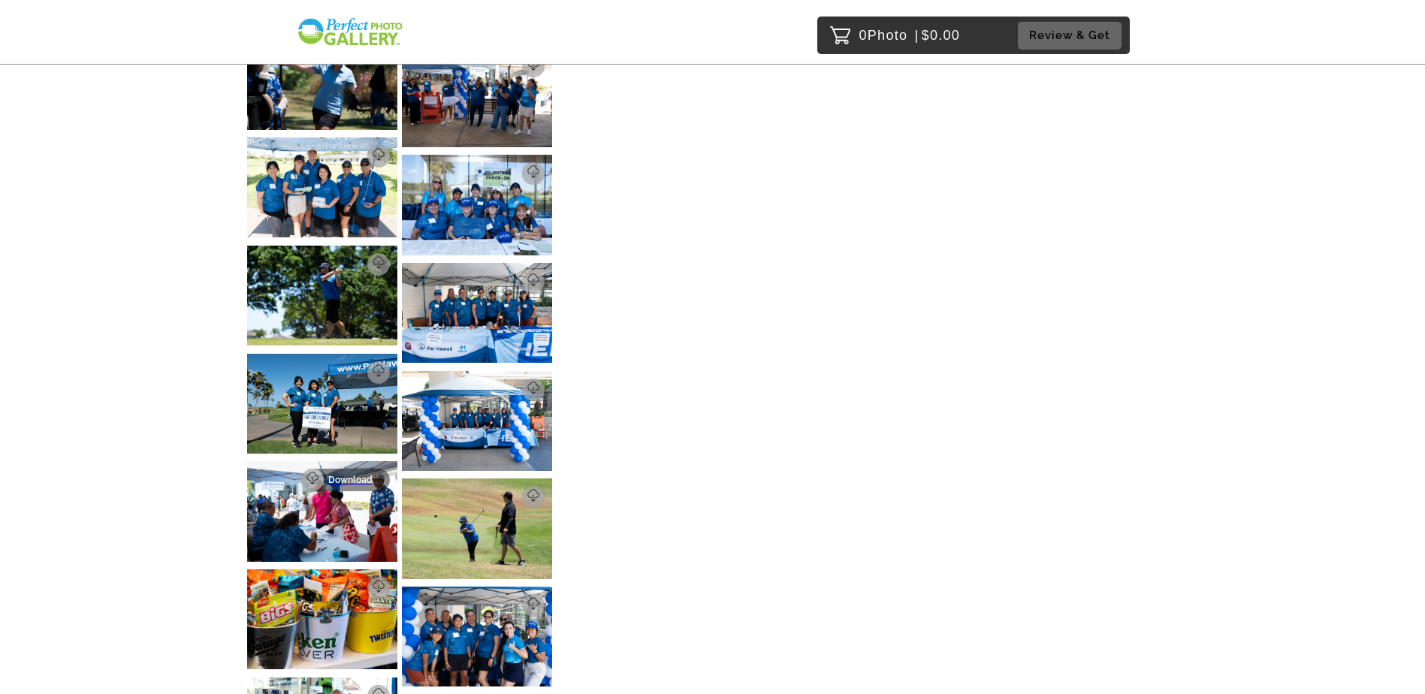
click at [350, 475] on p "Download" at bounding box center [354, 480] width 53 height 11
click at [526, 492] on p "Download" at bounding box center [509, 497] width 53 height 11
click at [511, 492] on p "Download" at bounding box center [509, 497] width 53 height 11
click at [353, 583] on p "Download" at bounding box center [354, 588] width 53 height 11
click at [510, 600] on p "Download" at bounding box center [509, 605] width 53 height 11
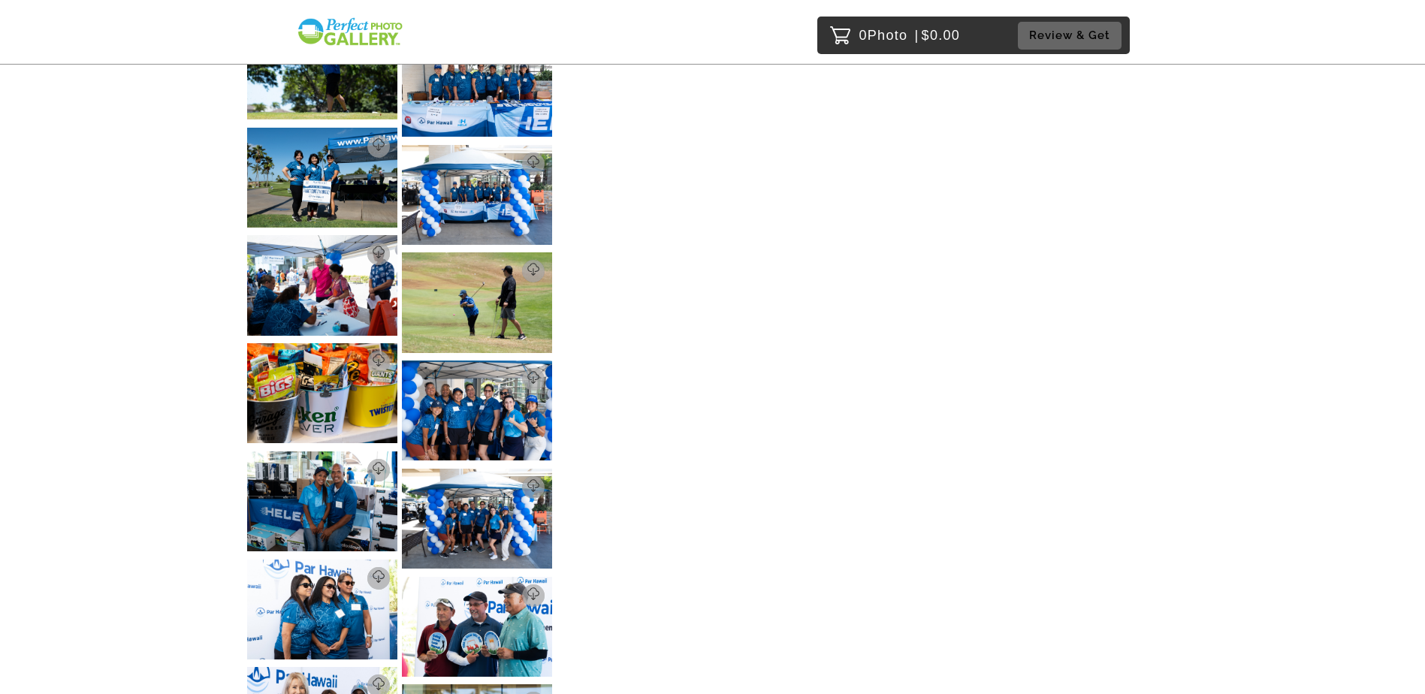
scroll to position [3080, 0]
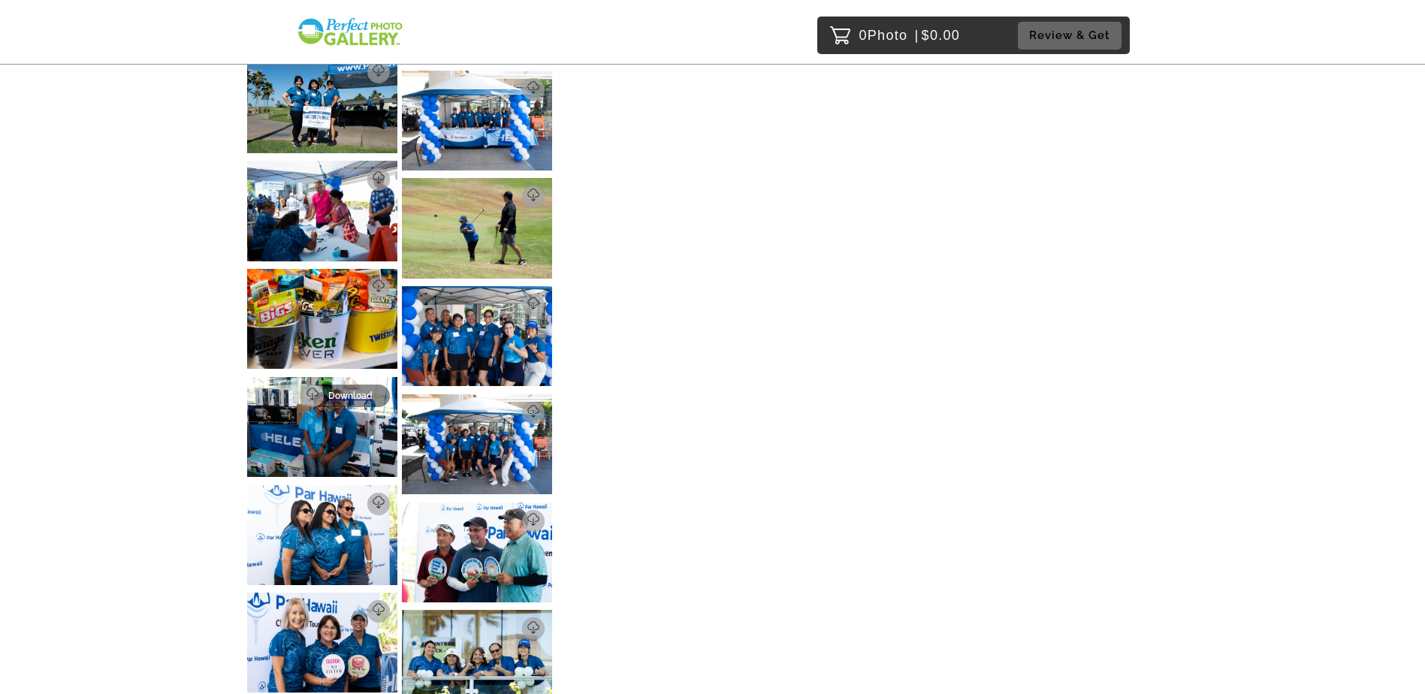
click at [369, 391] on p "Download" at bounding box center [354, 396] width 53 height 11
click at [522, 408] on p "Download" at bounding box center [509, 413] width 53 height 11
click at [517, 408] on p "Download" at bounding box center [509, 413] width 53 height 11
click at [364, 499] on p "Download" at bounding box center [354, 504] width 53 height 11
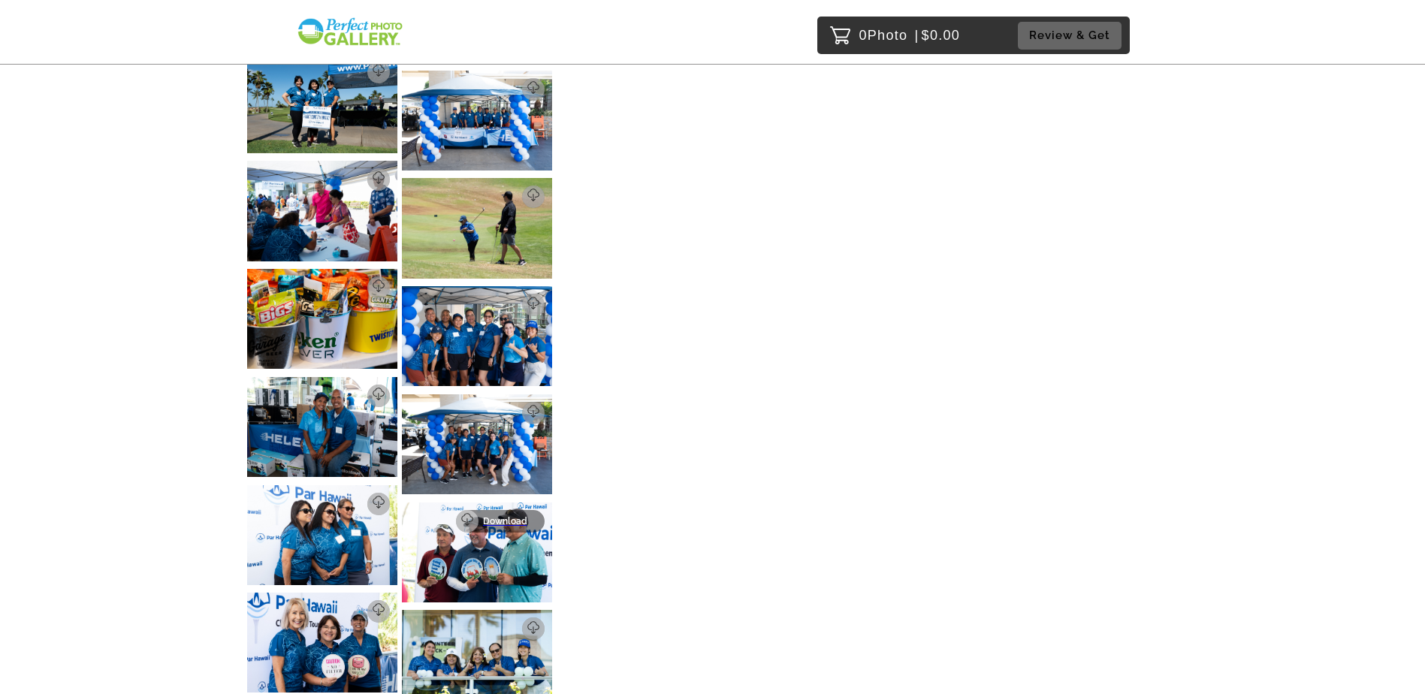
click at [513, 516] on p "Download" at bounding box center [509, 521] width 53 height 11
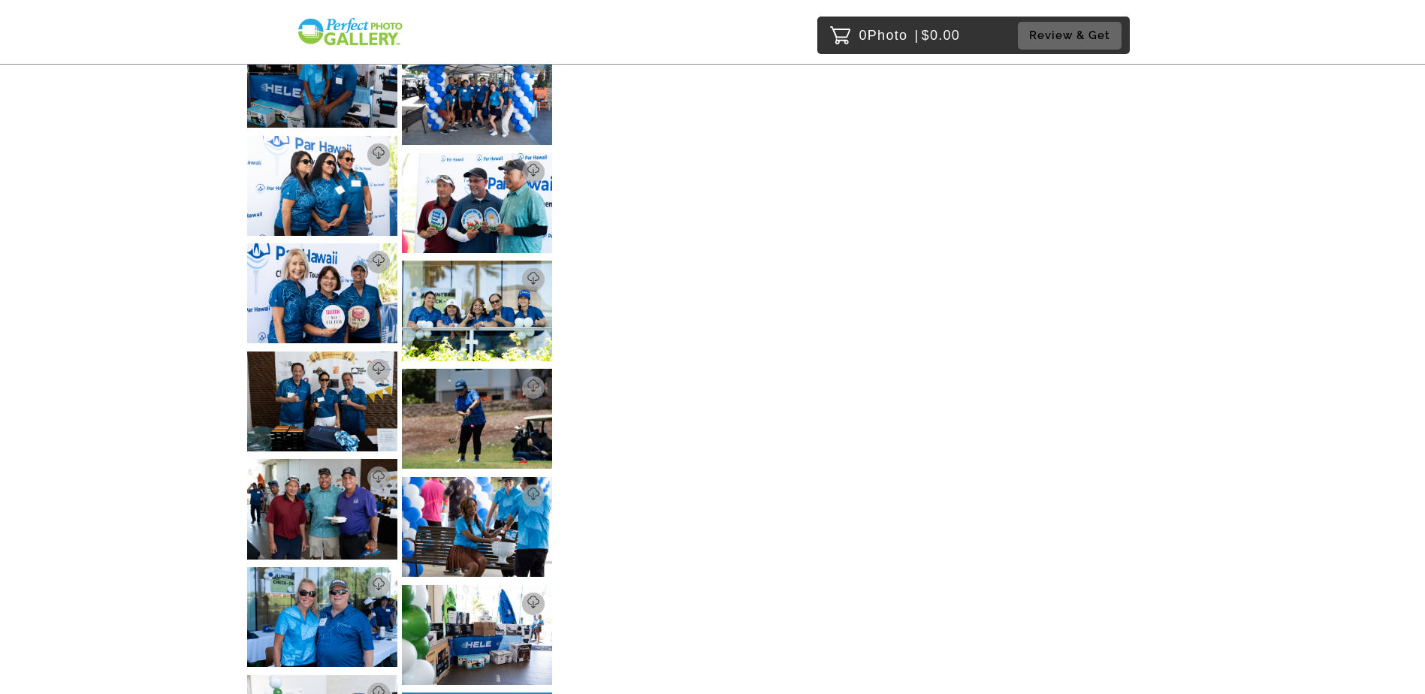
scroll to position [3456, 0]
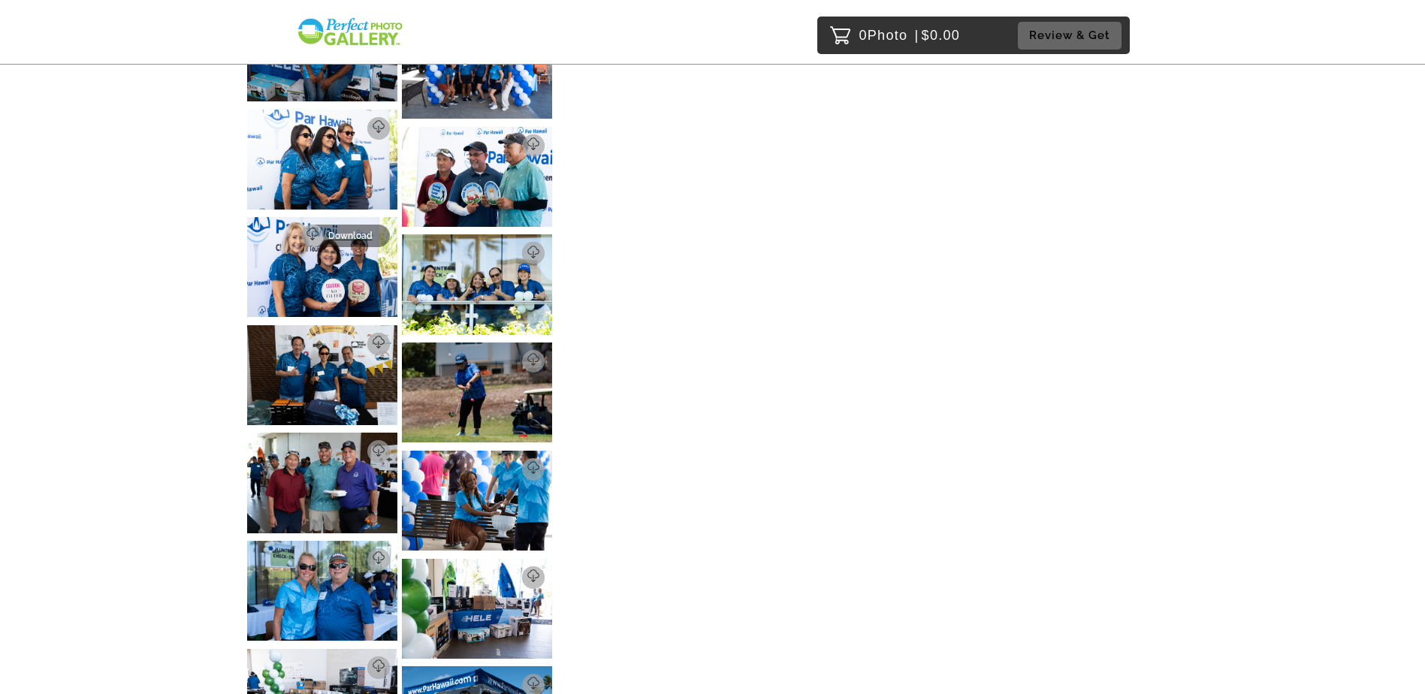
click at [365, 231] on p "Download" at bounding box center [354, 236] width 53 height 11
click at [365, 339] on p "Download" at bounding box center [354, 344] width 53 height 11
click at [516, 248] on p "Download" at bounding box center [509, 253] width 53 height 11
click at [367, 433] on img at bounding box center [322, 483] width 150 height 100
click at [365, 433] on img at bounding box center [322, 483] width 150 height 100
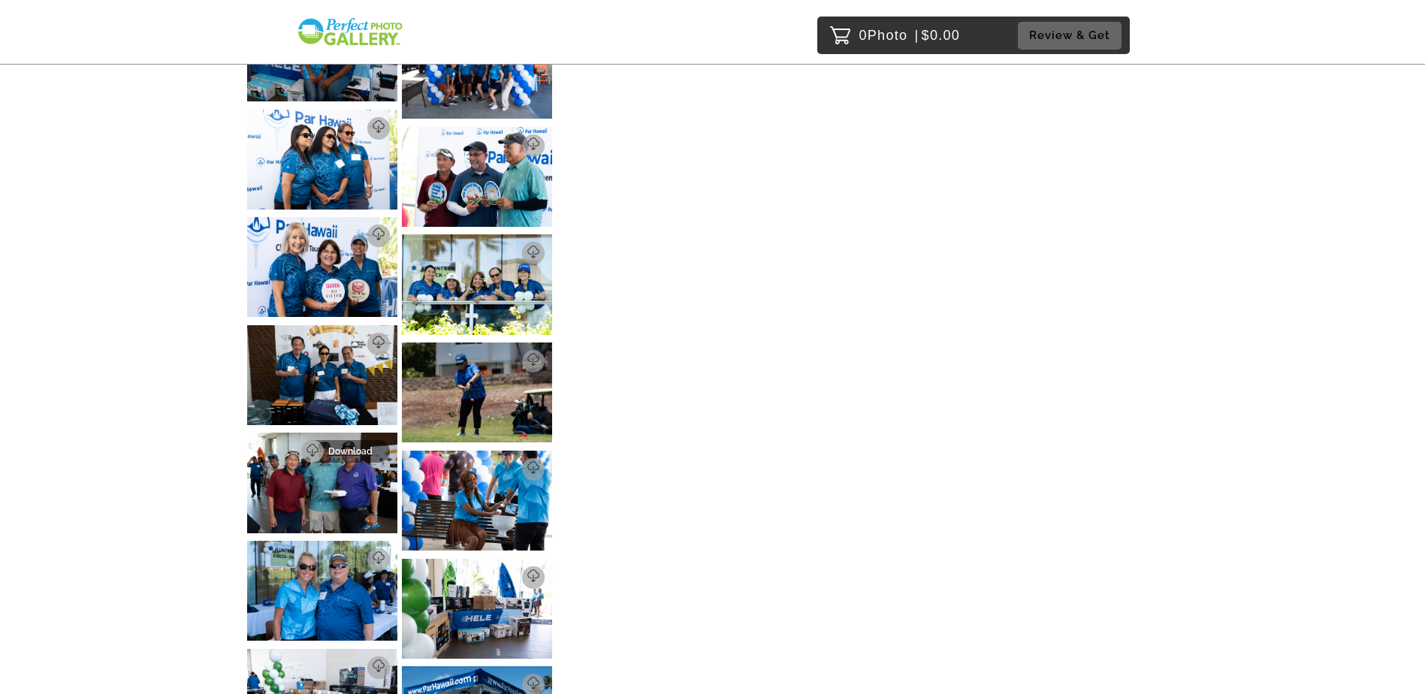
click at [367, 433] on img at bounding box center [322, 483] width 150 height 100
click at [369, 440] on link "Download" at bounding box center [345, 451] width 89 height 23
click at [533, 464] on p "Download" at bounding box center [509, 469] width 53 height 11
click at [363, 554] on p "Download" at bounding box center [354, 559] width 53 height 11
click at [521, 572] on p "Download" at bounding box center [509, 577] width 53 height 11
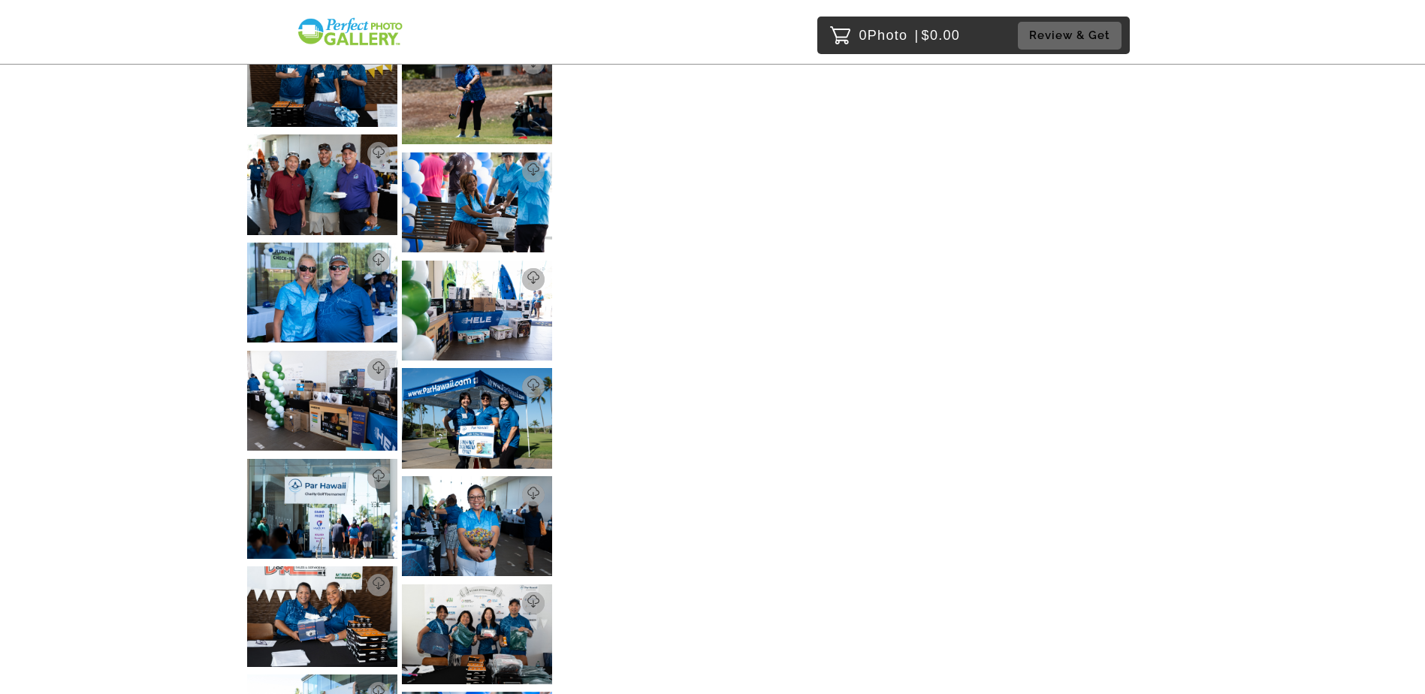
scroll to position [3756, 0]
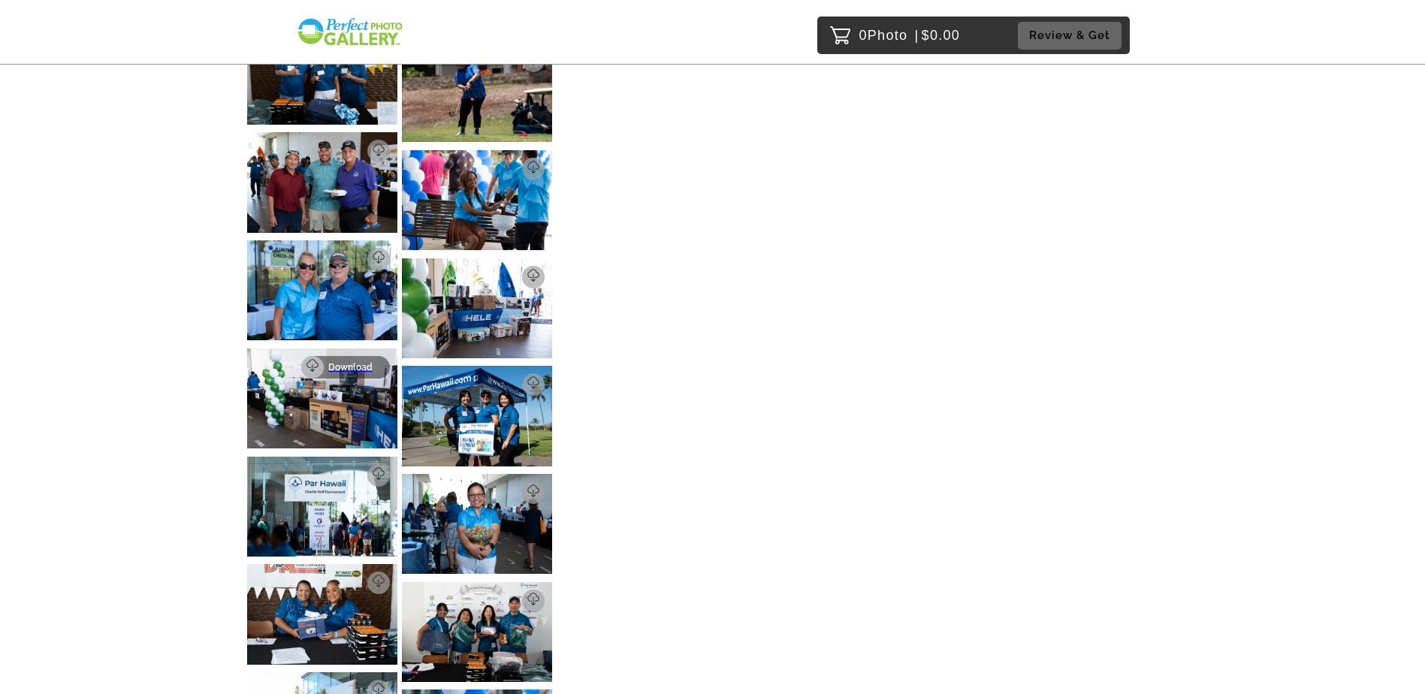
click at [370, 362] on p "Download" at bounding box center [354, 367] width 53 height 11
click at [356, 470] on p "Download" at bounding box center [354, 475] width 53 height 11
click at [523, 488] on p "Download" at bounding box center [509, 493] width 53 height 11
click at [516, 379] on p "Download" at bounding box center [509, 384] width 53 height 11
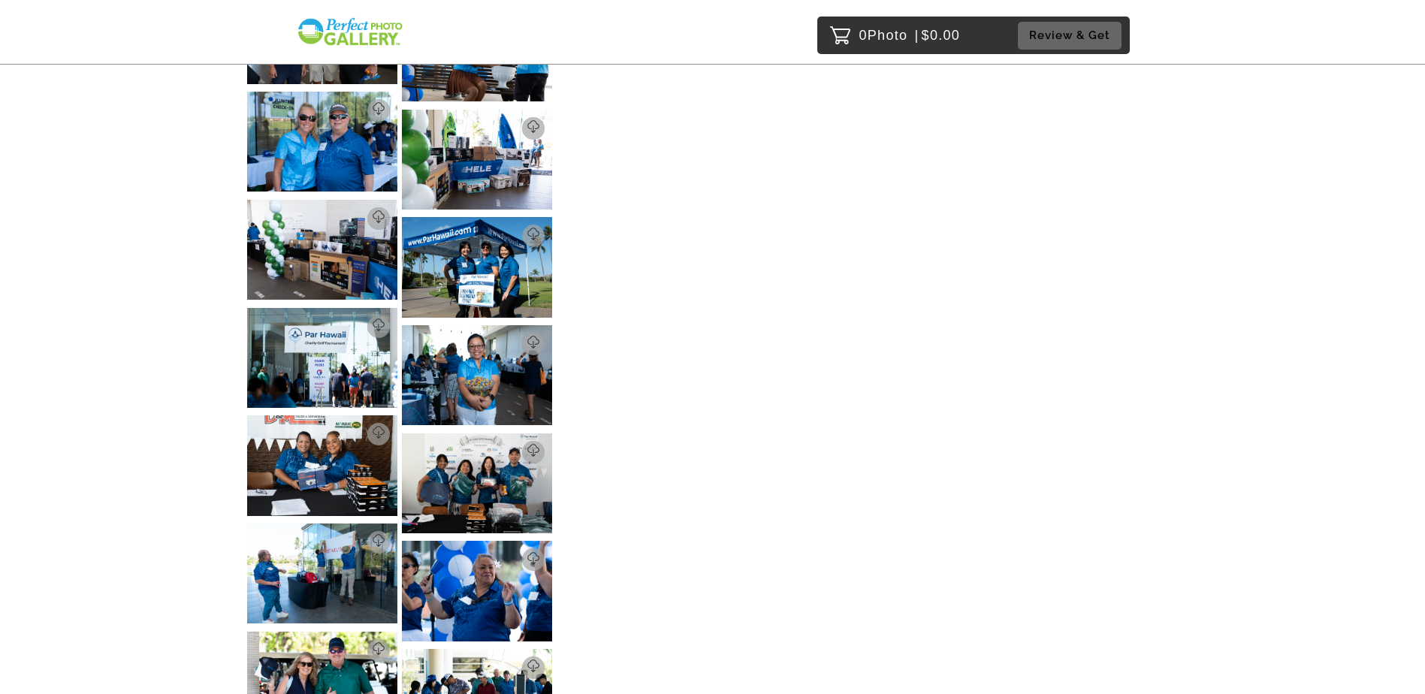
scroll to position [3981, 0]
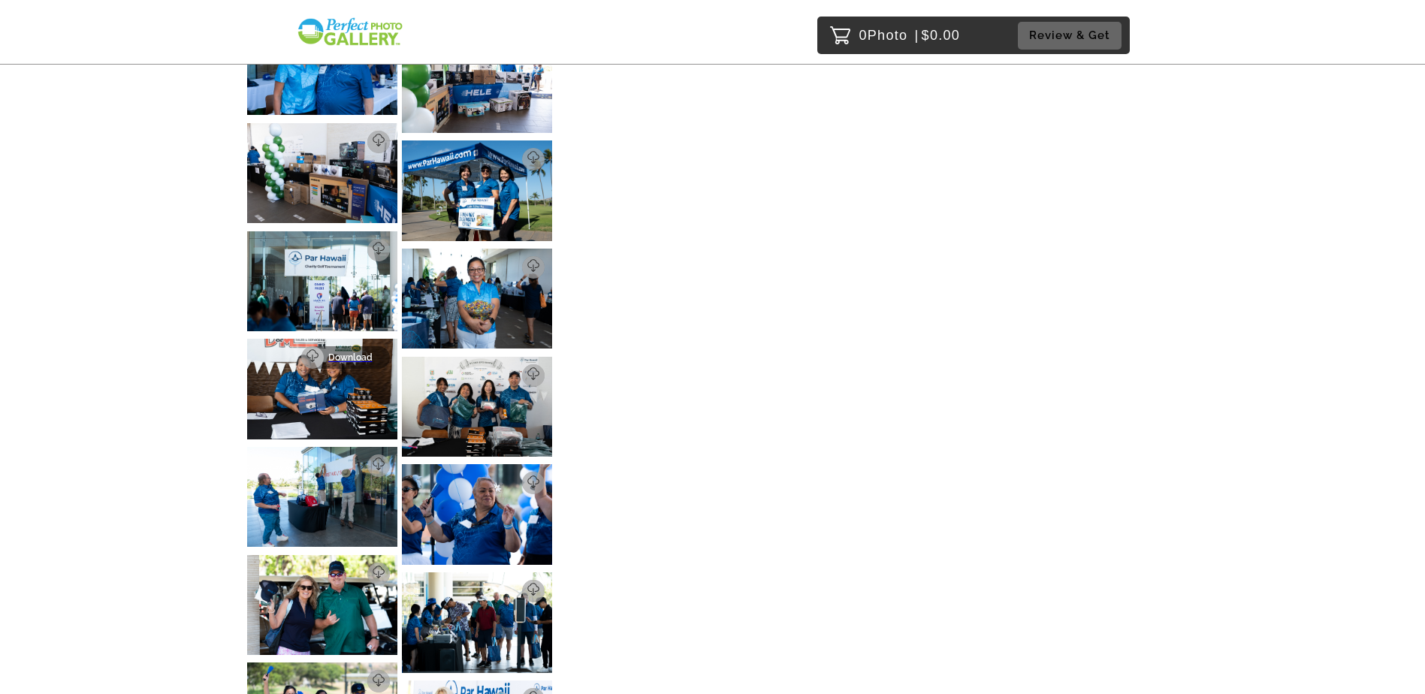
click at [362, 352] on p "Download" at bounding box center [354, 357] width 53 height 11
click at [356, 461] on p "Download" at bounding box center [354, 466] width 53 height 11
click at [501, 370] on p "Download" at bounding box center [509, 375] width 53 height 11
click at [522, 478] on p "Download" at bounding box center [509, 483] width 53 height 11
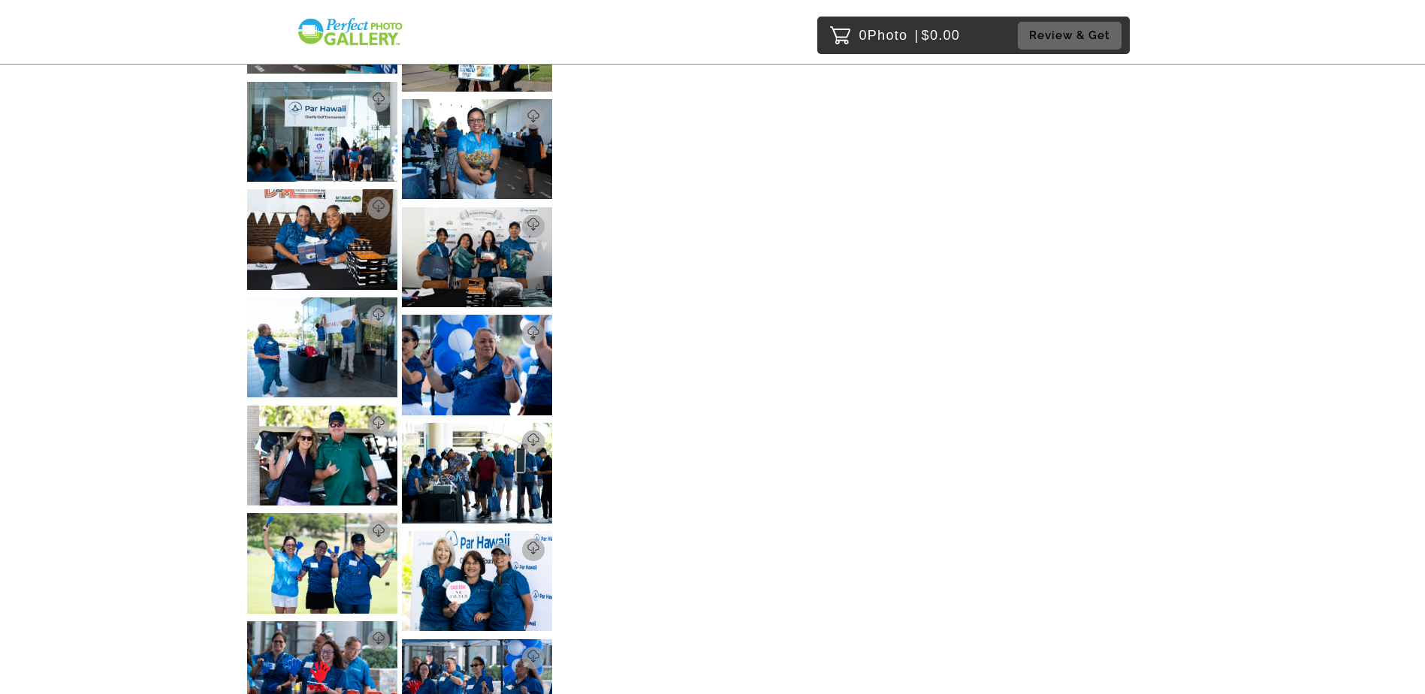
scroll to position [4132, 0]
click at [348, 405] on img at bounding box center [322, 455] width 150 height 100
click at [358, 405] on img at bounding box center [322, 455] width 150 height 100
click at [373, 418] on p "Download" at bounding box center [354, 423] width 53 height 11
click at [372, 418] on p "Download" at bounding box center [354, 423] width 53 height 11
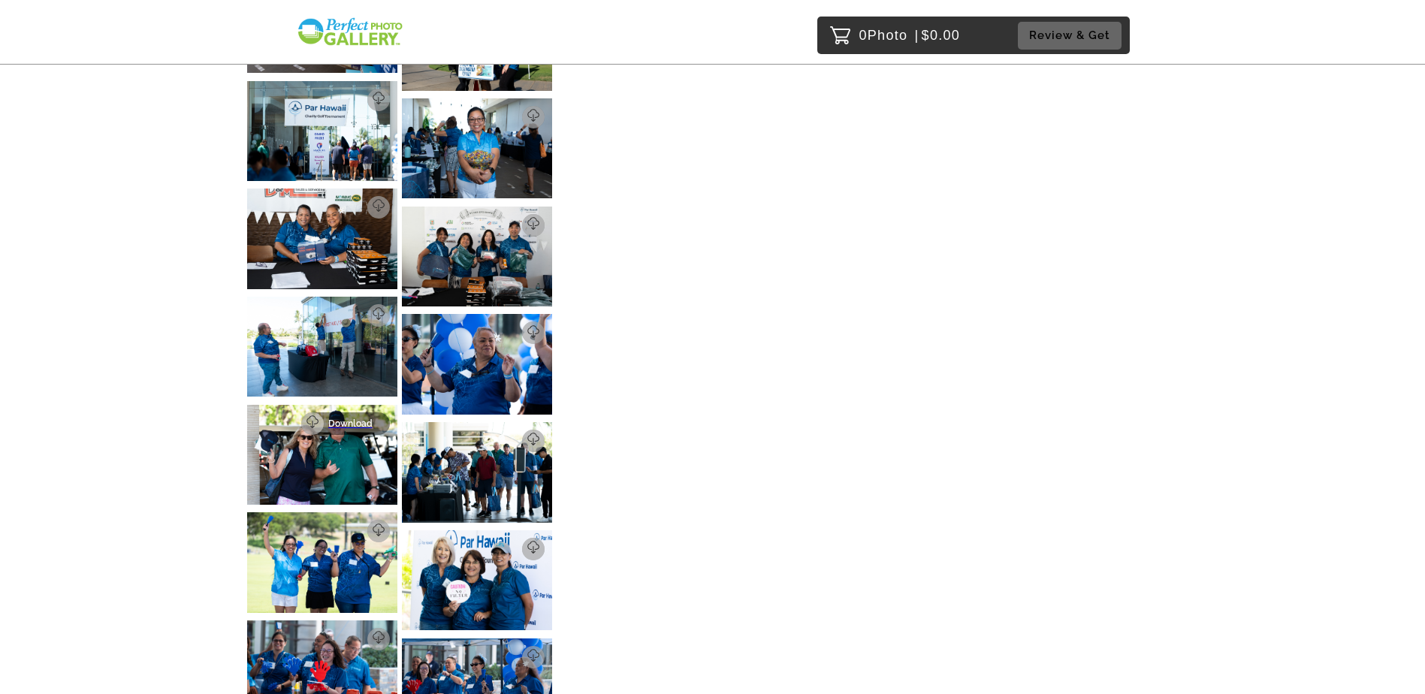
click at [365, 418] on p "Download" at bounding box center [354, 423] width 53 height 11
click at [512, 436] on p "Download" at bounding box center [509, 441] width 53 height 11
click at [373, 418] on p "Download" at bounding box center [354, 423] width 53 height 11
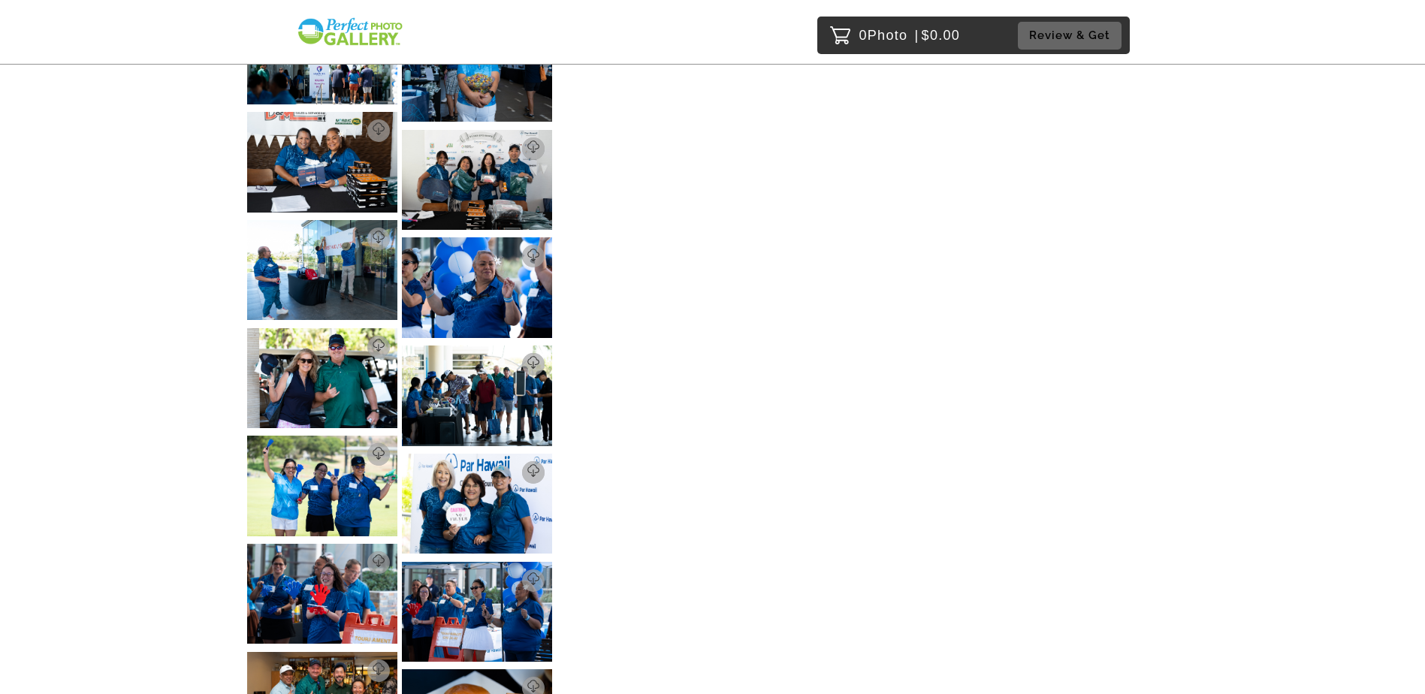
scroll to position [4282, 0]
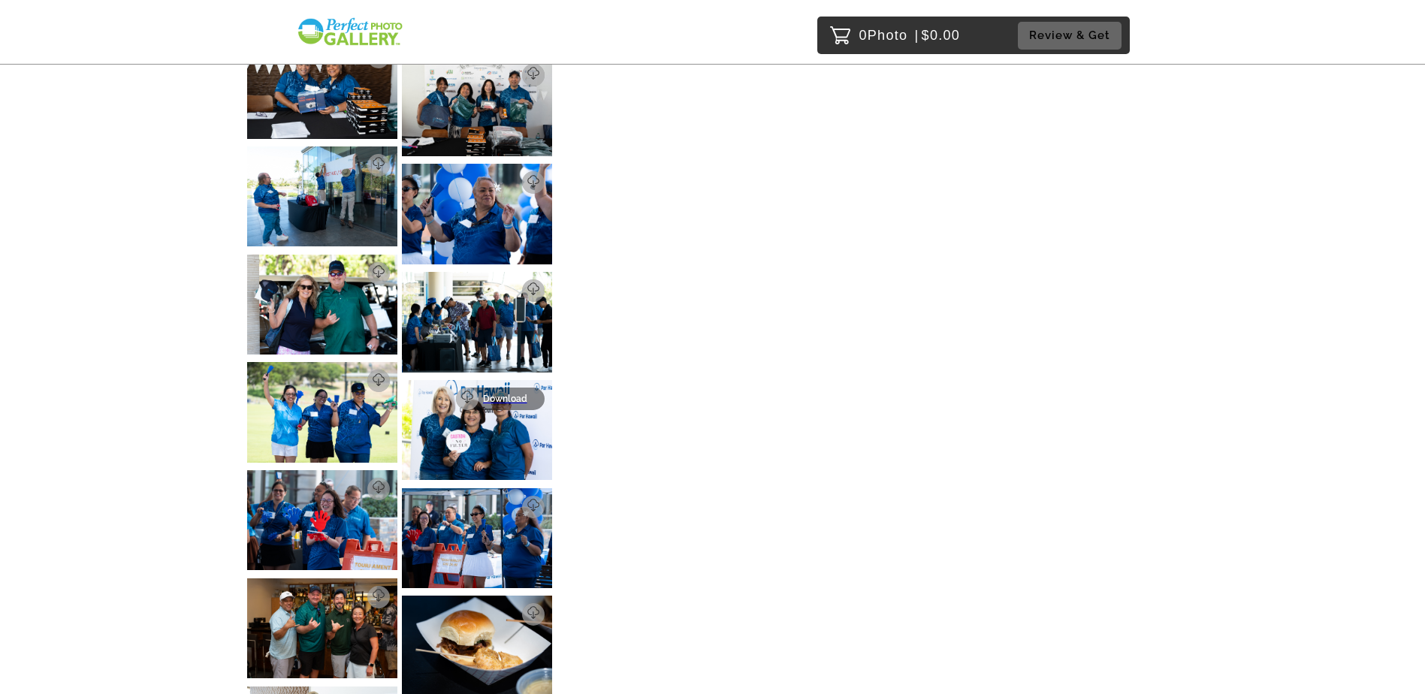
click at [528, 394] on p "Download" at bounding box center [509, 399] width 53 height 11
click at [341, 376] on p "Download" at bounding box center [354, 381] width 53 height 11
click at [356, 484] on p "Download" at bounding box center [354, 489] width 53 height 11
click at [501, 502] on p "Download" at bounding box center [509, 507] width 53 height 11
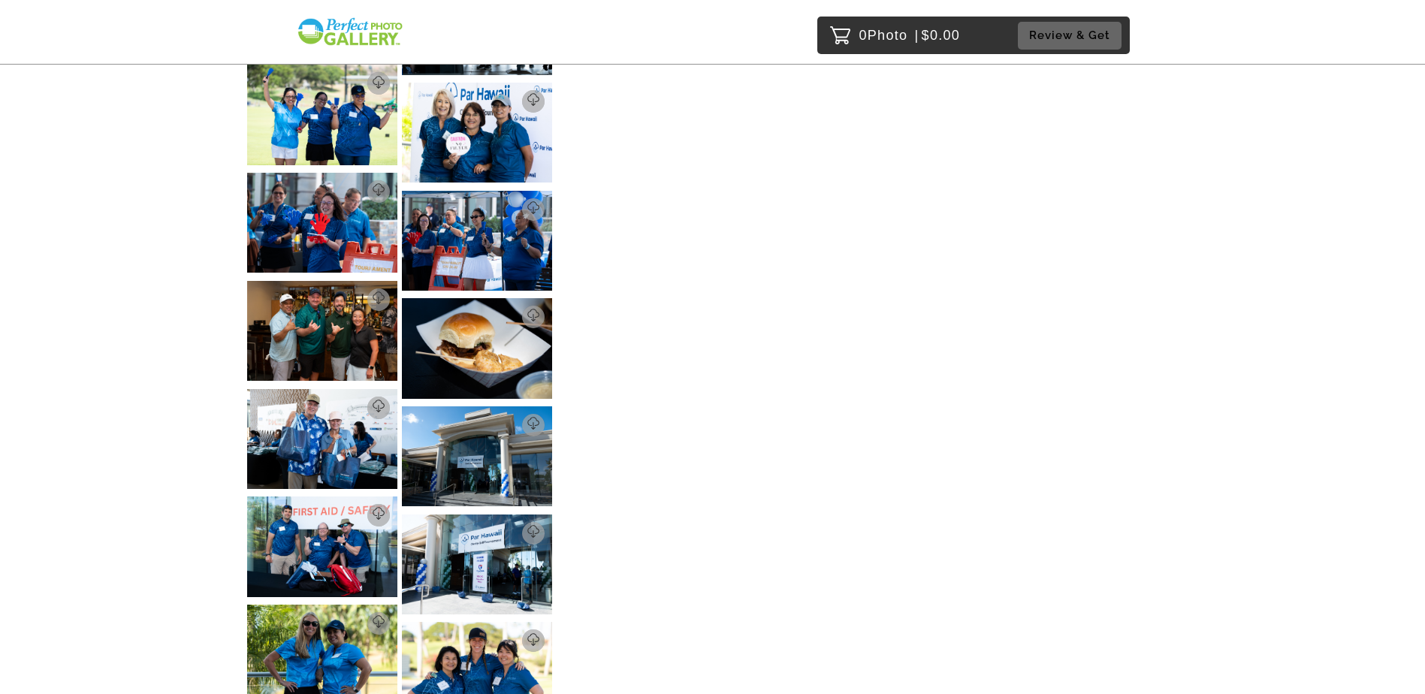
scroll to position [4582, 0]
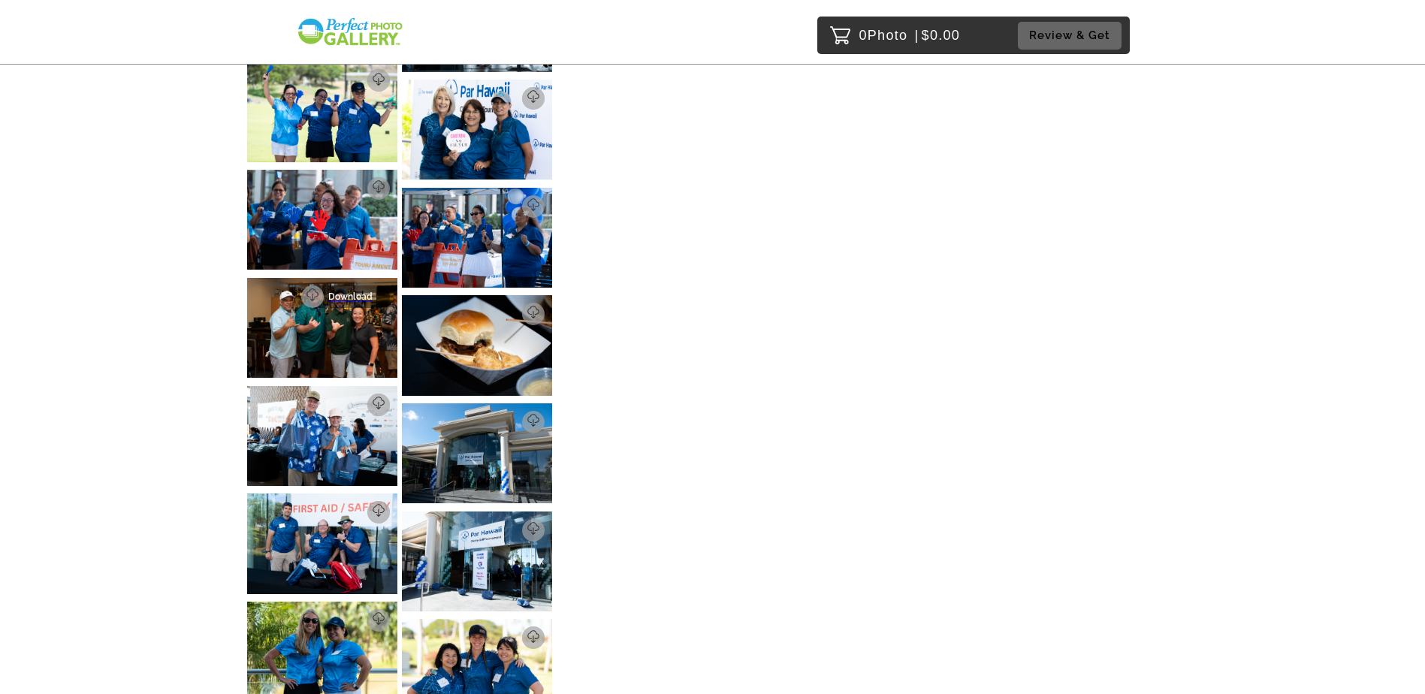
click at [349, 285] on link "Download" at bounding box center [345, 296] width 89 height 23
click at [370, 400] on p "Download" at bounding box center [354, 405] width 53 height 11
click at [531, 309] on p "Download" at bounding box center [509, 314] width 53 height 11
click at [514, 309] on p "Download" at bounding box center [509, 314] width 53 height 11
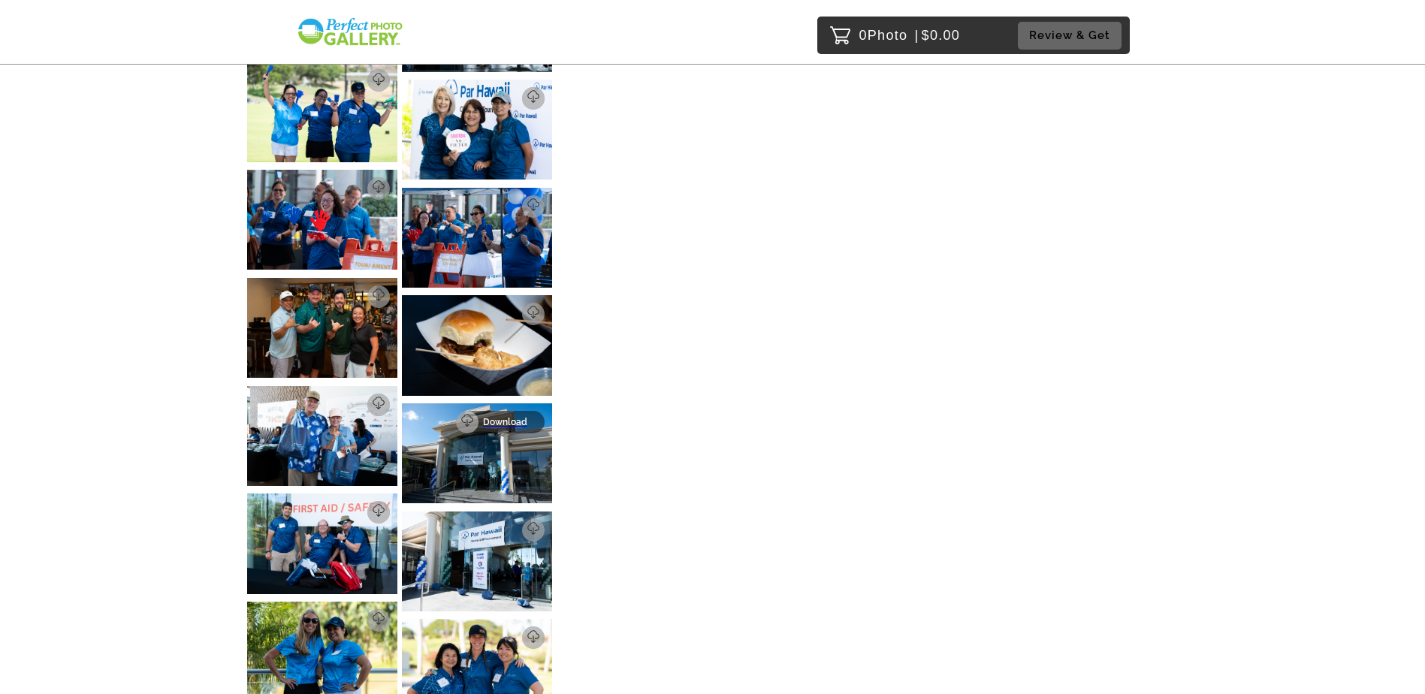
click at [526, 417] on p "Download" at bounding box center [509, 422] width 53 height 11
click at [515, 417] on p "Download" at bounding box center [509, 422] width 53 height 11
click at [524, 525] on p "Download" at bounding box center [509, 530] width 53 height 11
click at [523, 525] on p "Download" at bounding box center [509, 530] width 53 height 11
click at [357, 507] on p "Download" at bounding box center [354, 512] width 53 height 11
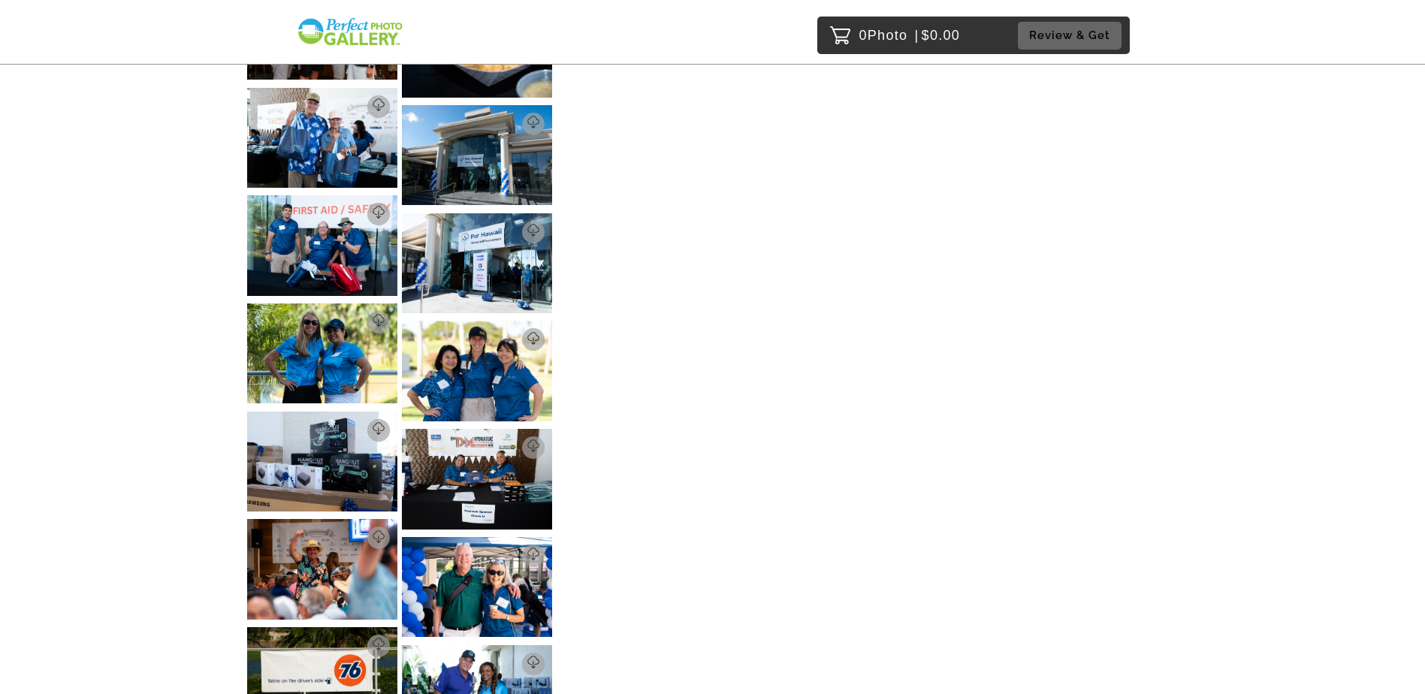
scroll to position [4883, 0]
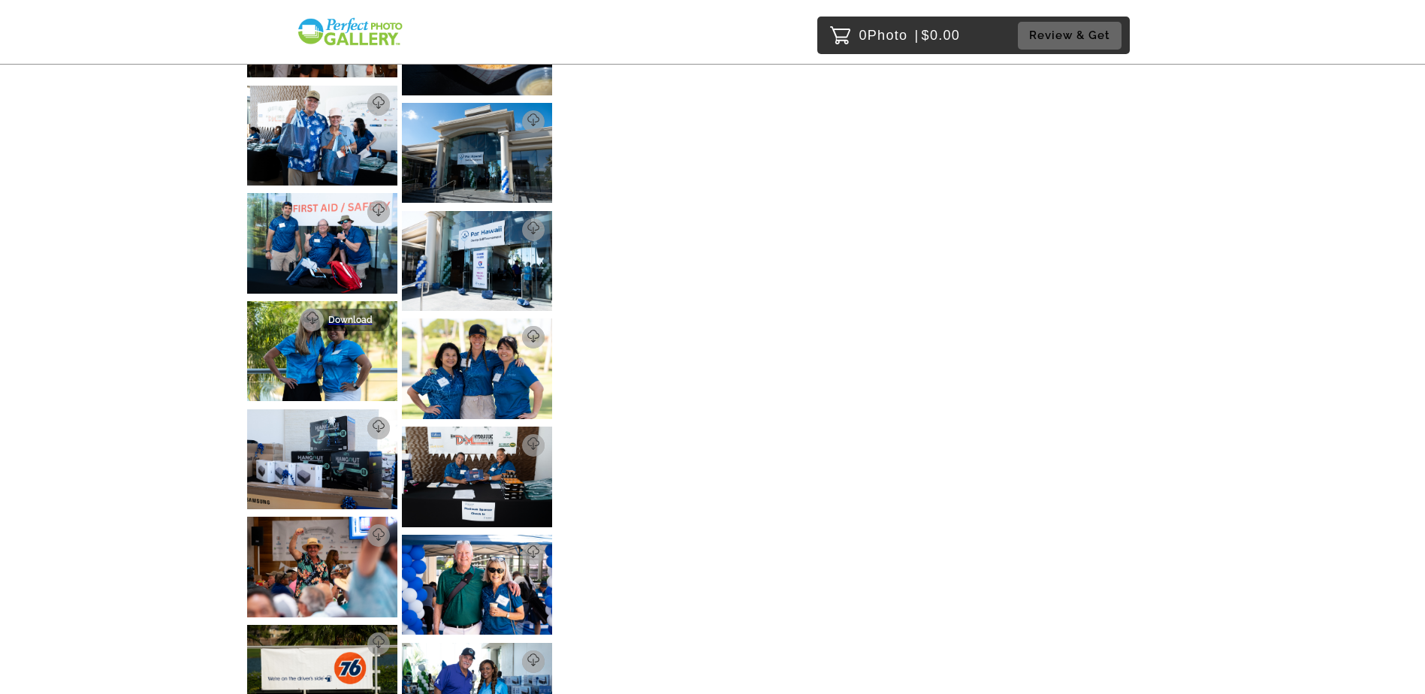
click at [353, 315] on p "Download" at bounding box center [354, 320] width 53 height 11
click at [360, 423] on p "Download" at bounding box center [354, 428] width 53 height 11
click at [497, 332] on p "Download" at bounding box center [509, 337] width 53 height 11
click at [505, 440] on p "Download" at bounding box center [509, 445] width 53 height 11
click at [355, 530] on p "Download" at bounding box center [354, 535] width 53 height 11
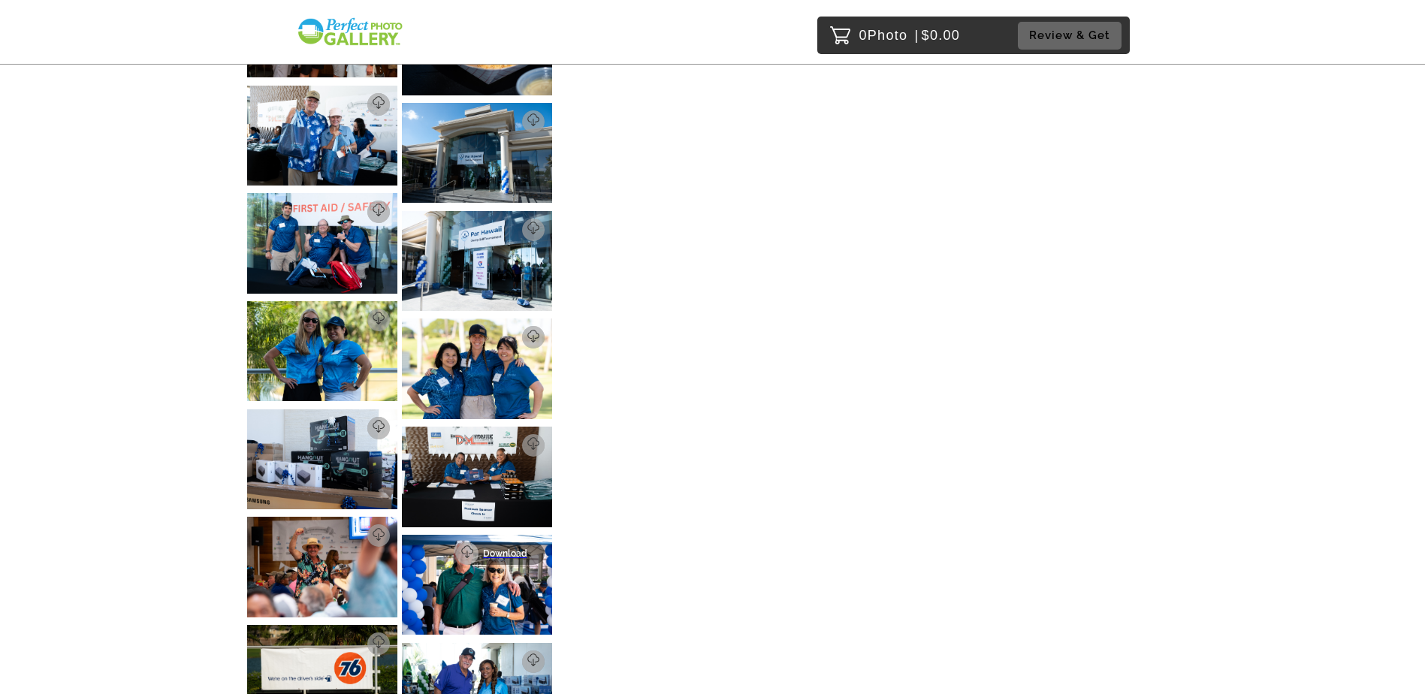
click at [503, 548] on p "Download" at bounding box center [509, 553] width 53 height 11
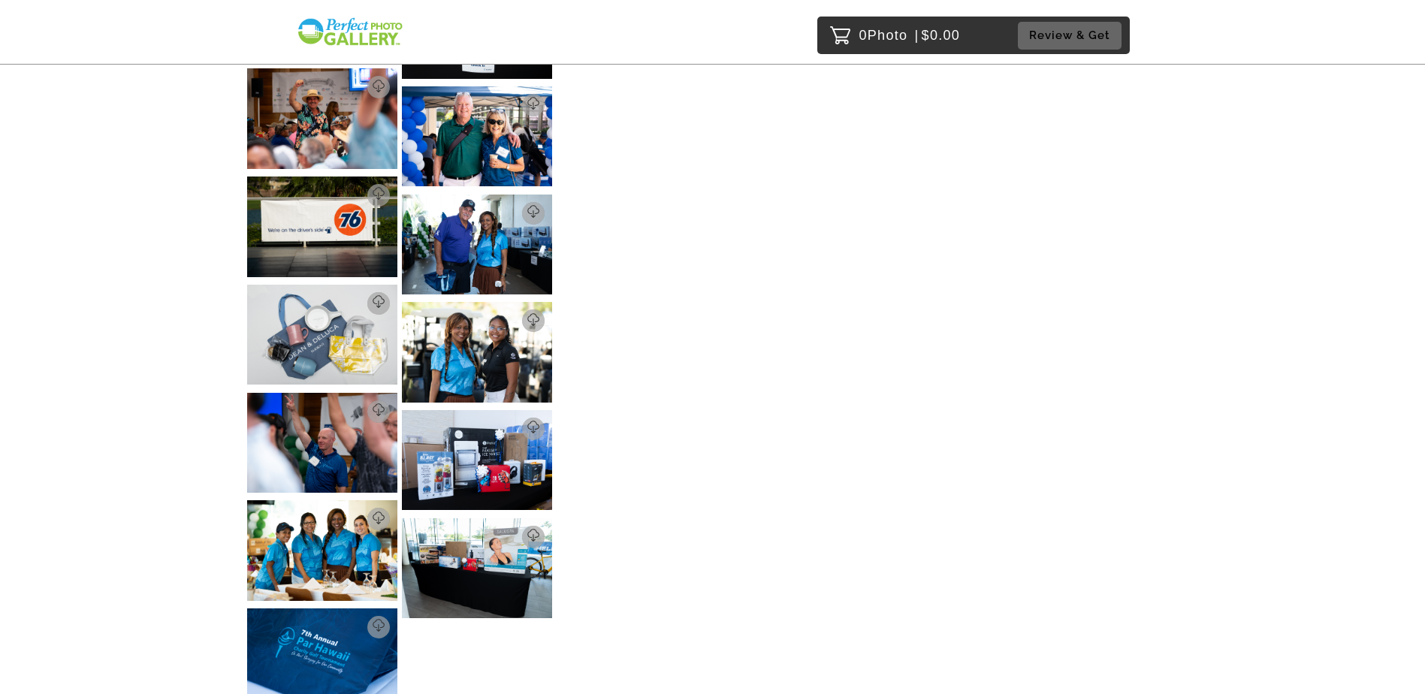
scroll to position [5334, 0]
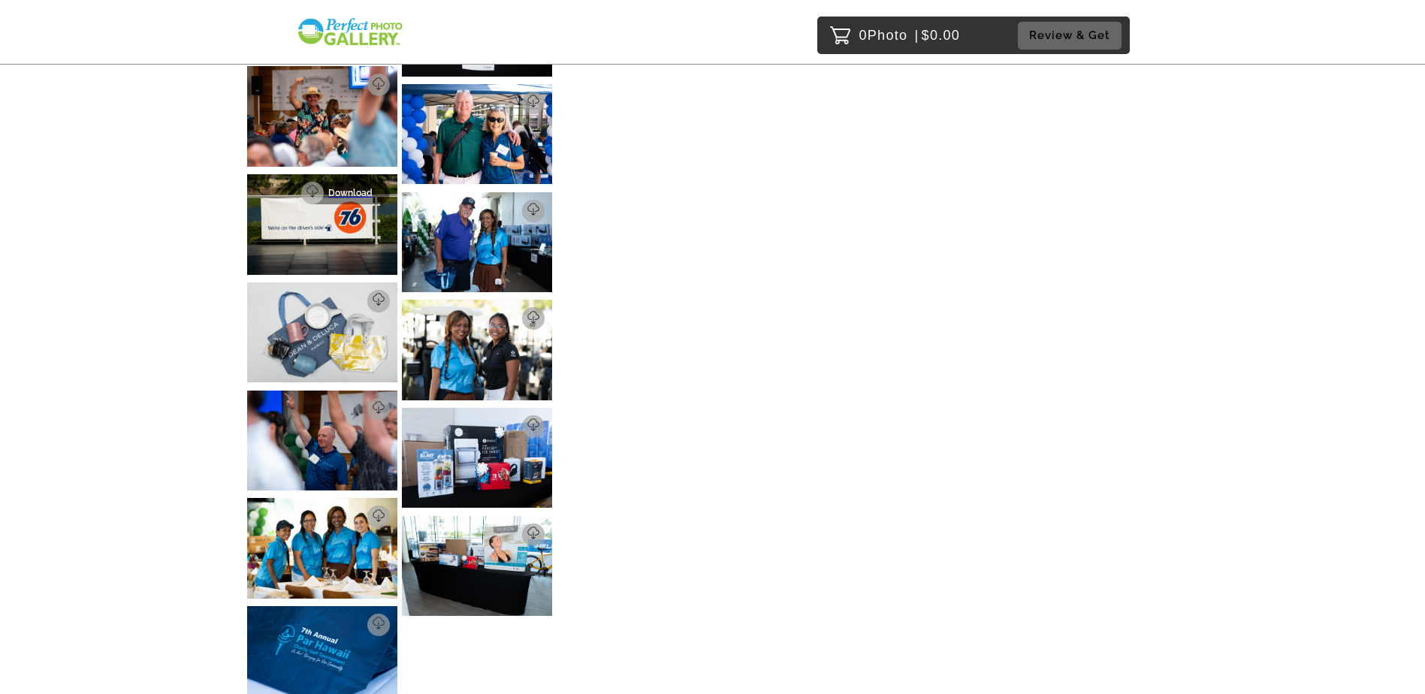
click at [361, 188] on p "Download" at bounding box center [354, 193] width 53 height 11
click at [369, 296] on p "Download" at bounding box center [354, 301] width 53 height 11
click at [508, 206] on p "Download" at bounding box center [509, 211] width 53 height 11
click at [518, 313] on p "Download" at bounding box center [509, 318] width 53 height 11
click at [516, 421] on p "Download" at bounding box center [509, 426] width 53 height 11
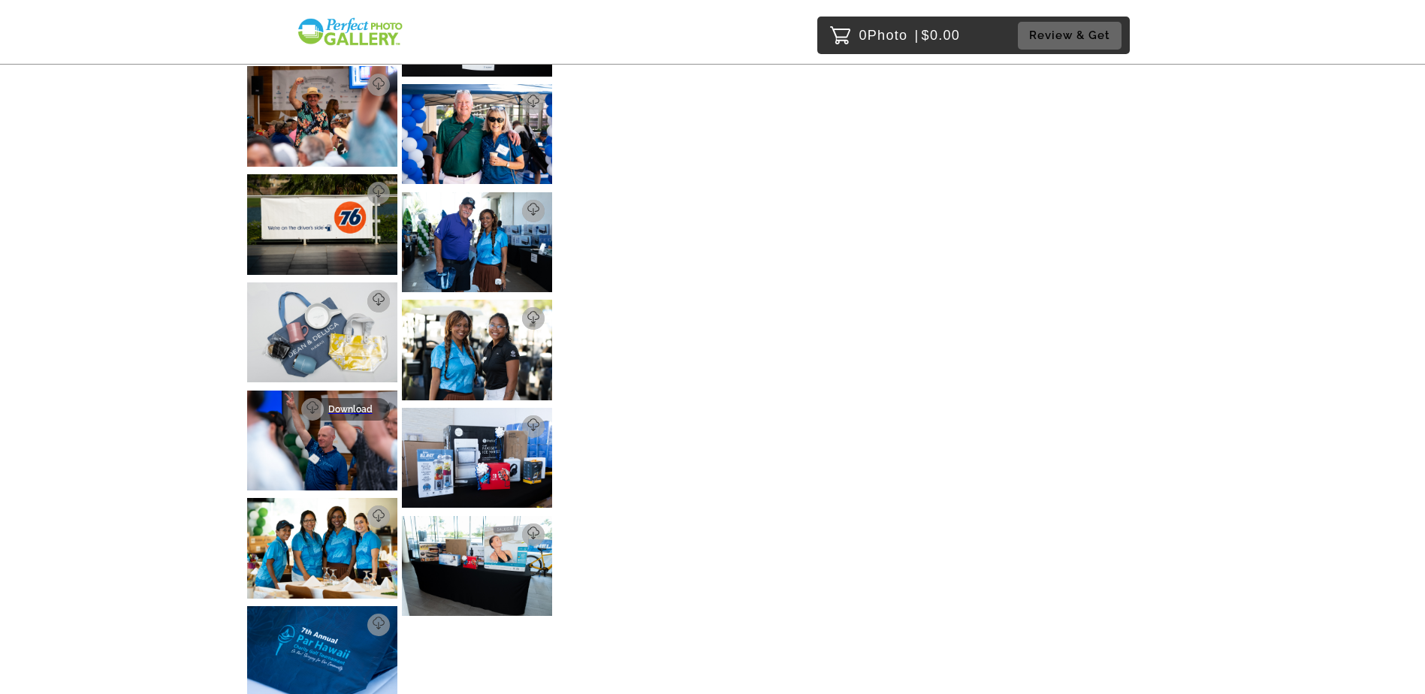
click at [348, 404] on p "Download" at bounding box center [354, 409] width 53 height 11
click at [361, 512] on p "Download" at bounding box center [354, 517] width 53 height 11
click at [360, 620] on p "Download" at bounding box center [354, 625] width 53 height 11
click at [504, 530] on p "Download" at bounding box center [509, 535] width 53 height 11
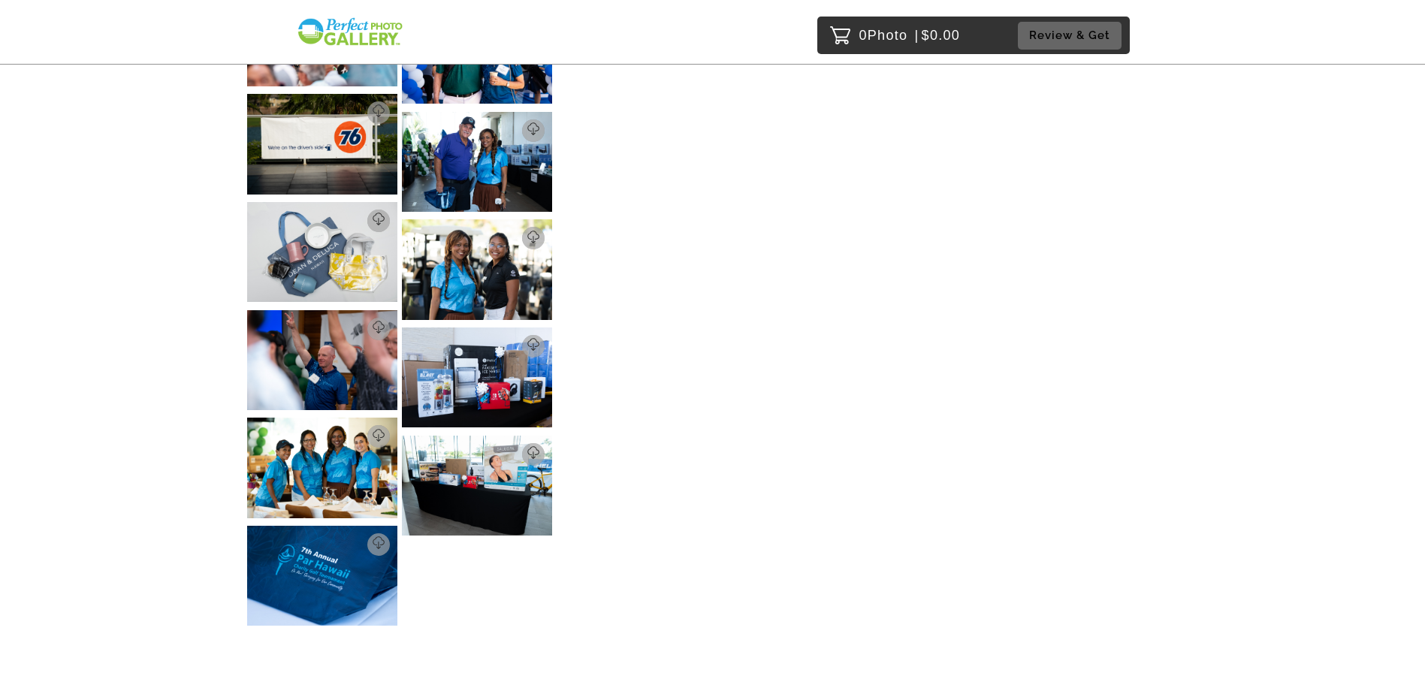
scroll to position [5505, 0]
